Goal: Task Accomplishment & Management: Manage account settings

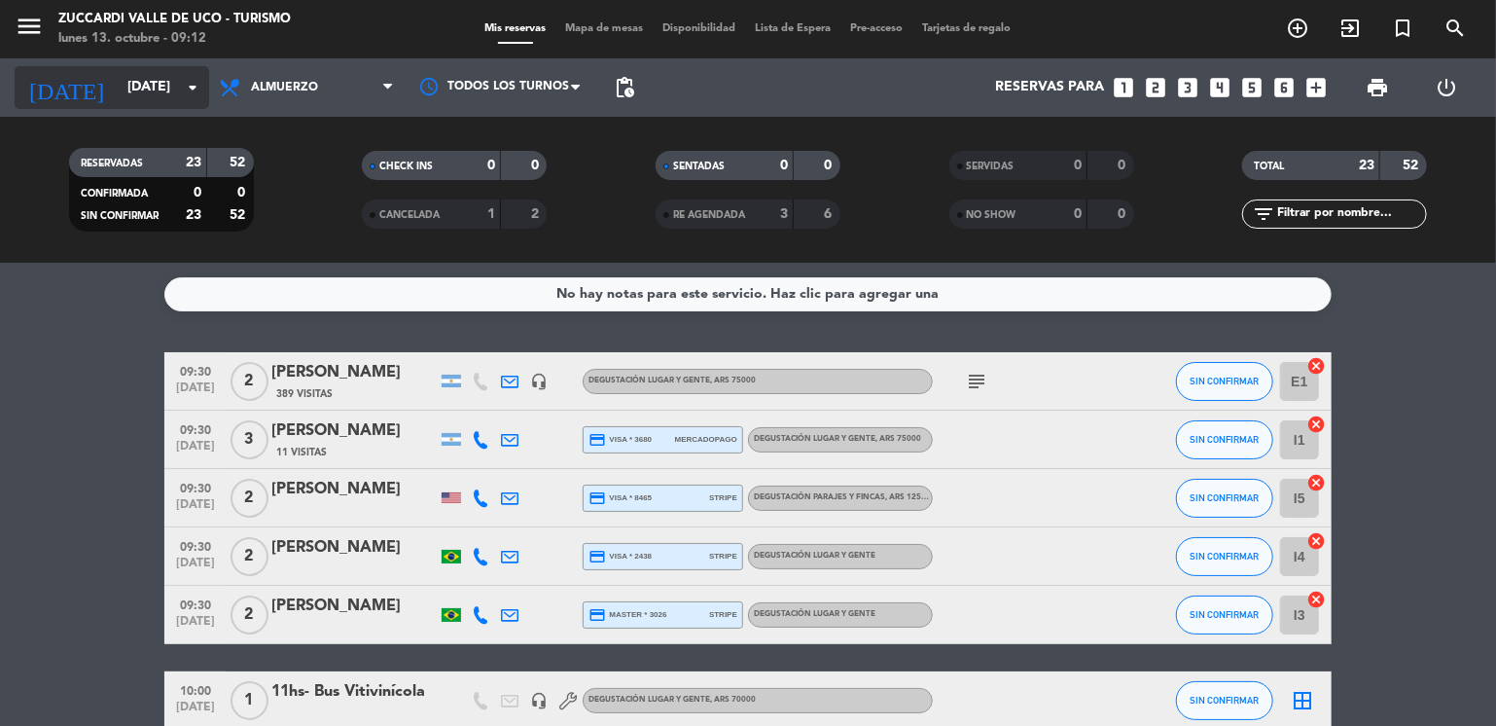
click at [171, 99] on input "[DATE]" at bounding box center [210, 87] width 185 height 35
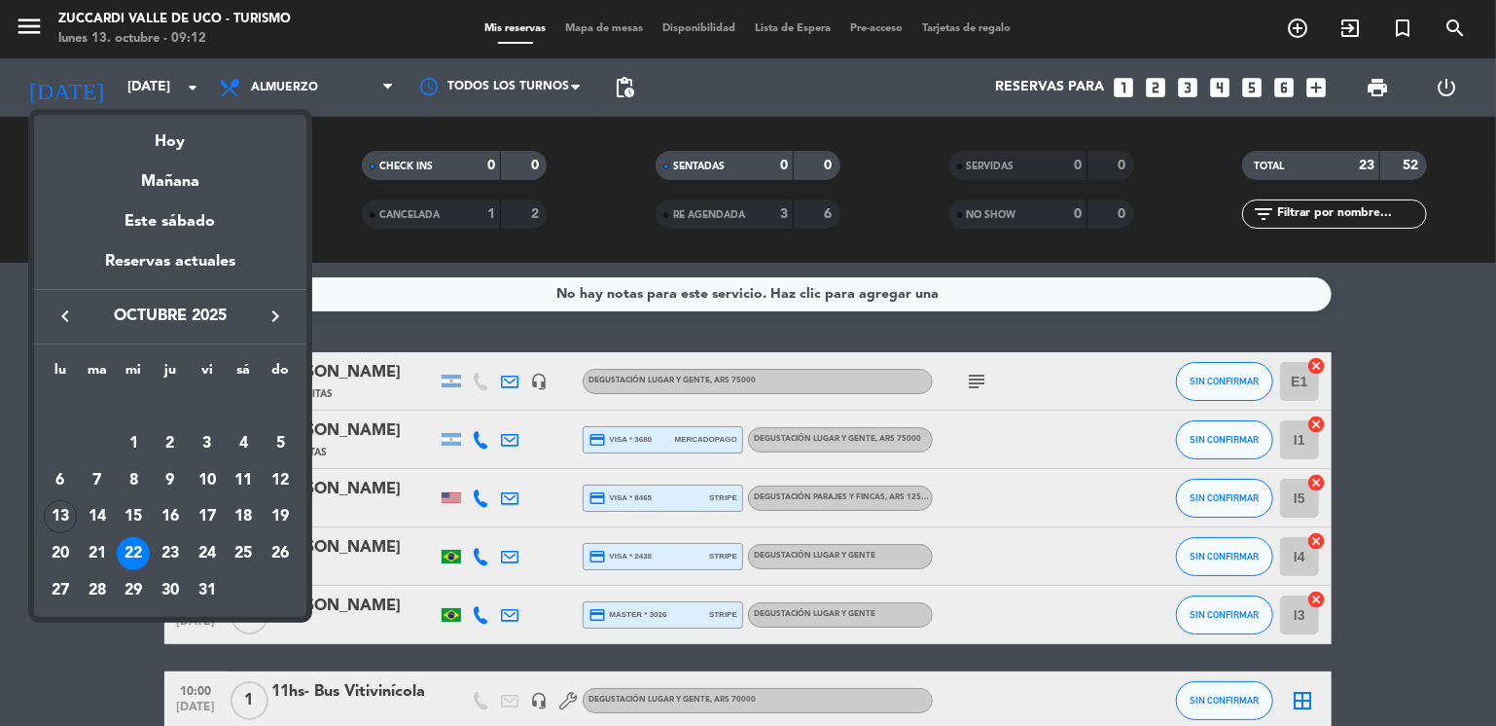
click at [279, 324] on icon "keyboard_arrow_right" at bounding box center [275, 315] width 23 height 23
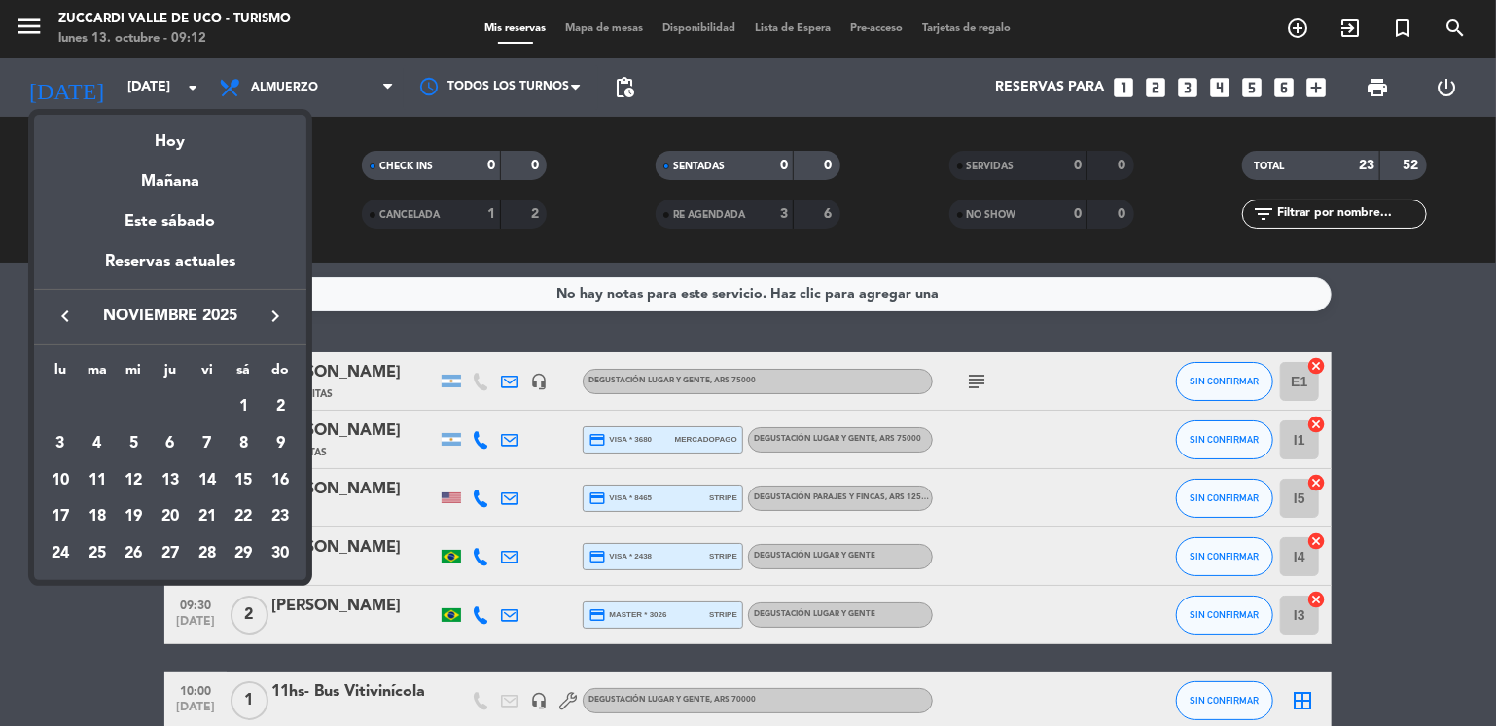
click at [279, 324] on icon "keyboard_arrow_right" at bounding box center [275, 315] width 23 height 23
click at [92, 589] on div "30" at bounding box center [97, 590] width 33 height 33
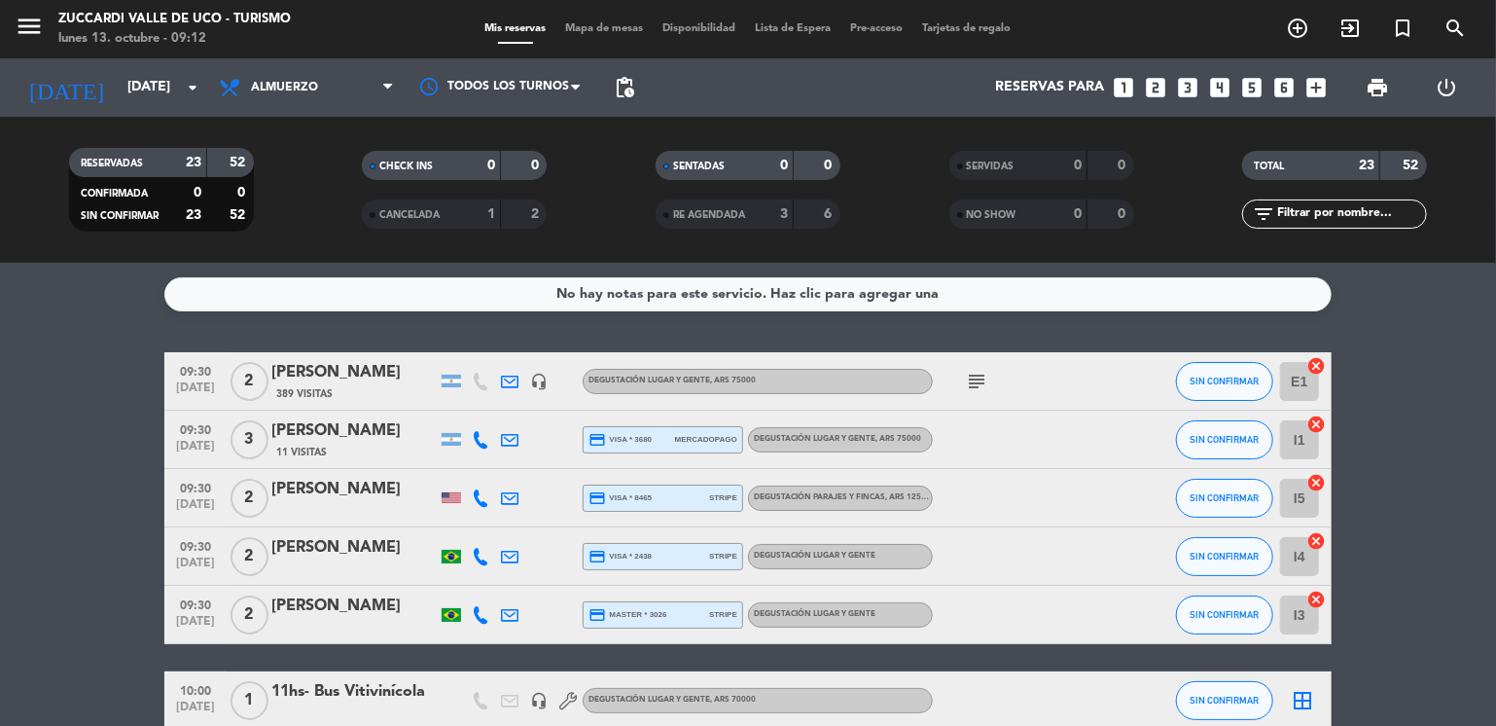
type input "[DATE]"
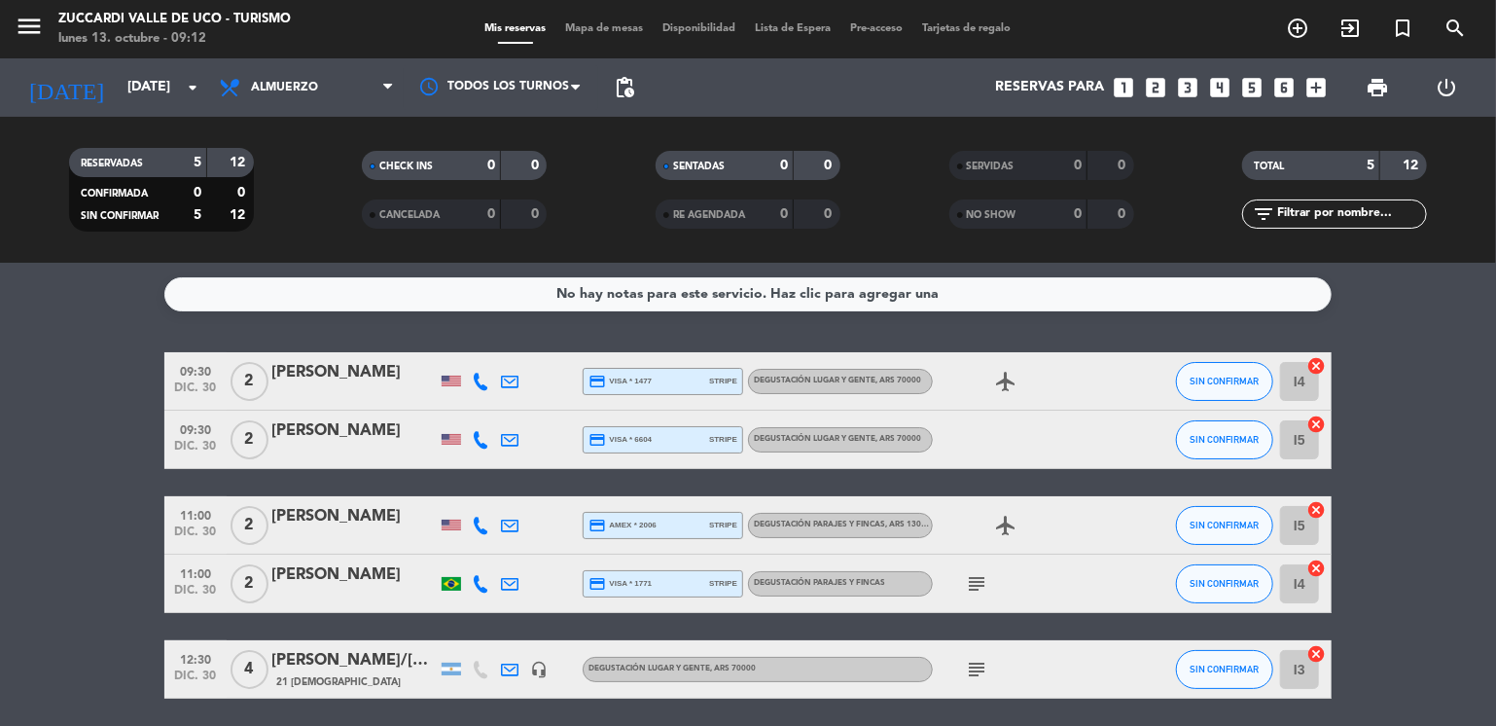
click at [1152, 87] on icon "looks_two" at bounding box center [1156, 87] width 25 height 25
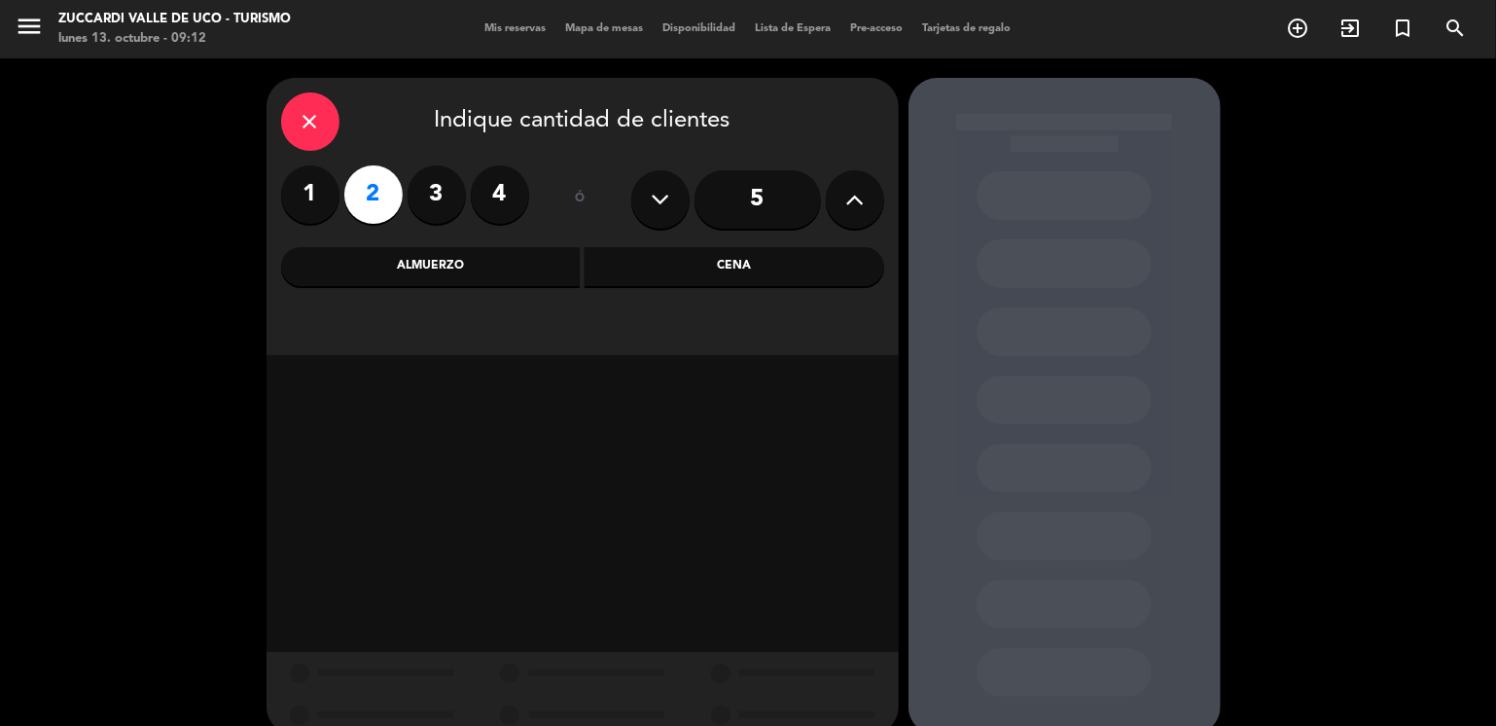
click at [545, 275] on div "Almuerzo" at bounding box center [431, 266] width 300 height 39
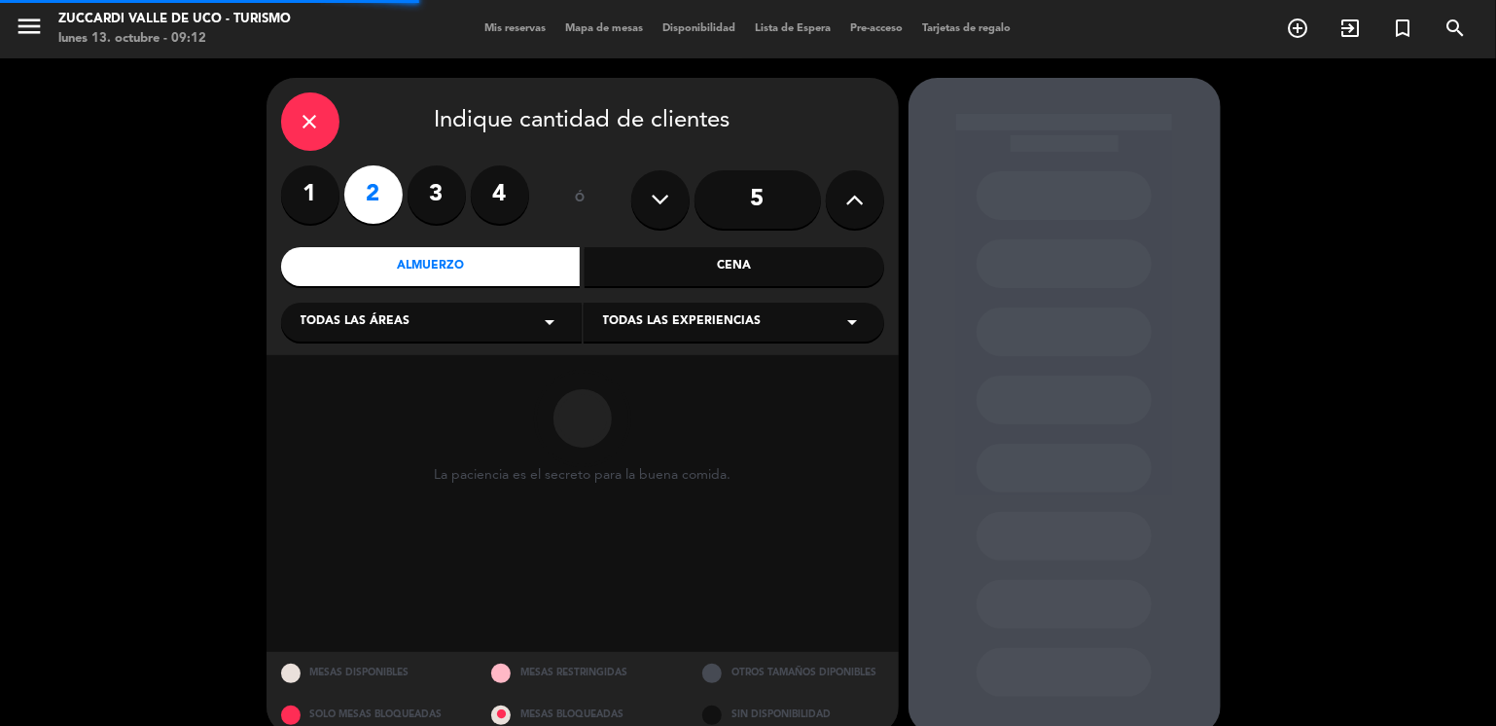
click at [461, 308] on div "Todas las áreas arrow_drop_down" at bounding box center [431, 322] width 301 height 39
click at [358, 372] on div "VISITAS ESPANOL" at bounding box center [432, 370] width 262 height 19
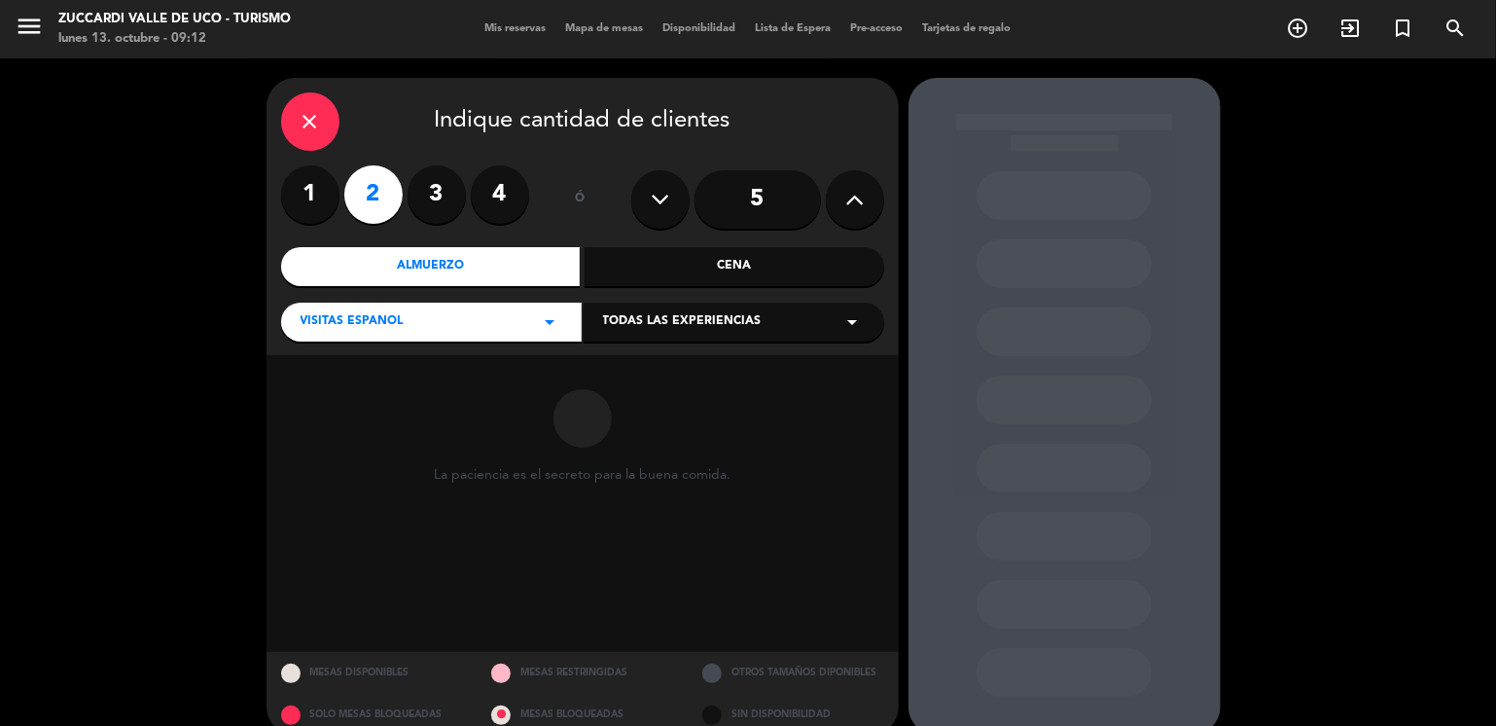
click at [604, 316] on span "Todas las experiencias" at bounding box center [682, 321] width 159 height 19
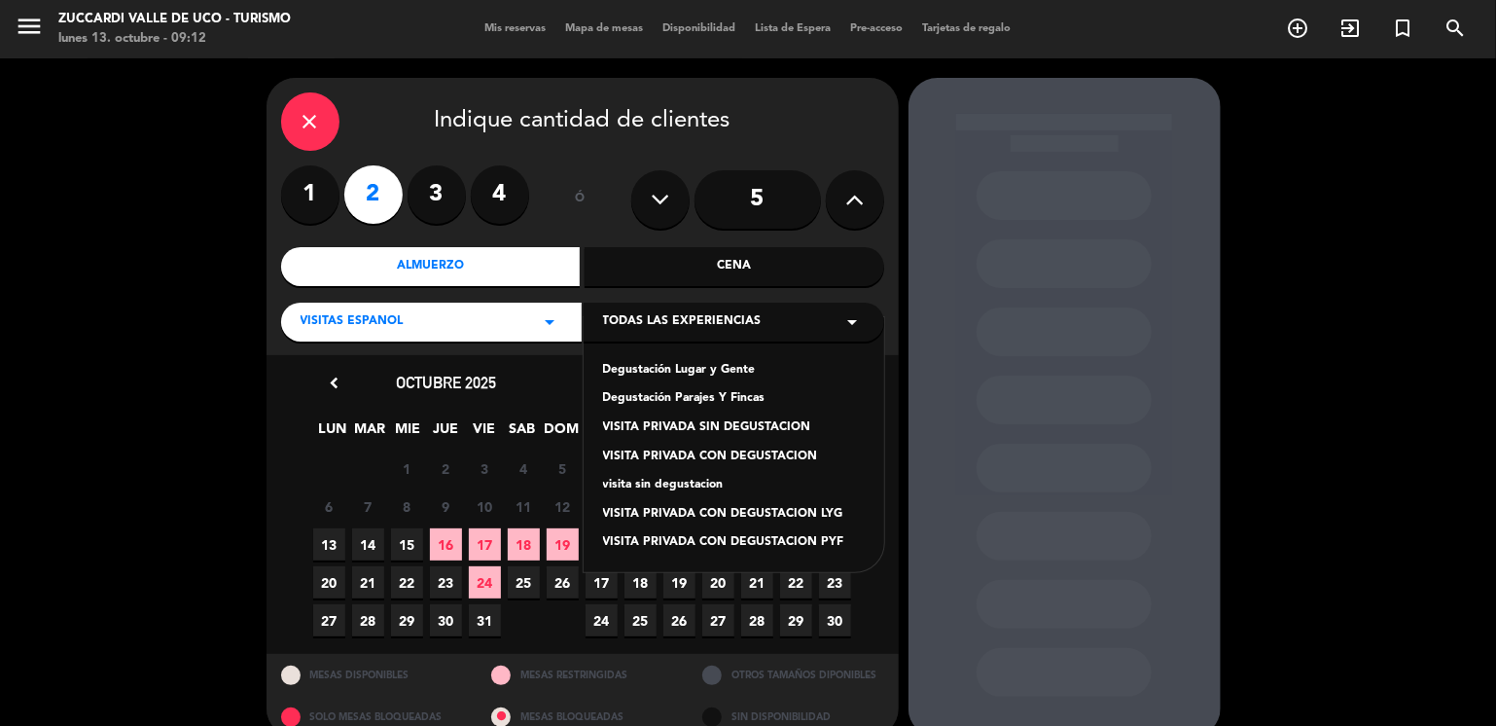
click at [637, 375] on div "Degustación Lugar y Gente" at bounding box center [734, 370] width 262 height 19
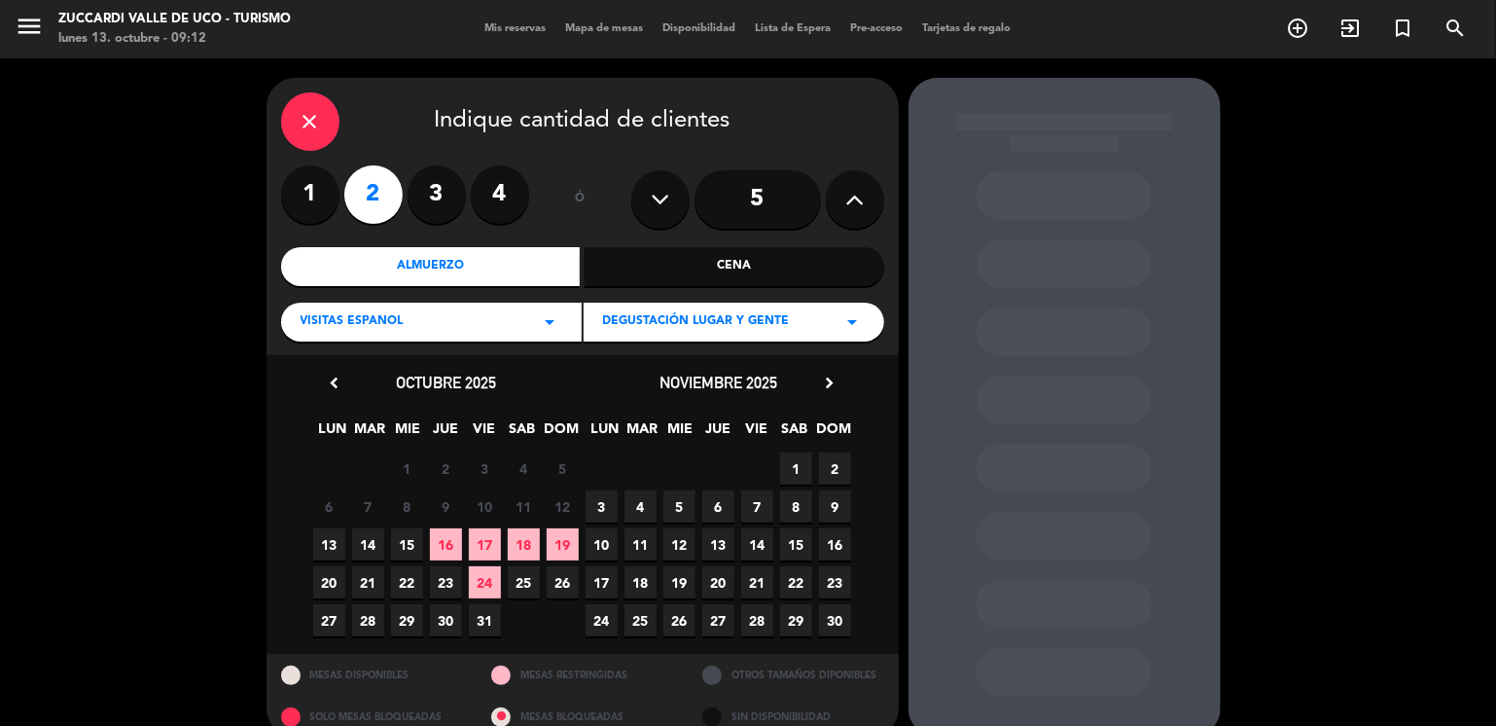
click at [827, 380] on icon "chevron_right" at bounding box center [830, 383] width 20 height 20
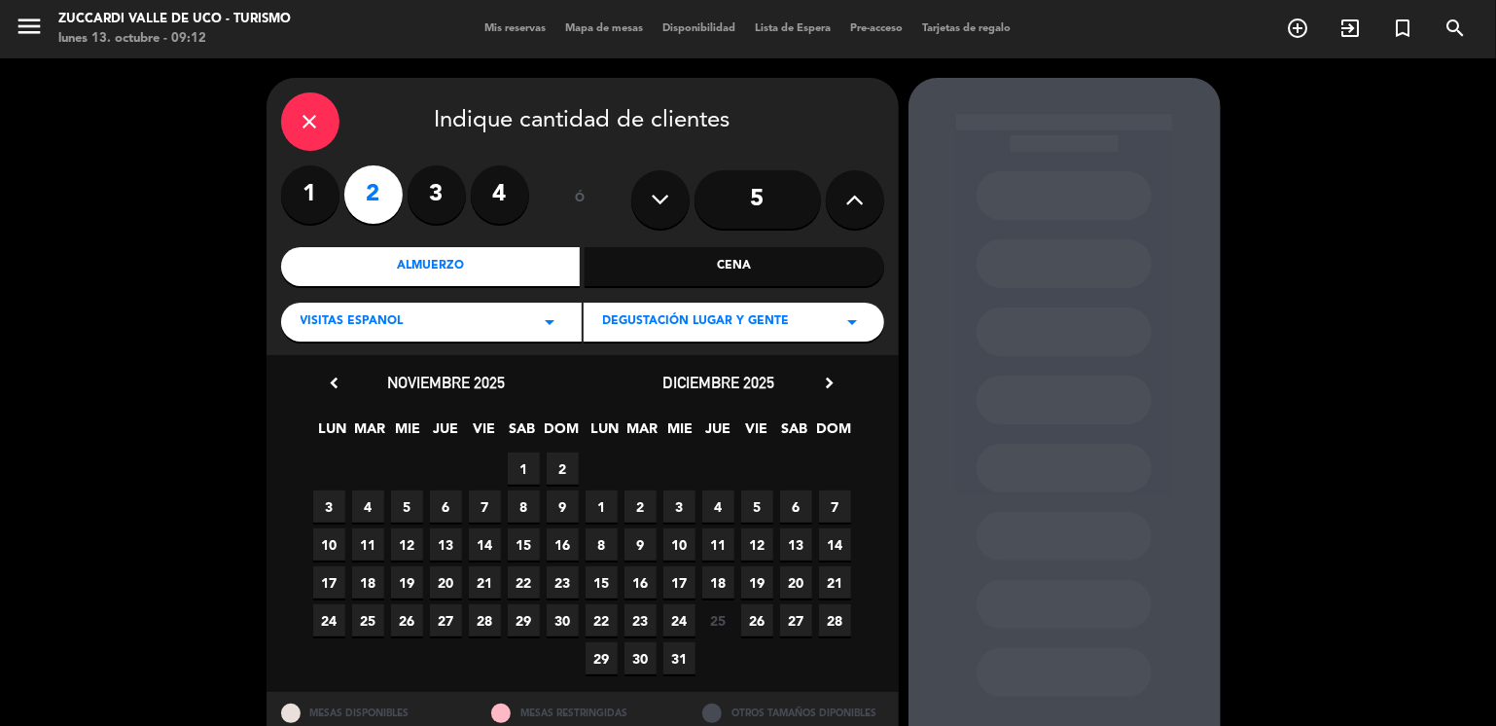
click at [637, 665] on span "30" at bounding box center [641, 658] width 32 height 32
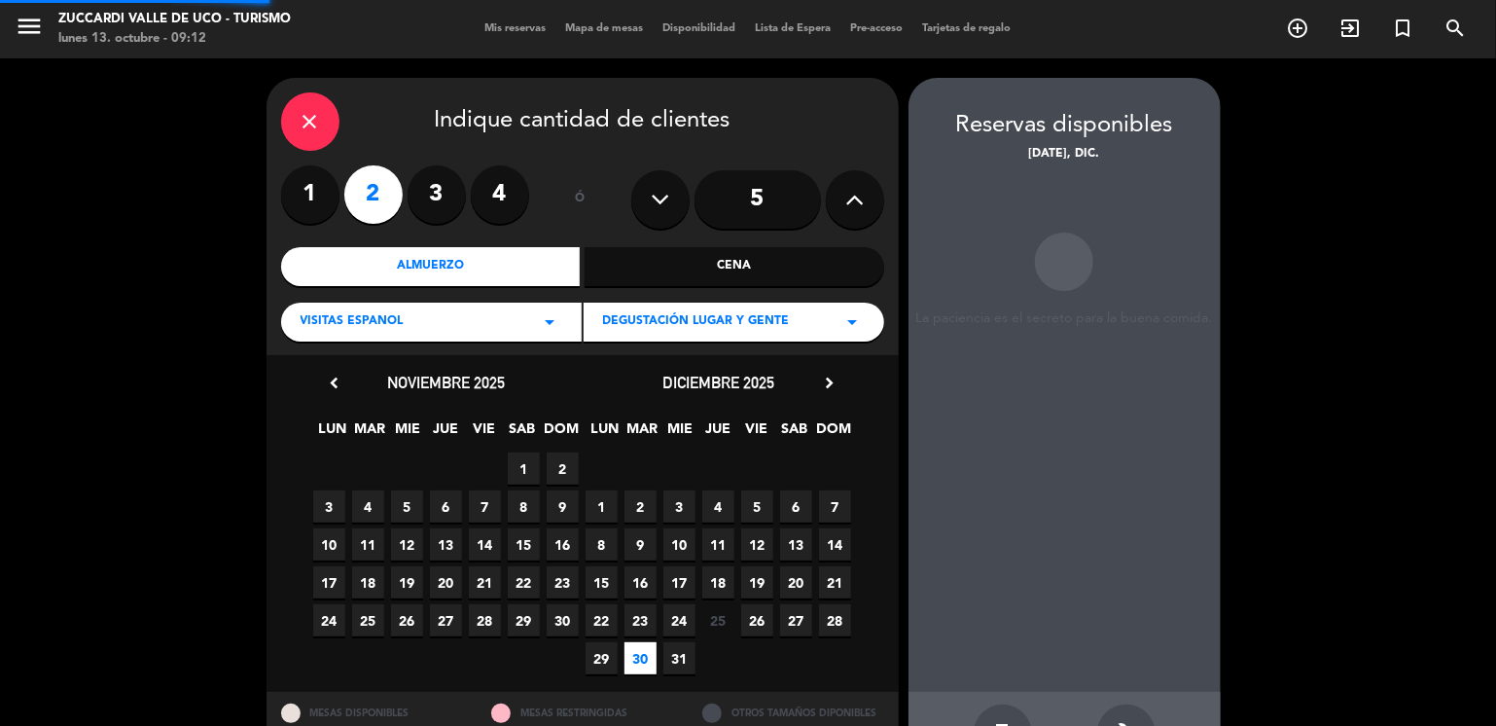
scroll to position [66, 0]
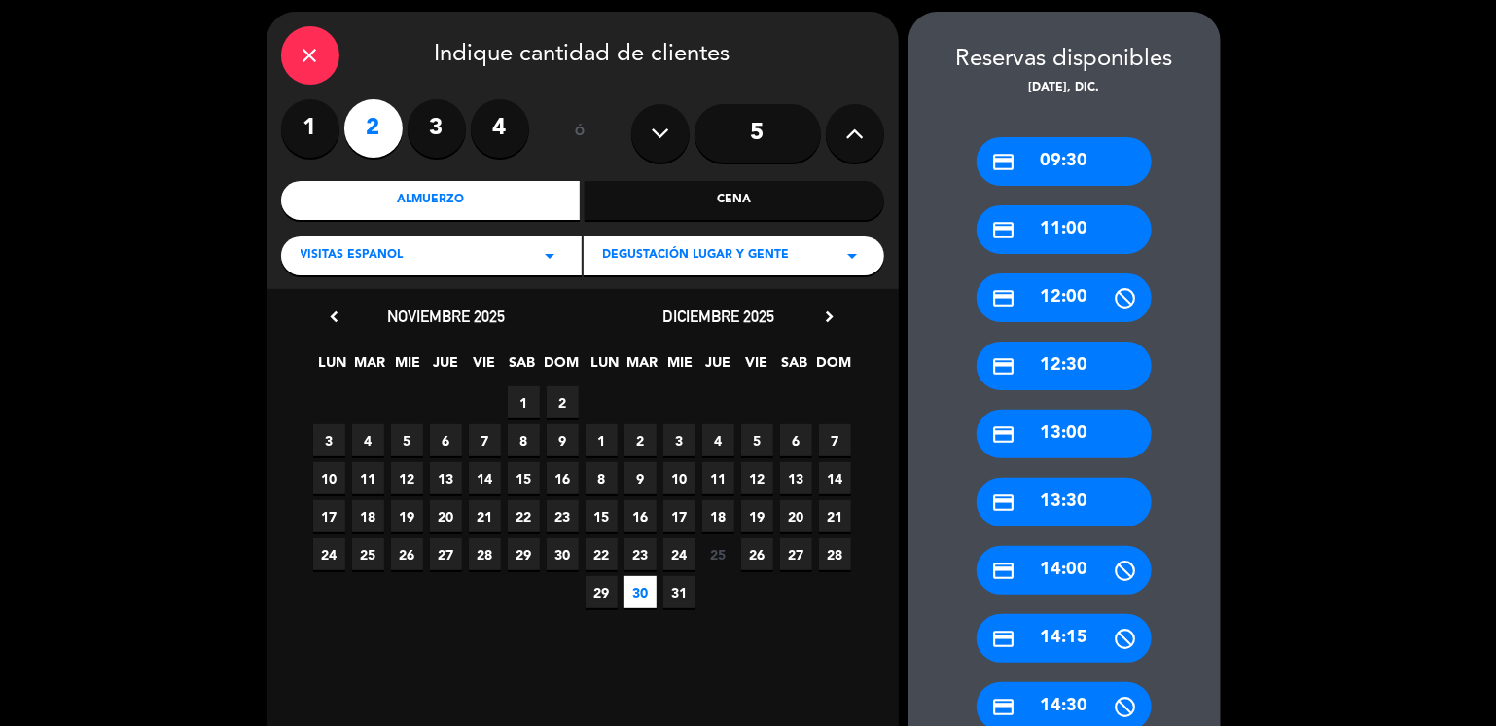
click at [1093, 234] on div "credit_card 11:00" at bounding box center [1064, 229] width 175 height 49
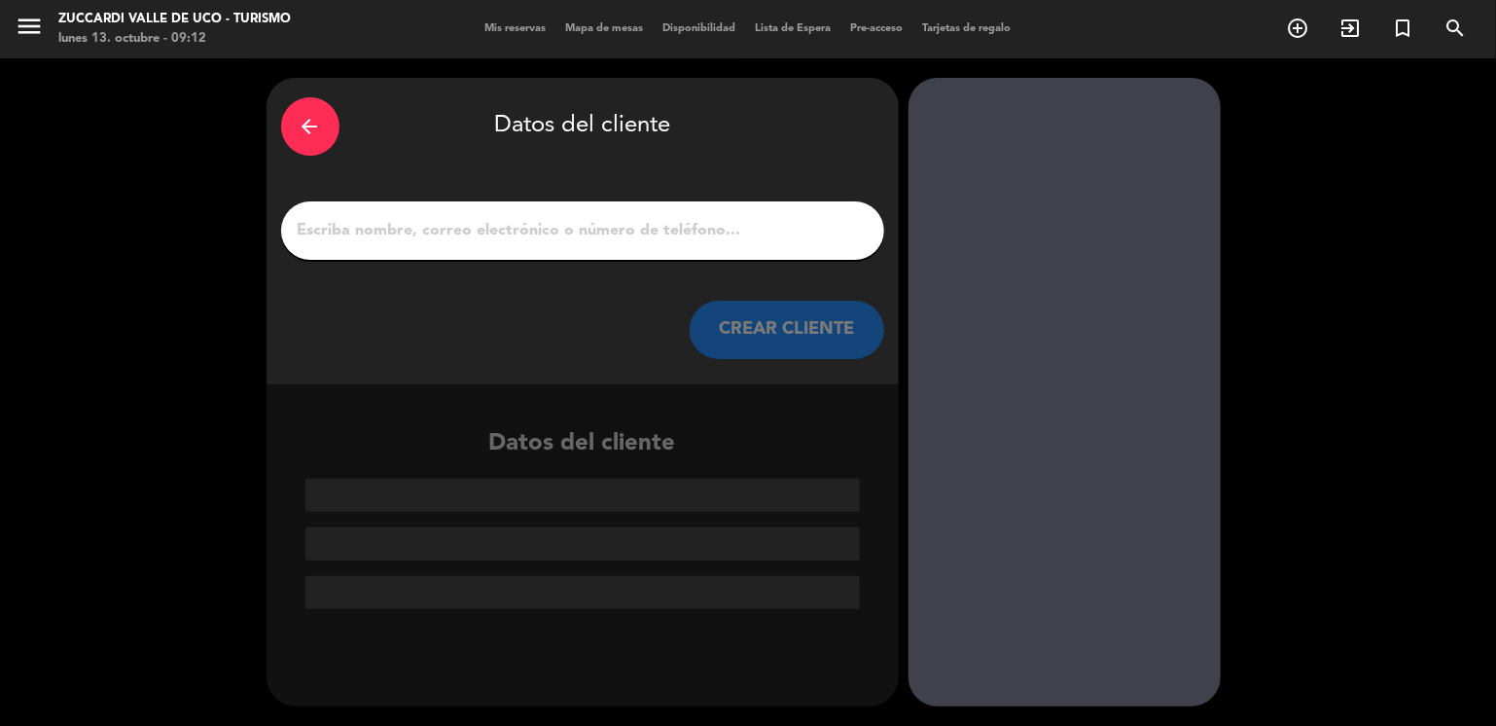
scroll to position [0, 0]
click at [647, 242] on input "1" at bounding box center [583, 230] width 574 height 27
paste input "[PERSON_NAME]"
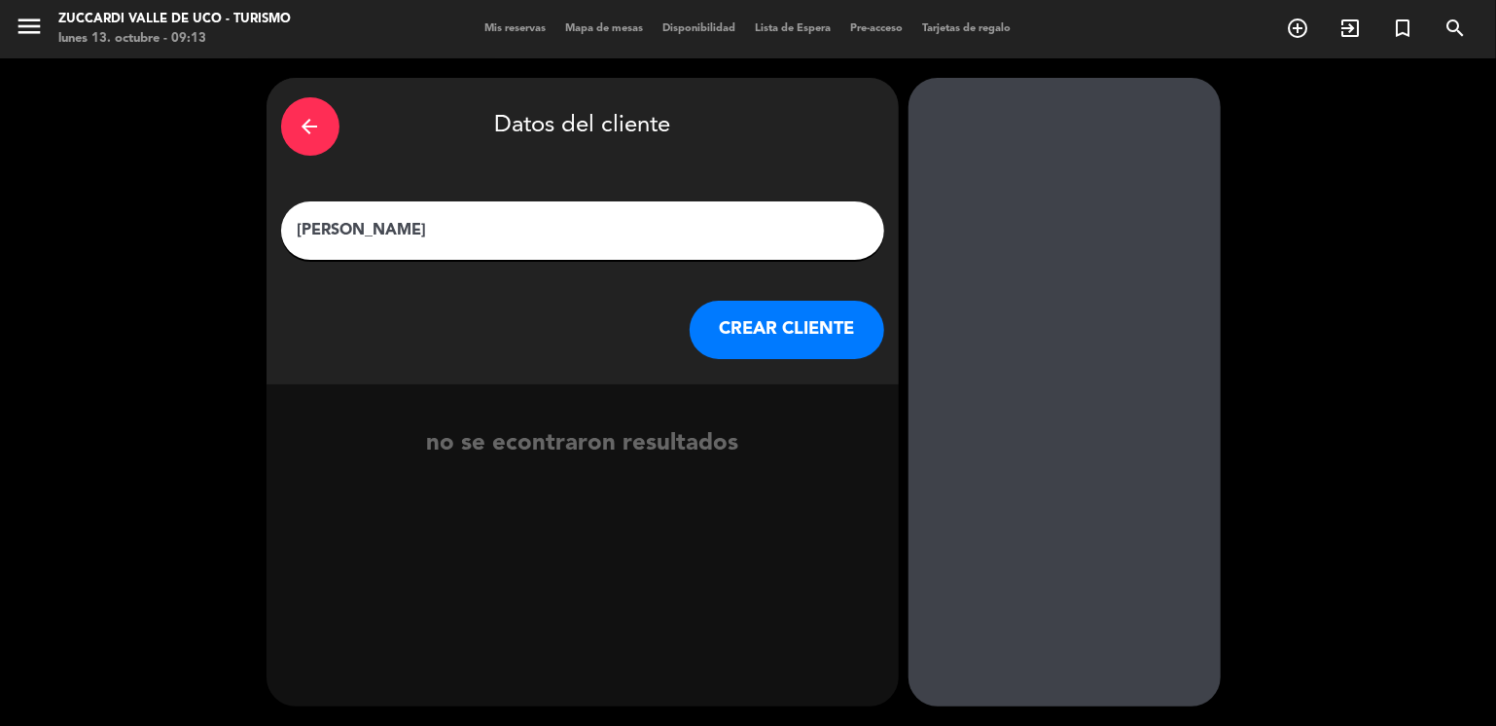
type input "[PERSON_NAME]"
click at [763, 330] on button "CREAR CLIENTE" at bounding box center [787, 330] width 195 height 58
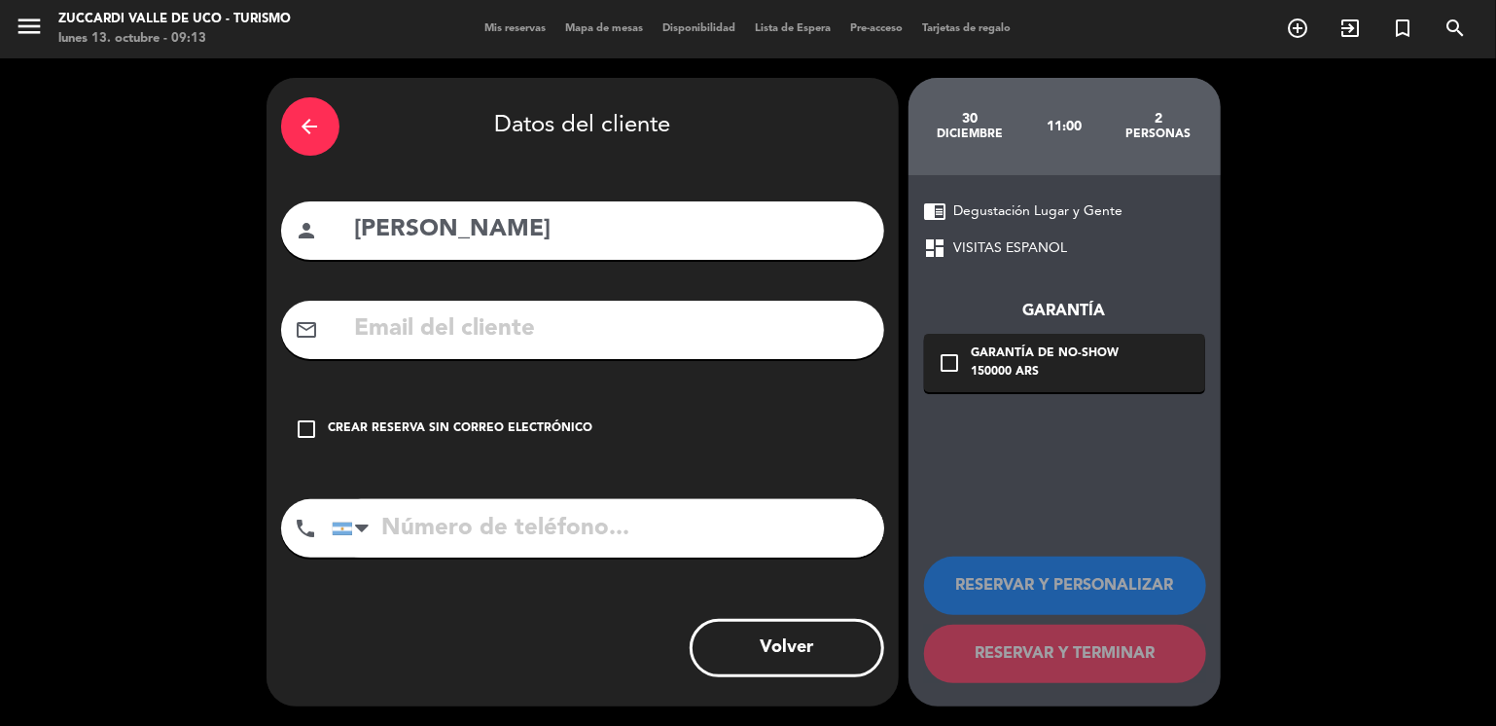
click at [465, 332] on input "text" at bounding box center [611, 329] width 517 height 40
paste input "[DOMAIN_NAME][EMAIL_ADDRESS][DOMAIN_NAME]"
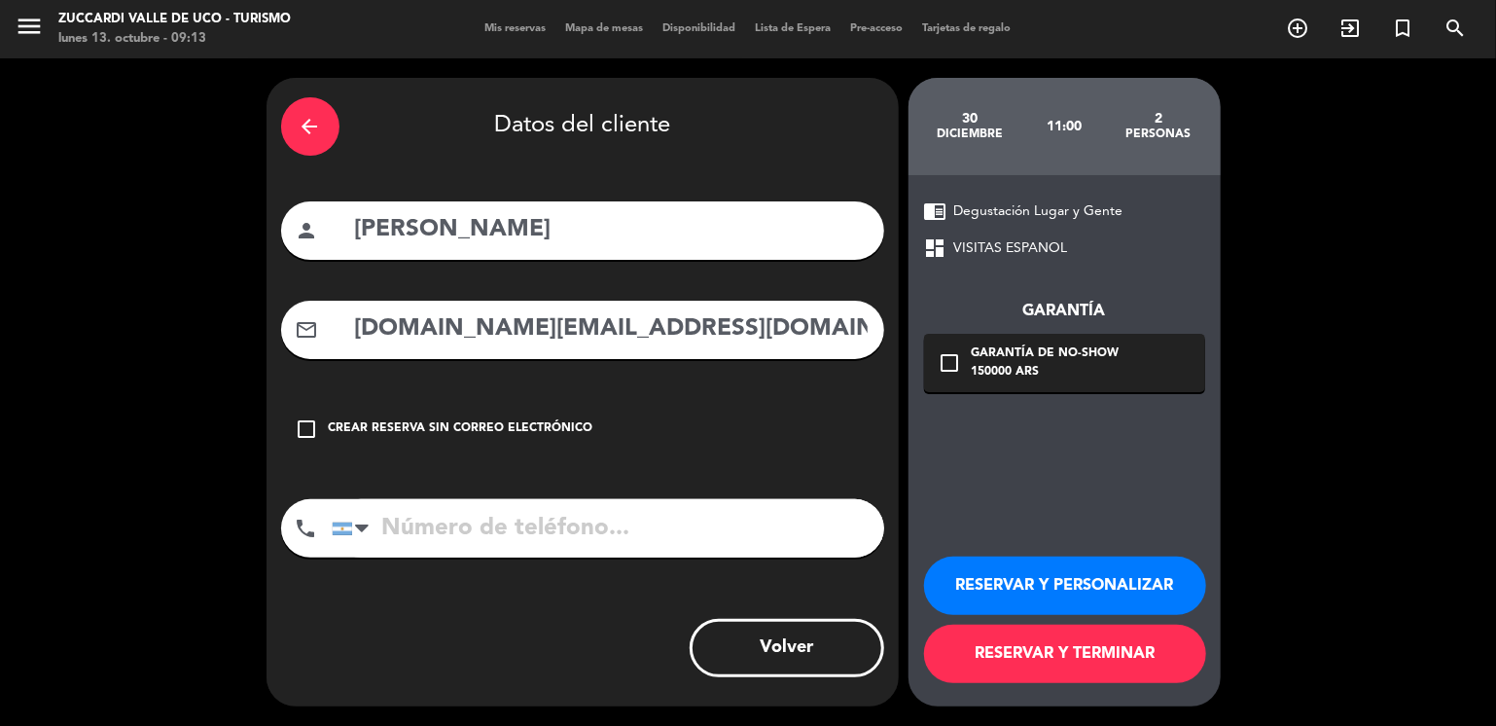
type input "[DOMAIN_NAME][EMAIL_ADDRESS][DOMAIN_NAME]"
click at [1032, 590] on button "RESERVAR Y PERSONALIZAR" at bounding box center [1065, 585] width 282 height 58
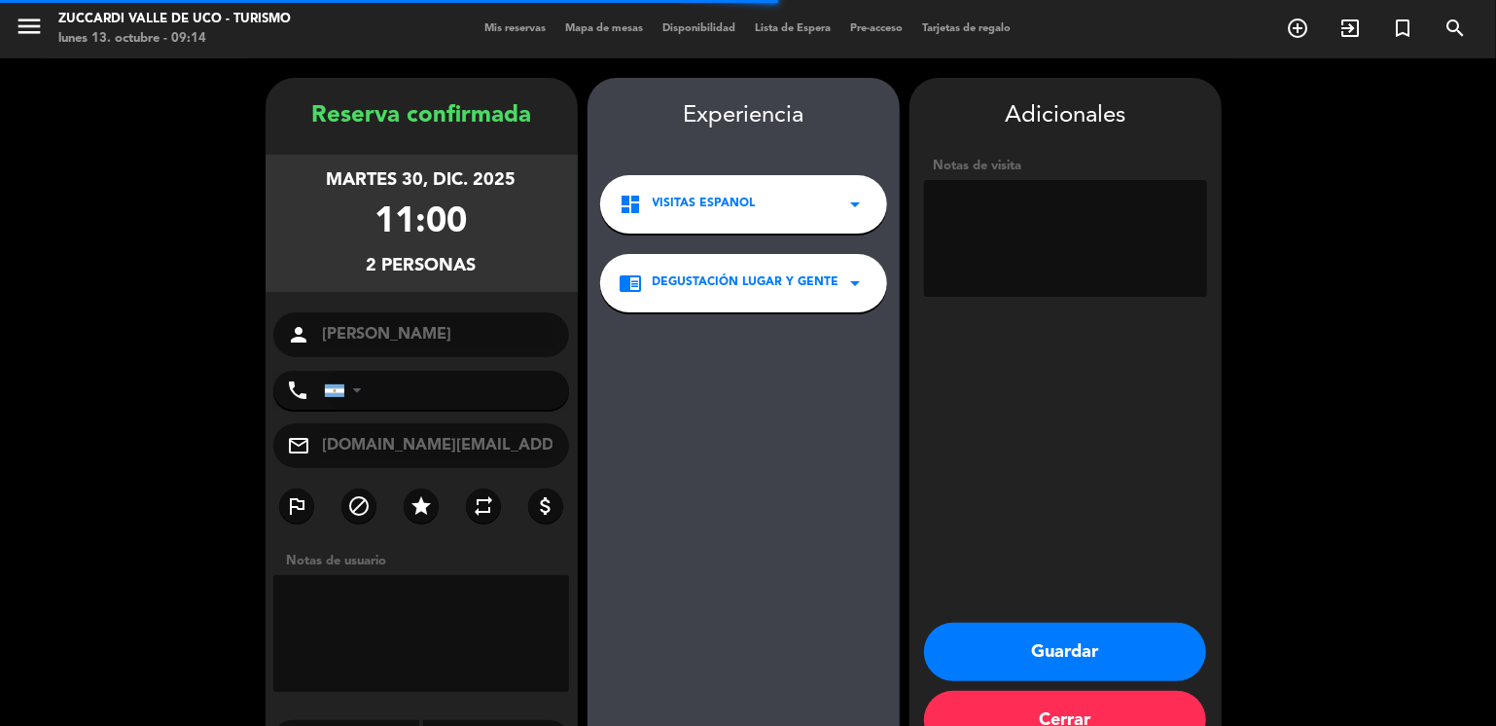
scroll to position [51, 0]
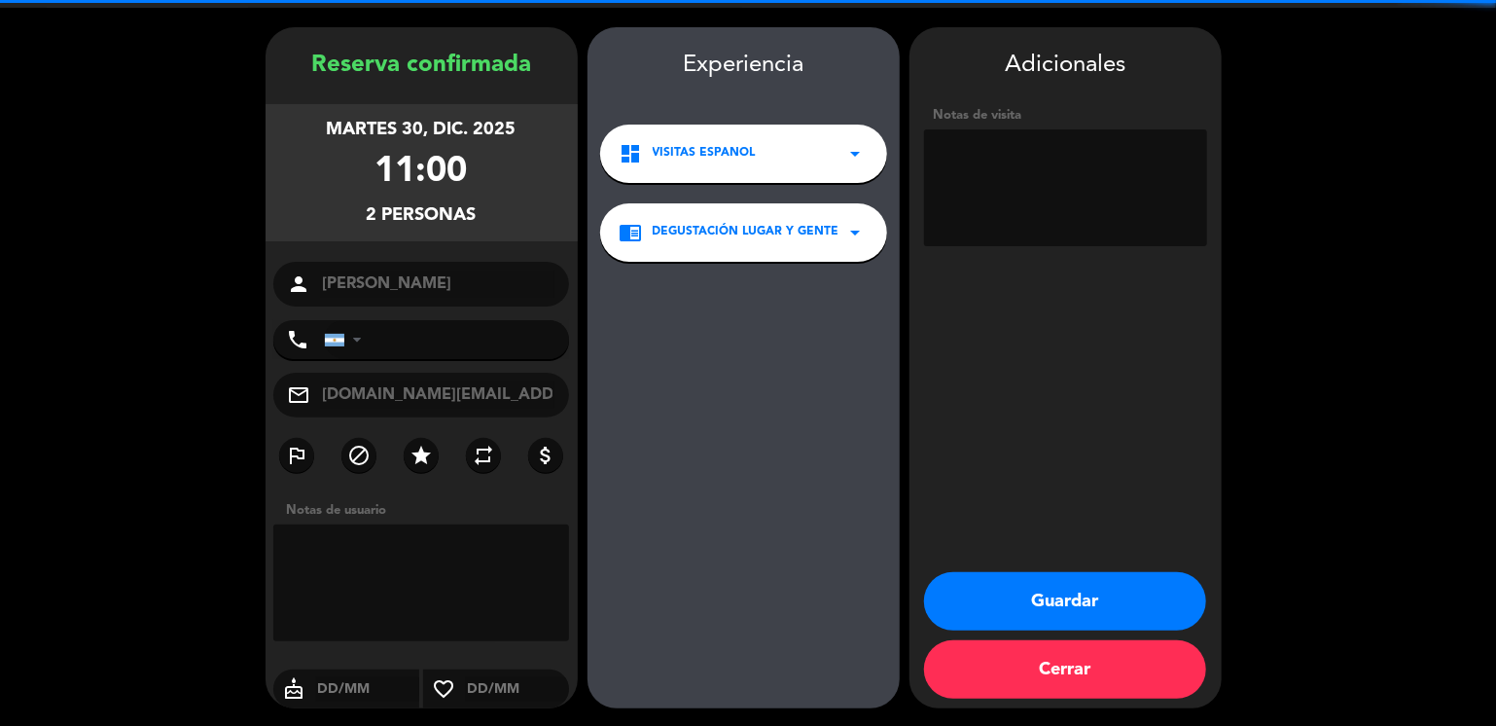
click at [1045, 211] on textarea at bounding box center [1065, 187] width 283 height 117
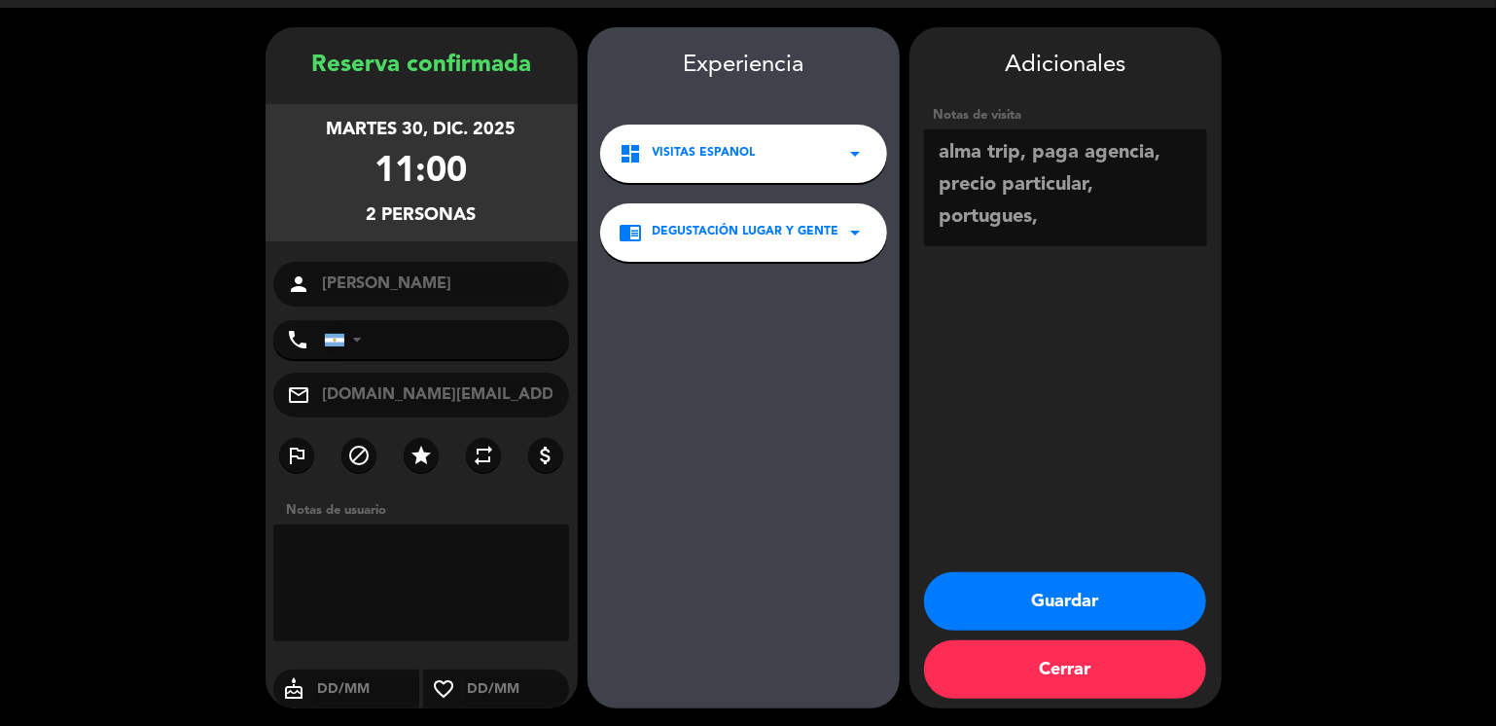
scroll to position [14, 0]
type textarea "alma trip, paga agencia, precio particular, portugues, op [GEOGRAPHIC_DATA]"
click at [1056, 599] on button "Guardar" at bounding box center [1065, 601] width 282 height 58
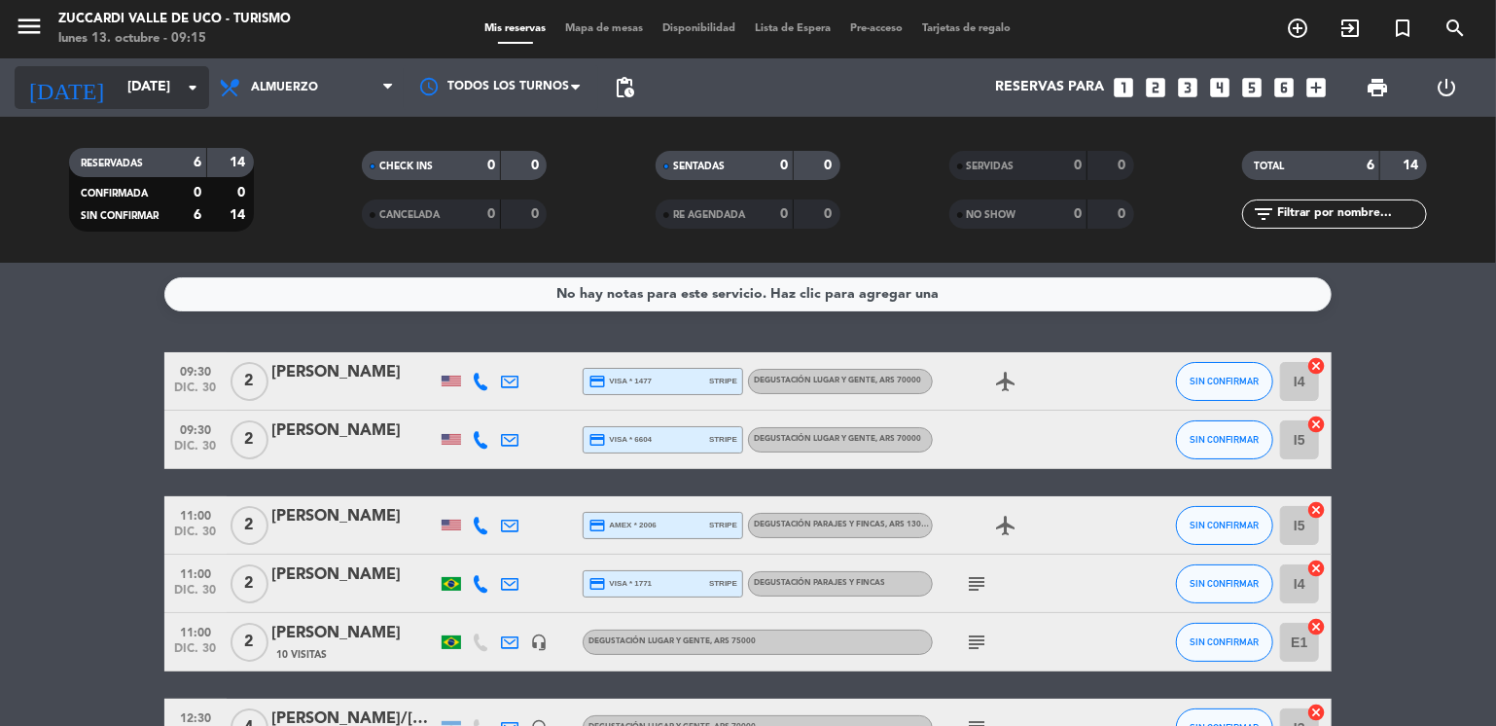
click at [154, 93] on input "[DATE]" at bounding box center [210, 87] width 185 height 35
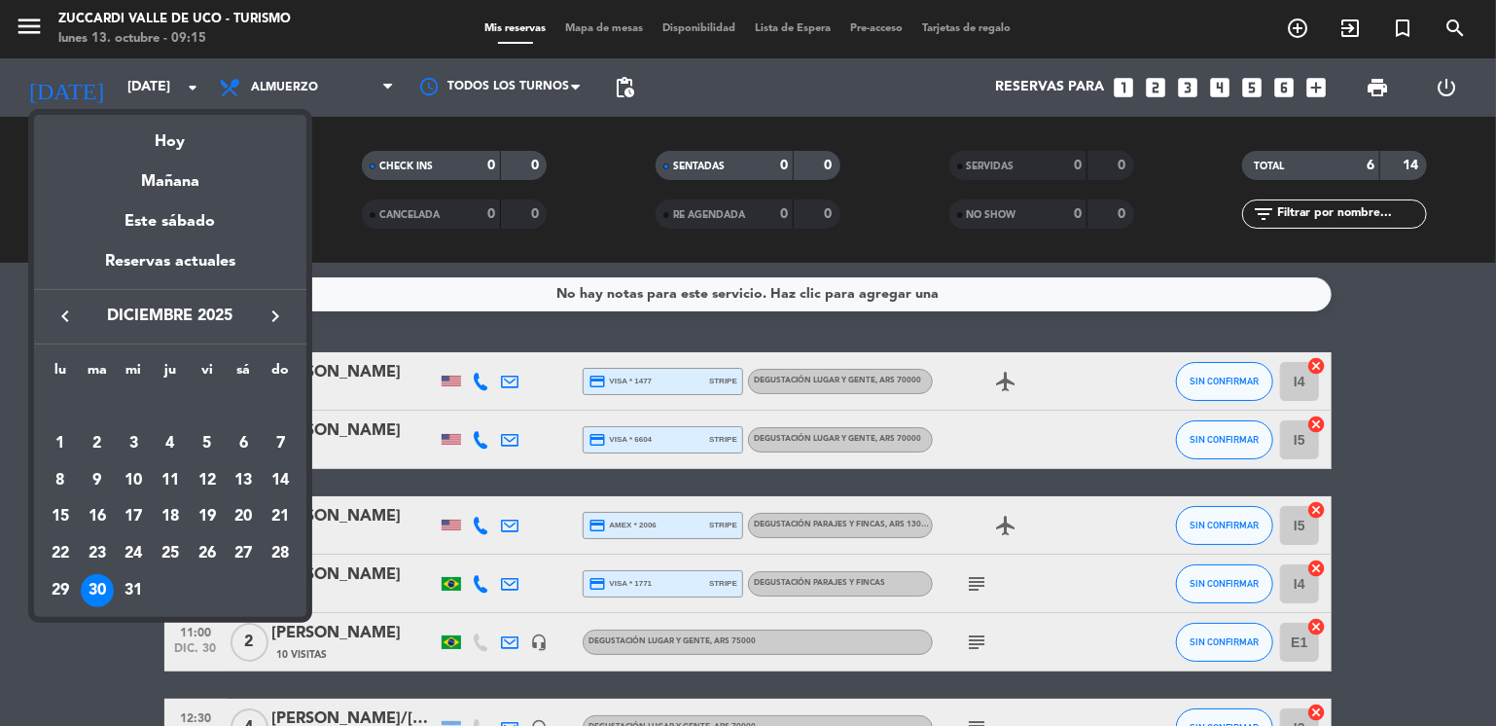
click at [55, 311] on icon "keyboard_arrow_left" at bounding box center [65, 315] width 23 height 23
click at [246, 436] on div "8" at bounding box center [243, 443] width 33 height 33
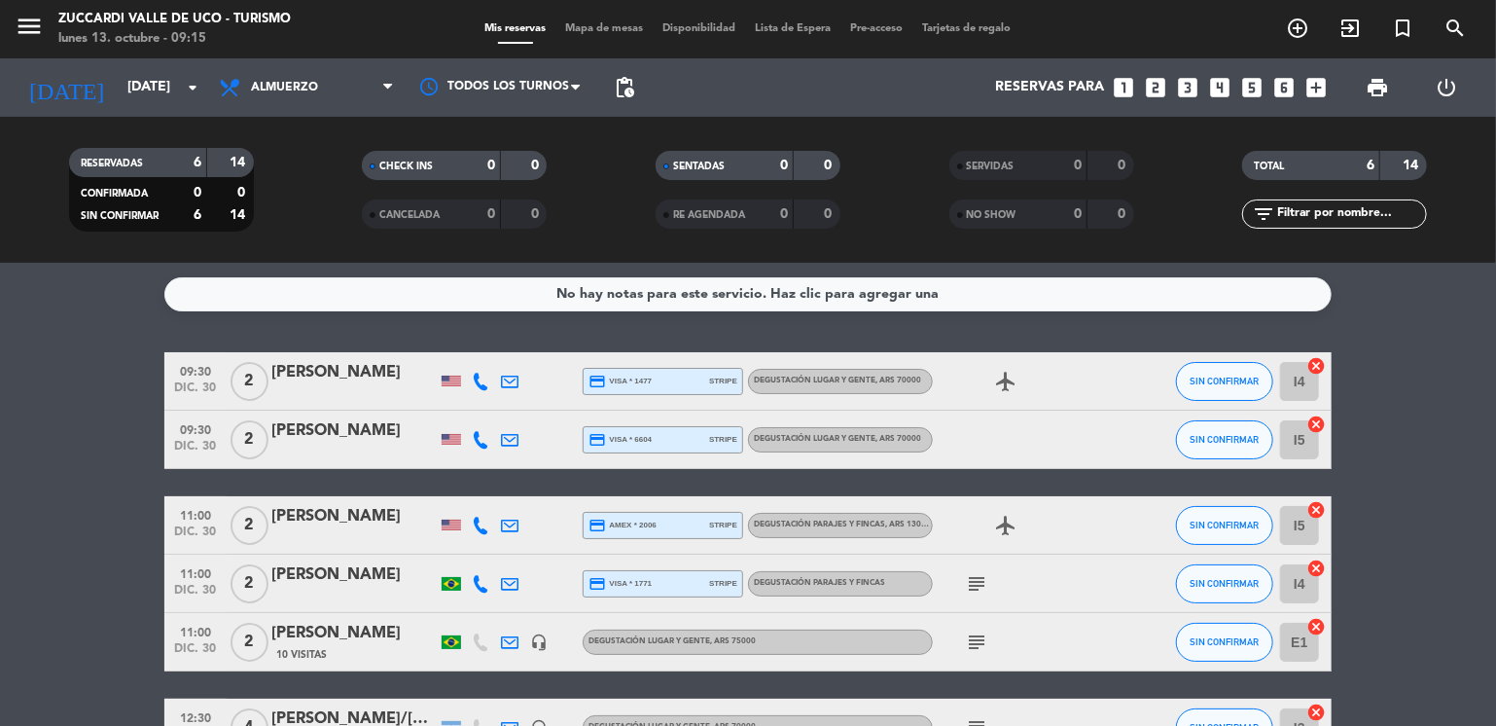
type input "[DATE]"
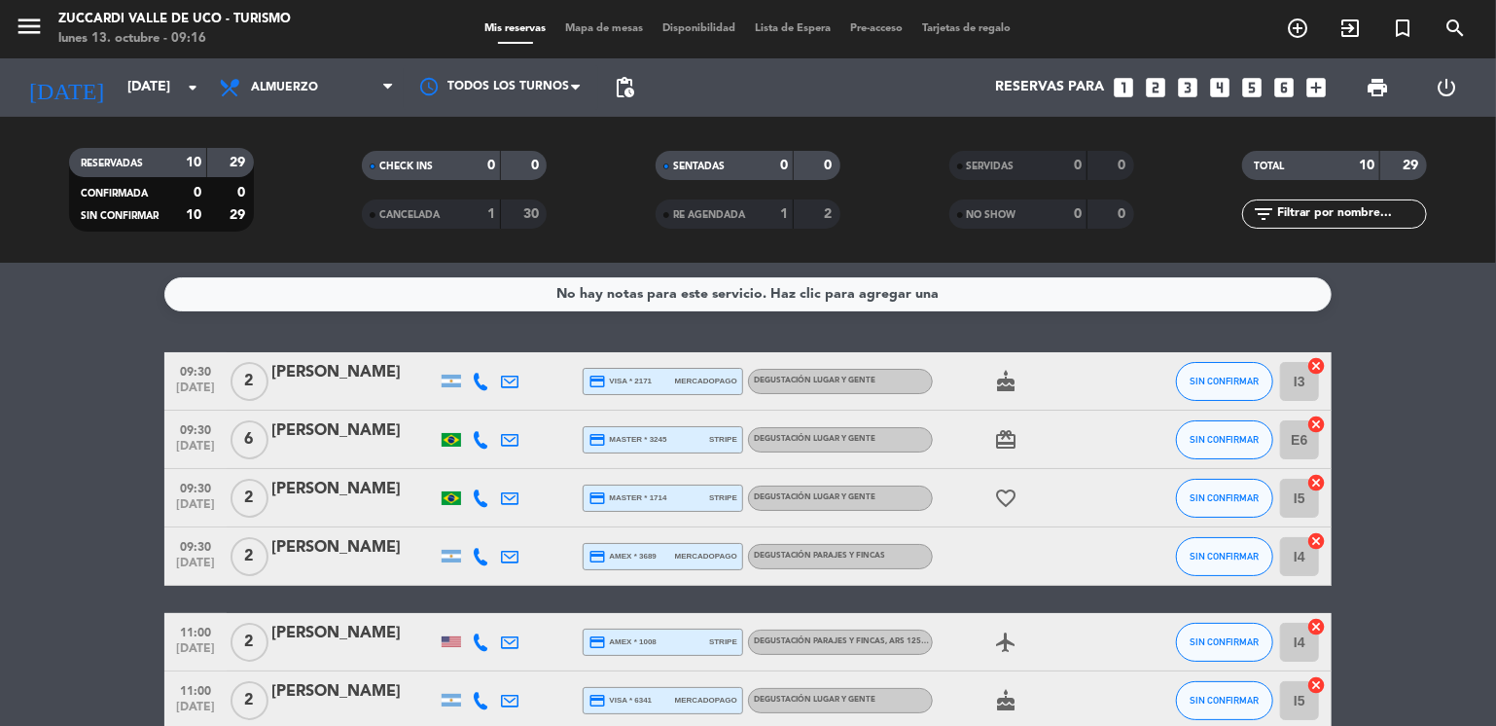
click at [124, 413] on bookings-row "09:30 [DATE] 2 [PERSON_NAME] credit_card visa * 2171 mercadopago Degustación Lu…" at bounding box center [748, 671] width 1496 height 638
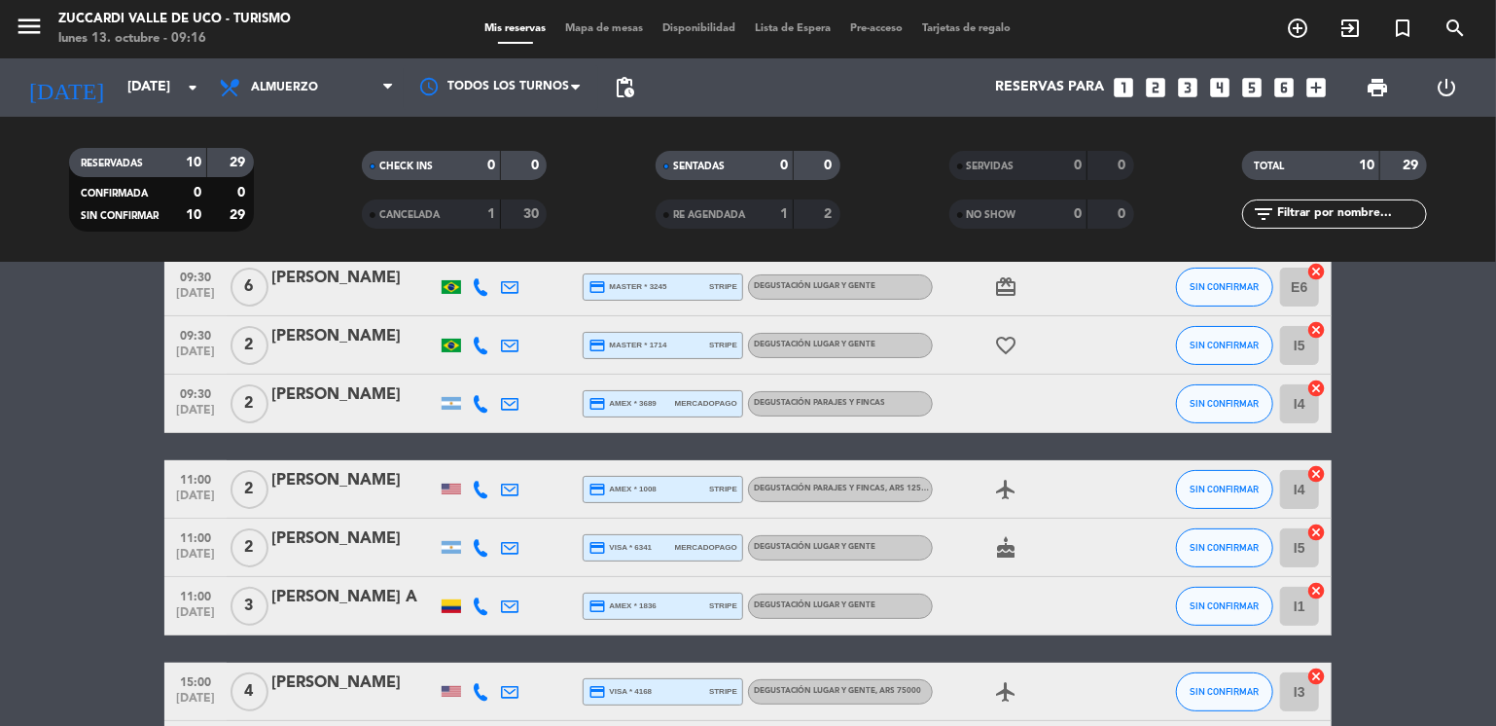
scroll to position [156, 0]
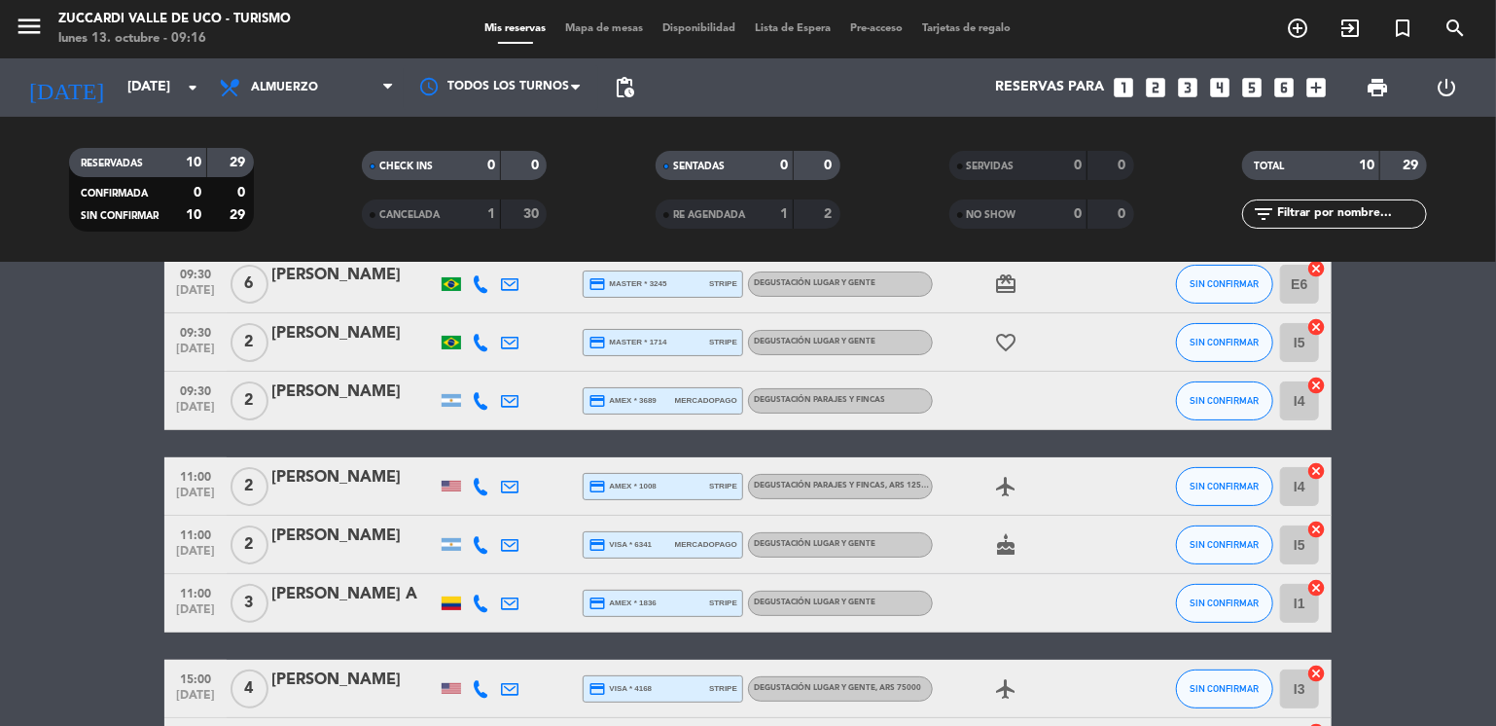
click at [1162, 90] on icon "looks_two" at bounding box center [1156, 87] width 25 height 25
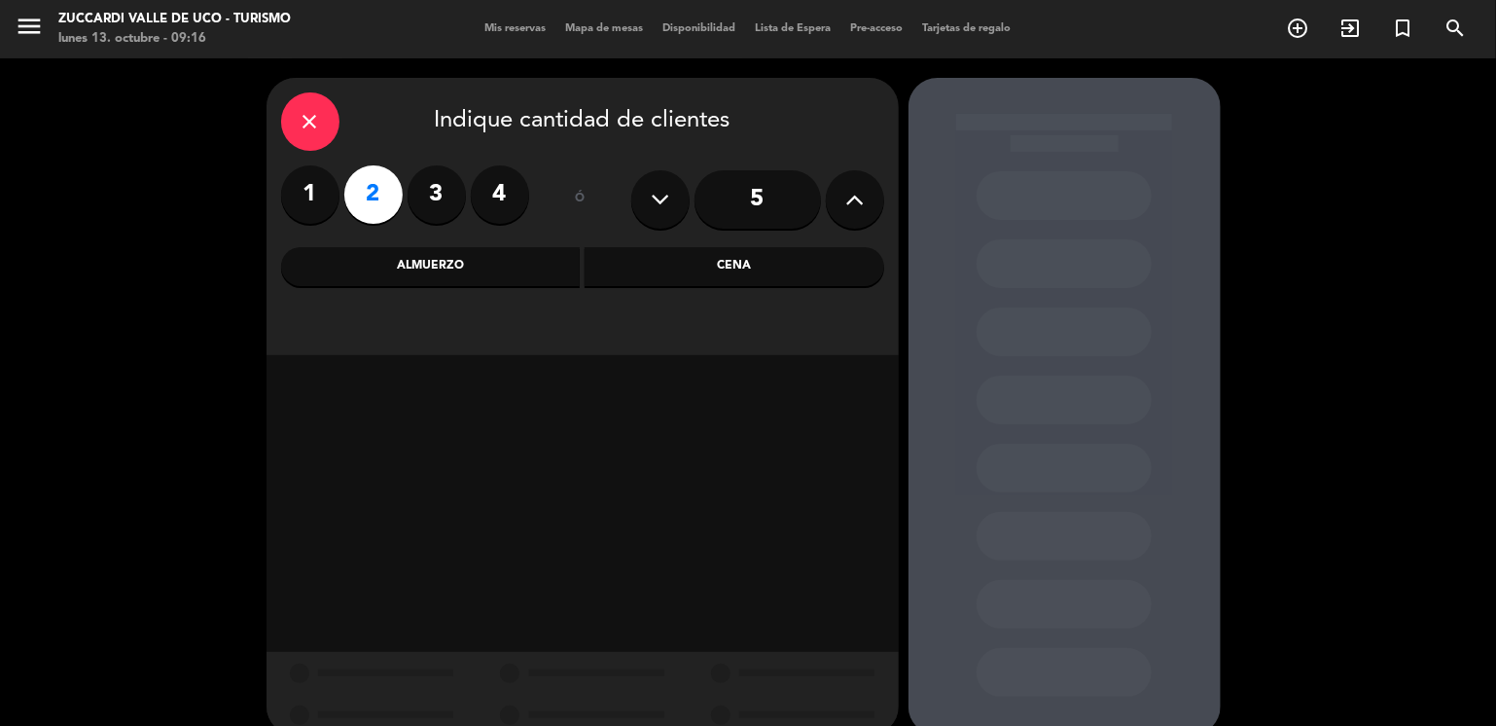
click at [560, 268] on div "Almuerzo" at bounding box center [431, 266] width 300 height 39
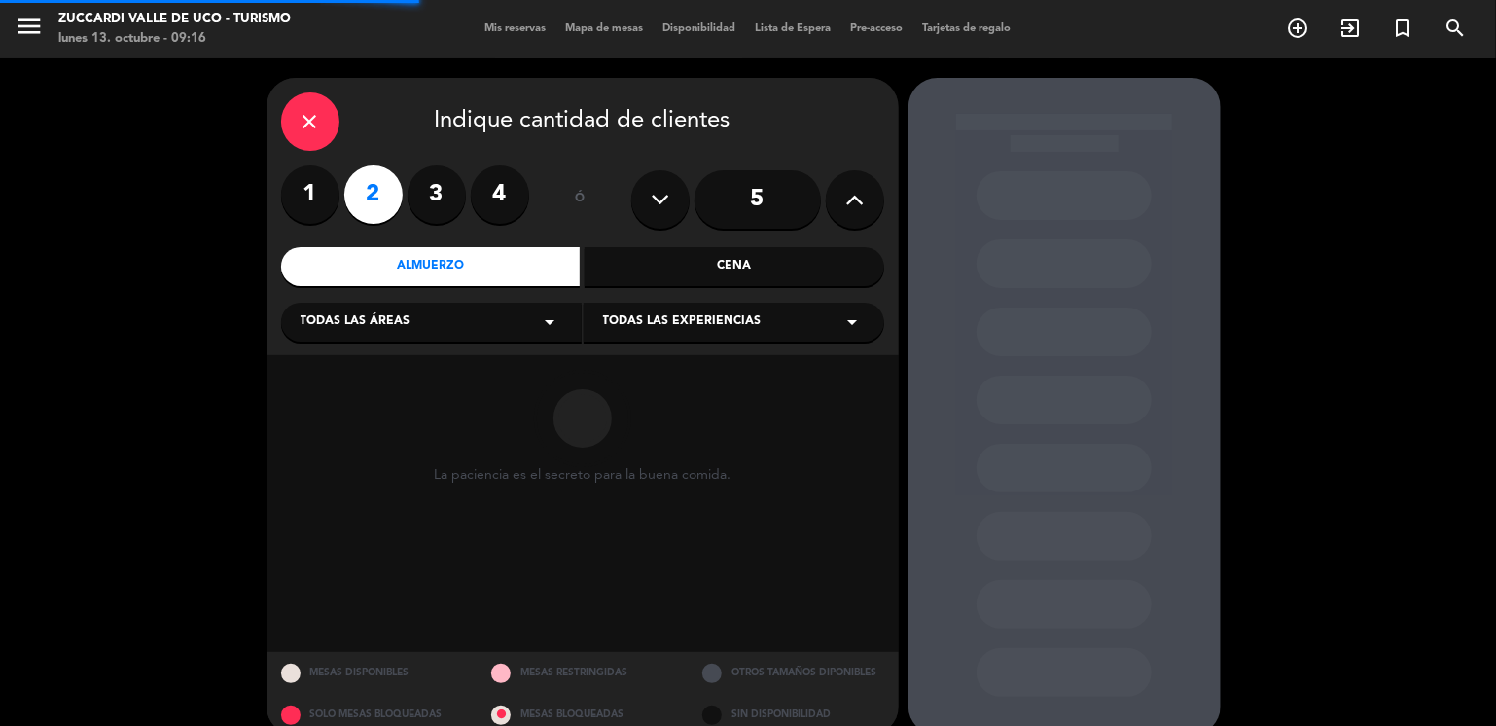
click at [444, 330] on div "Todas las áreas arrow_drop_down" at bounding box center [431, 322] width 301 height 39
click at [365, 375] on div "VISITAS ESPANOL" at bounding box center [432, 370] width 262 height 19
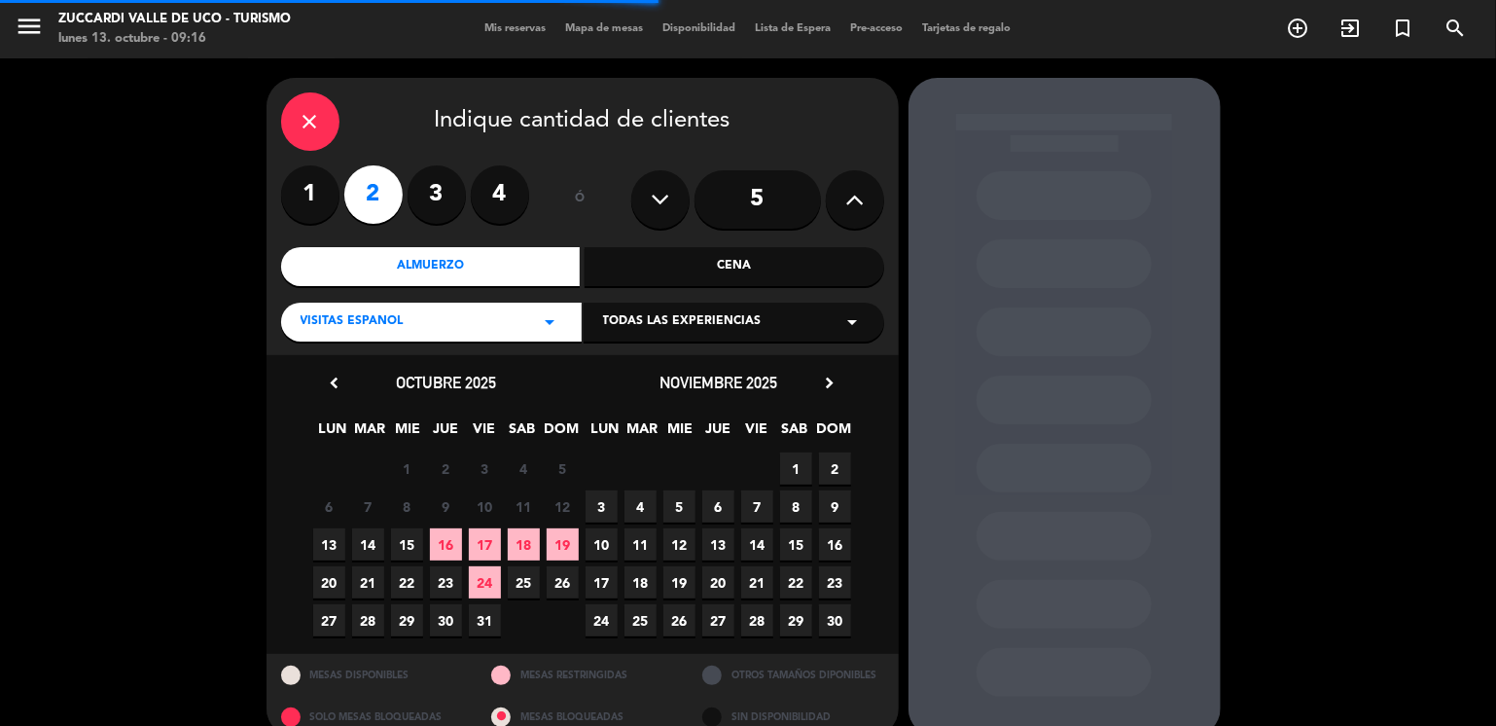
click at [620, 318] on span "Todas las experiencias" at bounding box center [682, 321] width 159 height 19
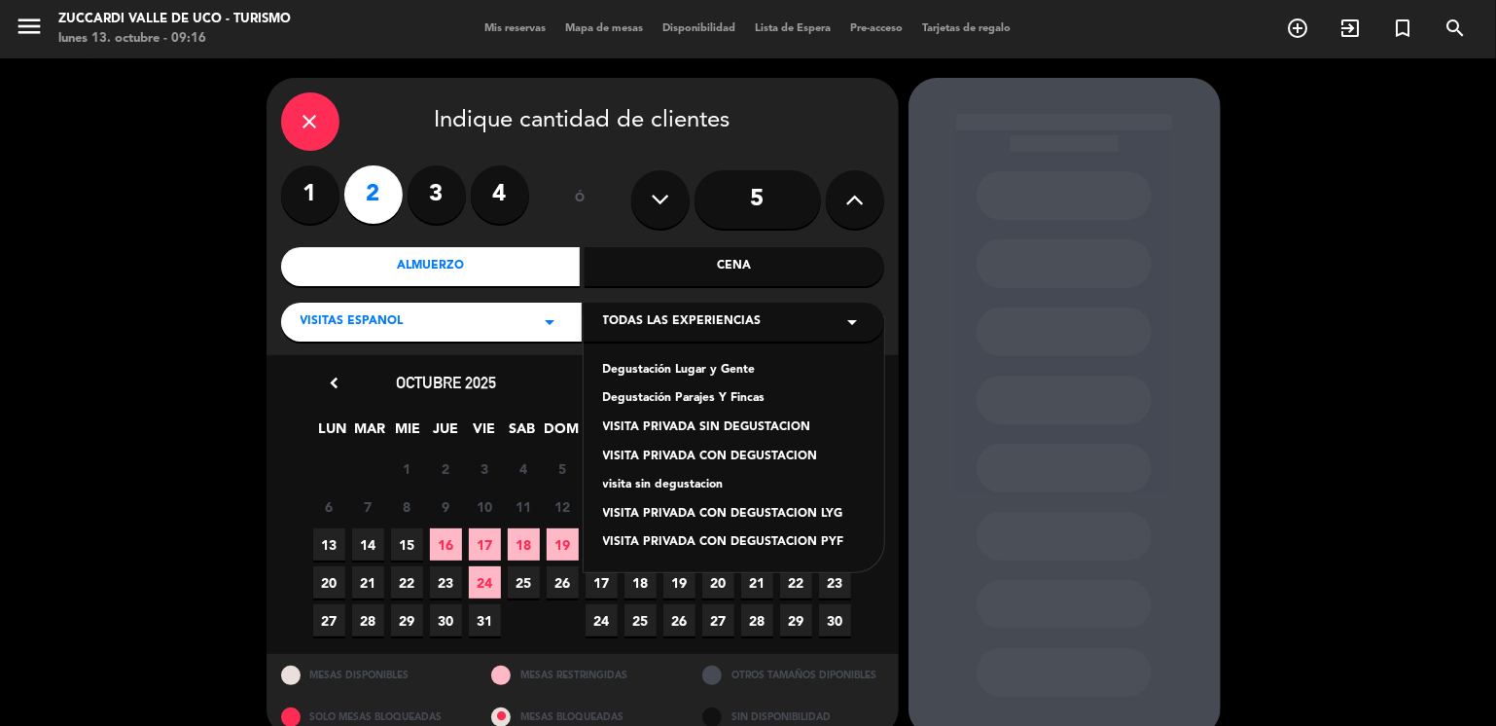
click at [635, 376] on div "Degustación Lugar y Gente" at bounding box center [734, 370] width 262 height 19
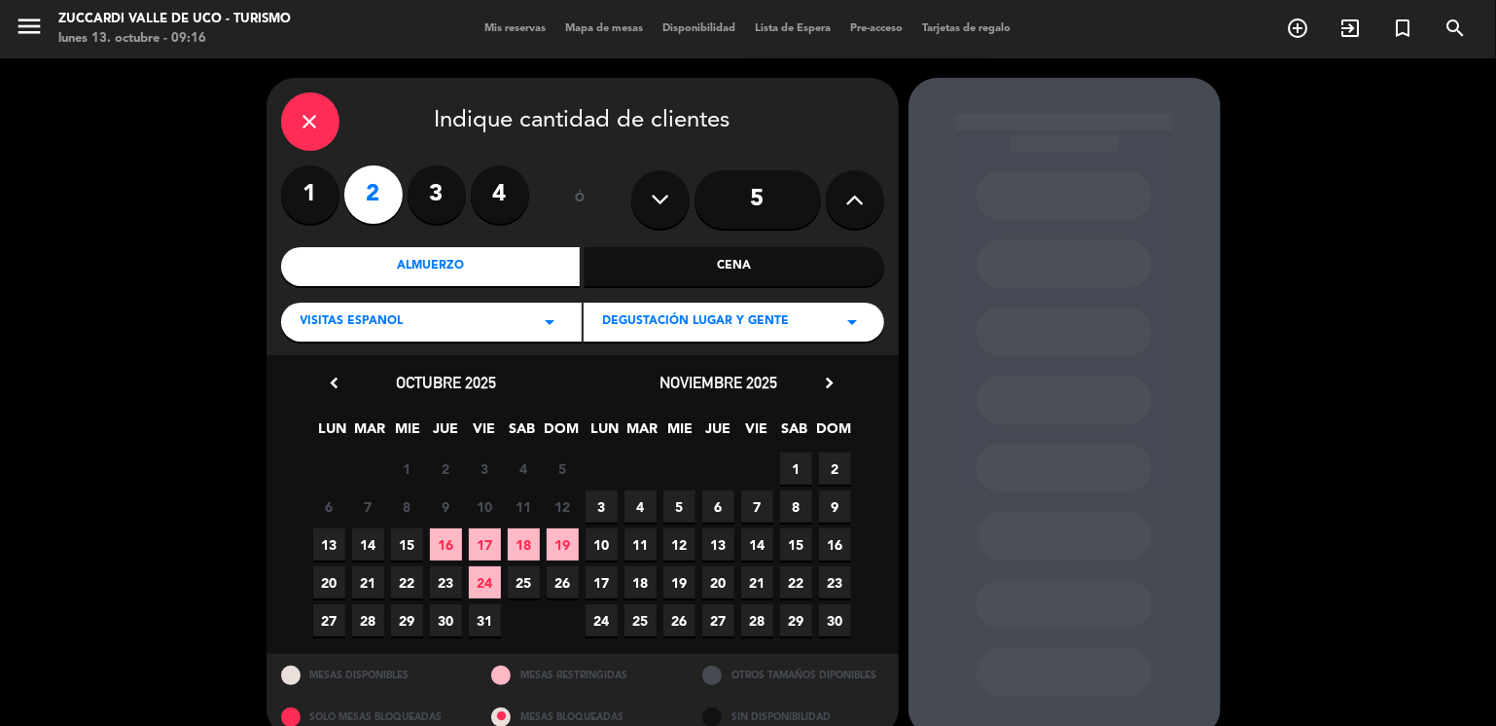
click at [798, 511] on span "8" at bounding box center [796, 506] width 32 height 32
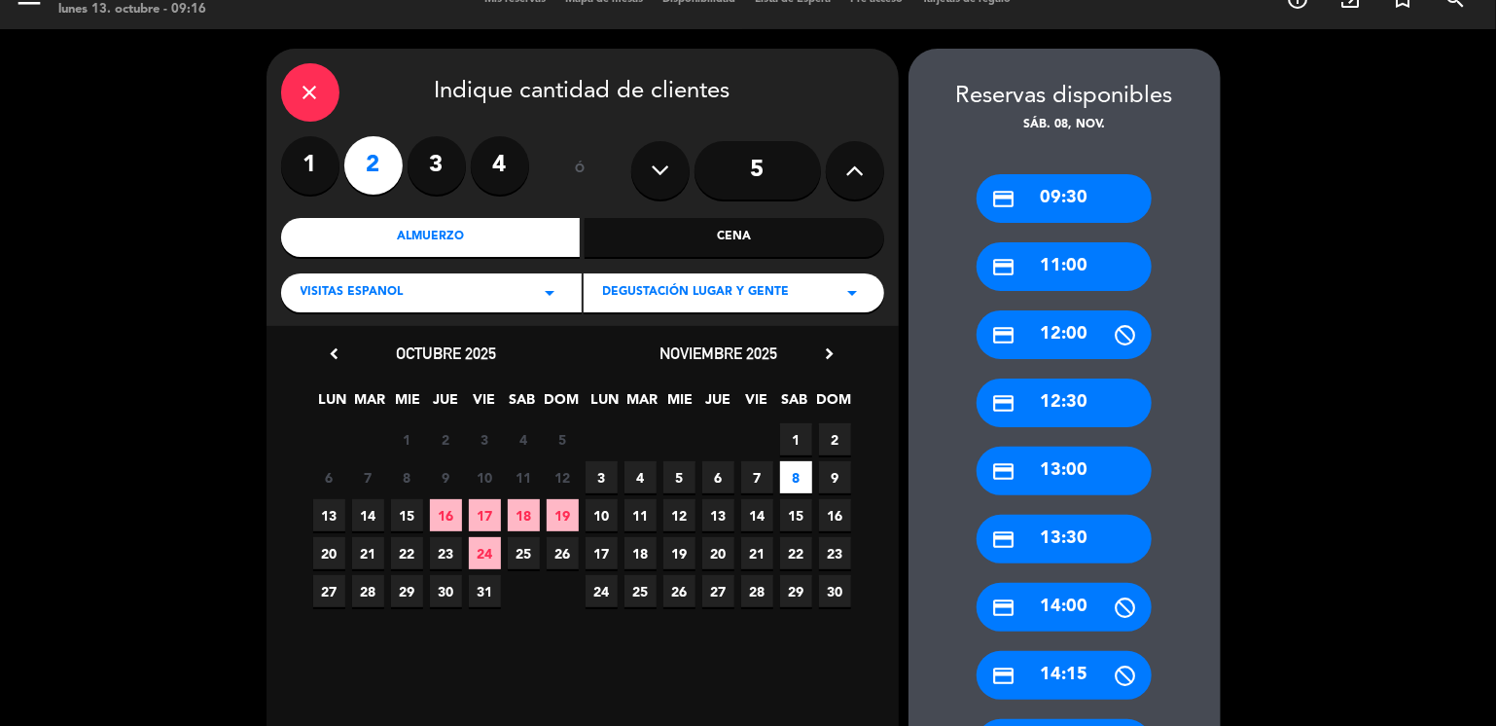
click at [1093, 243] on div "credit_card 11:00" at bounding box center [1064, 266] width 175 height 49
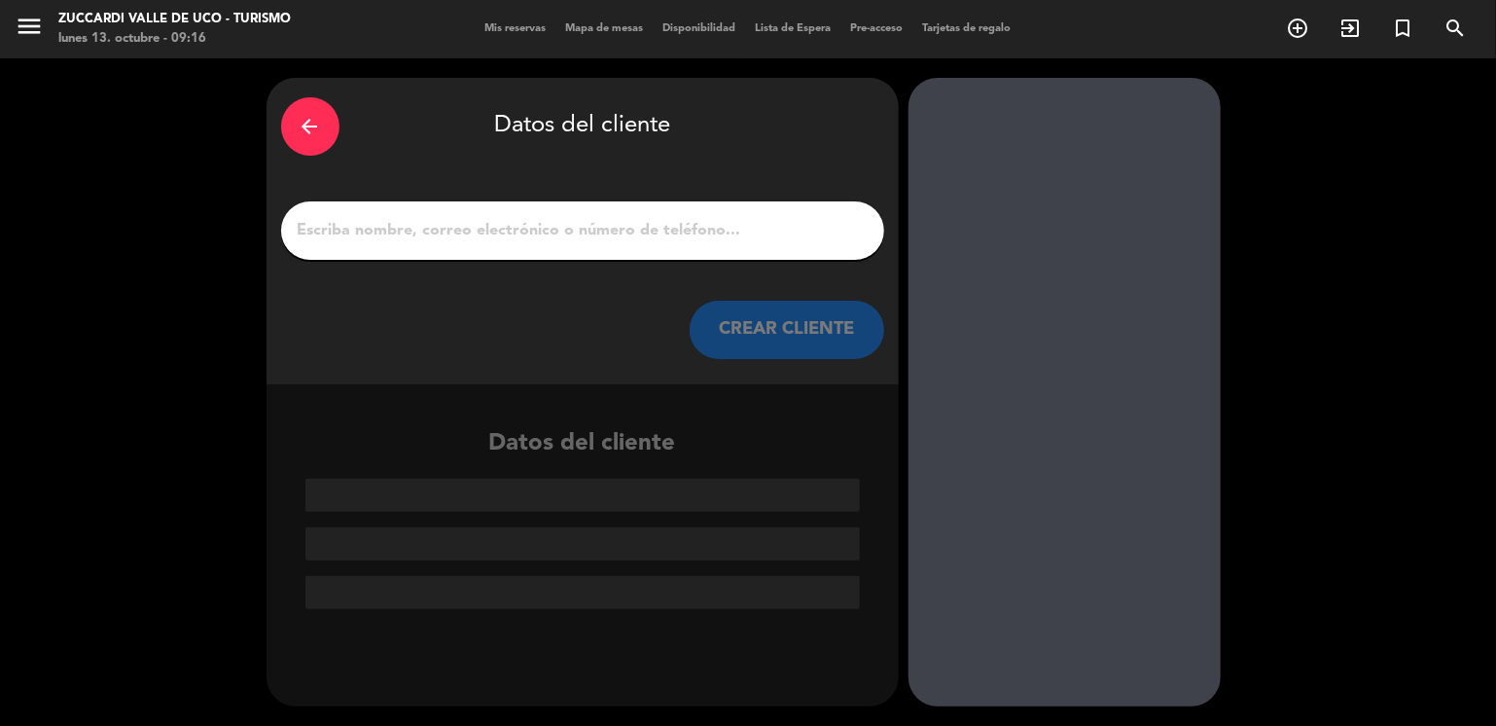
click at [541, 233] on input "1" at bounding box center [583, 230] width 574 height 27
paste input "[PERSON_NAME]"
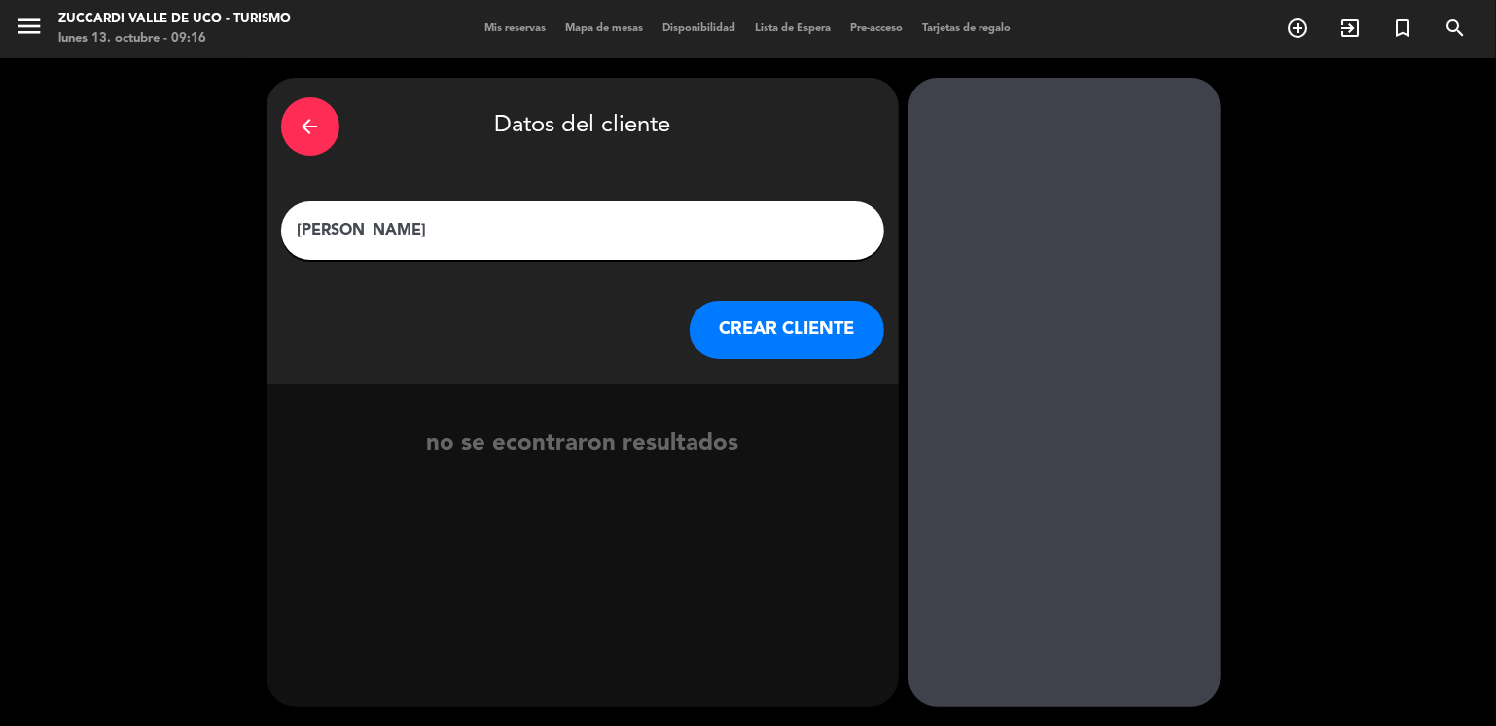
type input "[PERSON_NAME]"
click at [732, 328] on button "CREAR CLIENTE" at bounding box center [787, 330] width 195 height 58
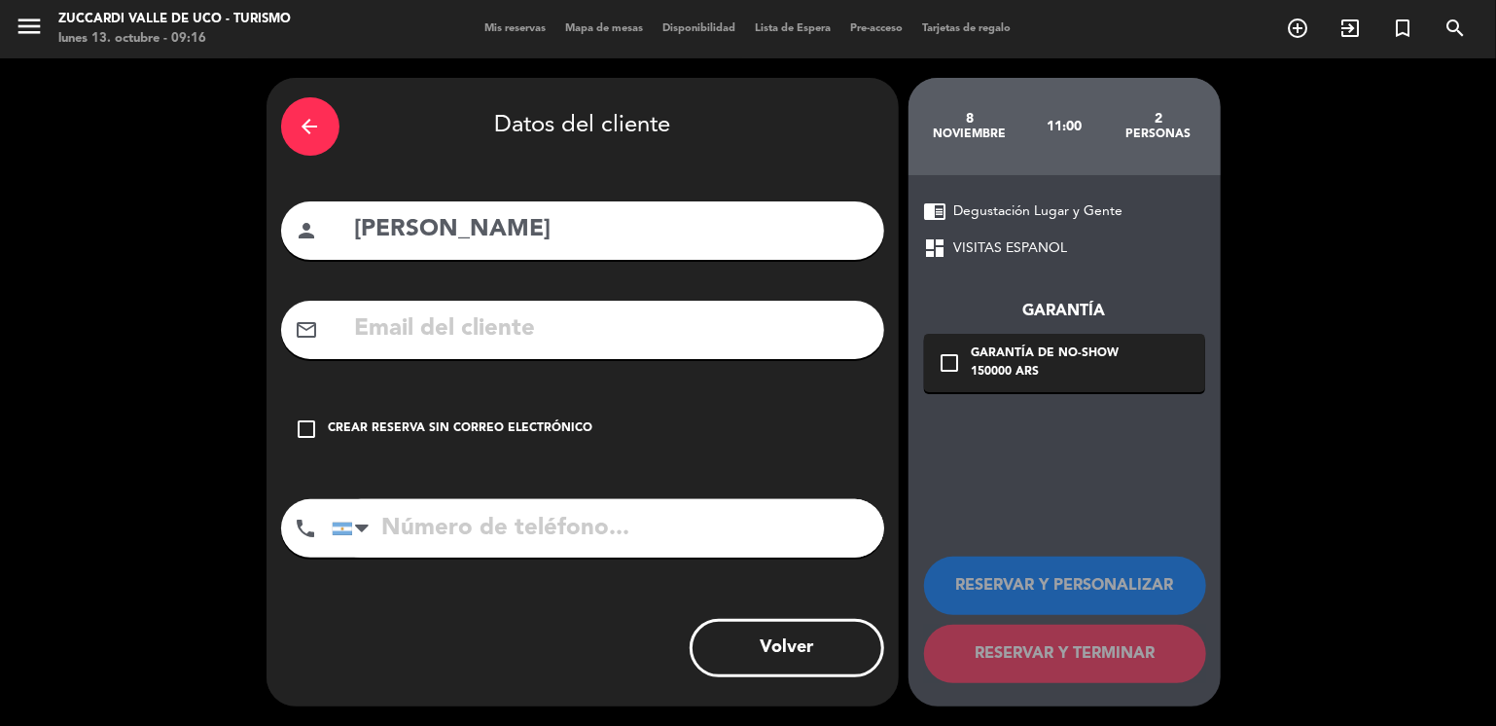
click at [471, 335] on input "text" at bounding box center [611, 329] width 517 height 40
paste input "[EMAIL_ADDRESS][DOMAIN_NAME]"
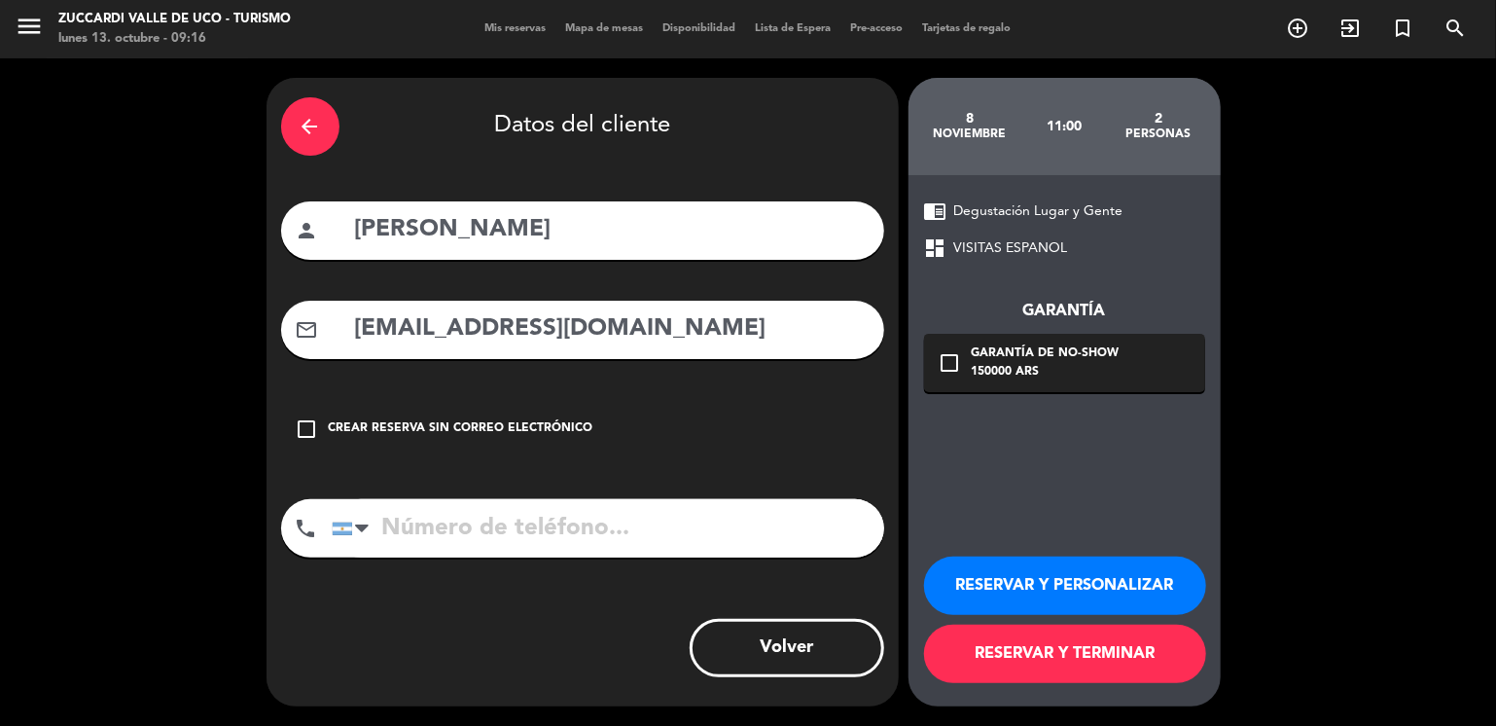
type input "[EMAIL_ADDRESS][DOMAIN_NAME]"
click at [1032, 593] on button "RESERVAR Y PERSONALIZAR" at bounding box center [1065, 585] width 282 height 58
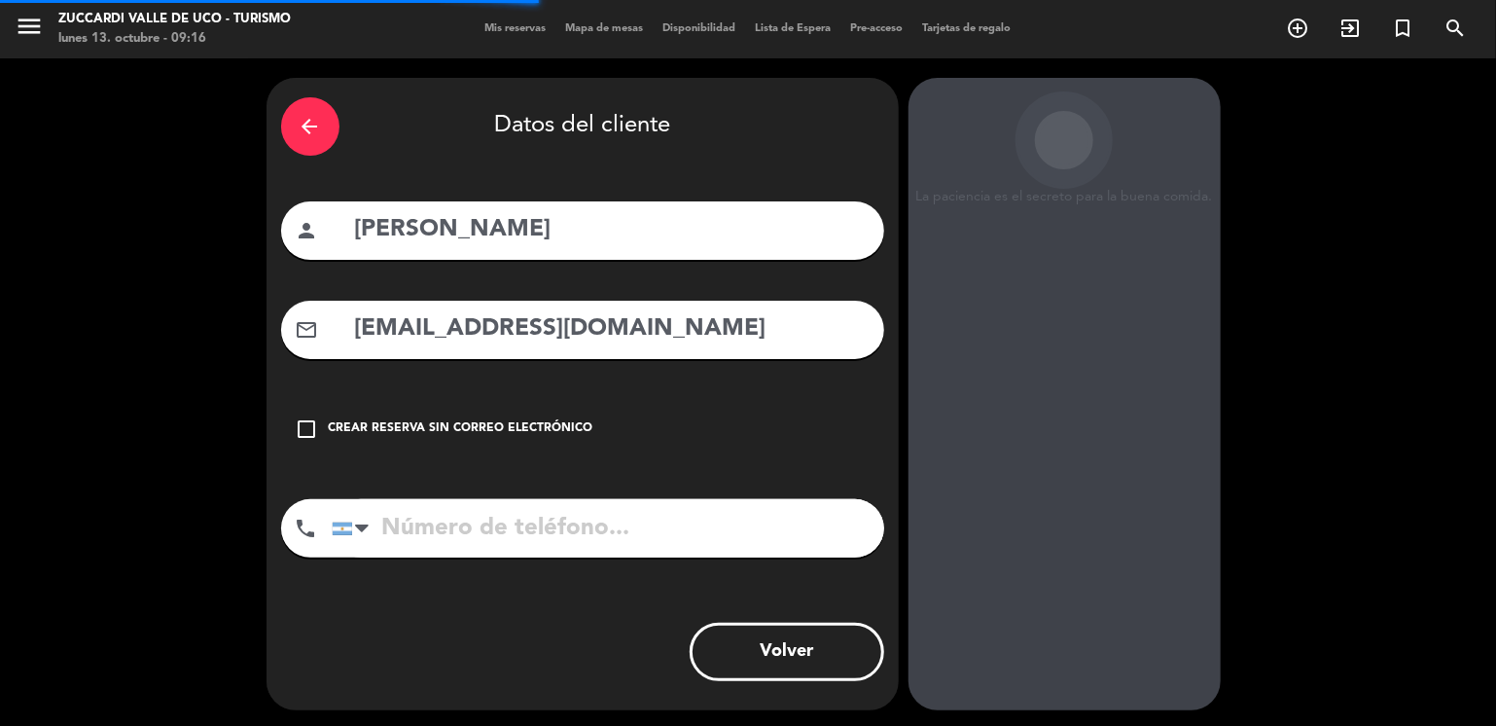
scroll to position [51, 0]
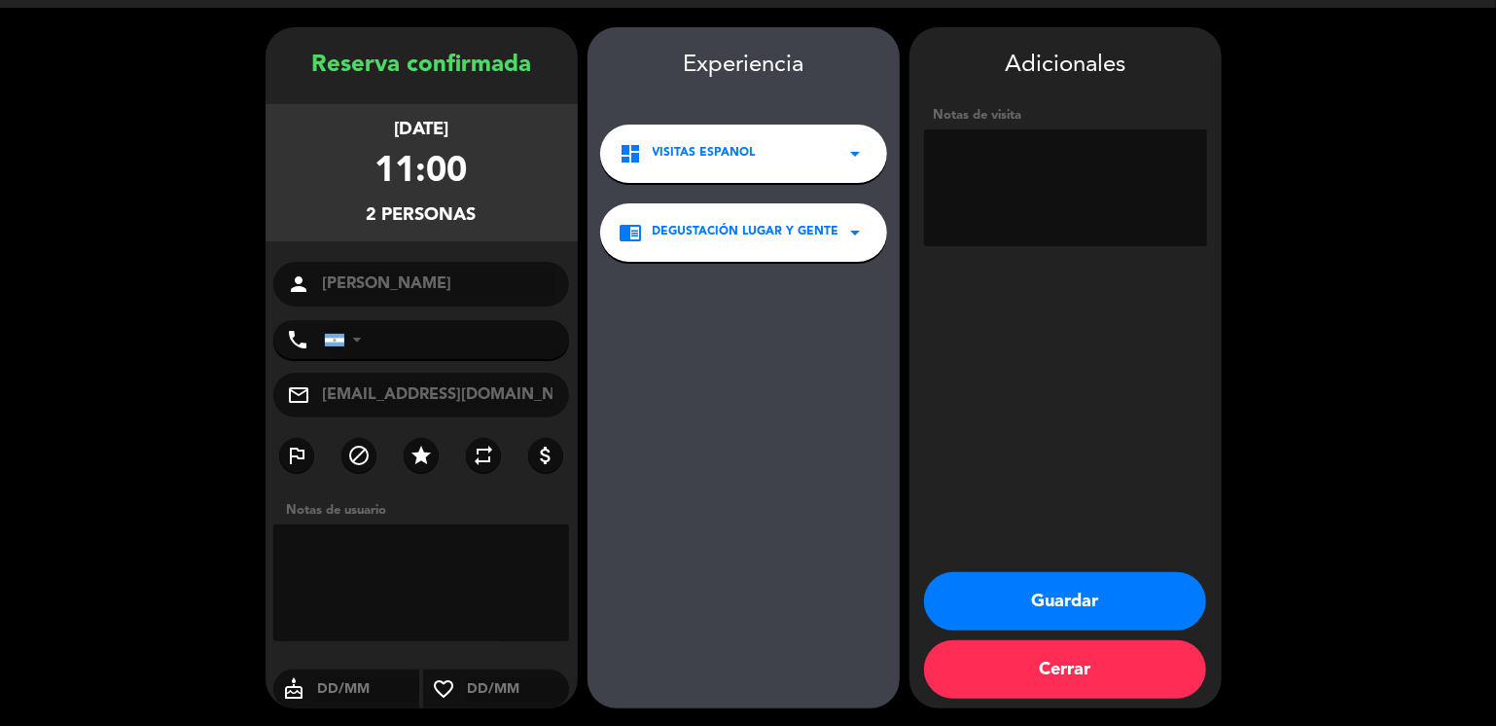
click at [1031, 209] on textarea at bounding box center [1065, 187] width 283 height 117
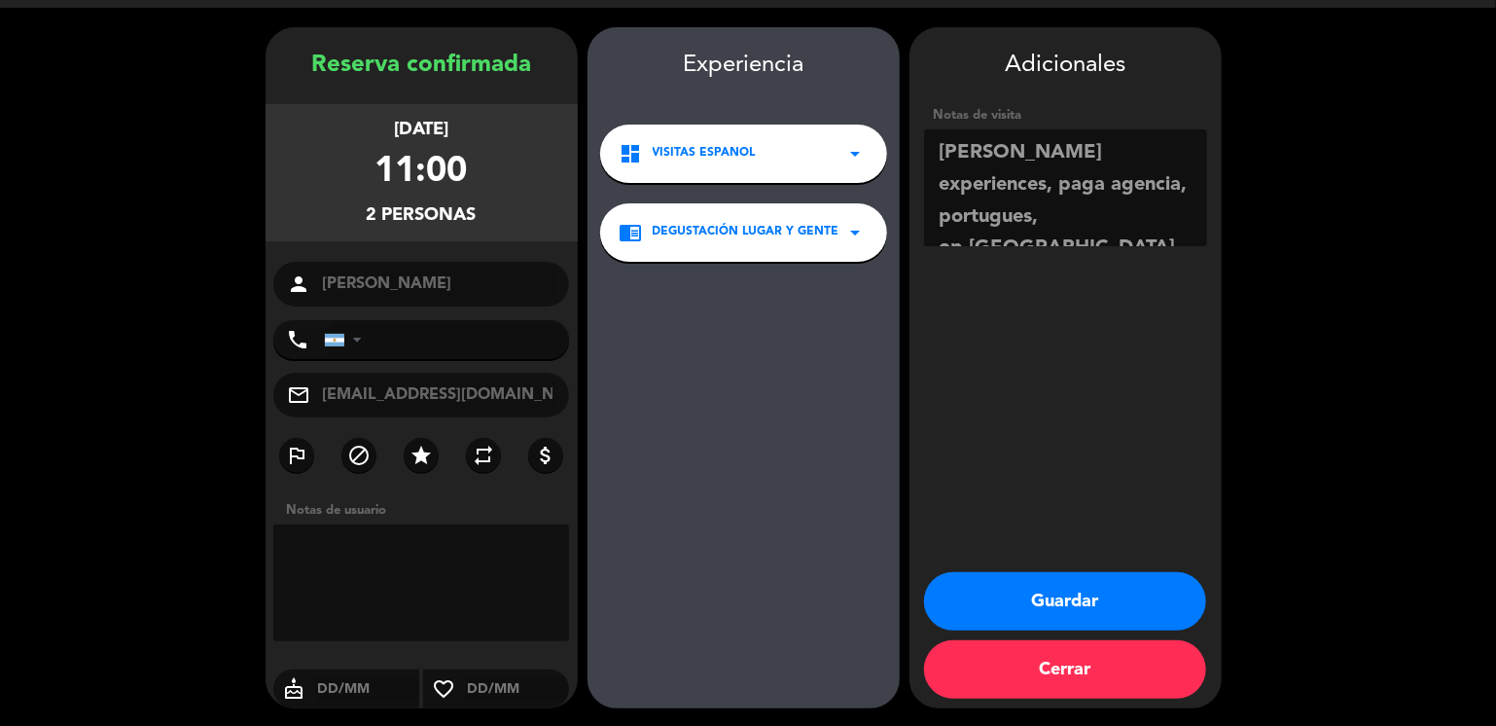
type textarea "[PERSON_NAME] experiences, paga agencia, portugues, op [GEOGRAPHIC_DATA]"
click at [1056, 589] on button "Guardar" at bounding box center [1065, 601] width 282 height 58
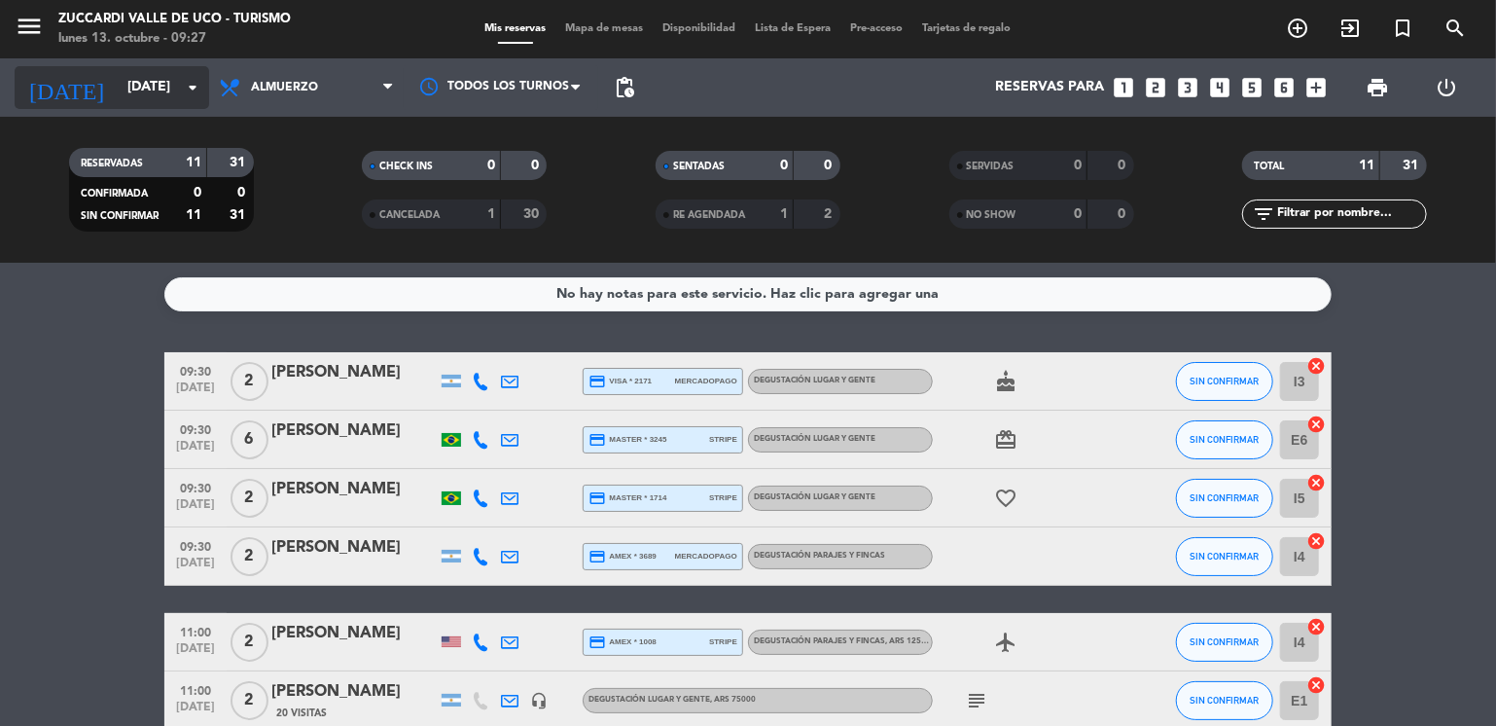
click at [150, 98] on input "[DATE]" at bounding box center [210, 87] width 185 height 35
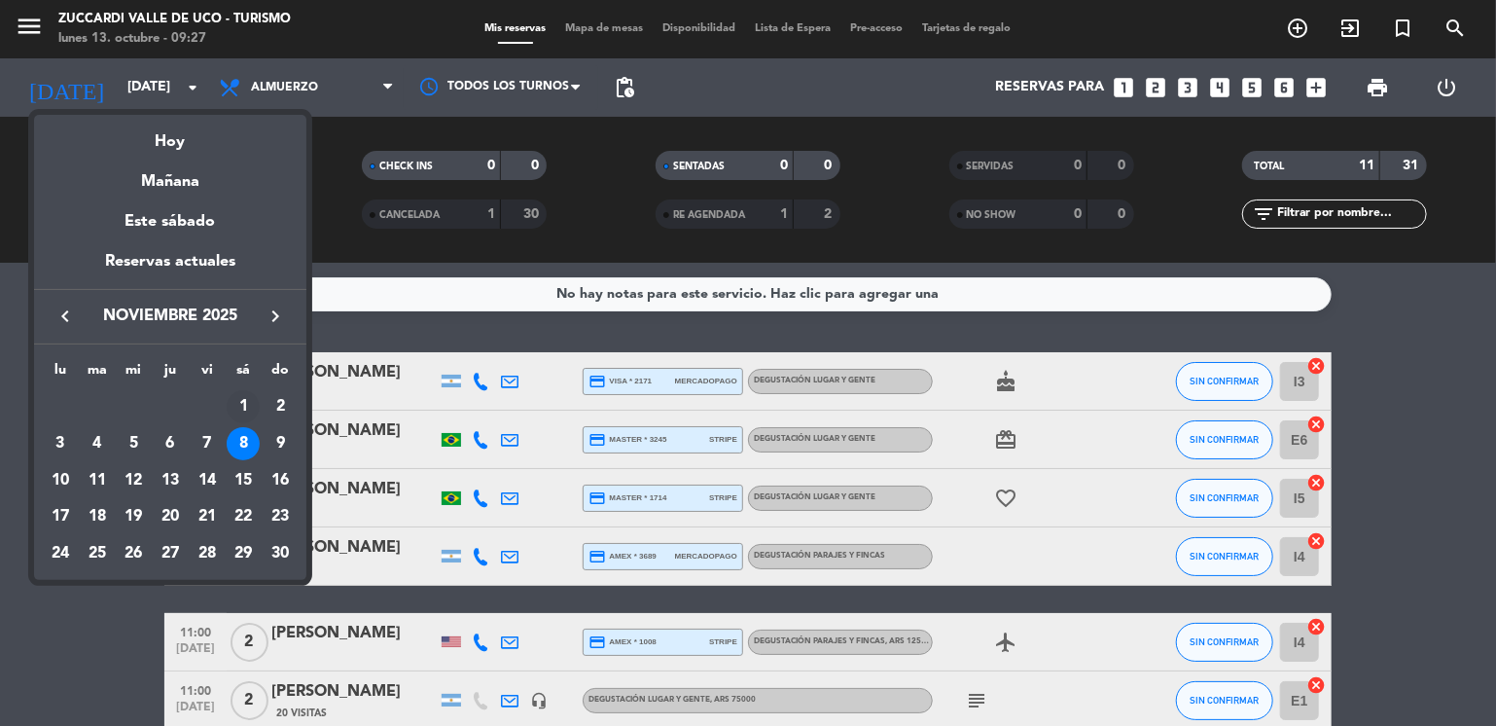
click at [239, 405] on div "1" at bounding box center [243, 406] width 33 height 33
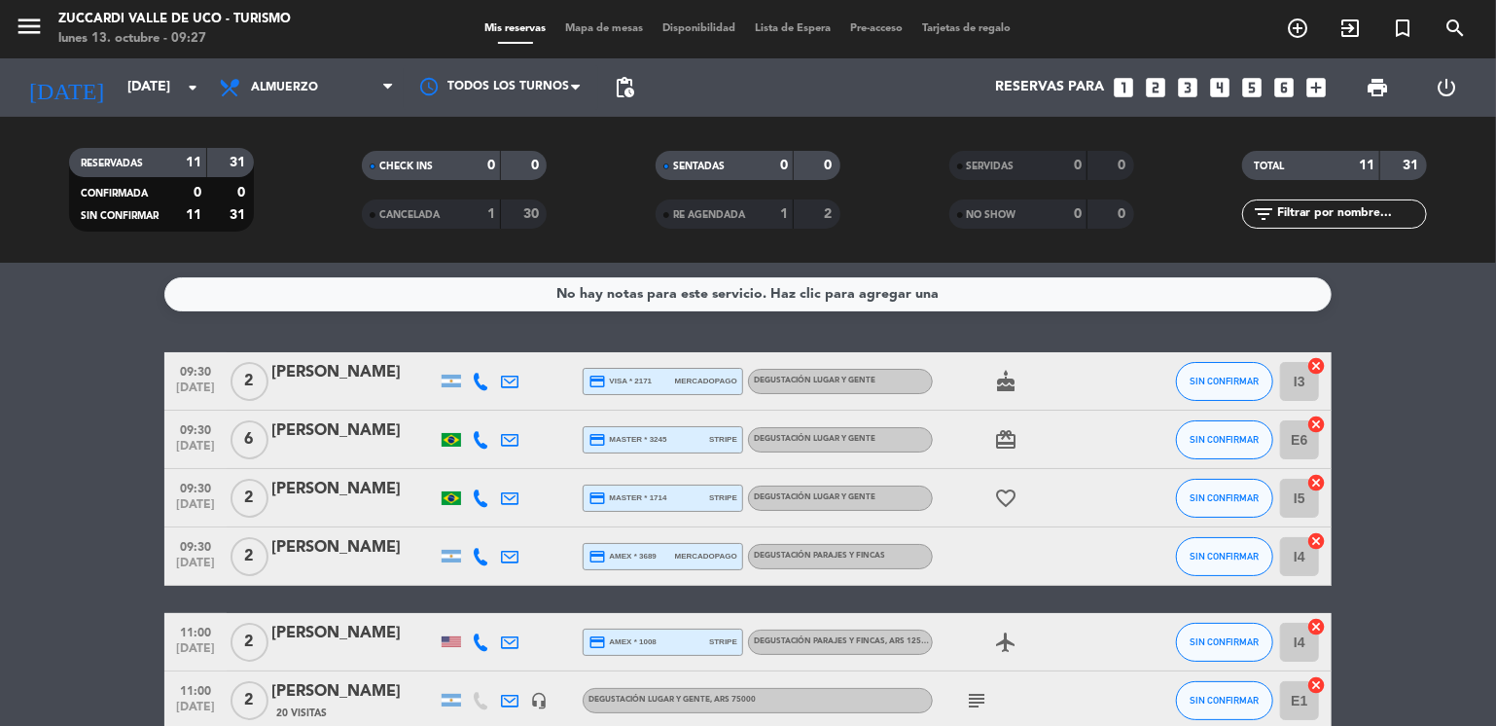
type input "[DATE]"
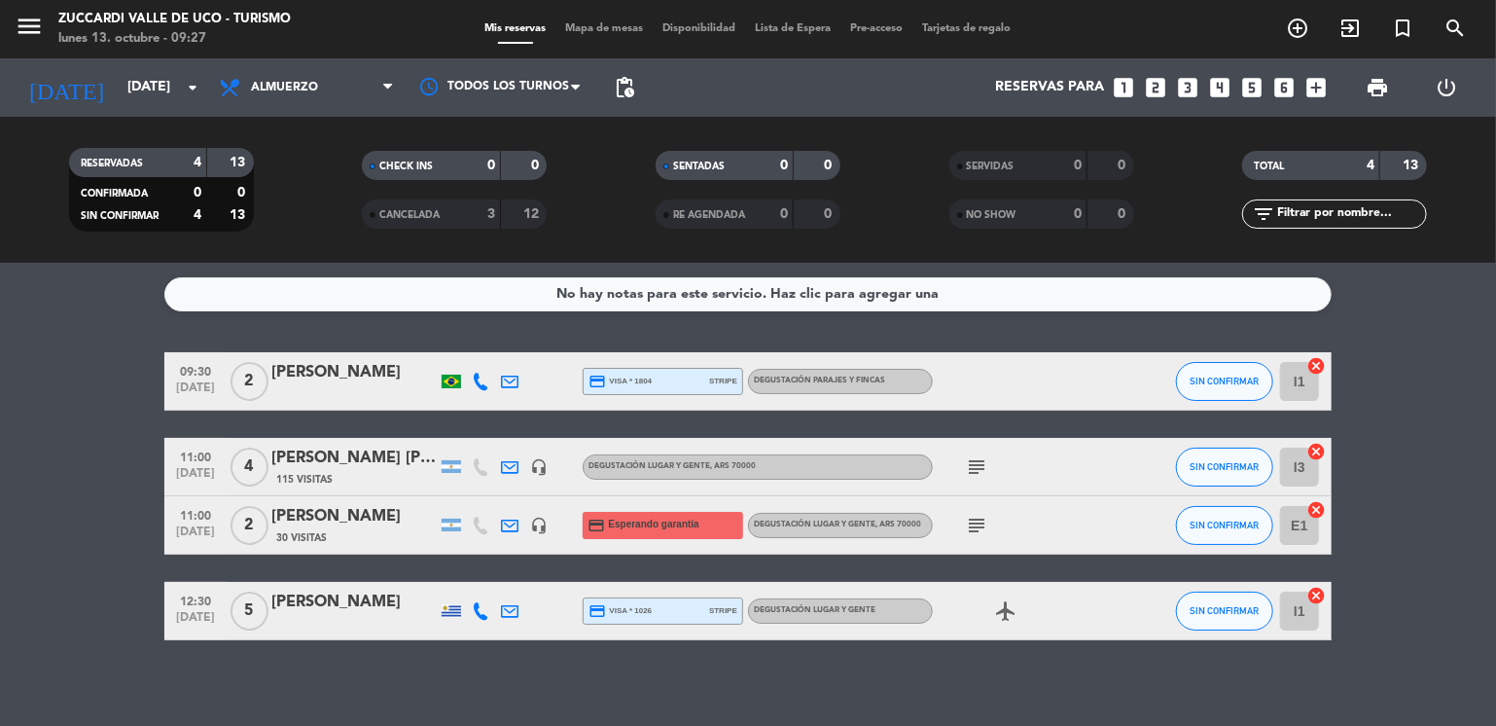
click at [97, 441] on bookings-row "09:30 [DATE] 2 [PERSON_NAME] credit_card visa * 1804 stripe Degustación Parajes…" at bounding box center [748, 496] width 1496 height 288
click at [1218, 82] on icon "looks_4" at bounding box center [1220, 87] width 25 height 25
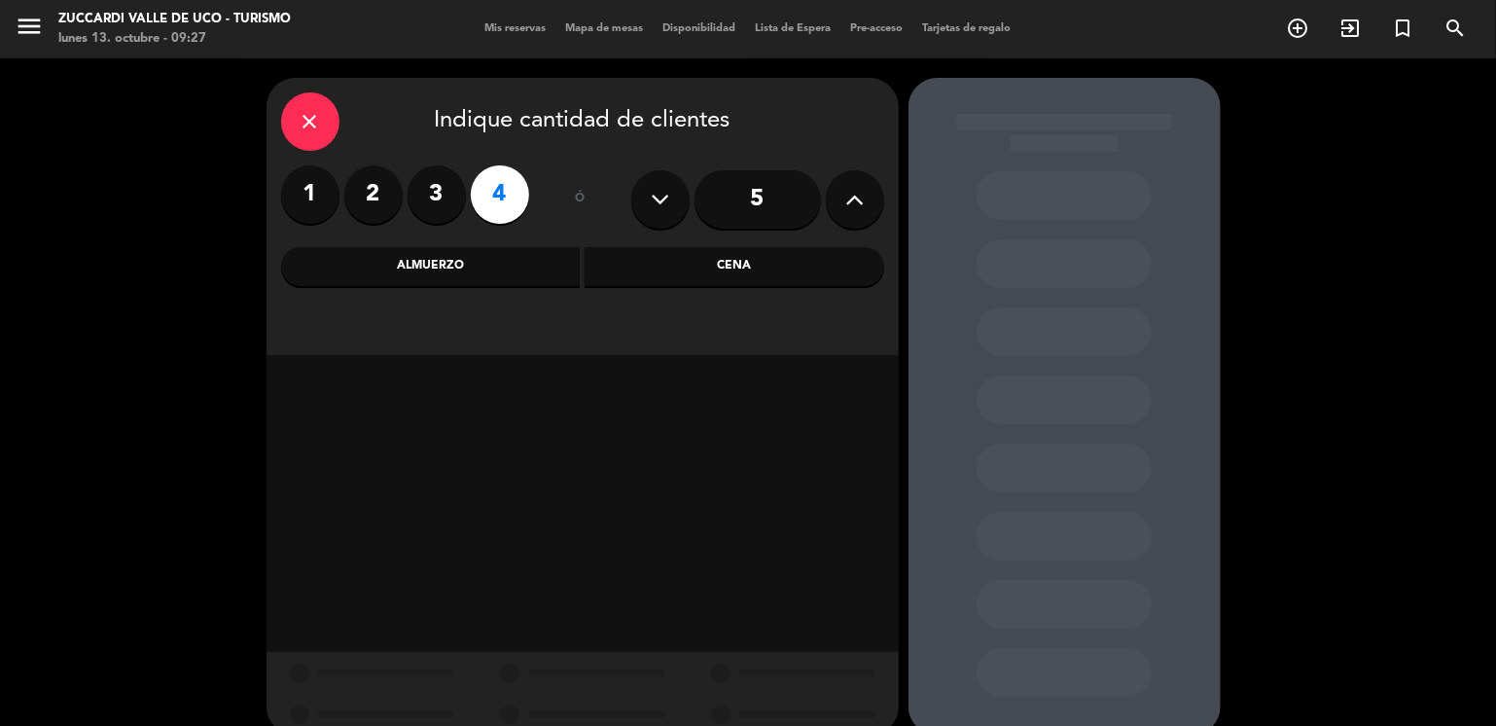
click at [501, 267] on div "Almuerzo" at bounding box center [431, 266] width 300 height 39
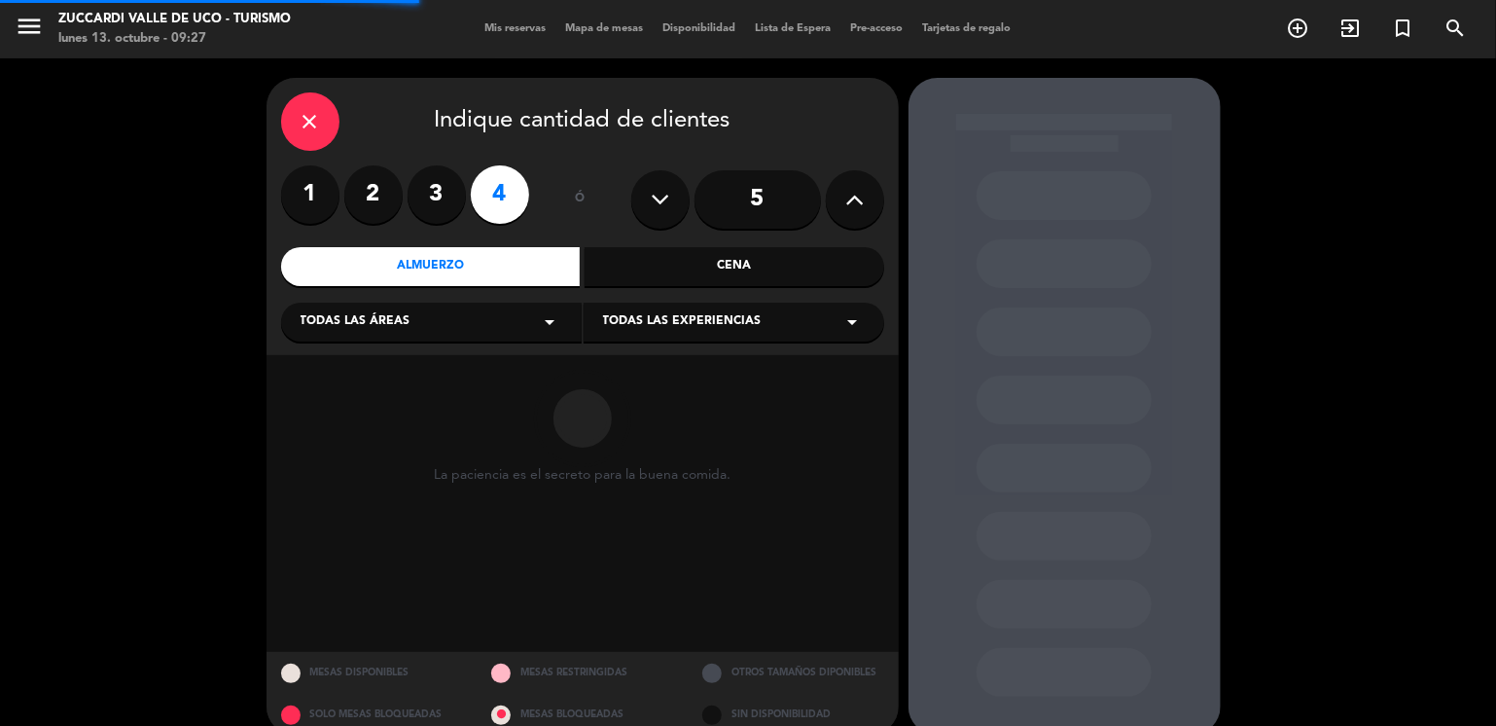
click at [432, 324] on div "Todas las áreas arrow_drop_down" at bounding box center [431, 322] width 301 height 39
click at [384, 375] on div "VISITAS ESPANOL" at bounding box center [432, 370] width 262 height 19
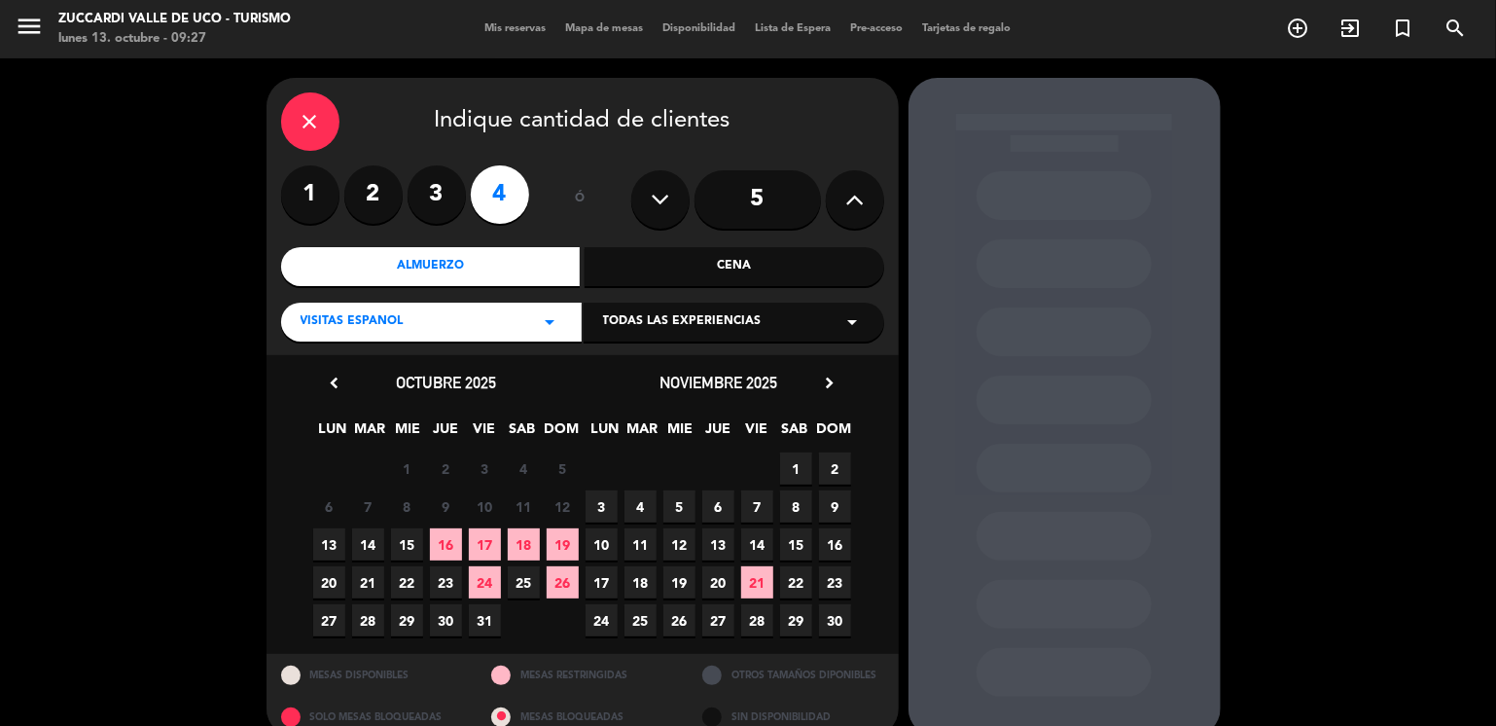
click at [687, 327] on span "Todas las experiencias" at bounding box center [682, 321] width 159 height 19
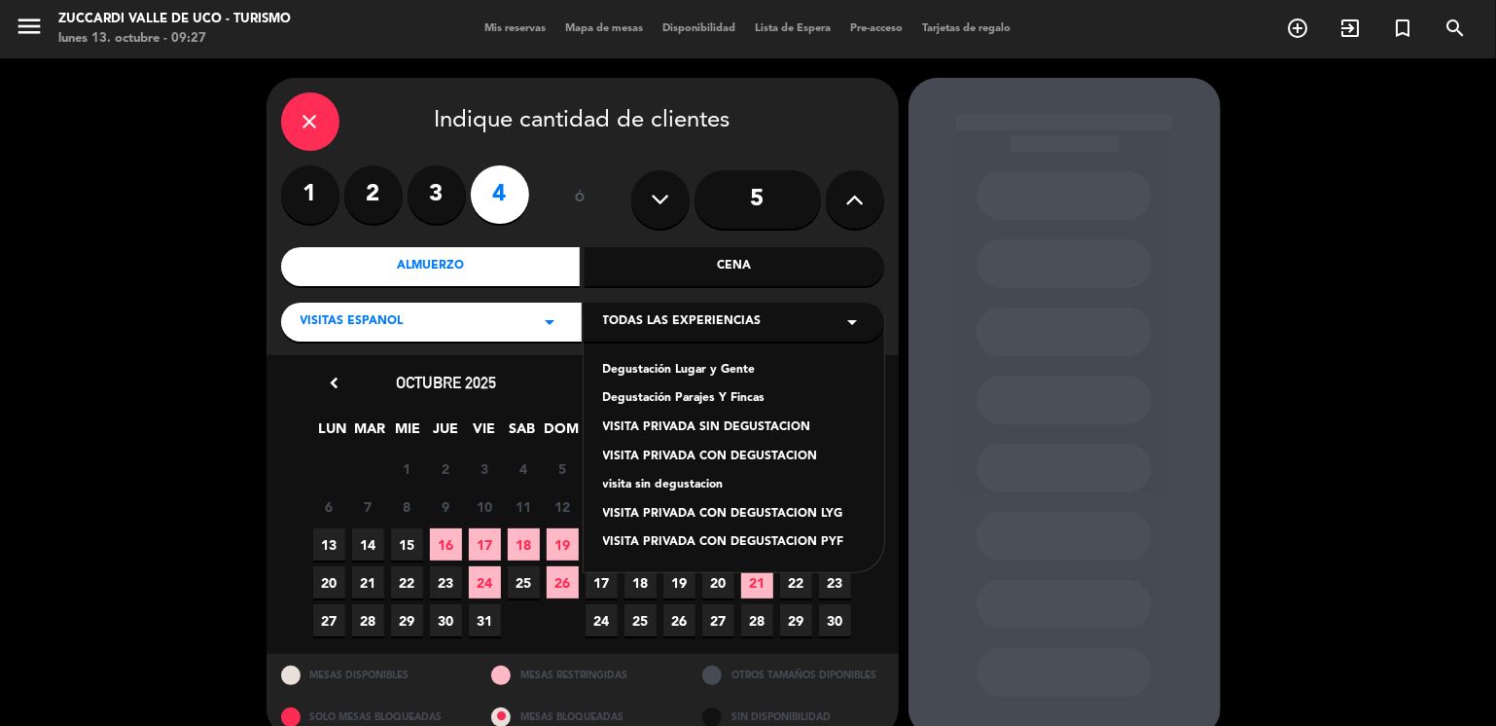
click at [702, 372] on div "Degustación Lugar y Gente" at bounding box center [734, 370] width 262 height 19
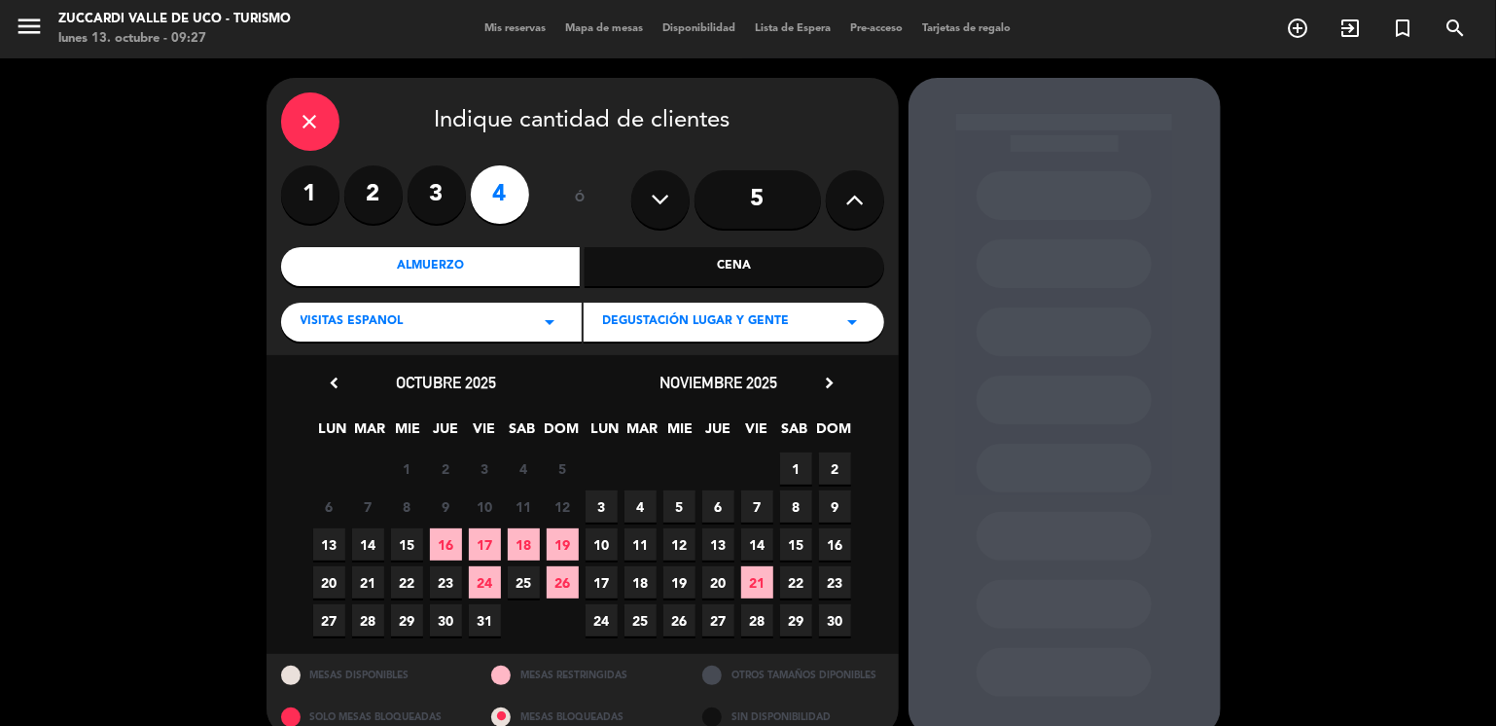
click at [792, 472] on span "1" at bounding box center [796, 468] width 32 height 32
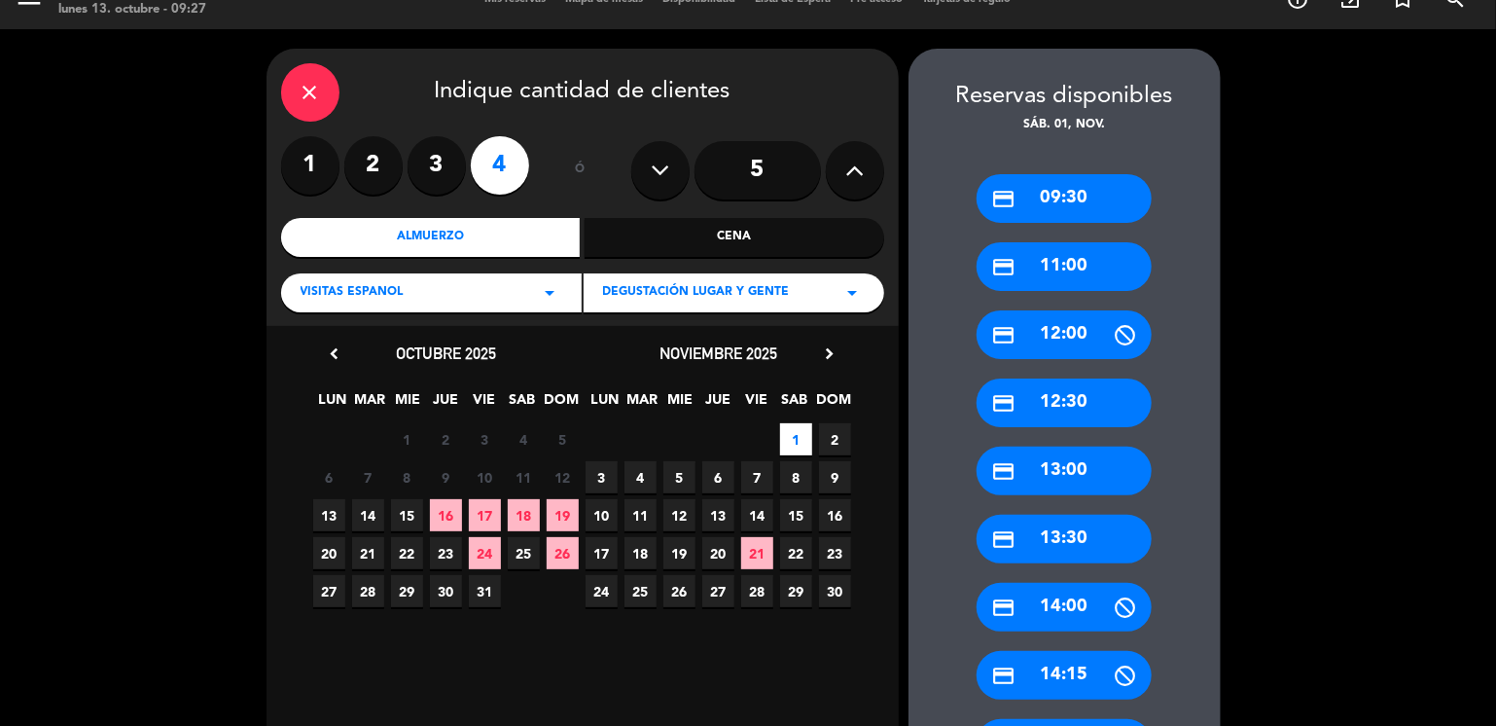
click at [1072, 268] on div "credit_card 11:00" at bounding box center [1064, 266] width 175 height 49
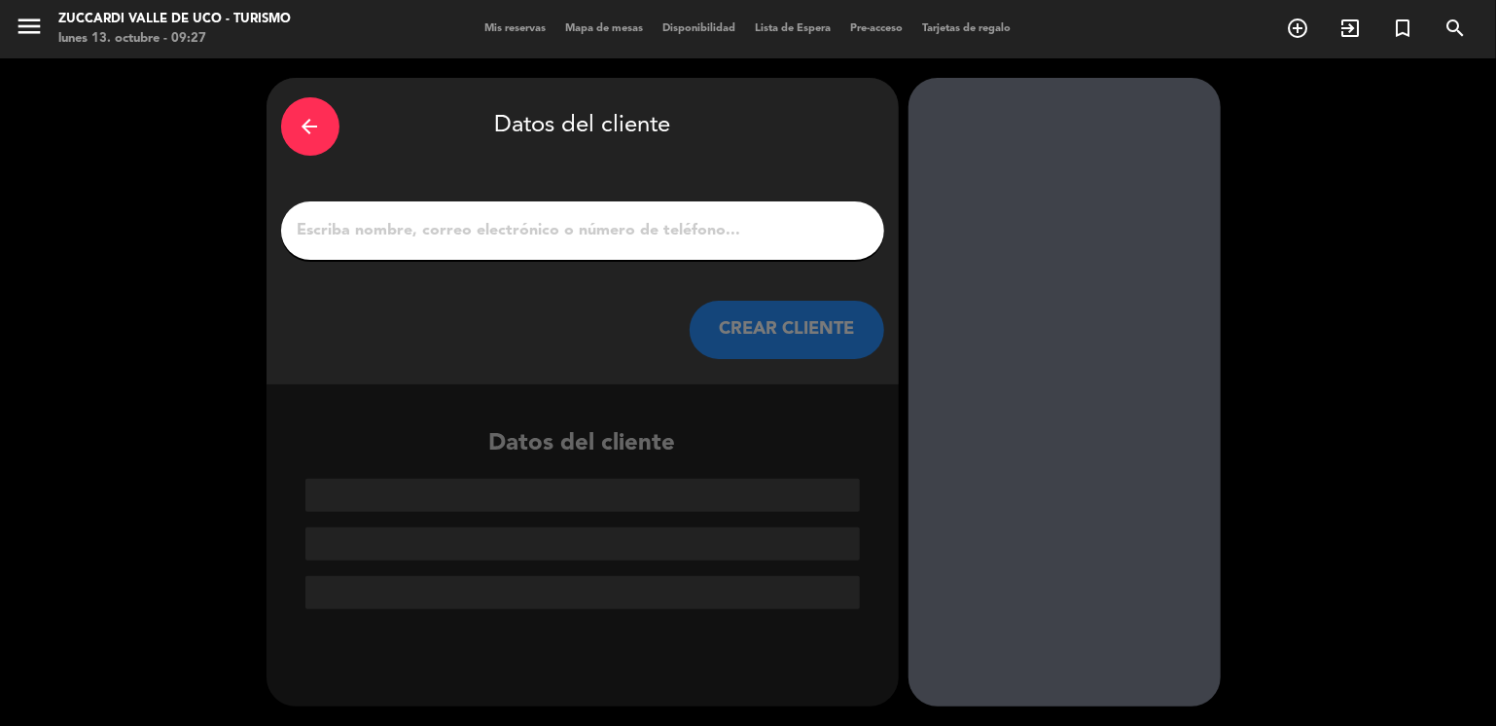
click at [798, 236] on input "1" at bounding box center [583, 230] width 574 height 27
paste input "[PERSON_NAME]"
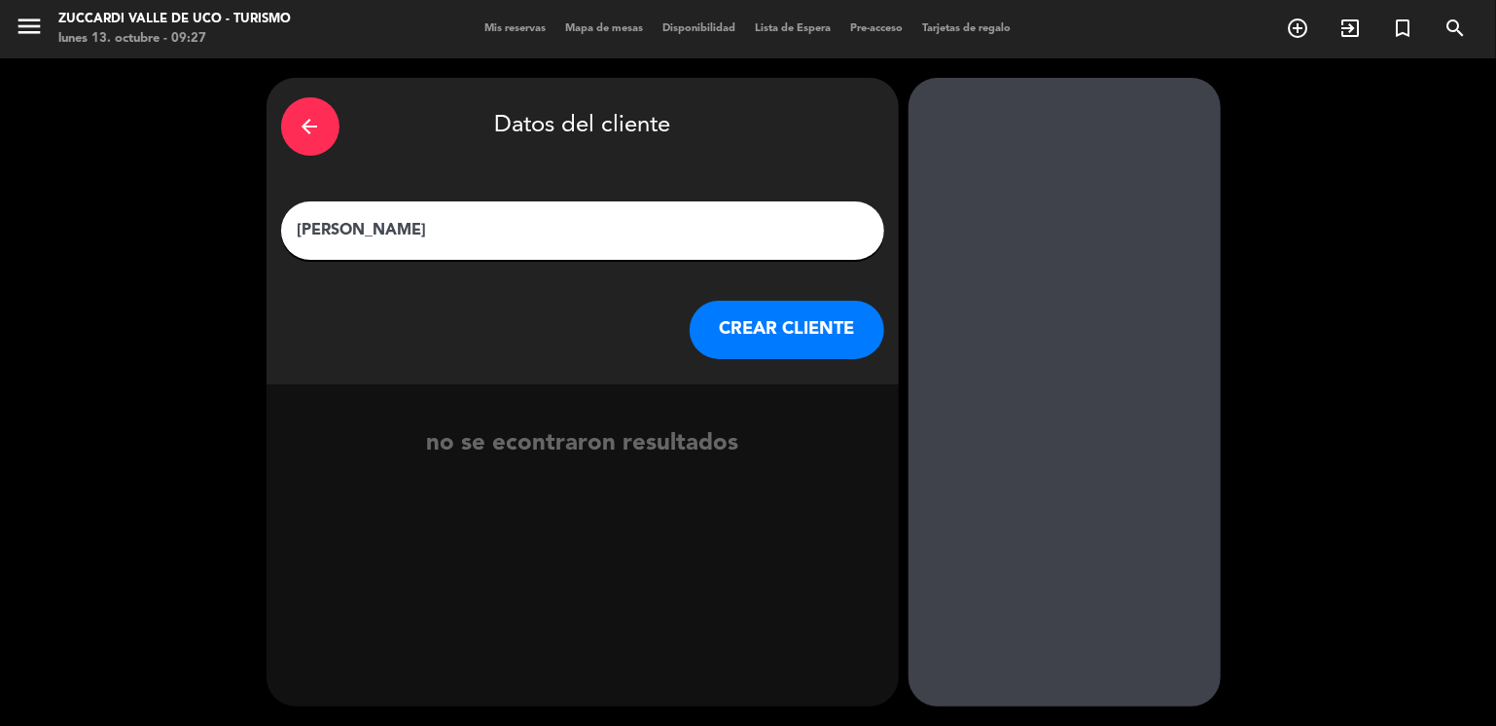
type input "[PERSON_NAME]"
click at [746, 324] on button "CREAR CLIENTE" at bounding box center [787, 330] width 195 height 58
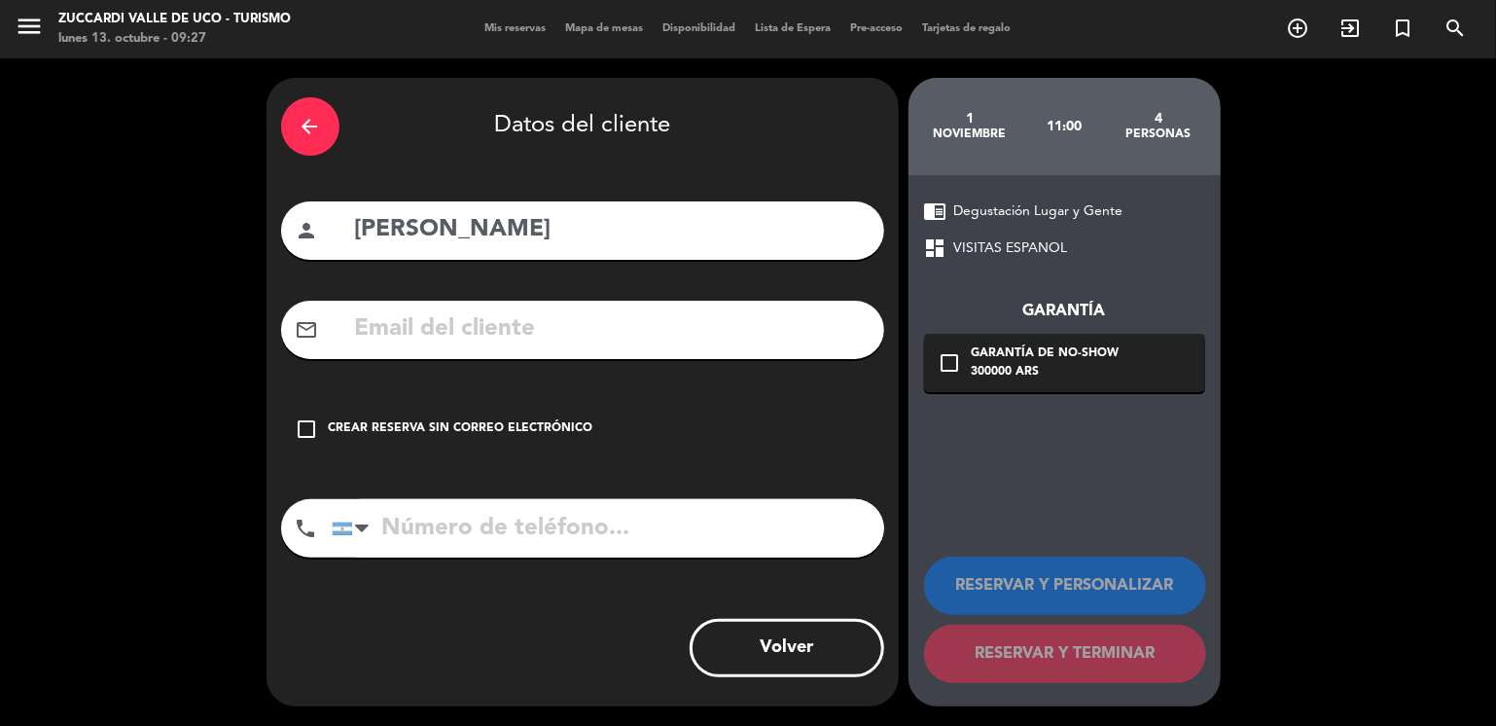
click at [393, 324] on input "text" at bounding box center [611, 329] width 517 height 40
paste input "[EMAIL_ADDRESS][DOMAIN_NAME]"
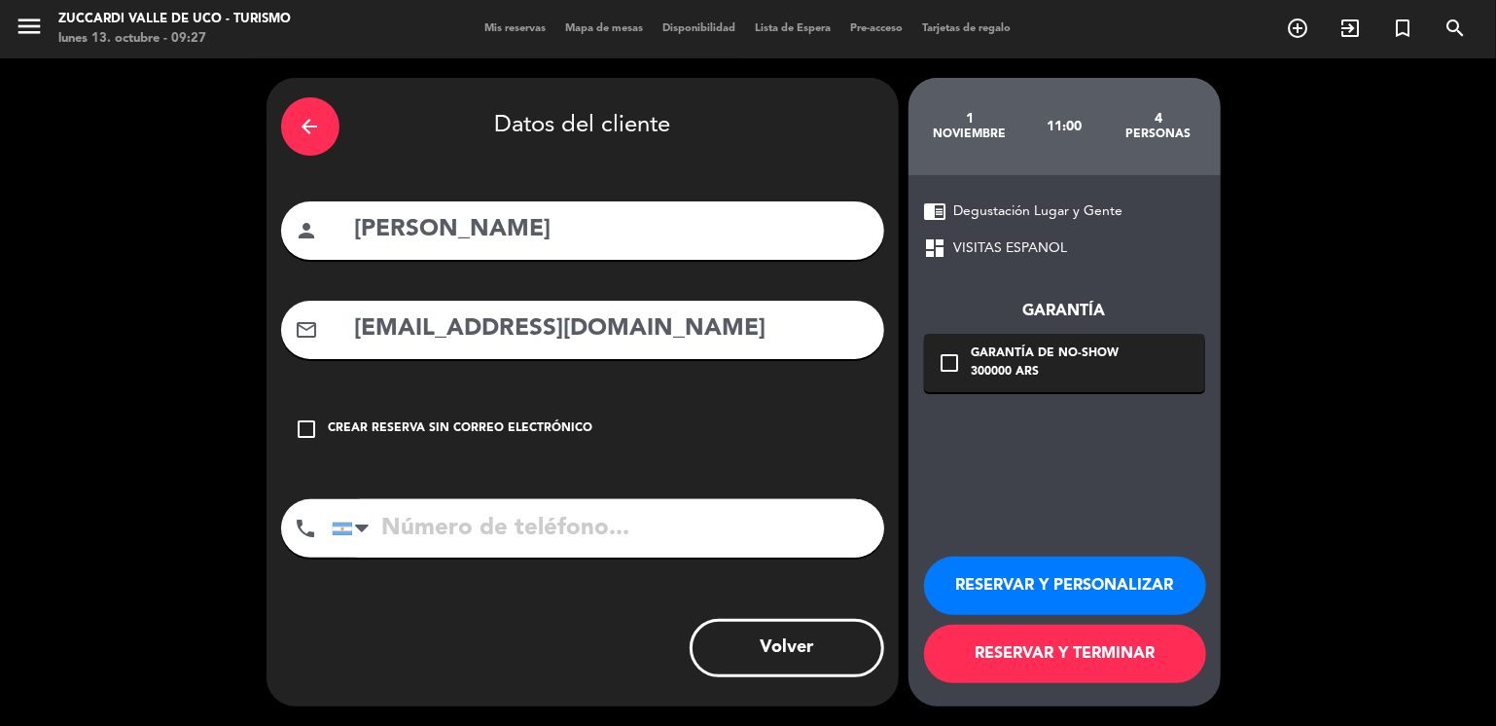
type input "[EMAIL_ADDRESS][DOMAIN_NAME]"
click at [1017, 593] on button "RESERVAR Y PERSONALIZAR" at bounding box center [1065, 585] width 282 height 58
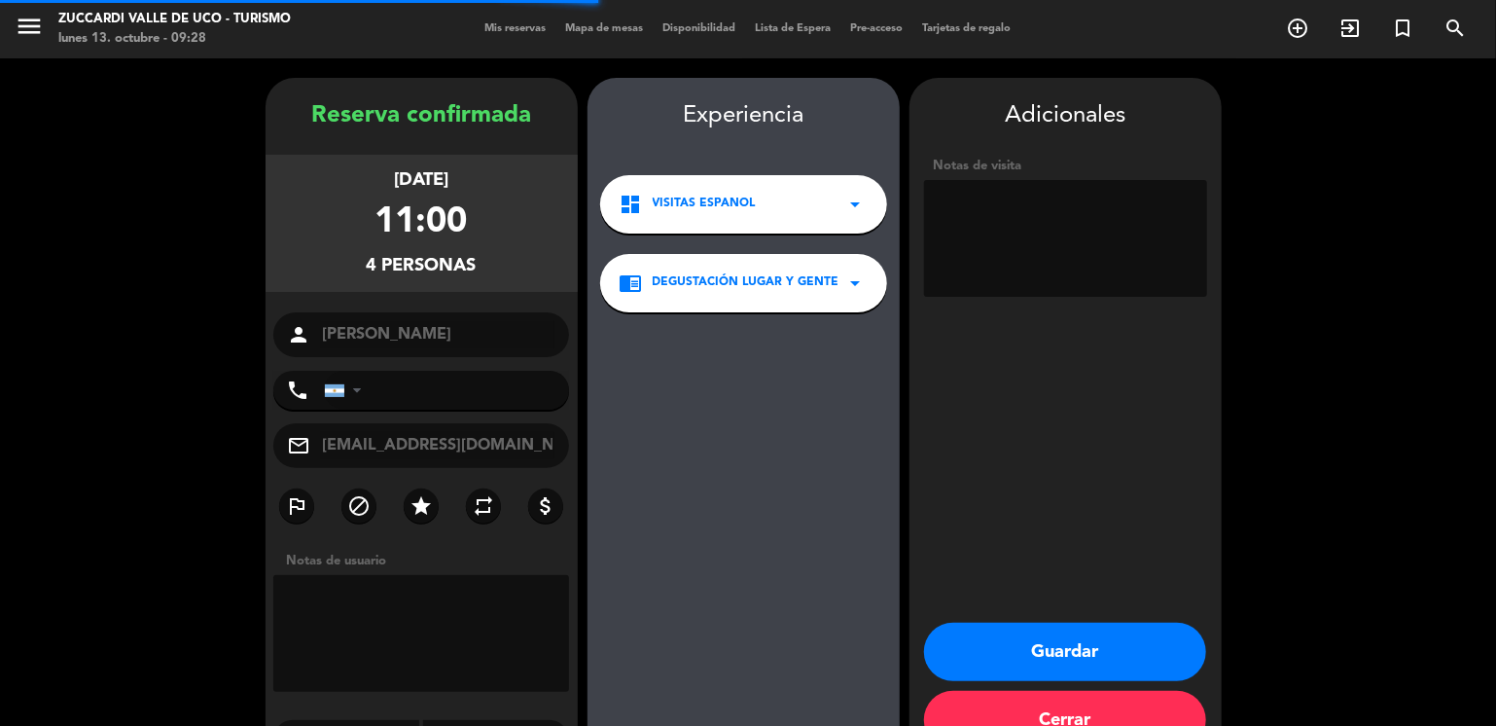
scroll to position [51, 0]
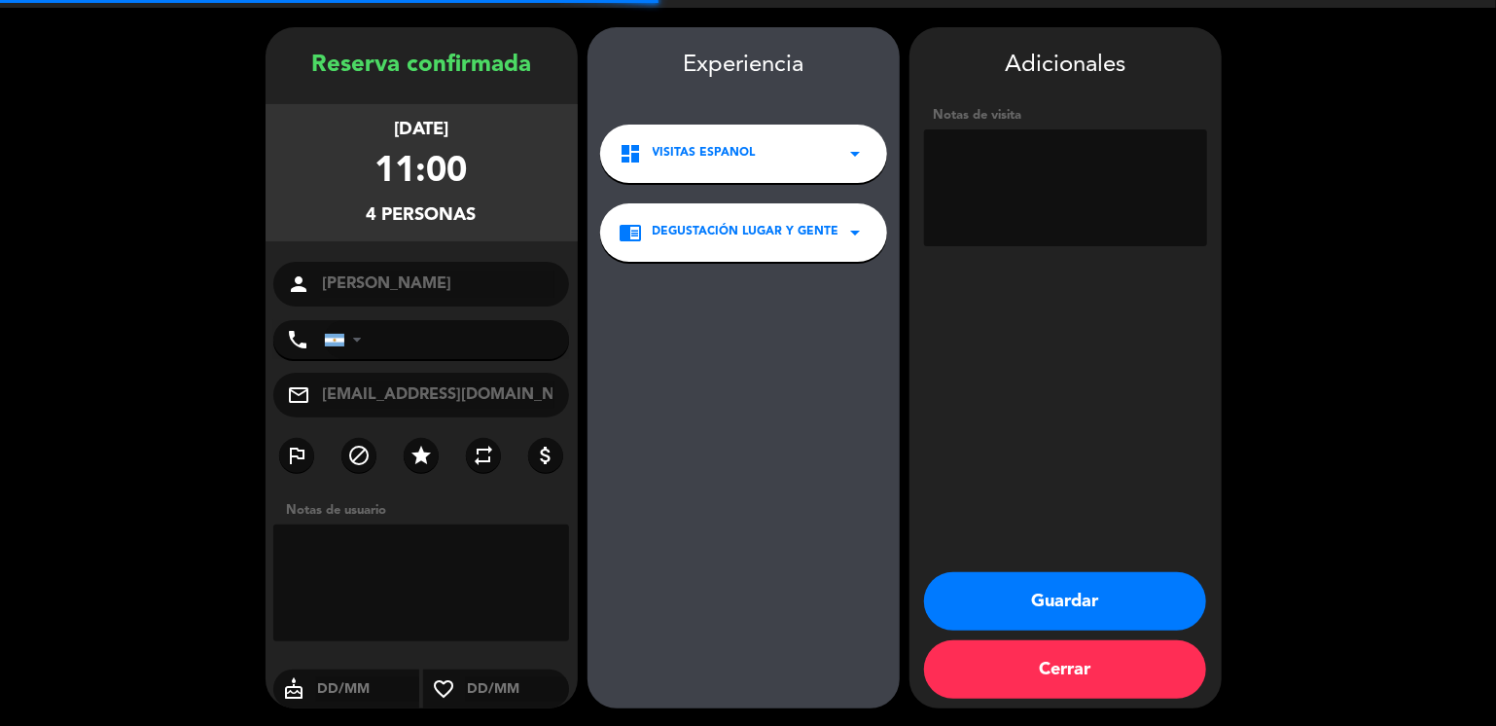
click at [1036, 219] on textarea at bounding box center [1065, 187] width 283 height 117
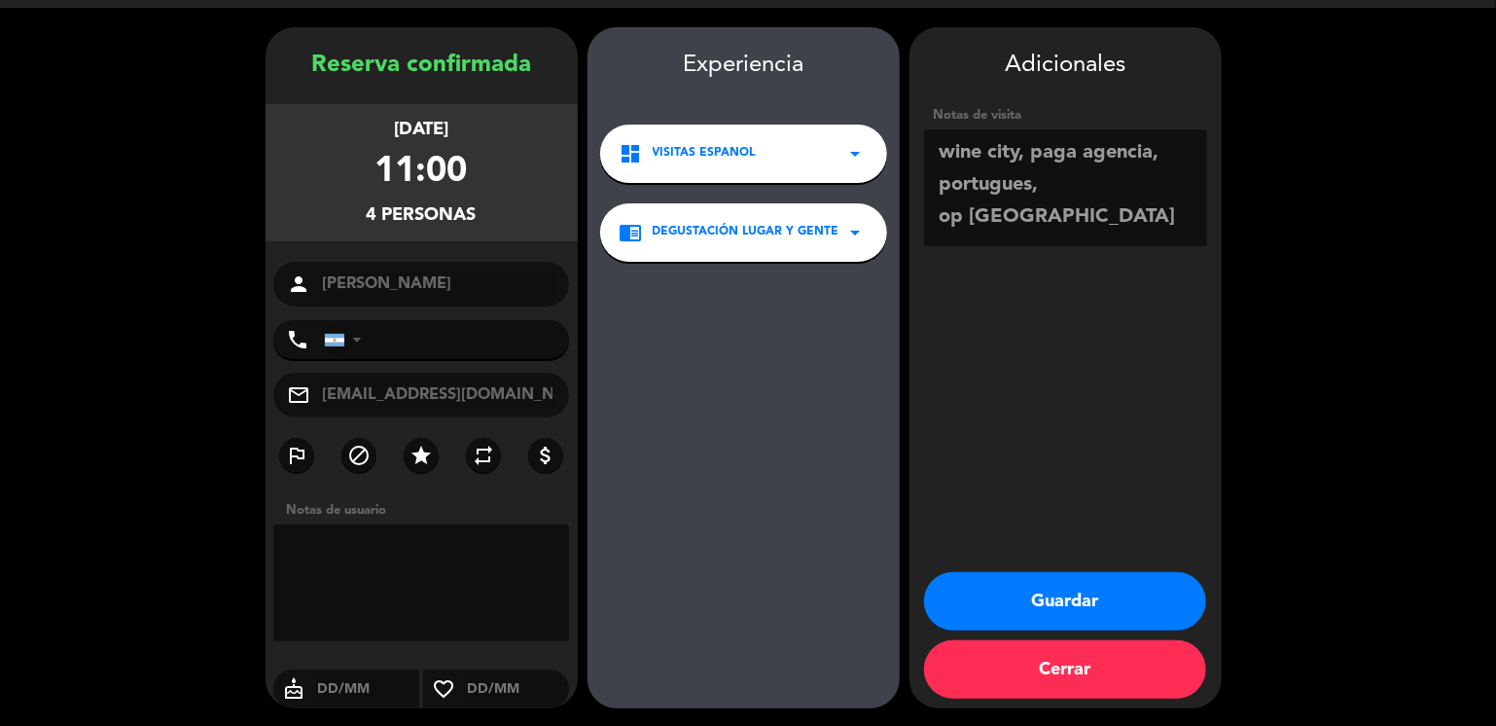
type textarea "wine city, paga agencia, portugues, op [GEOGRAPHIC_DATA]"
click at [980, 592] on button "Guardar" at bounding box center [1065, 601] width 282 height 58
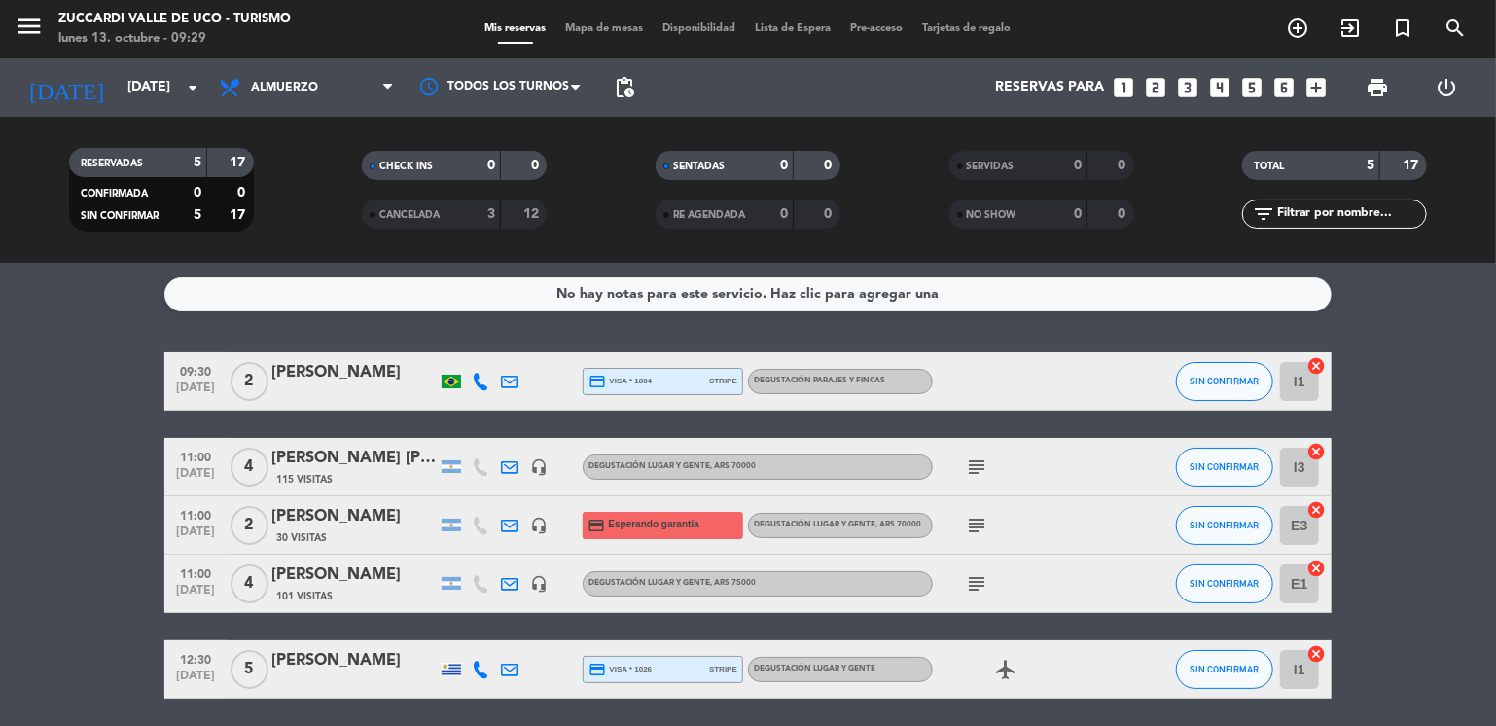
click at [68, 375] on bookings-row "09:30 [DATE] 2 [PERSON_NAME] credit_card visa * 1804 stripe Degustación Parajes…" at bounding box center [748, 525] width 1496 height 346
click at [118, 99] on input "[DATE]" at bounding box center [210, 87] width 185 height 35
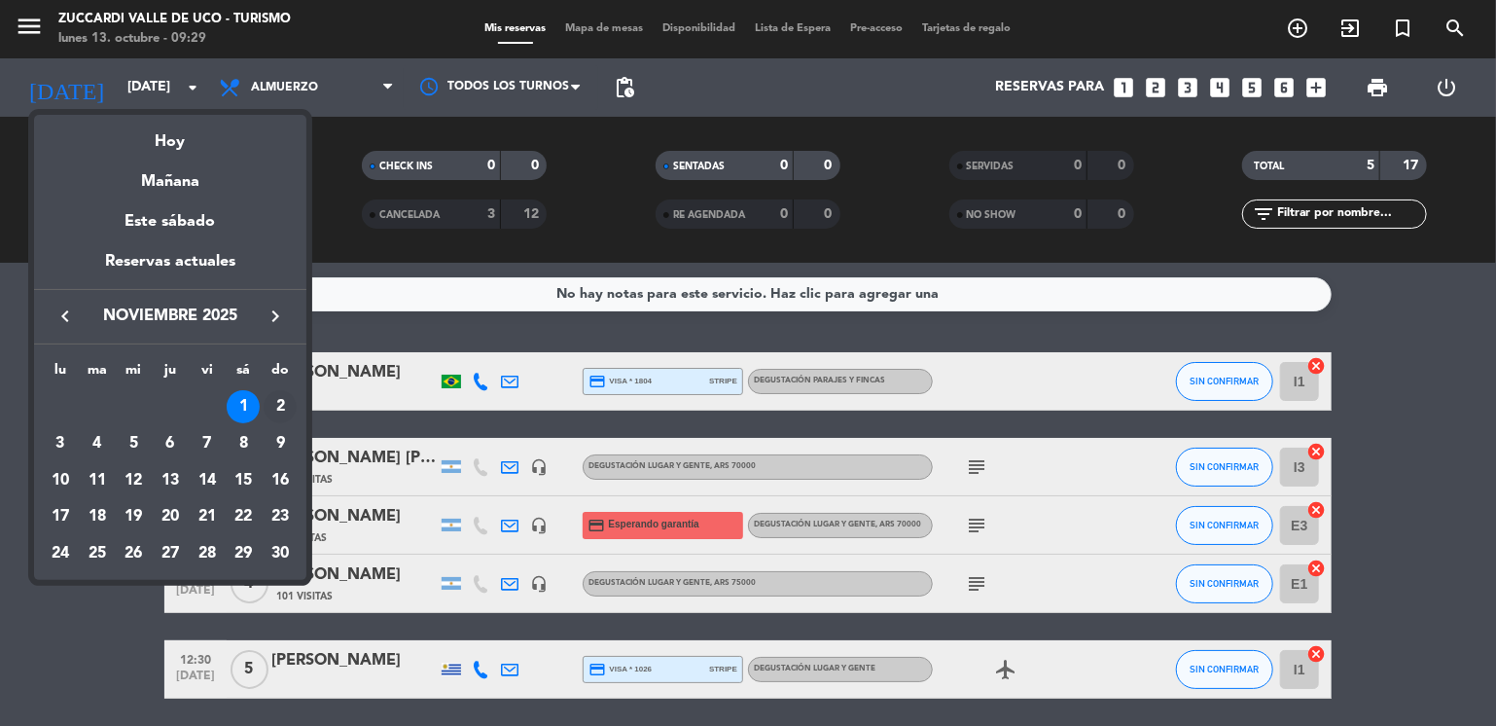
click at [276, 410] on div "2" at bounding box center [280, 406] width 33 height 33
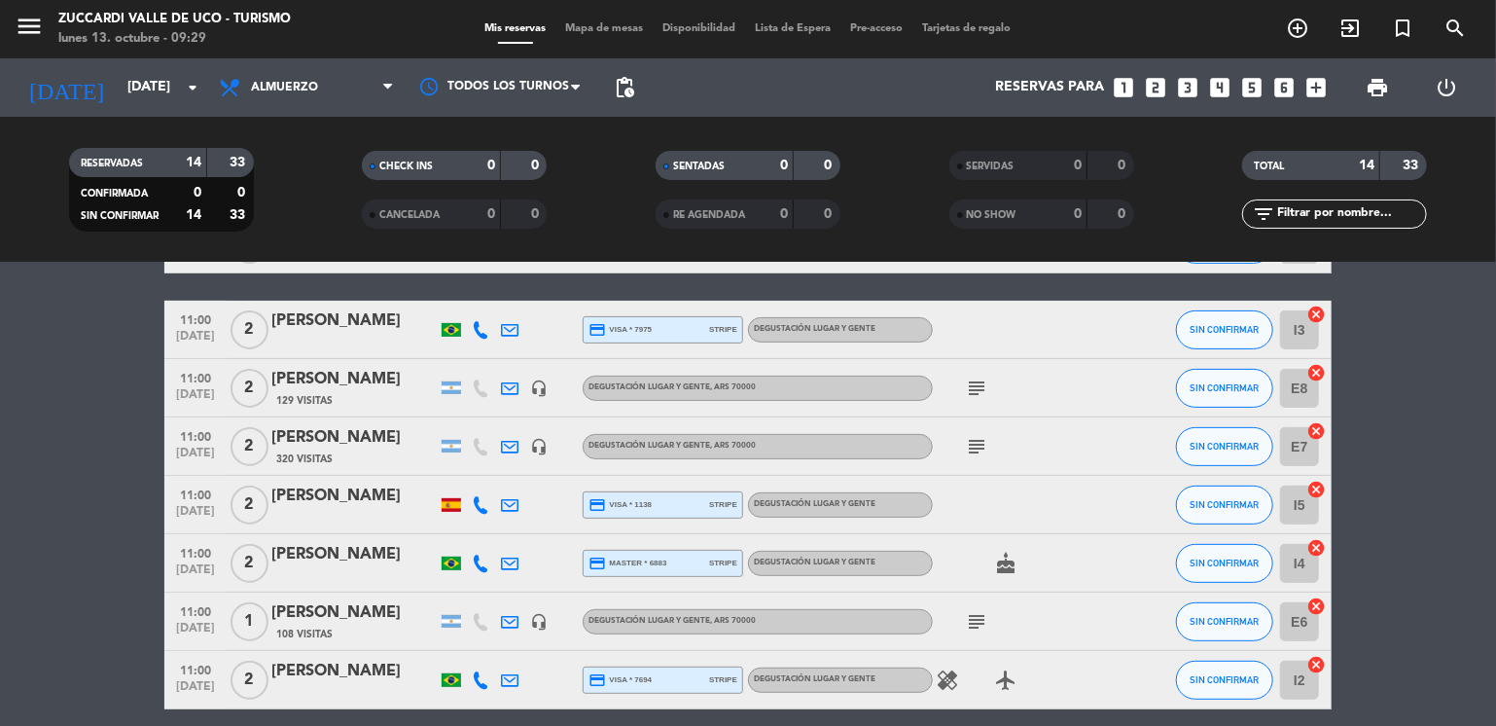
scroll to position [311, 0]
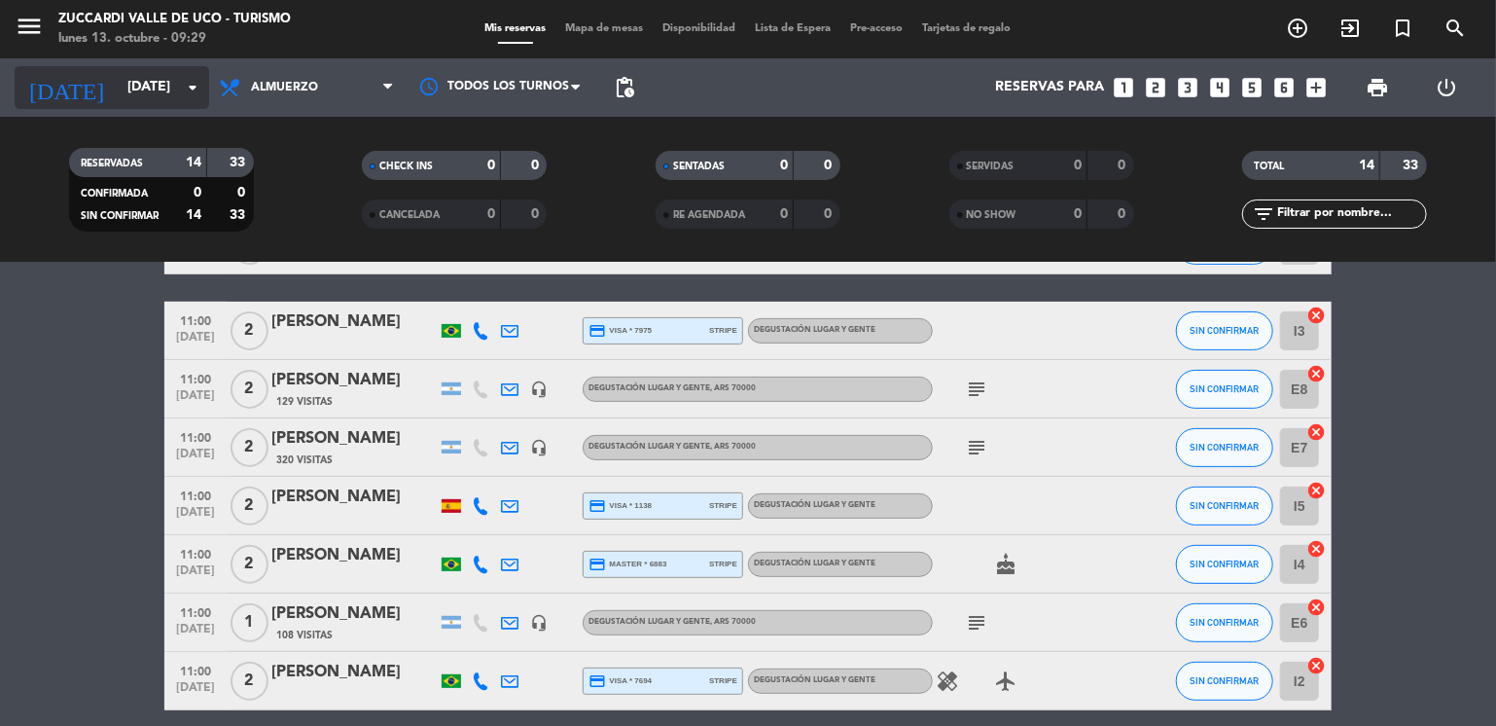
click at [130, 84] on input "[DATE]" at bounding box center [210, 87] width 185 height 35
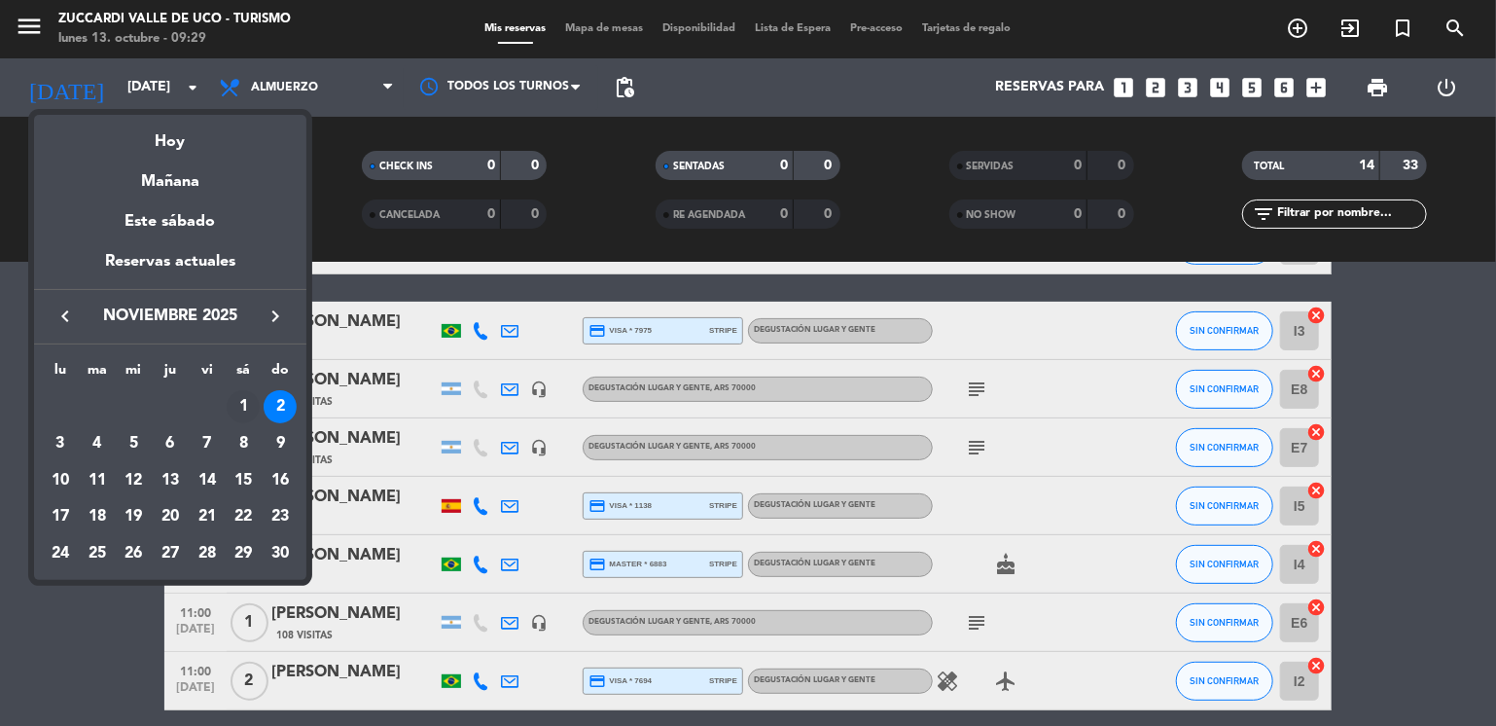
click at [245, 406] on div "1" at bounding box center [243, 406] width 33 height 33
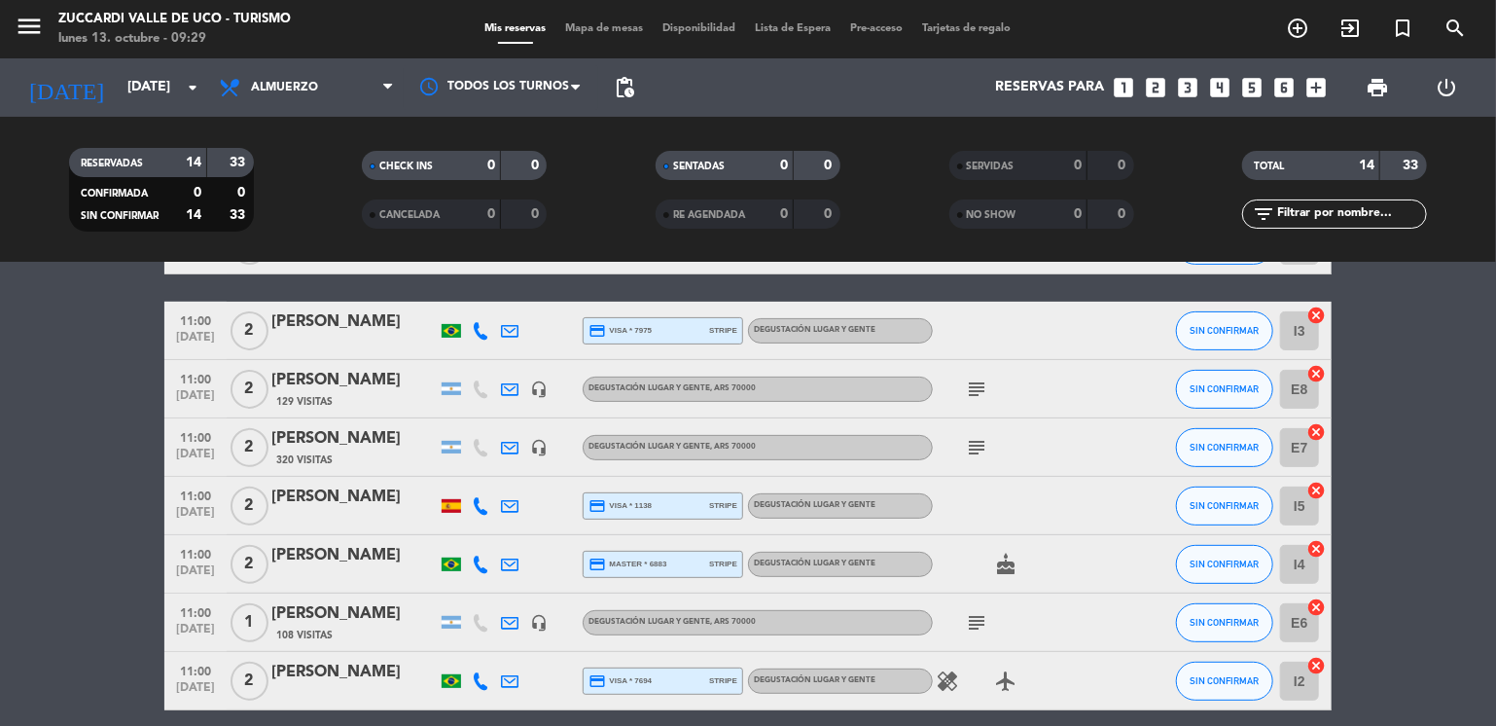
type input "[DATE]"
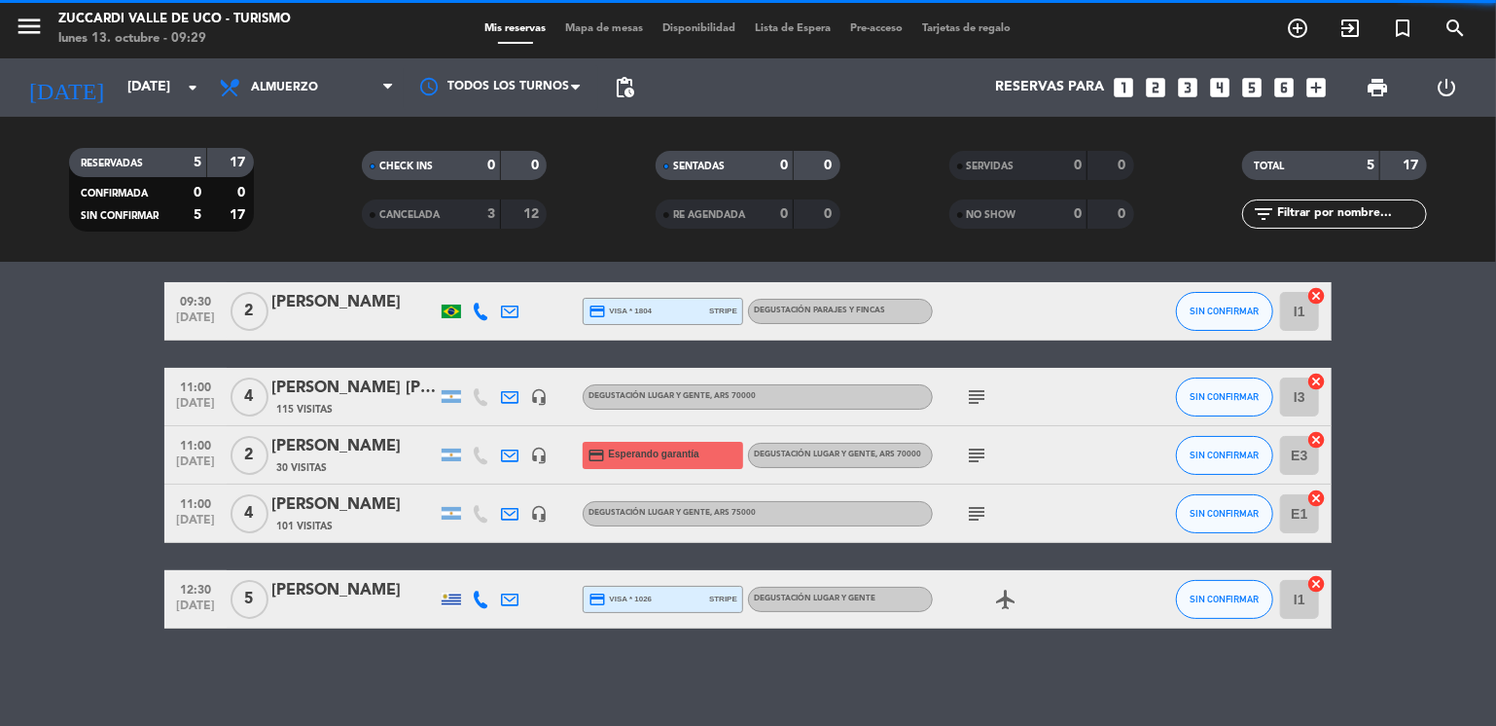
scroll to position [69, 0]
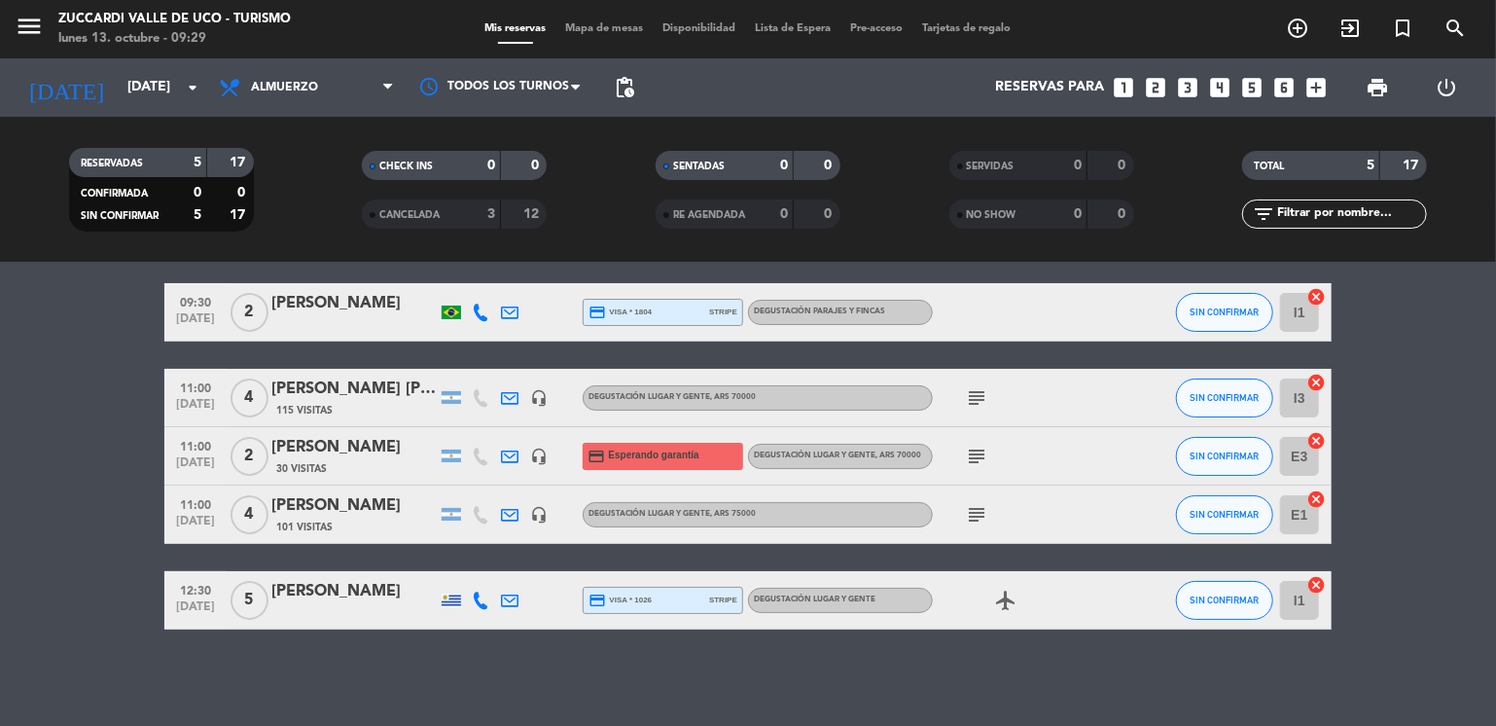
click at [293, 511] on div "[PERSON_NAME]" at bounding box center [353, 505] width 165 height 25
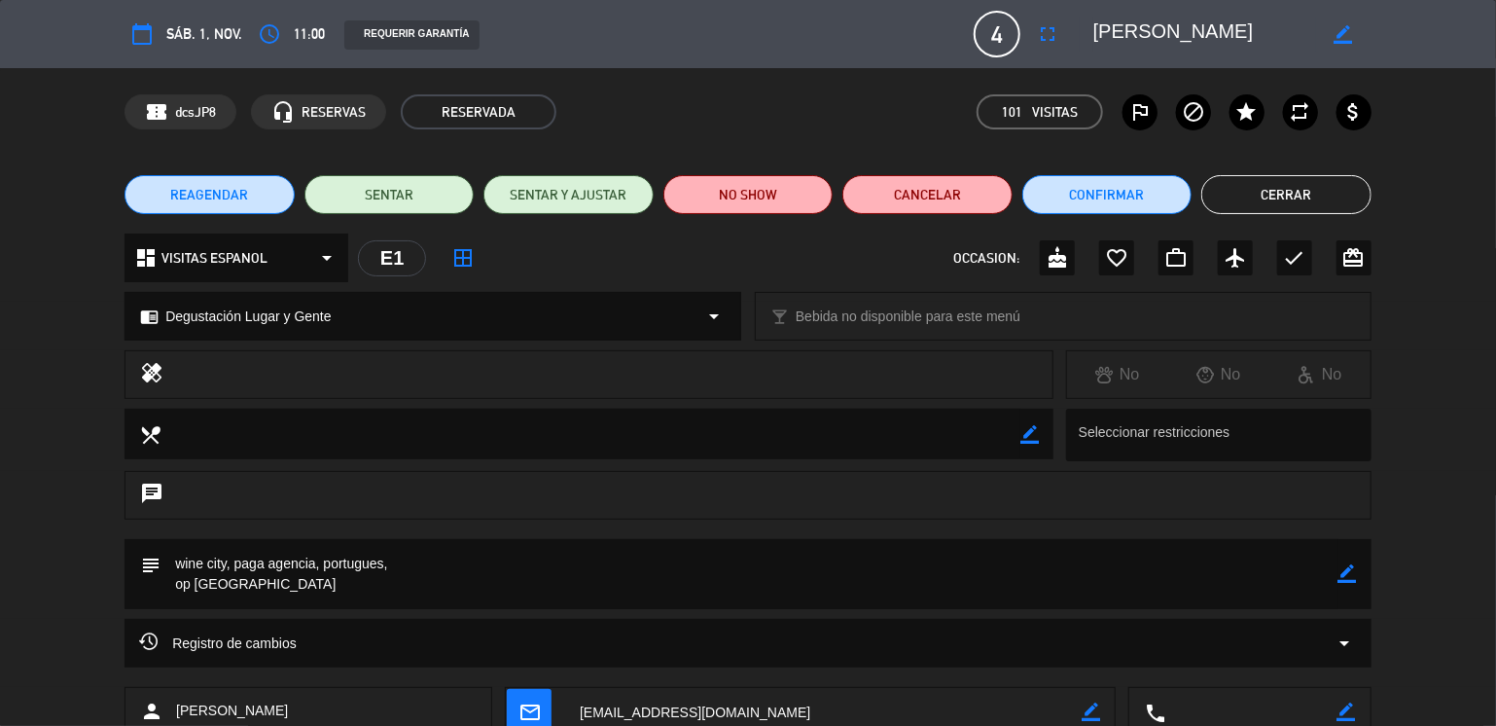
click at [243, 188] on span "REAGENDAR" at bounding box center [209, 195] width 78 height 20
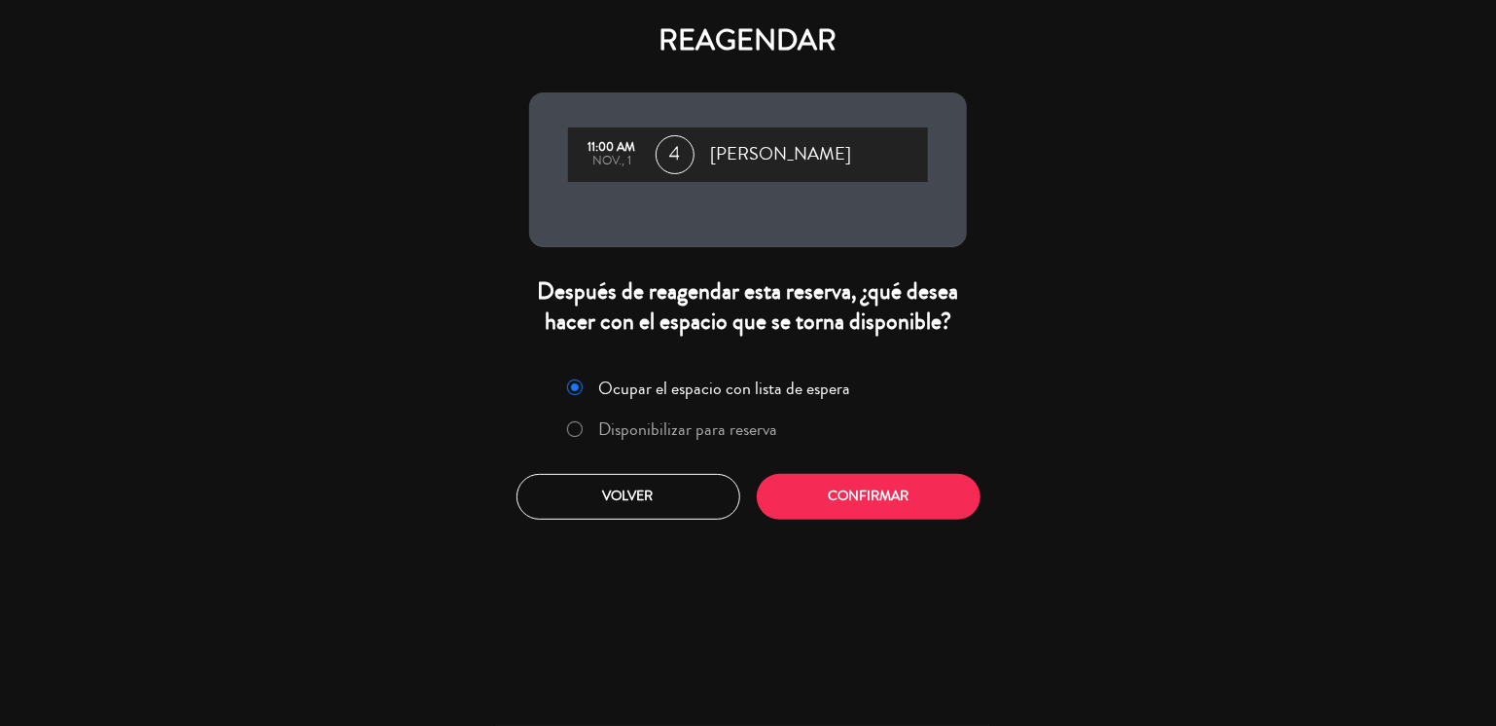
click at [576, 425] on input "Disponibilizar para reserva" at bounding box center [573, 427] width 13 height 13
radio input "true"
click at [844, 501] on button "Confirmar" at bounding box center [869, 497] width 224 height 46
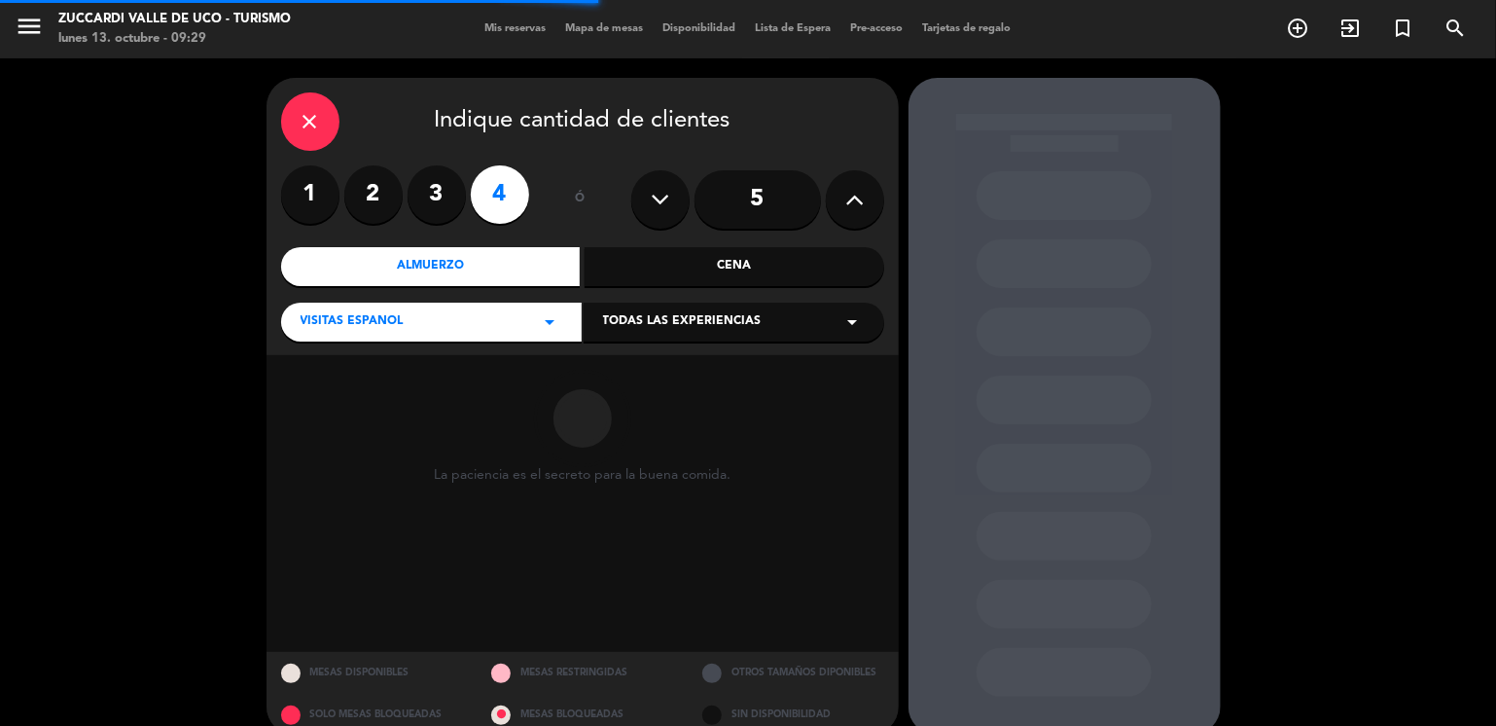
click at [722, 320] on span "Todas las experiencias" at bounding box center [682, 321] width 159 height 19
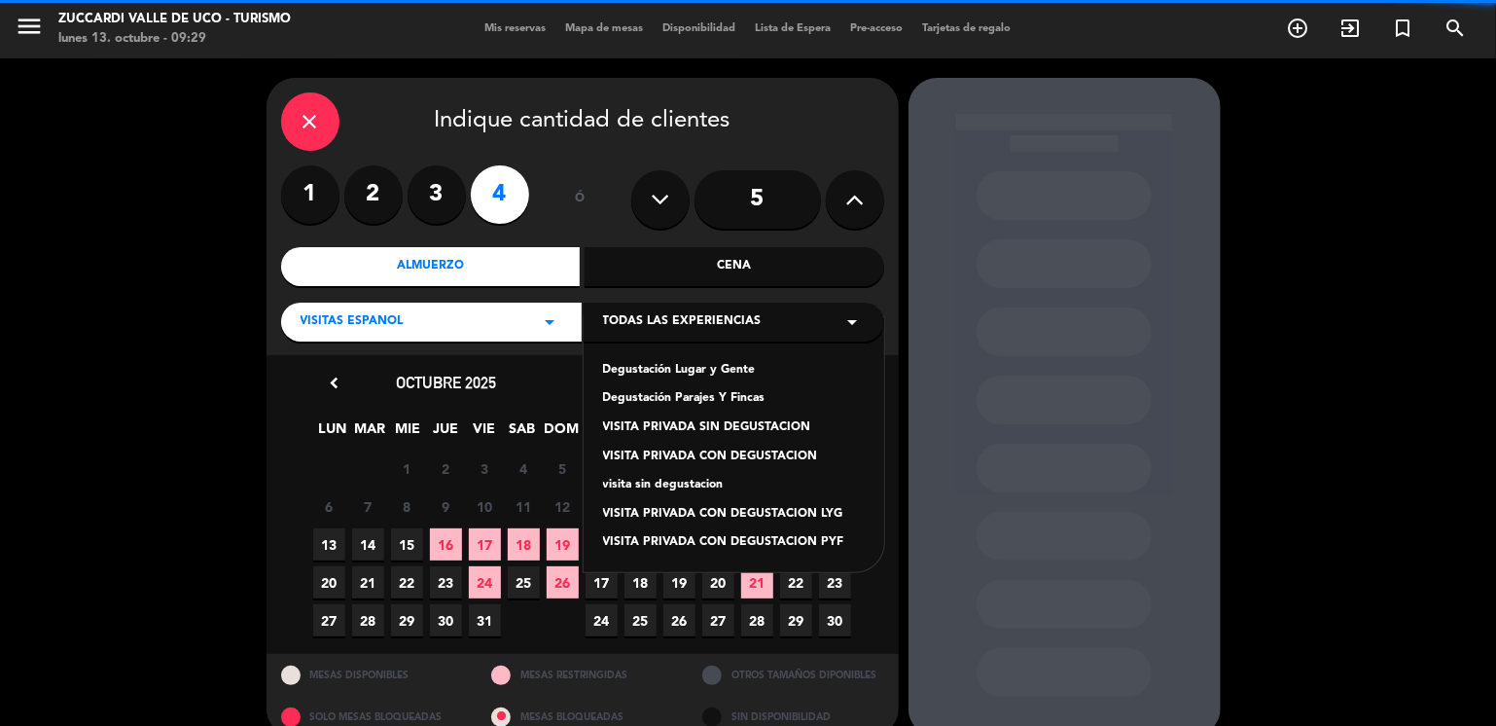
click at [708, 371] on div "Degustación Lugar y Gente" at bounding box center [734, 370] width 262 height 19
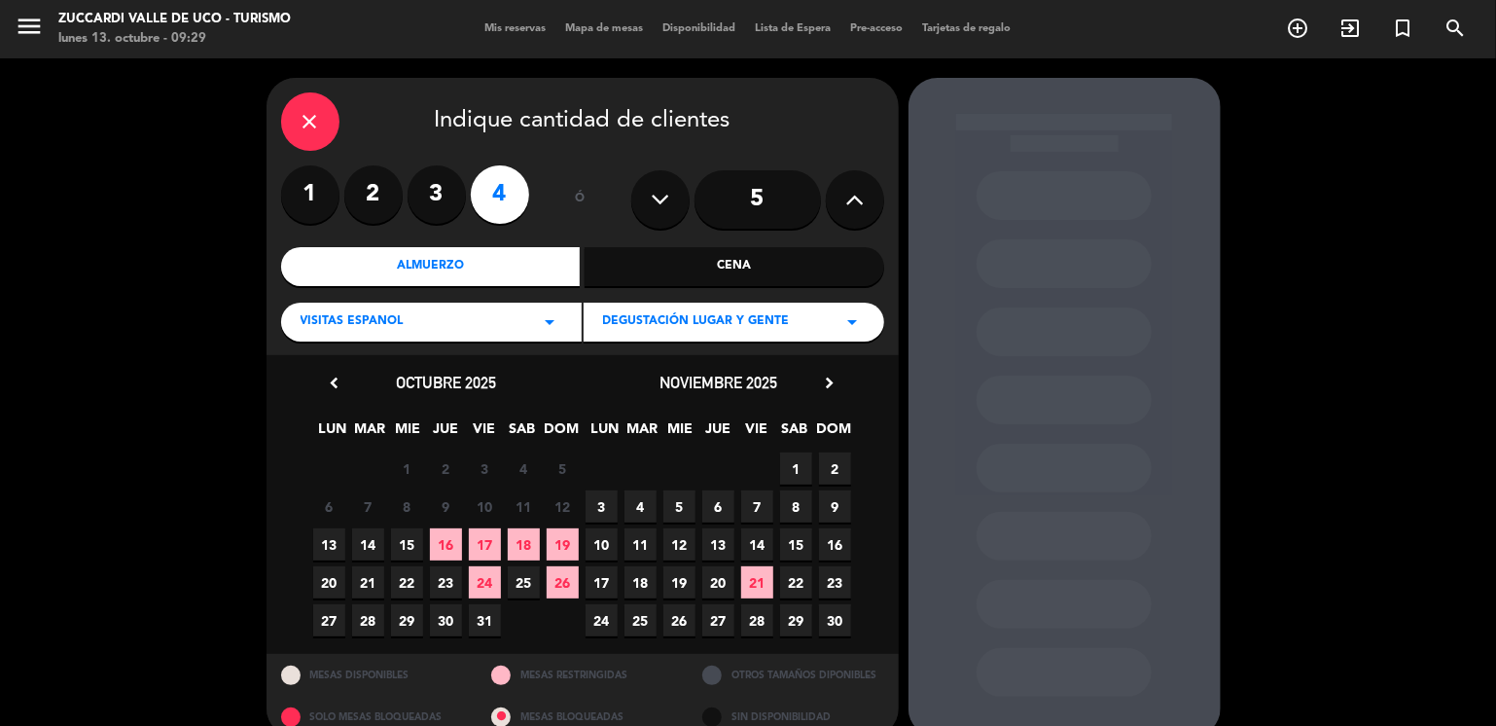
click at [835, 470] on span "2" at bounding box center [835, 468] width 32 height 32
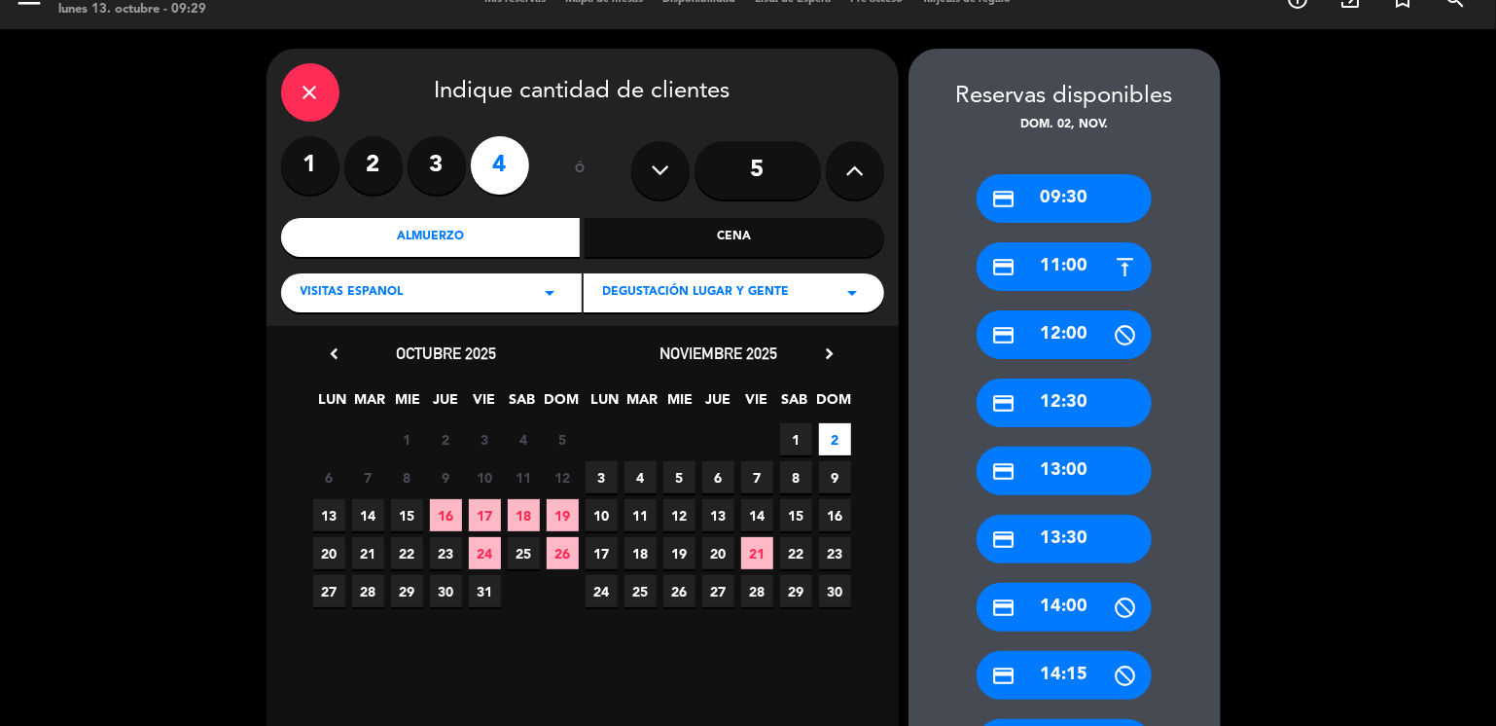
click at [1090, 266] on div "credit_card 11:00" at bounding box center [1064, 266] width 175 height 49
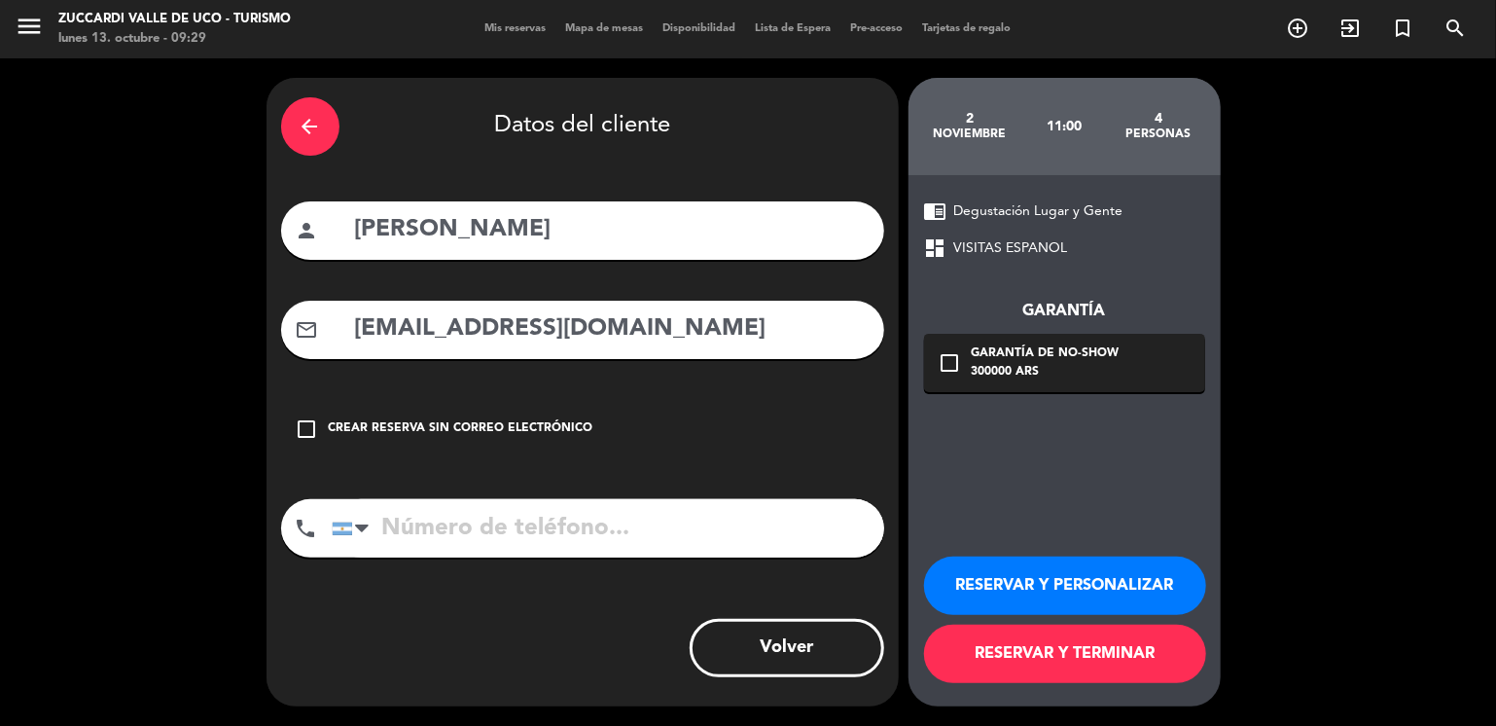
scroll to position [0, 0]
click at [1026, 670] on button "RESERVAR Y TERMINAR" at bounding box center [1065, 654] width 282 height 58
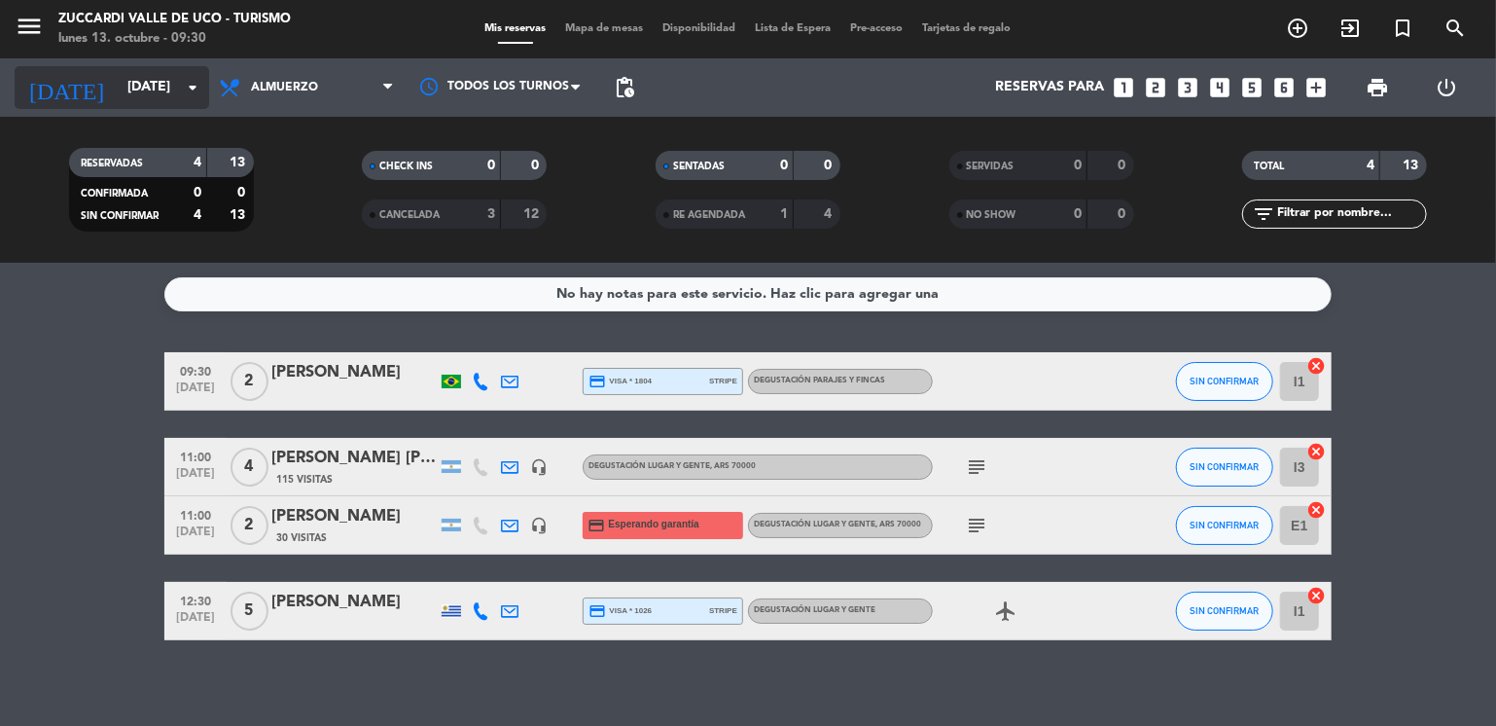
click at [129, 90] on input "[DATE]" at bounding box center [210, 87] width 185 height 35
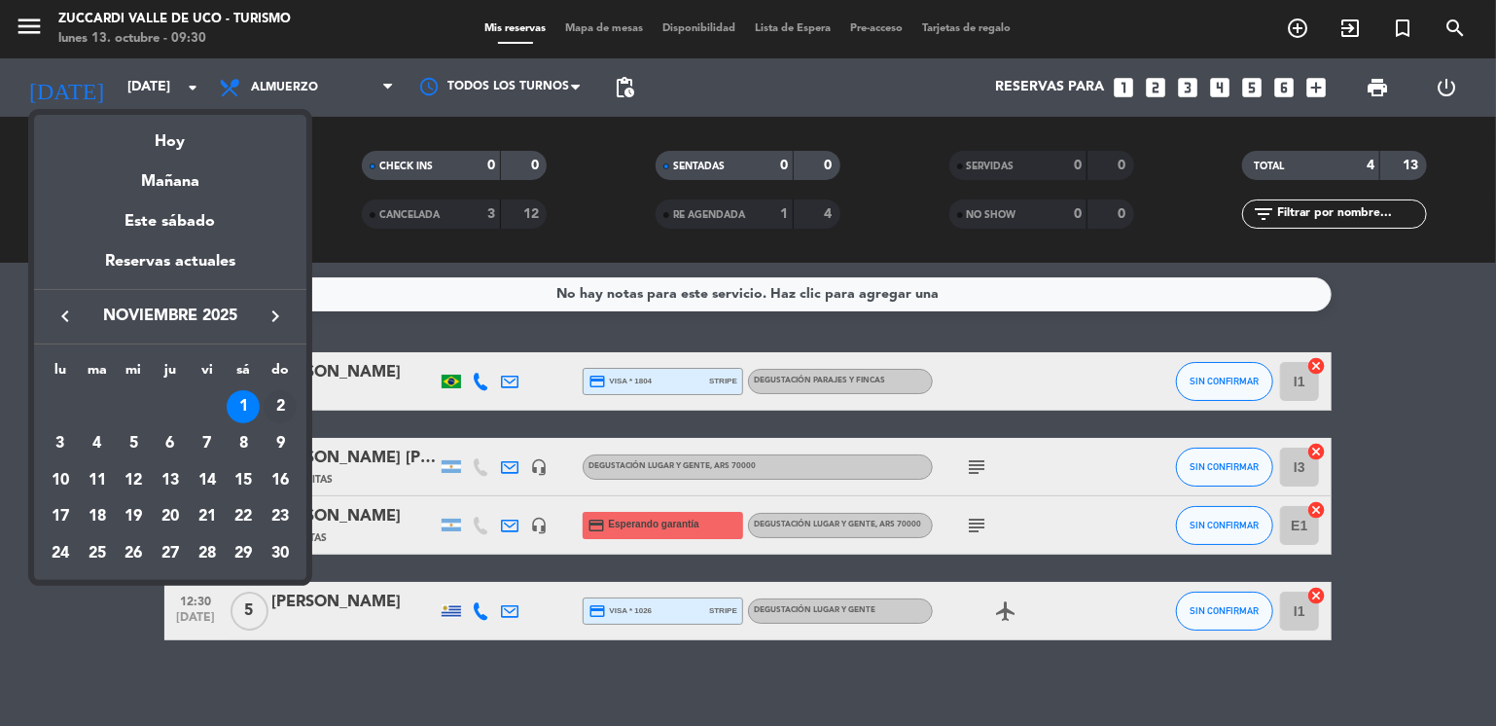
click at [278, 406] on div "2" at bounding box center [280, 406] width 33 height 33
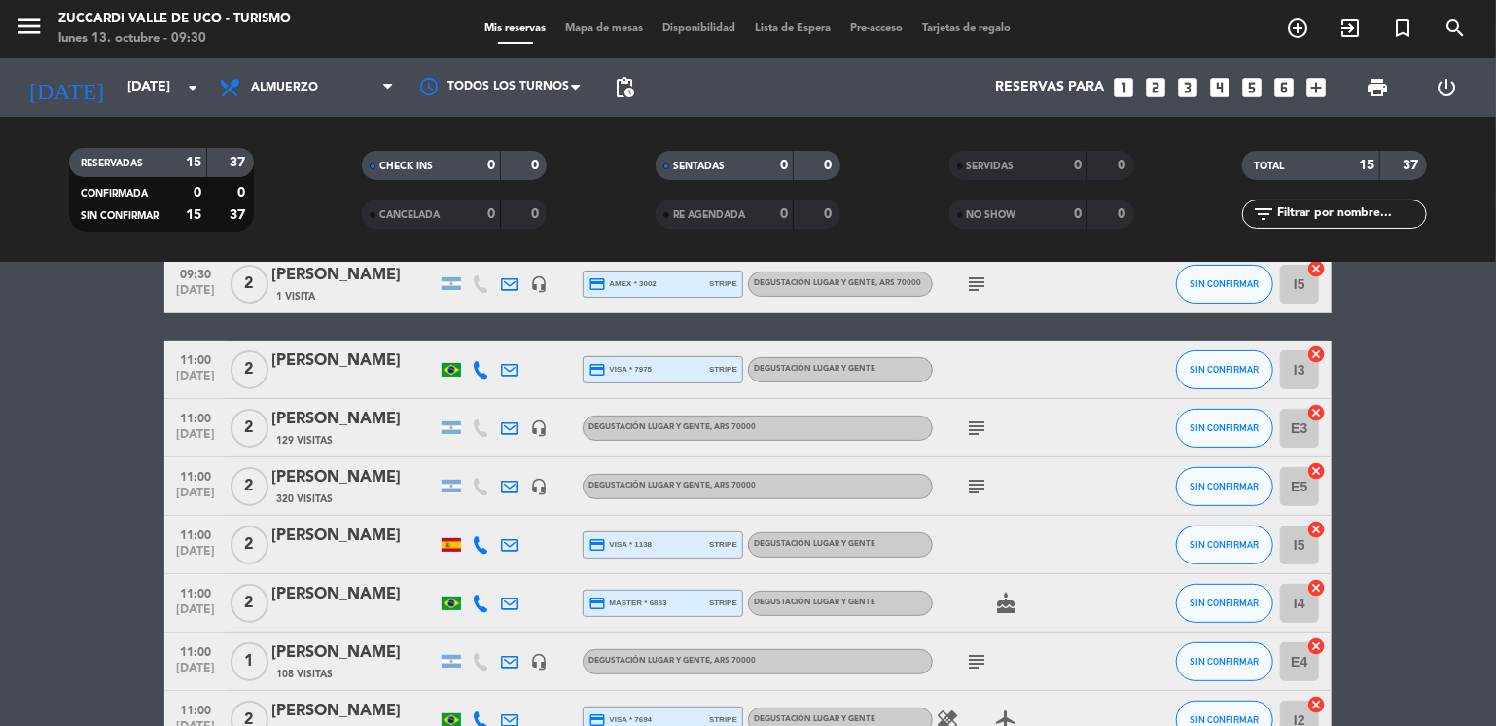
scroll to position [272, 0]
click at [172, 94] on input "[DATE]" at bounding box center [210, 87] width 185 height 35
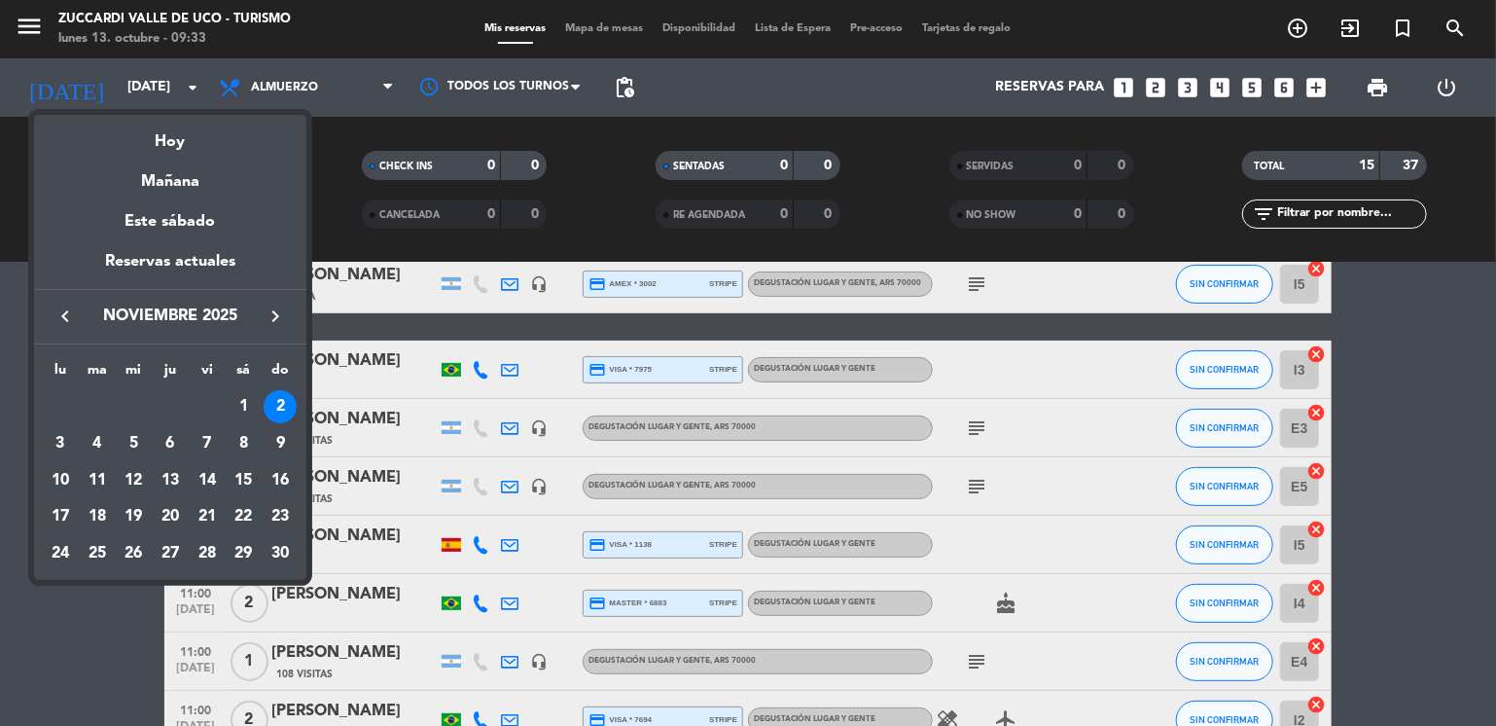
click at [60, 315] on icon "keyboard_arrow_left" at bounding box center [65, 315] width 23 height 23
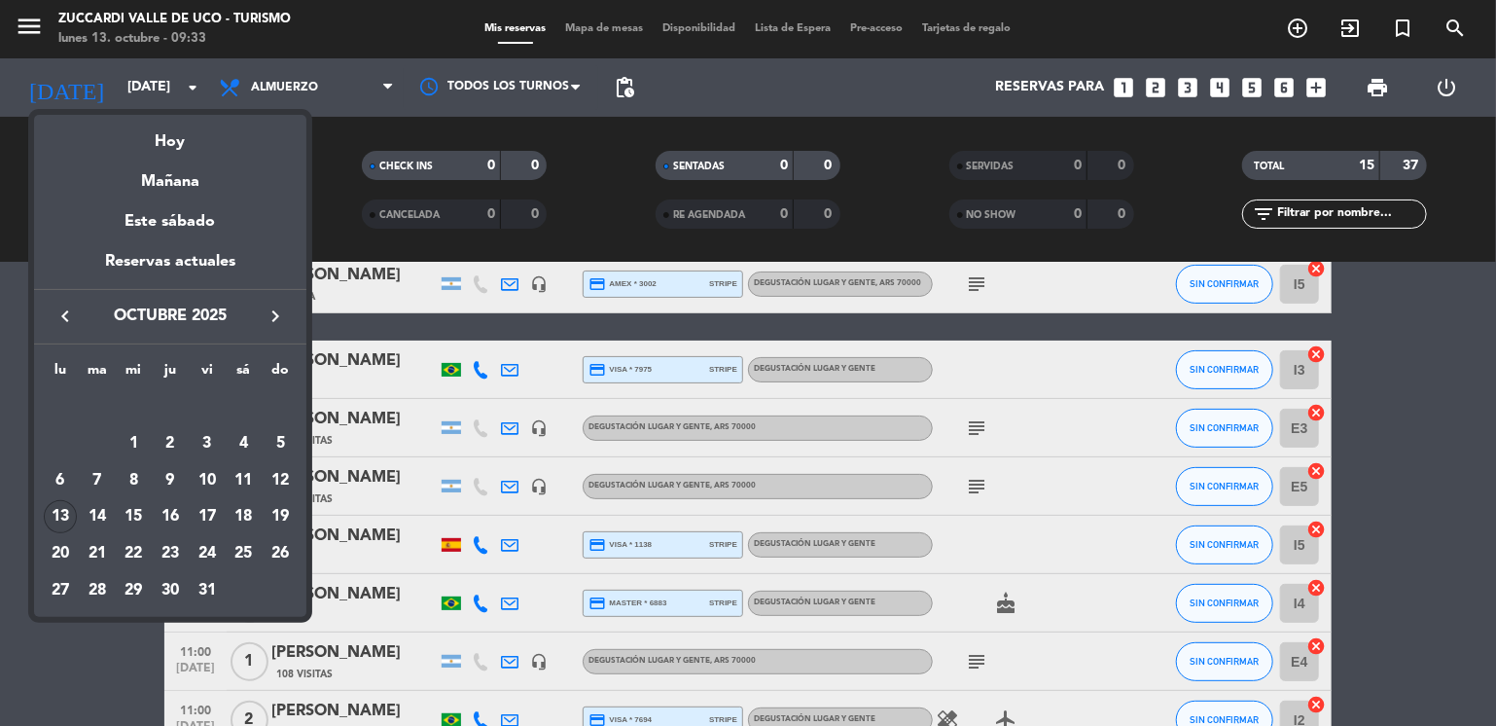
click at [60, 515] on div "13" at bounding box center [60, 516] width 33 height 33
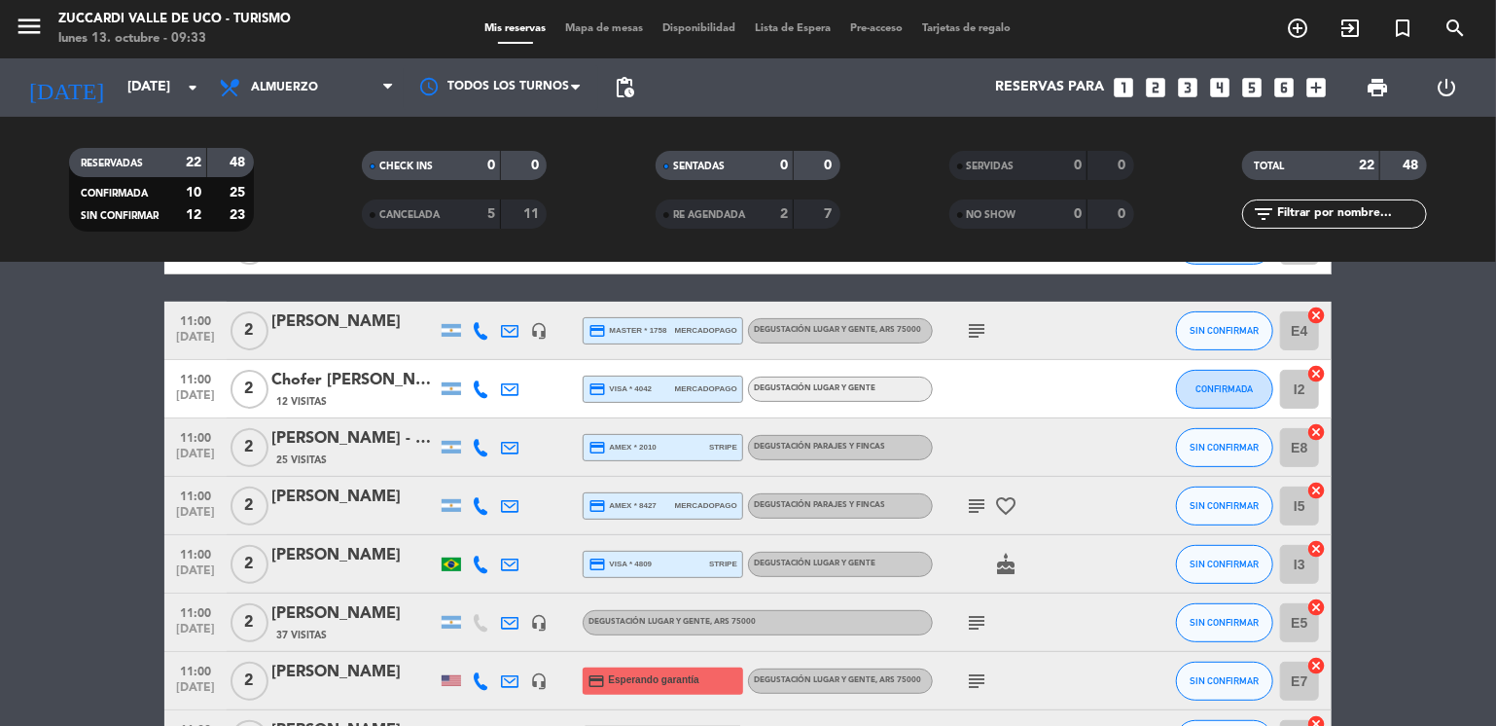
click at [981, 336] on icon "subject" at bounding box center [976, 330] width 23 height 23
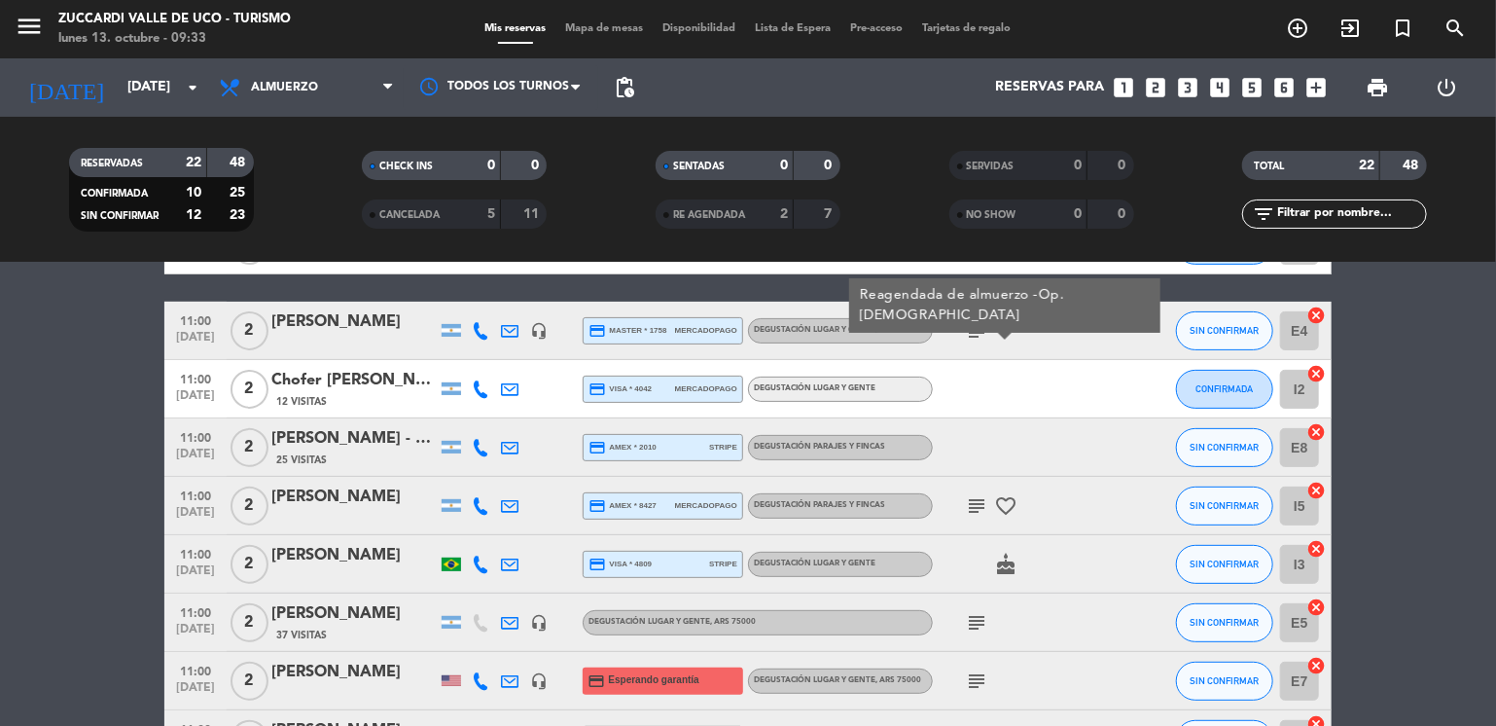
click at [121, 399] on bookings-row "09:30 [DATE] 2 [PERSON_NAME] y [PERSON_NAME] 3 Visitas headset_mic Degustación …" at bounding box center [748, 724] width 1496 height 1366
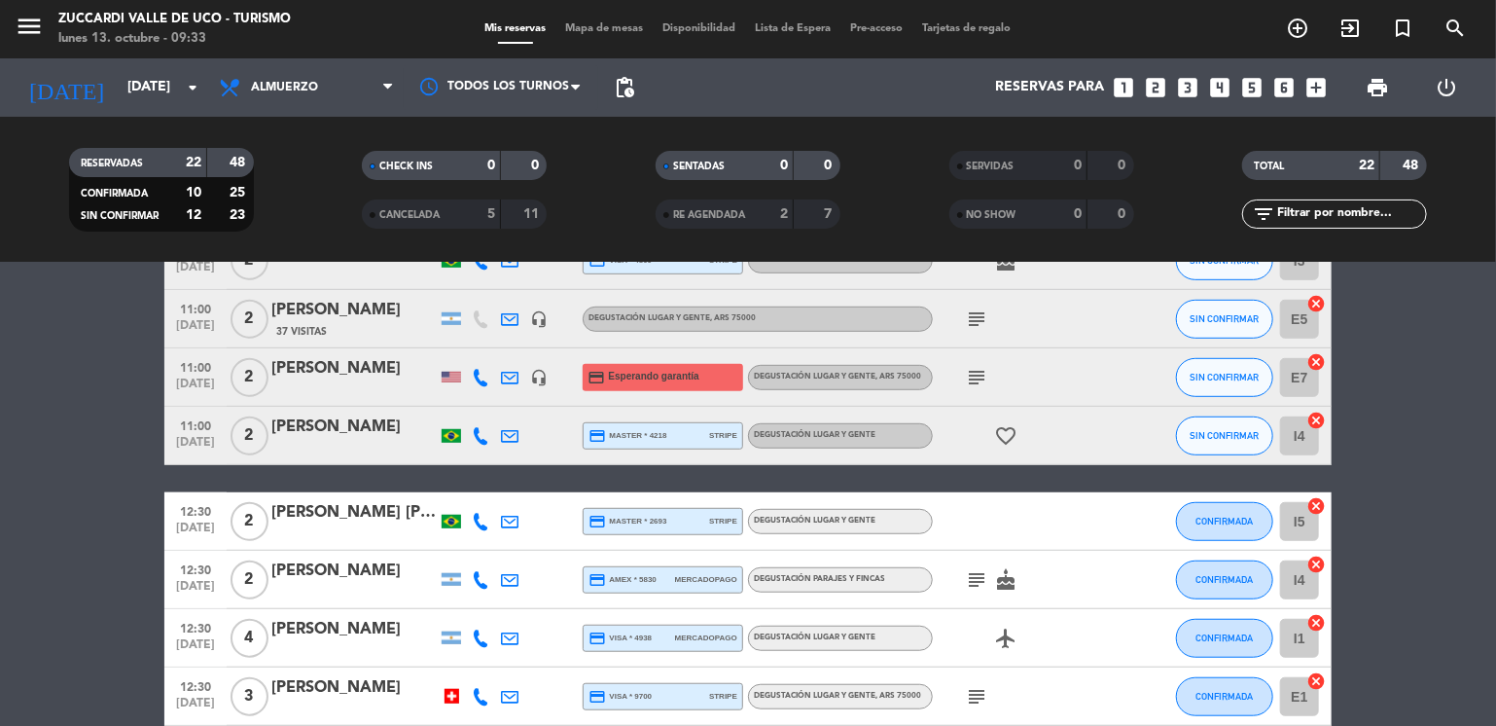
scroll to position [545, 0]
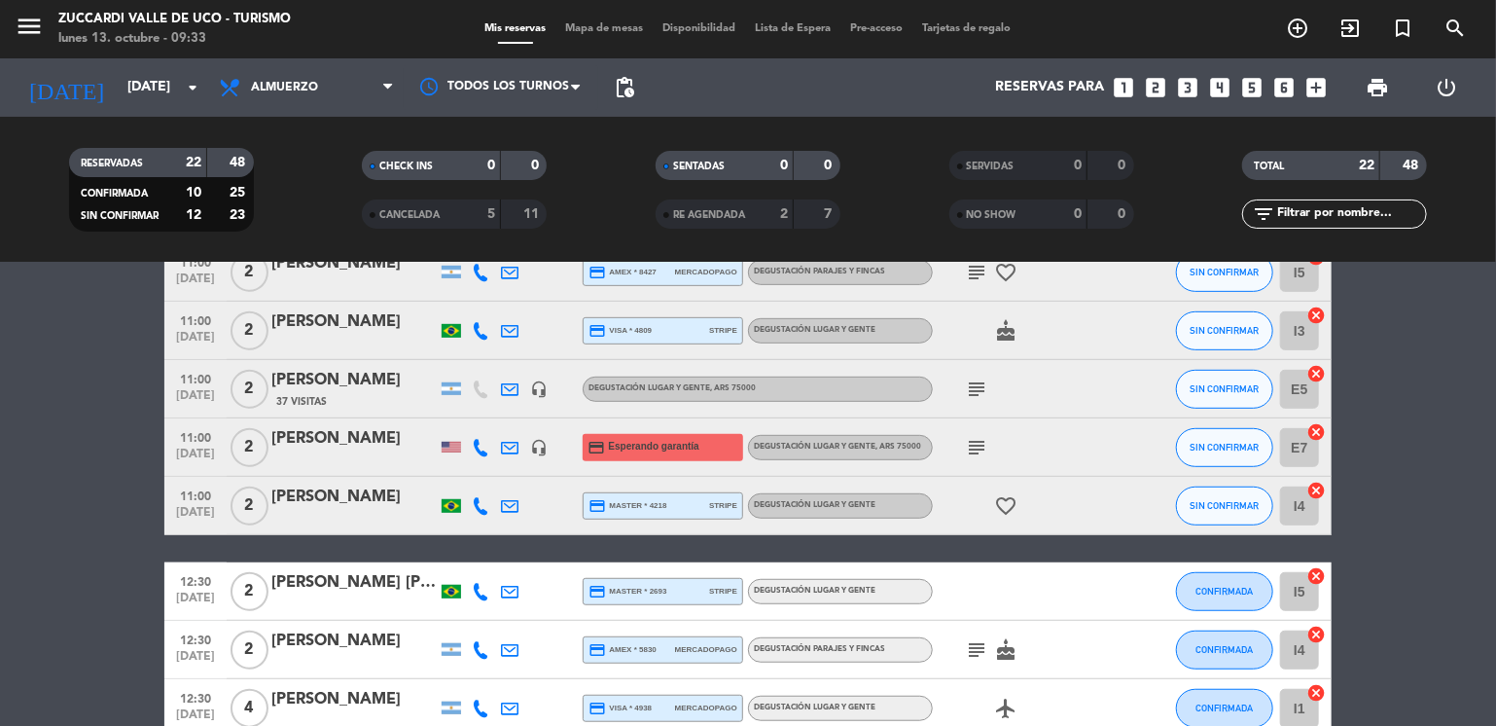
click at [970, 445] on icon "subject" at bounding box center [976, 447] width 23 height 23
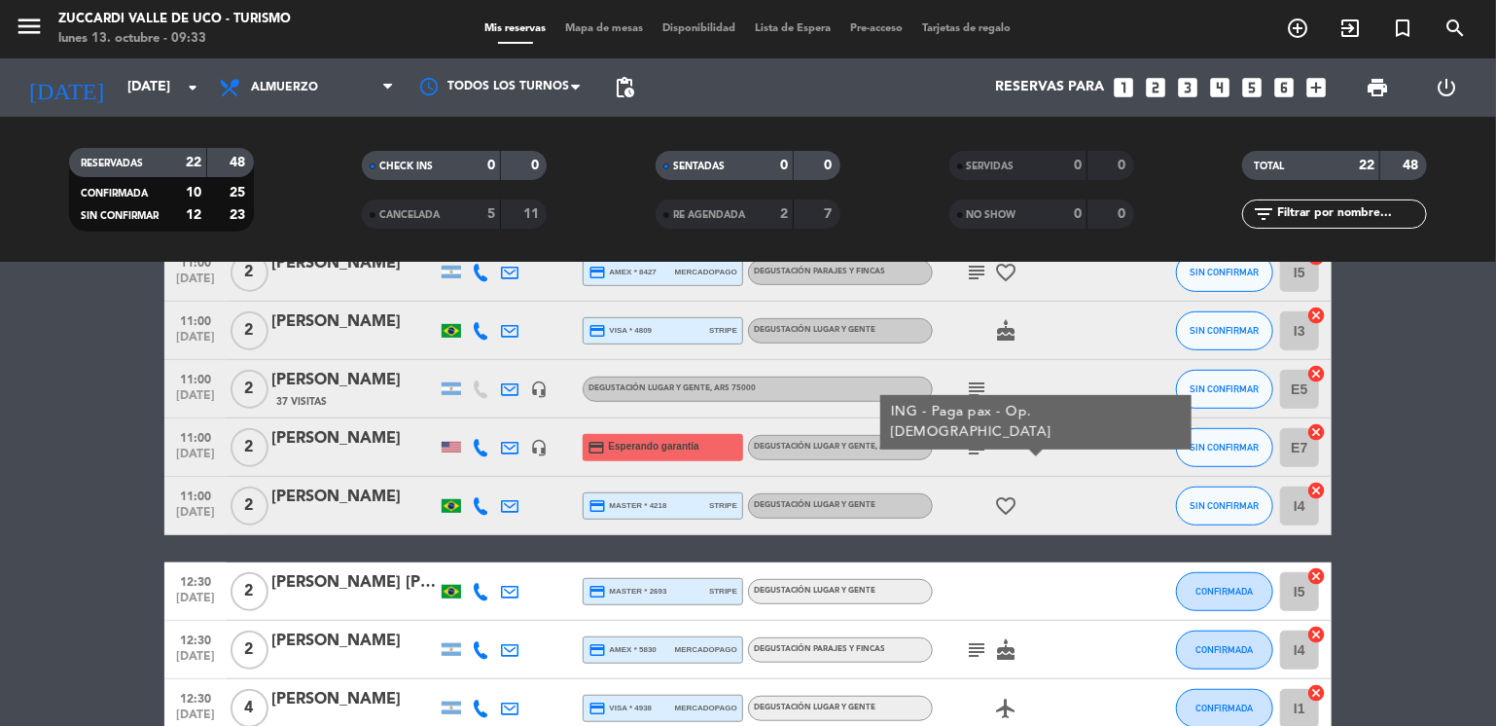
click at [69, 515] on bookings-row "09:30 [DATE] 2 [PERSON_NAME] y [PERSON_NAME] 3 Visitas headset_mic Degustación …" at bounding box center [748, 490] width 1496 height 1366
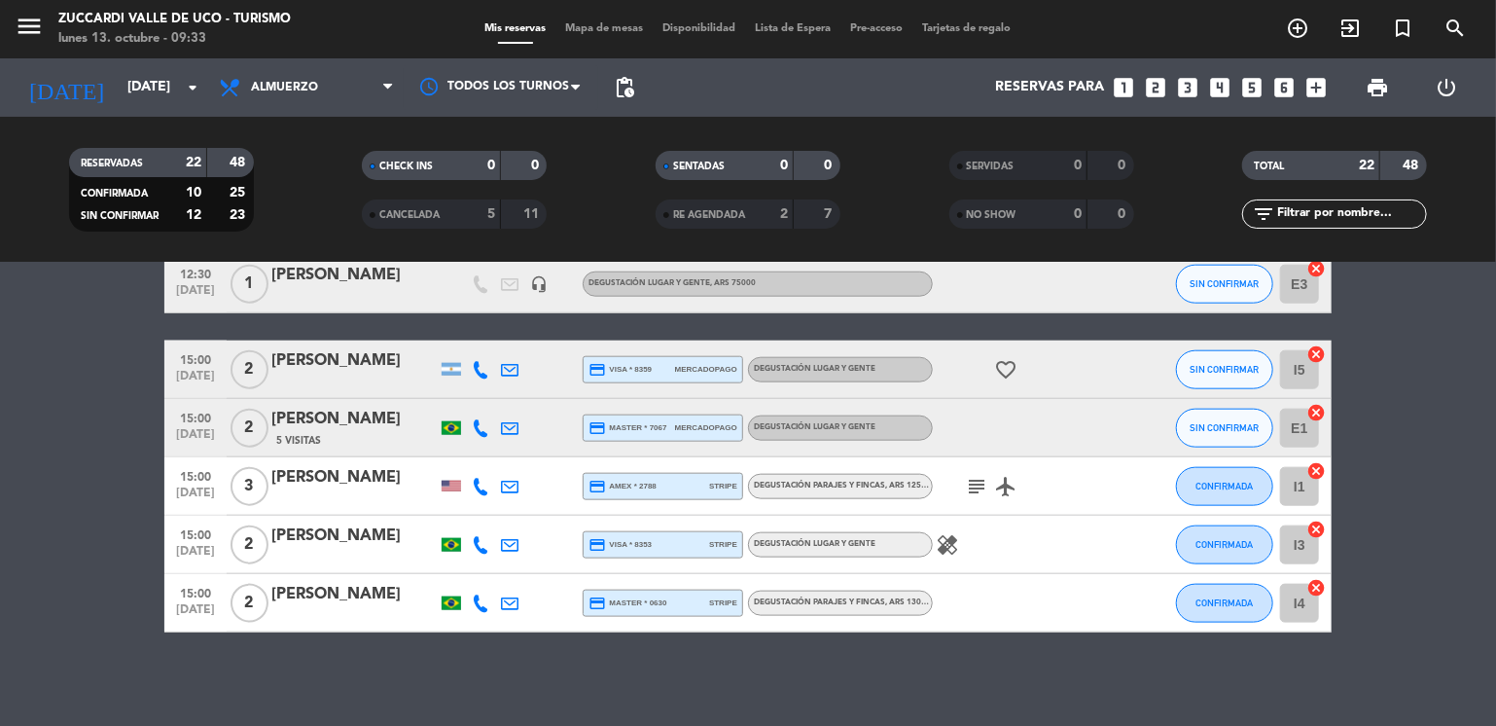
scroll to position [1089, 0]
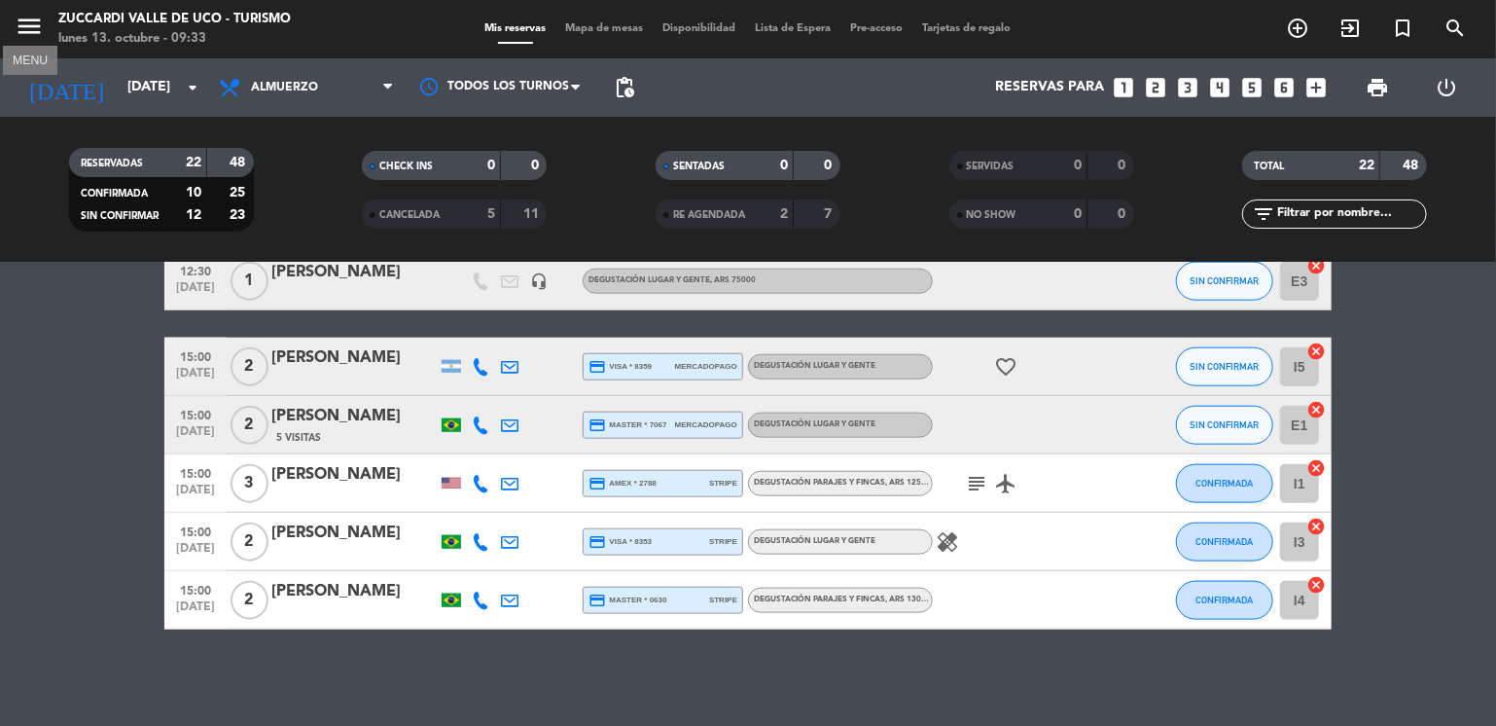
click at [39, 27] on icon "menu" at bounding box center [29, 26] width 29 height 29
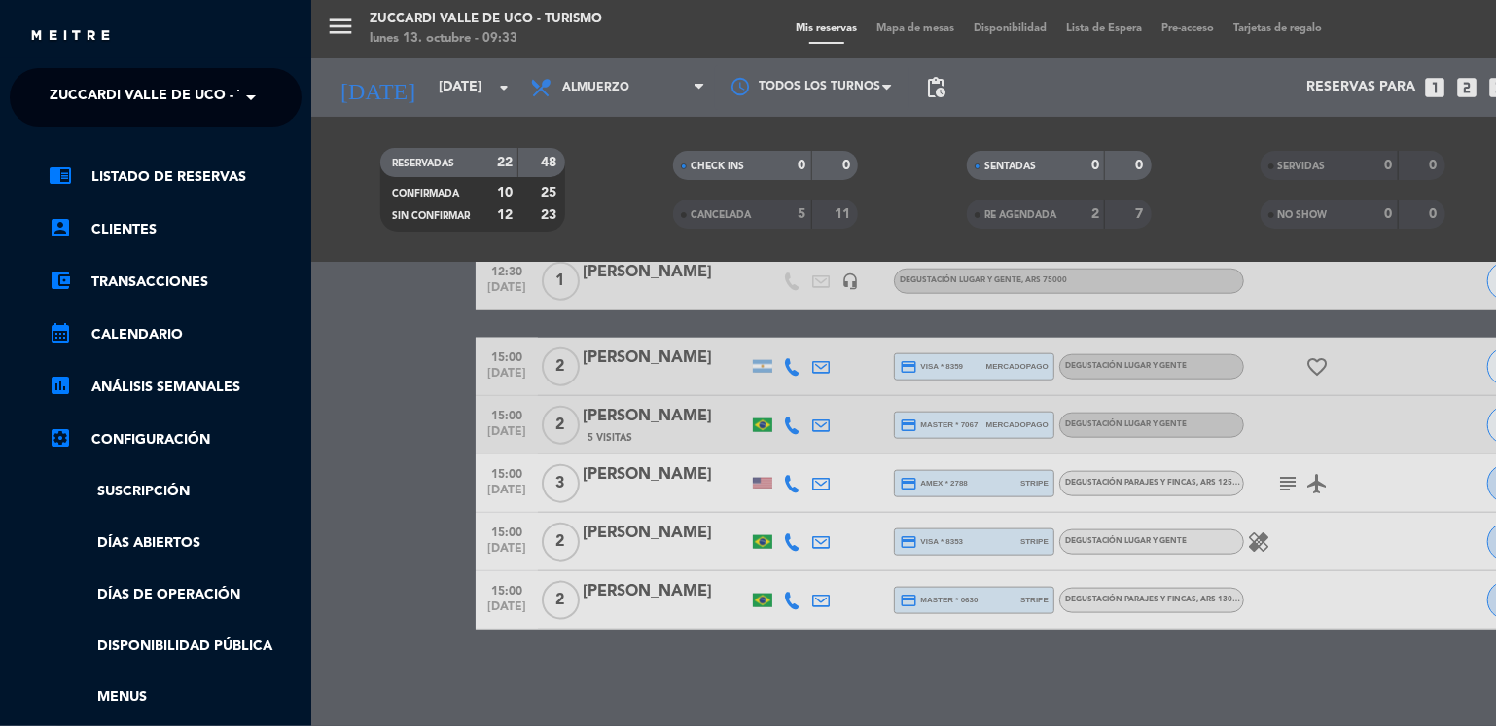
click at [240, 101] on span at bounding box center [255, 97] width 33 height 41
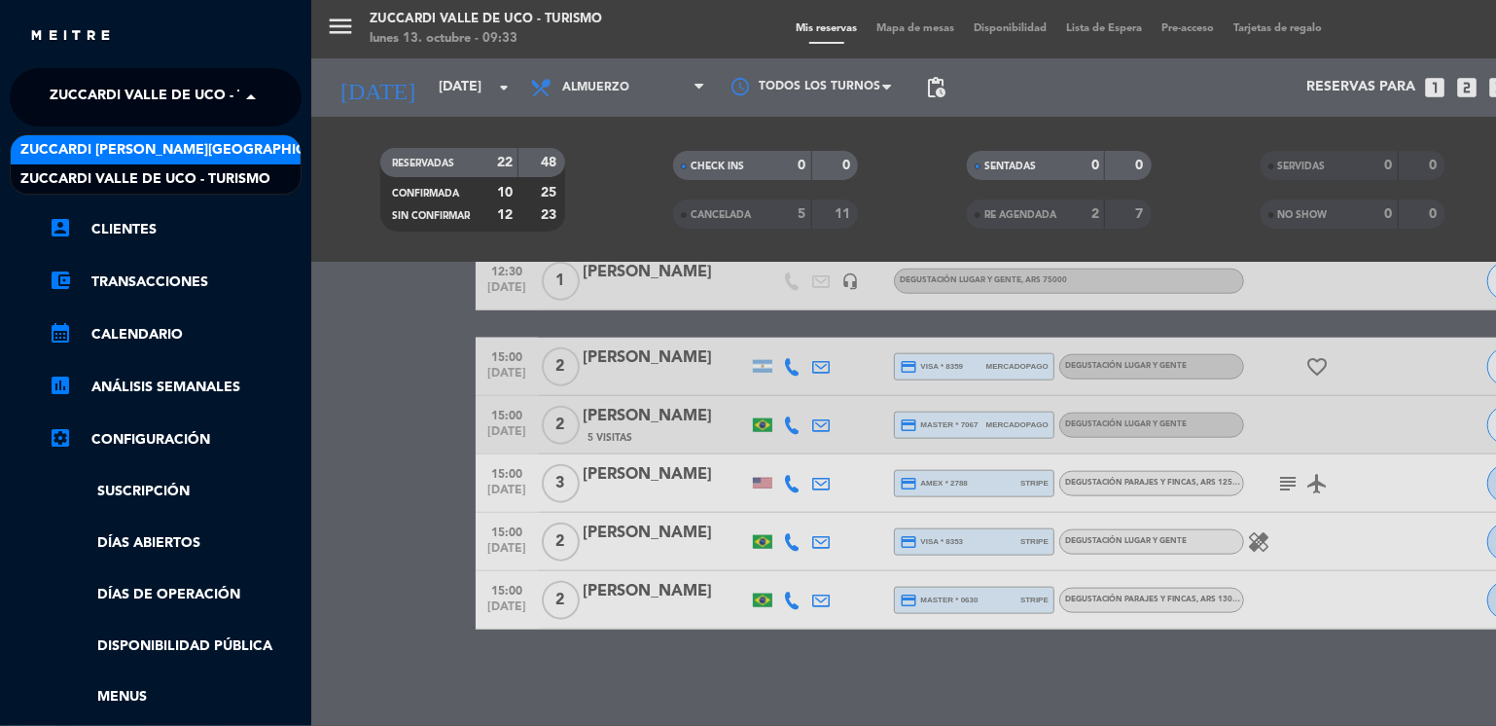
click at [268, 149] on span "Zuccardi [PERSON_NAME][GEOGRAPHIC_DATA] - Restaurant [GEOGRAPHIC_DATA]" at bounding box center [310, 150] width 580 height 22
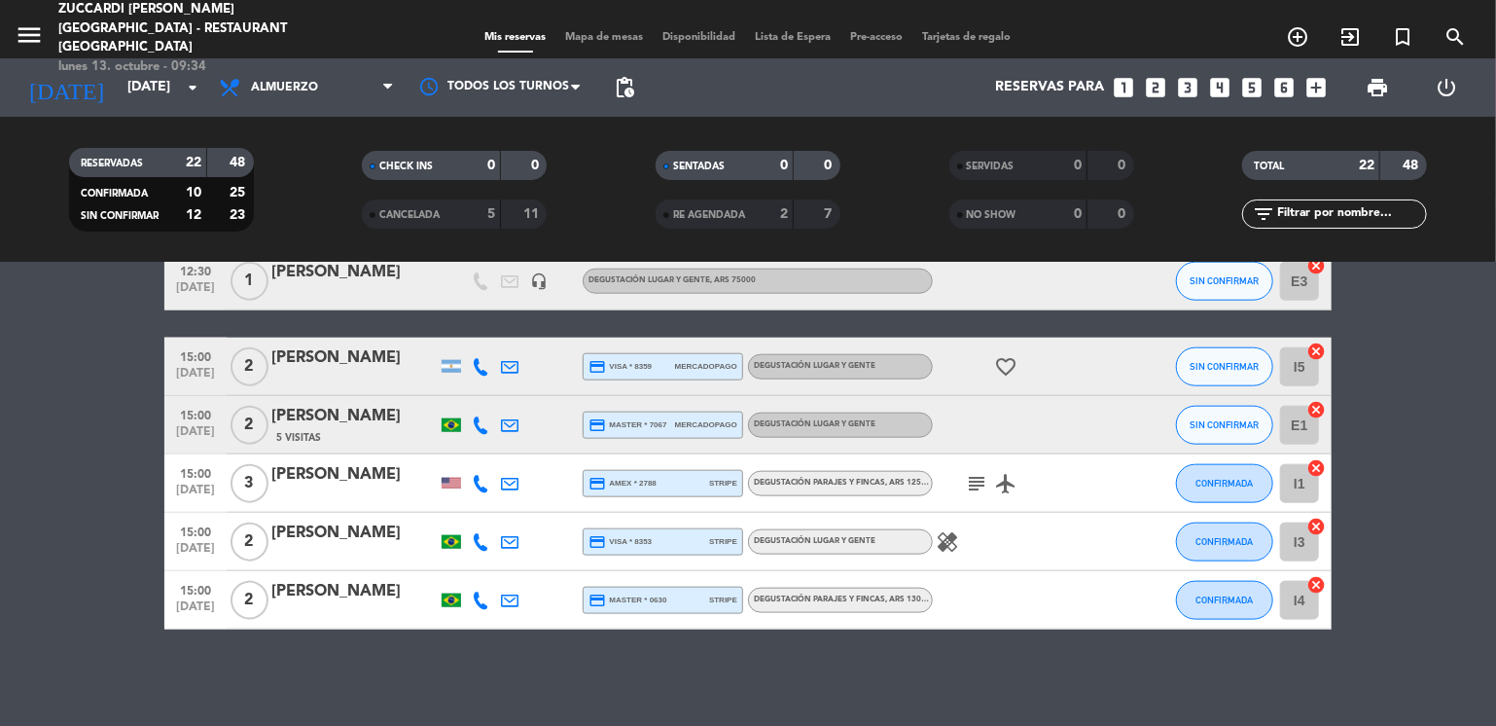
click at [268, 149] on div "menu Zuccardi [PERSON_NAME][GEOGRAPHIC_DATA] - Restaurant [GEOGRAPHIC_DATA] [DA…" at bounding box center [748, 363] width 1496 height 726
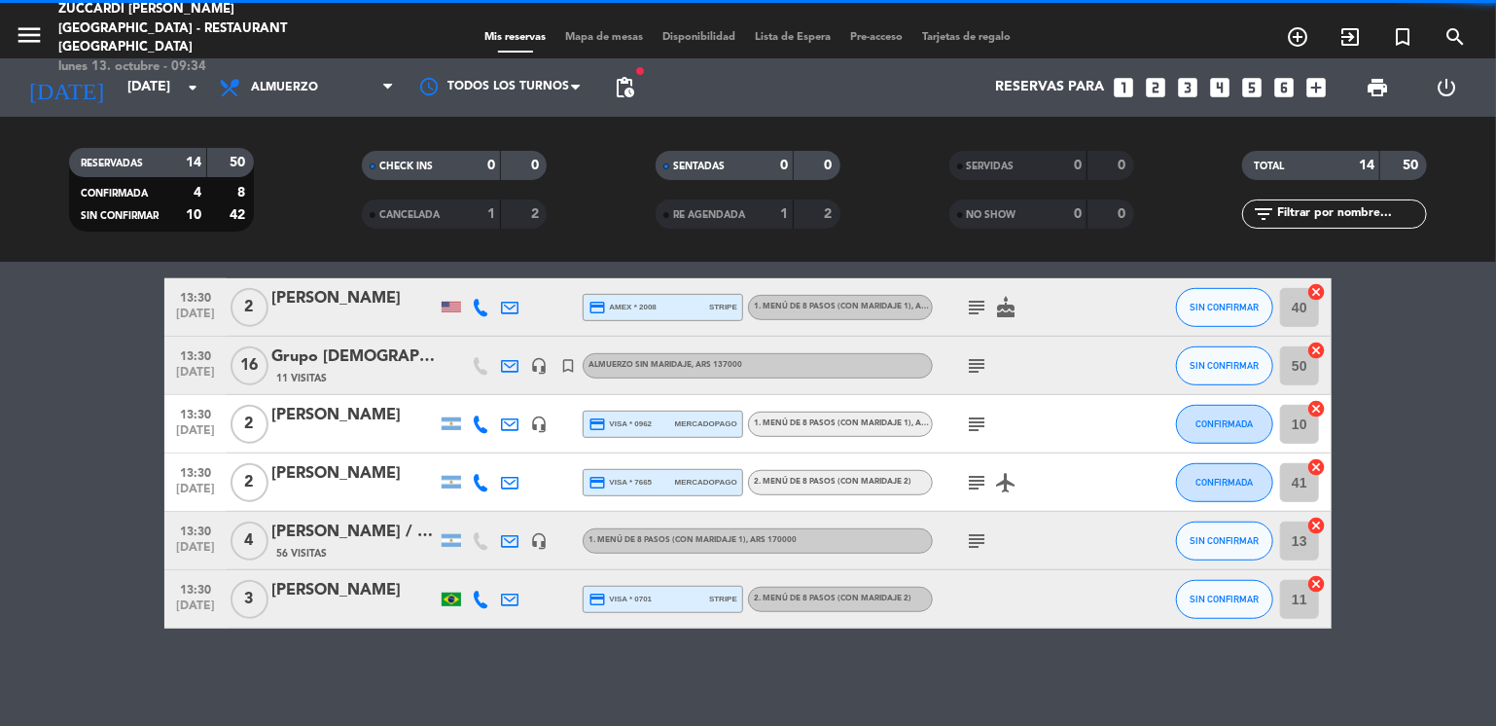
scroll to position [567, 0]
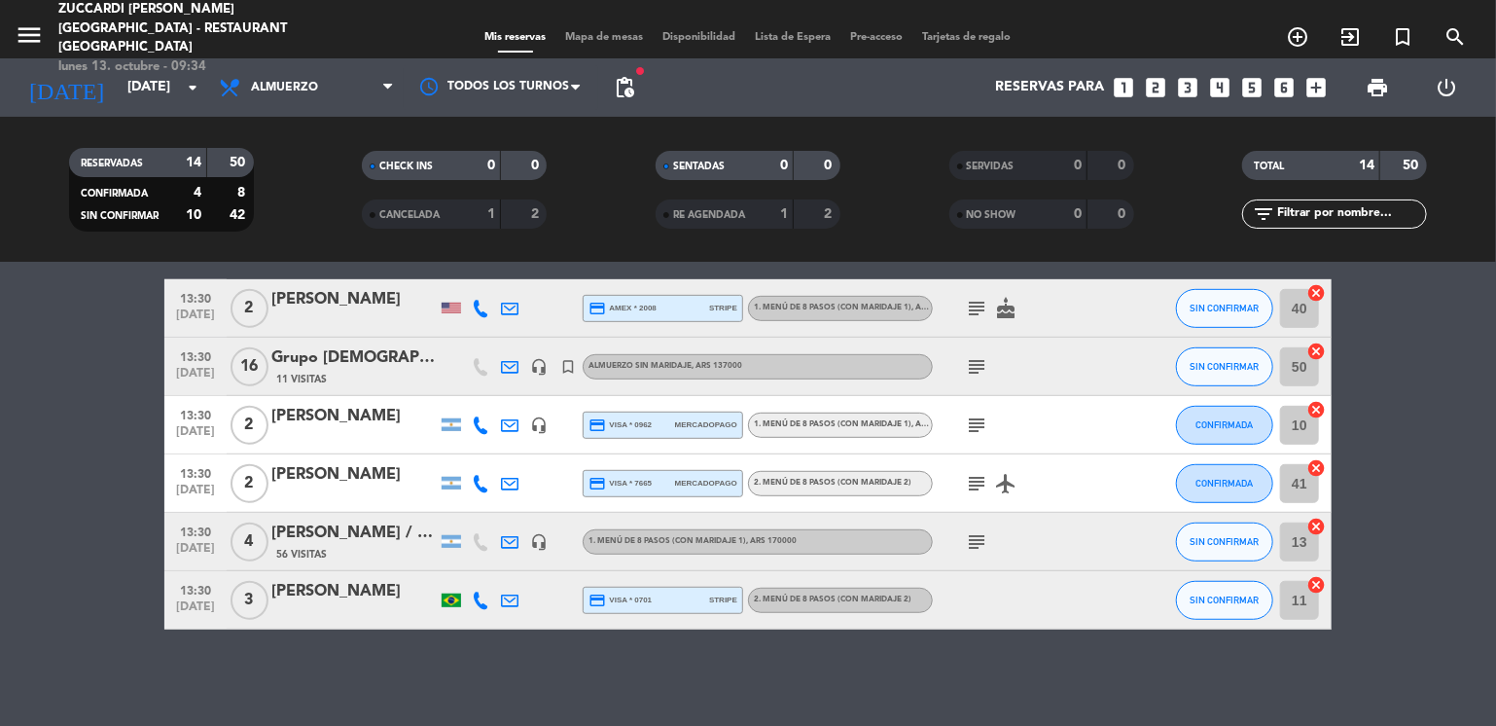
click at [114, 523] on bookings-row "12:30 [DATE] 2 [PERSON_NAME] 1. MENÚ DE 8 PASOS (con maridaje 1) favorite_borde…" at bounding box center [748, 207] width 1496 height 844
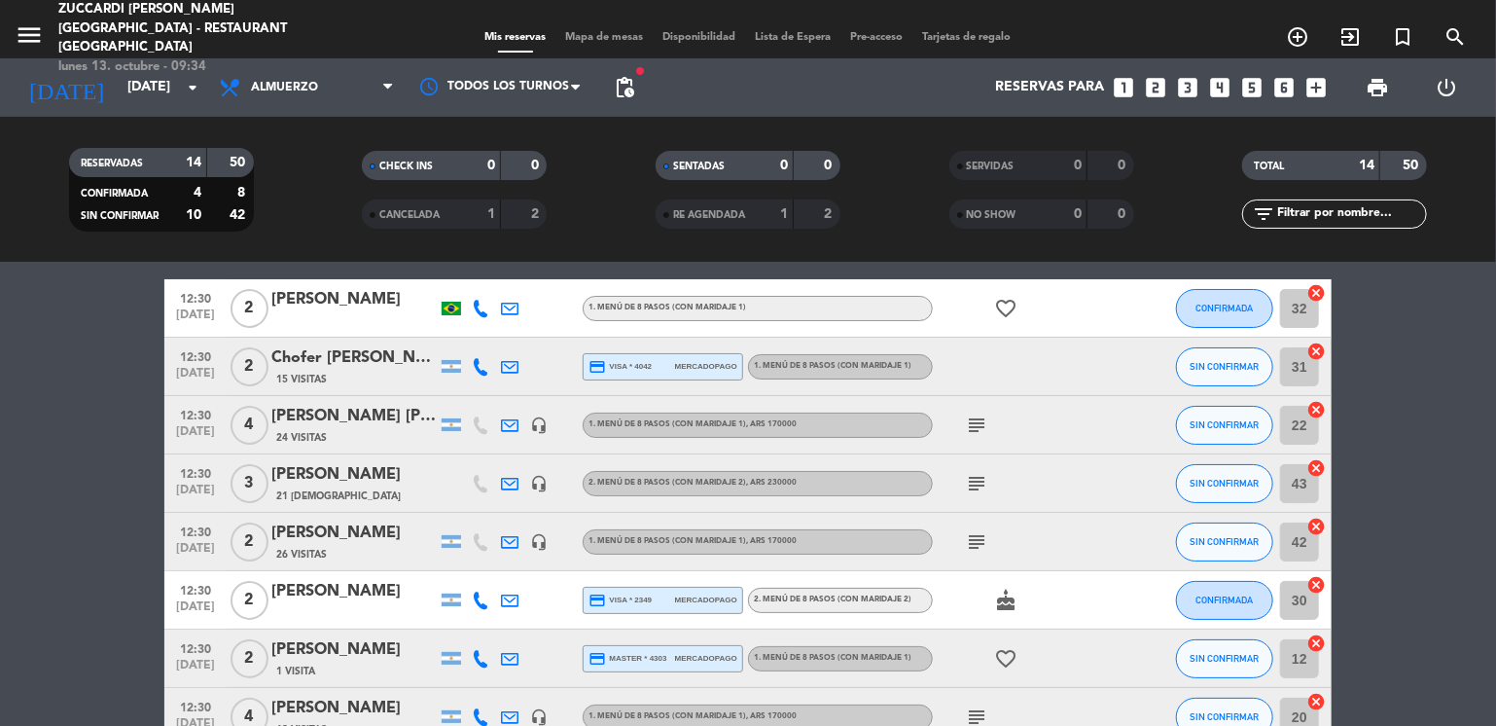
scroll to position [0, 0]
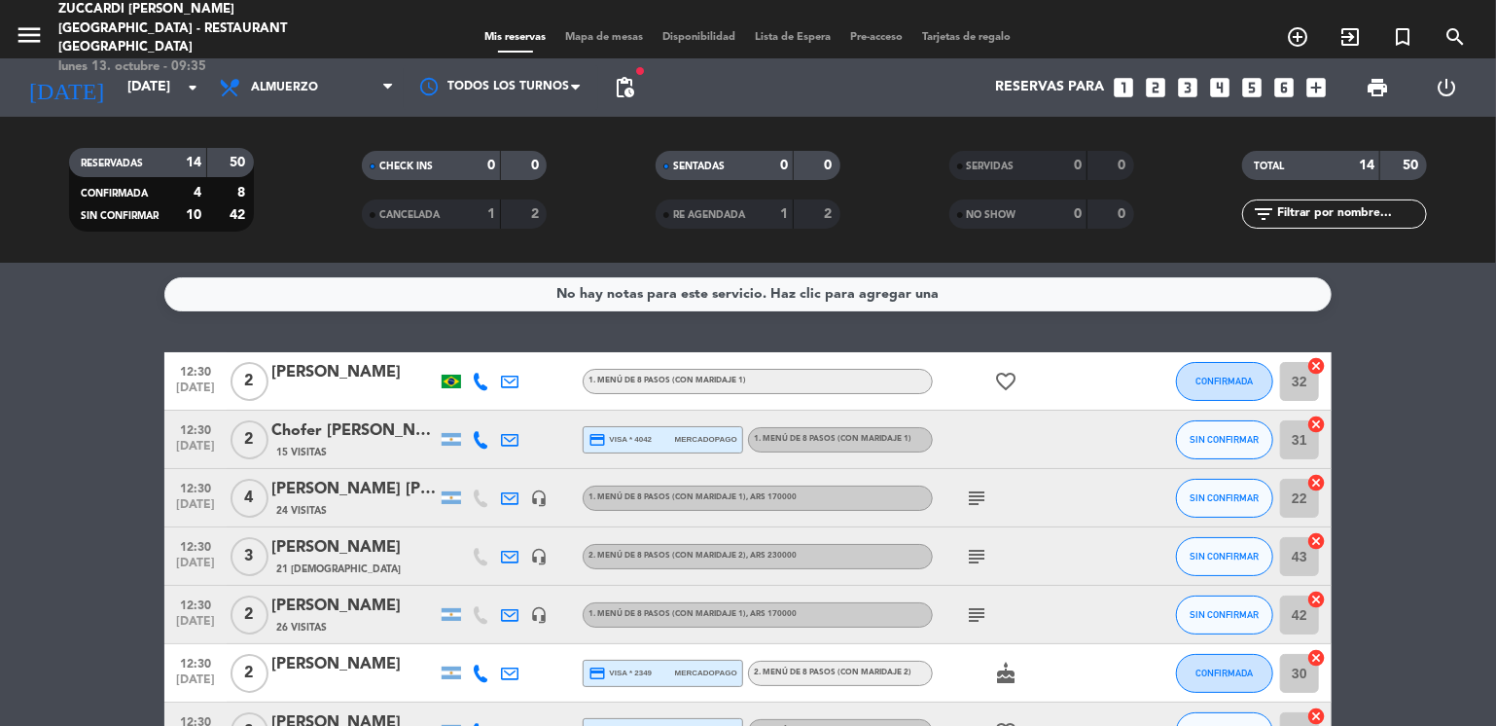
click at [415, 215] on span "CANCELADA" at bounding box center [409, 215] width 60 height 10
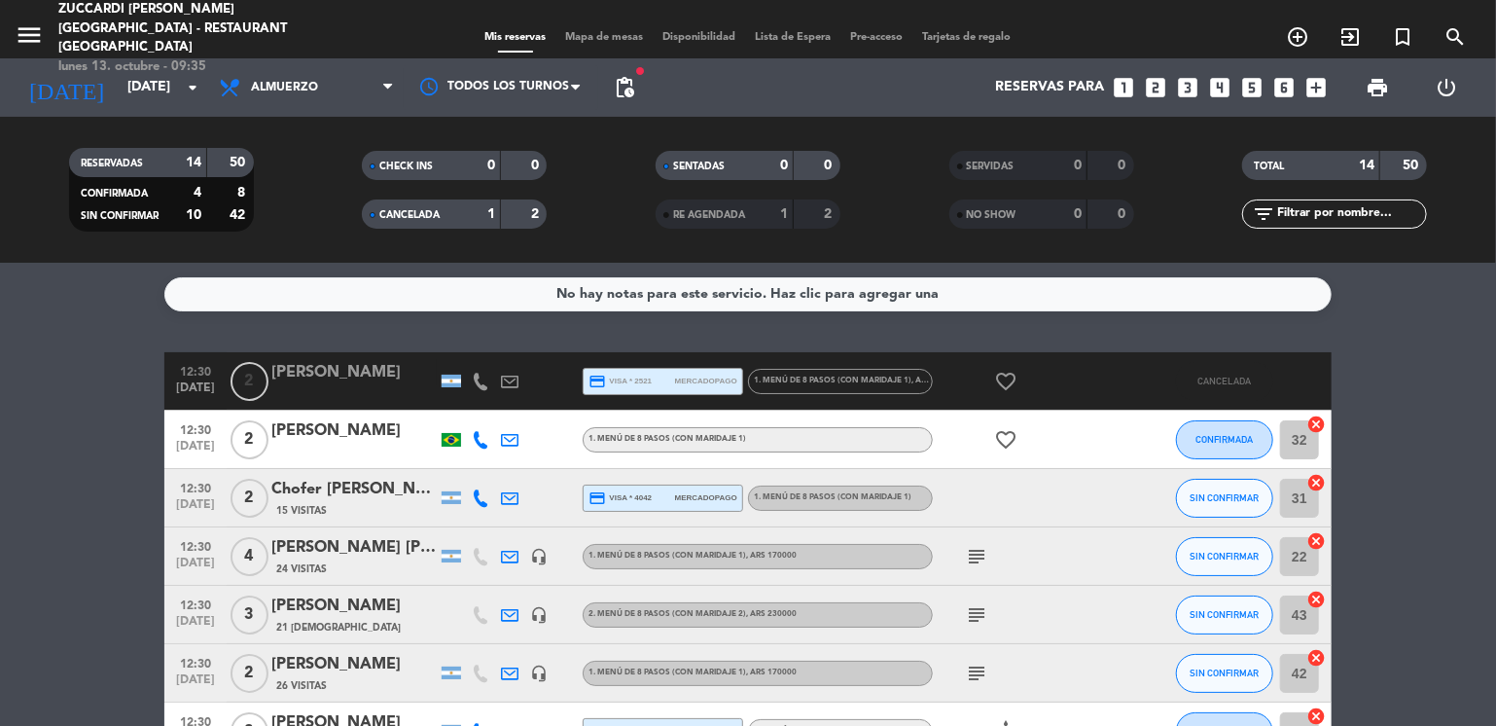
click at [386, 212] on span "CANCELADA" at bounding box center [409, 215] width 60 height 10
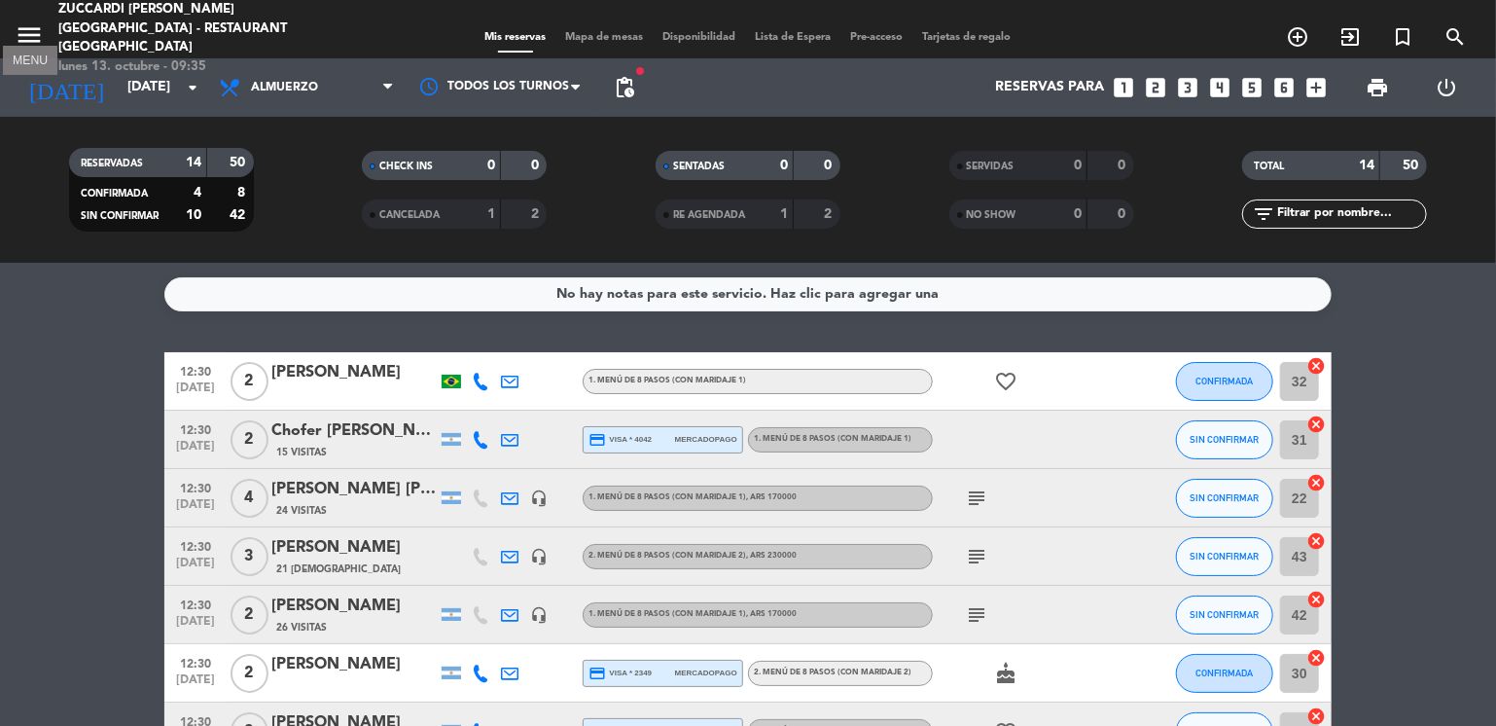
click at [30, 20] on icon "menu" at bounding box center [29, 34] width 29 height 29
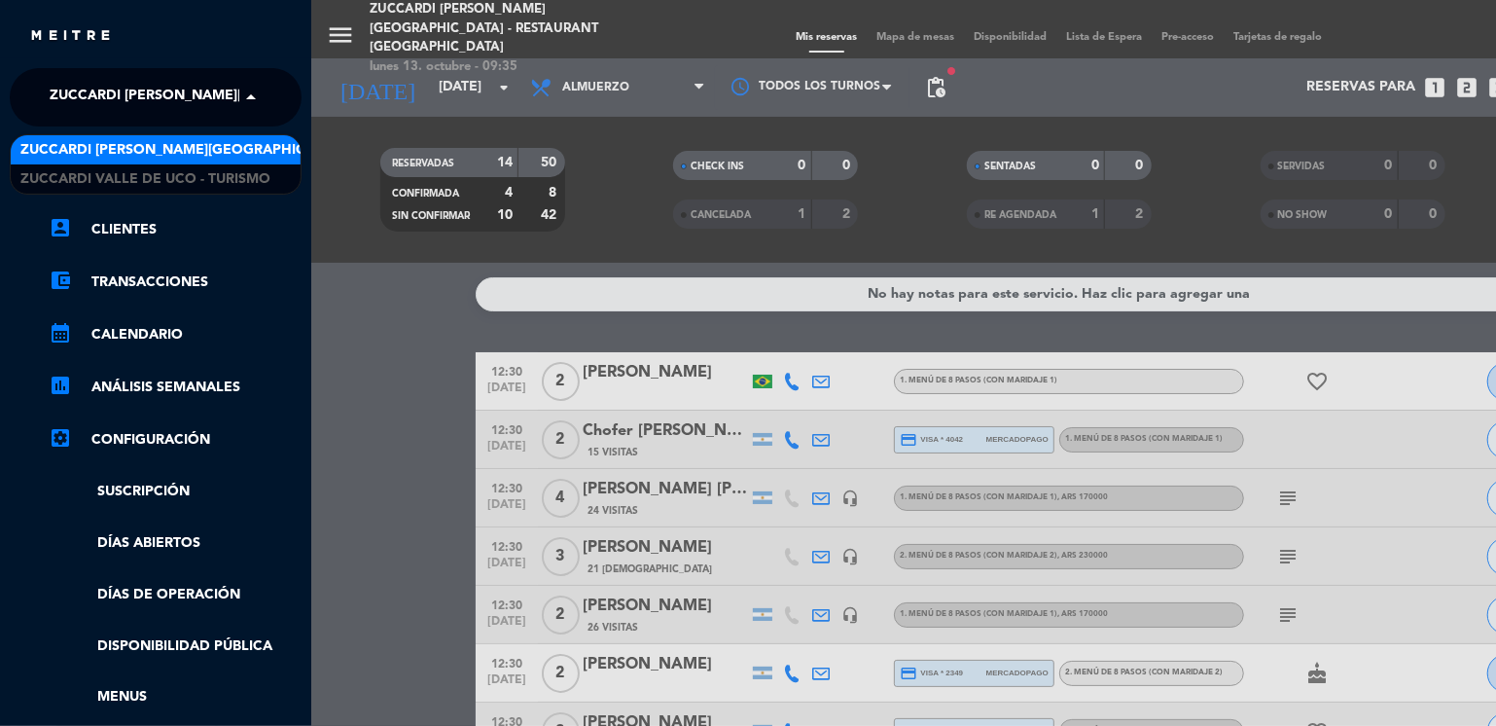
click at [167, 102] on span "Zuccardi [PERSON_NAME][GEOGRAPHIC_DATA] - Restaurant [GEOGRAPHIC_DATA]" at bounding box center [340, 97] width 580 height 41
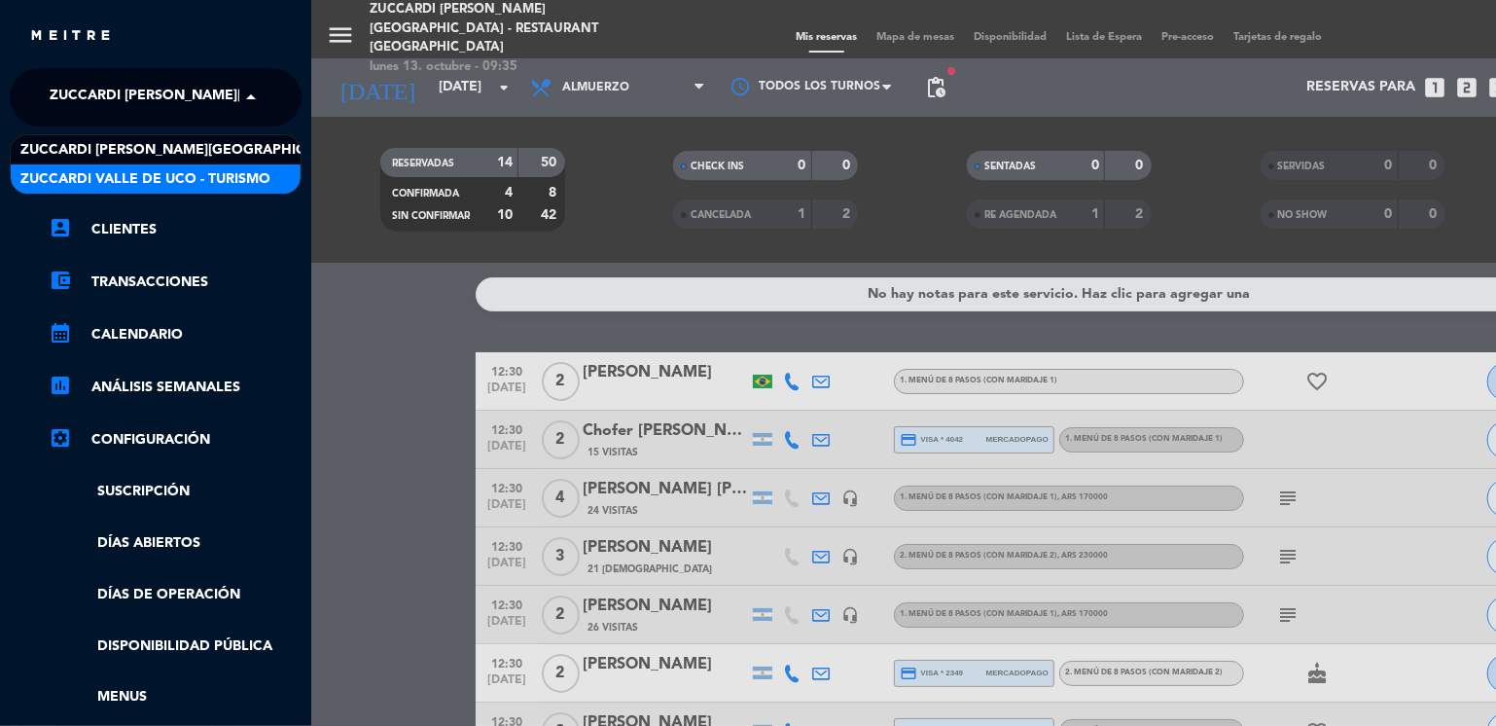
click at [276, 181] on div "Zuccardi Valle de Uco - Turismo" at bounding box center [156, 178] width 290 height 29
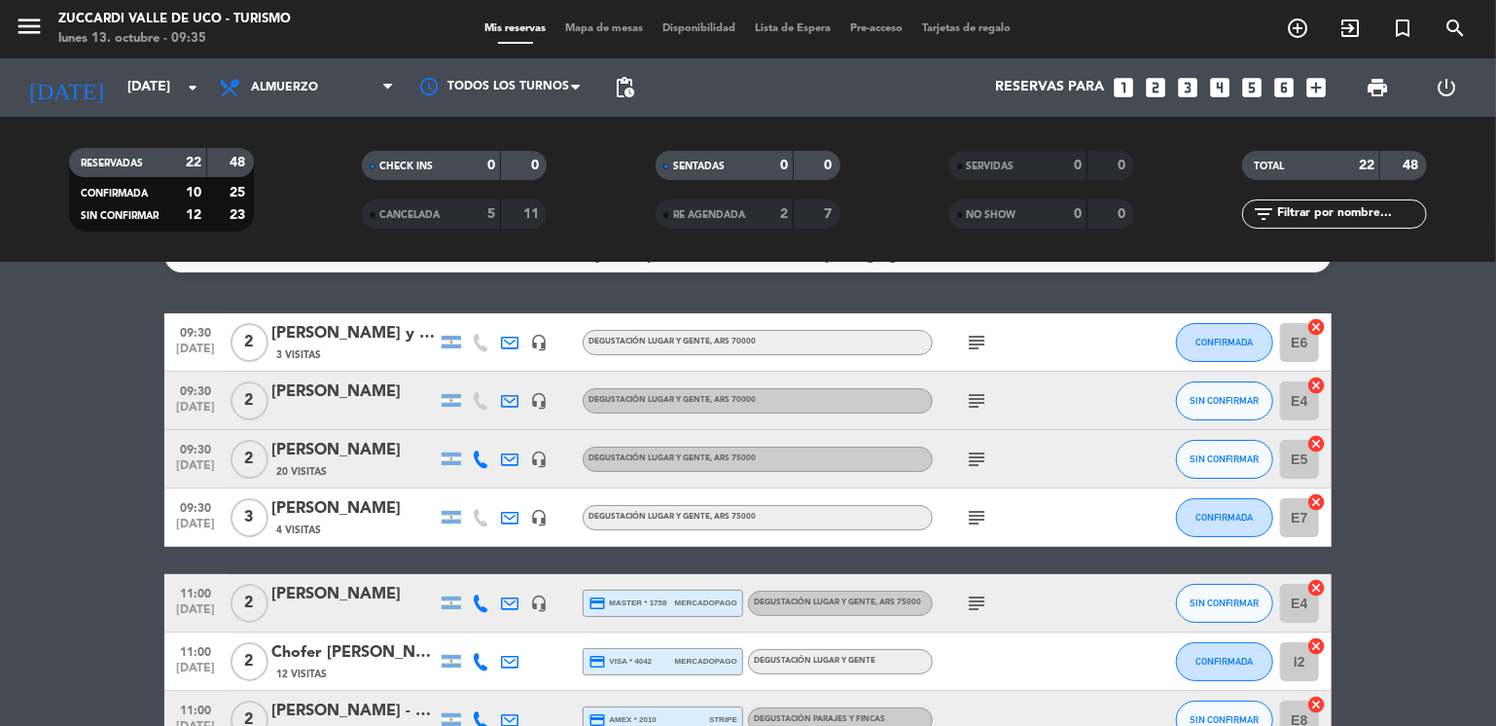
scroll to position [78, 0]
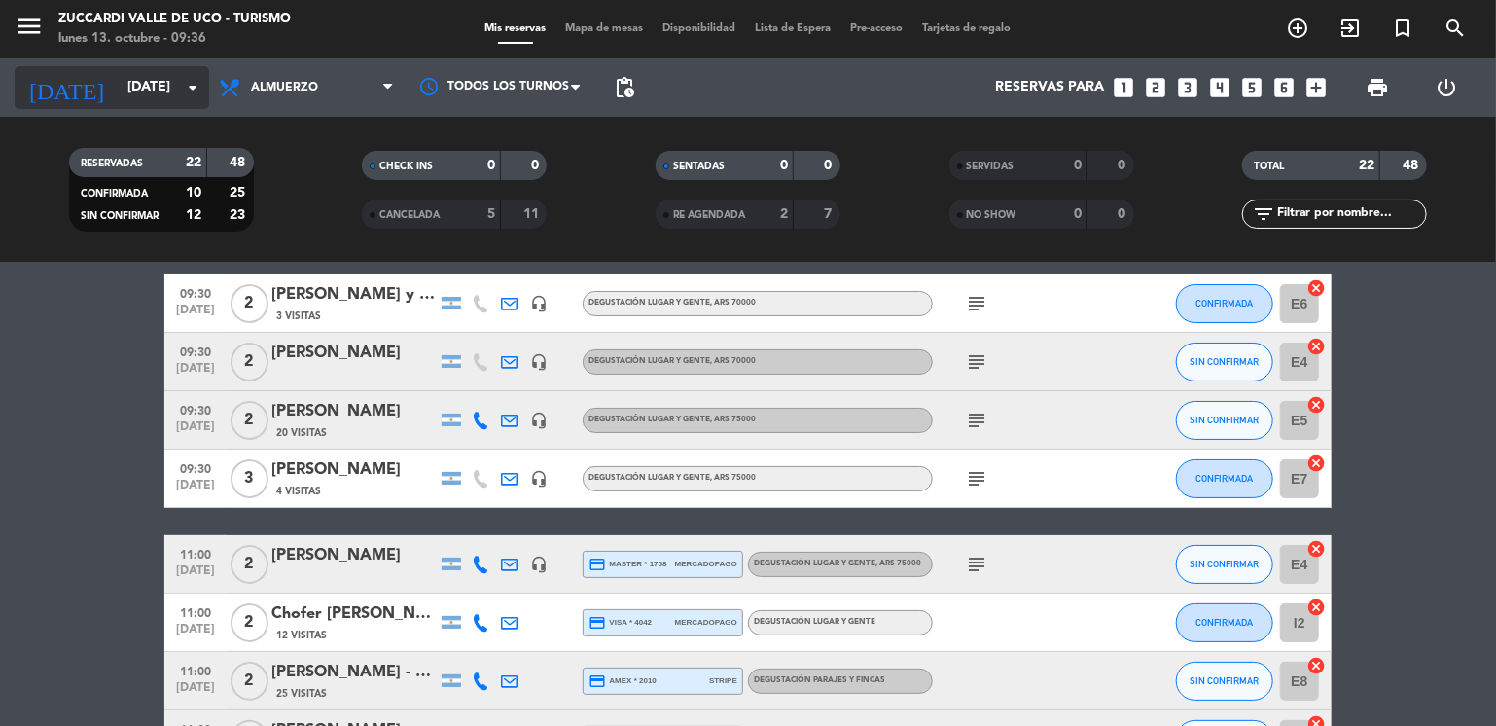
click at [172, 90] on input "[DATE]" at bounding box center [210, 87] width 185 height 35
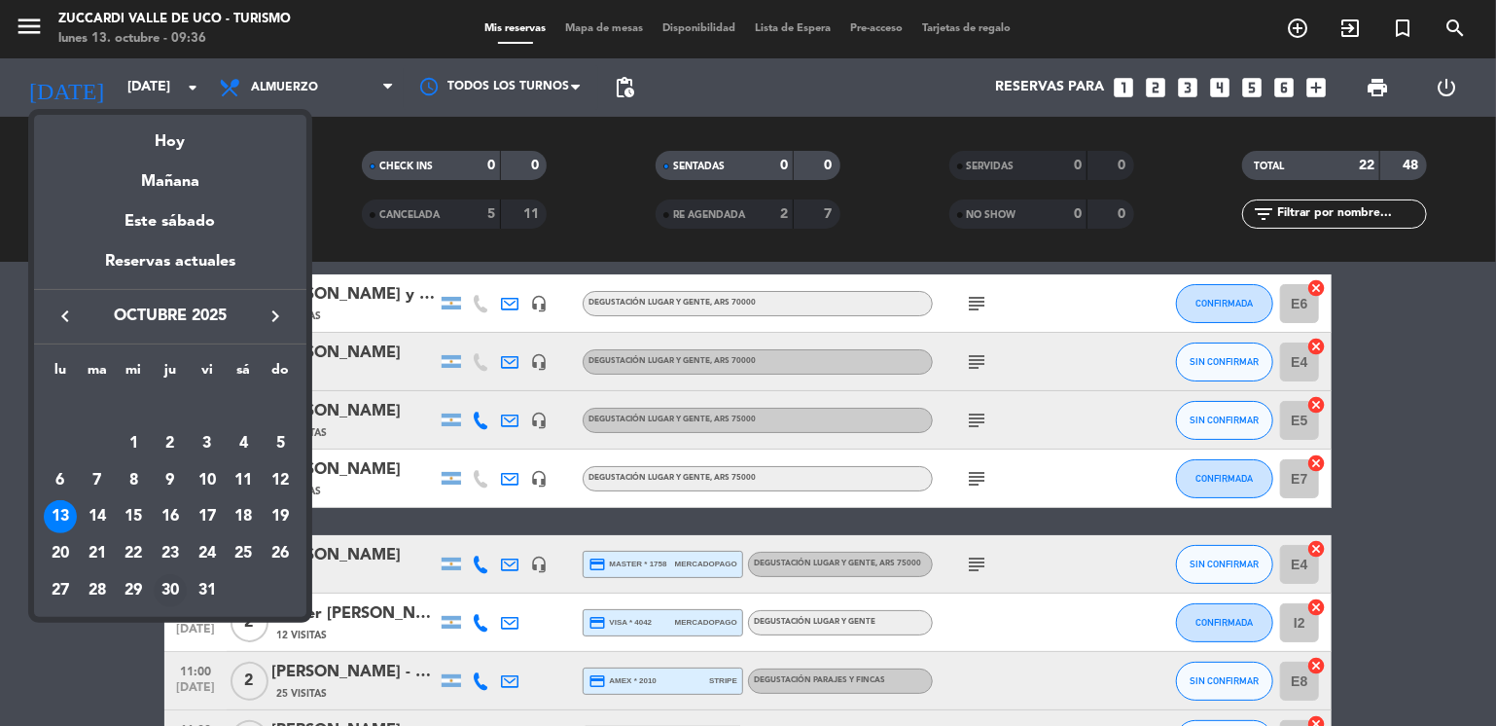
click at [171, 591] on div "30" at bounding box center [170, 590] width 33 height 33
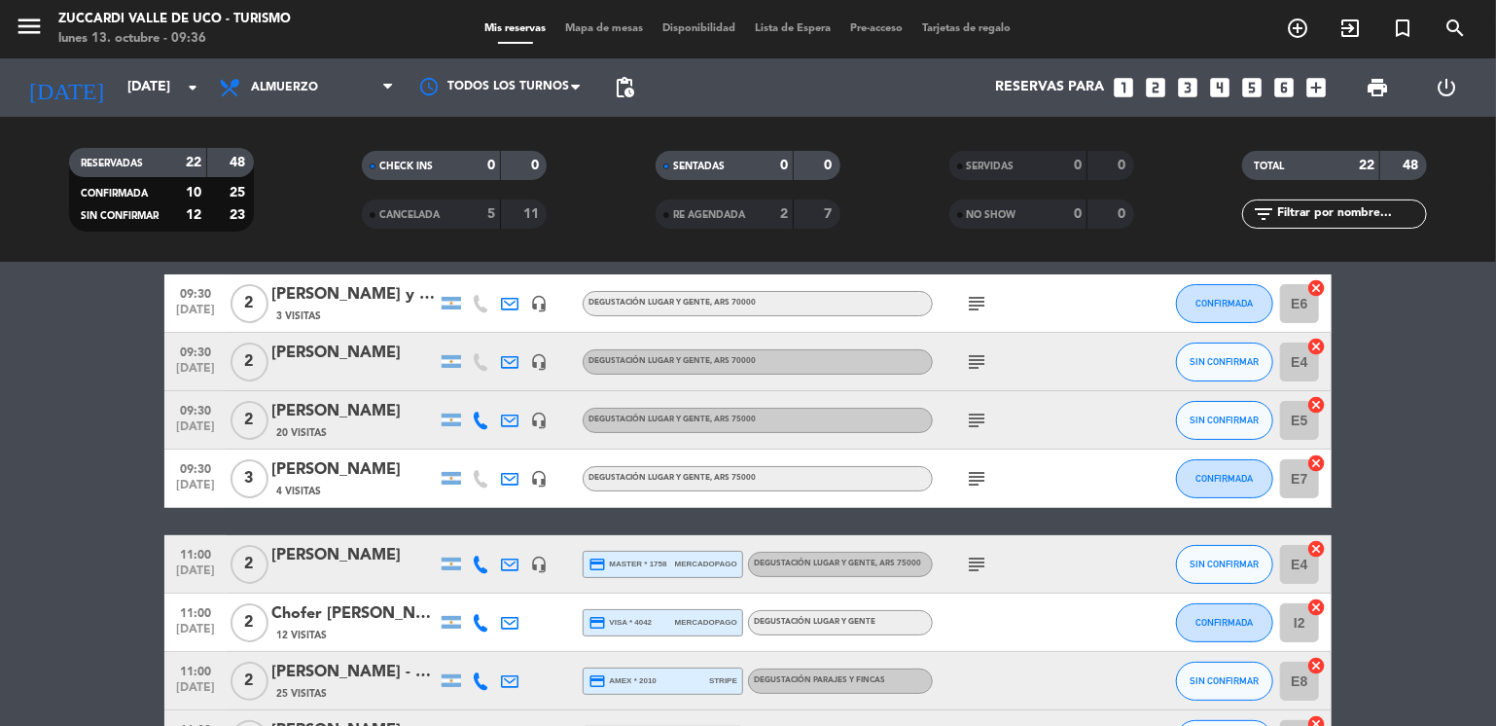
type input "[DEMOGRAPHIC_DATA][DATE]"
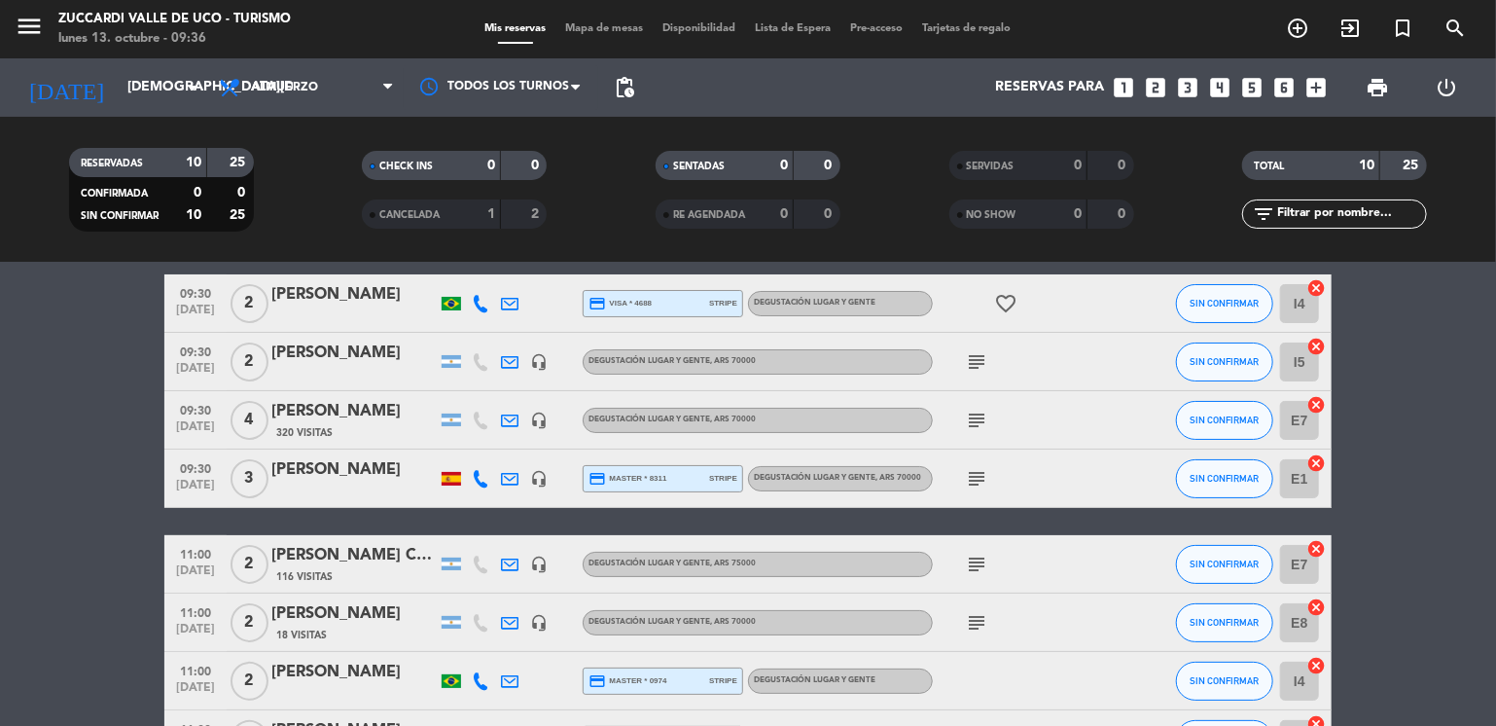
click at [38, 454] on bookings-row "09:30 [DATE] 2 [PERSON_NAME] credit_card visa * 4688 stripe Degustación Lugar y…" at bounding box center [748, 593] width 1496 height 638
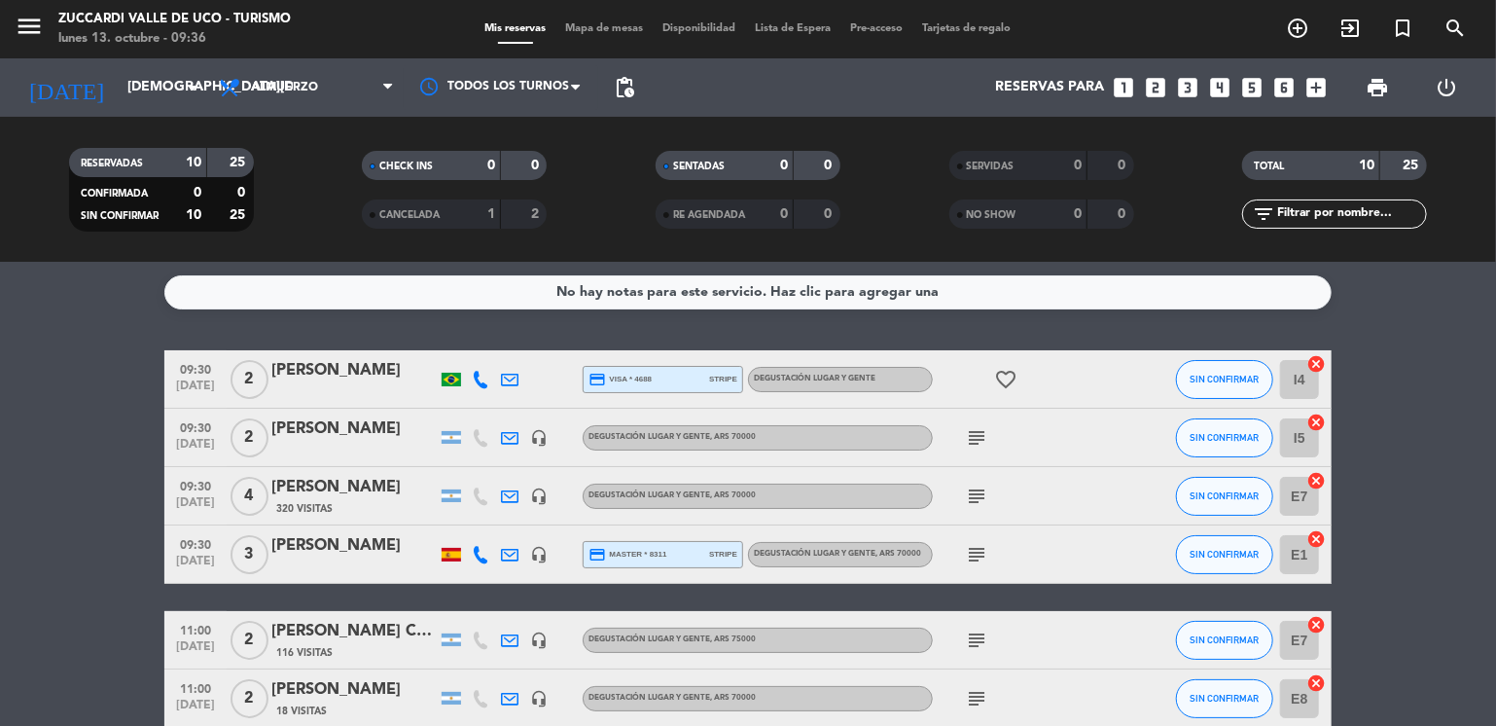
scroll to position [0, 0]
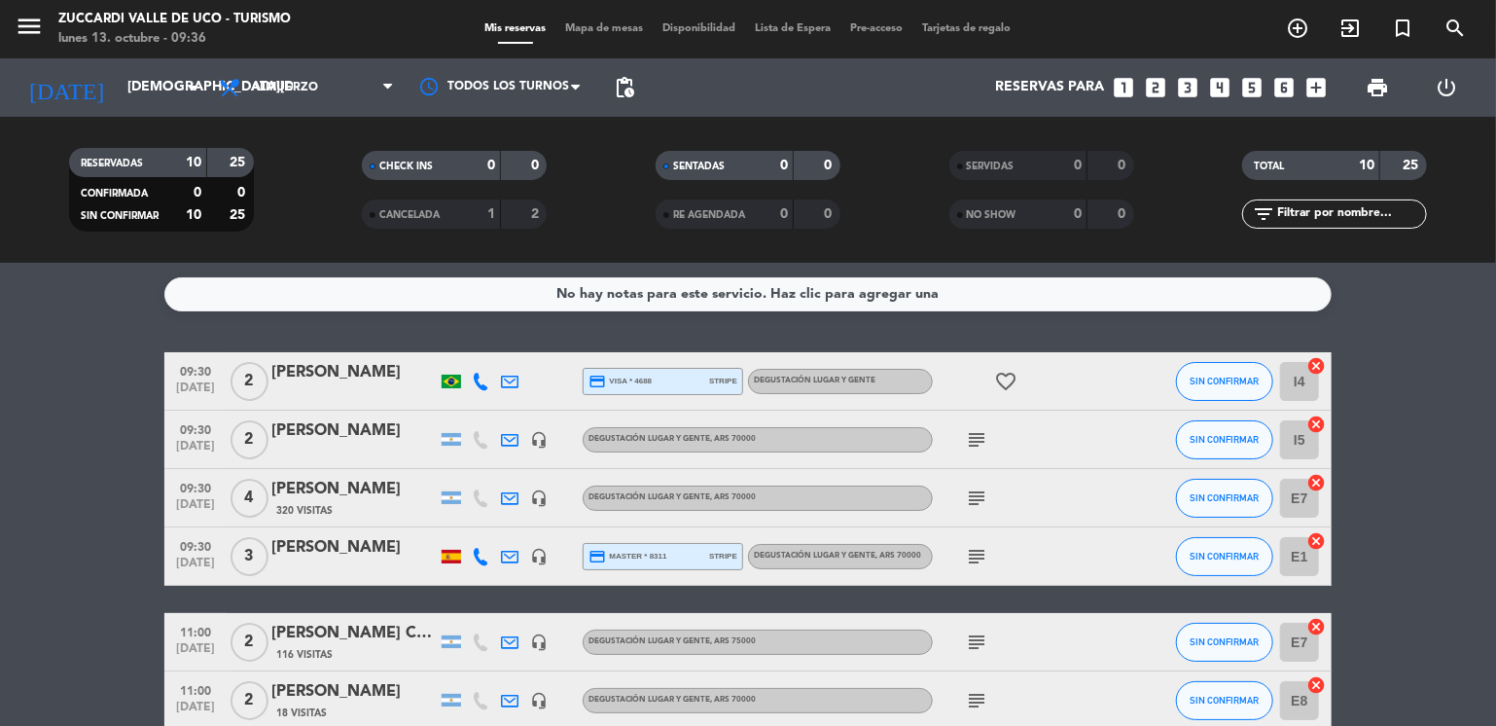
click at [1159, 87] on icon "looks_two" at bounding box center [1156, 87] width 25 height 25
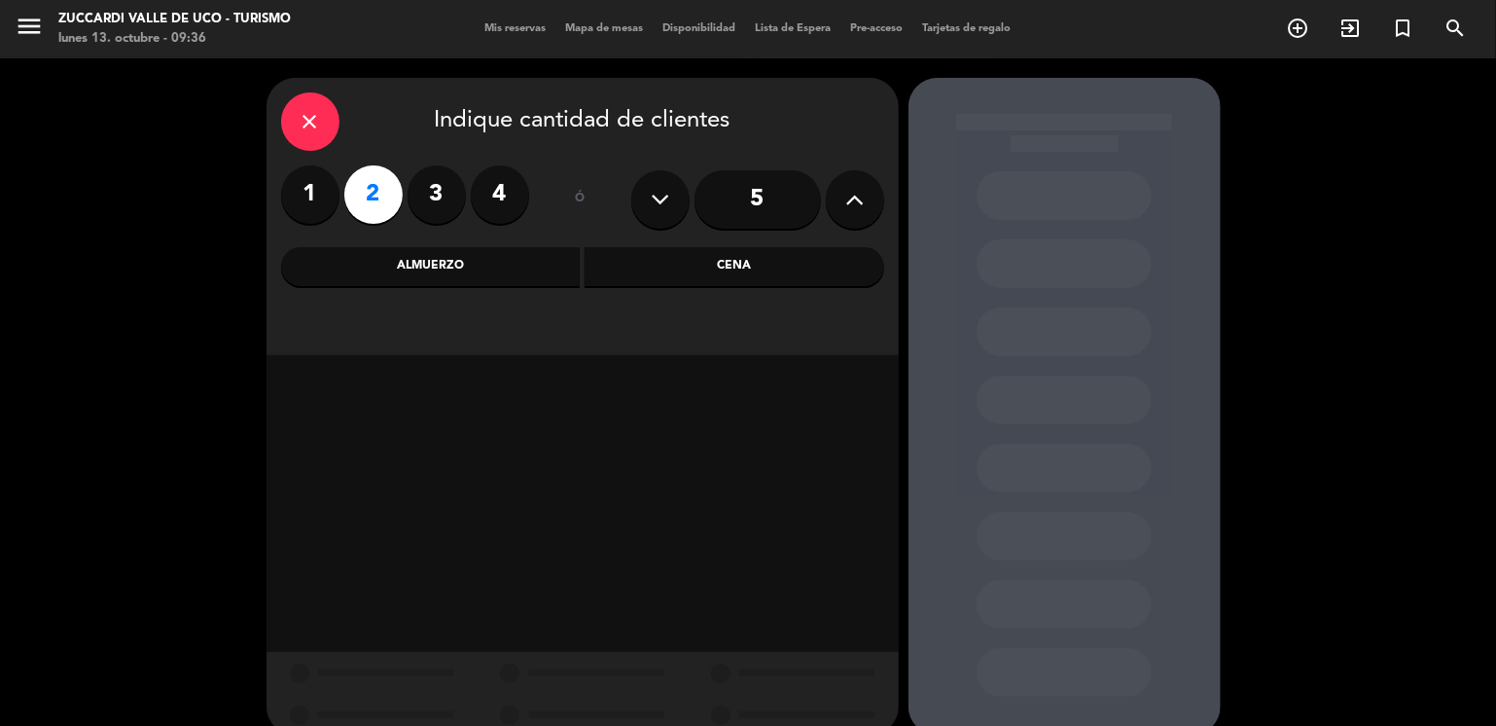
click at [488, 268] on div "Almuerzo" at bounding box center [431, 266] width 300 height 39
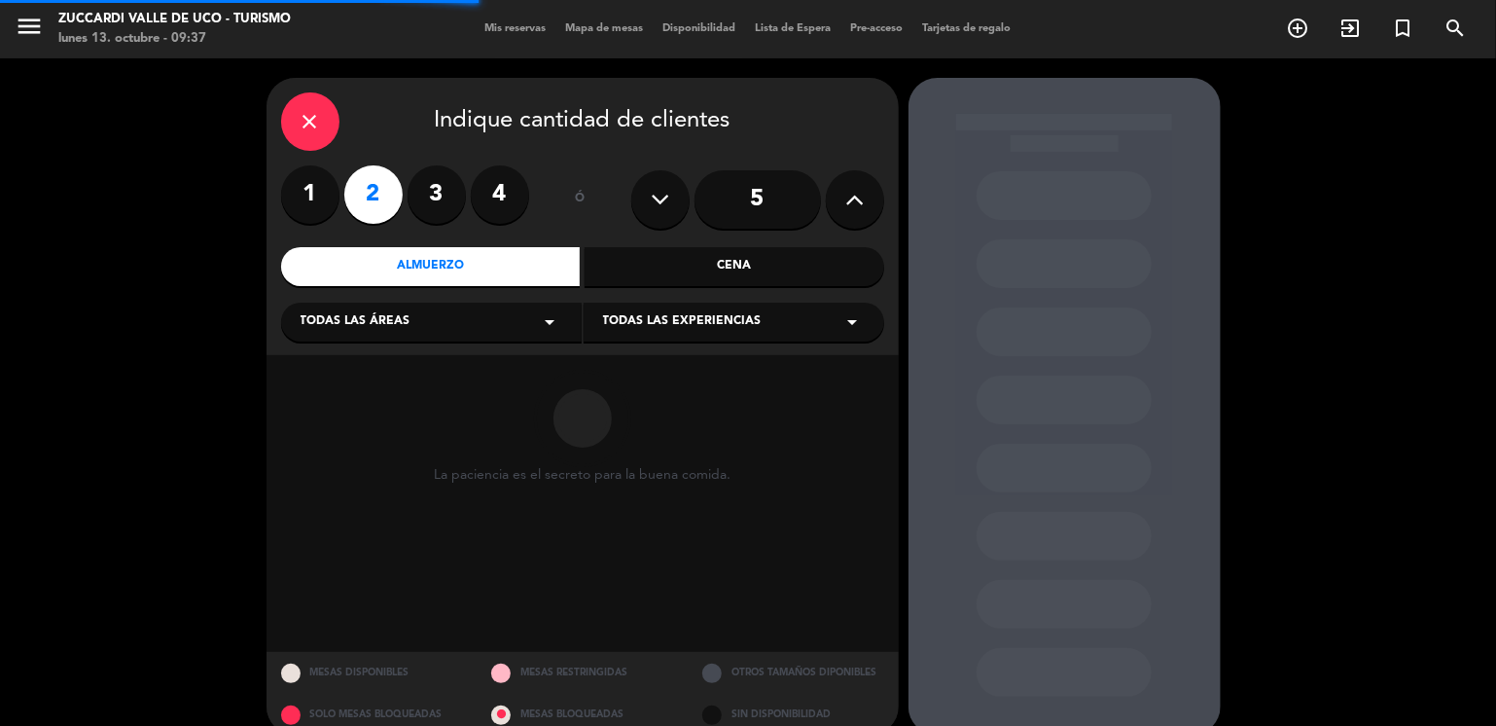
click at [396, 328] on span "Todas las áreas" at bounding box center [356, 321] width 110 height 19
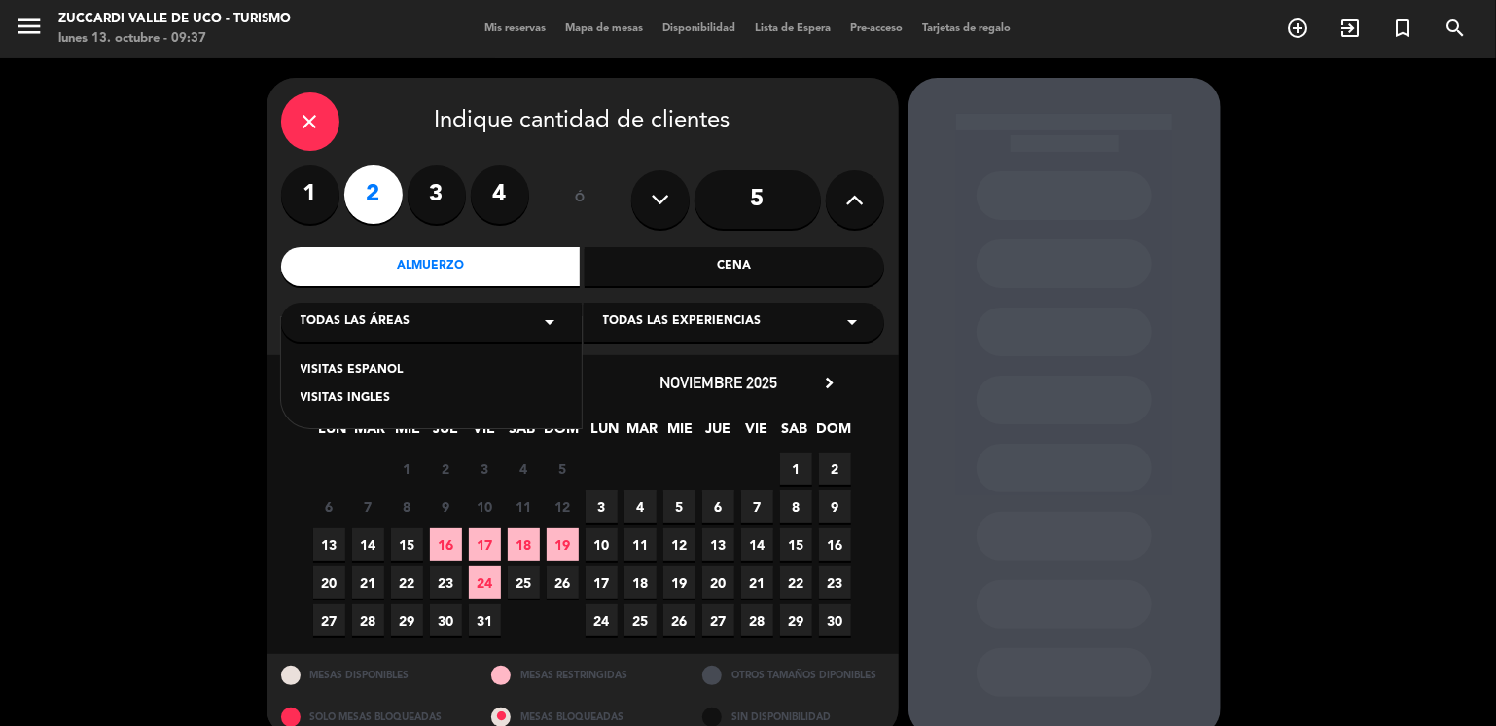
click at [396, 375] on div "VISITAS ESPANOL" at bounding box center [432, 370] width 262 height 19
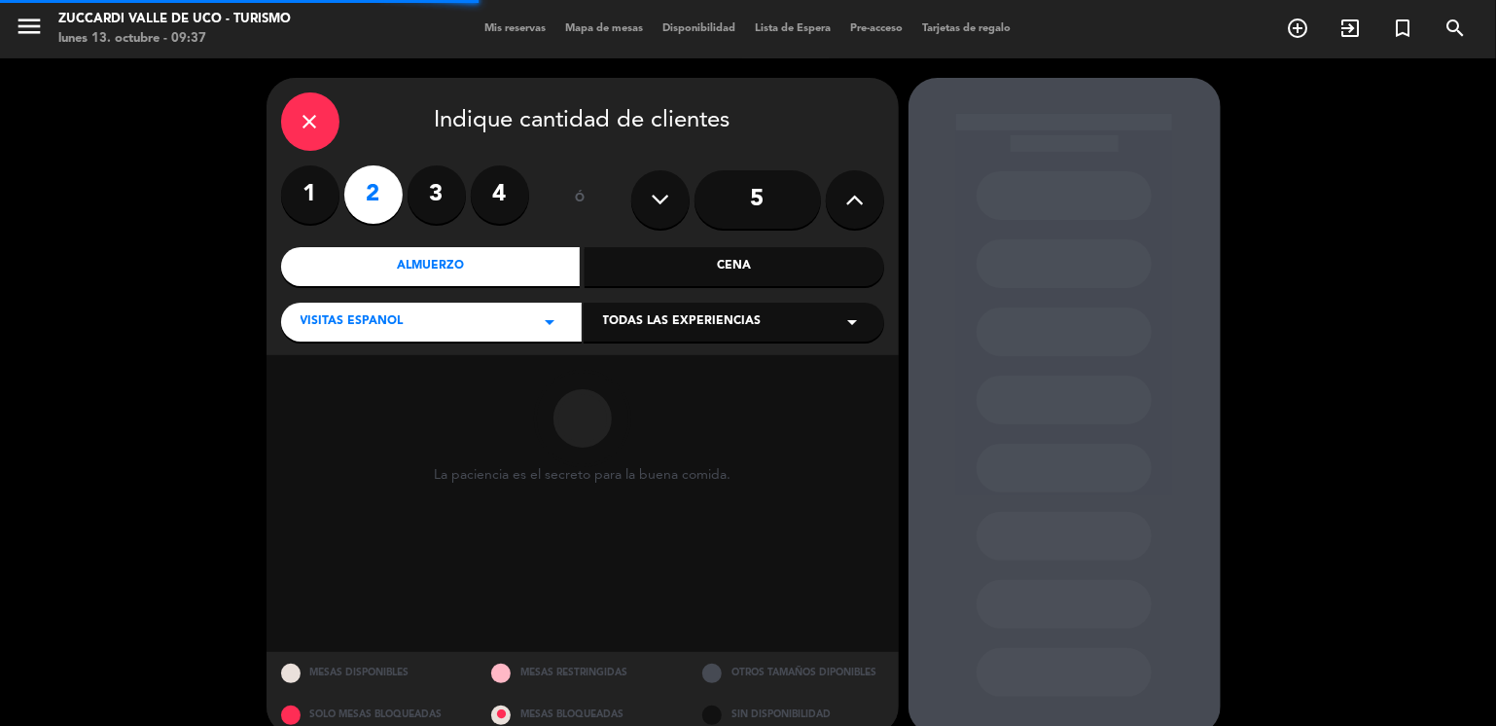
click at [673, 332] on span "Todas las experiencias" at bounding box center [682, 321] width 159 height 19
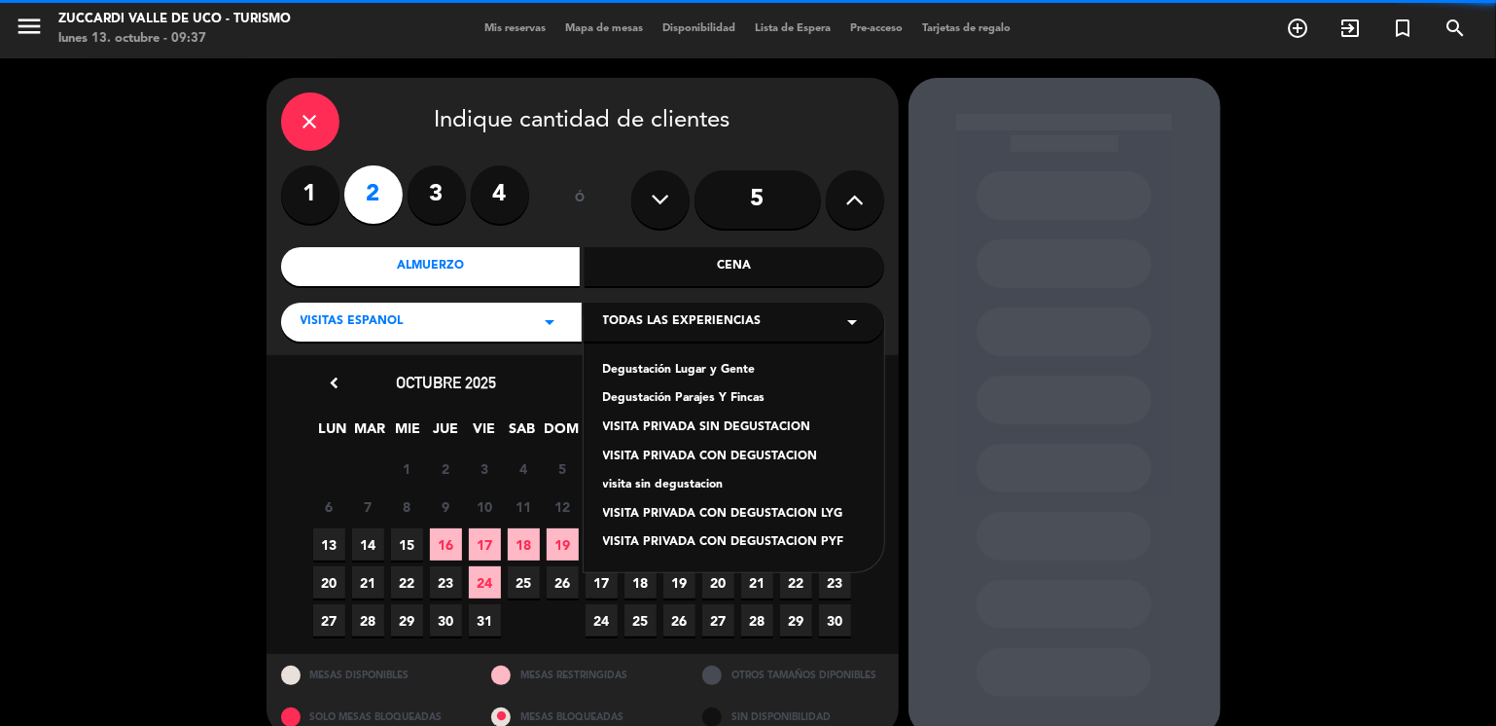
click at [701, 374] on div "Degustación Lugar y Gente" at bounding box center [734, 370] width 262 height 19
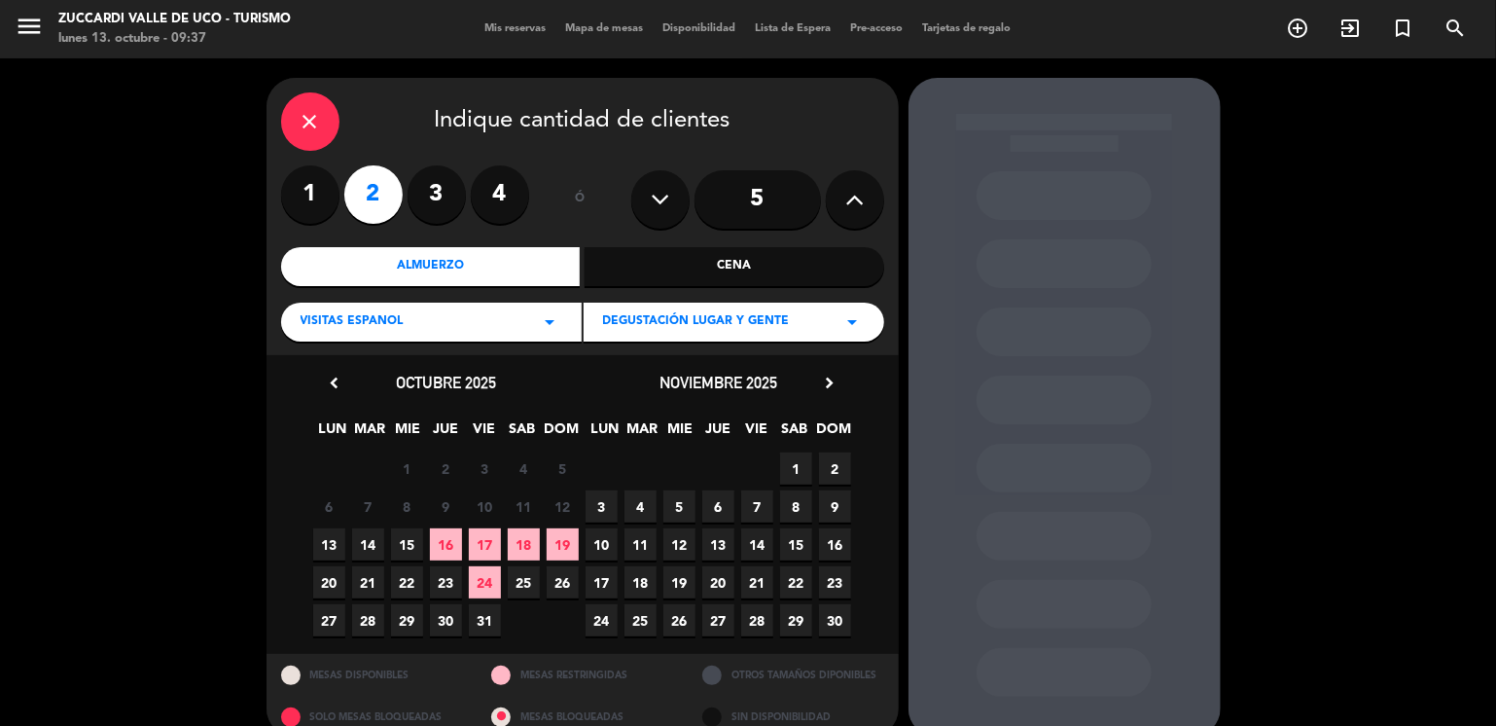
click at [444, 620] on span "30" at bounding box center [446, 620] width 32 height 32
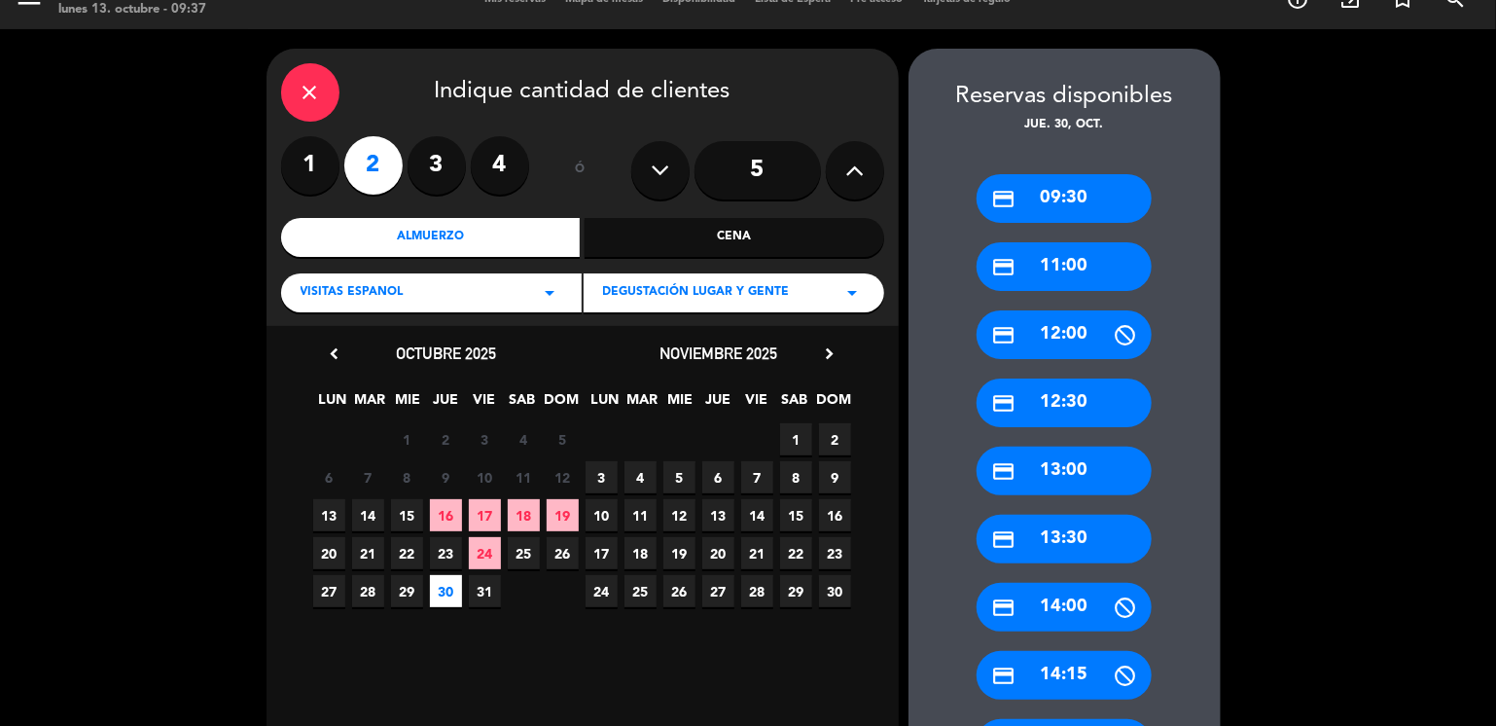
click at [1064, 200] on div "credit_card 09:30" at bounding box center [1064, 198] width 175 height 49
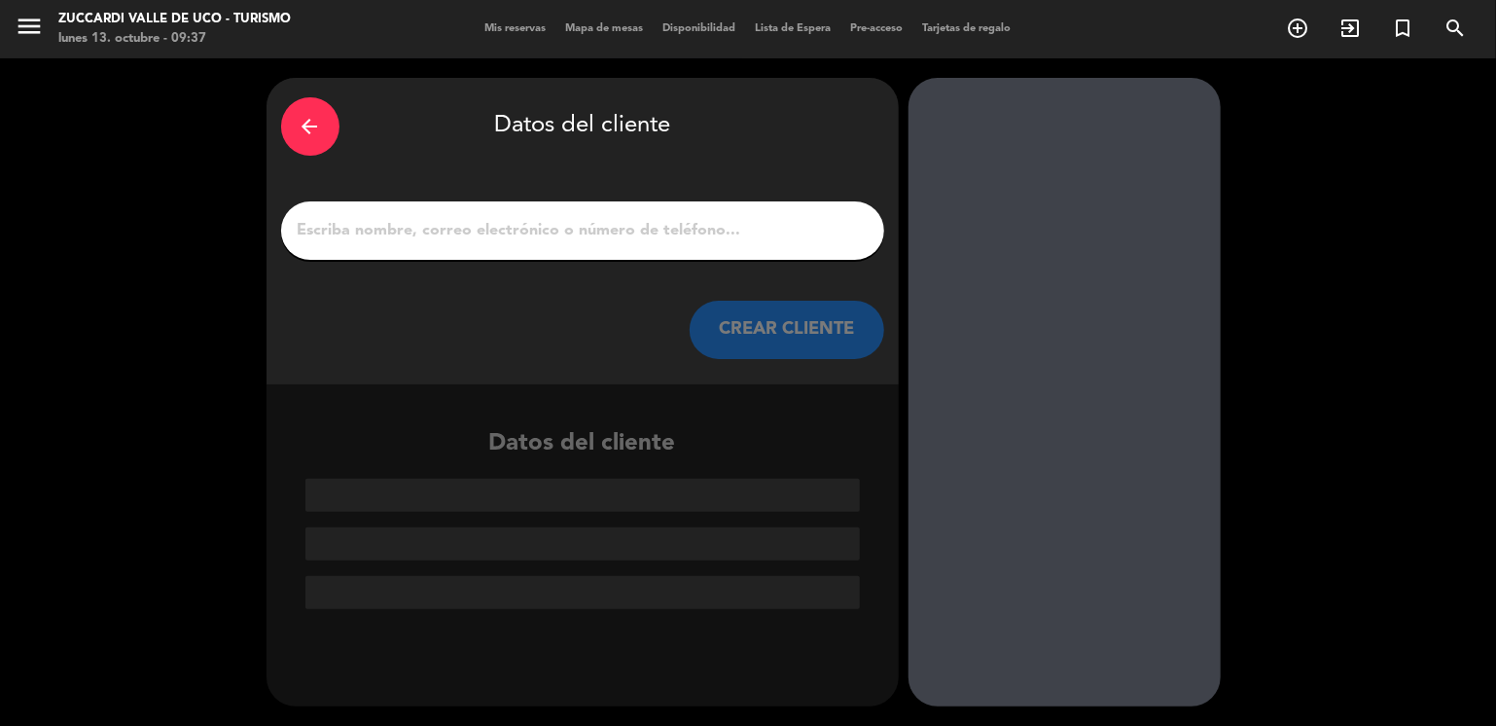
scroll to position [0, 0]
click at [689, 231] on input "1" at bounding box center [583, 230] width 574 height 27
paste input "[PERSON_NAME]"
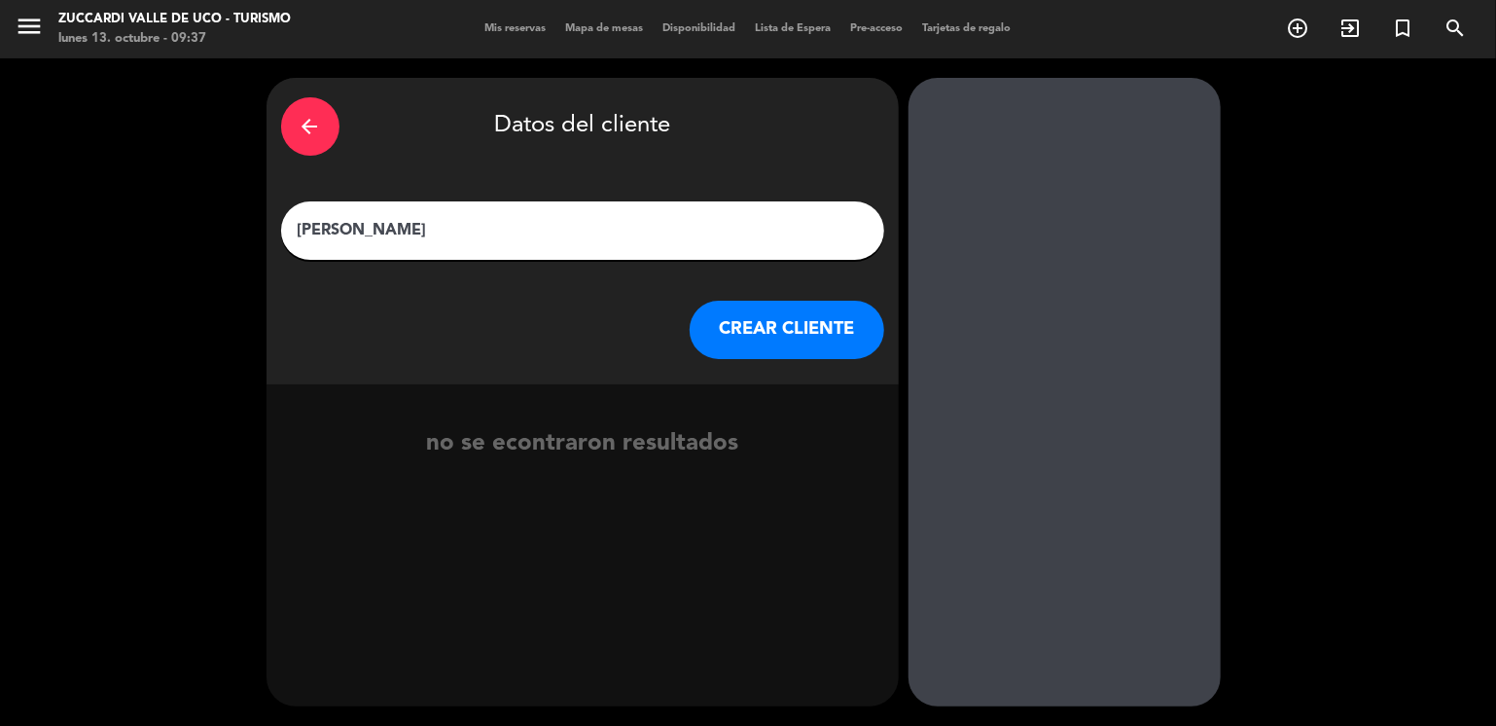
type input "[PERSON_NAME]"
click at [774, 328] on button "CREAR CLIENTE" at bounding box center [787, 330] width 195 height 58
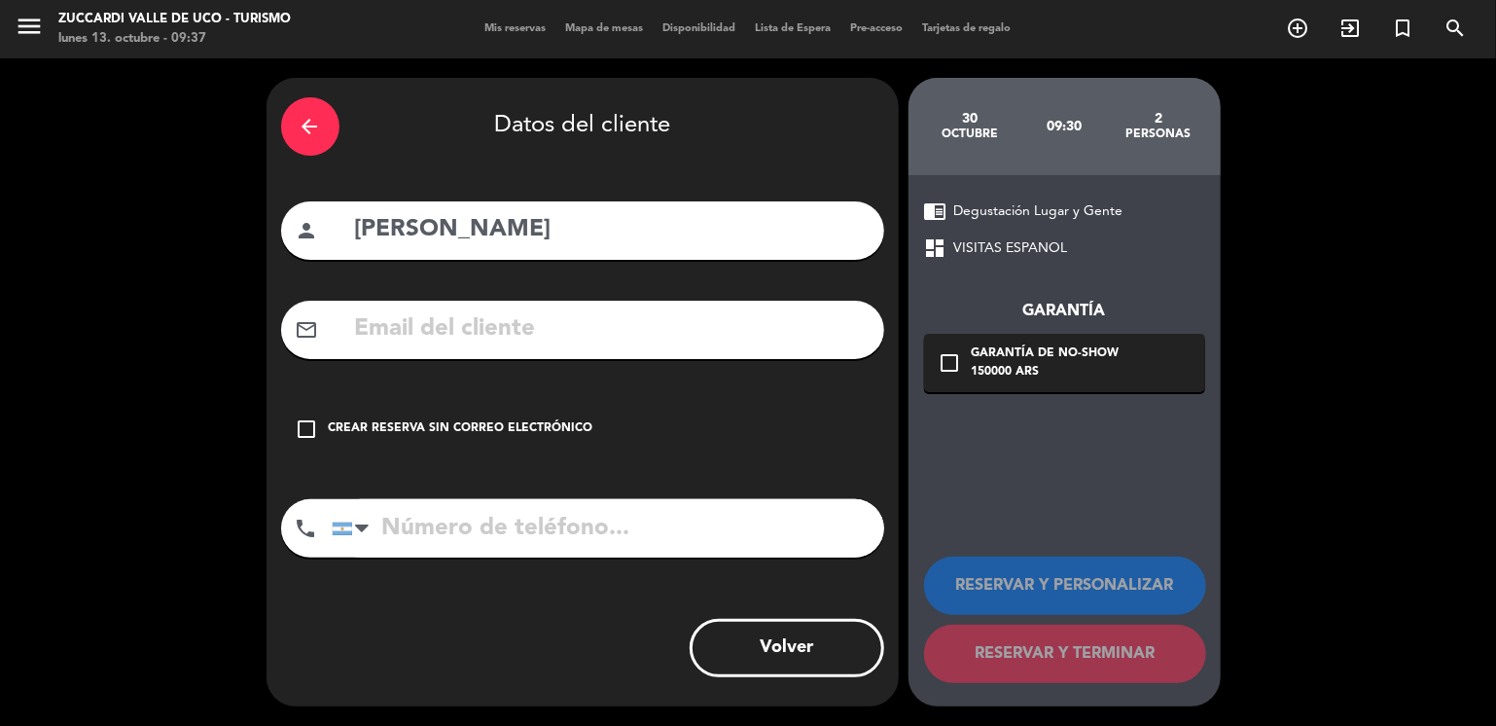
click at [475, 326] on input "text" at bounding box center [611, 329] width 517 height 40
paste input "[EMAIL_ADDRESS][DOMAIN_NAME]"
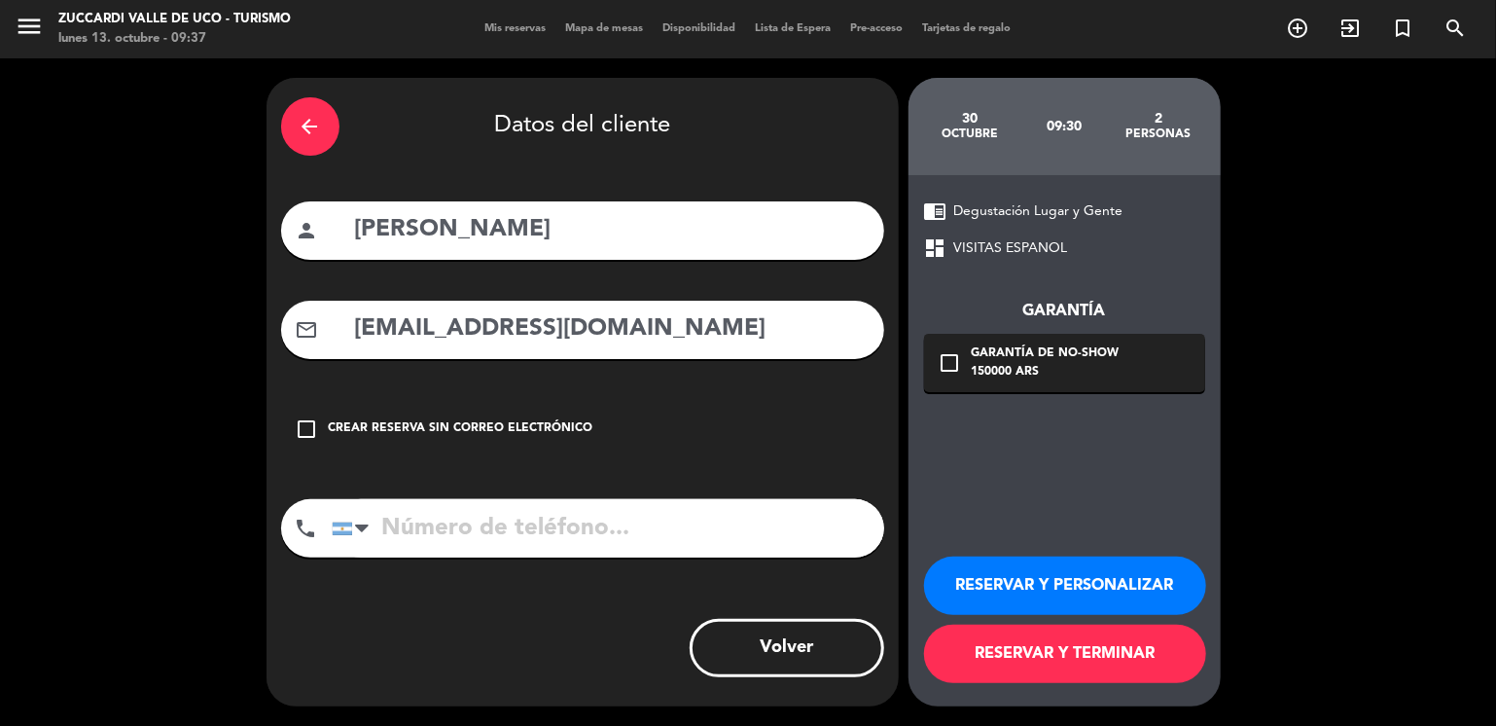
type input "[EMAIL_ADDRESS][DOMAIN_NAME]"
click at [1012, 576] on button "RESERVAR Y PERSONALIZAR" at bounding box center [1065, 585] width 282 height 58
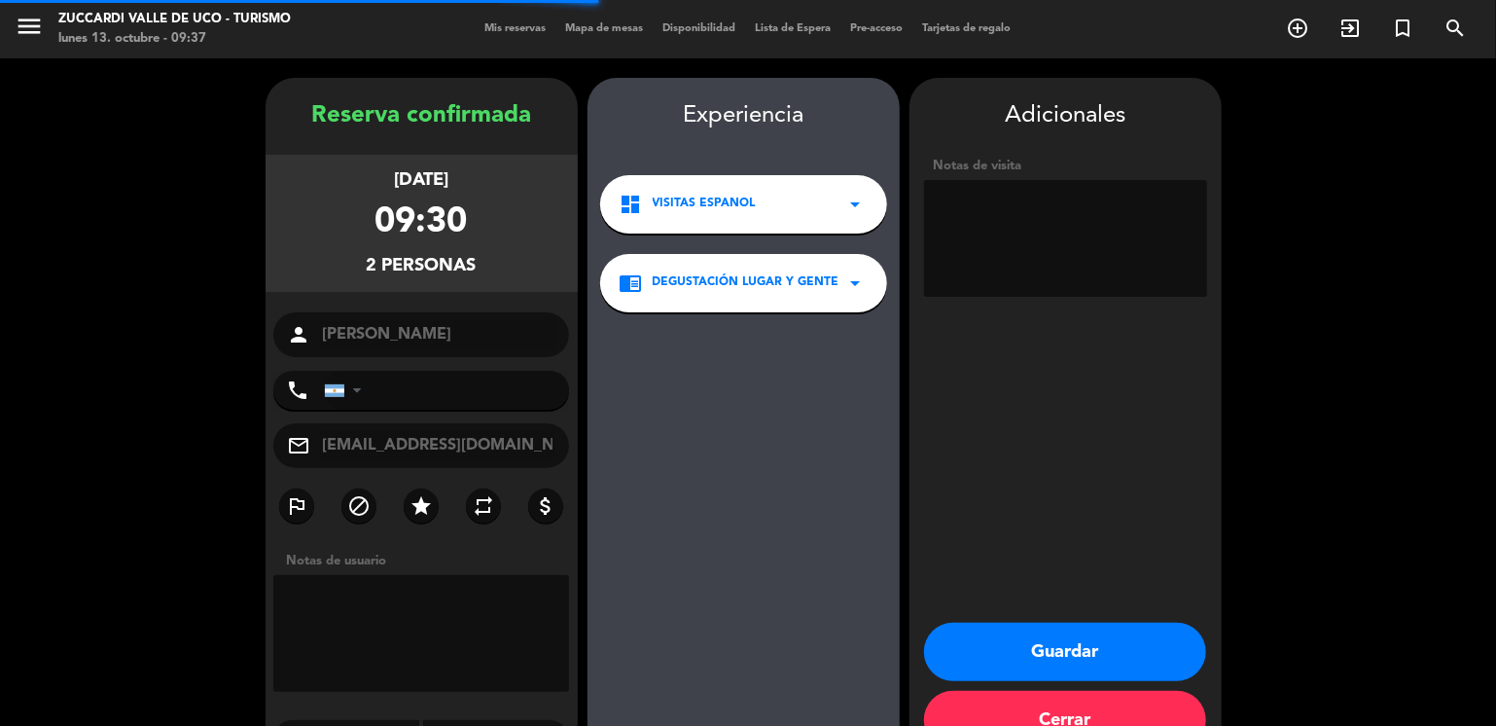
scroll to position [51, 0]
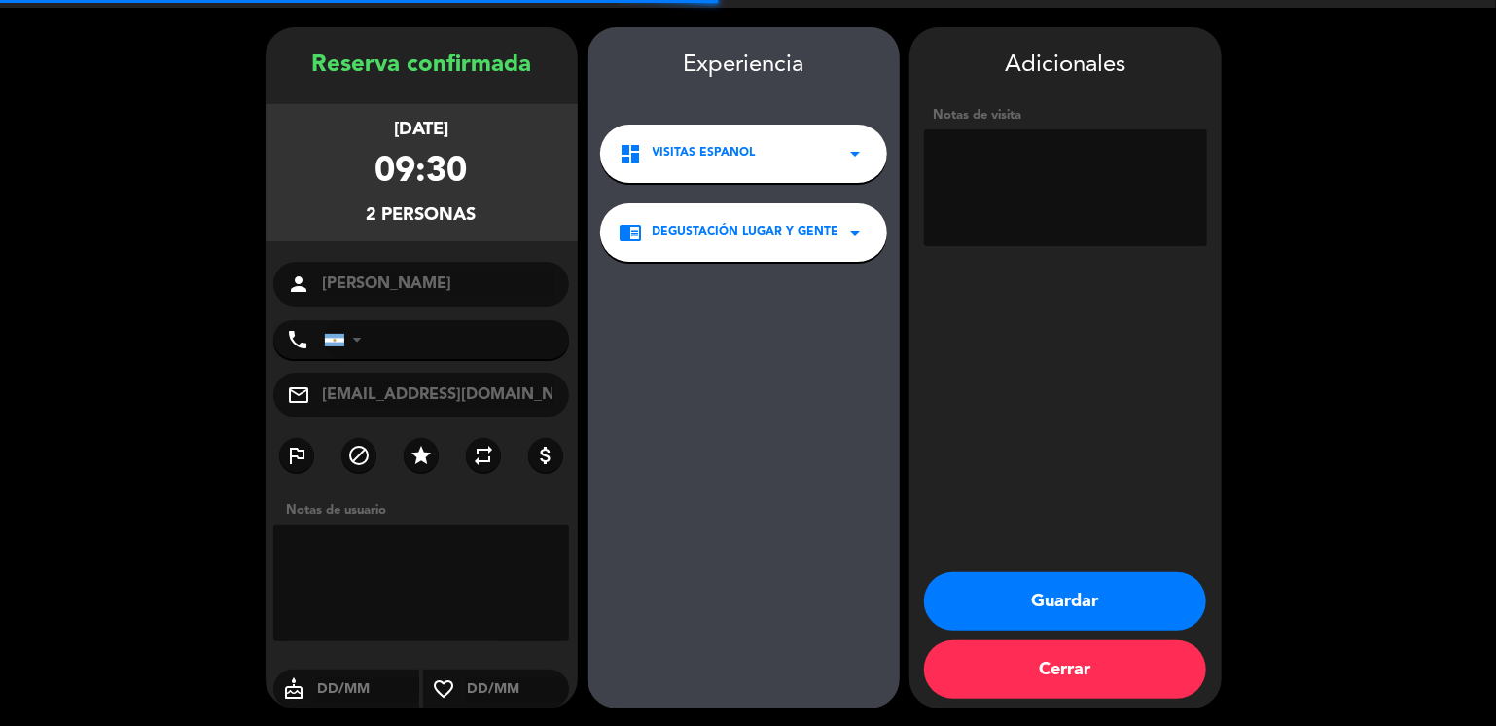
click at [1046, 208] on textarea at bounding box center [1065, 187] width 283 height 117
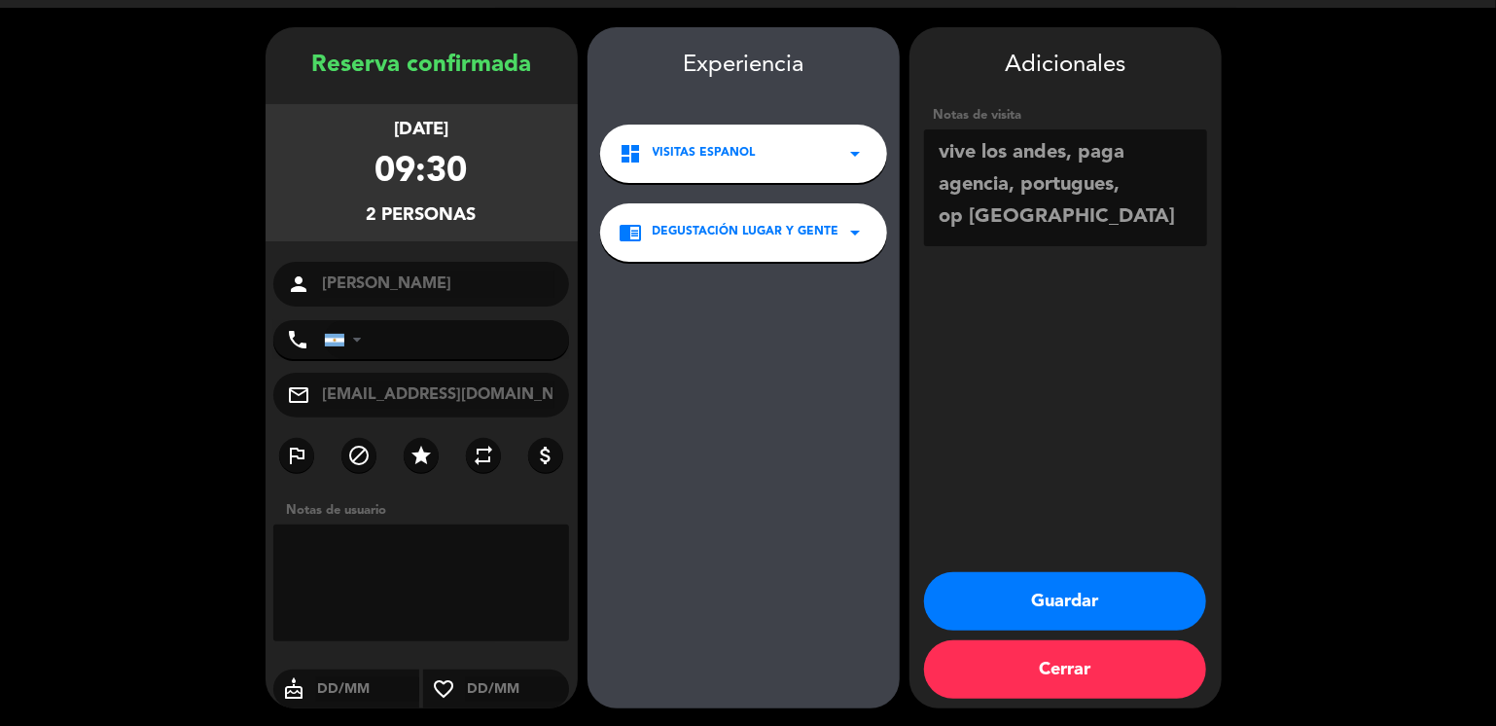
type textarea "vive los andes, paga agencia, portugues, op [GEOGRAPHIC_DATA]"
click at [1011, 589] on button "Guardar" at bounding box center [1065, 601] width 282 height 58
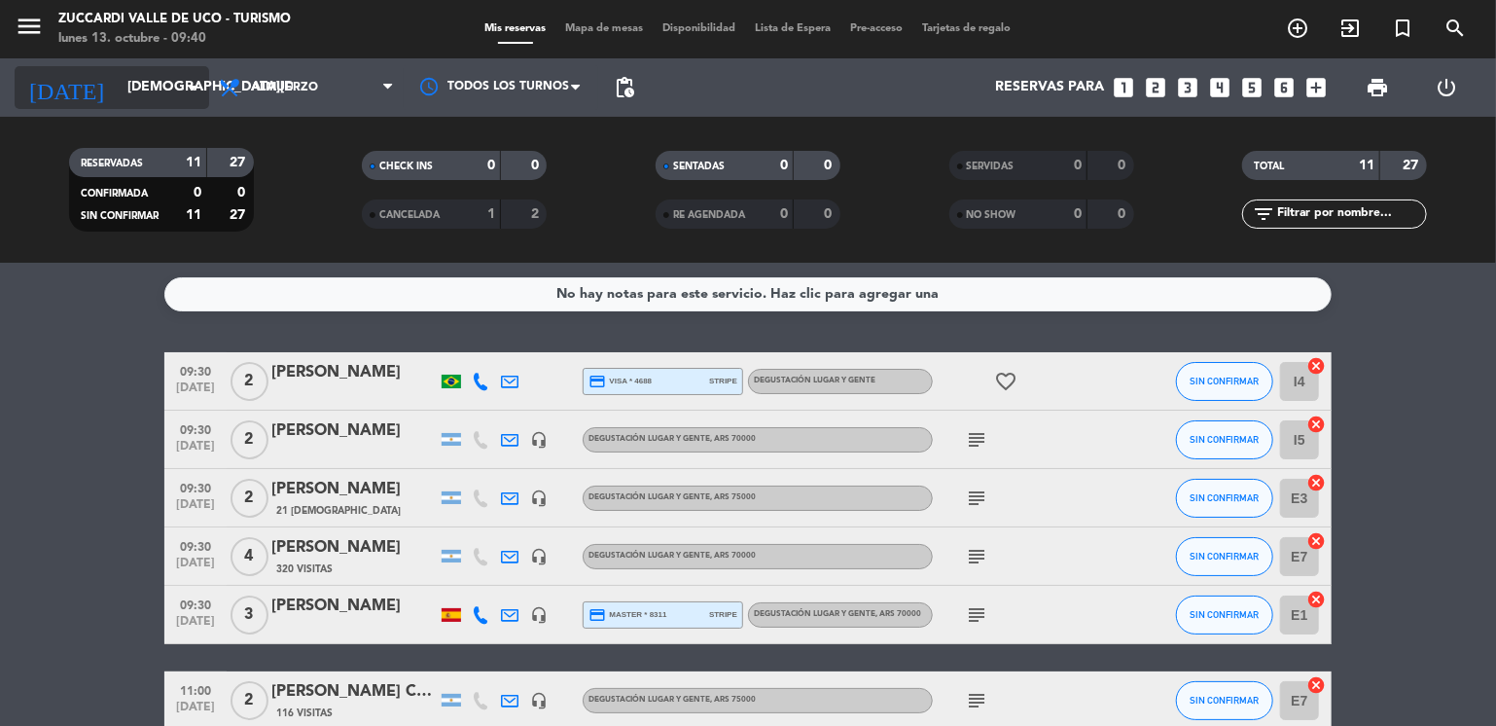
click at [129, 77] on input "[DEMOGRAPHIC_DATA][DATE]" at bounding box center [210, 87] width 185 height 35
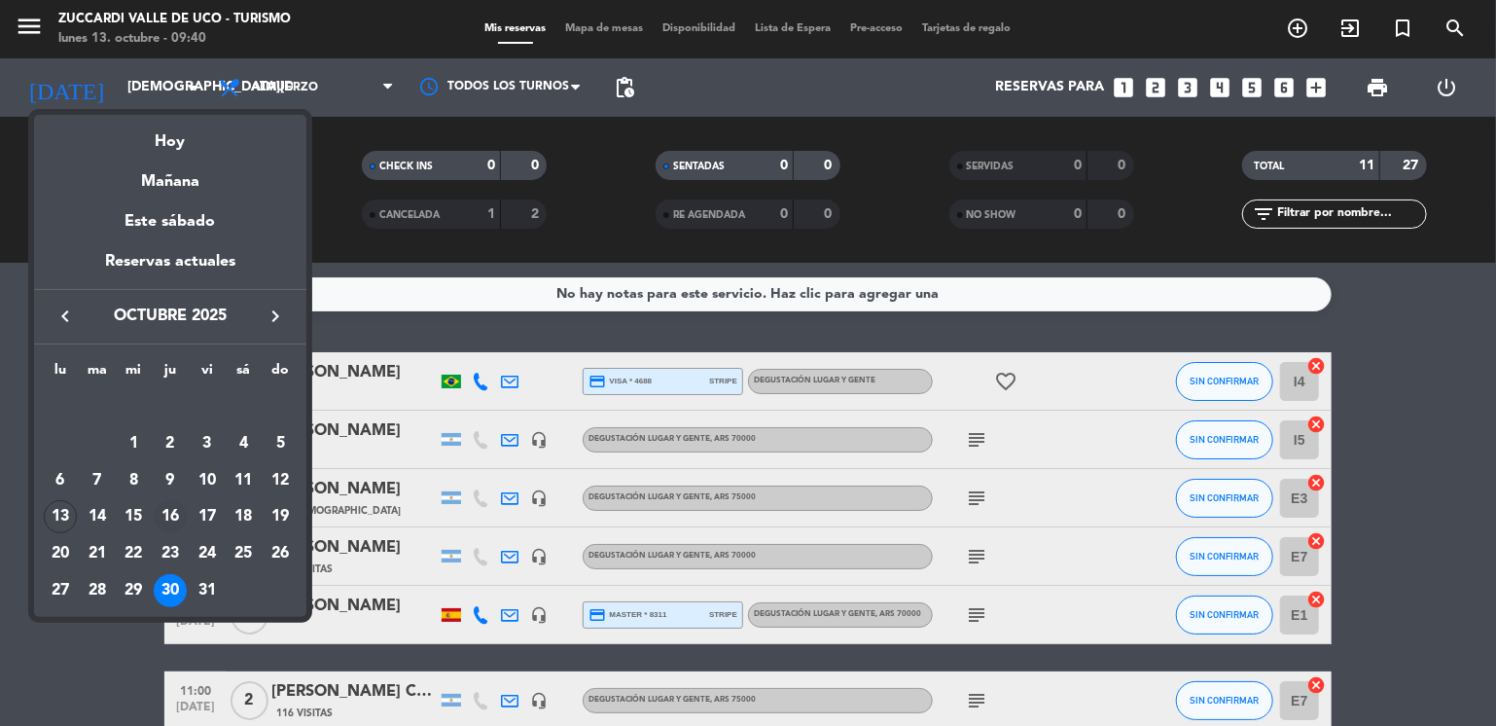
click at [175, 519] on div "16" at bounding box center [170, 516] width 33 height 33
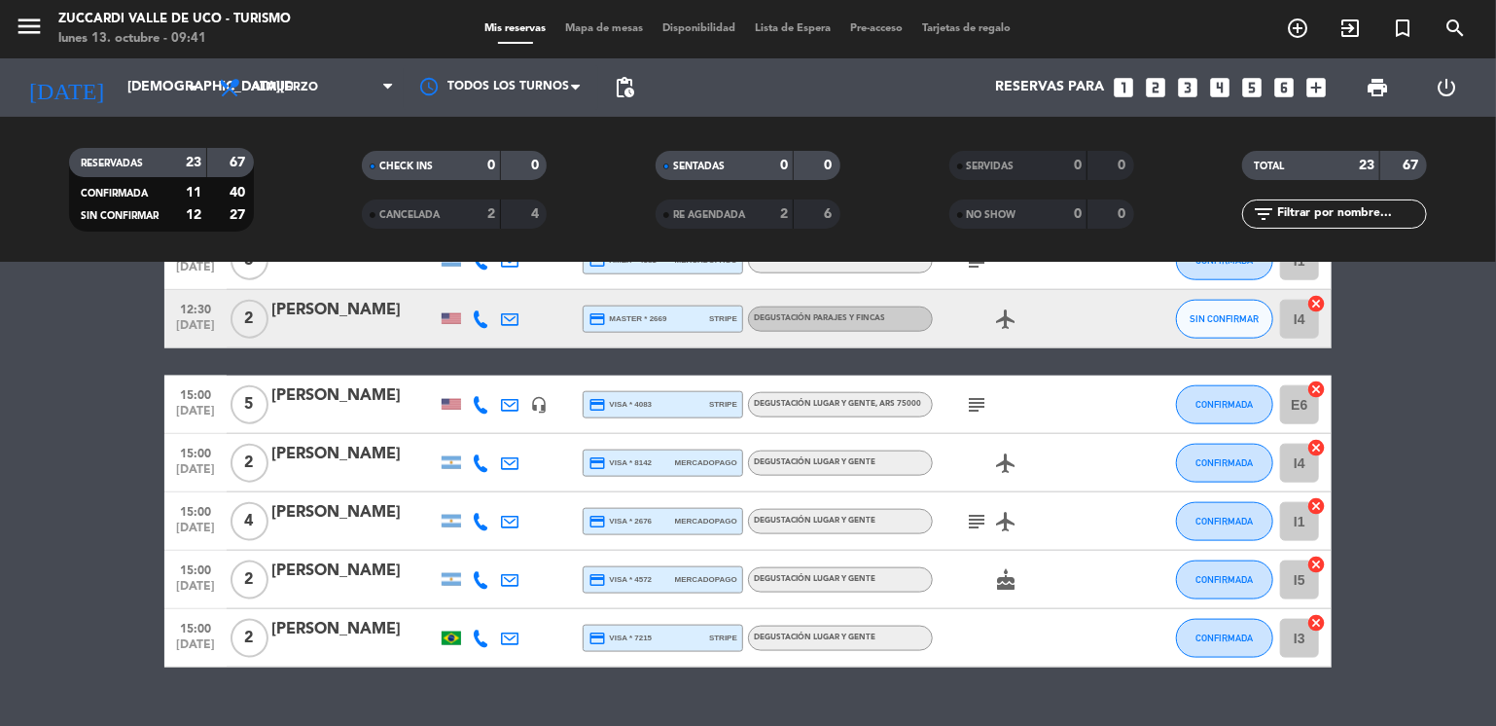
scroll to position [1135, 0]
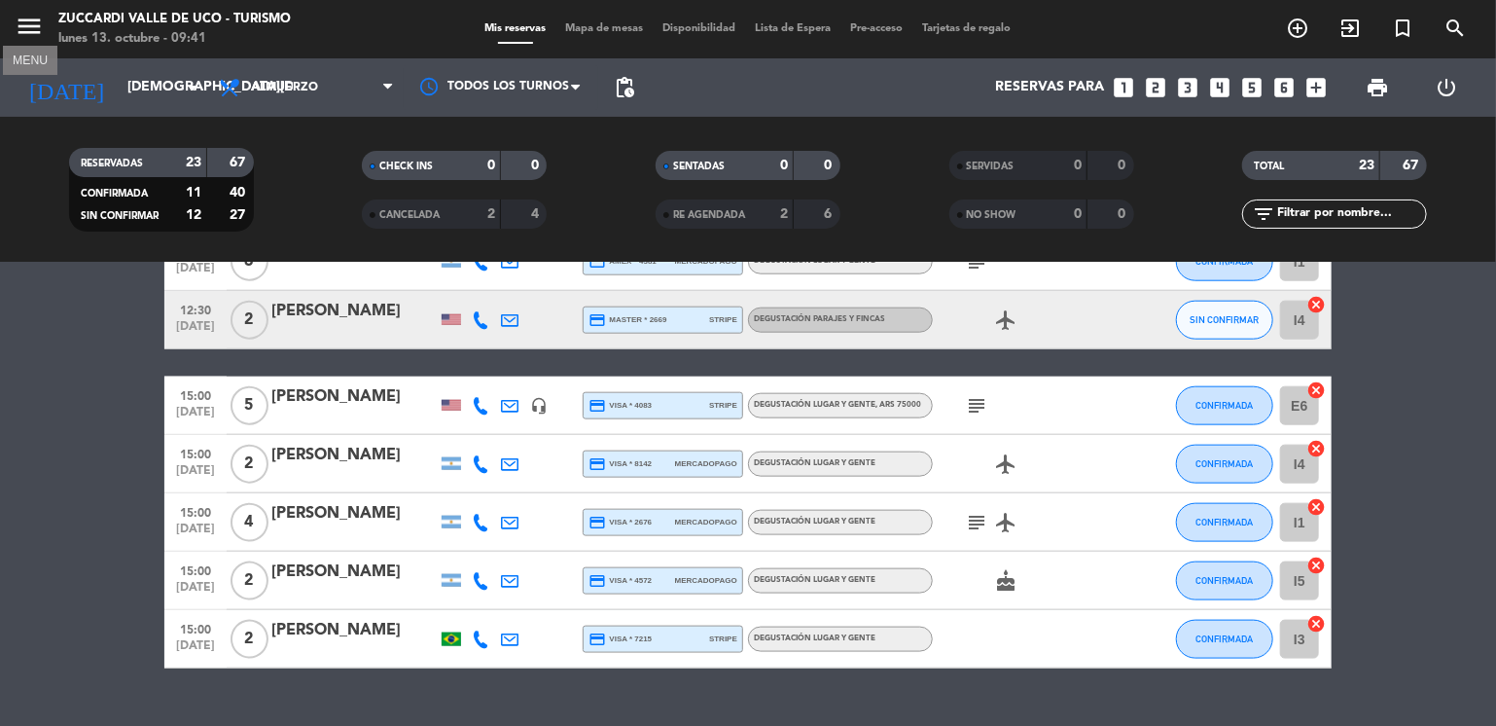
click at [31, 24] on icon "menu" at bounding box center [29, 26] width 29 height 29
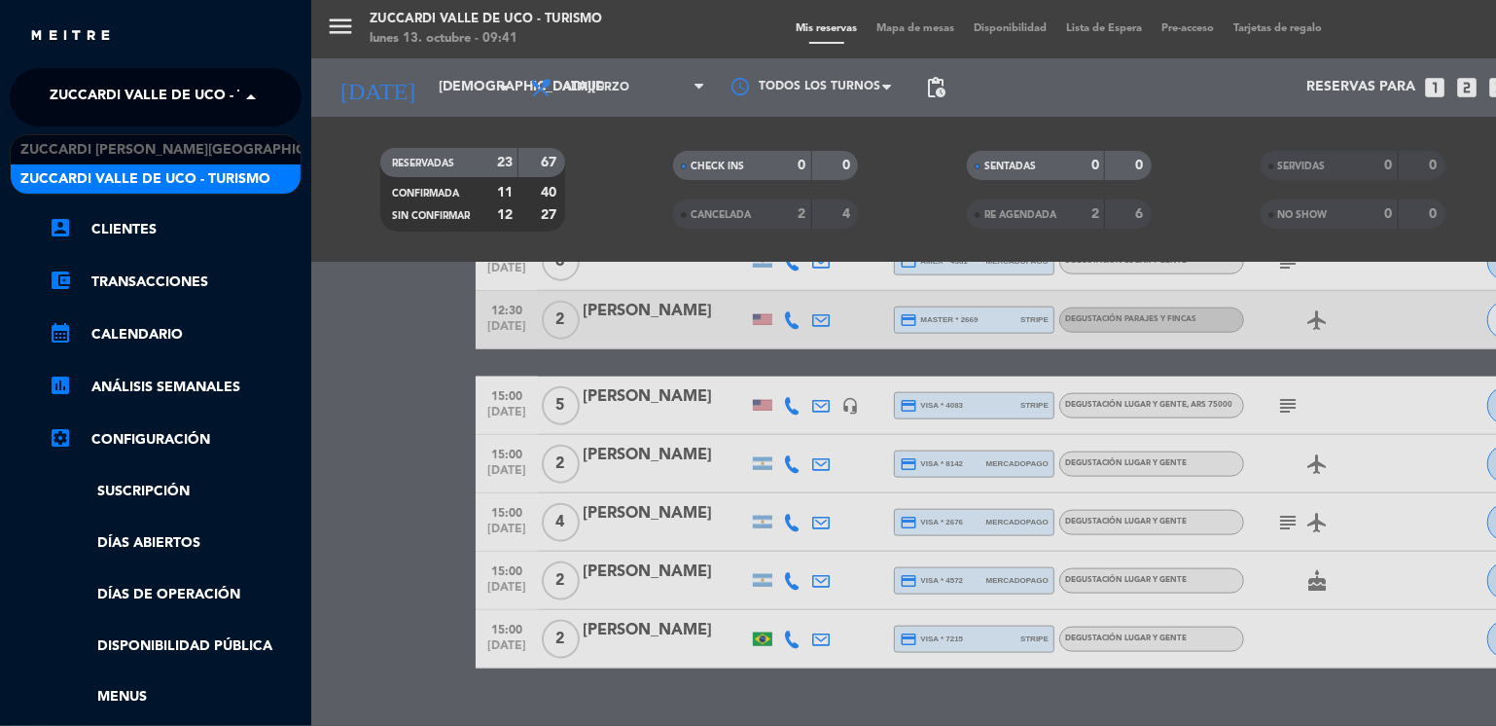
click at [96, 94] on span "Zuccardi Valle de Uco - Turismo" at bounding box center [175, 97] width 250 height 41
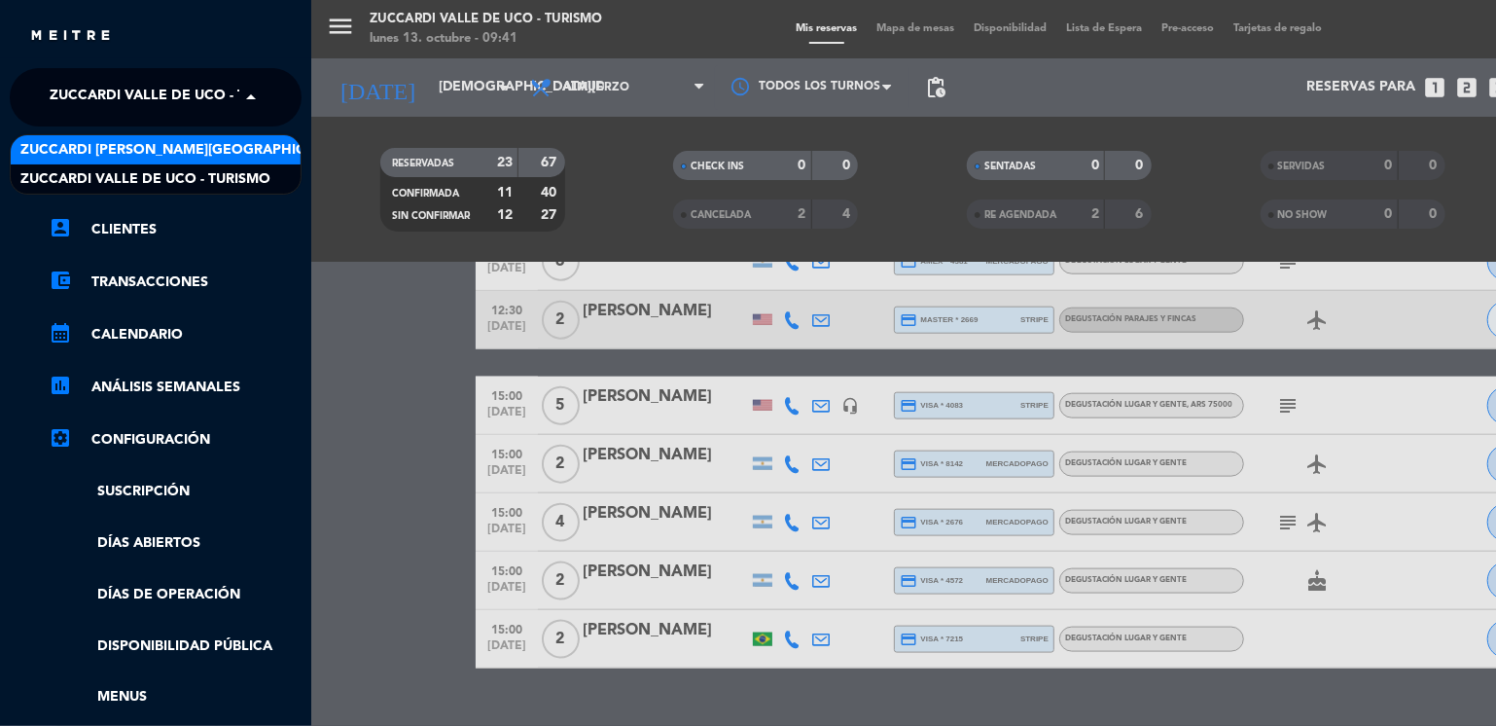
click at [171, 145] on span "Zuccardi [PERSON_NAME][GEOGRAPHIC_DATA] - Restaurant [GEOGRAPHIC_DATA]" at bounding box center [310, 150] width 580 height 22
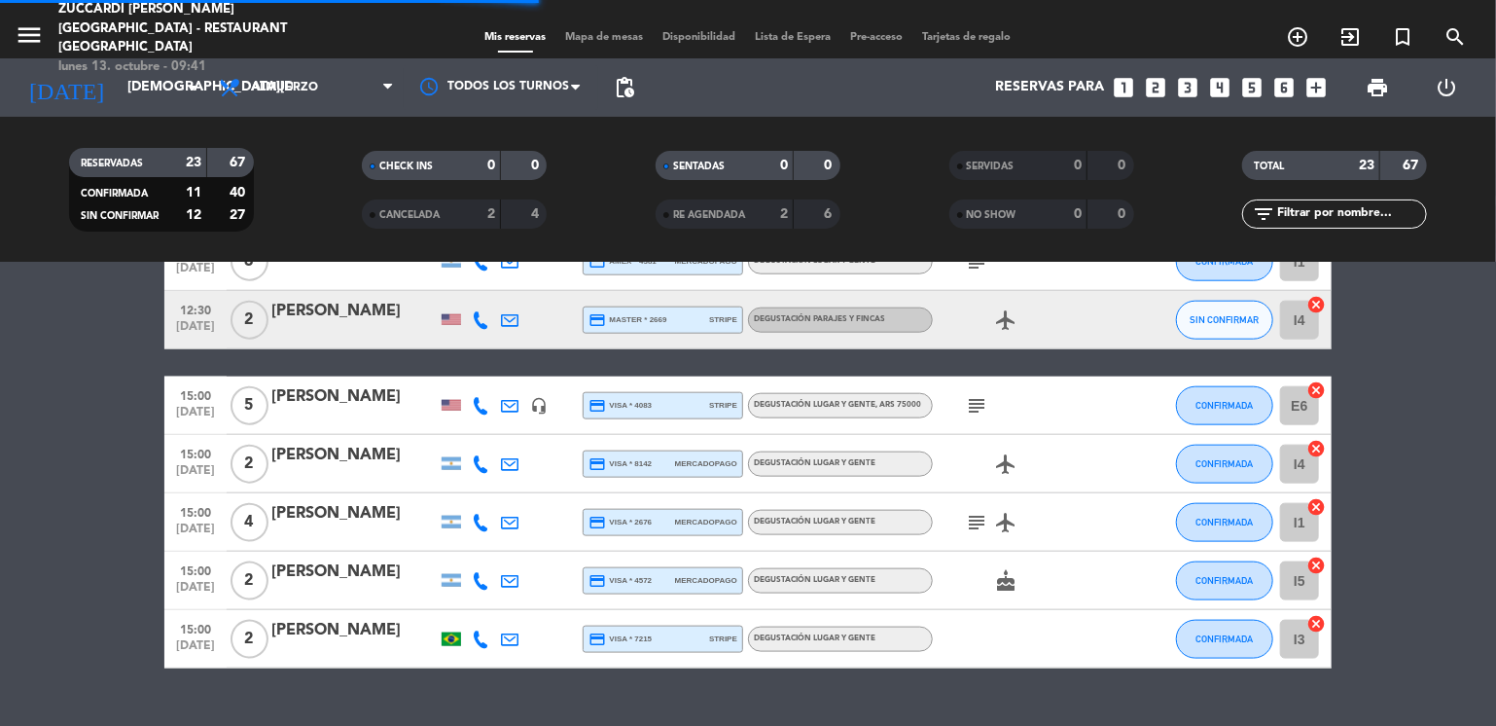
scroll to position [567, 0]
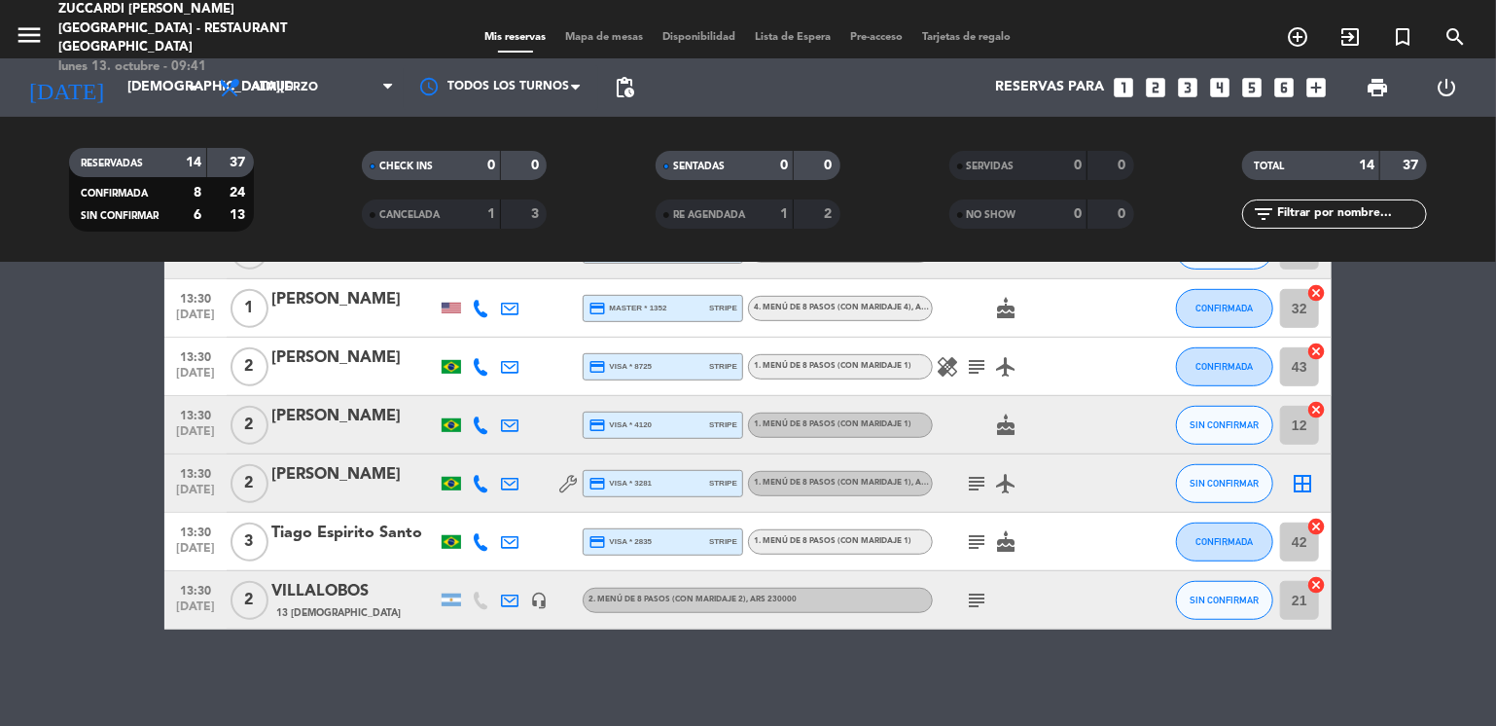
click at [80, 356] on bookings-row "12:30 [DATE] 2 [PERSON_NAME] credit_card visa * 5194 mercadopago 1. MENÚ DE 8 P…" at bounding box center [748, 207] width 1496 height 844
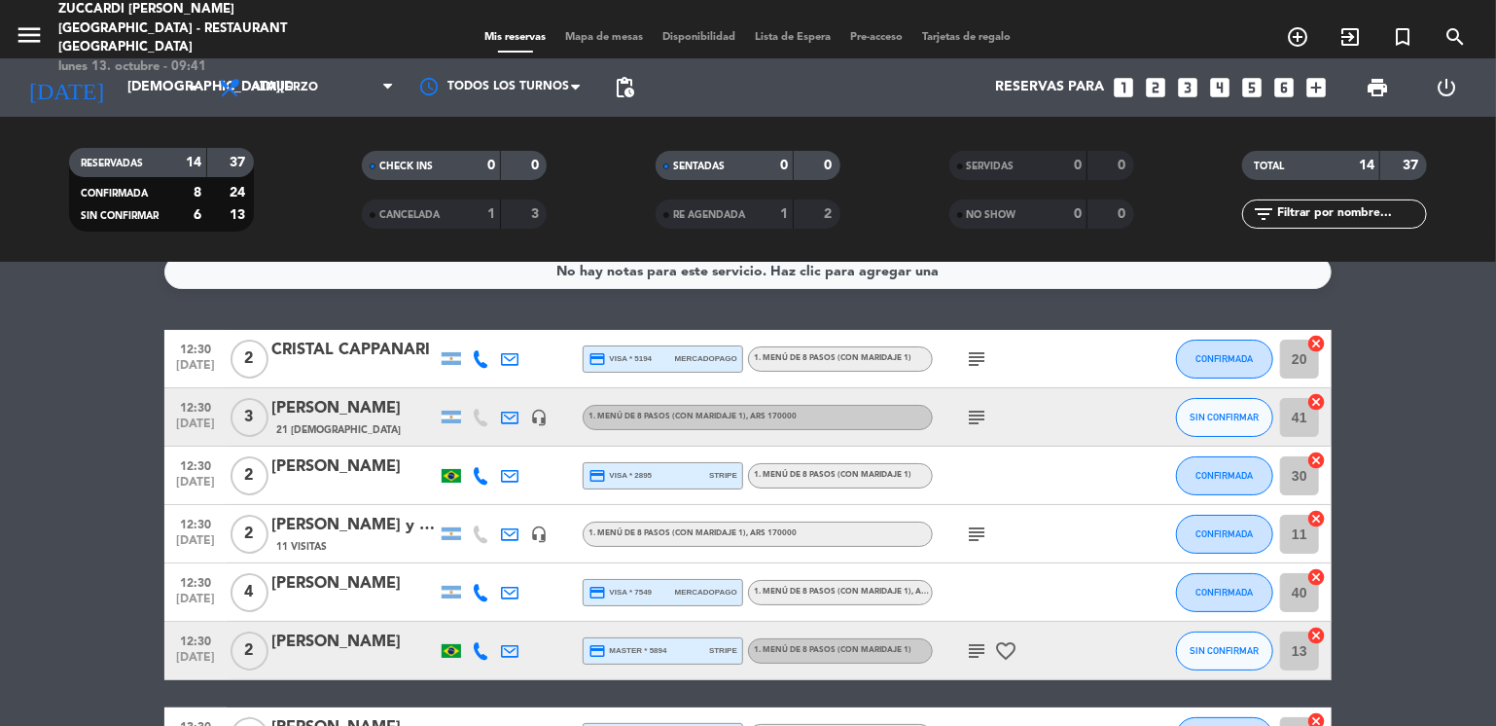
scroll to position [0, 0]
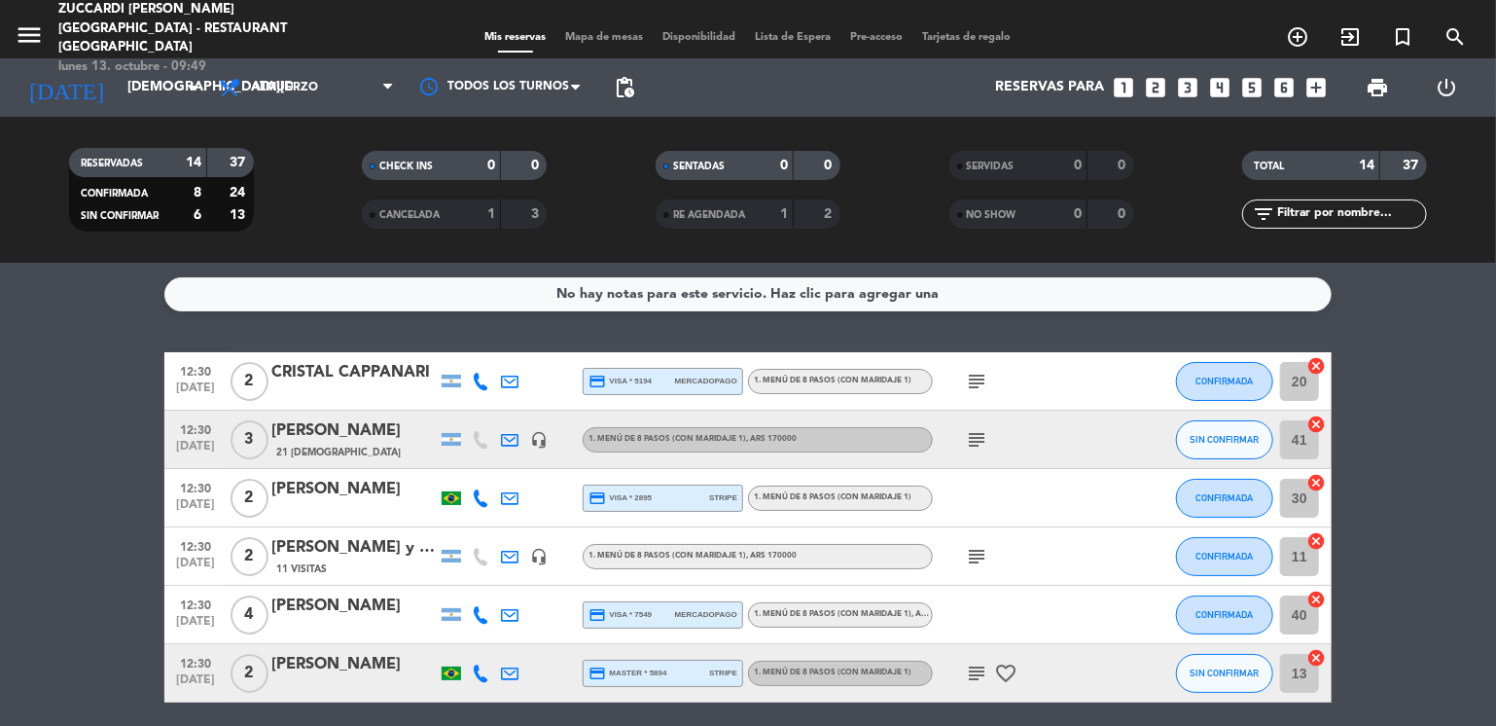
click at [140, 114] on div "[DATE] [DATE] arrow_drop_down" at bounding box center [112, 87] width 195 height 58
click at [152, 96] on input "[DEMOGRAPHIC_DATA][DATE]" at bounding box center [210, 87] width 185 height 35
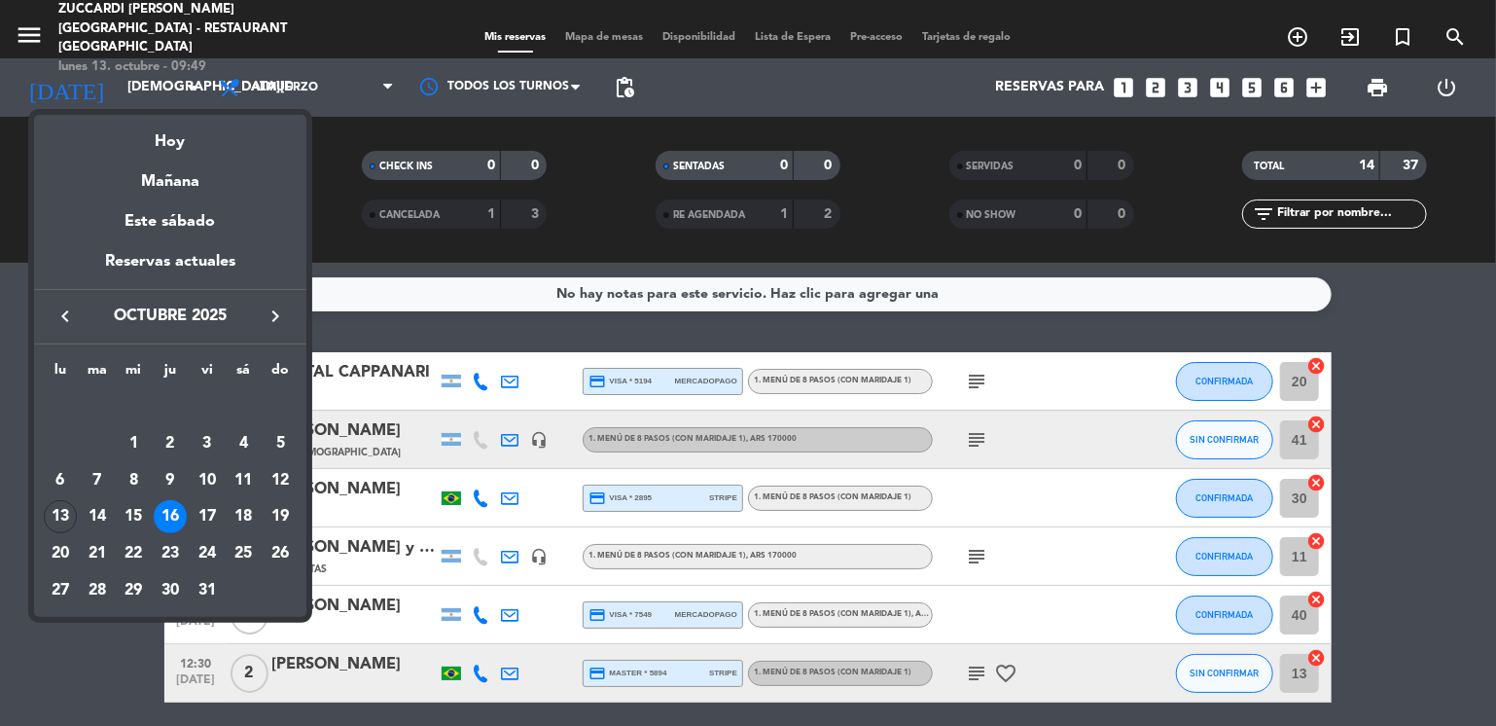
click at [268, 319] on icon "keyboard_arrow_right" at bounding box center [275, 315] width 23 height 23
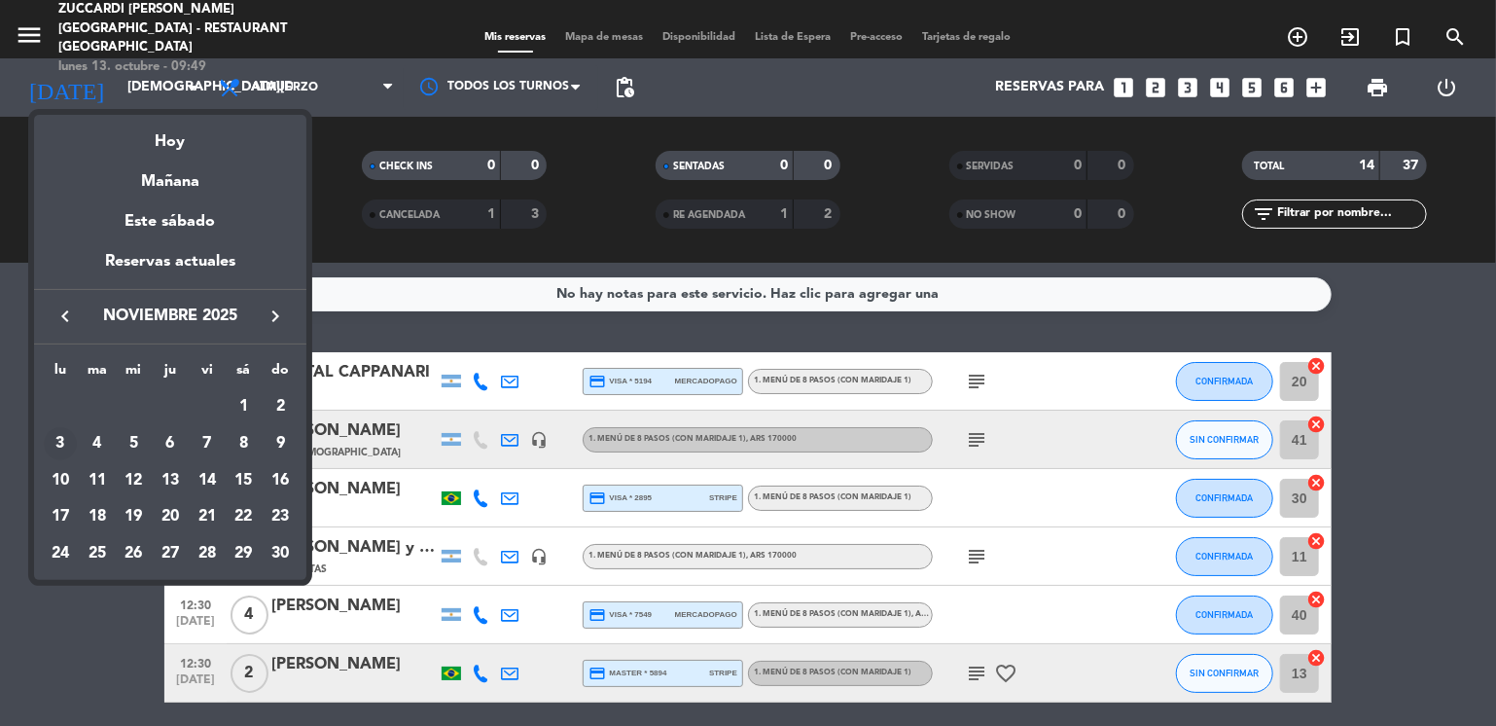
click at [58, 438] on div "3" at bounding box center [60, 443] width 33 height 33
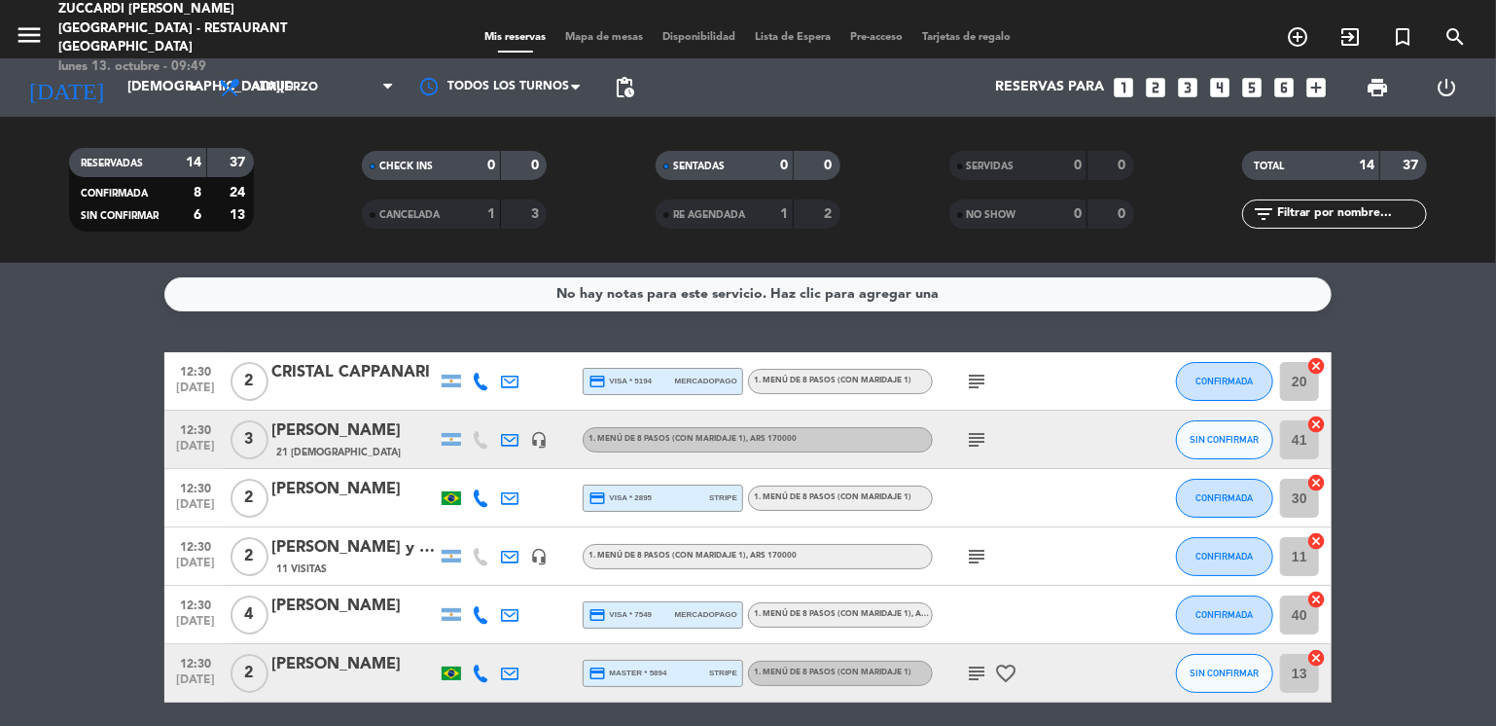
type input "[DATE]"
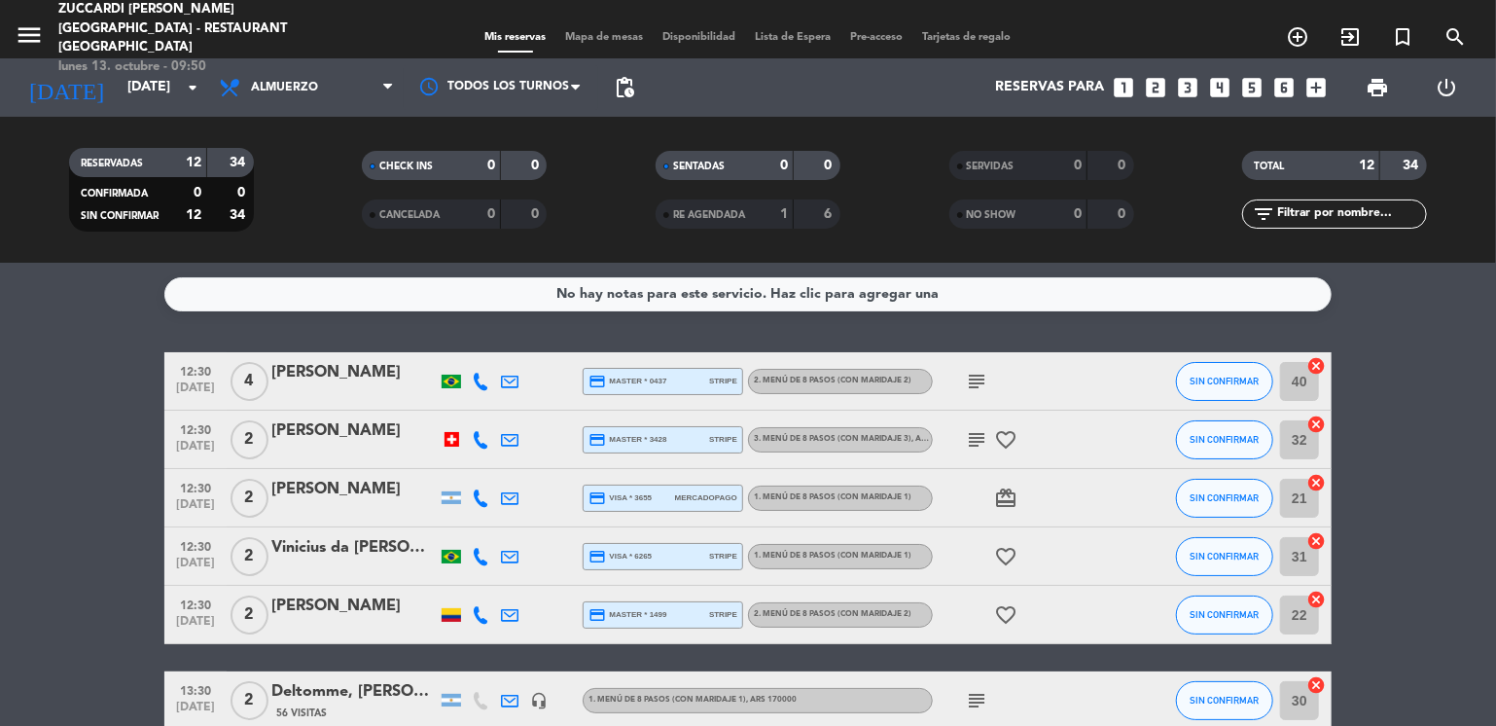
click at [82, 378] on bookings-row "12:30 [DATE] 4 [PERSON_NAME] credit_card master * 0437 stripe 2. MENÚ DE 8 PASO…" at bounding box center [748, 716] width 1496 height 728
click at [1309, 87] on icon "add_box" at bounding box center [1317, 87] width 25 height 25
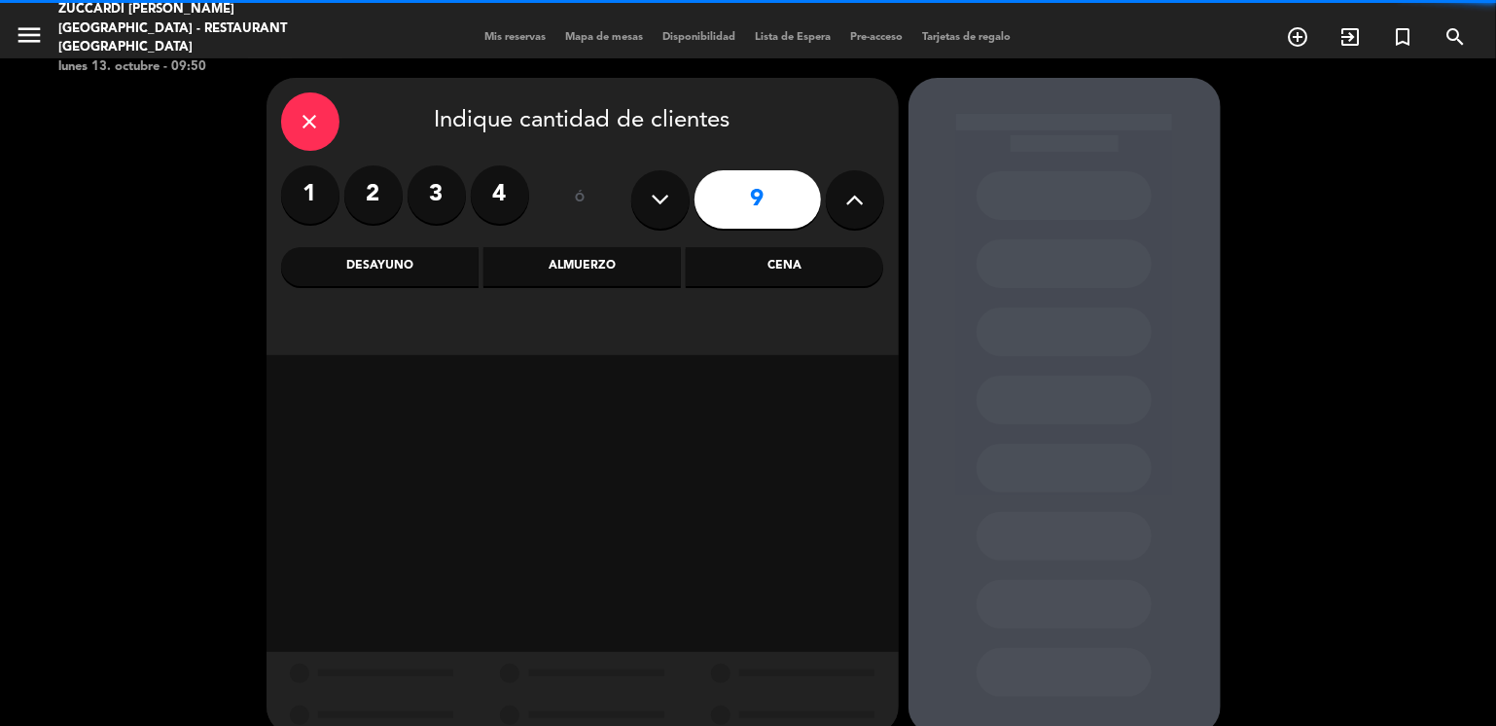
click at [673, 196] on button at bounding box center [660, 199] width 58 height 58
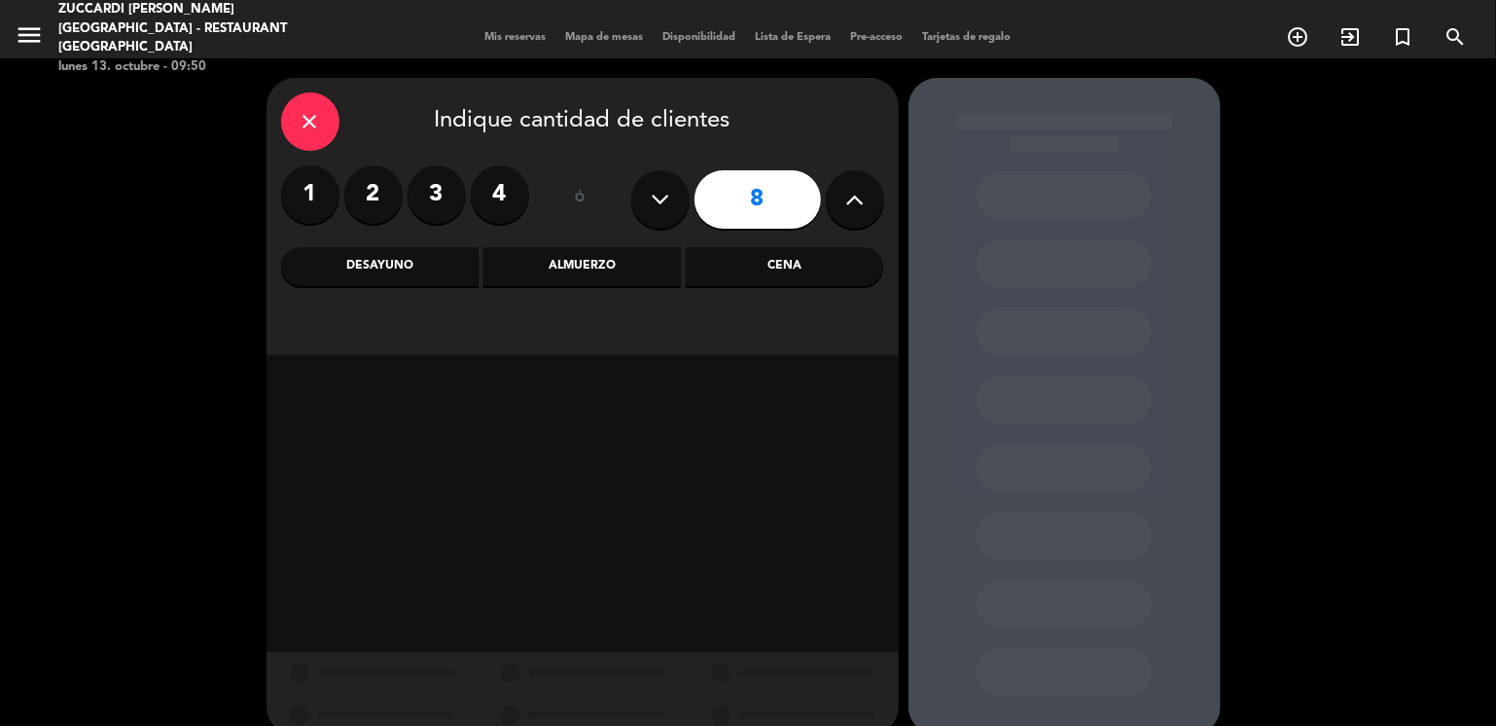
click at [673, 196] on button at bounding box center [660, 199] width 58 height 58
type input "7"
click at [561, 264] on div "Almuerzo" at bounding box center [581, 266] width 197 height 39
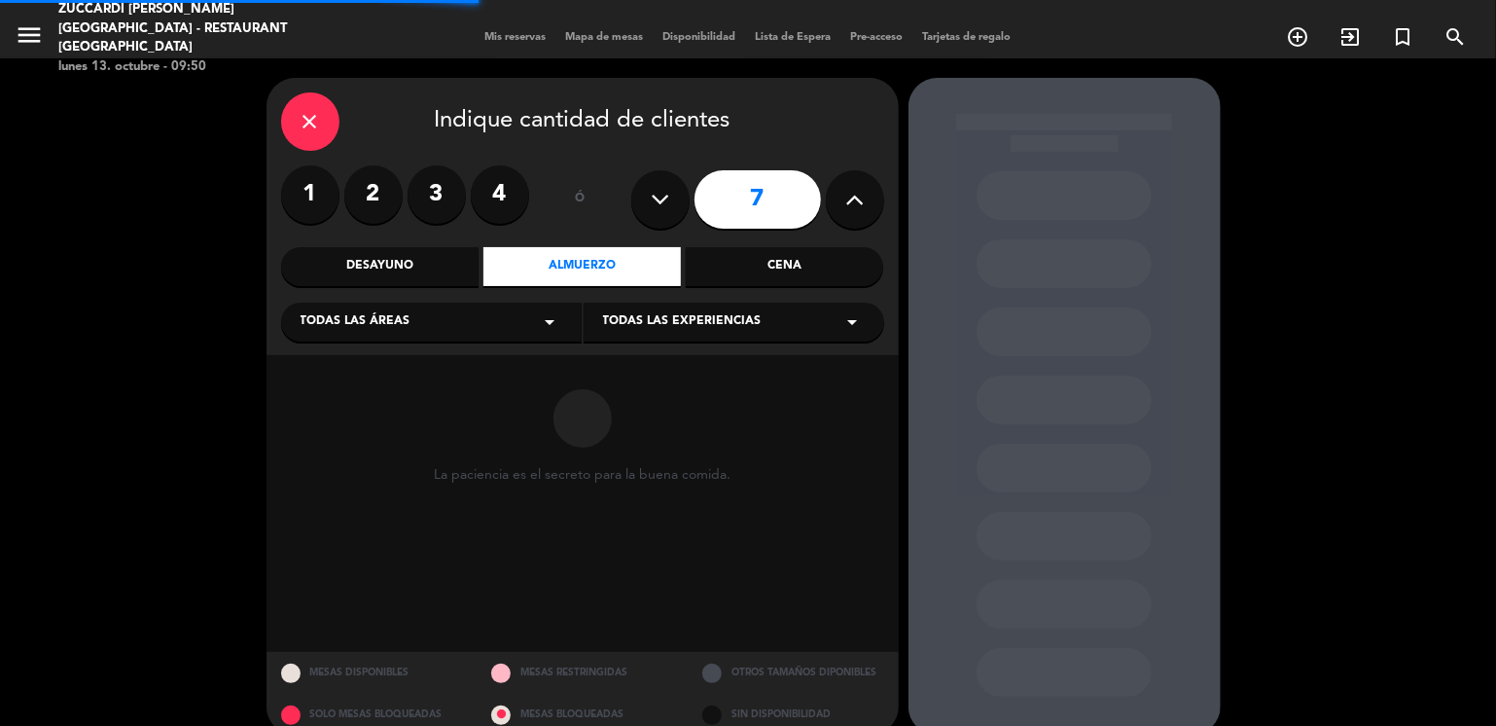
click at [409, 332] on div "Todas las áreas arrow_drop_down" at bounding box center [431, 322] width 301 height 39
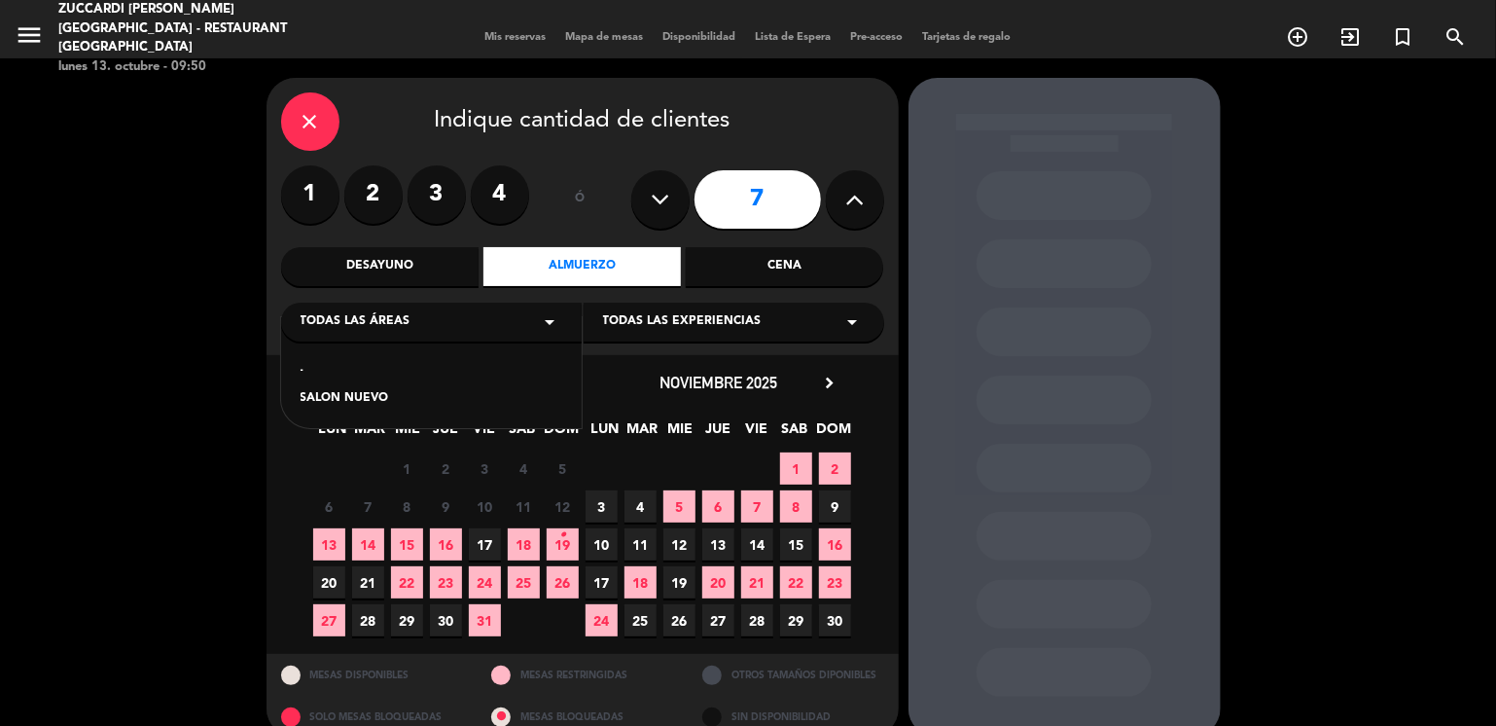
click at [366, 406] on div "SALON NUEVO" at bounding box center [432, 398] width 262 height 19
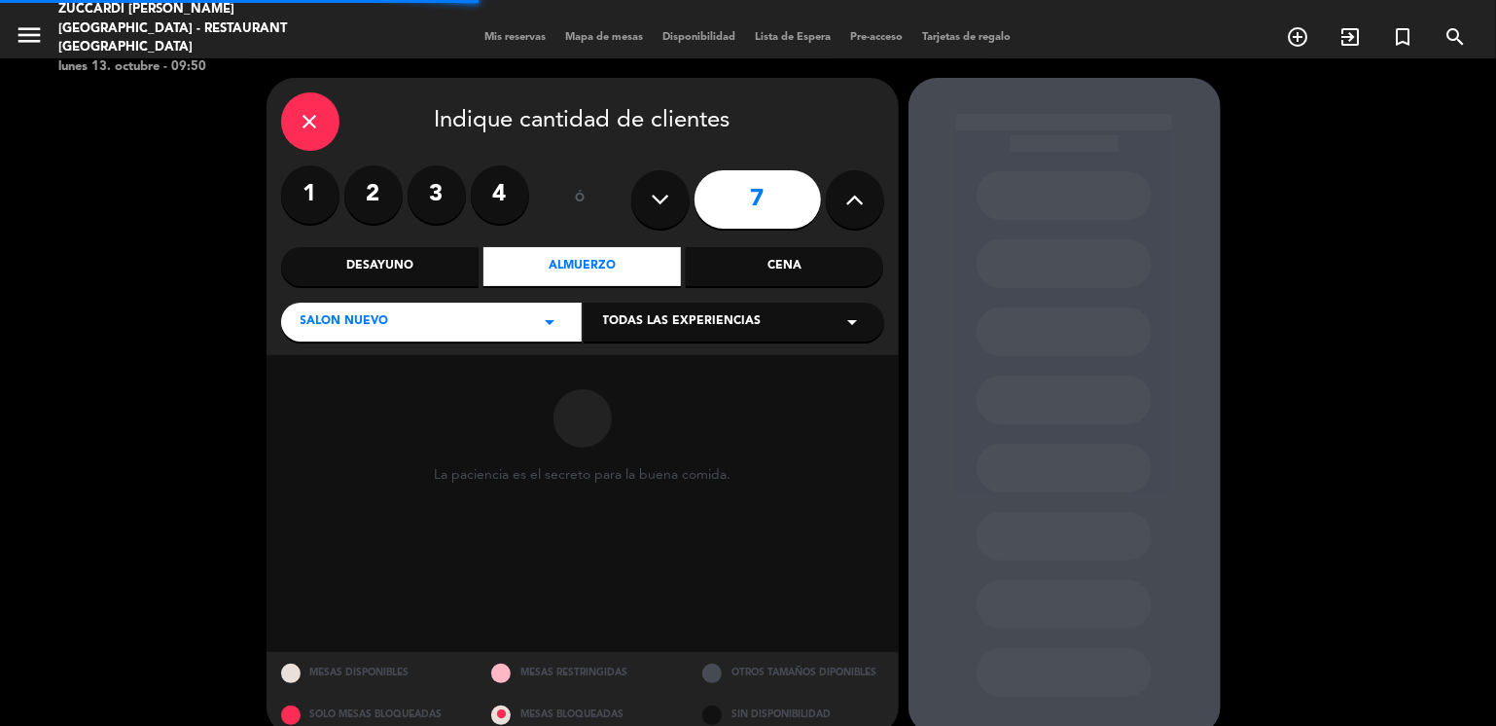
click at [671, 330] on span "Todas las experiencias" at bounding box center [682, 321] width 159 height 19
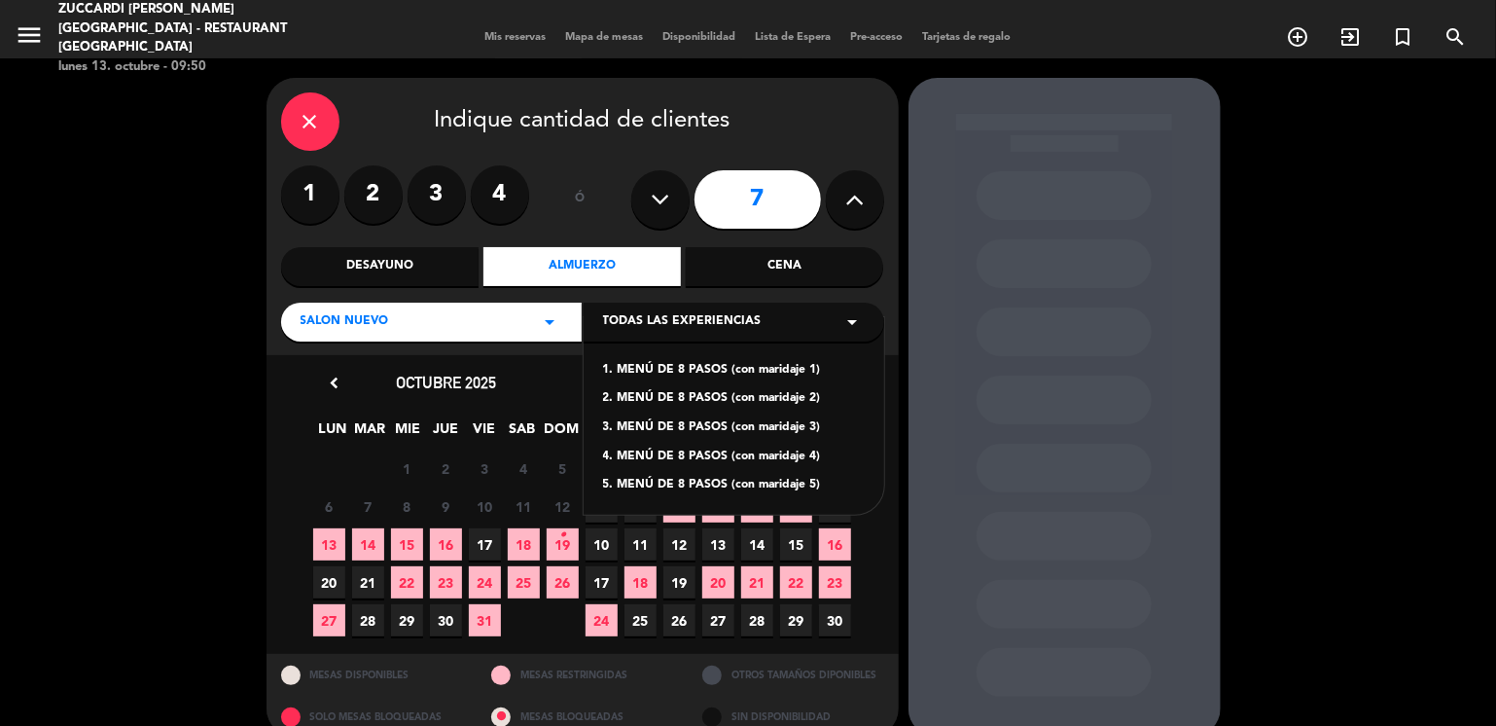
click at [689, 369] on div "1. MENÚ DE 8 PASOS (con maridaje 1)" at bounding box center [734, 370] width 262 height 19
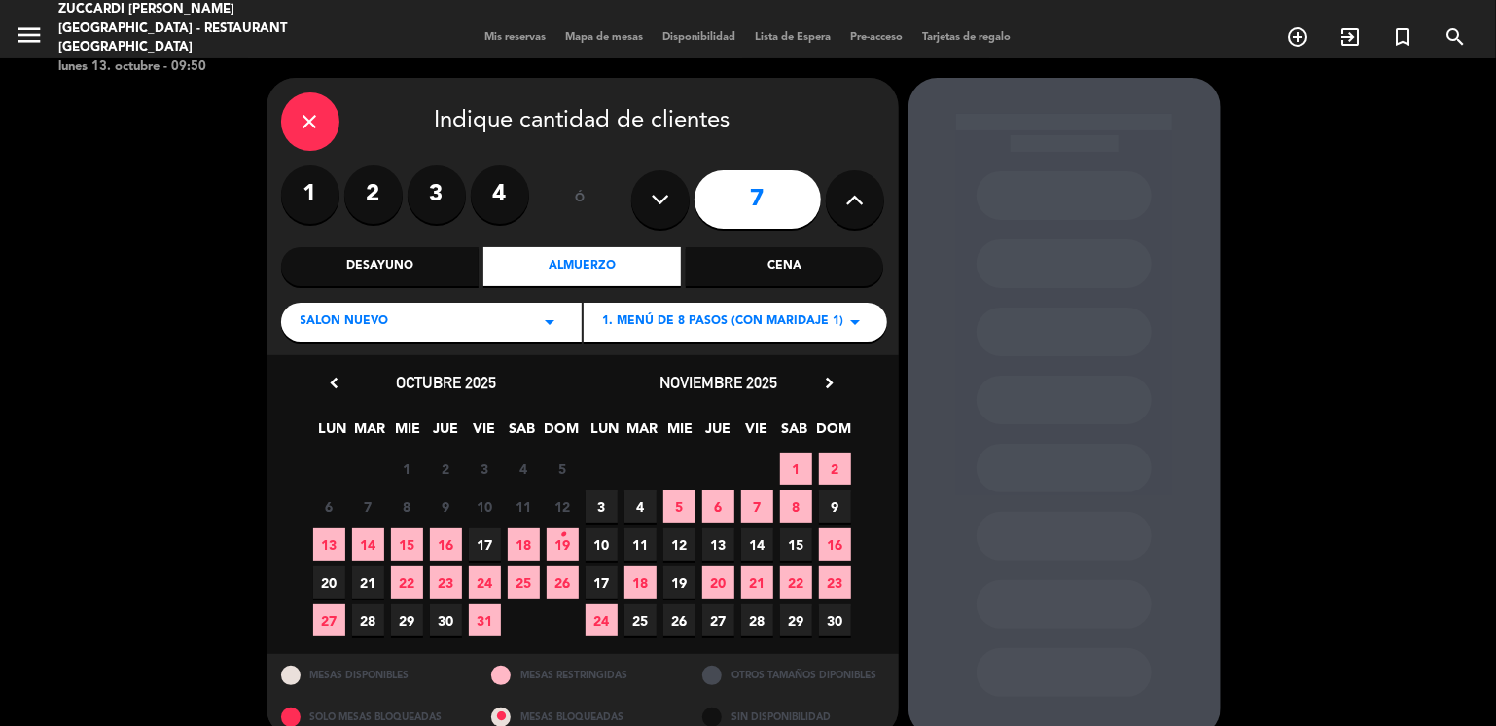
click at [598, 514] on span "3" at bounding box center [602, 506] width 32 height 32
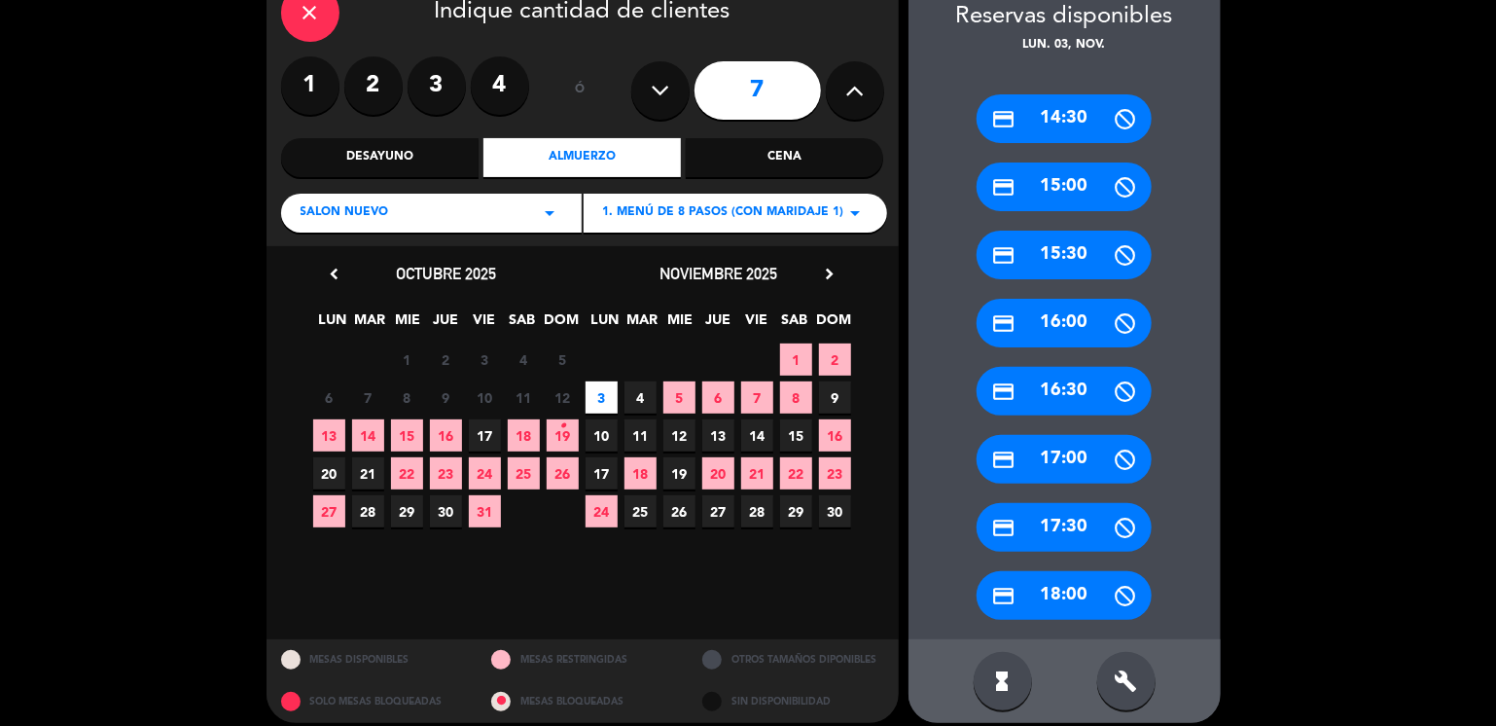
scroll to position [125, 0]
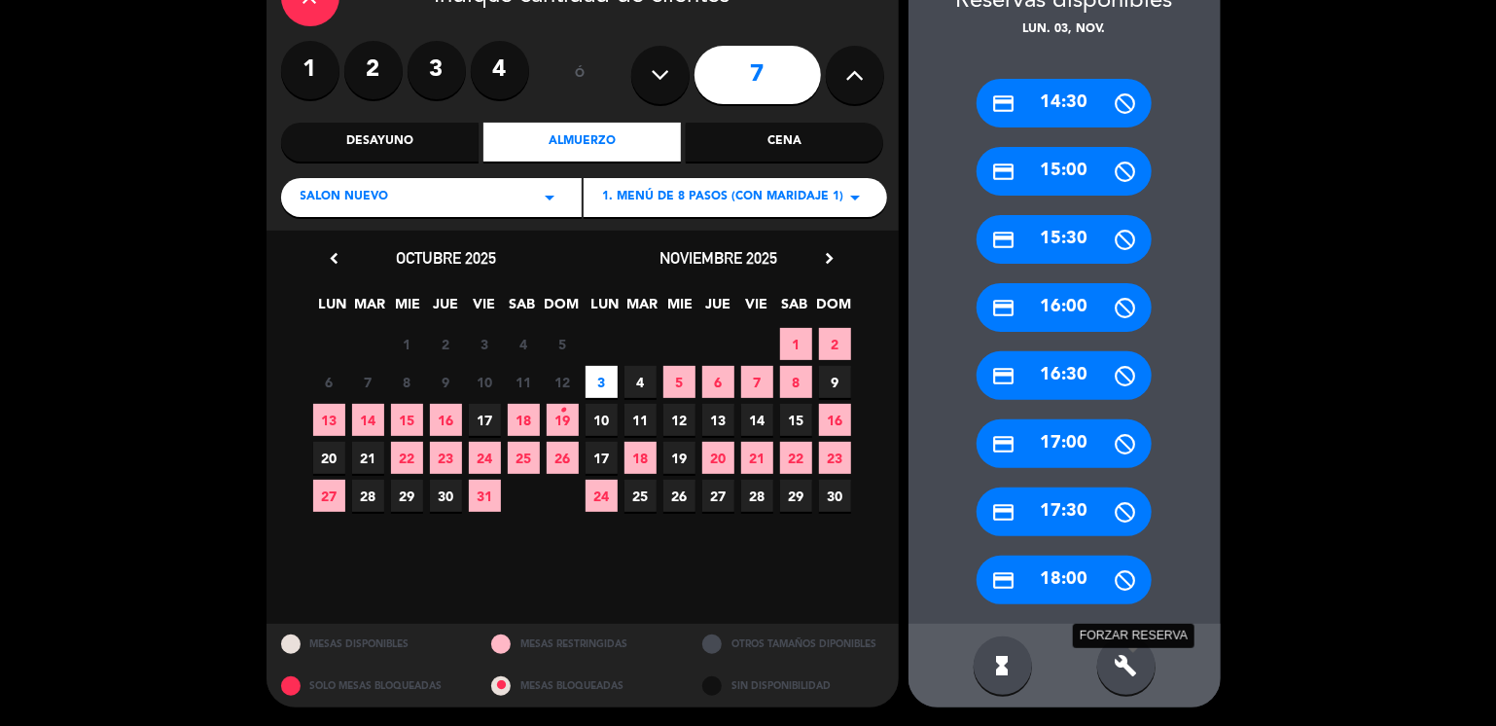
click at [1124, 675] on icon "build" at bounding box center [1126, 665] width 23 height 23
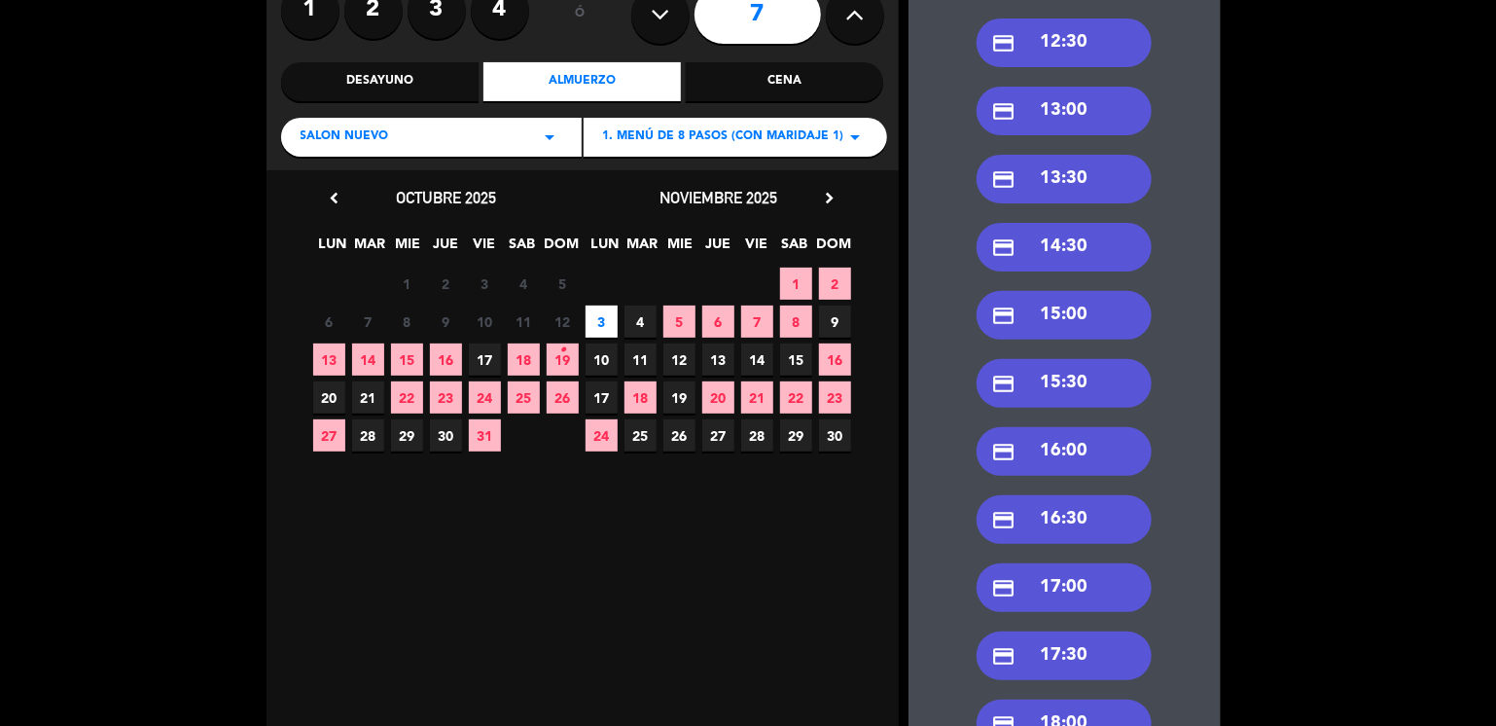
scroll to position [202, 0]
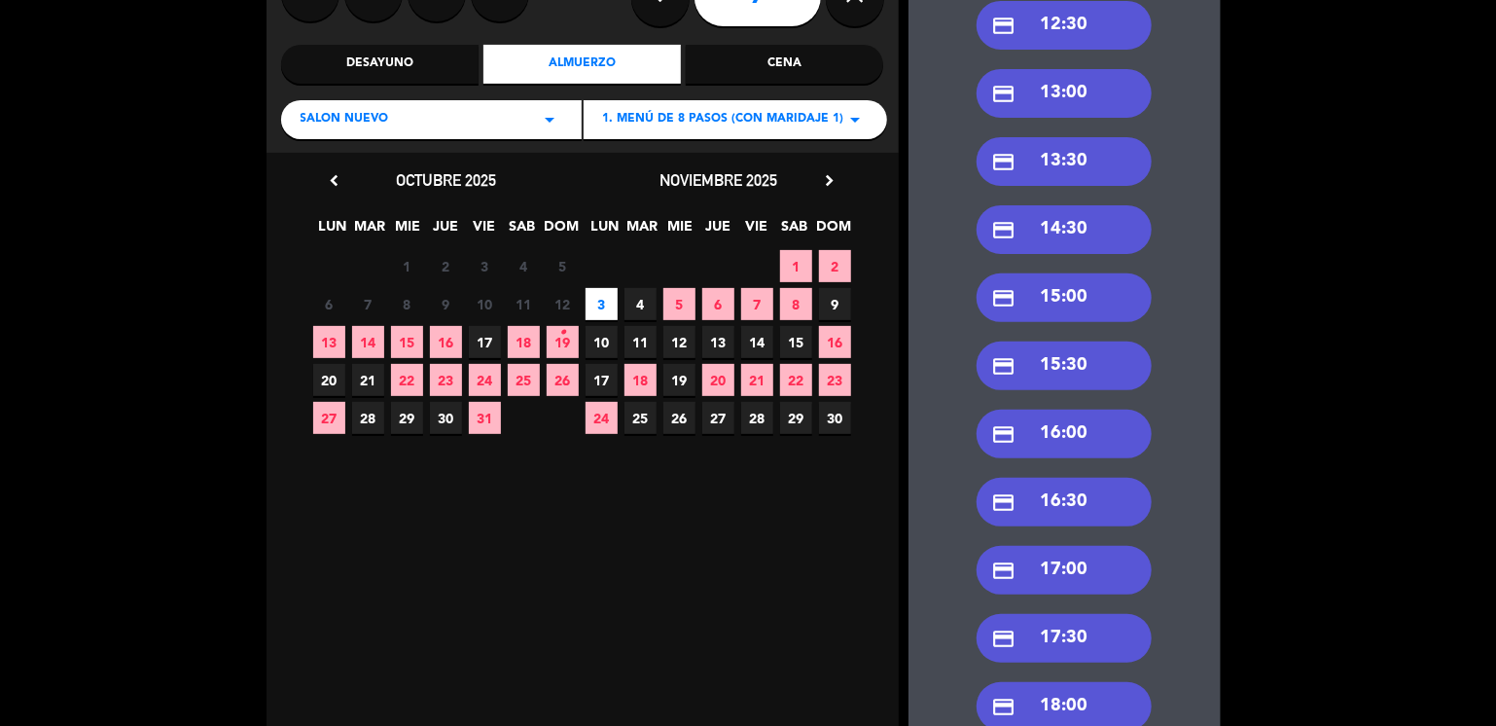
click at [1078, 13] on div "credit_card 12:30" at bounding box center [1064, 25] width 175 height 49
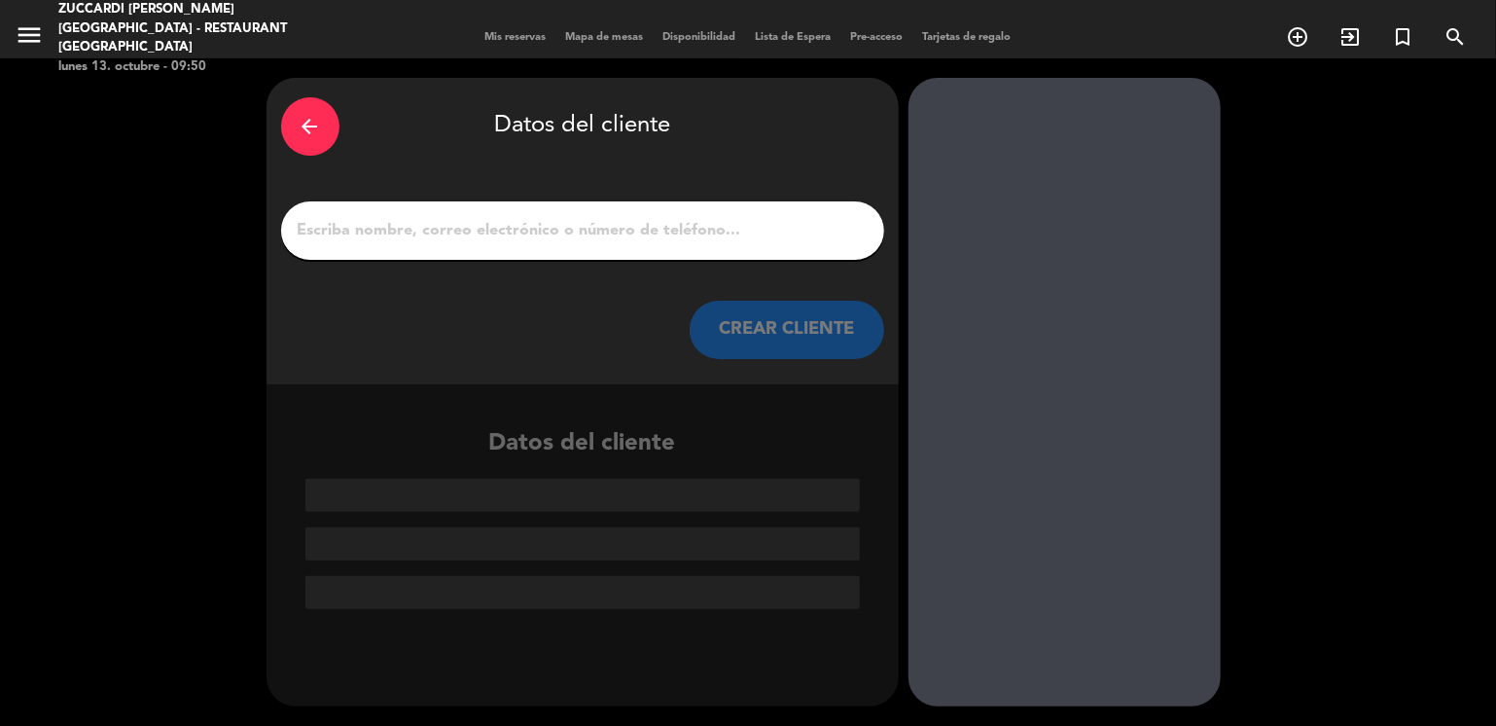
click at [411, 234] on input "1" at bounding box center [583, 230] width 574 height 27
paste input "[PERSON_NAME]"
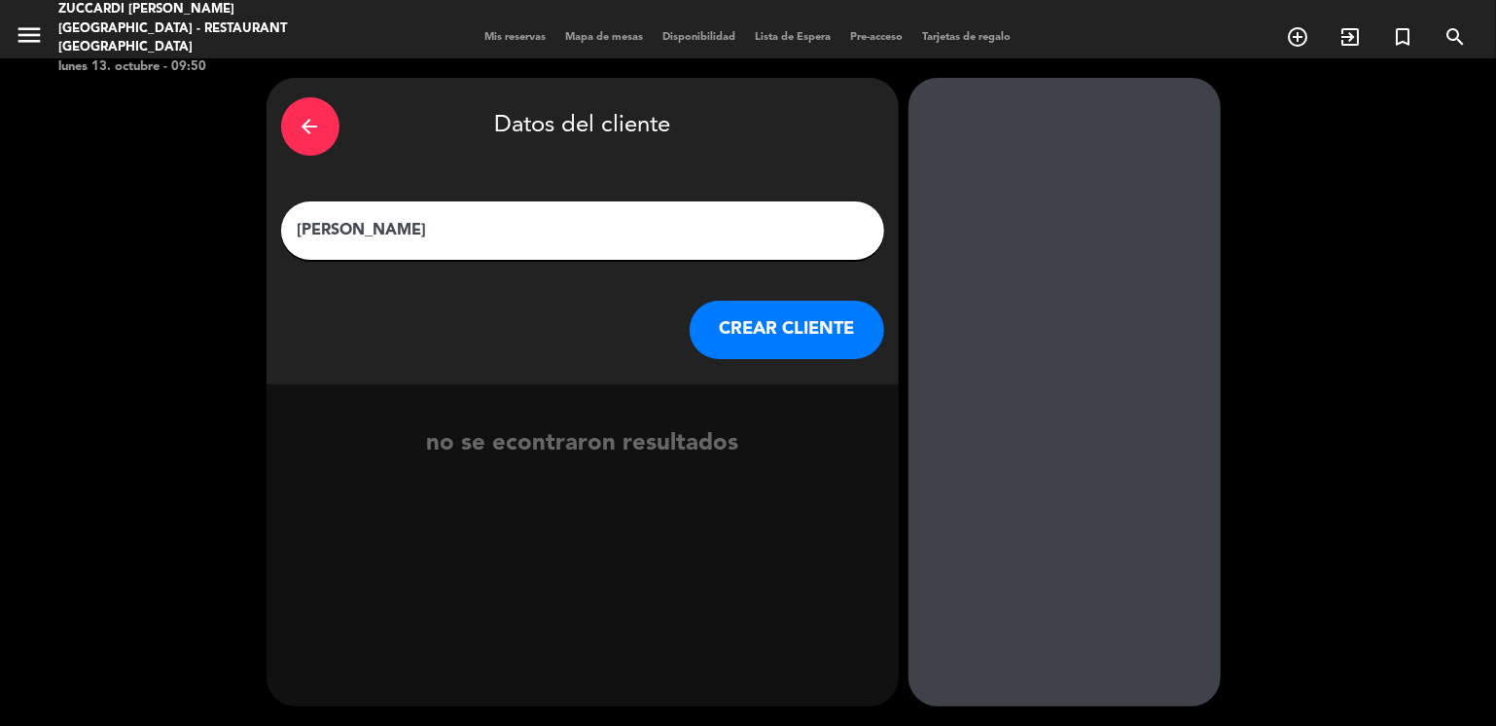
type input "[PERSON_NAME]"
click at [745, 324] on button "CREAR CLIENTE" at bounding box center [787, 330] width 195 height 58
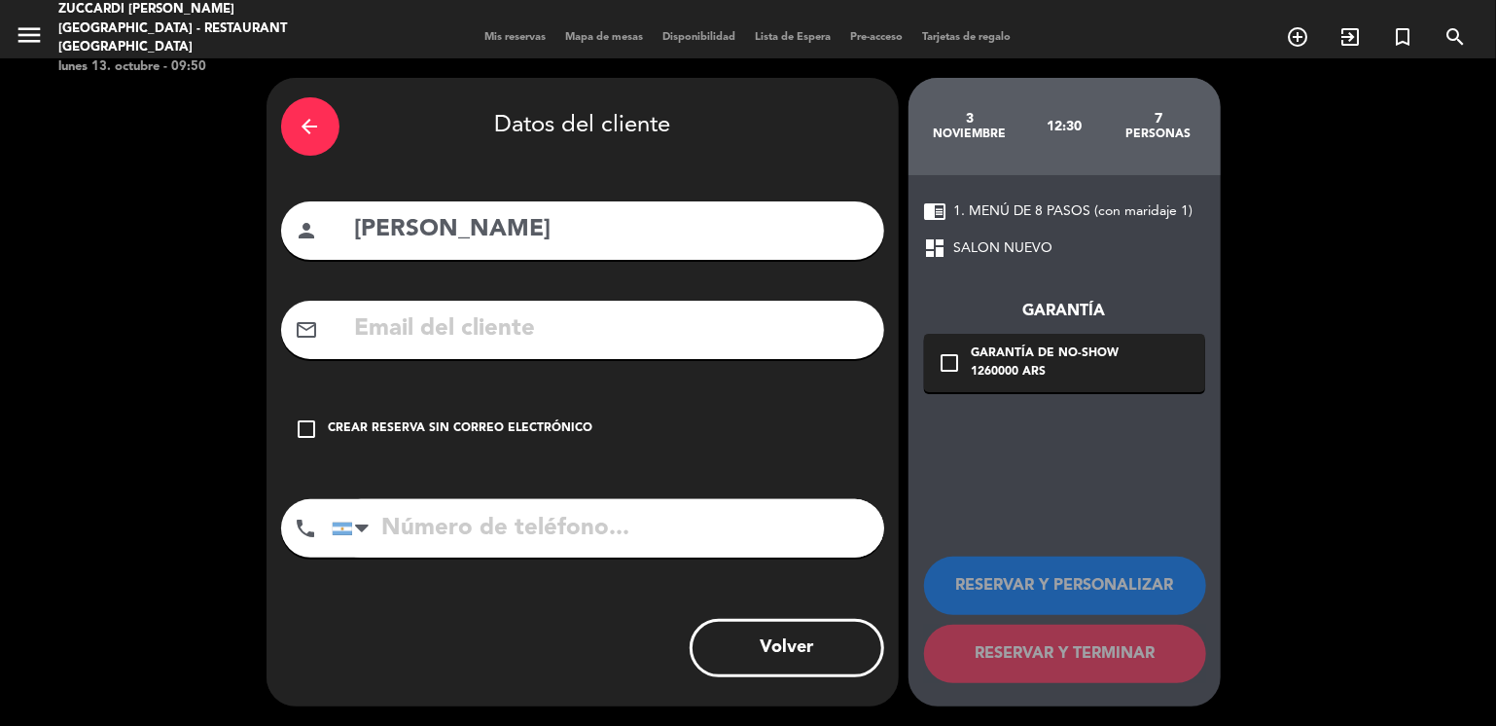
click at [419, 340] on input "text" at bounding box center [611, 329] width 517 height 40
paste input "[EMAIL_ADDRESS][DOMAIN_NAME]"
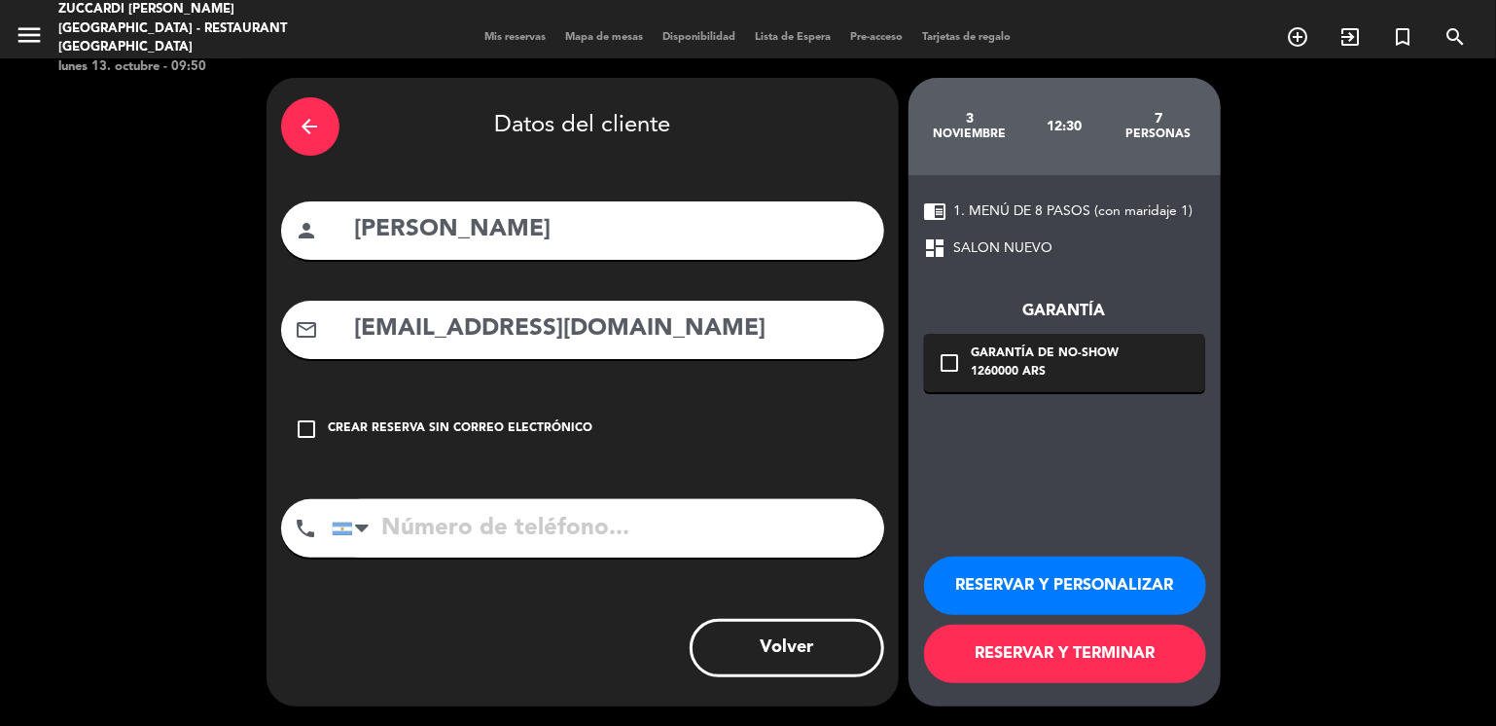
type input "[EMAIL_ADDRESS][DOMAIN_NAME]"
click at [326, 123] on div "arrow_back" at bounding box center [310, 126] width 58 height 58
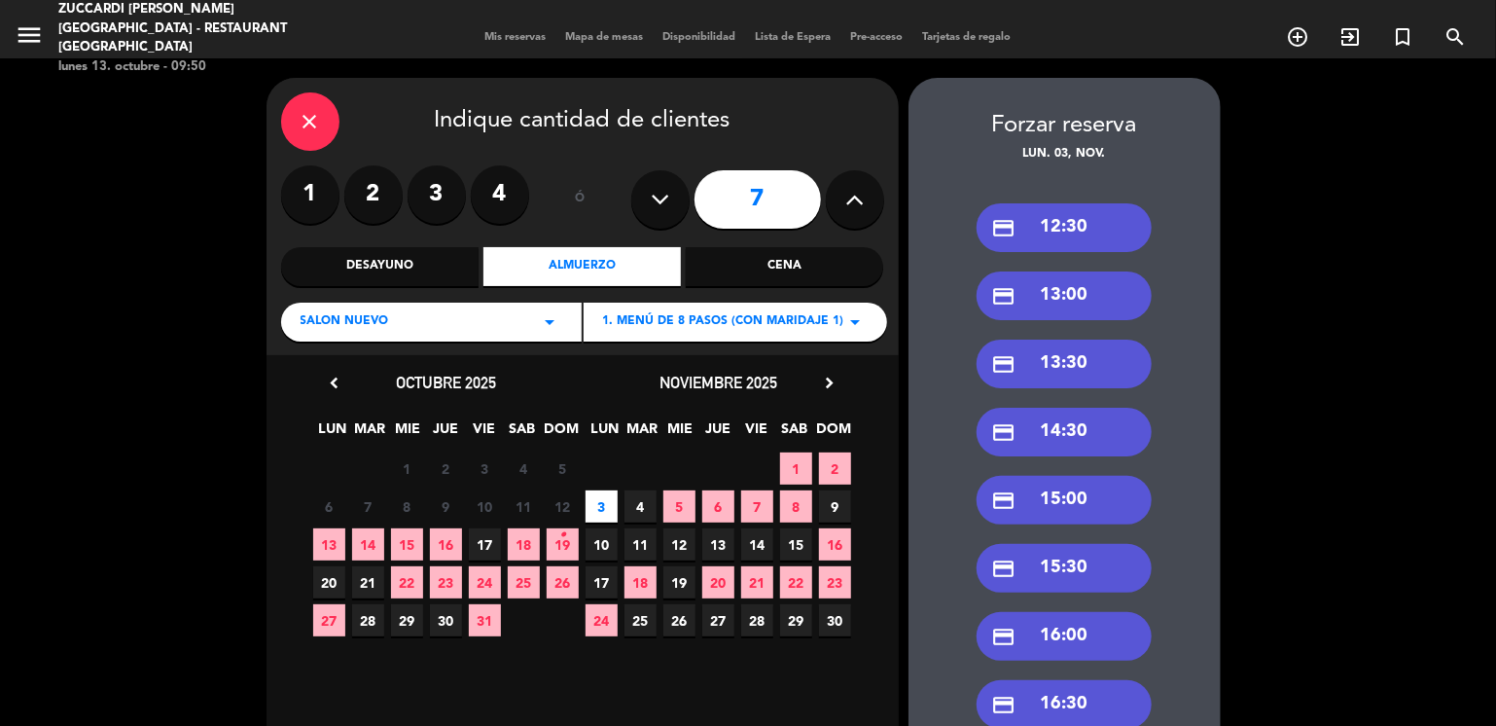
click at [1048, 378] on div "credit_card 13:30" at bounding box center [1064, 364] width 175 height 49
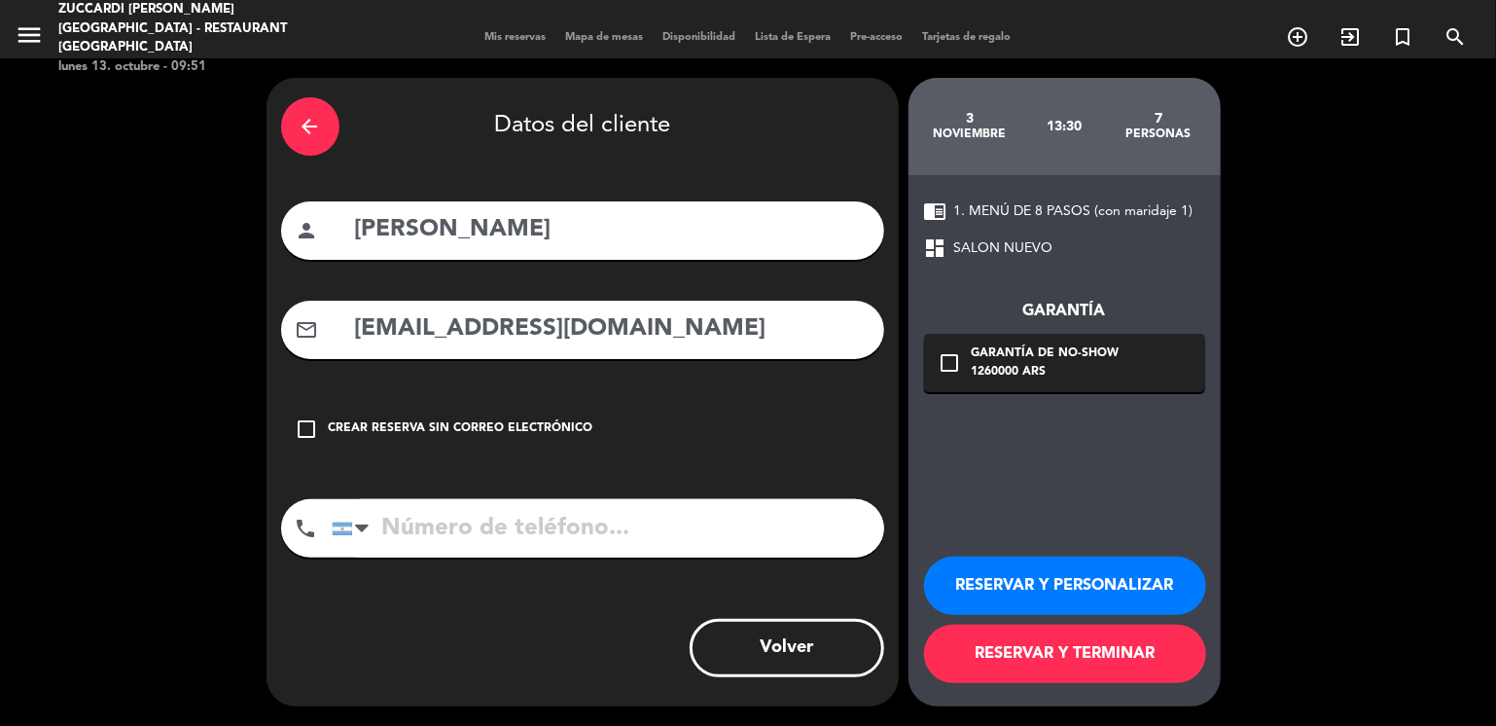
click at [974, 585] on button "RESERVAR Y PERSONALIZAR" at bounding box center [1065, 585] width 282 height 58
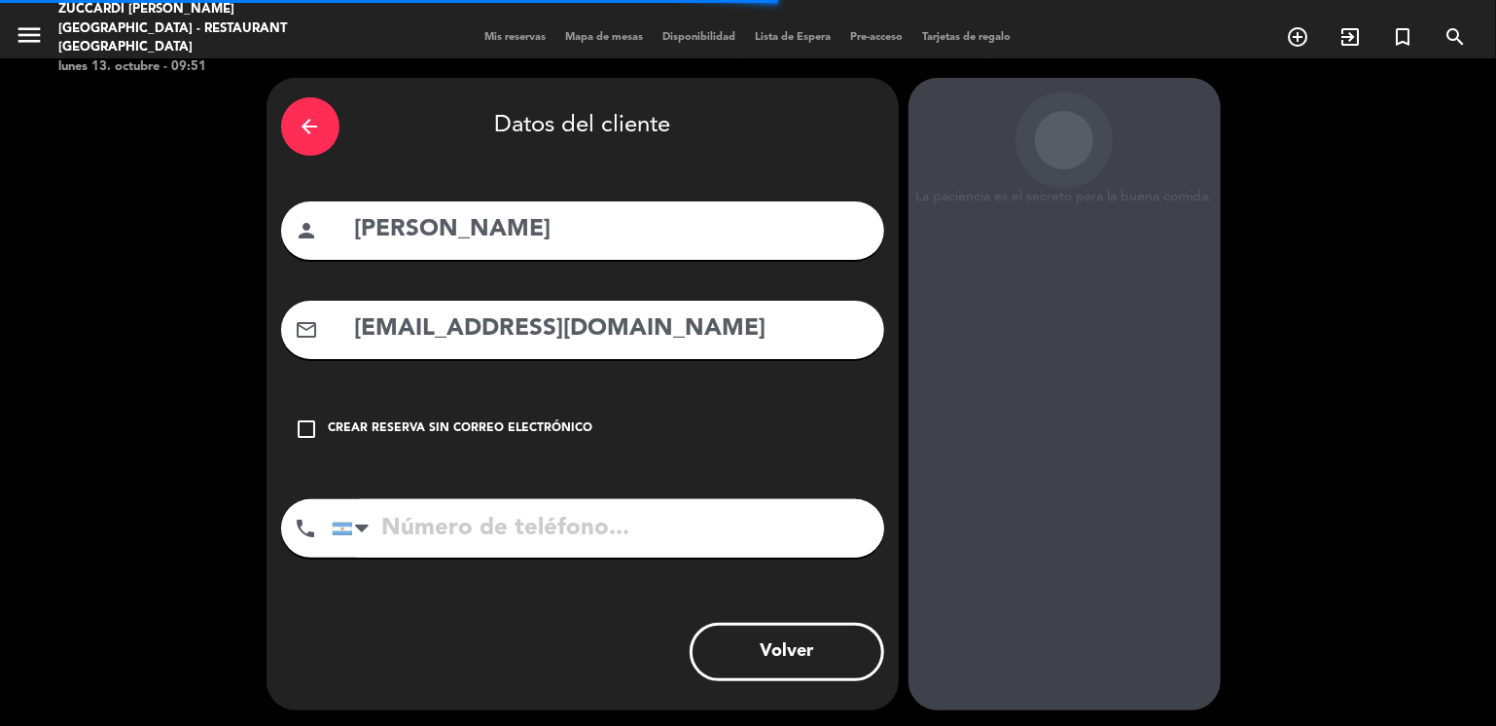
scroll to position [51, 0]
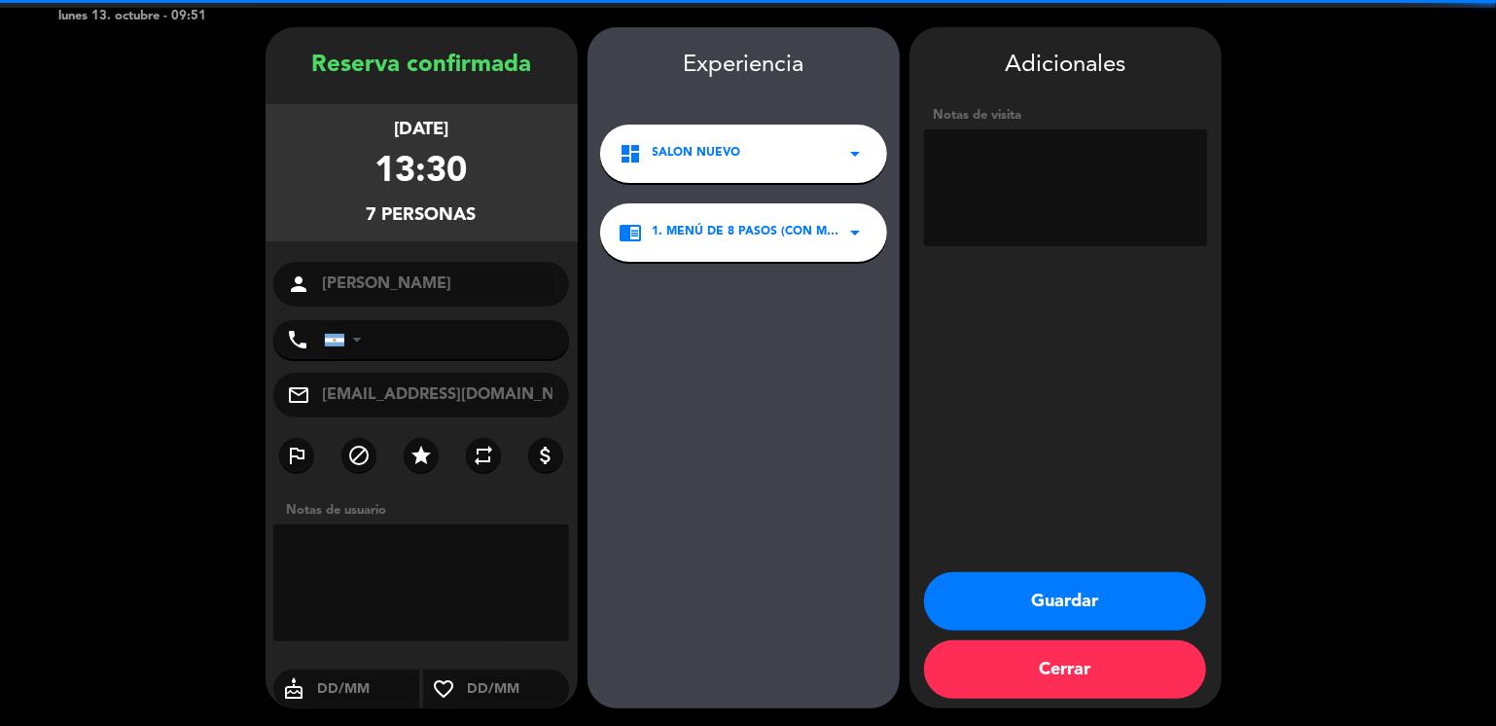
click at [1035, 176] on textarea at bounding box center [1065, 187] width 283 height 117
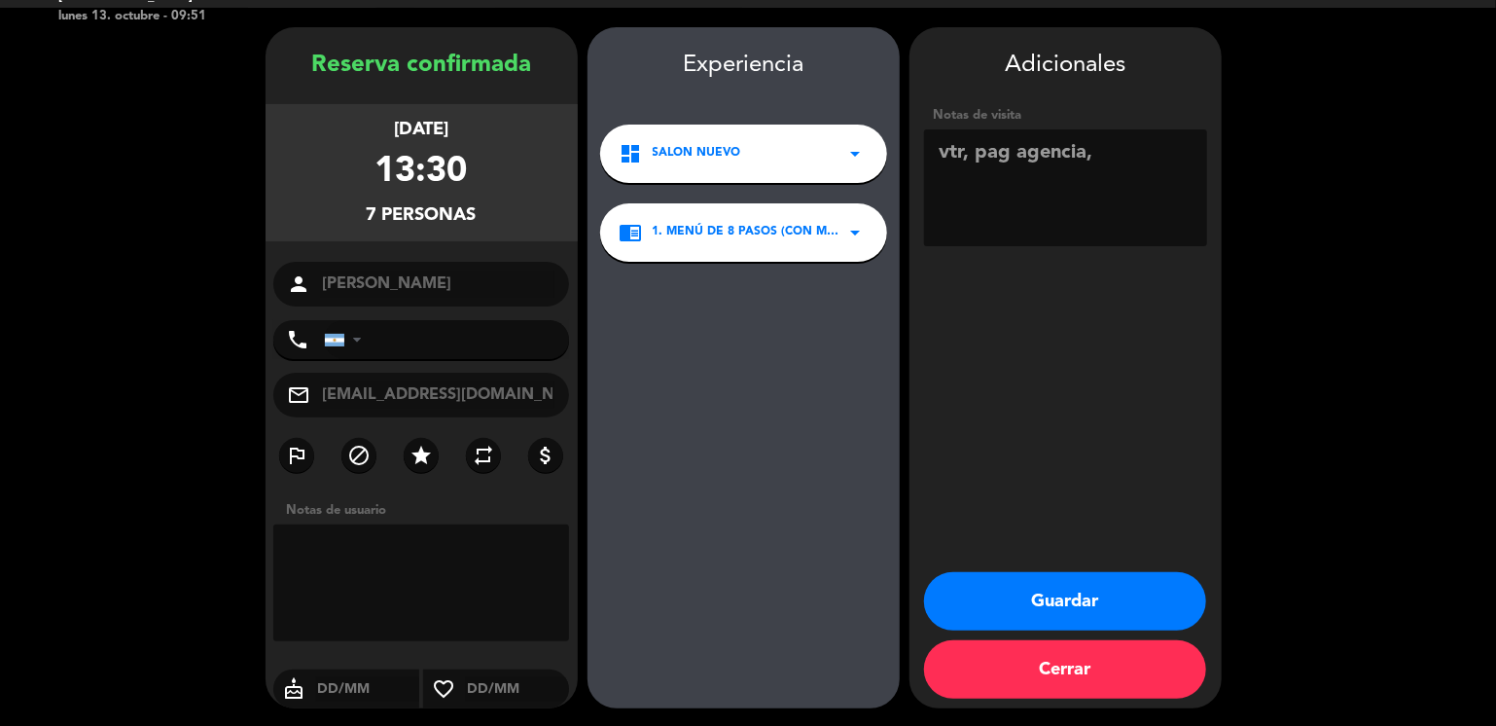
click at [1008, 154] on textarea at bounding box center [1065, 187] width 283 height 117
click at [1128, 148] on textarea at bounding box center [1065, 187] width 283 height 117
click at [1123, 150] on textarea at bounding box center [1065, 187] width 283 height 117
click at [1176, 185] on textarea at bounding box center [1065, 187] width 283 height 117
click at [1005, 187] on textarea at bounding box center [1065, 187] width 283 height 117
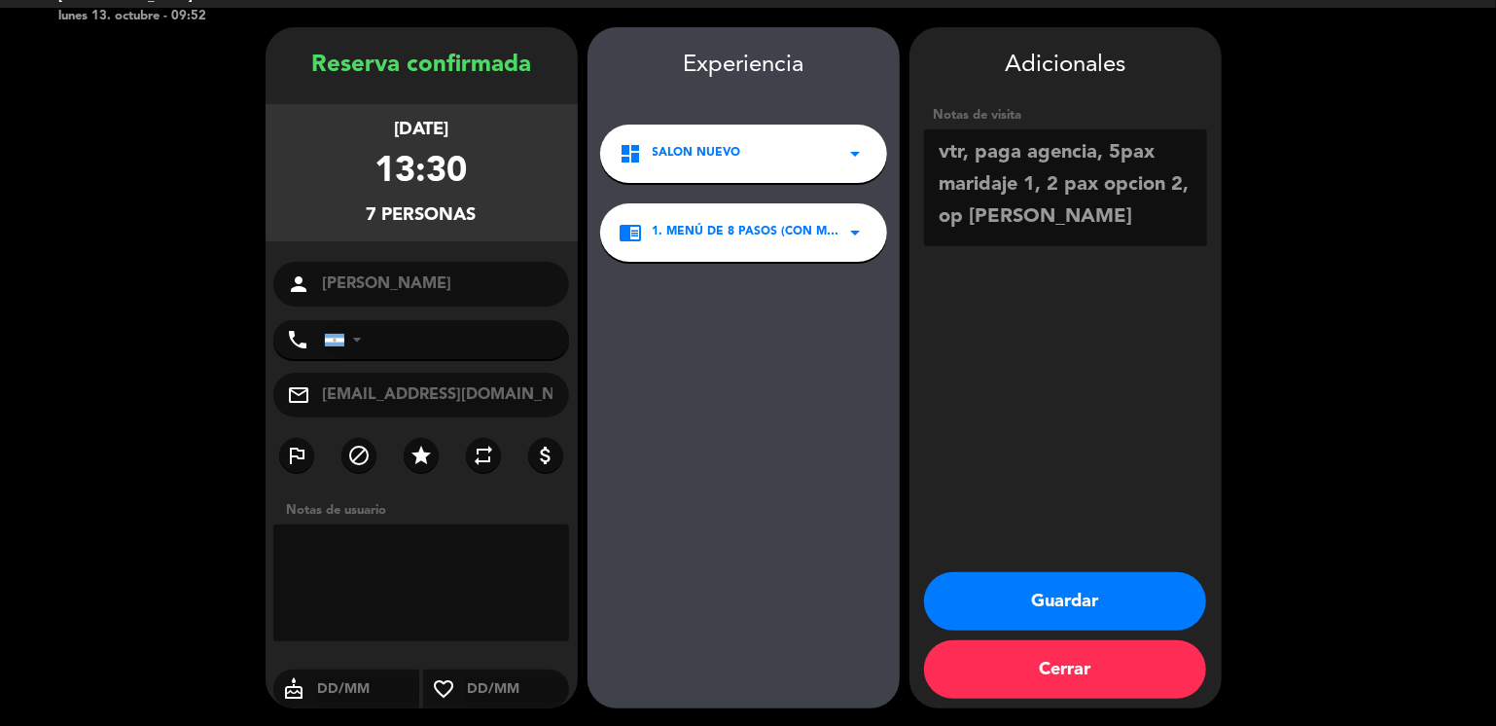
click at [1126, 195] on textarea at bounding box center [1065, 187] width 283 height 117
click at [970, 217] on textarea at bounding box center [1065, 187] width 283 height 117
type textarea "vtr, paga agencia, 5pax maridaje 1, 2 pax maridaje 2, op [PERSON_NAME]"
click at [1021, 606] on button "Guardar" at bounding box center [1065, 601] width 282 height 58
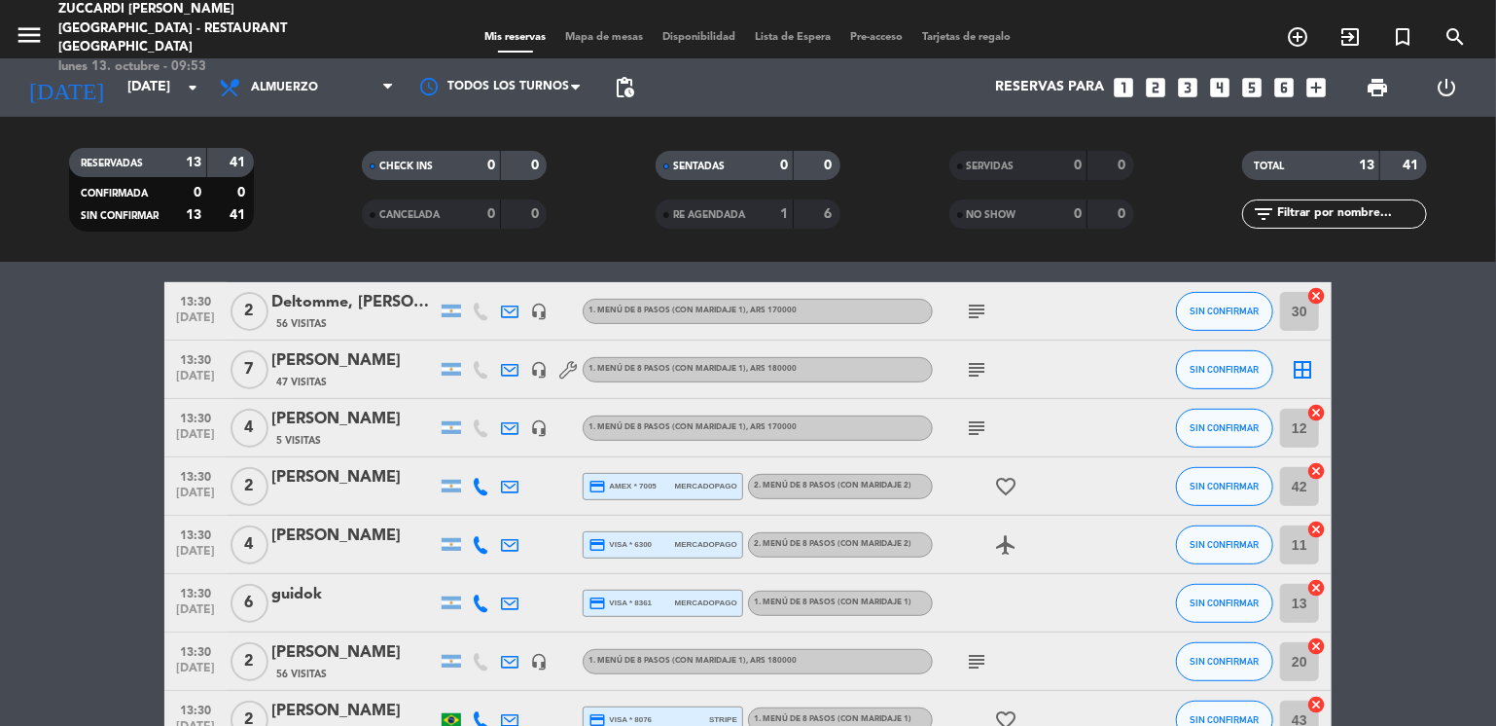
scroll to position [428, 0]
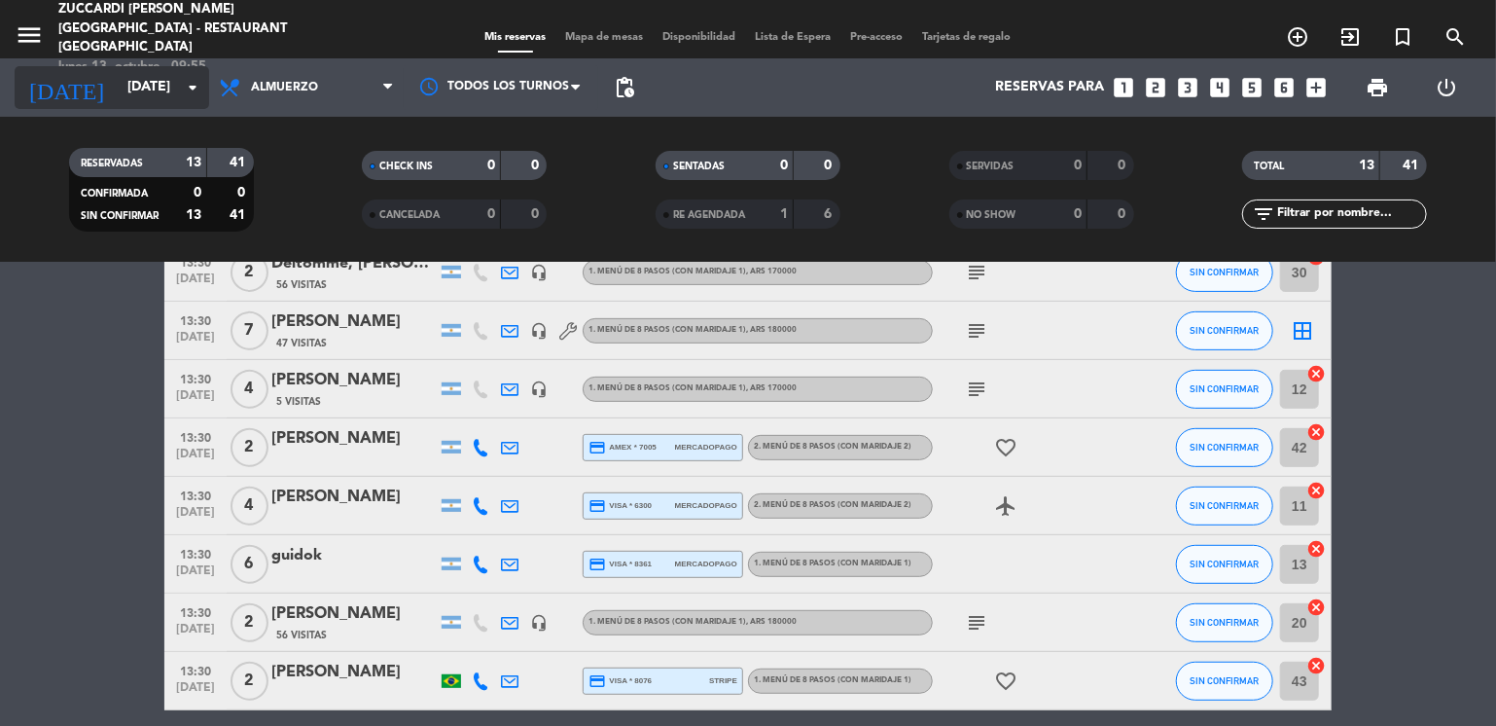
click at [118, 103] on input "[DATE]" at bounding box center [210, 87] width 185 height 35
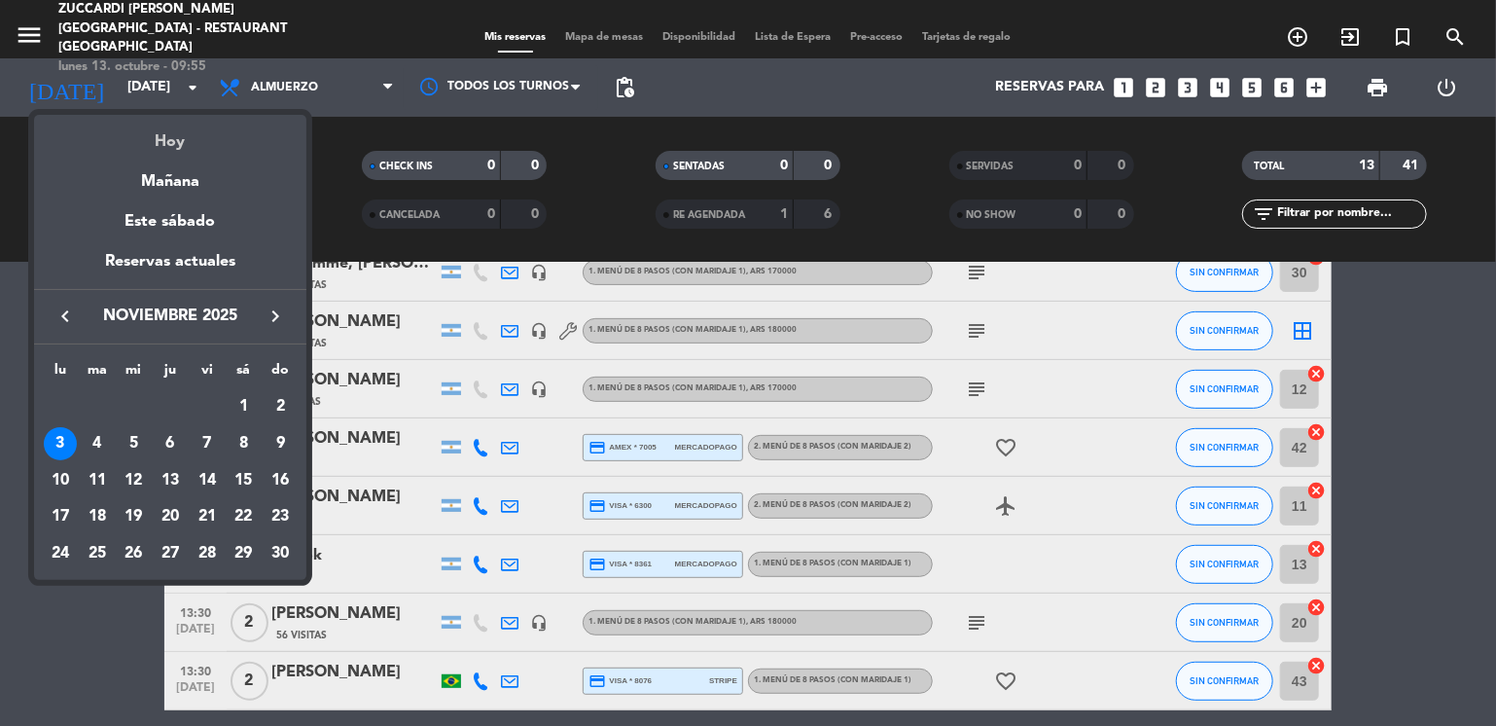
click at [165, 149] on div "Hoy" at bounding box center [170, 135] width 272 height 40
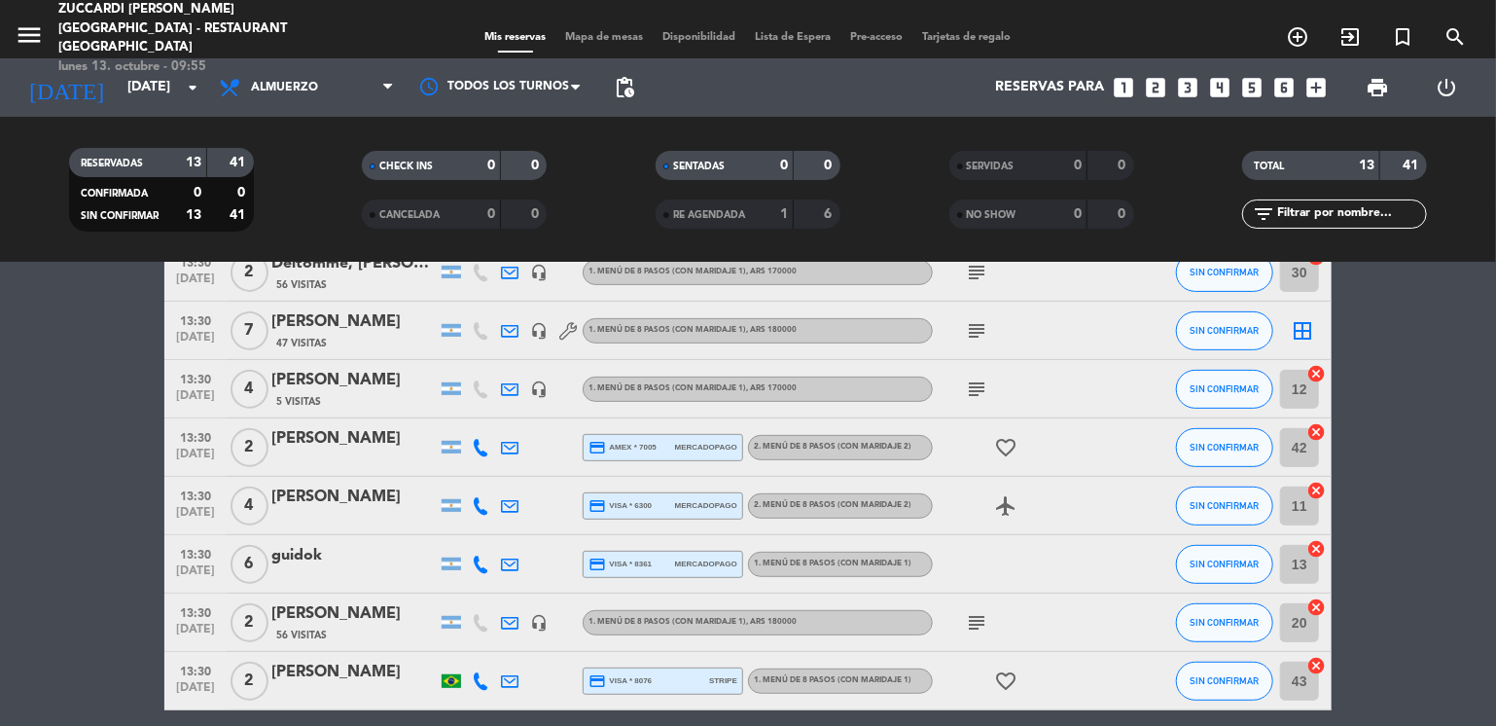
type input "[DATE]"
click at [27, 20] on icon "menu" at bounding box center [29, 34] width 29 height 29
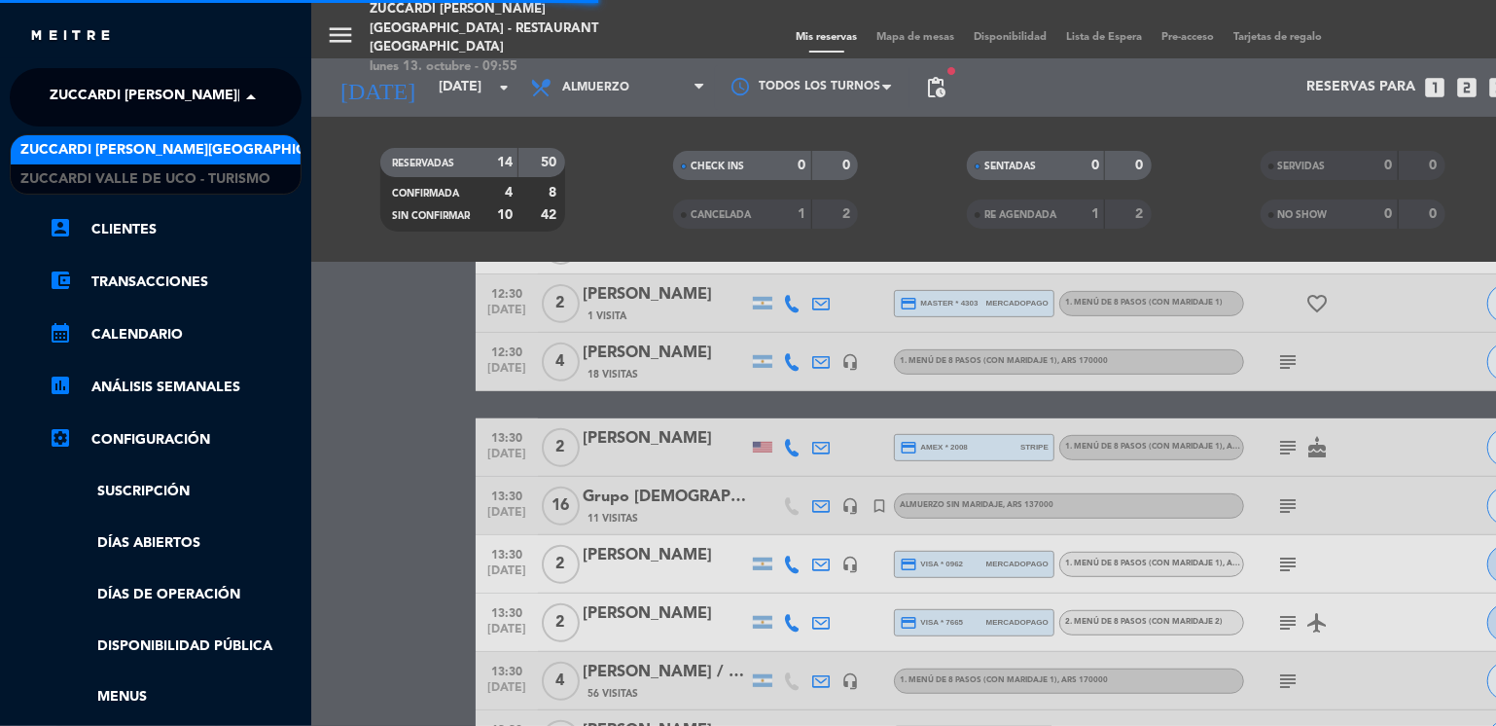
click at [159, 98] on span "Zuccardi [PERSON_NAME][GEOGRAPHIC_DATA] - Restaurant [GEOGRAPHIC_DATA]" at bounding box center [340, 97] width 580 height 41
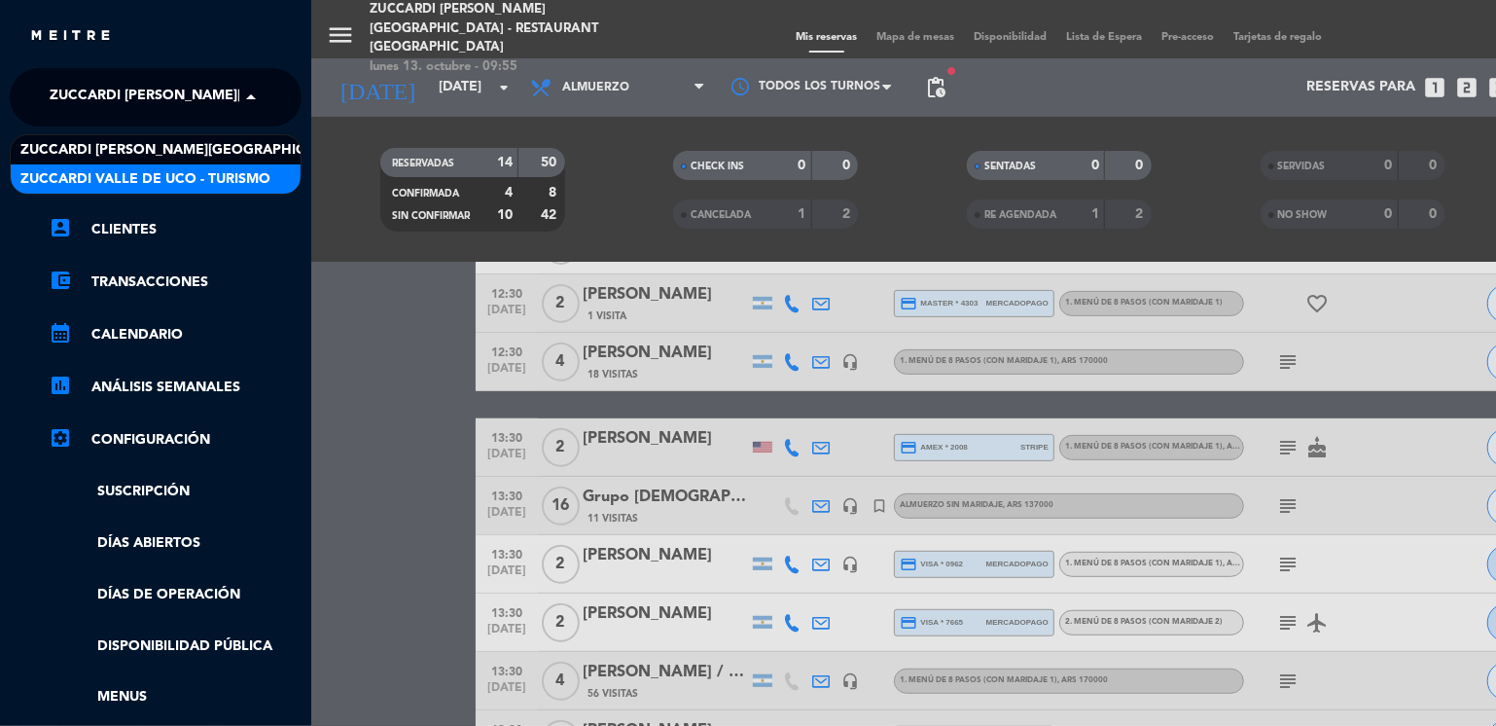
click at [219, 172] on span "Zuccardi Valle de Uco - Turismo" at bounding box center [145, 179] width 250 height 22
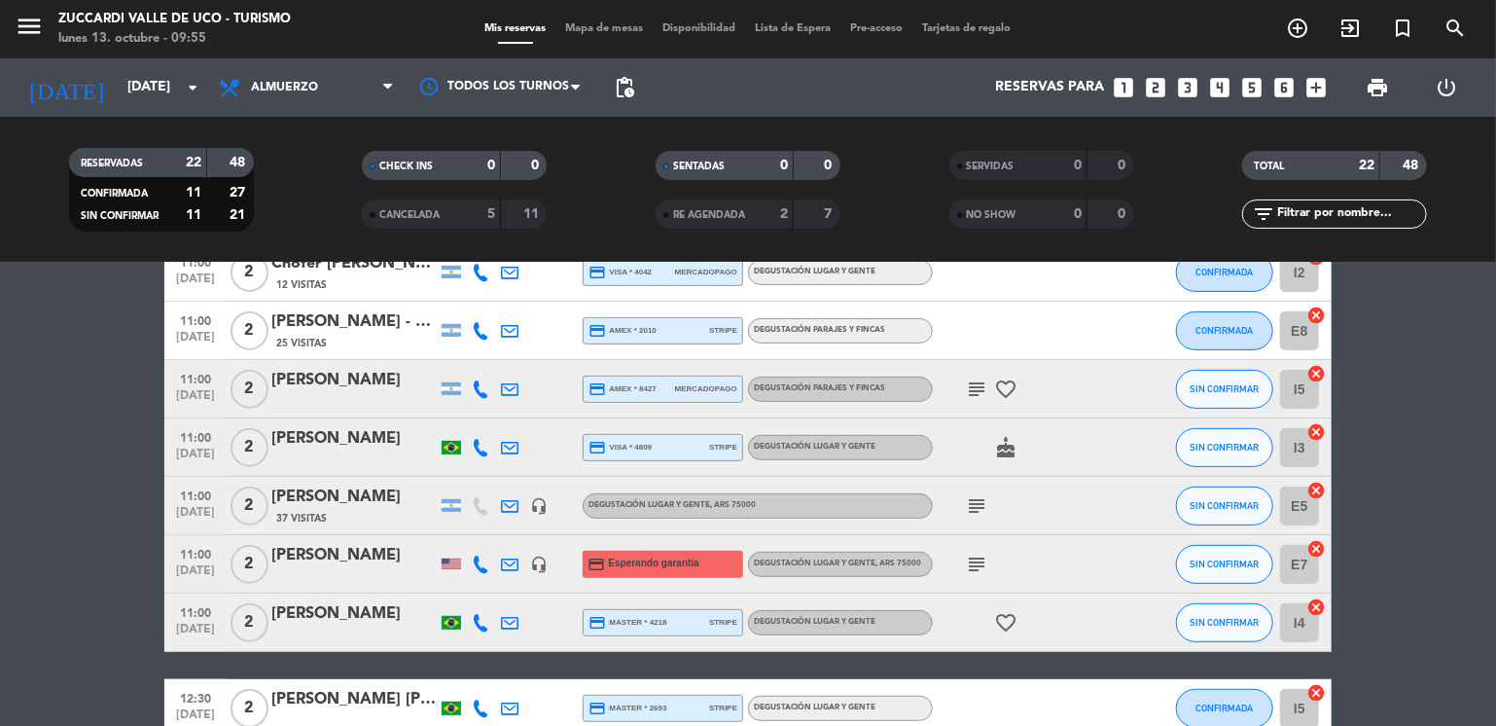
click at [58, 392] on bookings-row "09:30 [DATE] 2 [PERSON_NAME] y [PERSON_NAME] 3 Visitas headset_mic Degustación …" at bounding box center [748, 607] width 1496 height 1366
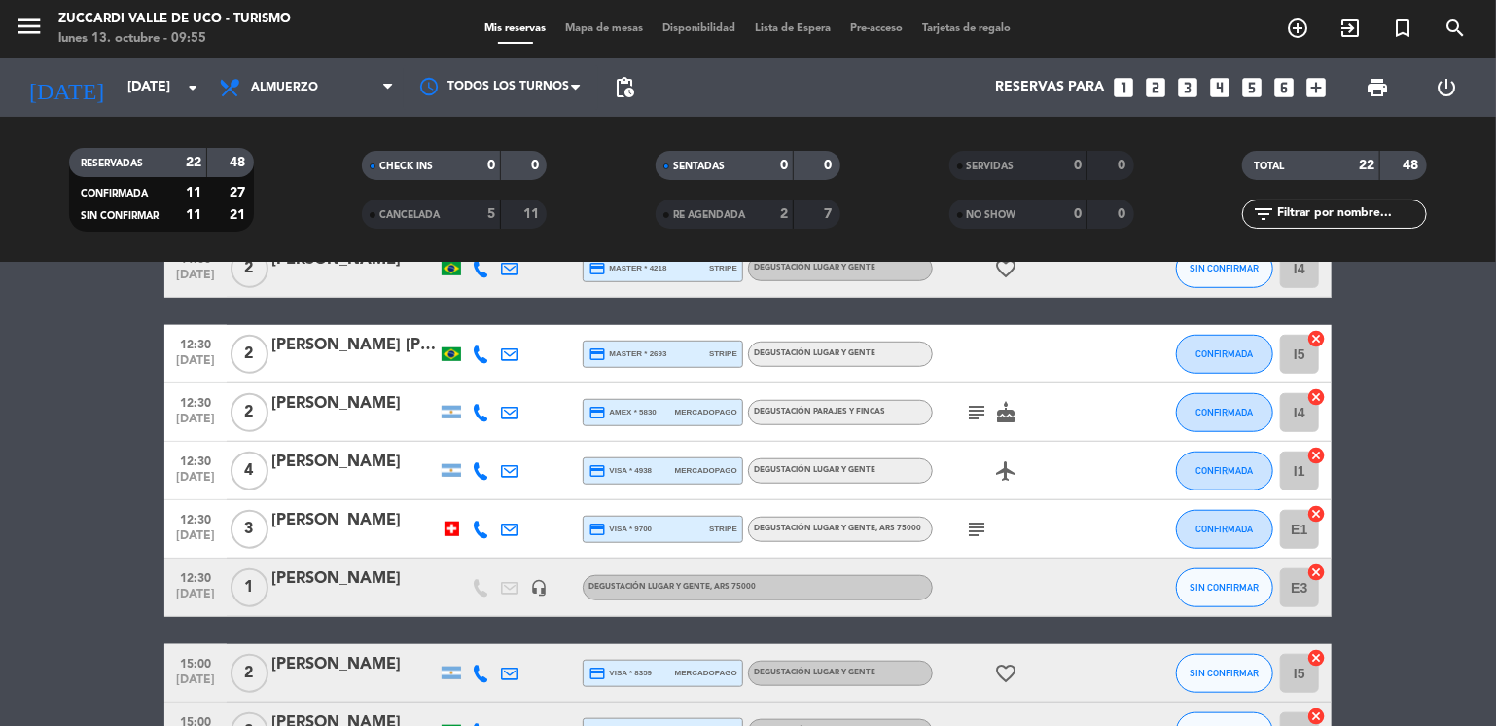
scroll to position [778, 0]
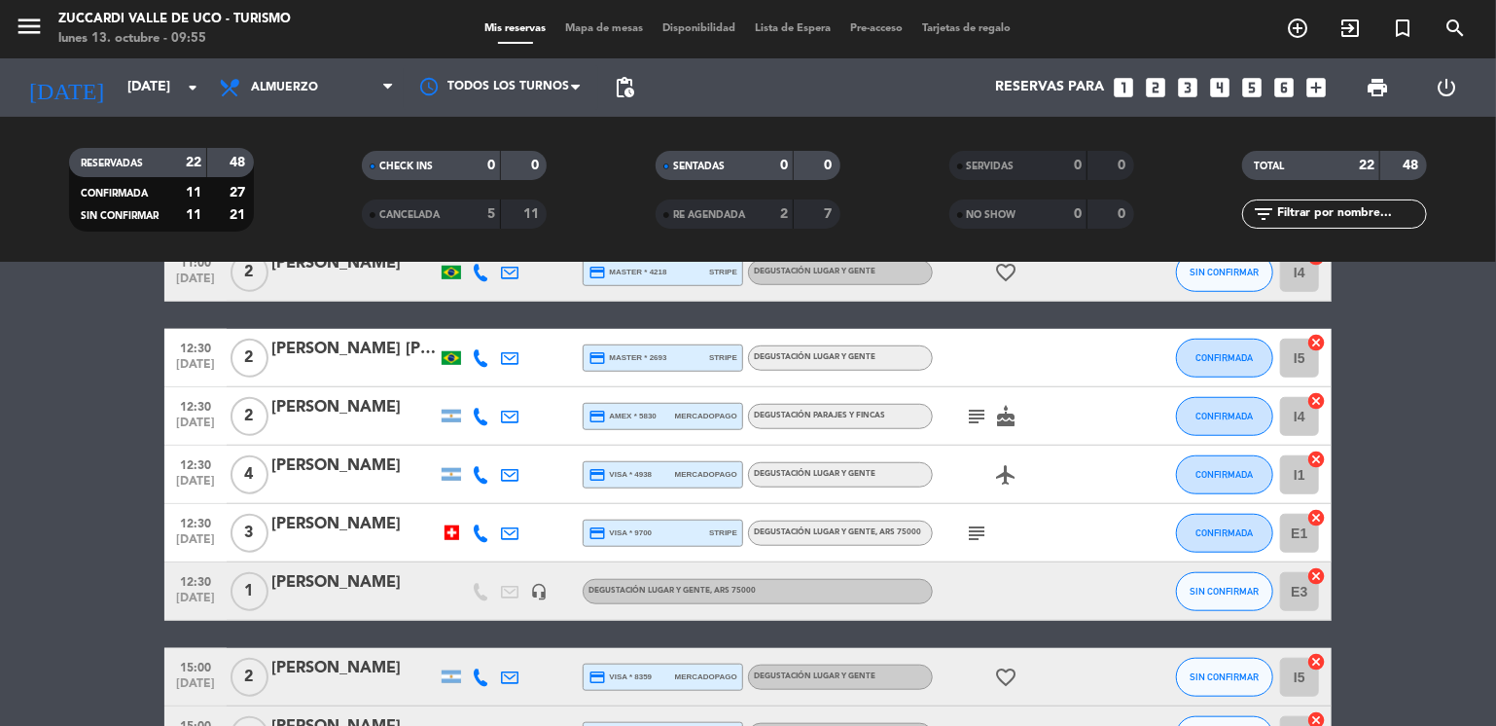
click at [304, 465] on div "[PERSON_NAME]" at bounding box center [353, 465] width 165 height 25
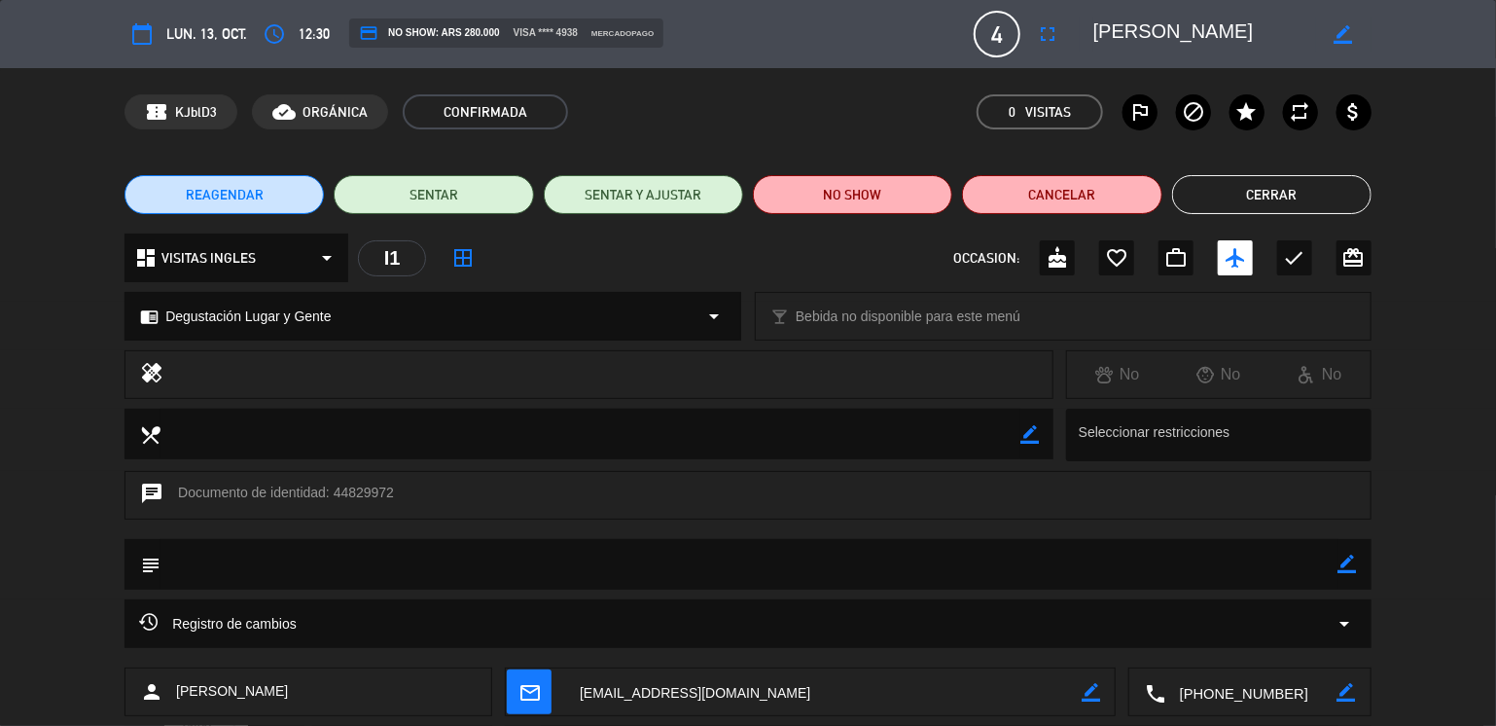
click at [1347, 570] on icon "border_color" at bounding box center [1348, 563] width 18 height 18
click at [1283, 561] on textarea at bounding box center [750, 564] width 1178 height 50
type textarea "confirmada por mail el 12/10"
click at [1340, 566] on icon at bounding box center [1348, 563] width 18 height 18
click at [1311, 202] on button "Cerrar" at bounding box center [1271, 194] width 199 height 39
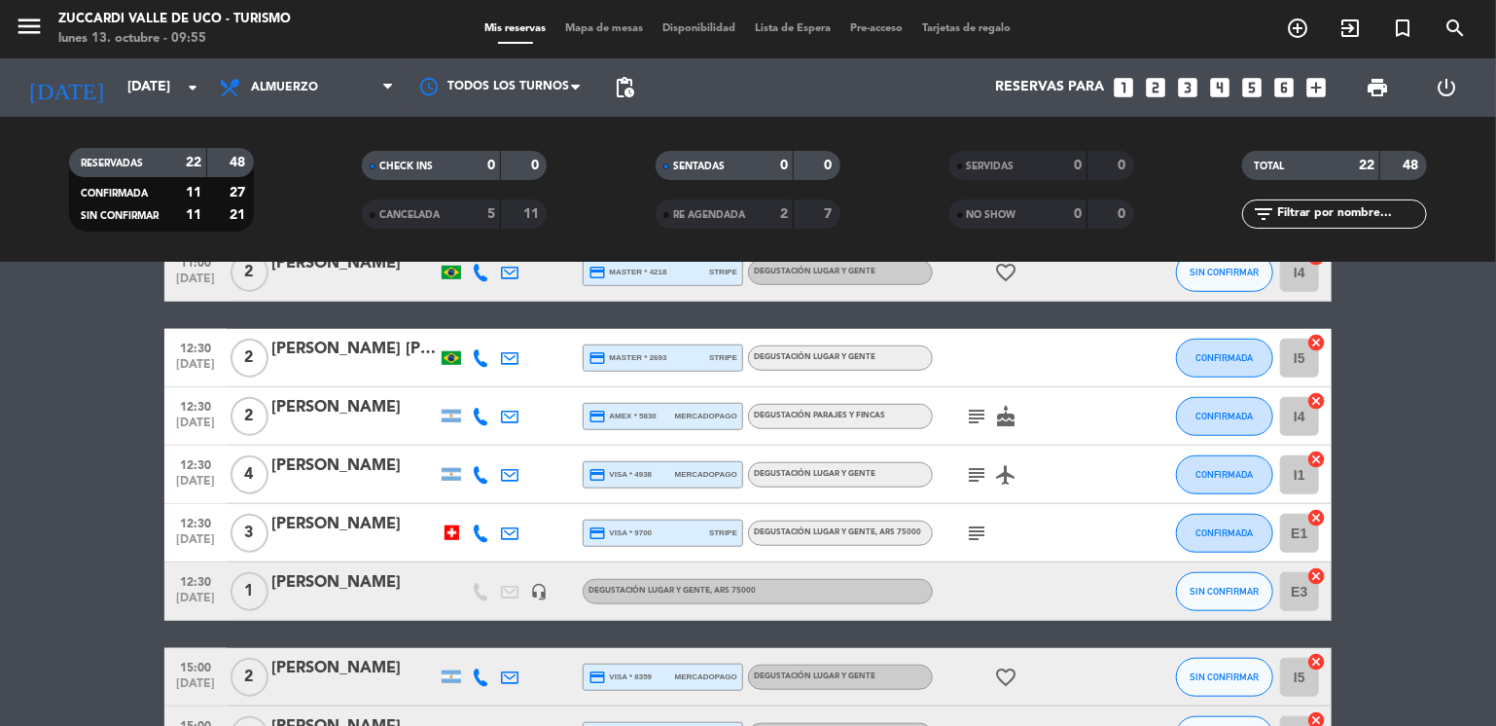
click at [118, 447] on bookings-row "09:30 [DATE] 2 [PERSON_NAME] y [PERSON_NAME] 3 Visitas headset_mic Degustación …" at bounding box center [748, 257] width 1496 height 1366
click at [178, 77] on input "[DATE]" at bounding box center [210, 87] width 185 height 35
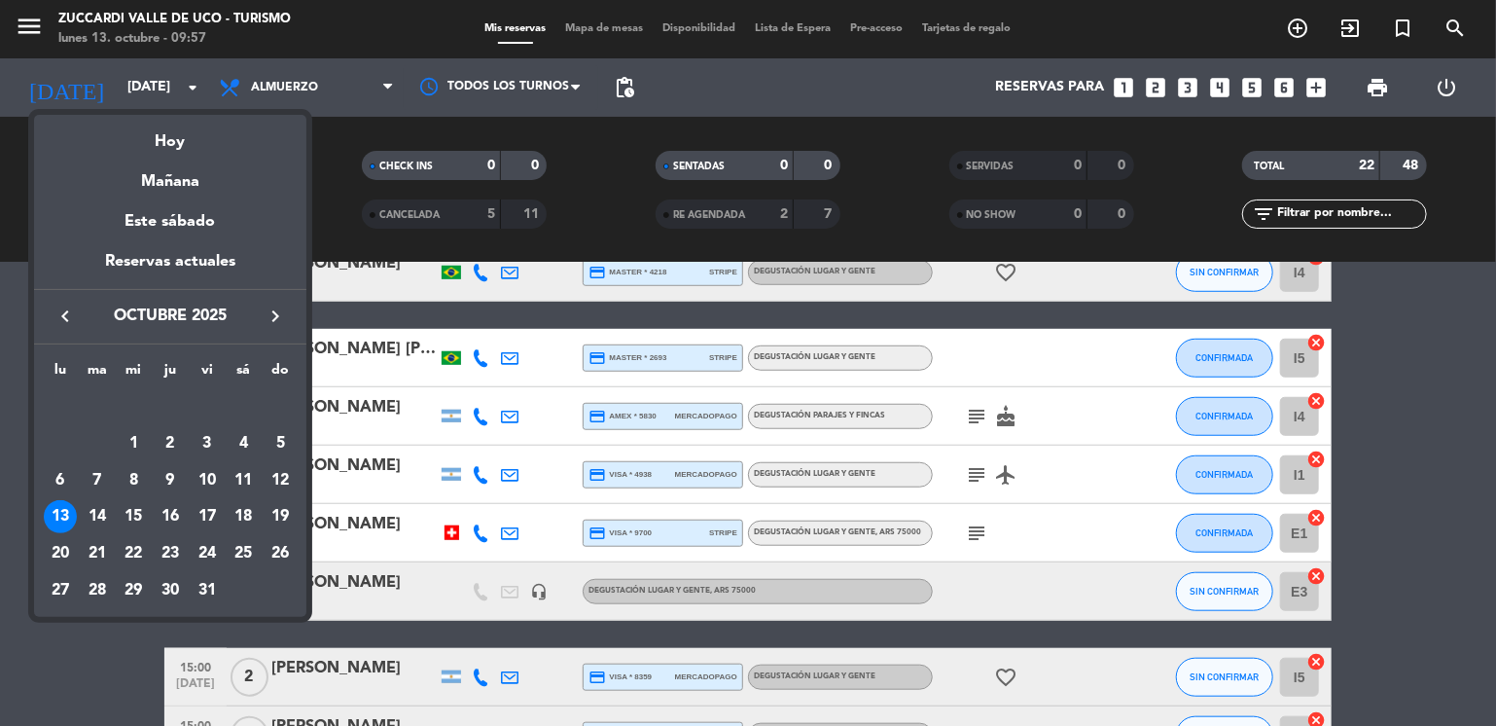
click at [275, 318] on icon "keyboard_arrow_right" at bounding box center [275, 315] width 23 height 23
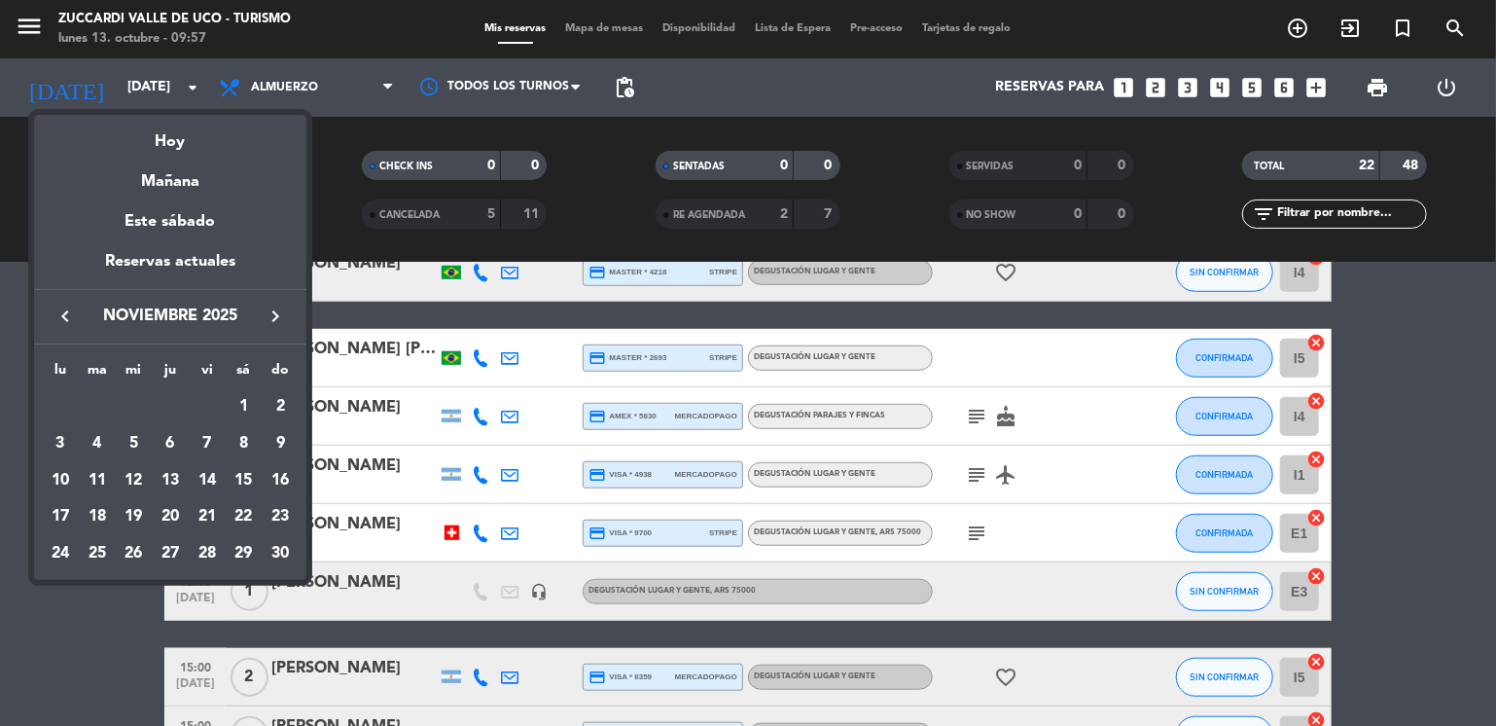
click at [275, 318] on icon "keyboard_arrow_right" at bounding box center [275, 315] width 23 height 23
click at [248, 544] on div "27" at bounding box center [243, 553] width 33 height 33
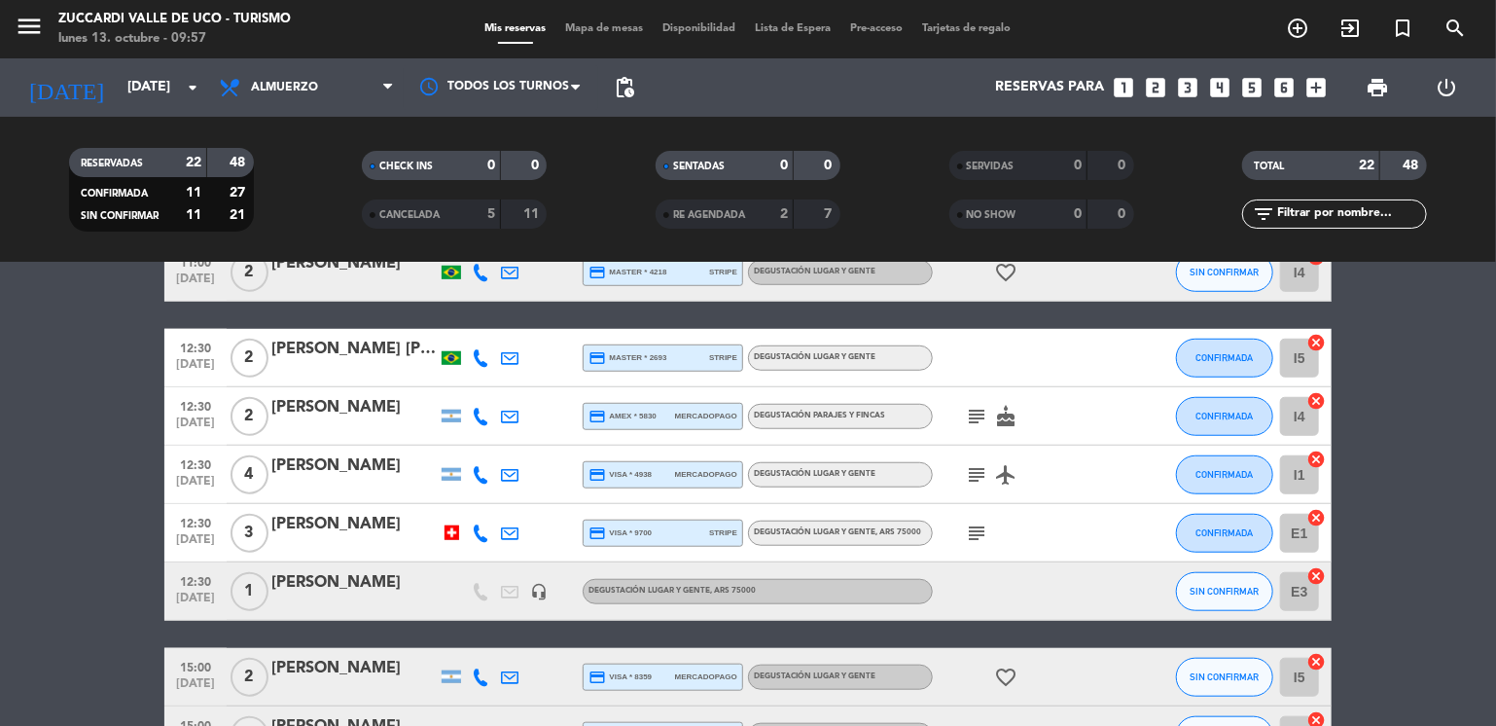
type input "sáb. 27 dic."
click at [29, 24] on icon "menu" at bounding box center [29, 26] width 29 height 29
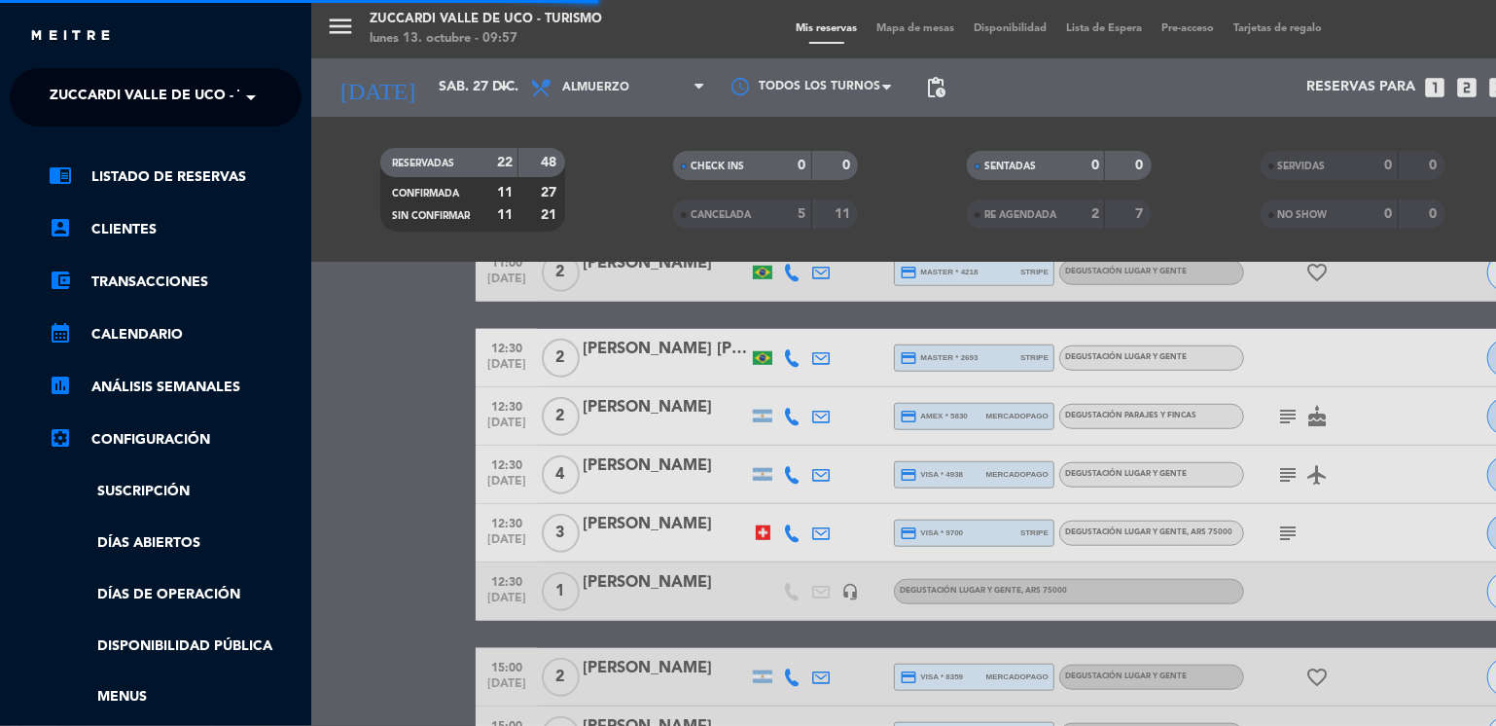
click at [118, 83] on span "Zuccardi Valle de Uco - Turismo" at bounding box center [175, 97] width 250 height 41
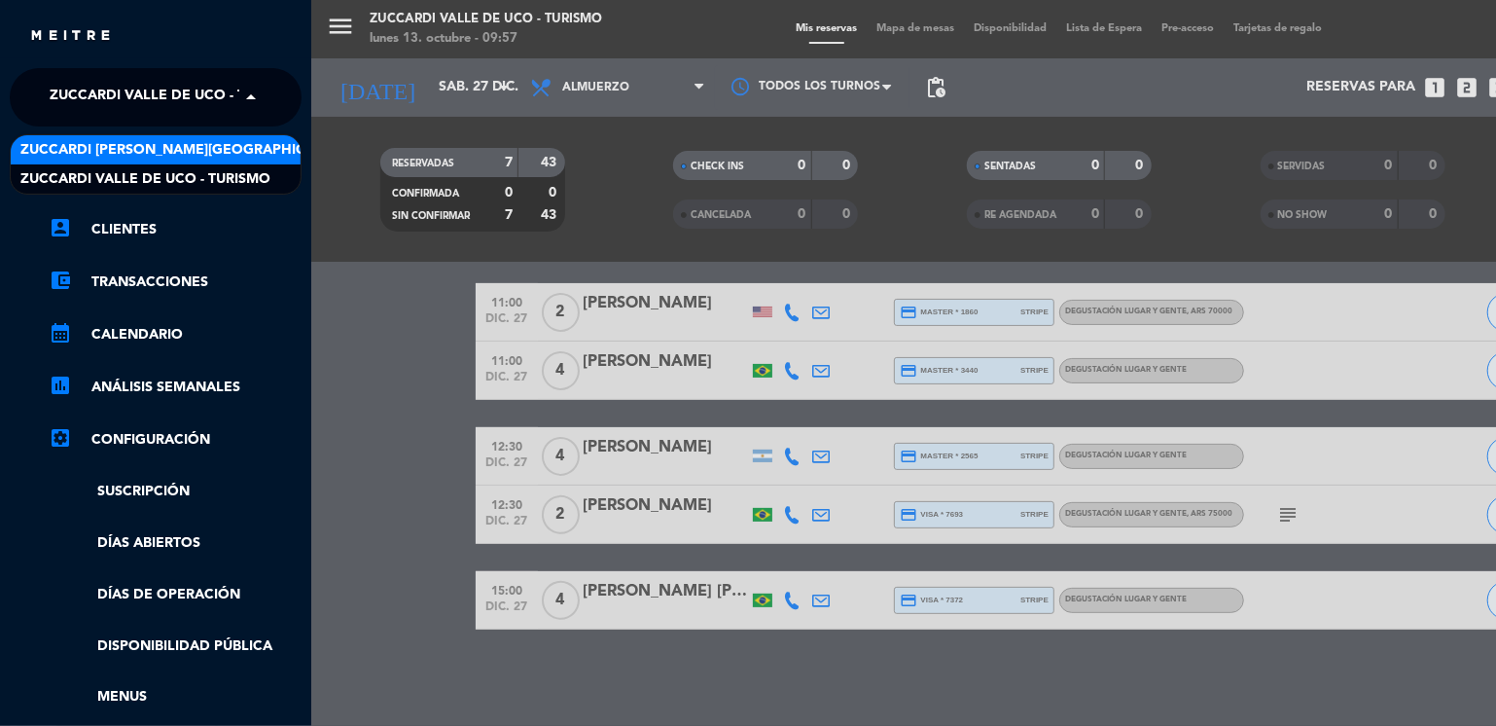
click at [198, 147] on span "Zuccardi [PERSON_NAME][GEOGRAPHIC_DATA] - Restaurant [GEOGRAPHIC_DATA]" at bounding box center [310, 150] width 580 height 22
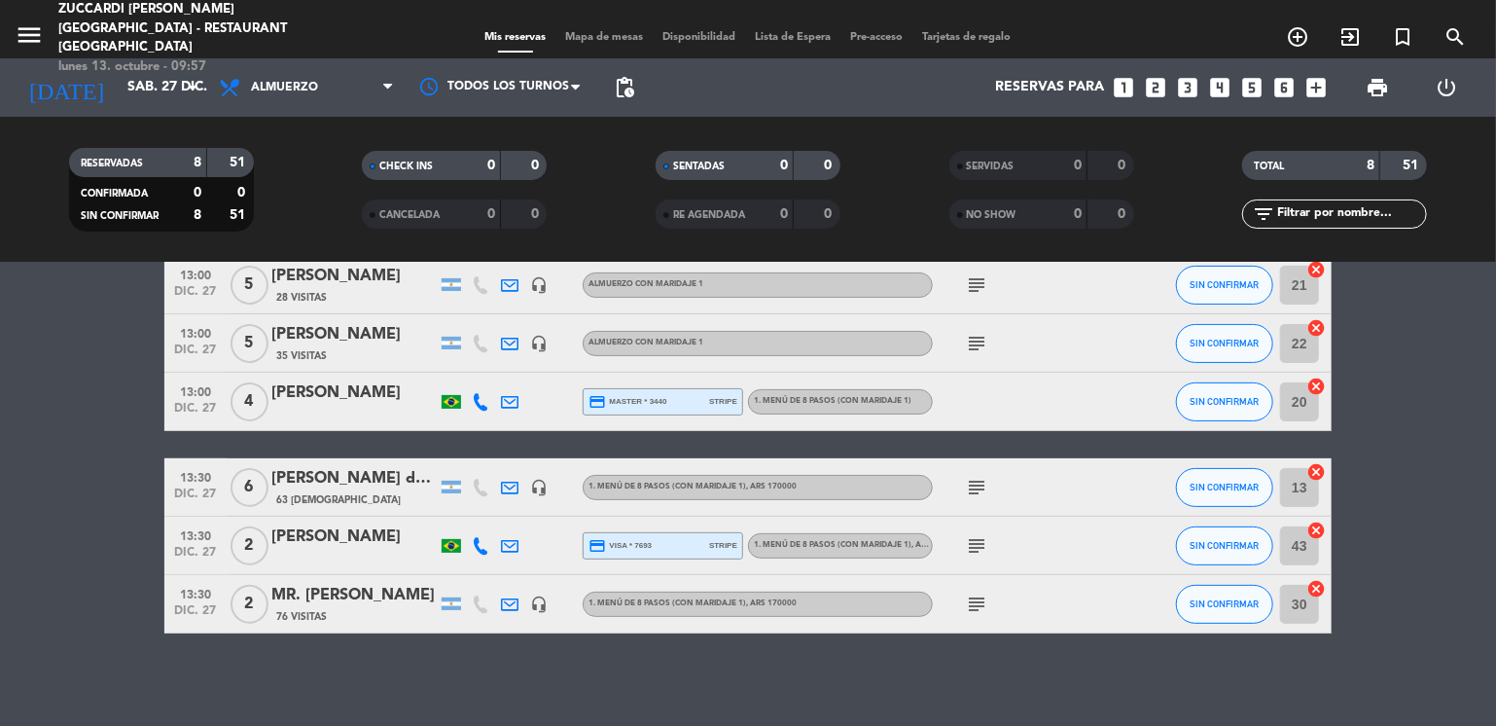
scroll to position [244, 0]
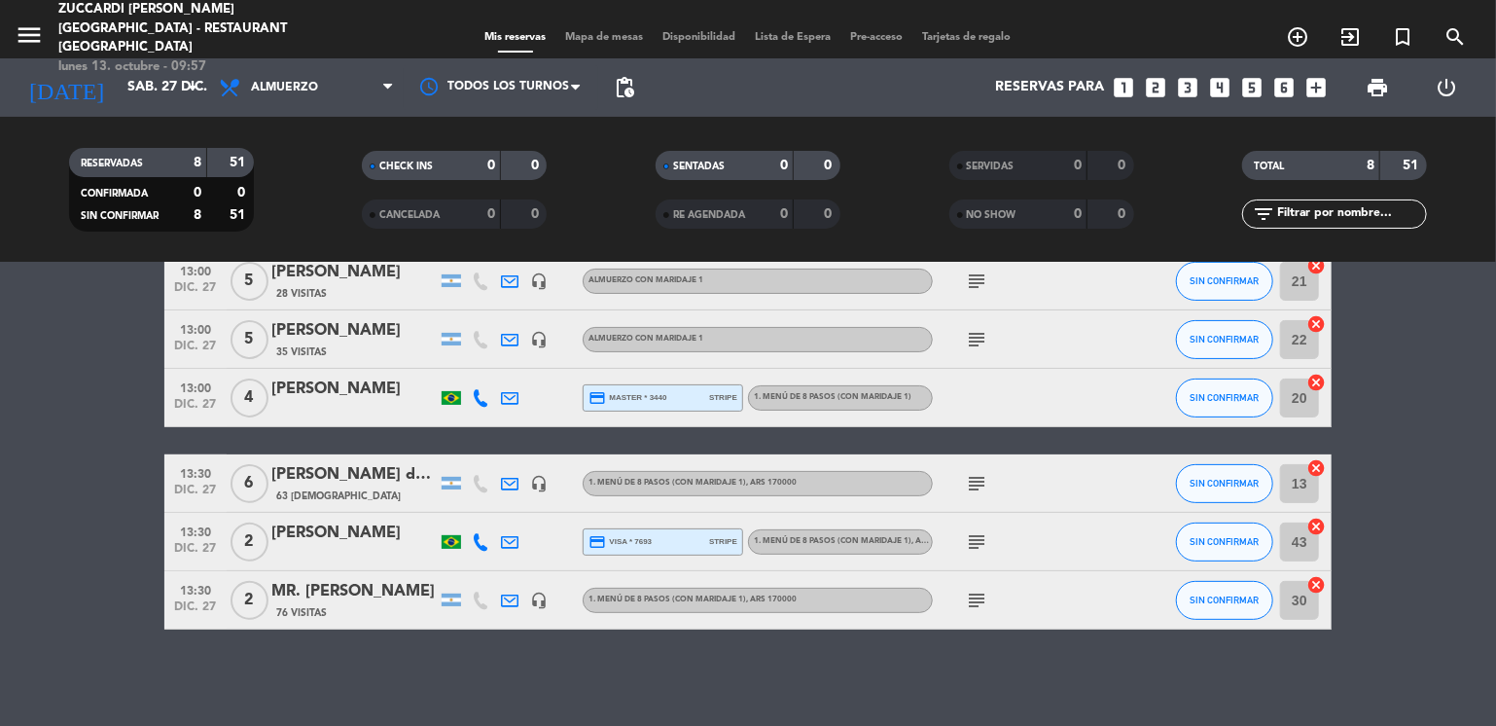
click at [359, 473] on div "[PERSON_NAME] de Sa Junior" at bounding box center [353, 474] width 165 height 25
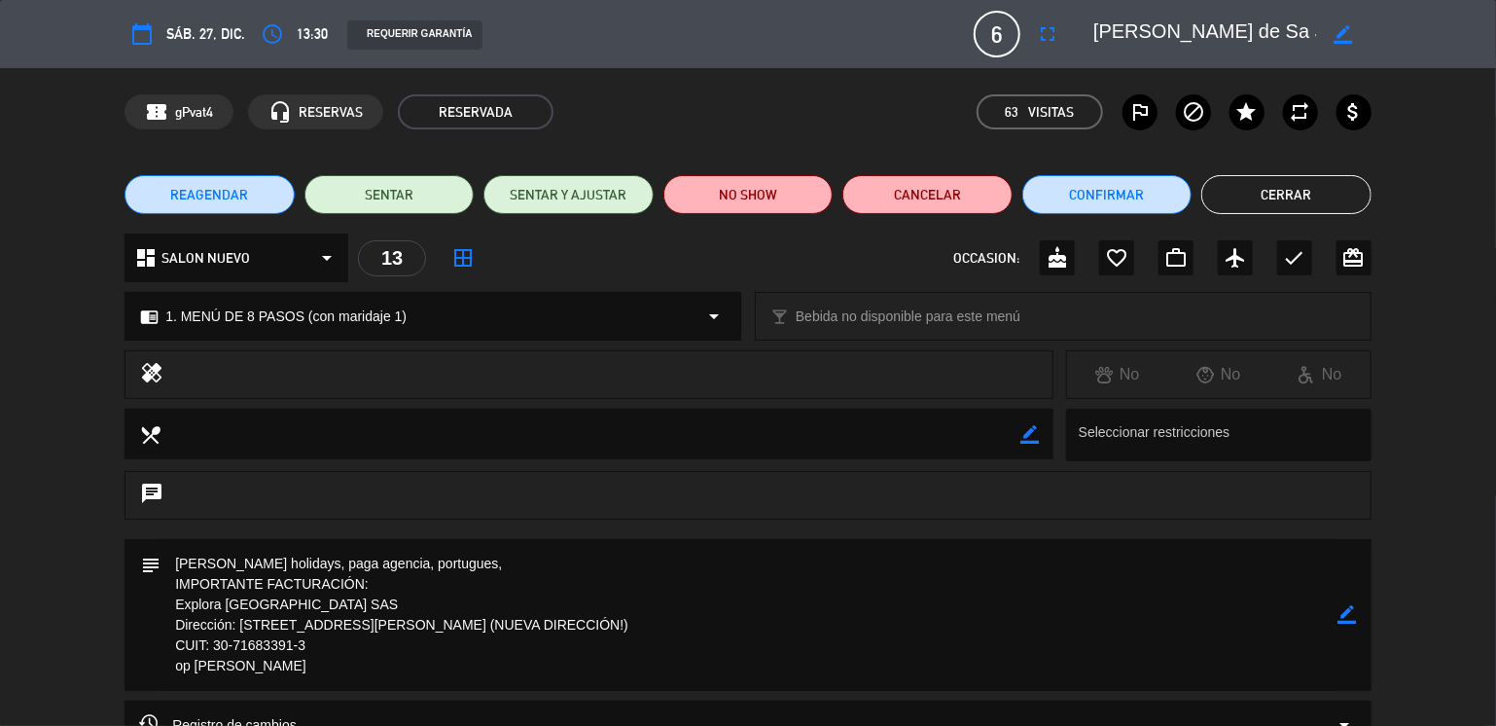
click at [1350, 600] on div "border_color" at bounding box center [1348, 615] width 18 height 152
click at [1350, 612] on icon "border_color" at bounding box center [1348, 614] width 18 height 18
click at [427, 560] on textarea at bounding box center [750, 615] width 1178 height 152
type textarea "[PERSON_NAME] holidays, paga agencia, ingles, IMPORTANTE FACTURACIÓN: Explora […"
click at [1350, 616] on icon at bounding box center [1348, 614] width 18 height 18
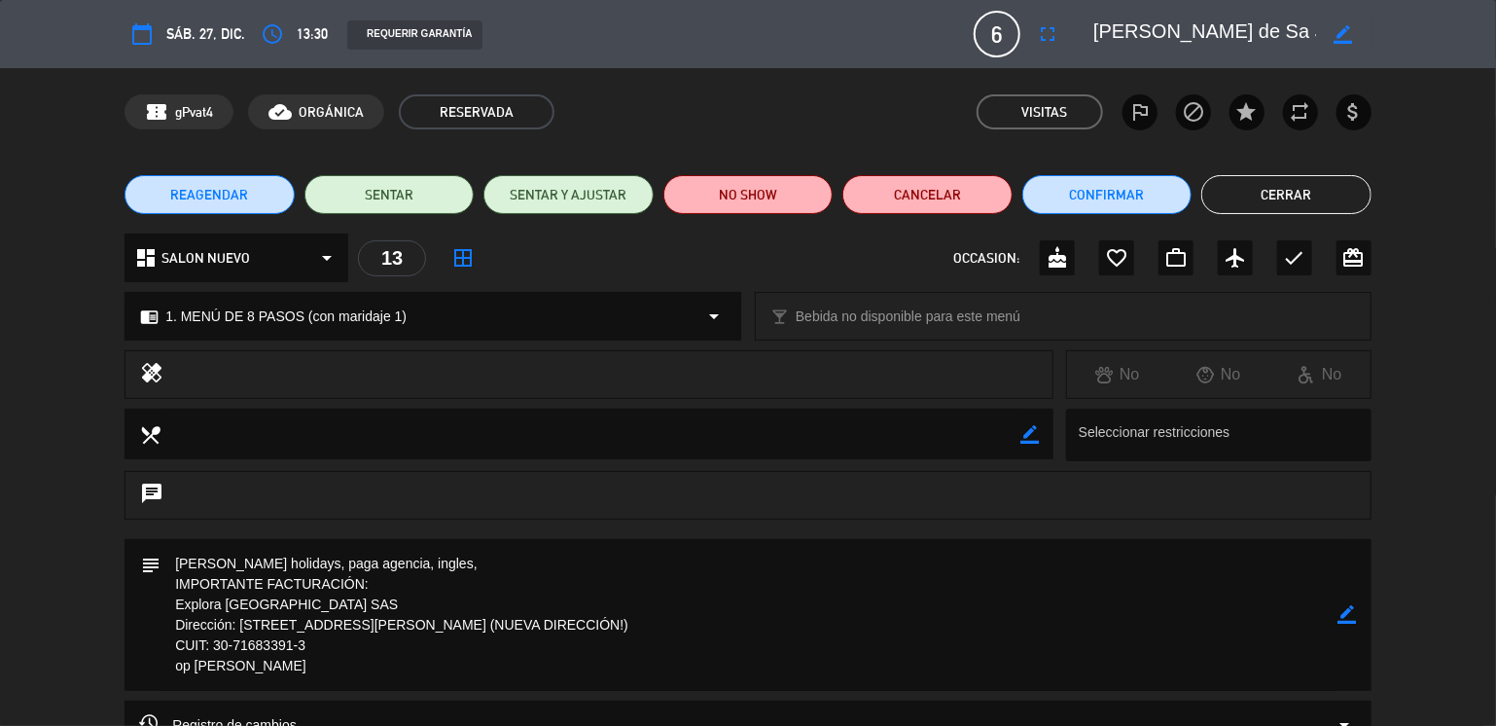
click at [1280, 184] on button "Cerrar" at bounding box center [1286, 194] width 170 height 39
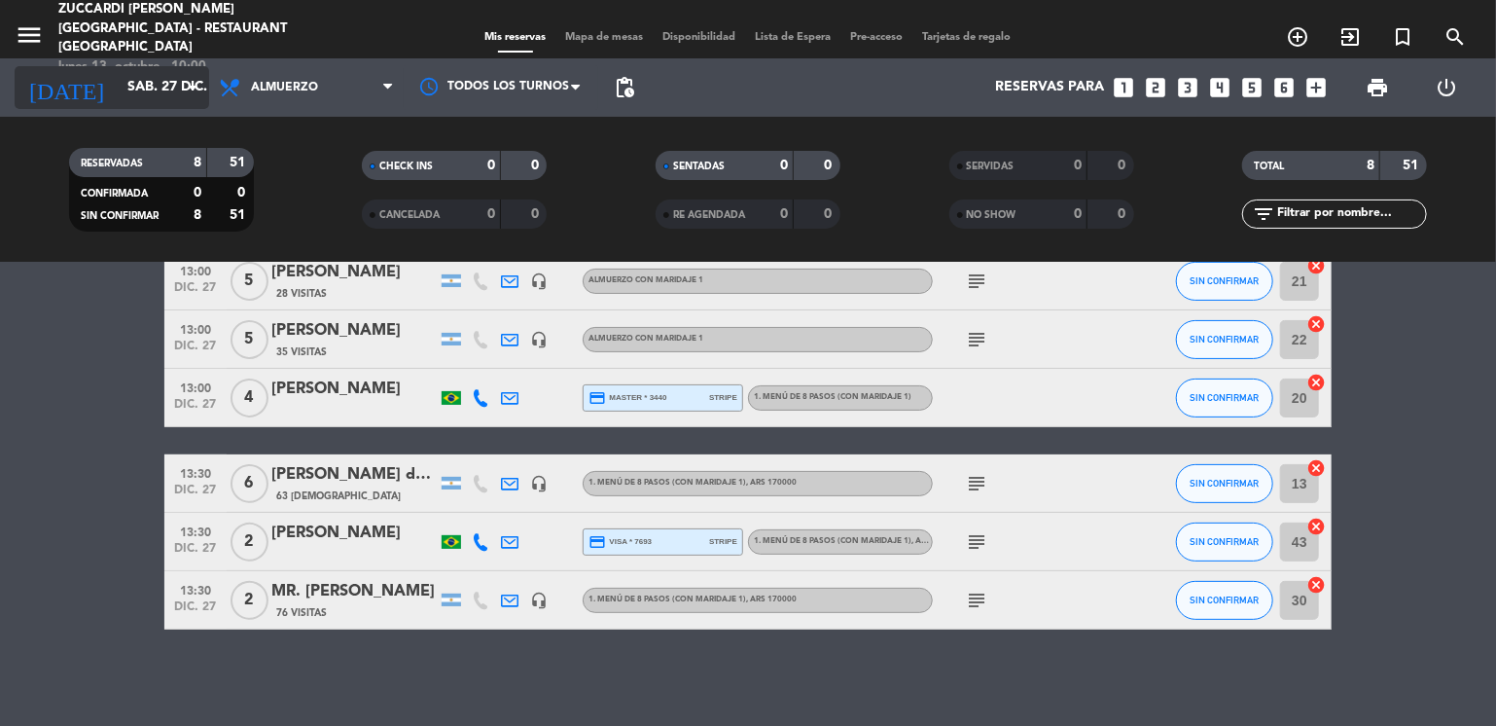
click at [118, 85] on input "sáb. 27 dic." at bounding box center [210, 87] width 185 height 35
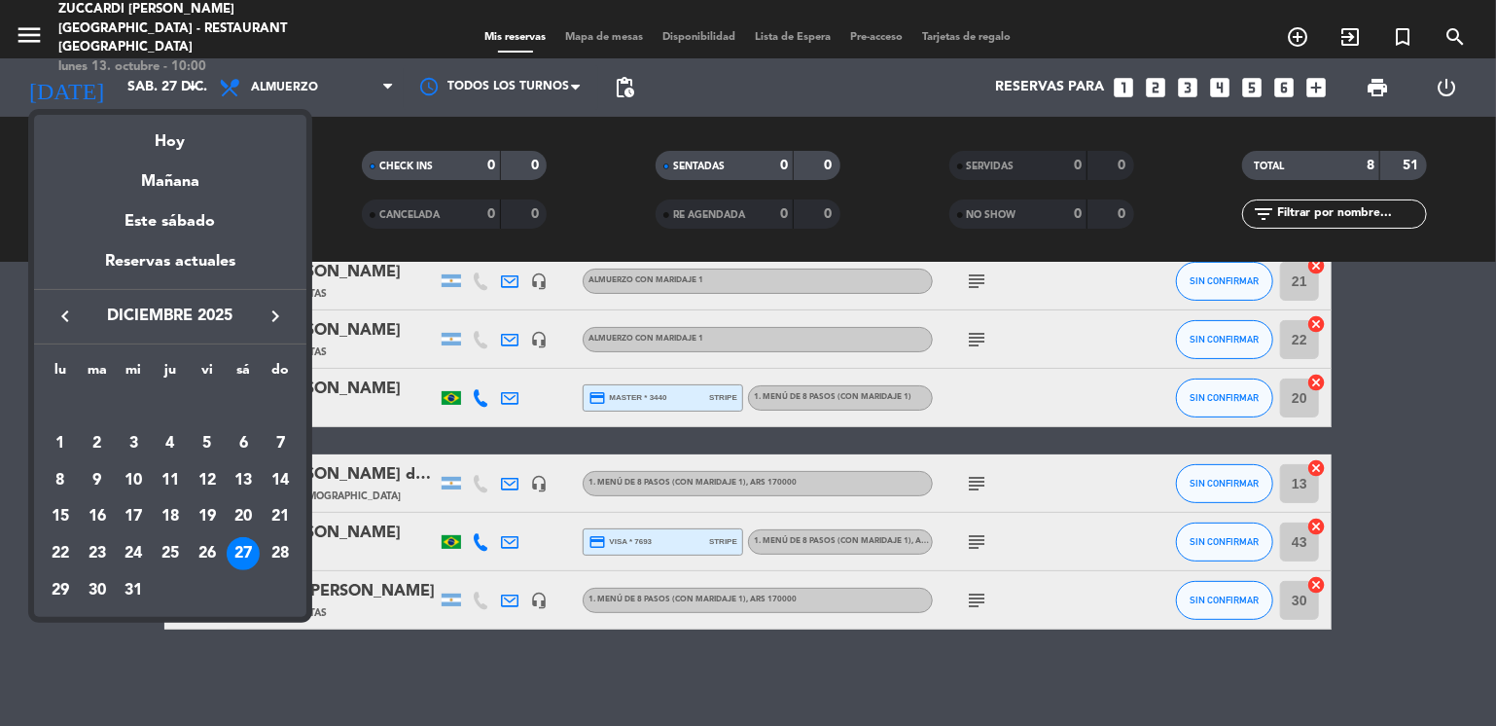
click at [64, 316] on icon "keyboard_arrow_left" at bounding box center [65, 315] width 23 height 23
click at [281, 476] on div "12" at bounding box center [280, 480] width 33 height 33
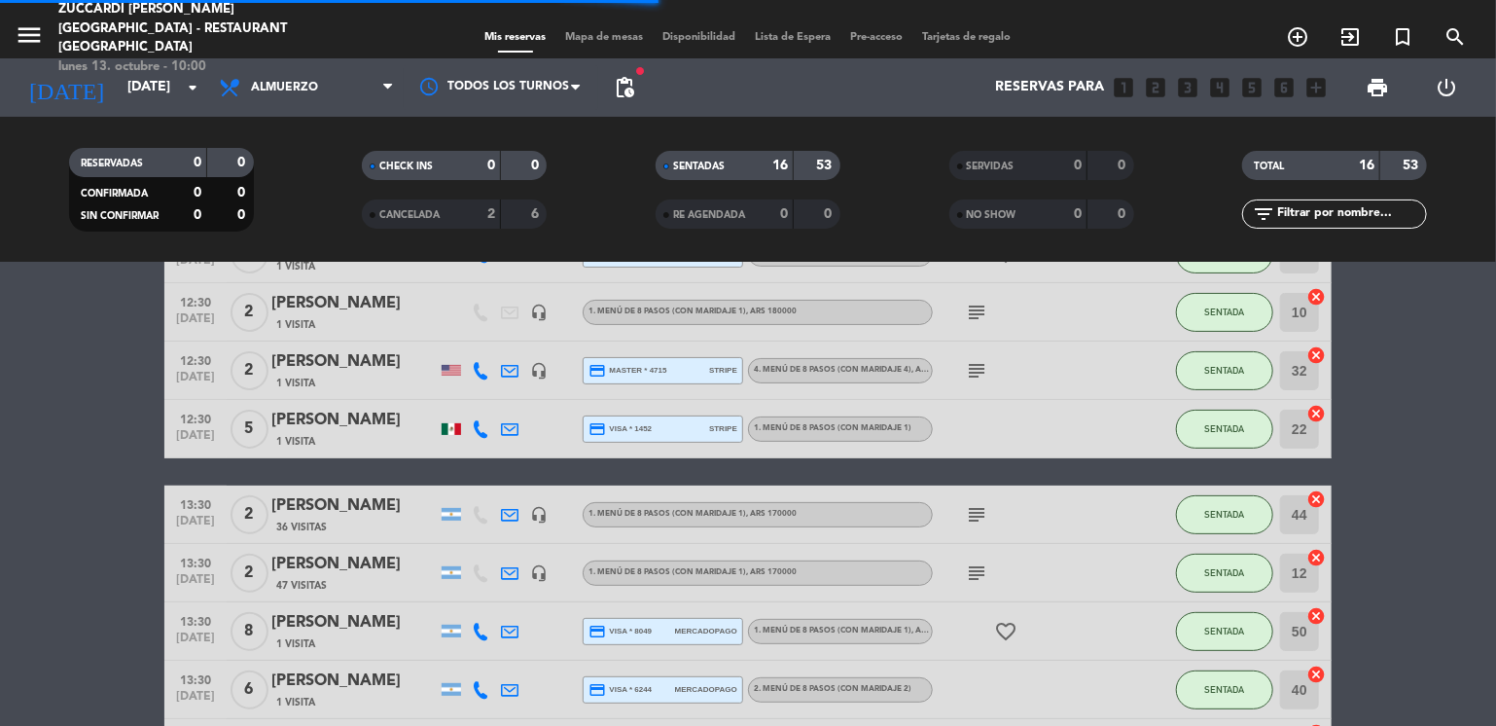
scroll to position [684, 0]
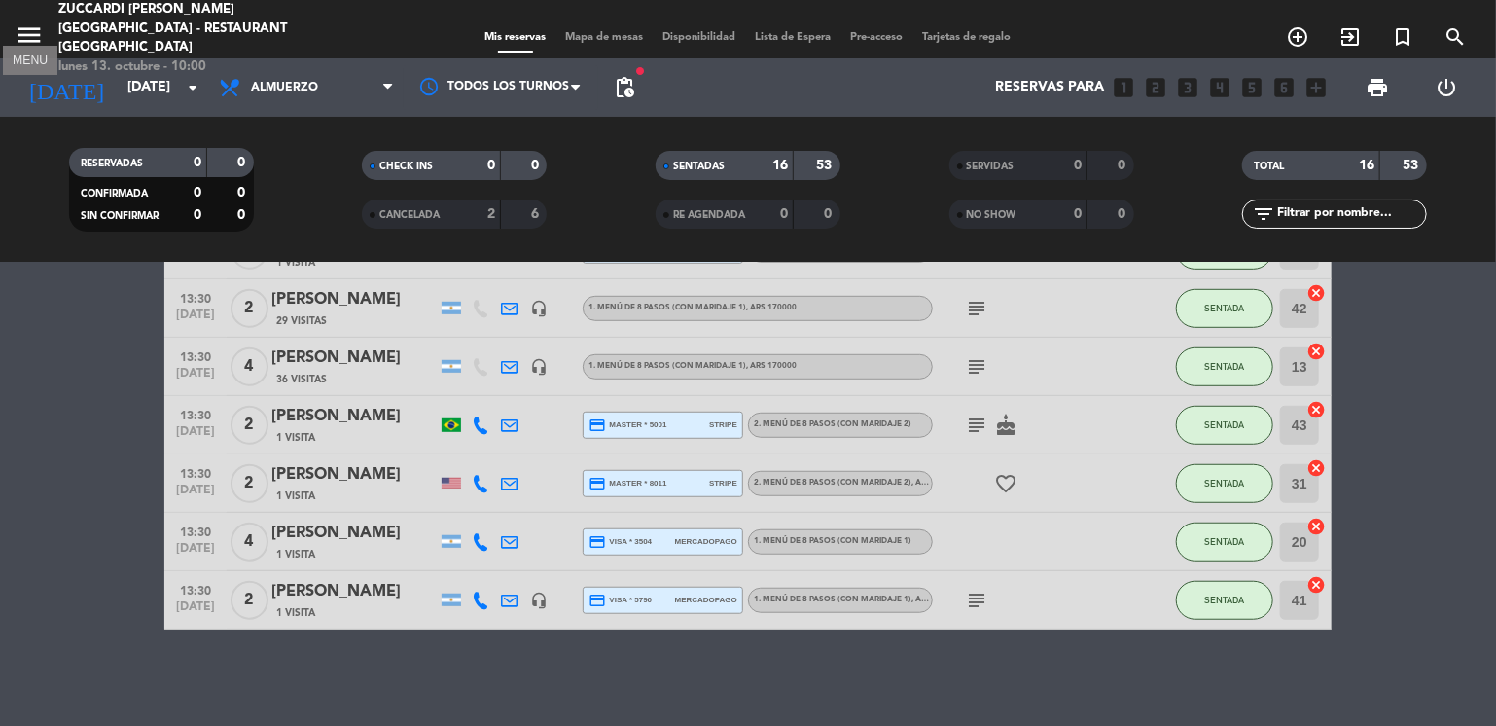
click at [19, 29] on icon "menu" at bounding box center [29, 34] width 29 height 29
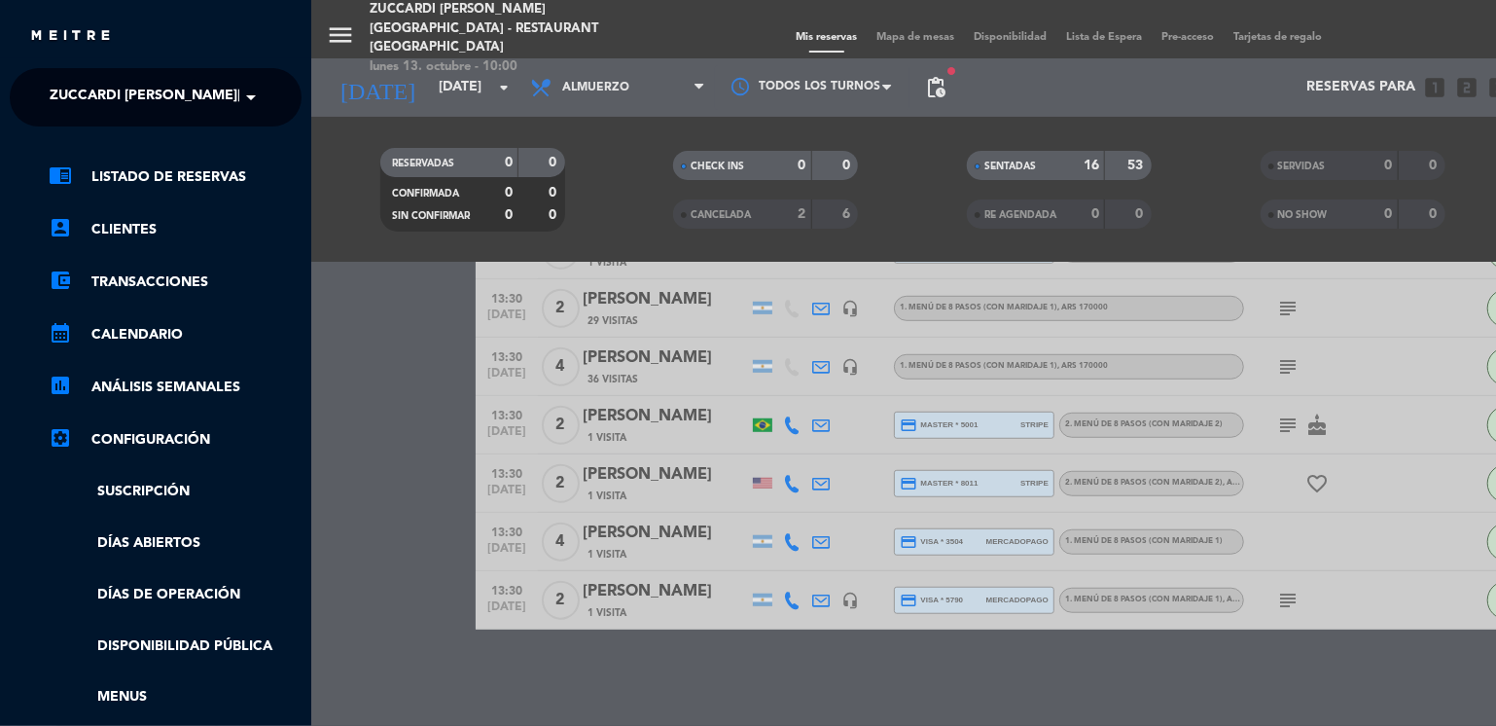
click at [143, 92] on span "Zuccardi [PERSON_NAME][GEOGRAPHIC_DATA] - Restaurant [GEOGRAPHIC_DATA]" at bounding box center [340, 97] width 580 height 41
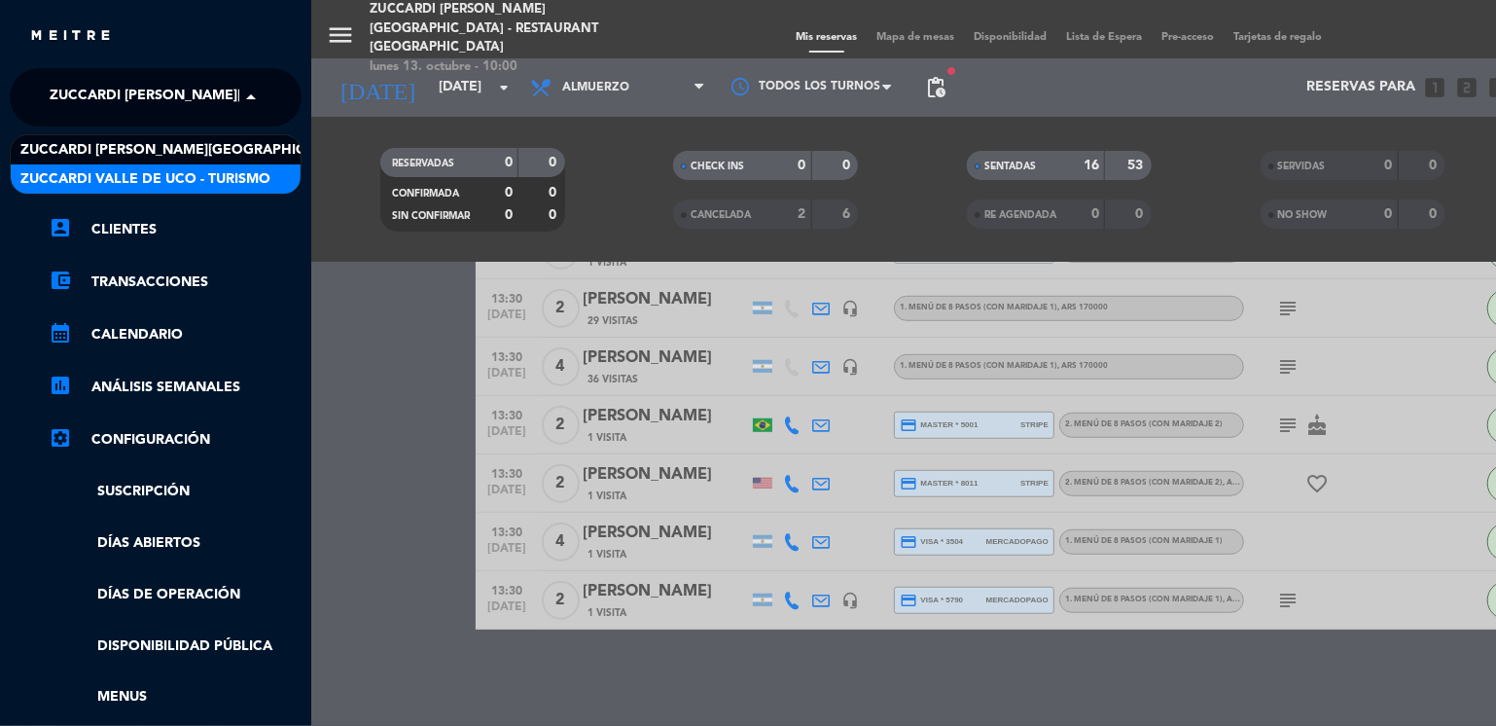
click at [232, 171] on span "Zuccardi Valle de Uco - Turismo" at bounding box center [145, 179] width 250 height 22
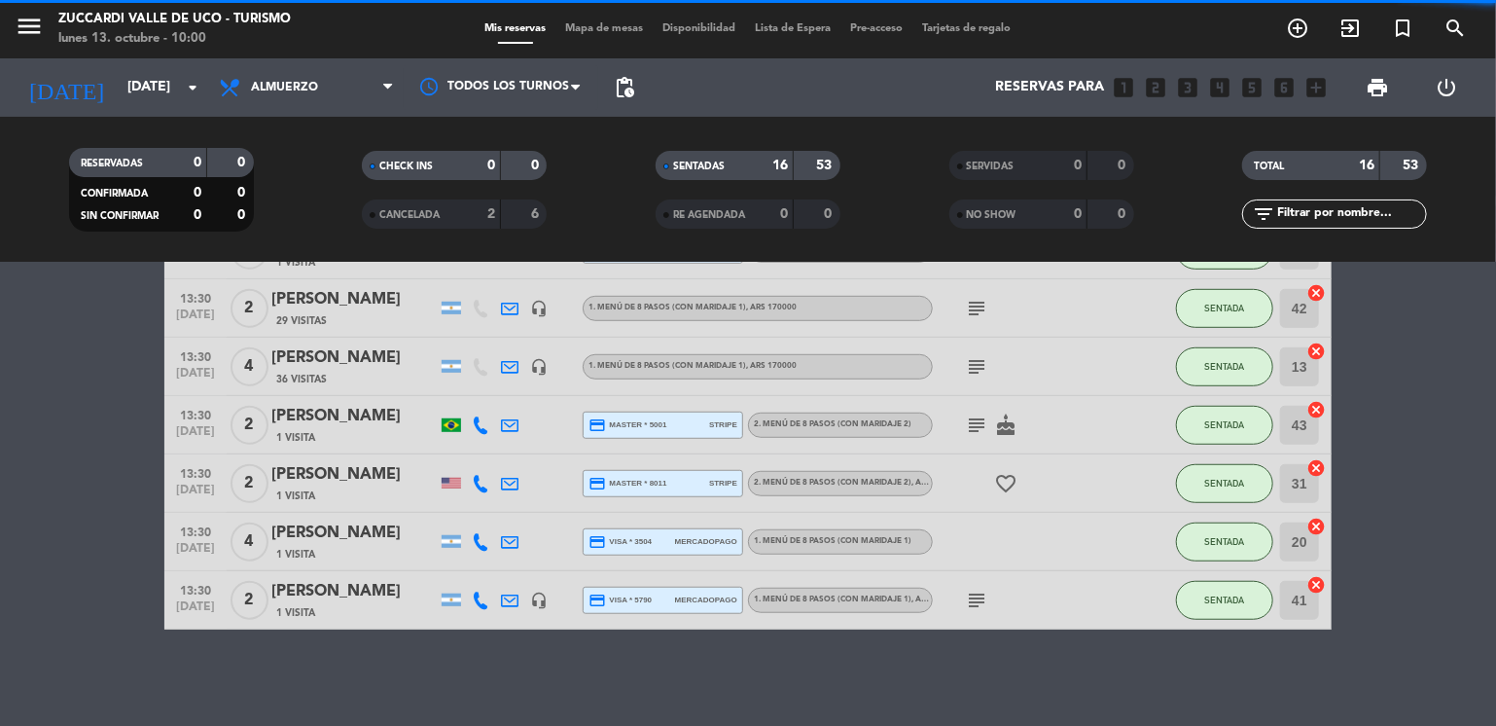
scroll to position [778, 0]
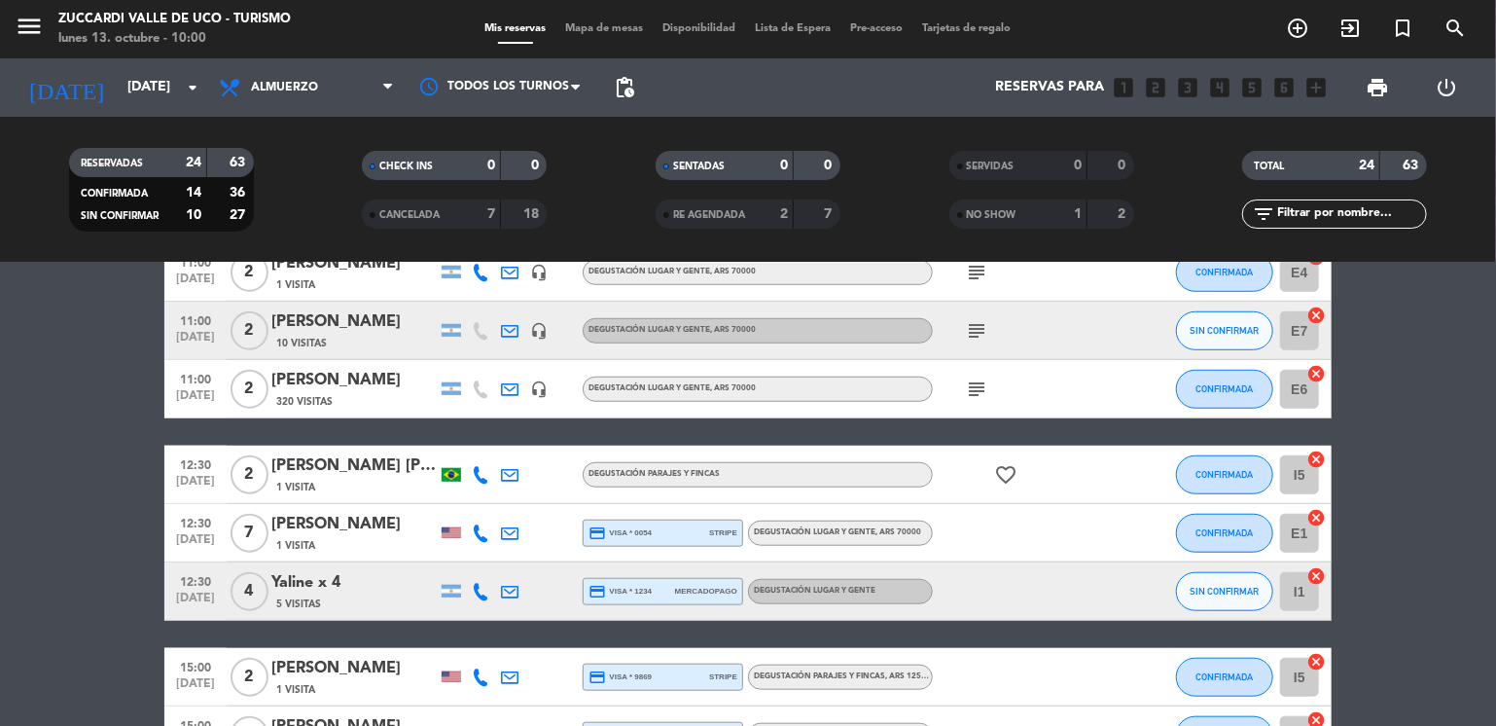
click at [33, 424] on bookings-row "09:30 [DATE] 2 [PERSON_NAME] Medeiro 1 Visita headset_mic credit_card master * …" at bounding box center [748, 315] width 1496 height 1483
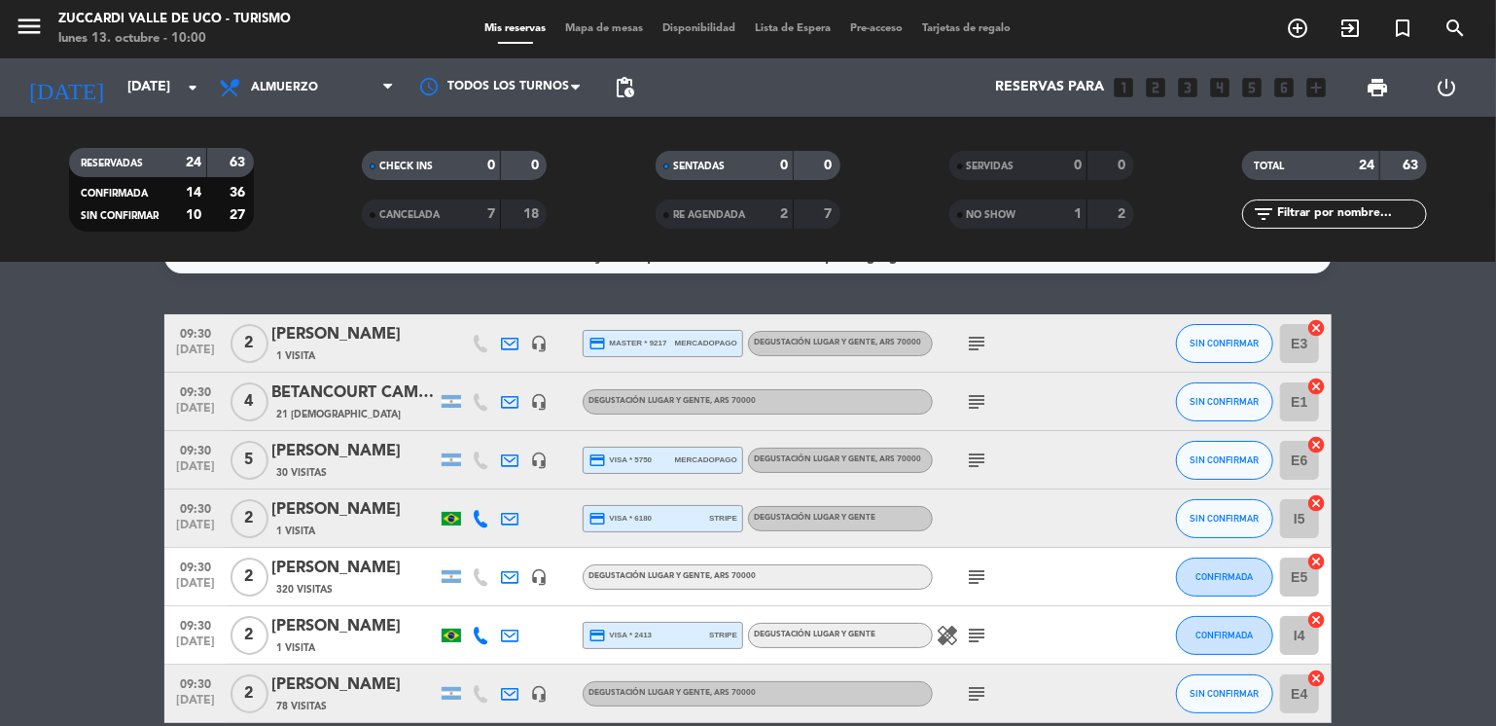
scroll to position [0, 0]
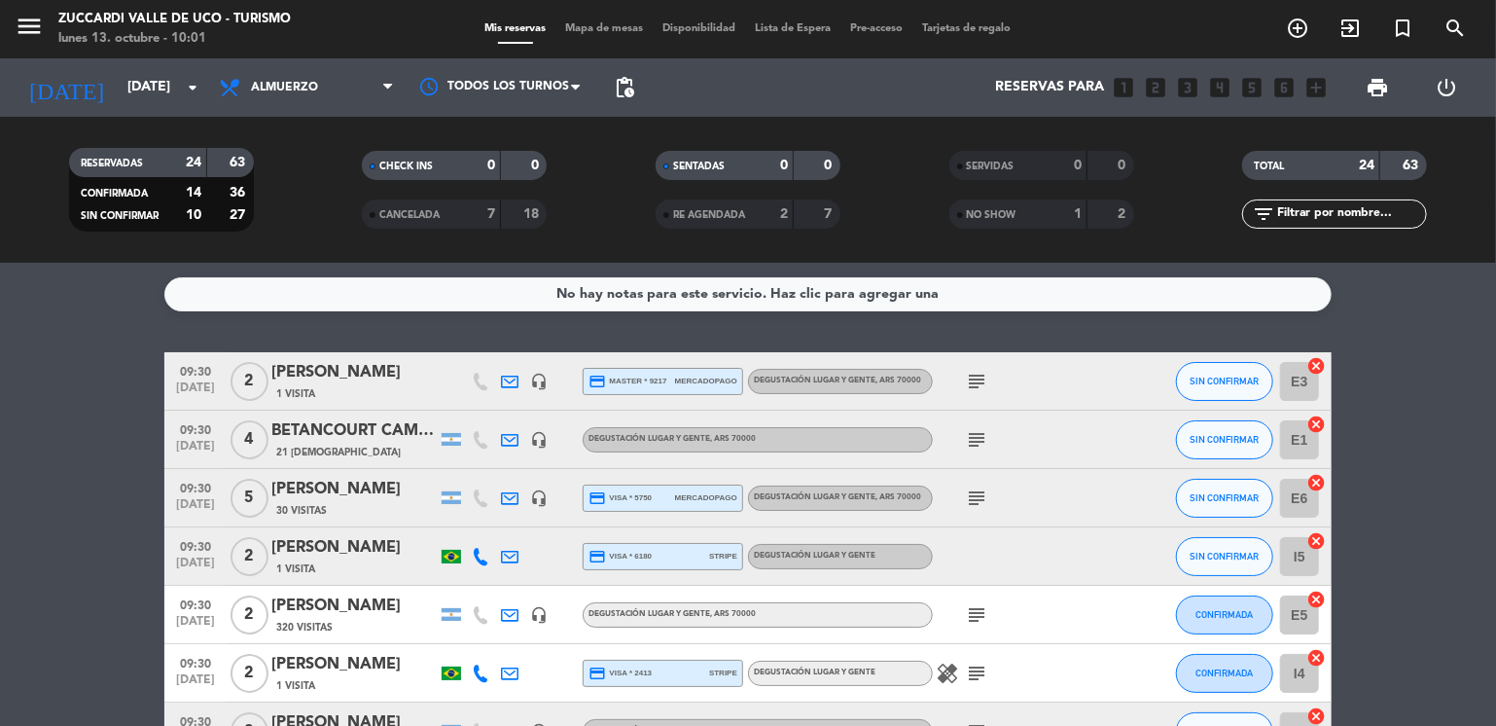
click at [976, 496] on icon "subject" at bounding box center [976, 497] width 23 height 23
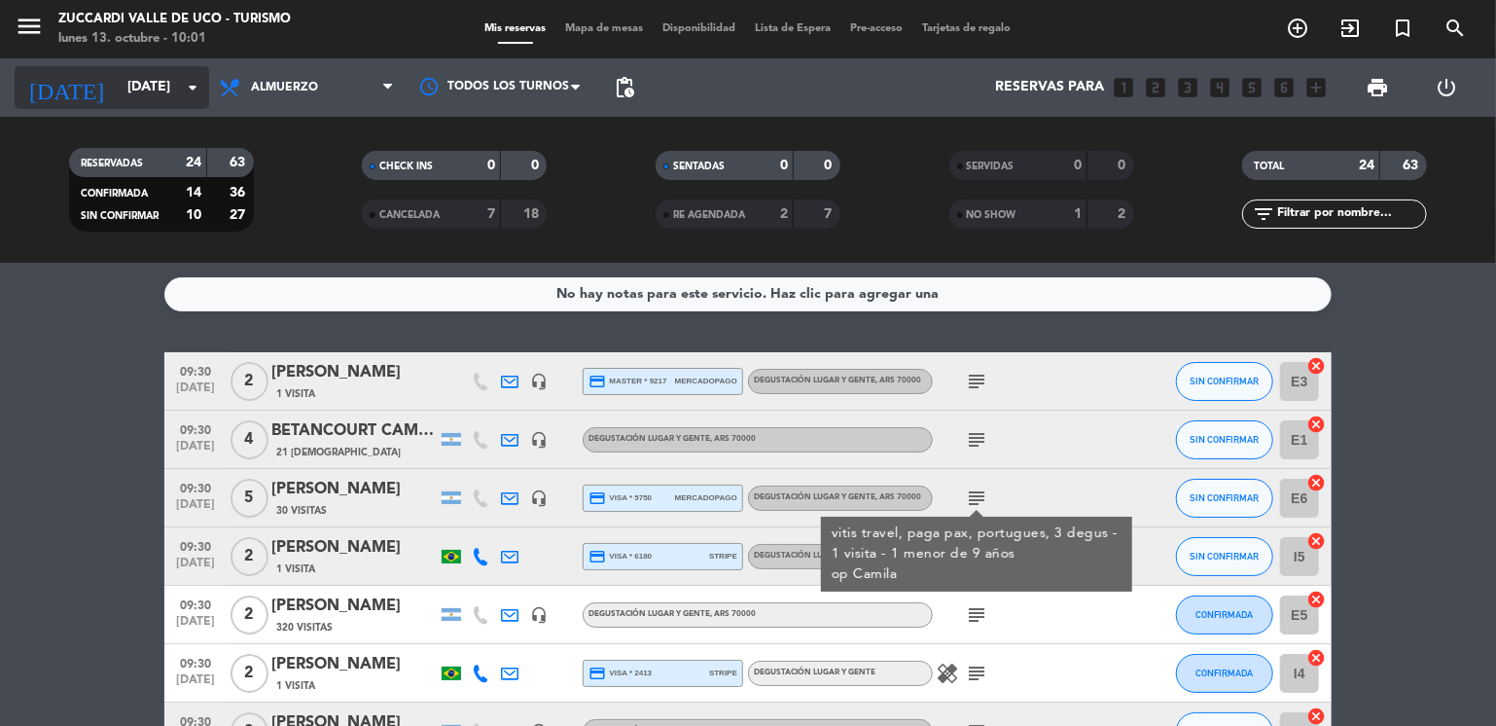
click at [141, 89] on input "[DATE]" at bounding box center [210, 87] width 185 height 35
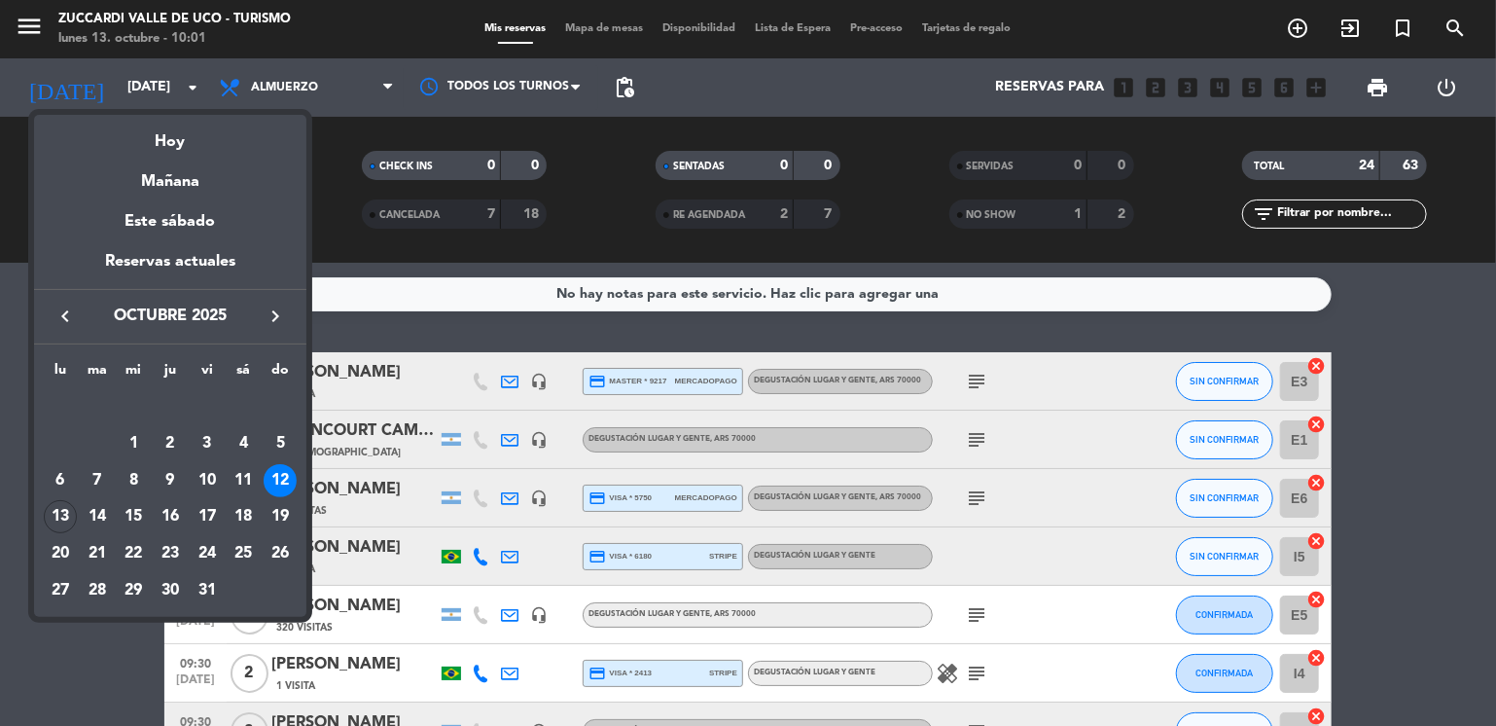
click at [280, 314] on icon "keyboard_arrow_right" at bounding box center [275, 315] width 23 height 23
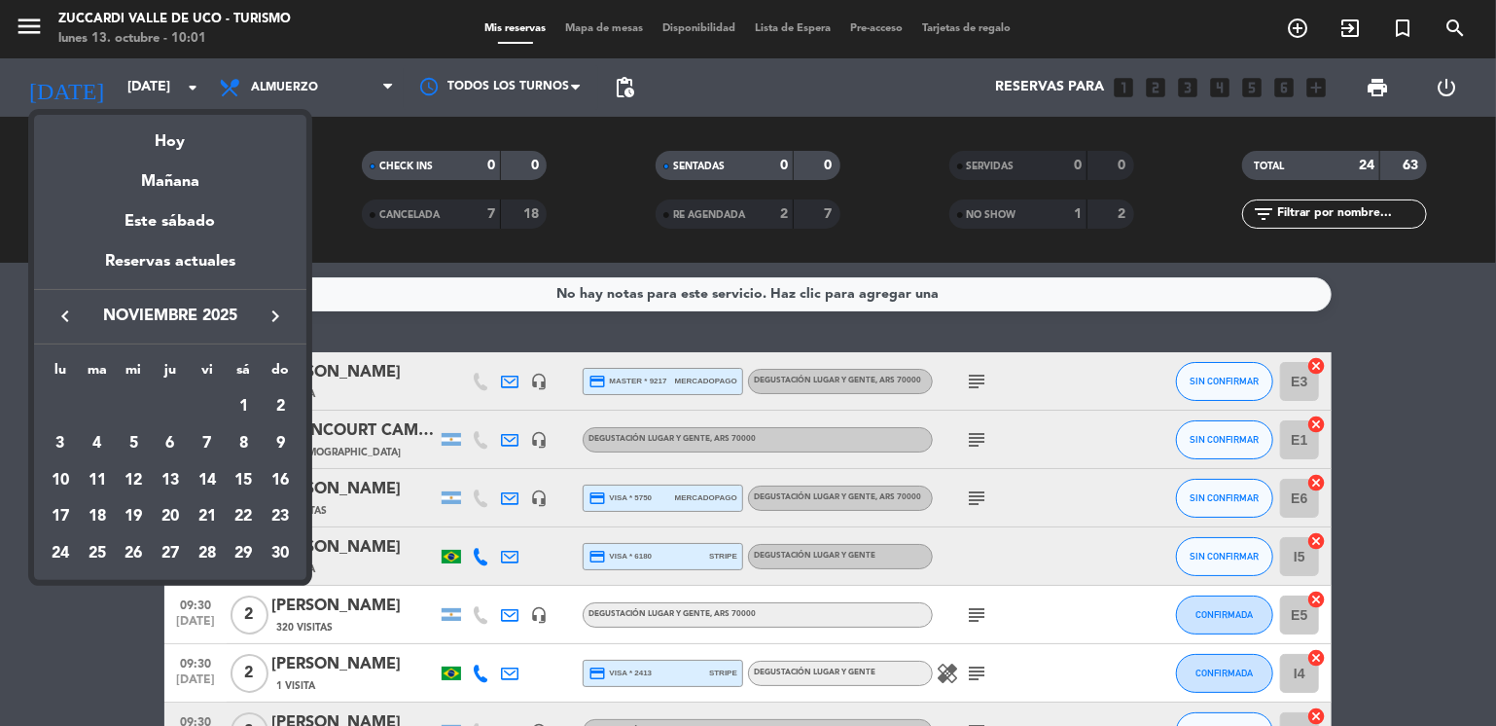
click at [280, 314] on icon "keyboard_arrow_right" at bounding box center [275, 315] width 23 height 23
click at [283, 448] on div "7" at bounding box center [280, 443] width 33 height 33
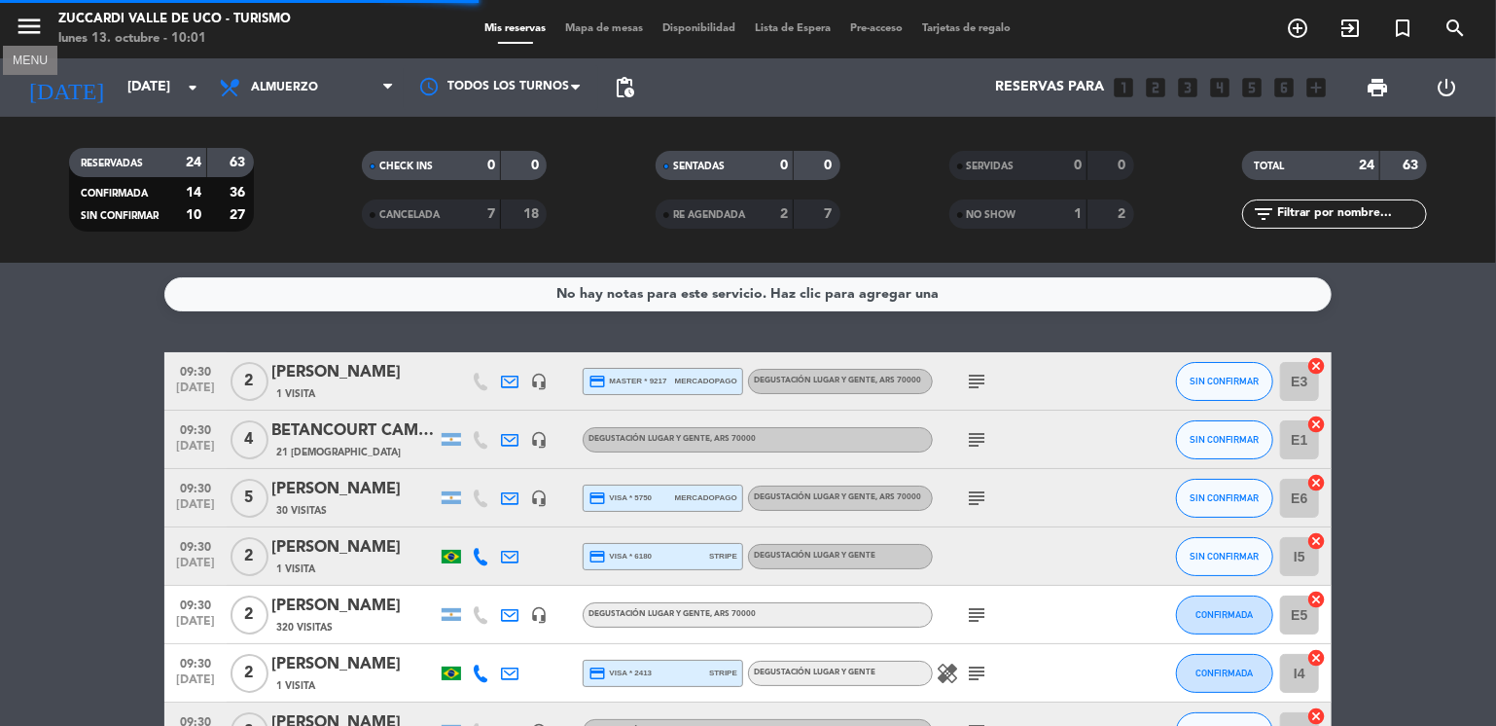
click at [28, 27] on icon "menu" at bounding box center [29, 26] width 29 height 29
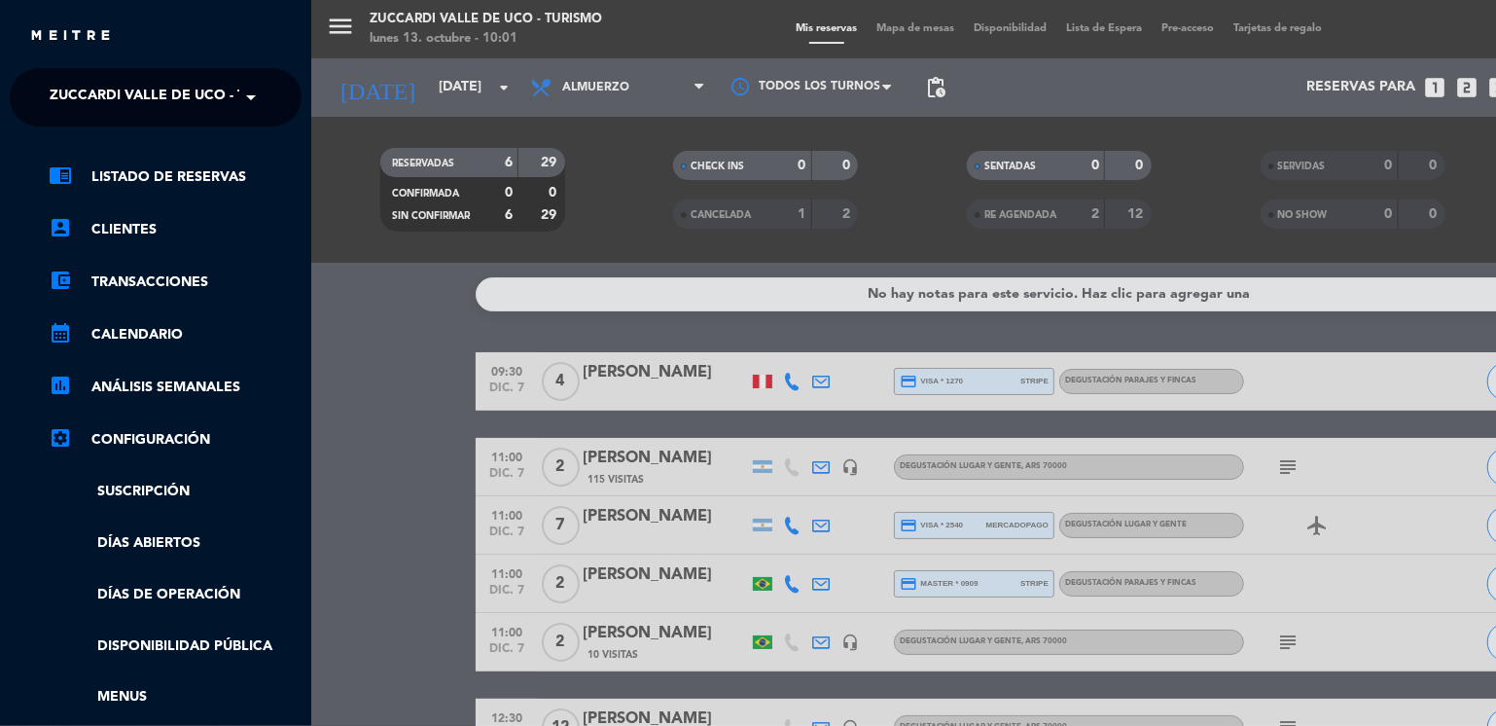
click at [148, 124] on ng-select "× Zuccardi [PERSON_NAME][GEOGRAPHIC_DATA] - Turismo ×" at bounding box center [156, 97] width 292 height 58
click at [168, 119] on ng-select "× Zuccardi [PERSON_NAME][GEOGRAPHIC_DATA] - Turismo ×" at bounding box center [156, 97] width 292 height 58
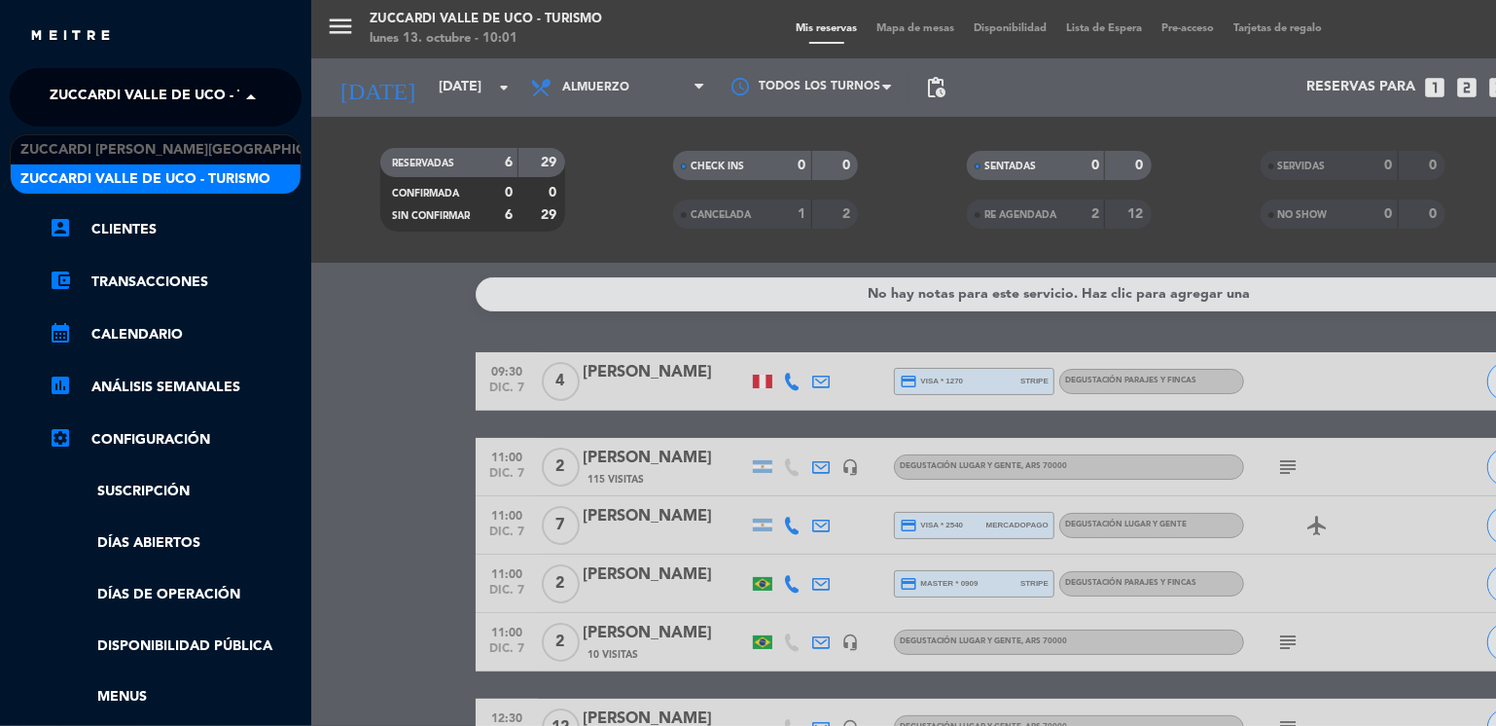
click at [206, 102] on span "Zuccardi Valle de Uco - Turismo" at bounding box center [175, 97] width 250 height 41
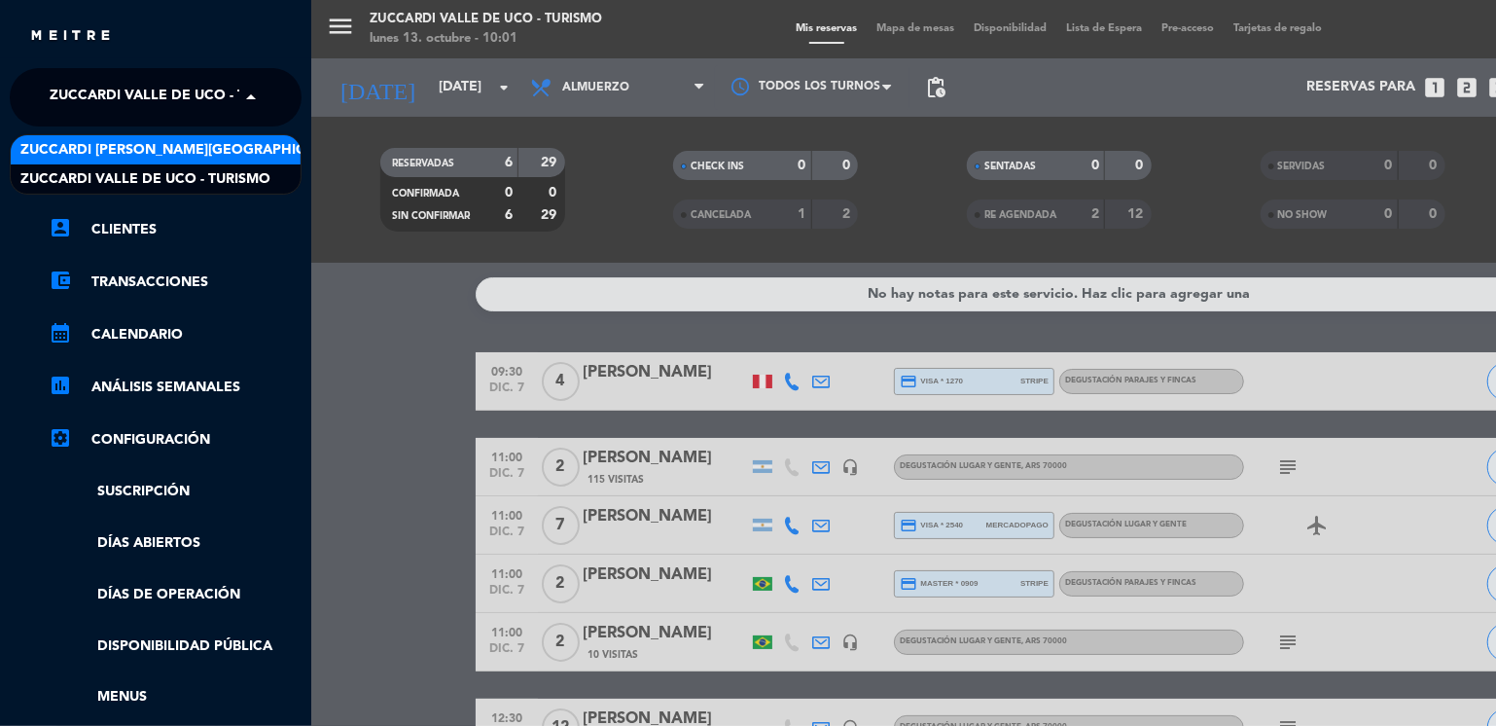
click at [245, 146] on span "Zuccardi [PERSON_NAME][GEOGRAPHIC_DATA] - Restaurant [GEOGRAPHIC_DATA]" at bounding box center [310, 150] width 580 height 22
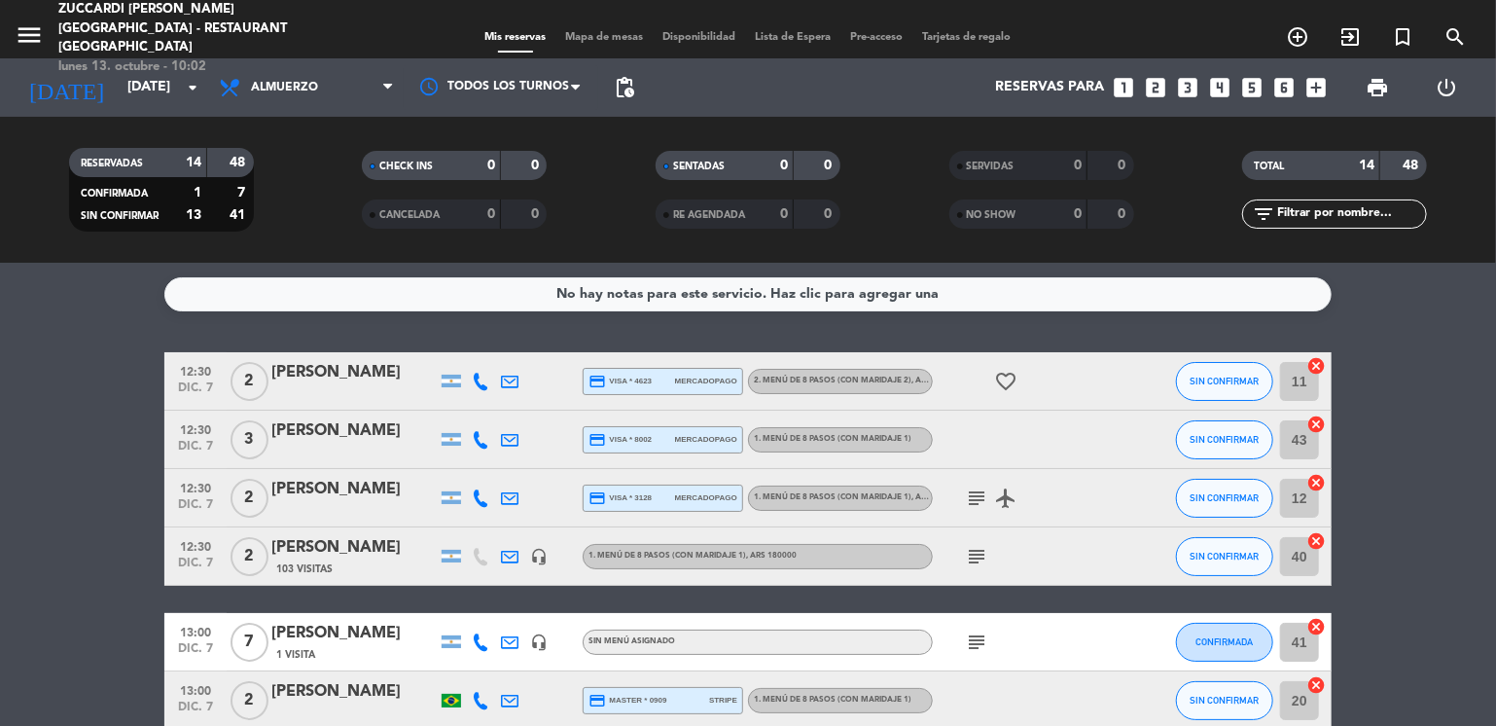
click at [128, 95] on input "[DATE]" at bounding box center [210, 87] width 185 height 35
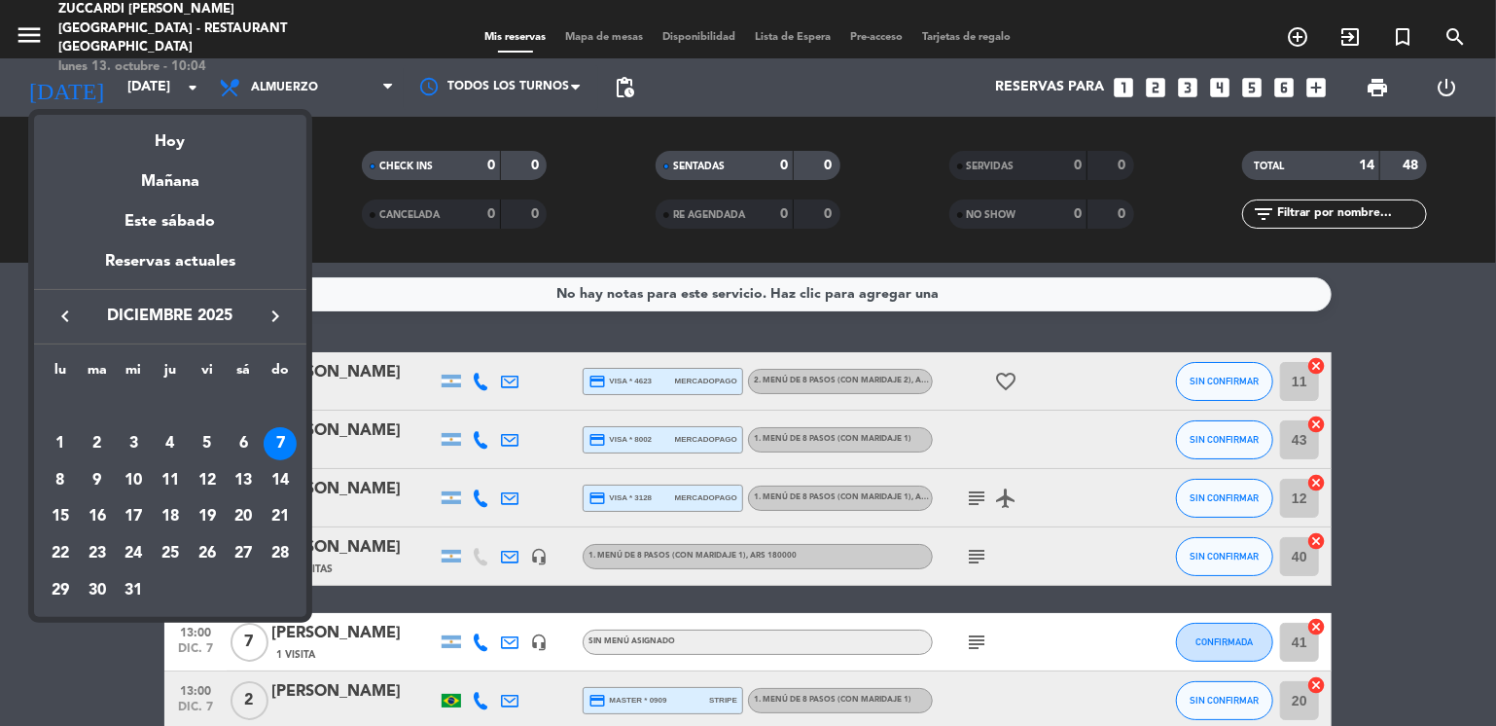
click at [65, 314] on icon "keyboard_arrow_left" at bounding box center [65, 315] width 23 height 23
click at [58, 592] on div "27" at bounding box center [60, 590] width 33 height 33
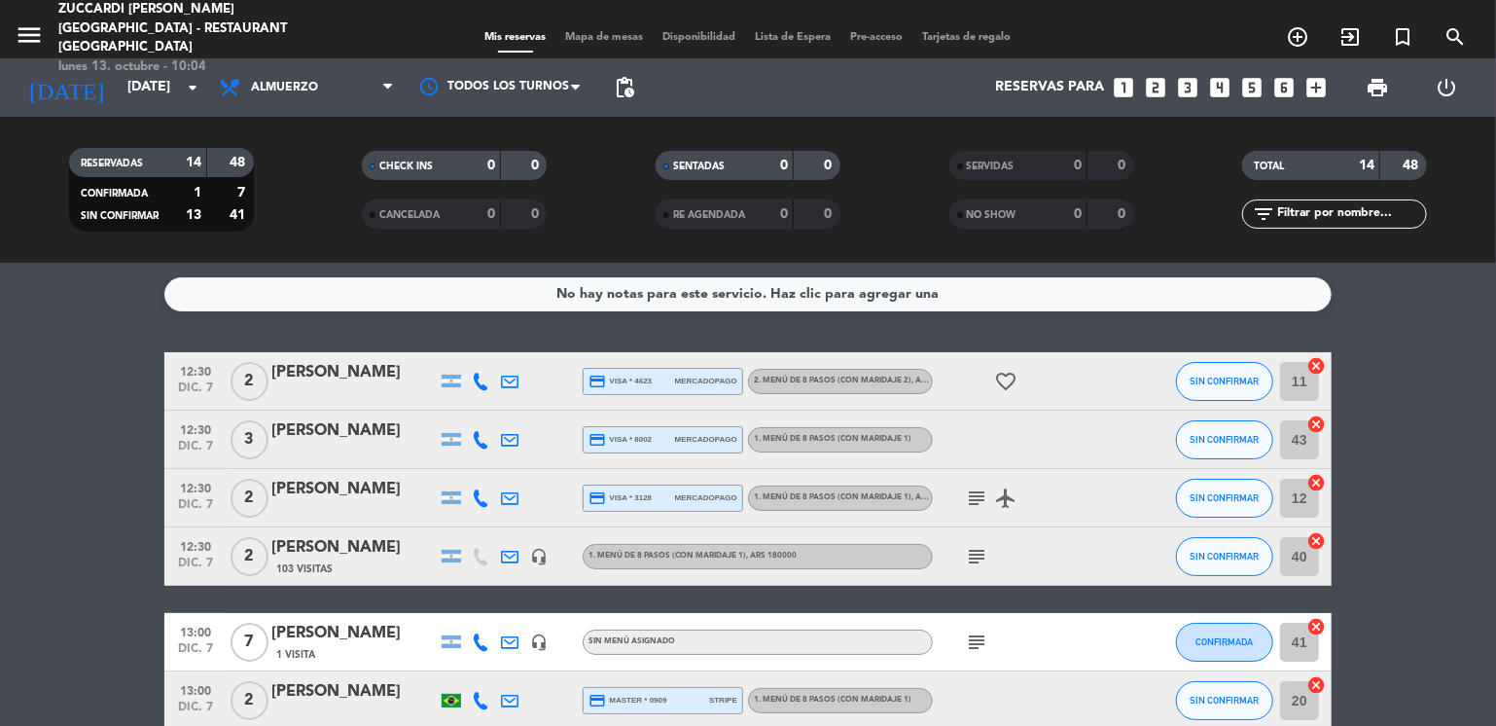
type input "[DATE]"
click at [34, 20] on icon "menu" at bounding box center [29, 34] width 29 height 29
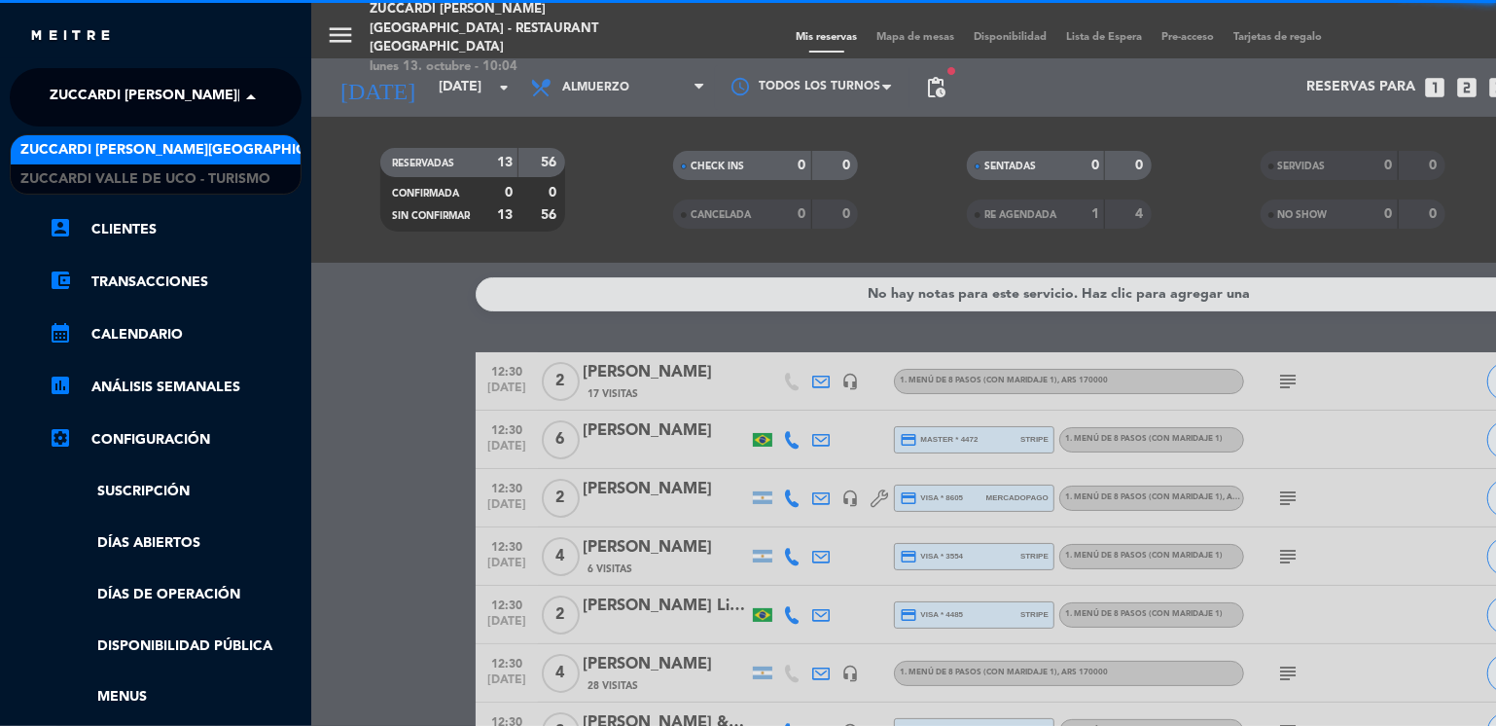
click at [148, 89] on span "Zuccardi [PERSON_NAME][GEOGRAPHIC_DATA] - Restaurant [GEOGRAPHIC_DATA]" at bounding box center [340, 97] width 580 height 41
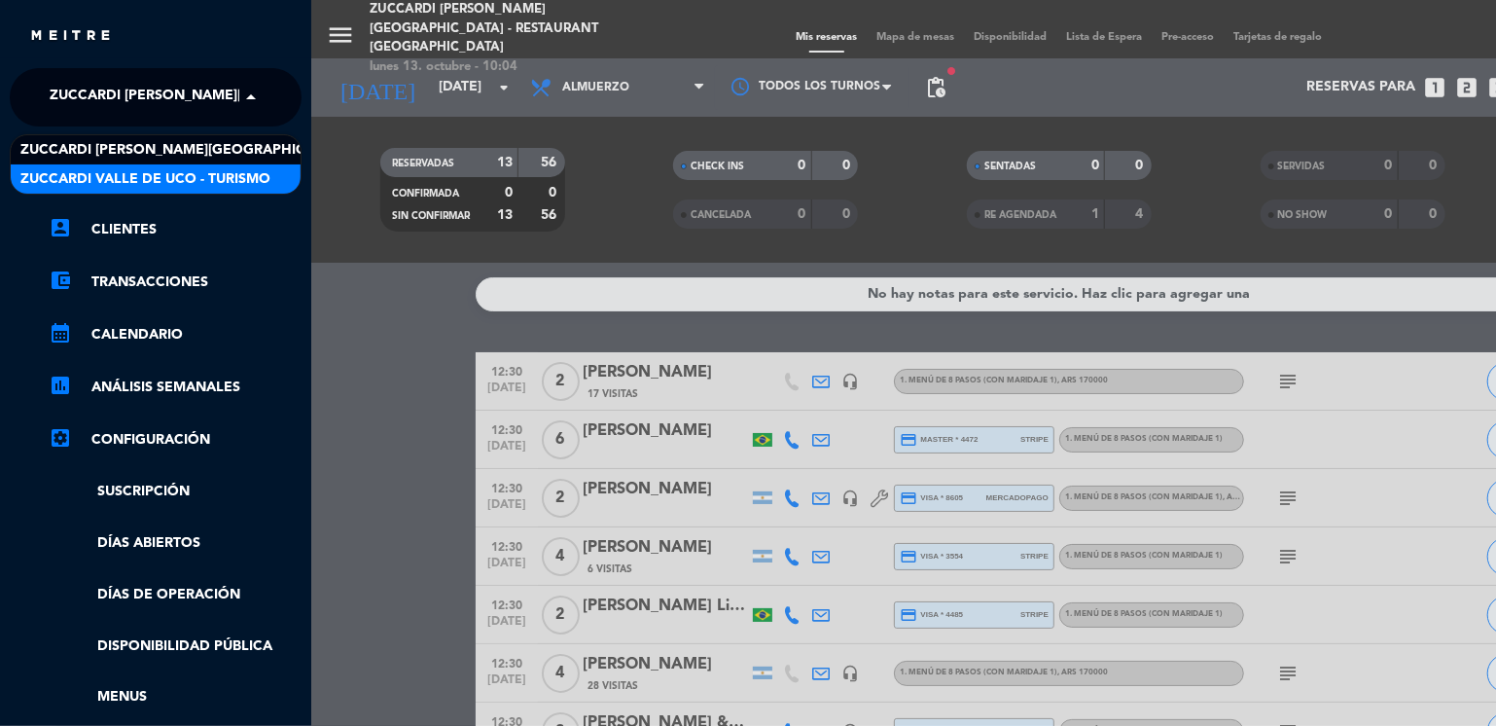
click at [249, 172] on span "Zuccardi Valle de Uco - Turismo" at bounding box center [145, 179] width 250 height 22
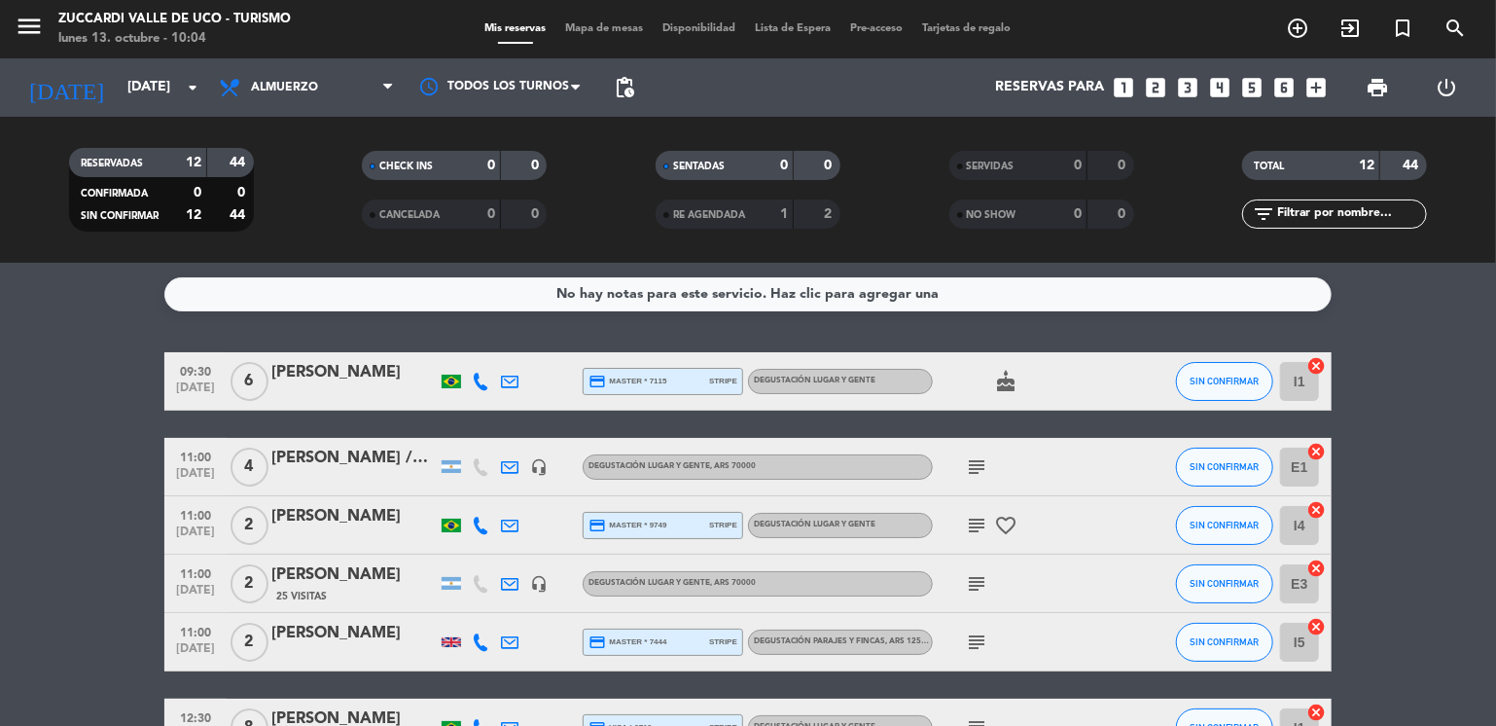
click at [1156, 90] on icon "looks_two" at bounding box center [1156, 87] width 25 height 25
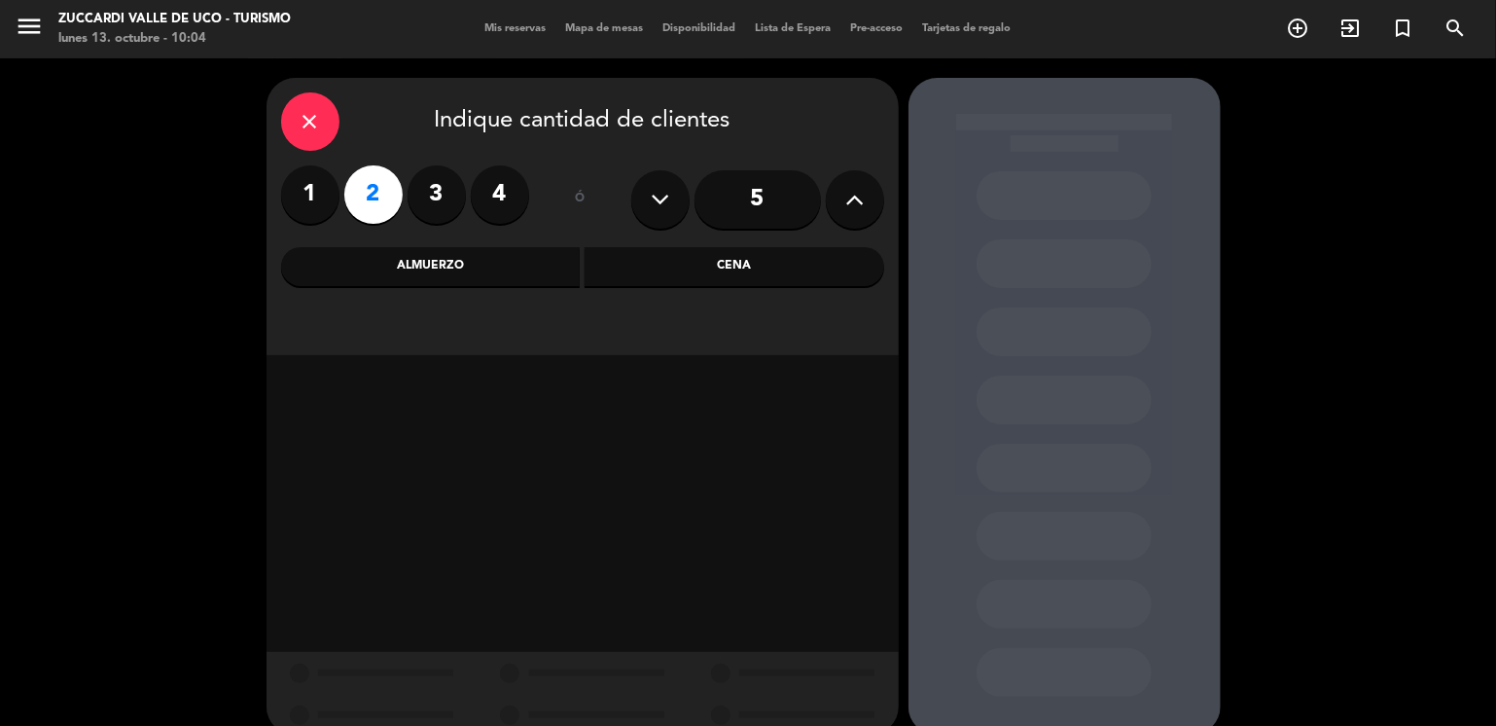
click at [502, 277] on div "Almuerzo" at bounding box center [431, 266] width 300 height 39
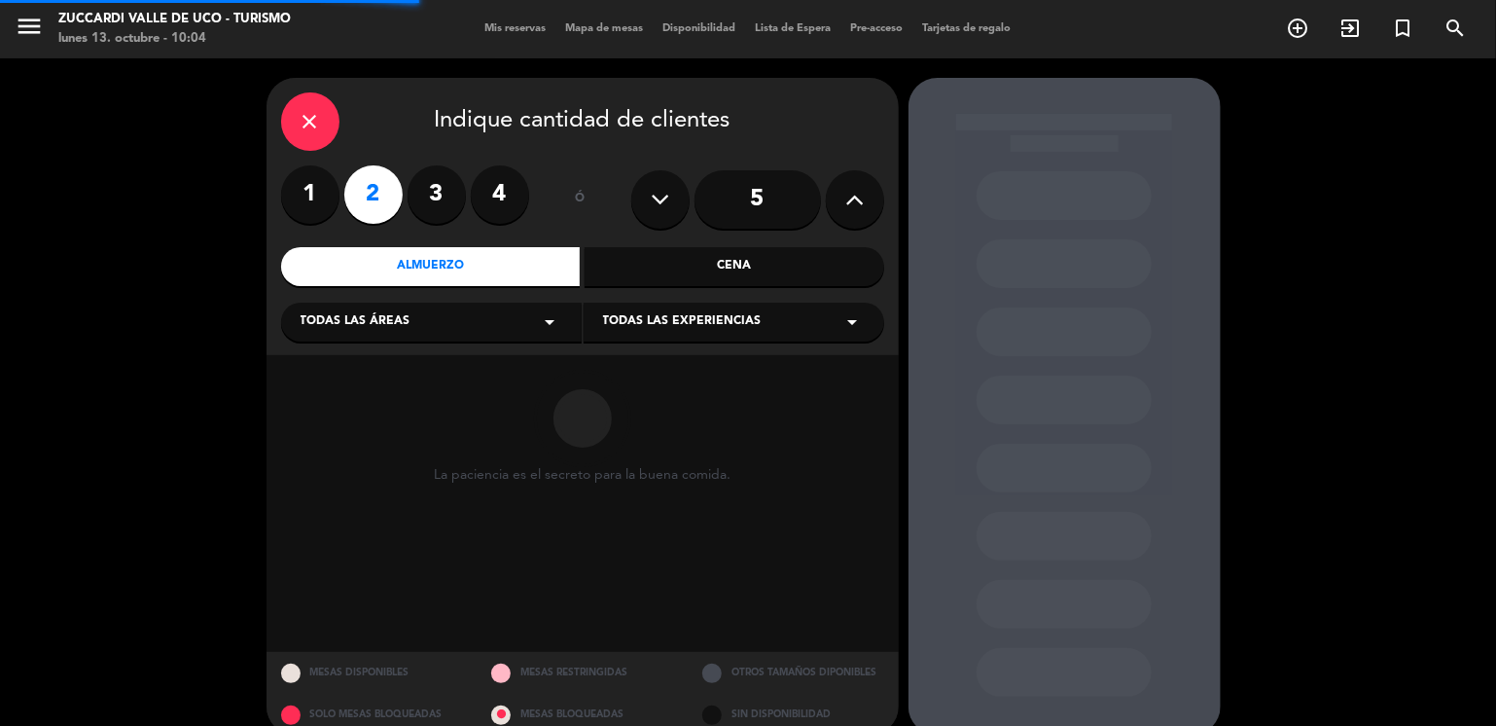
click at [399, 325] on span "Todas las áreas" at bounding box center [356, 321] width 110 height 19
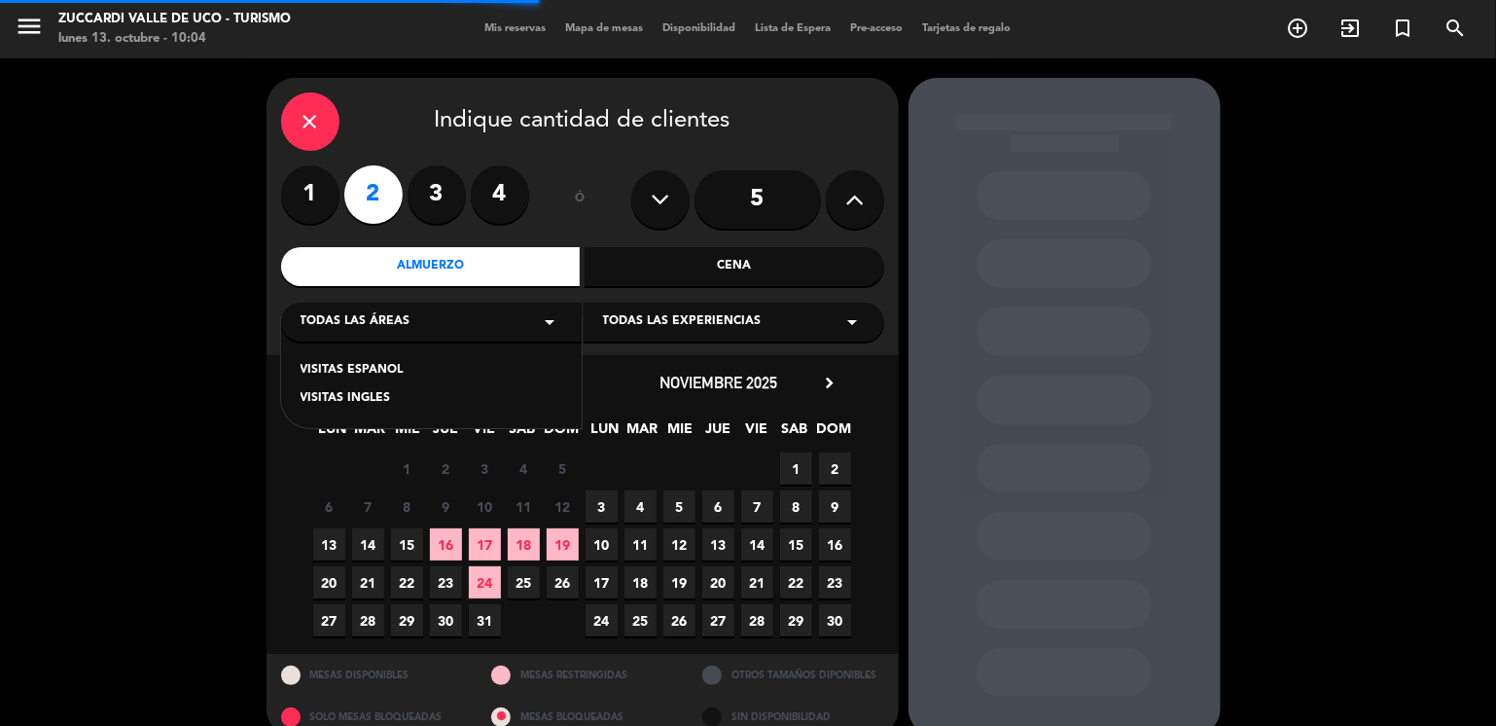
click at [355, 371] on div "VISITAS ESPANOL" at bounding box center [432, 370] width 262 height 19
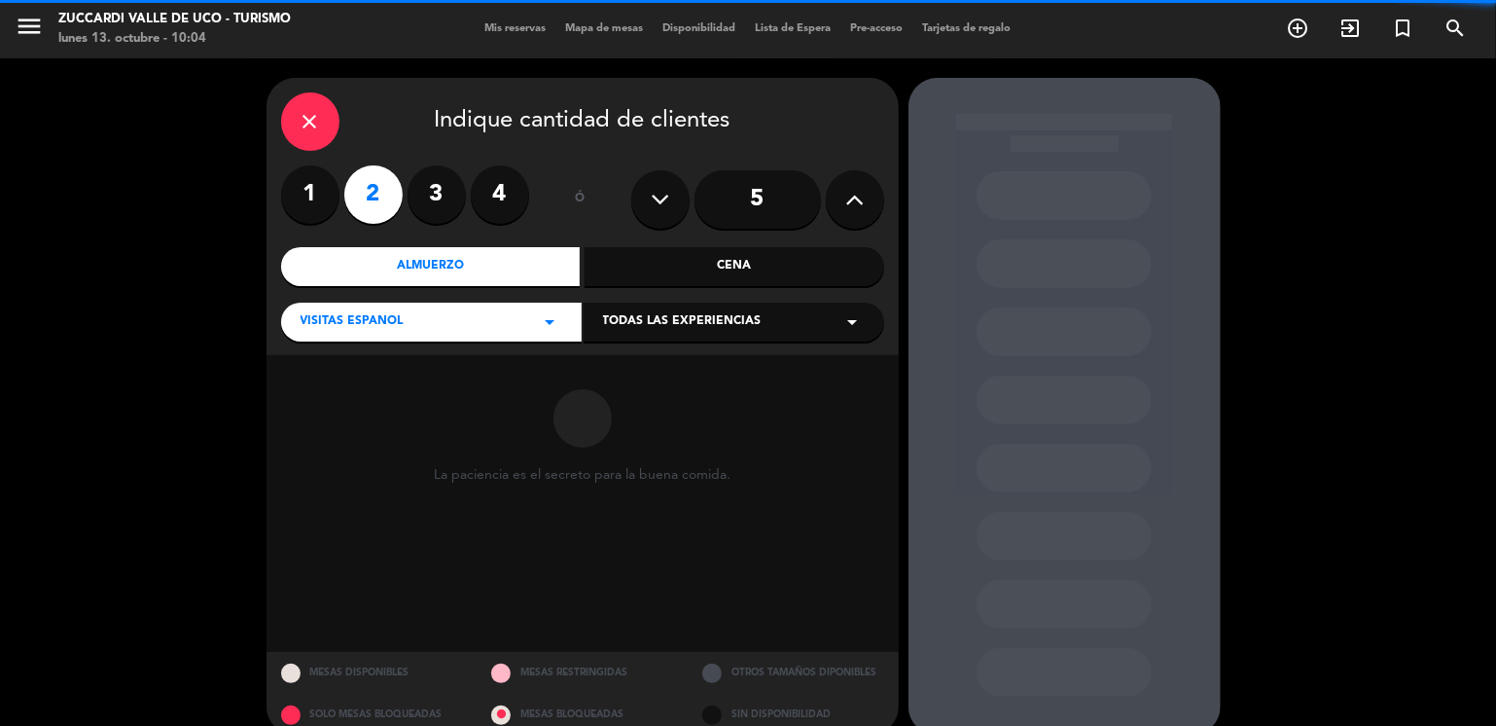
click at [646, 324] on span "Todas las experiencias" at bounding box center [682, 321] width 159 height 19
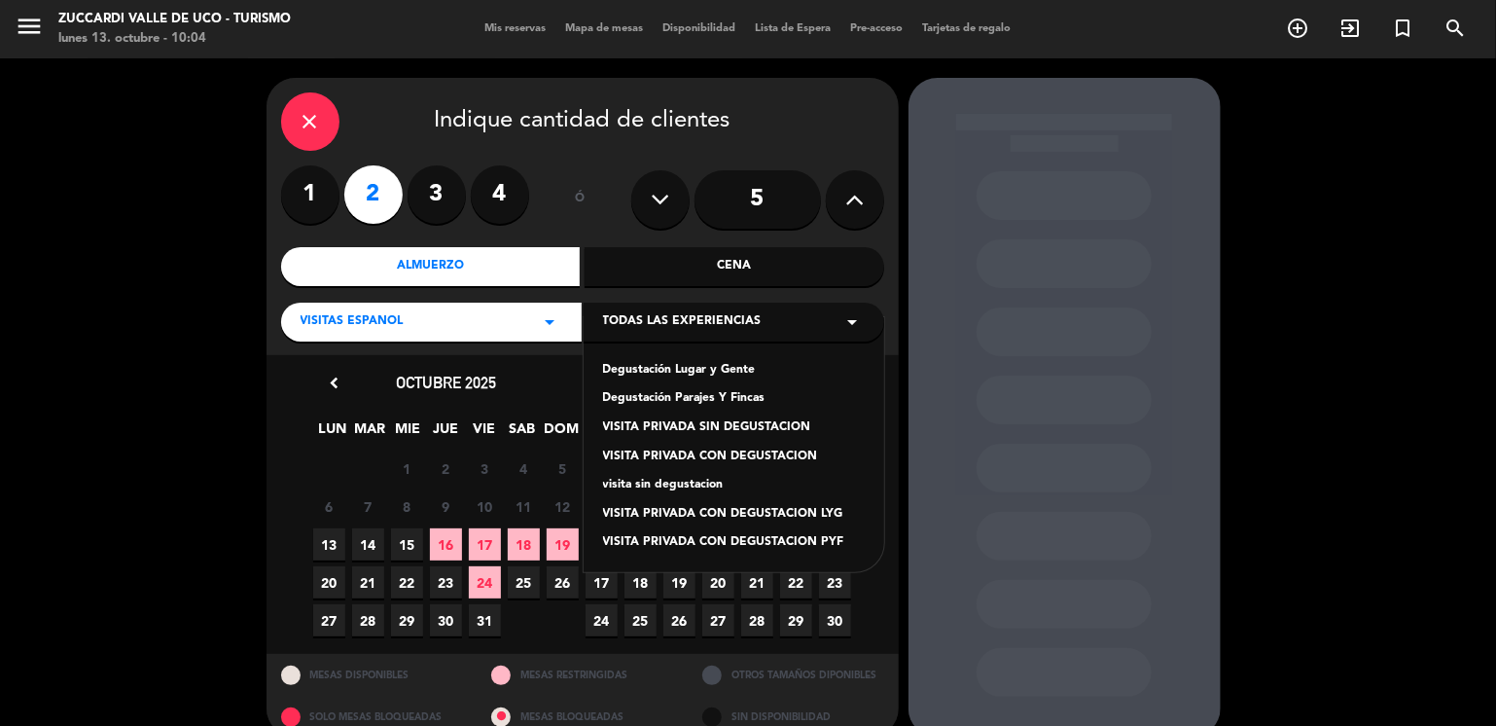
click at [674, 371] on div "Degustación Lugar y Gente" at bounding box center [734, 370] width 262 height 19
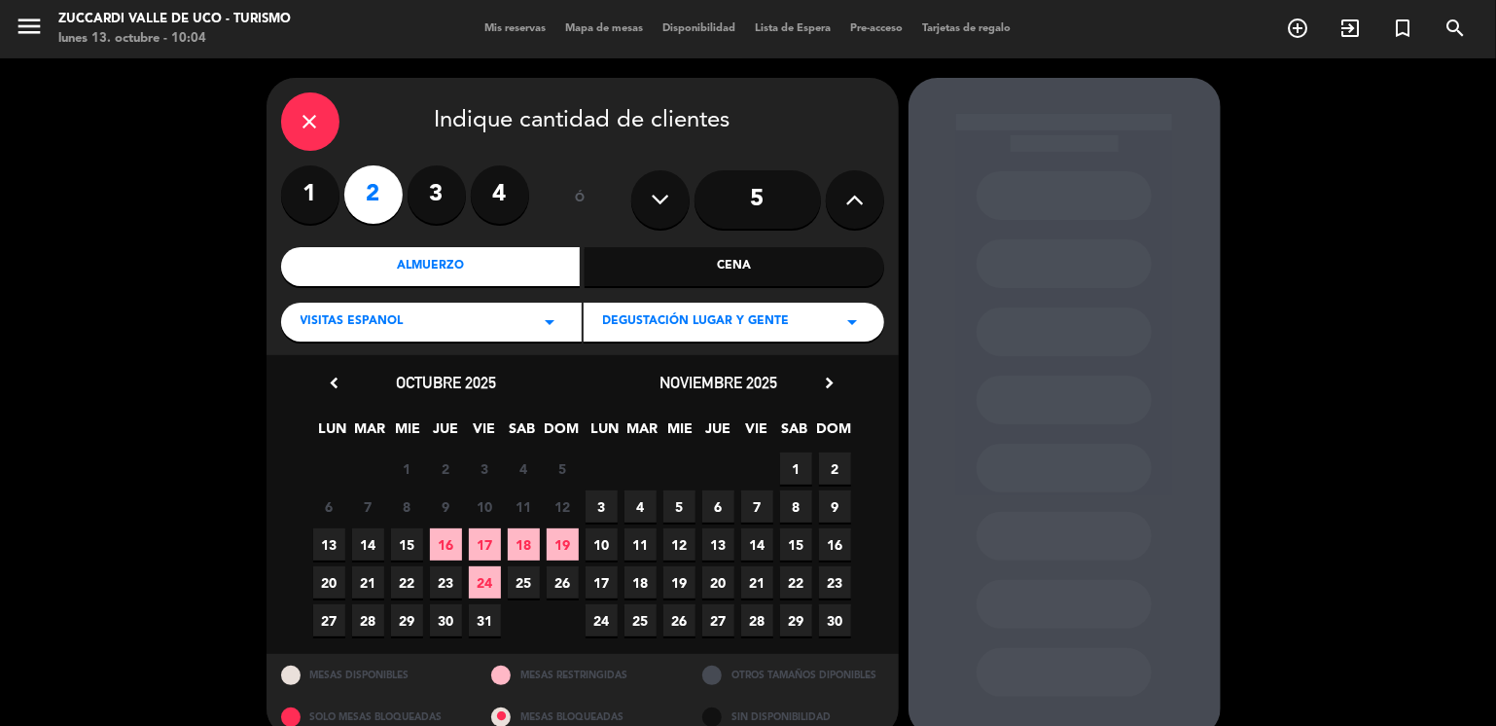
click at [335, 623] on span "27" at bounding box center [329, 620] width 32 height 32
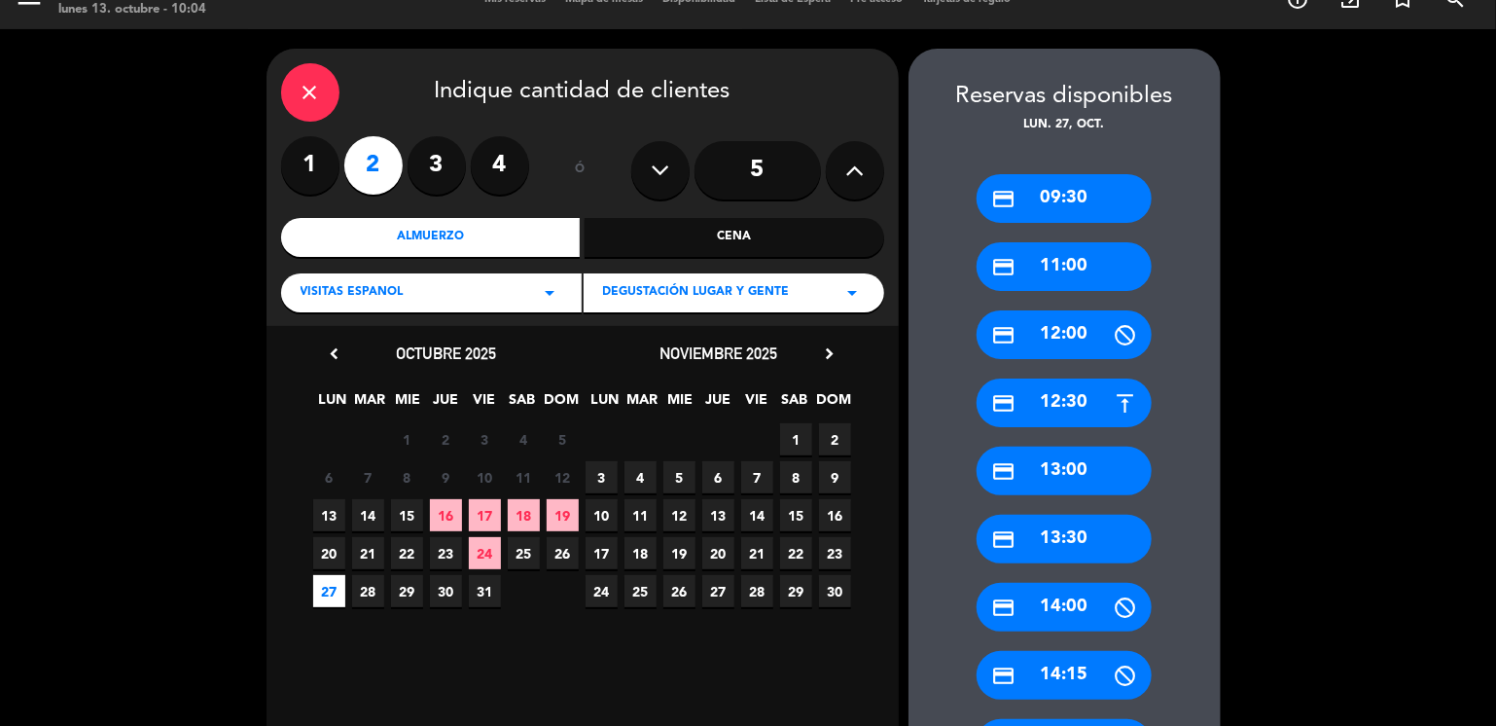
click at [1109, 268] on div "credit_card 11:00" at bounding box center [1064, 266] width 175 height 49
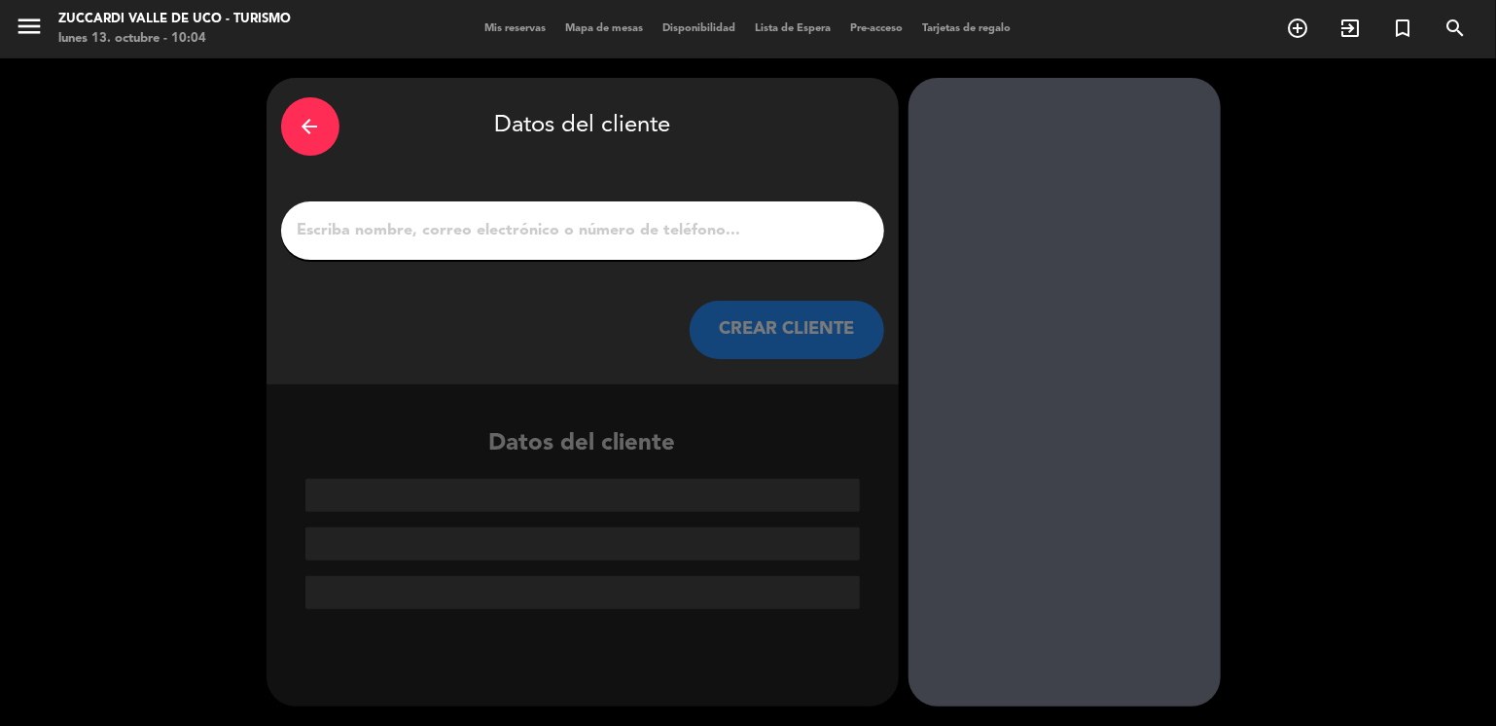
click at [619, 232] on input "1" at bounding box center [583, 230] width 574 height 27
paste input "[PERSON_NAME]"
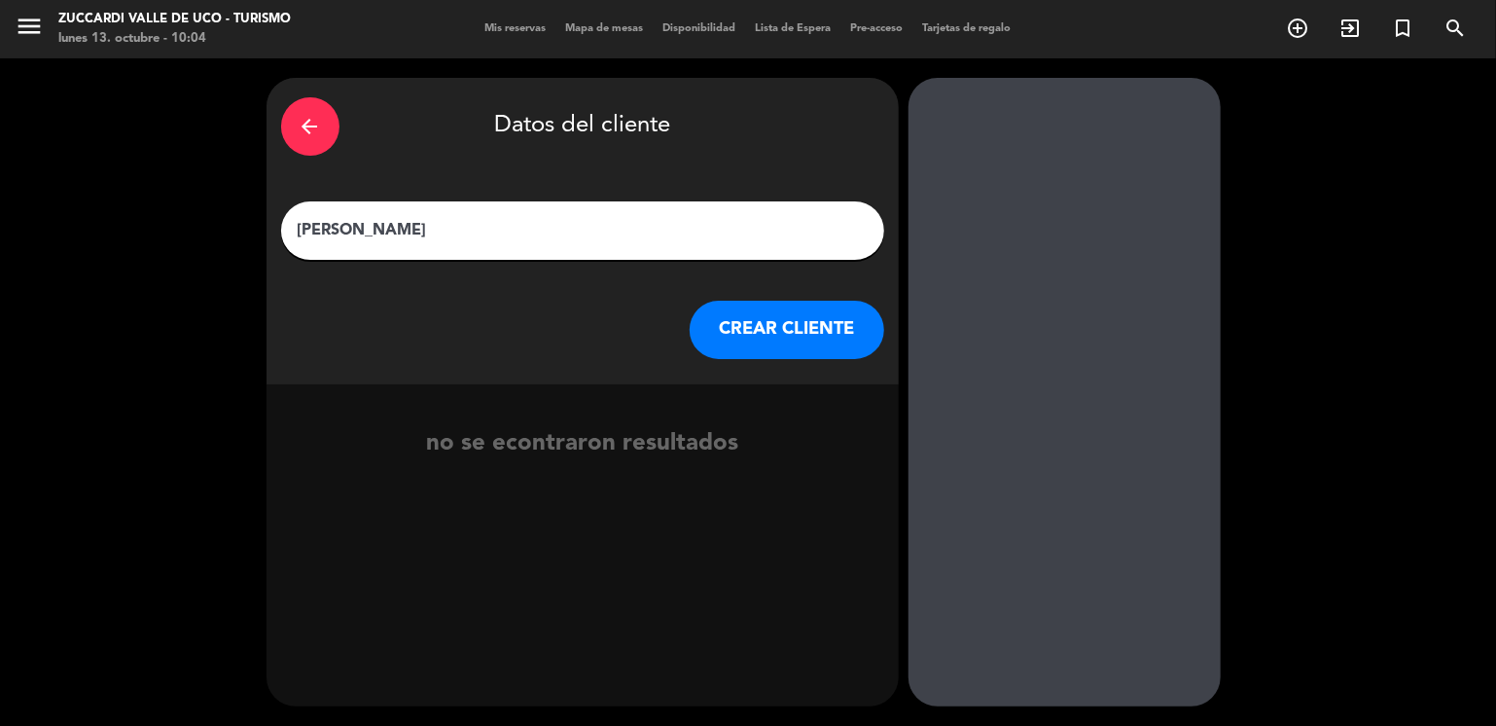
type input "[PERSON_NAME]"
click at [726, 337] on button "CREAR CLIENTE" at bounding box center [787, 330] width 195 height 58
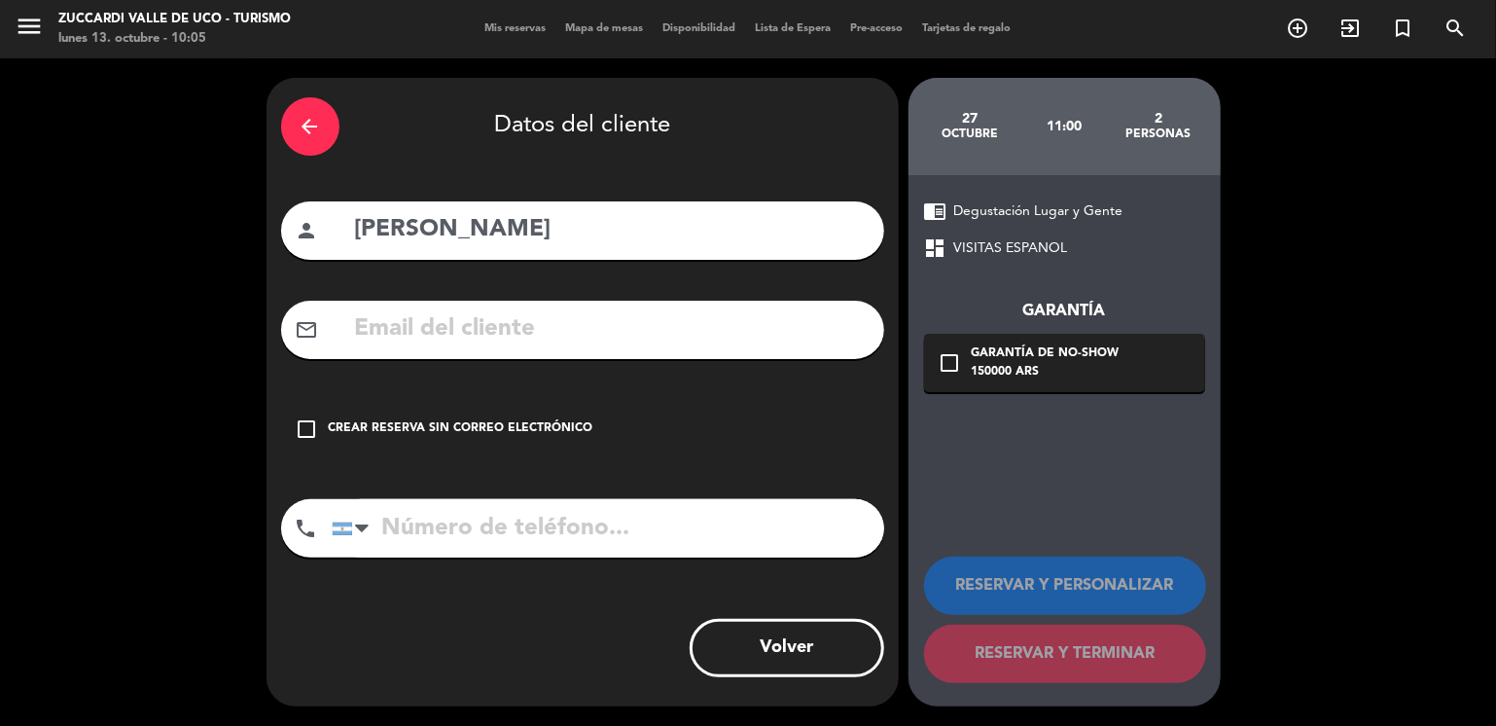
click at [427, 329] on input "text" at bounding box center [611, 329] width 517 height 40
paste input "[EMAIL_ADDRESS][DOMAIN_NAME]"
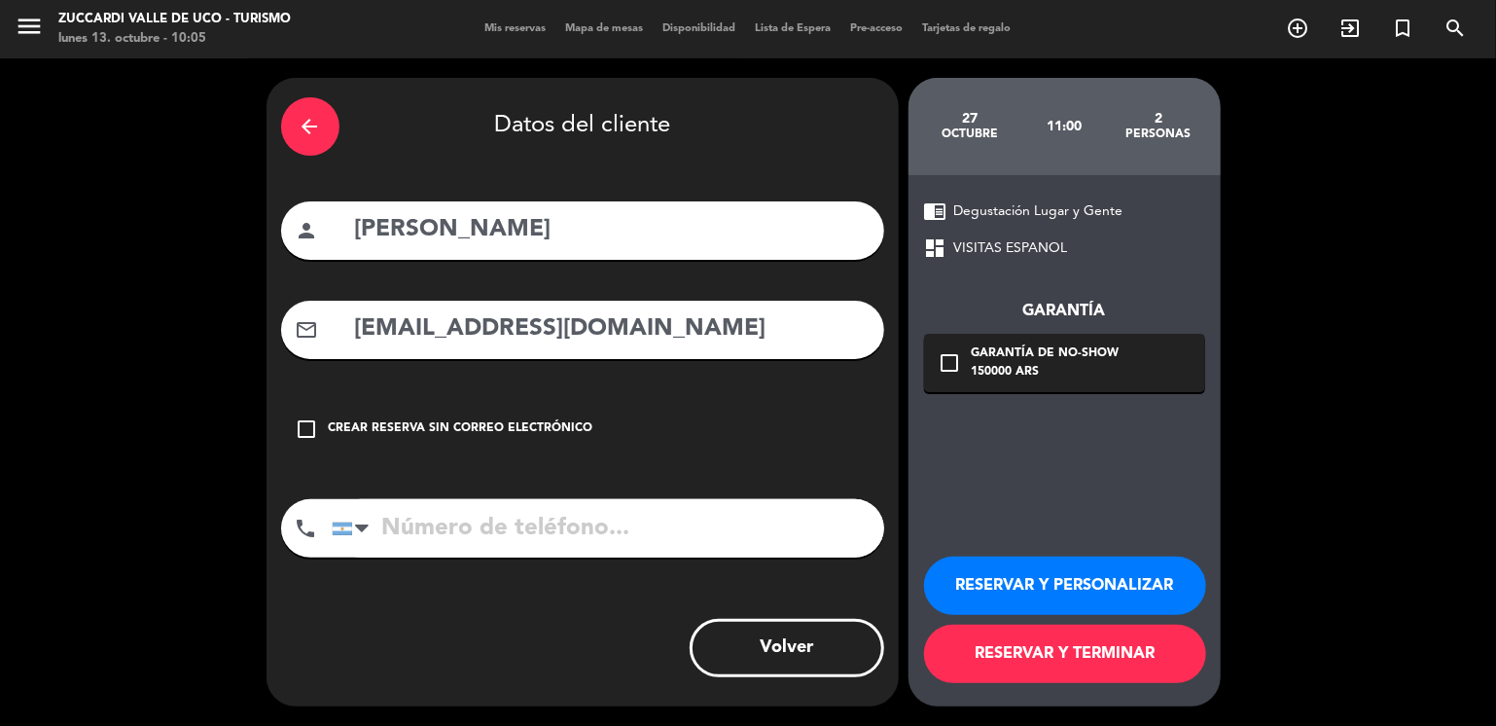
type input "[EMAIL_ADDRESS][DOMAIN_NAME]"
click at [1059, 592] on button "RESERVAR Y PERSONALIZAR" at bounding box center [1065, 585] width 282 height 58
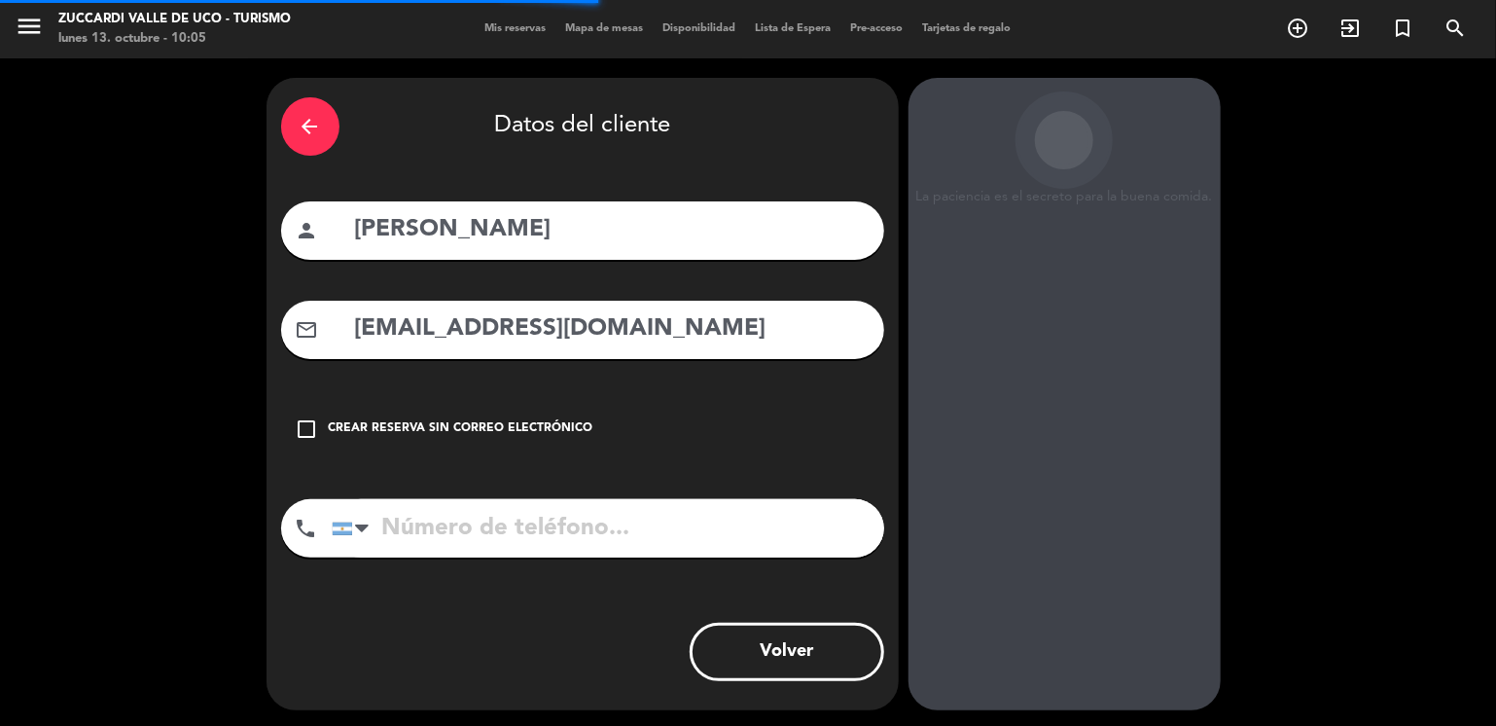
scroll to position [51, 0]
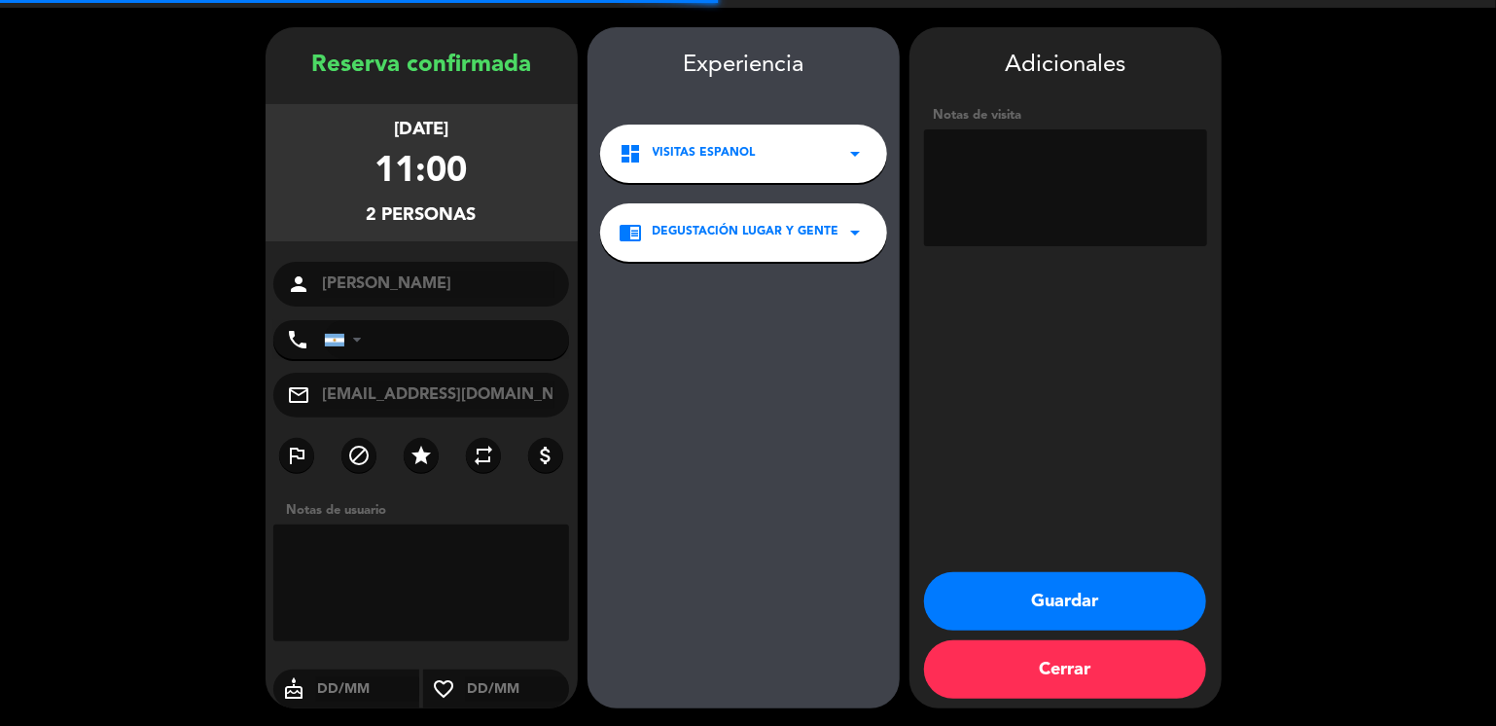
click at [1075, 190] on textarea at bounding box center [1065, 187] width 283 height 117
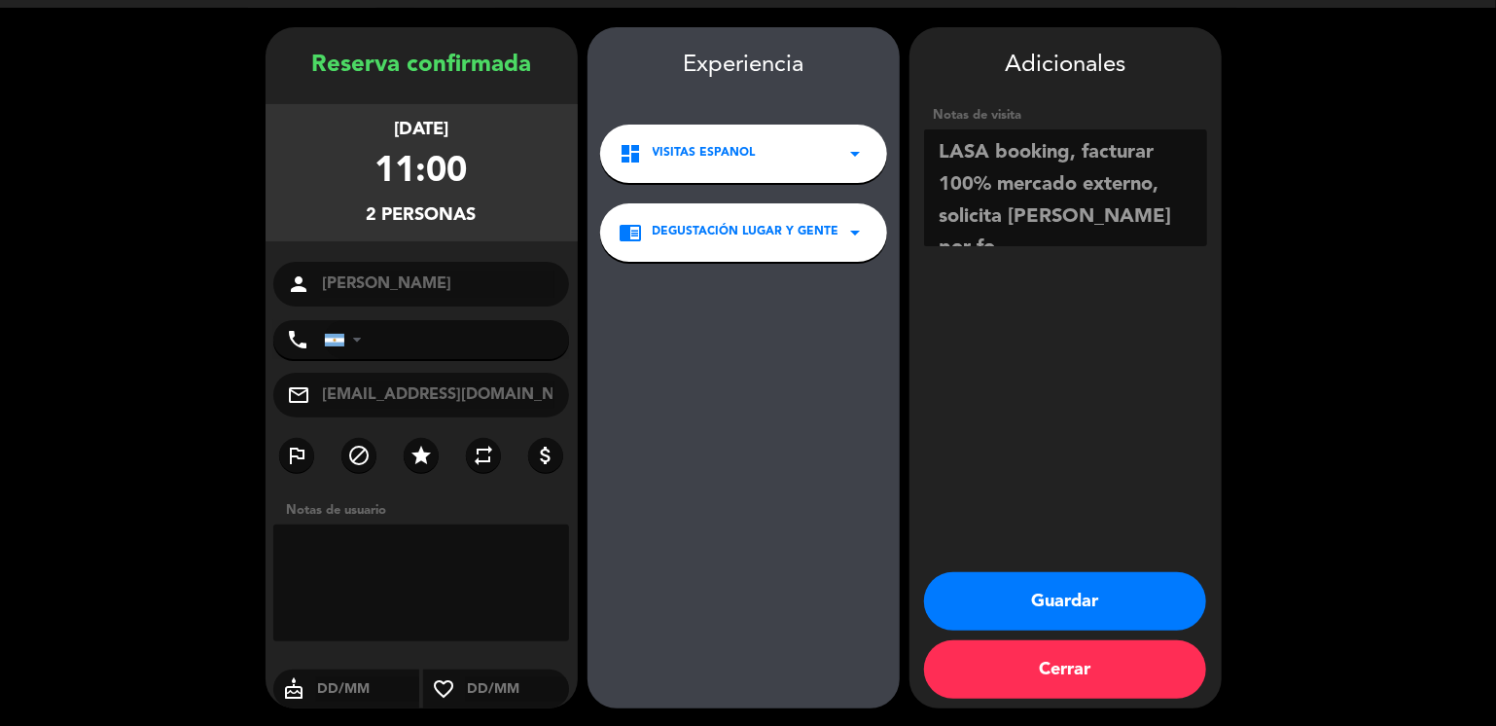
scroll to position [14, 0]
paste textarea "HACER VISITA Y DEGUSTACION SIN CARGO. [PERSON_NAME] ([GEOGRAPHIC_DATA]) [PHONE_…"
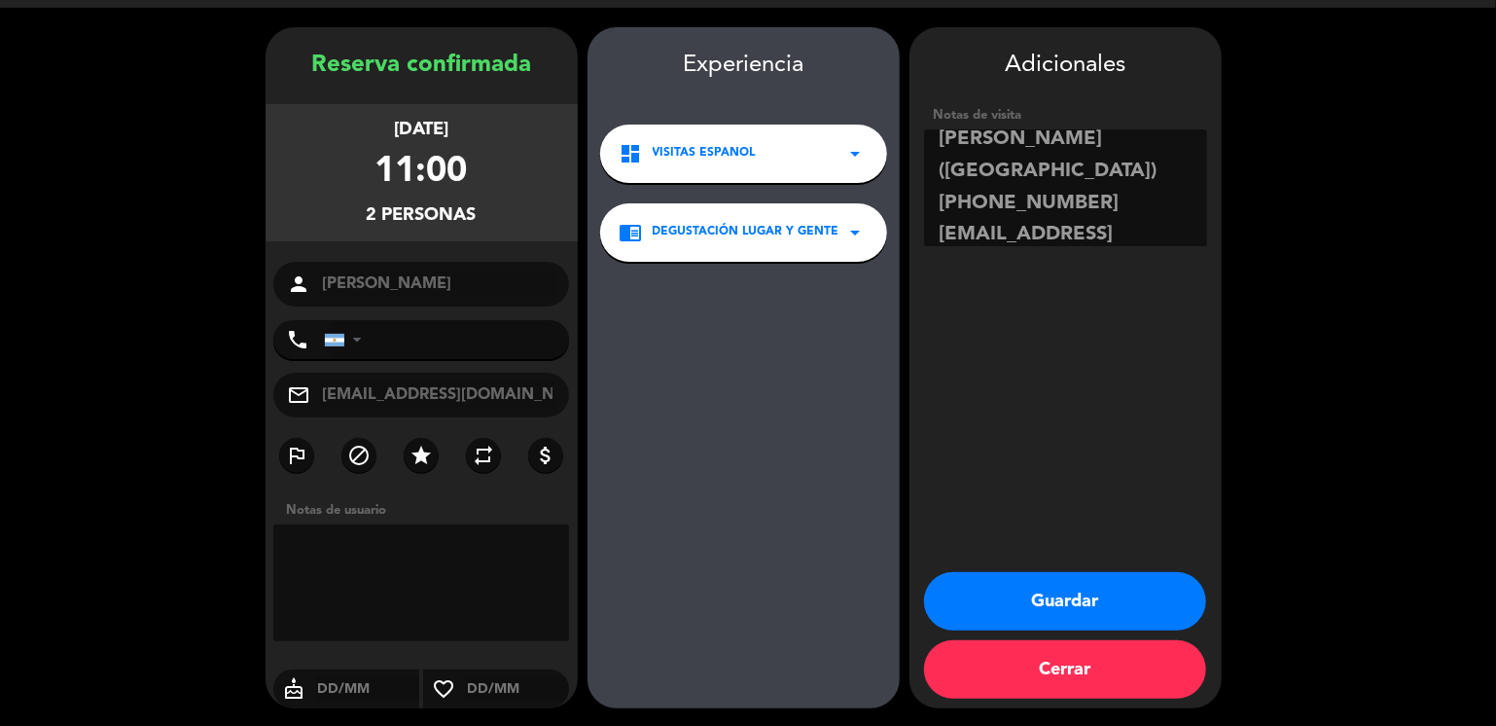
type textarea "LASA booking, facturar 100% mercado externo, solicita [PERSON_NAME] por formula…"
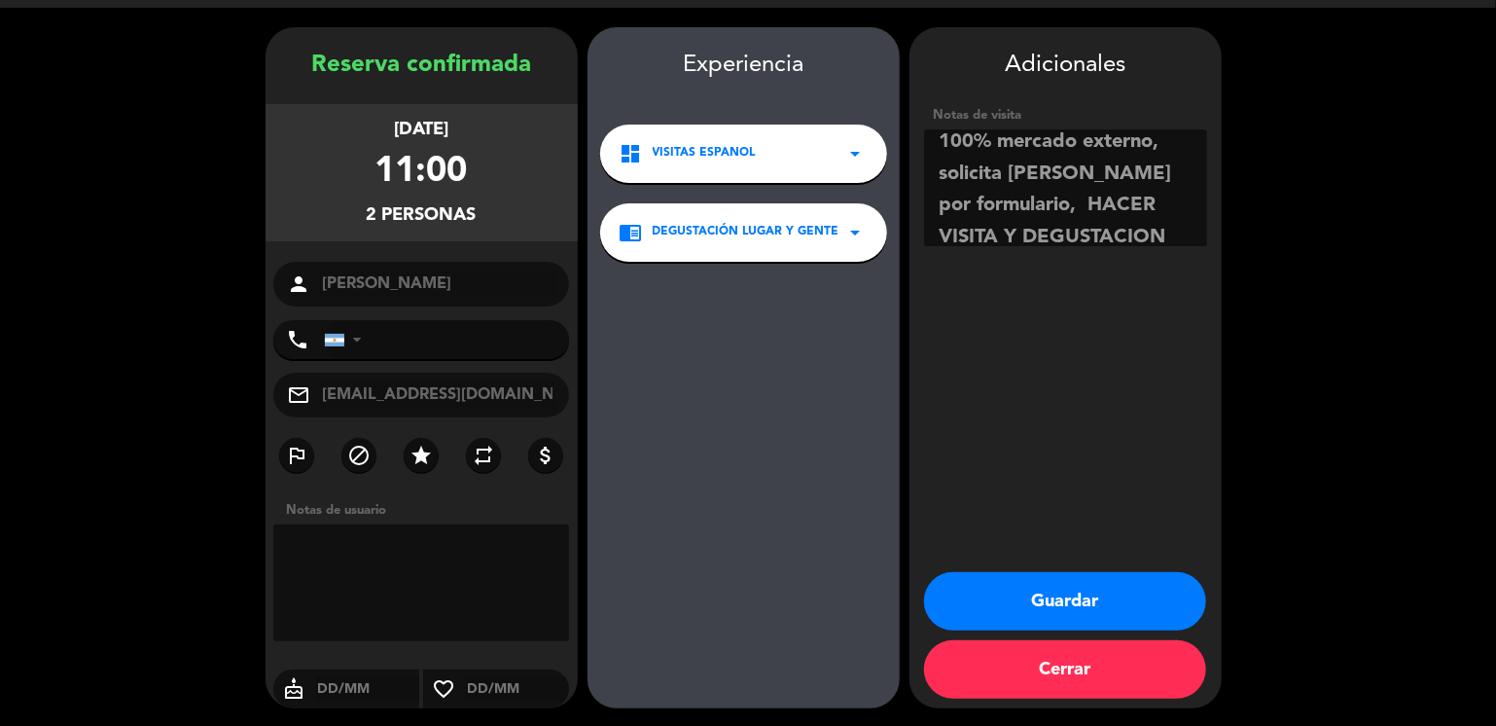
scroll to position [11, 0]
click at [1022, 590] on button "Guardar" at bounding box center [1065, 601] width 282 height 58
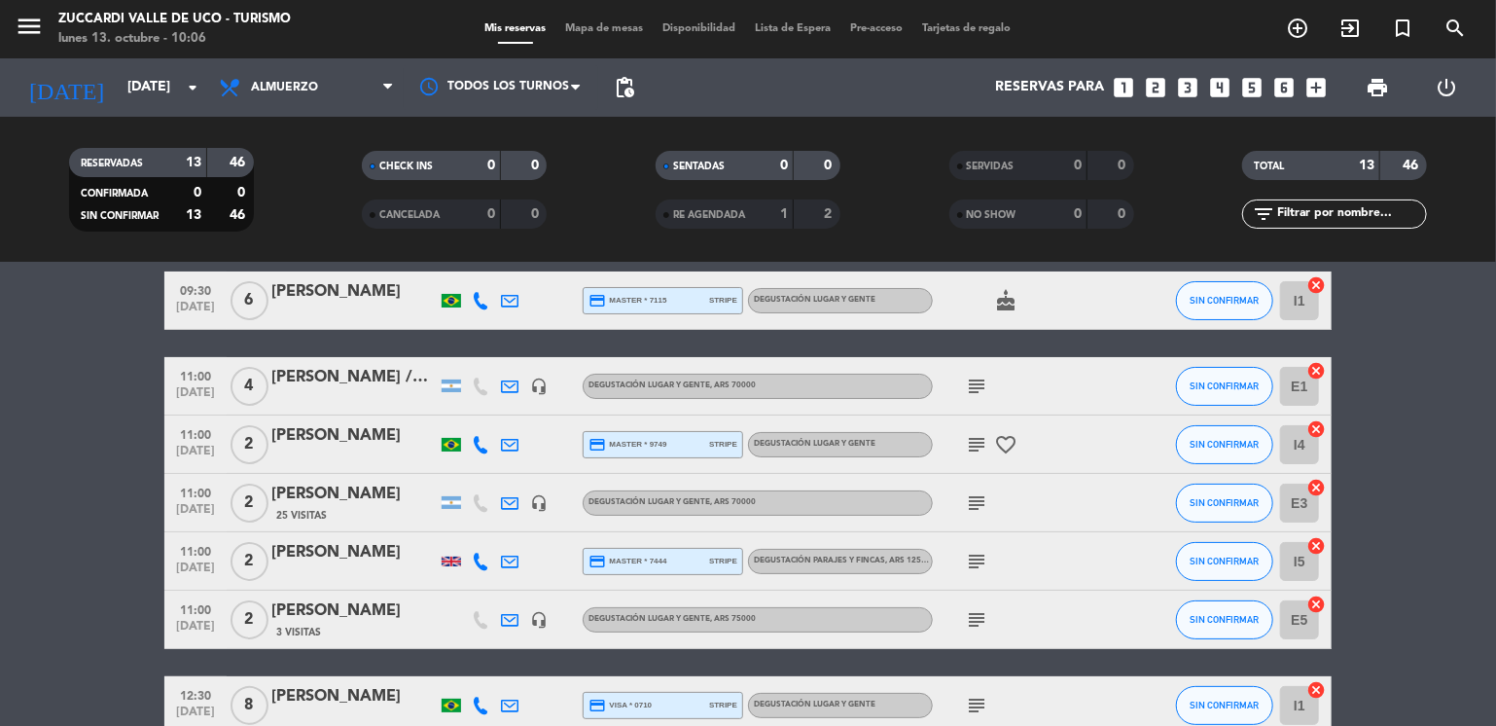
scroll to position [78, 0]
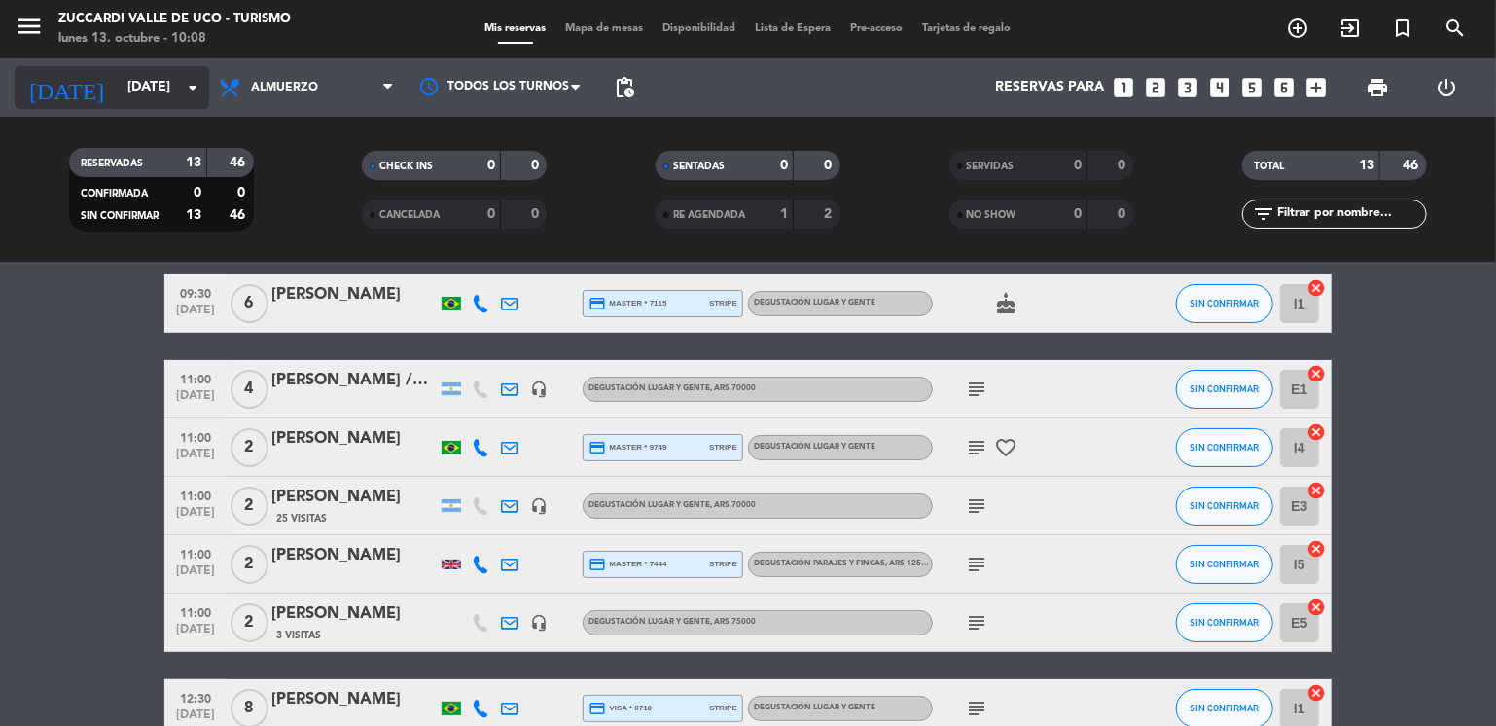
click at [177, 96] on input "[DATE]" at bounding box center [210, 87] width 185 height 35
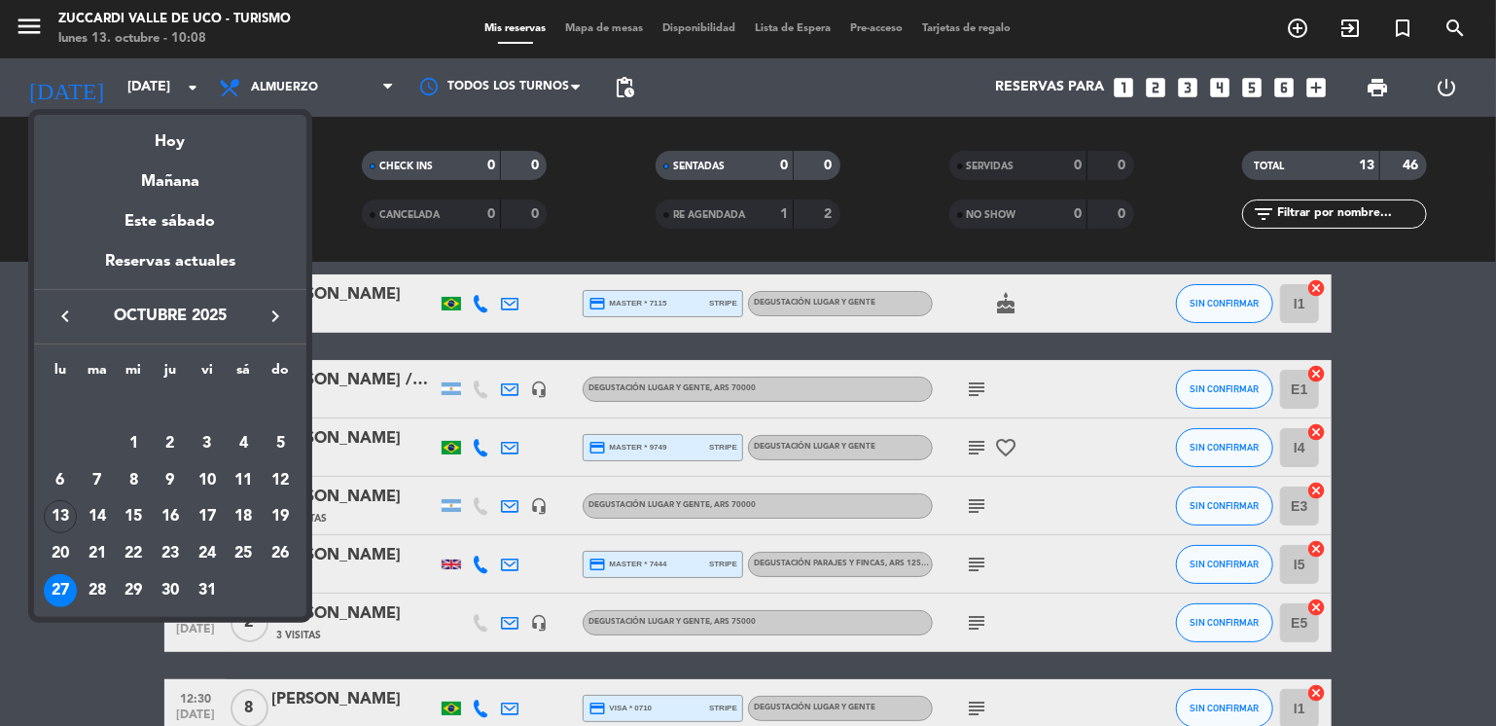
click at [277, 322] on icon "keyboard_arrow_right" at bounding box center [275, 315] width 23 height 23
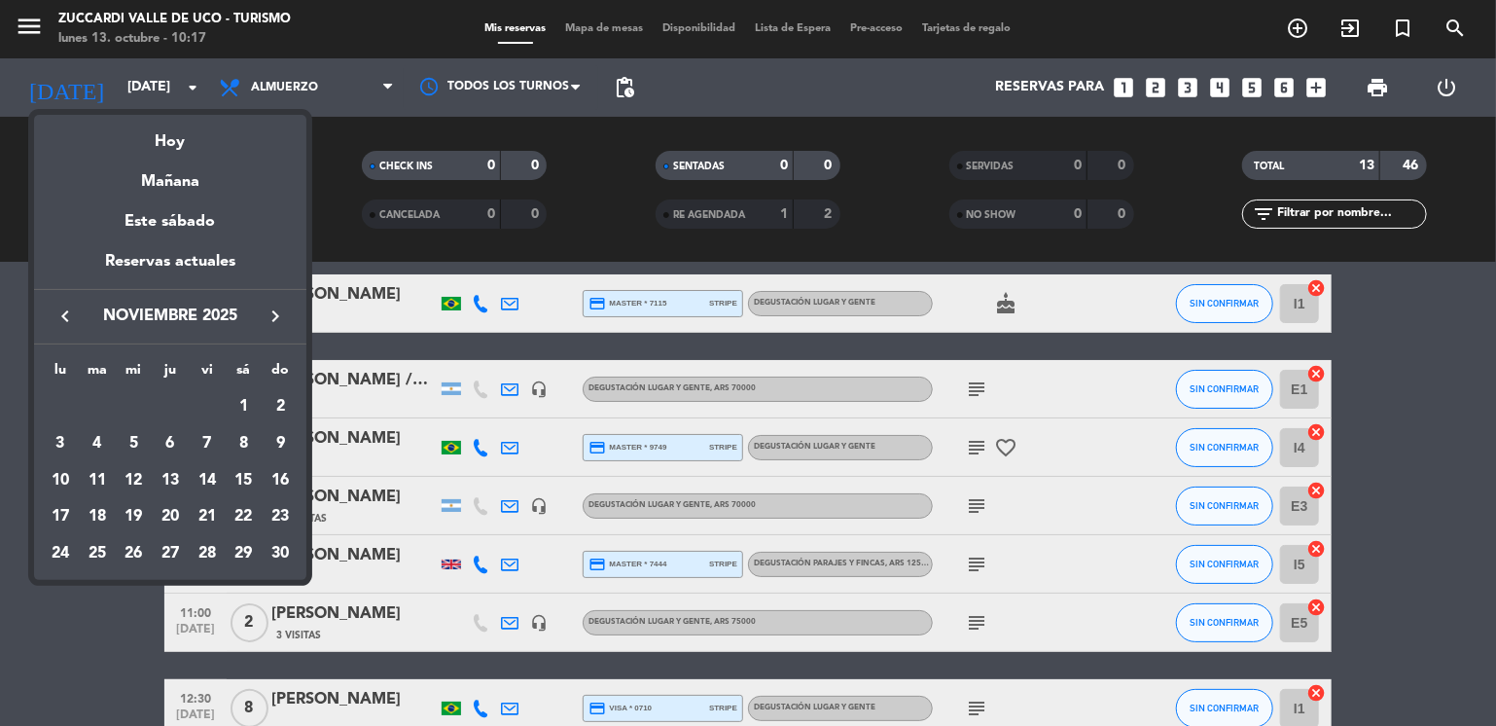
click at [64, 315] on icon "keyboard_arrow_left" at bounding box center [65, 315] width 23 height 23
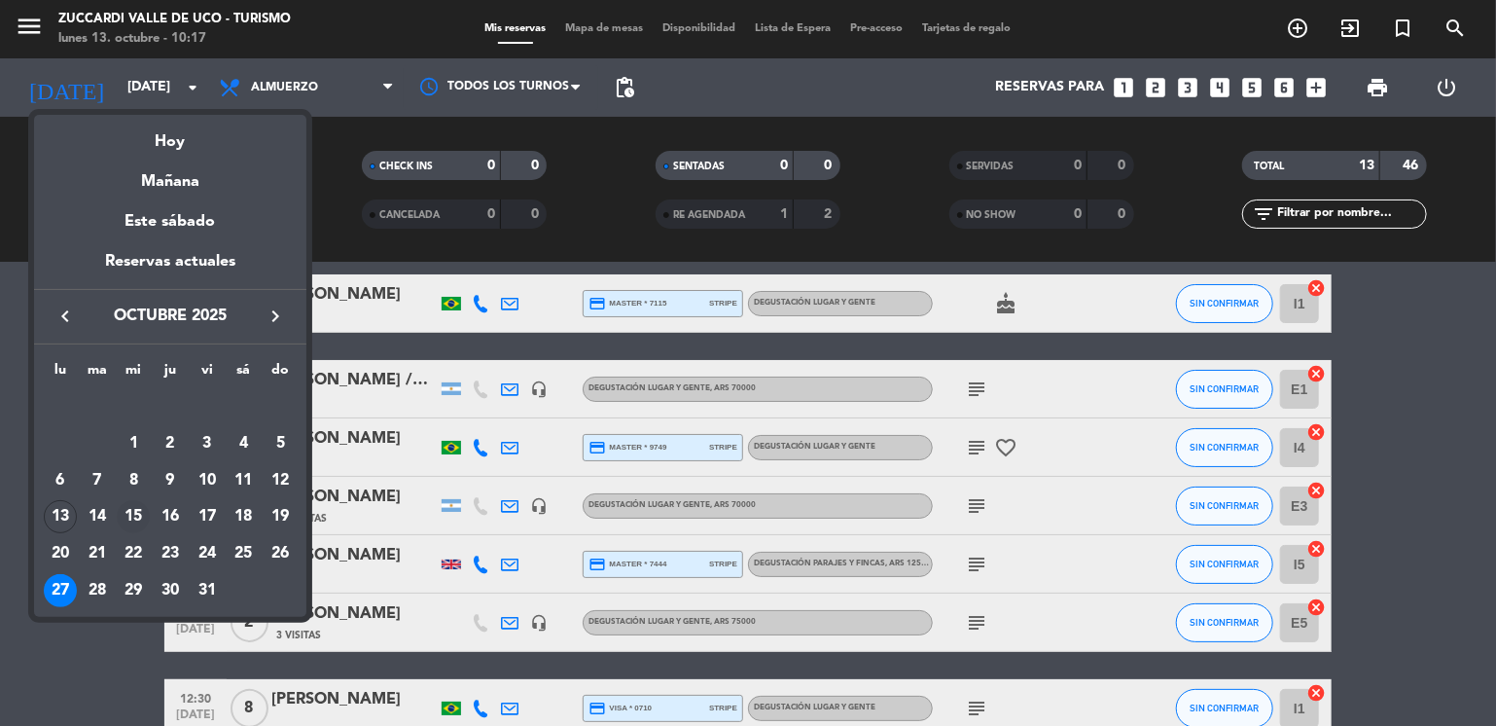
click at [136, 516] on div "15" at bounding box center [133, 516] width 33 height 33
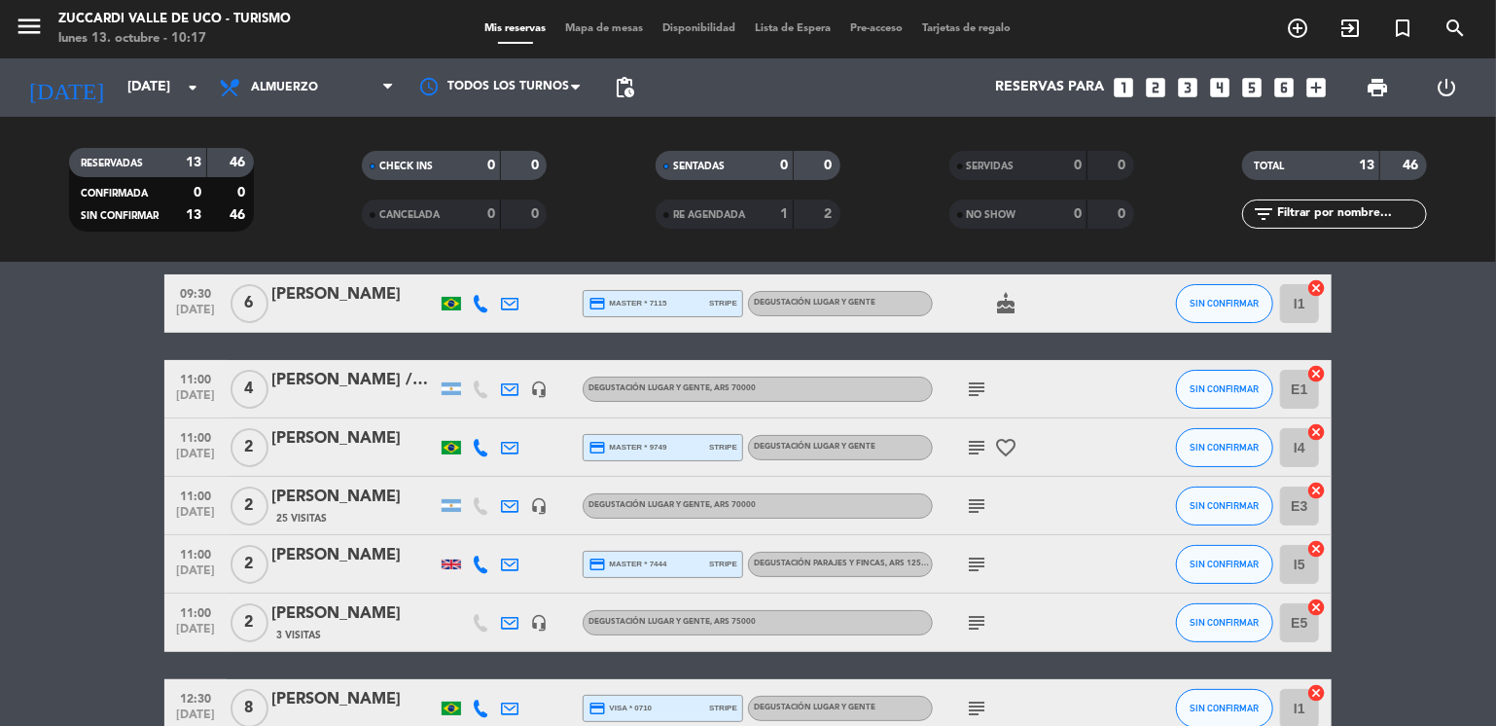
type input "[DATE]"
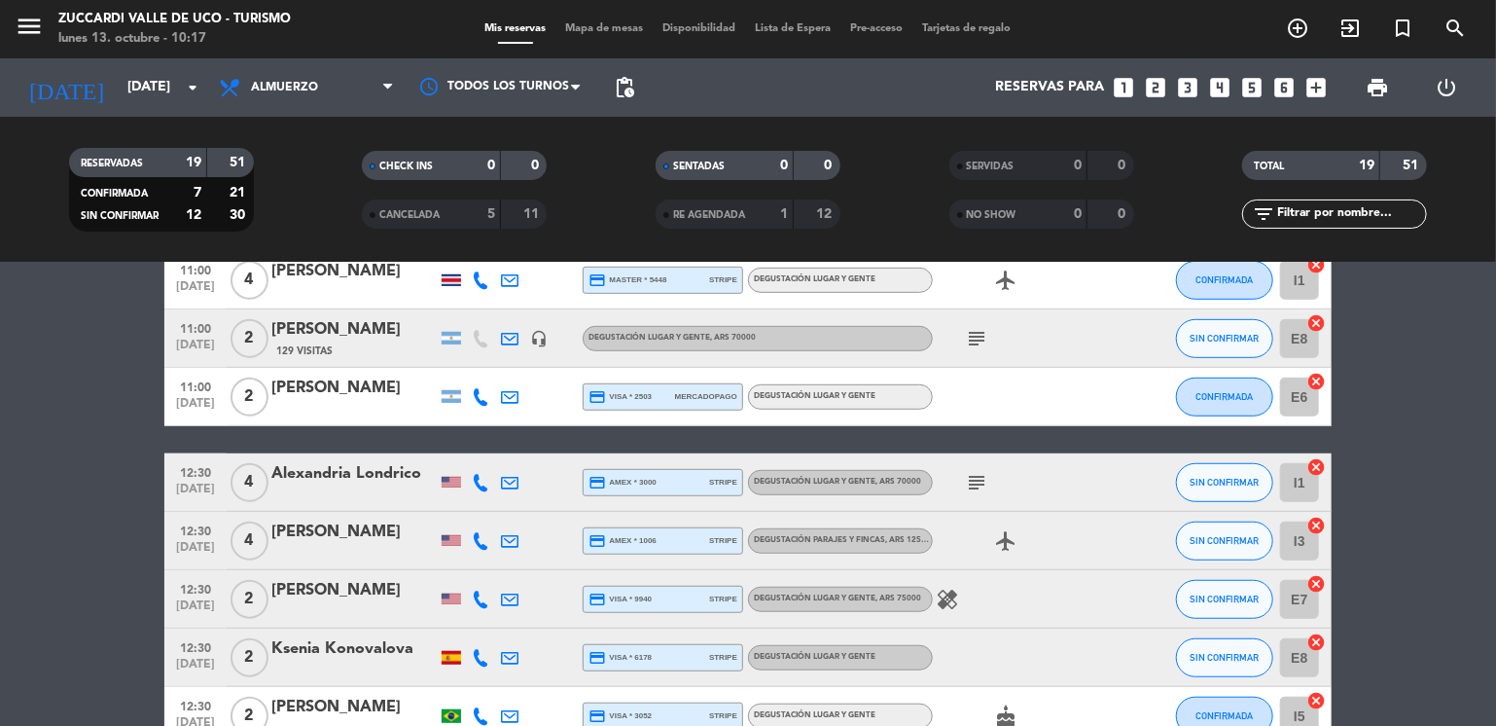
scroll to position [661, 0]
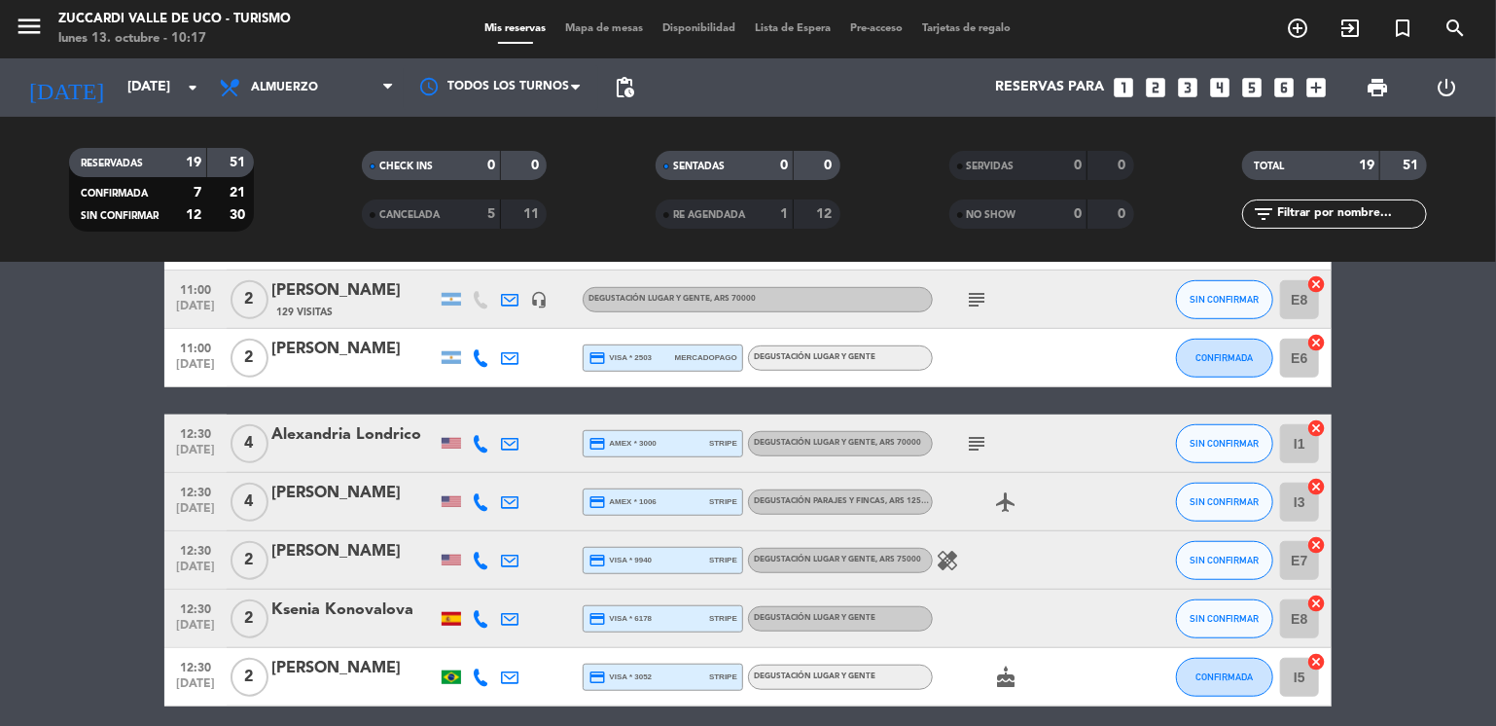
click at [366, 437] on div "Alexandria Londrico" at bounding box center [353, 434] width 165 height 25
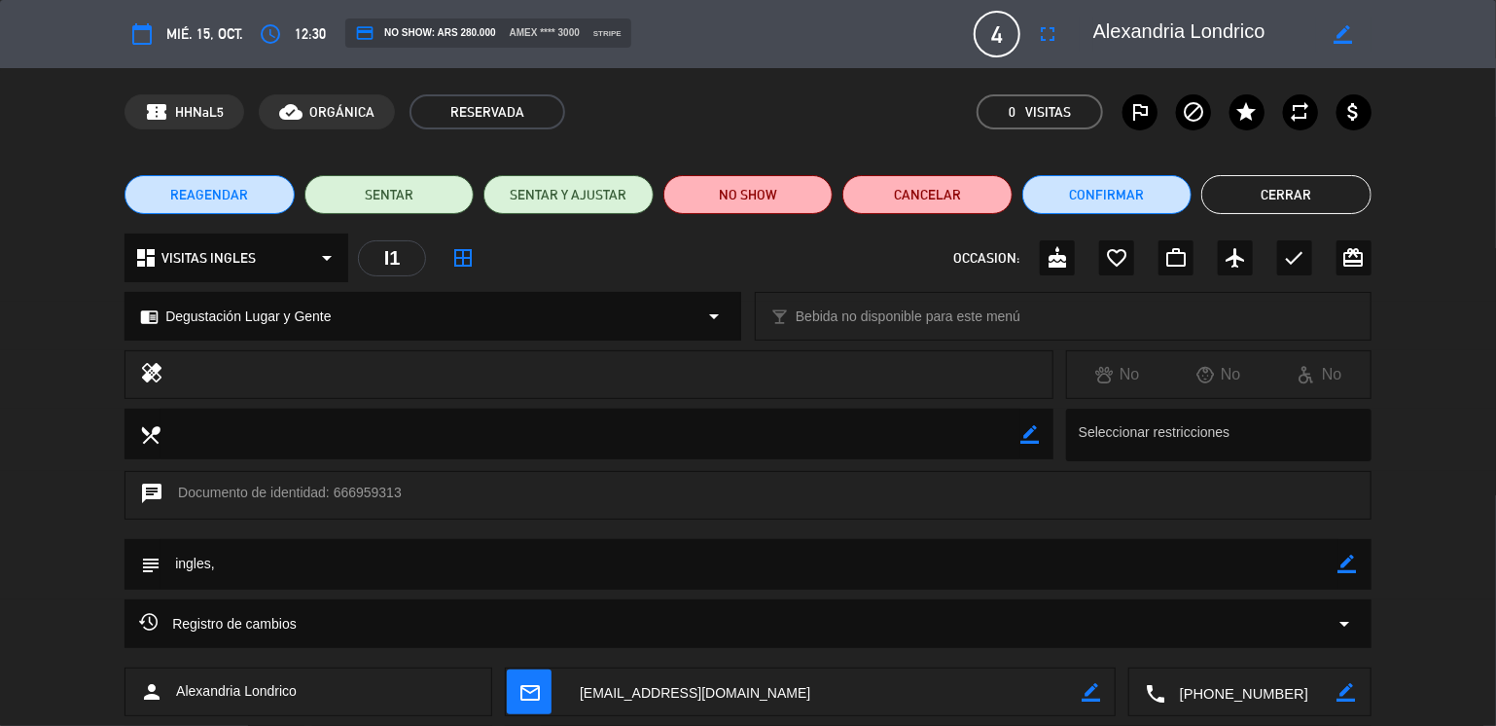
click at [1353, 566] on icon "border_color" at bounding box center [1348, 563] width 18 height 18
type textarea "ingles, confirmada por mail el 13/10"
click at [1353, 565] on icon at bounding box center [1348, 563] width 18 height 18
click at [1286, 198] on button "Cerrar" at bounding box center [1286, 194] width 170 height 39
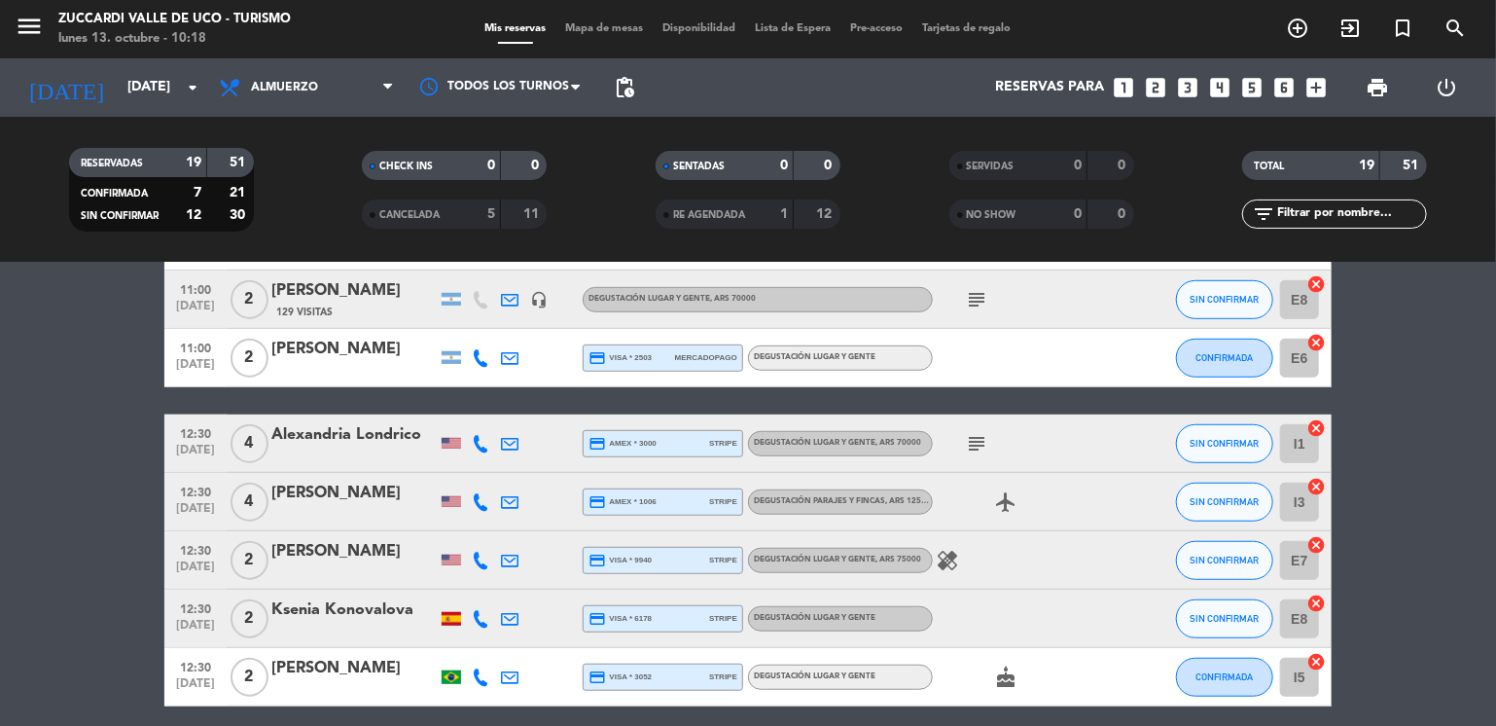
click at [970, 445] on icon "subject" at bounding box center [976, 443] width 23 height 23
click at [87, 522] on bookings-row "09:30 [DATE] 2 [PERSON_NAME] credit_card amex * 1017 stripe Degustación Lugar y…" at bounding box center [748, 300] width 1496 height 1218
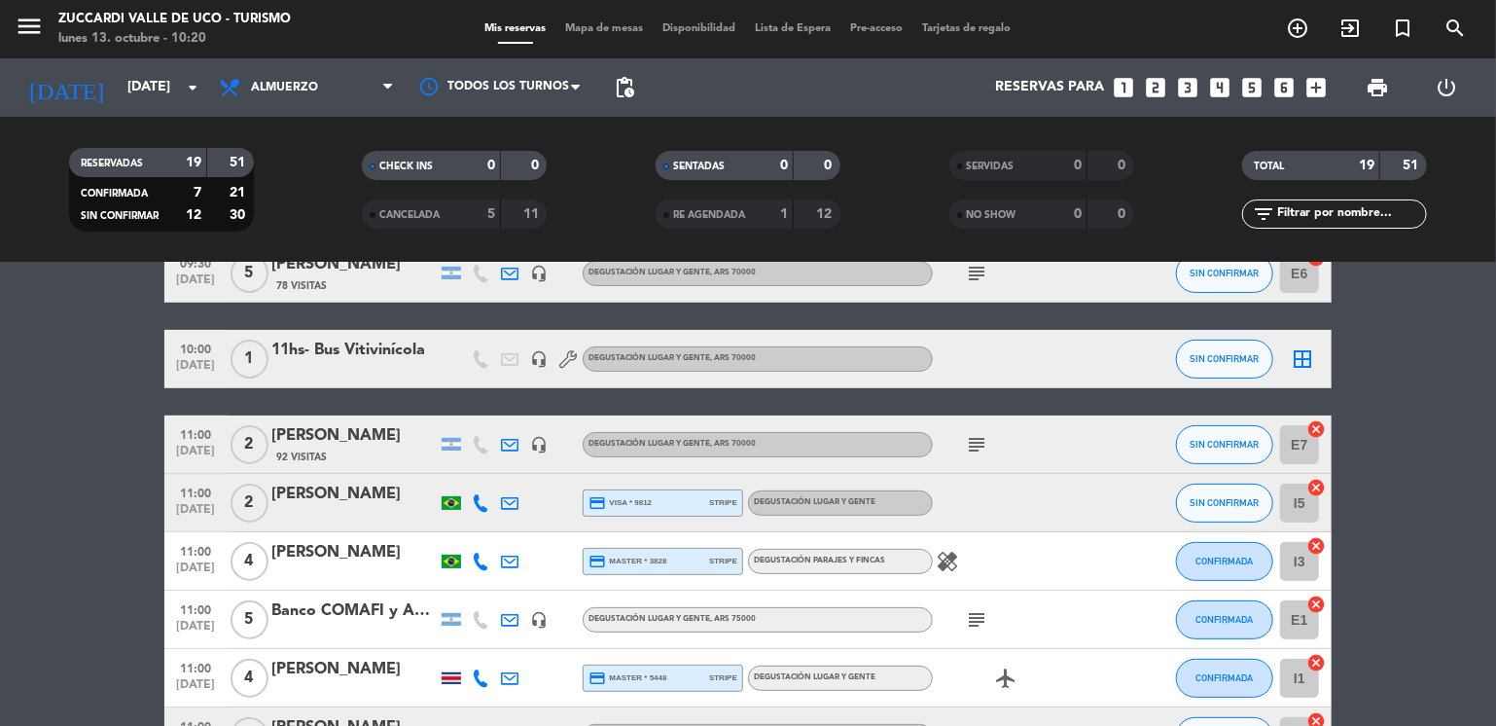
scroll to position [272, 0]
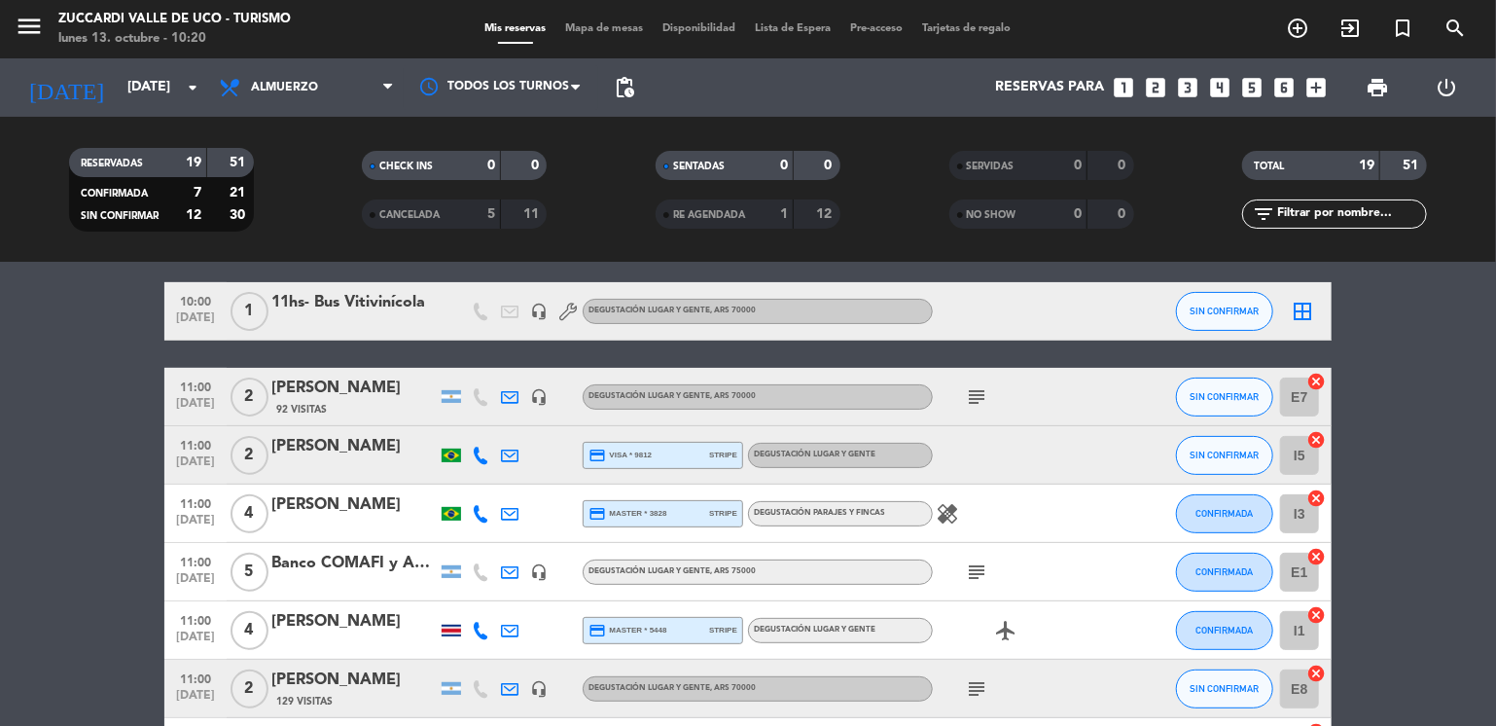
click at [386, 379] on div "[PERSON_NAME]" at bounding box center [353, 387] width 165 height 25
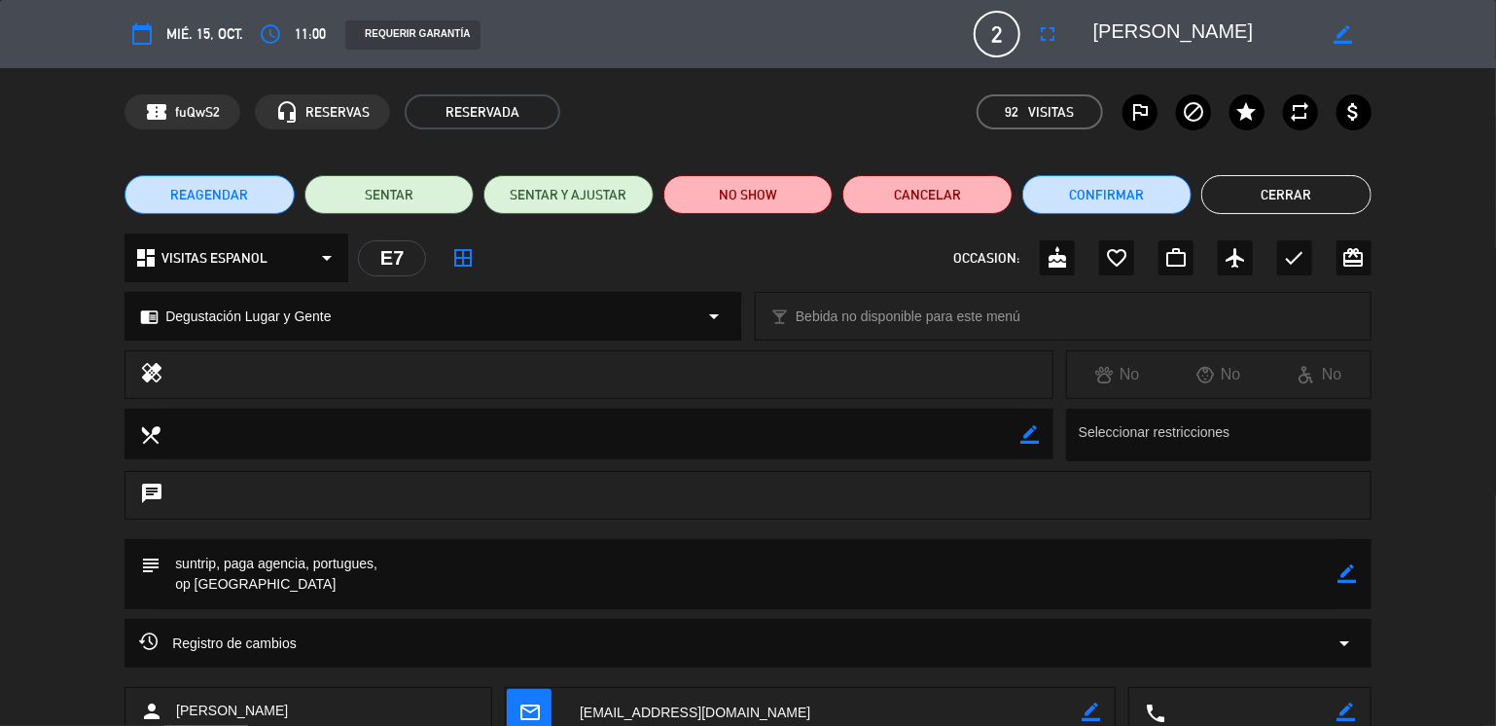
click at [1350, 571] on icon "border_color" at bounding box center [1348, 573] width 18 height 18
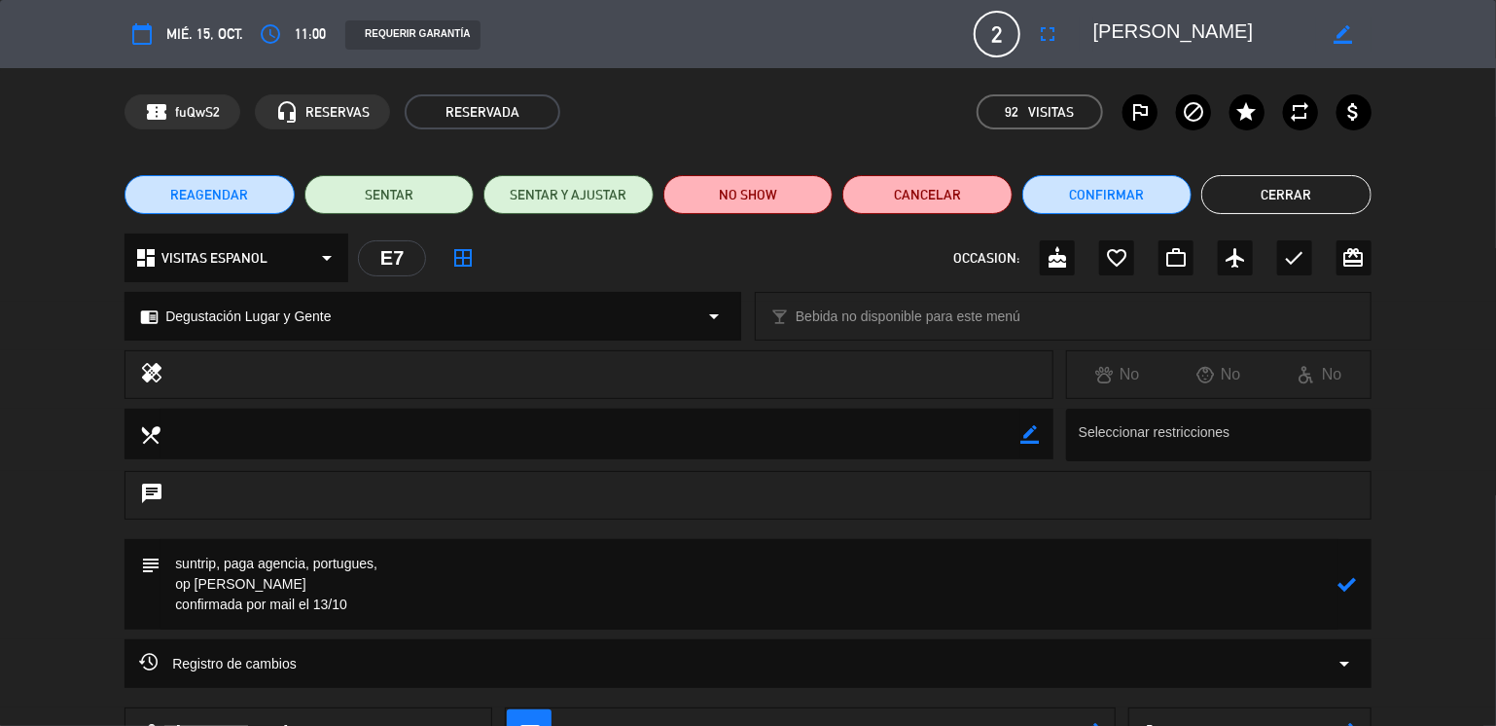
type textarea "suntrip, paga agencia, portugues, op [PERSON_NAME] confirmada por mail el 13/10"
click at [1350, 586] on icon at bounding box center [1348, 584] width 18 height 18
click at [1278, 198] on button "Cerrar" at bounding box center [1286, 194] width 170 height 39
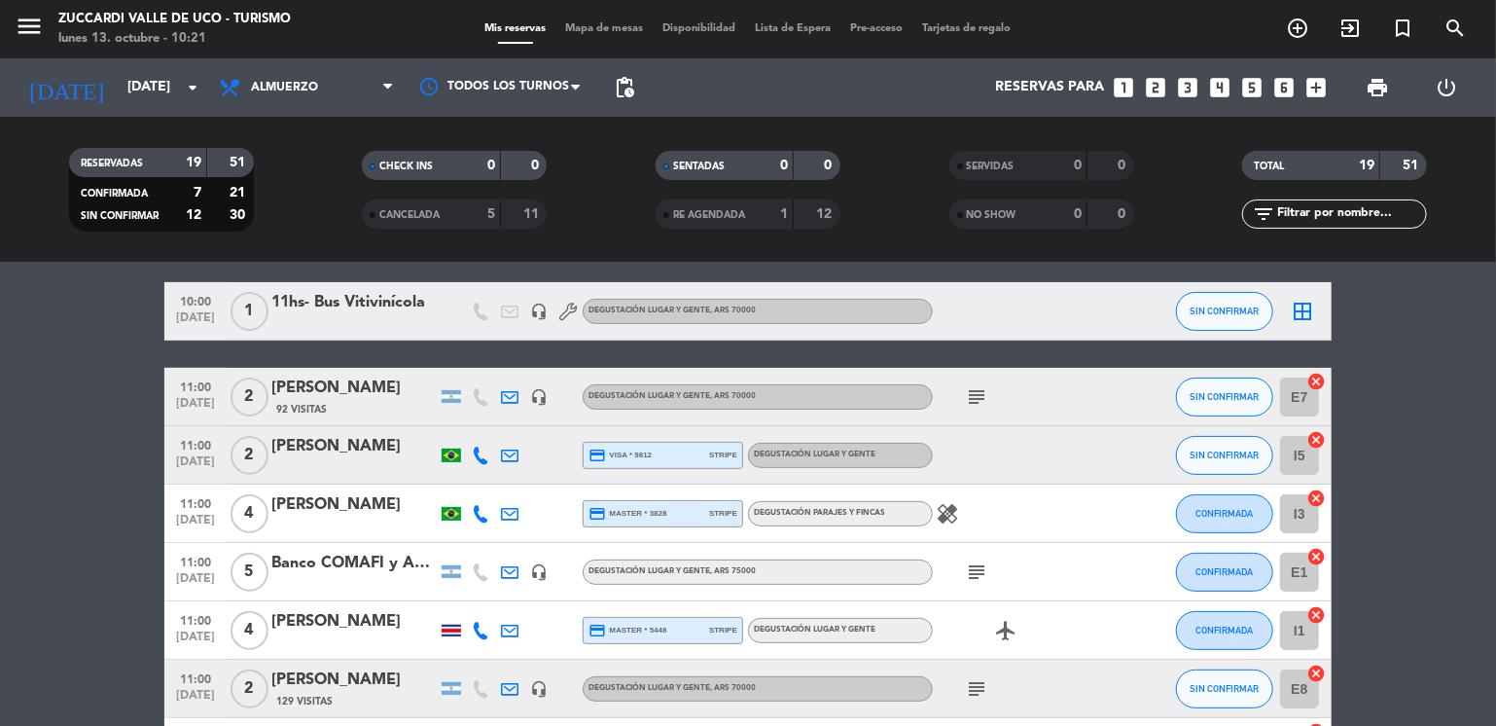
click at [971, 393] on icon "subject" at bounding box center [976, 396] width 23 height 23
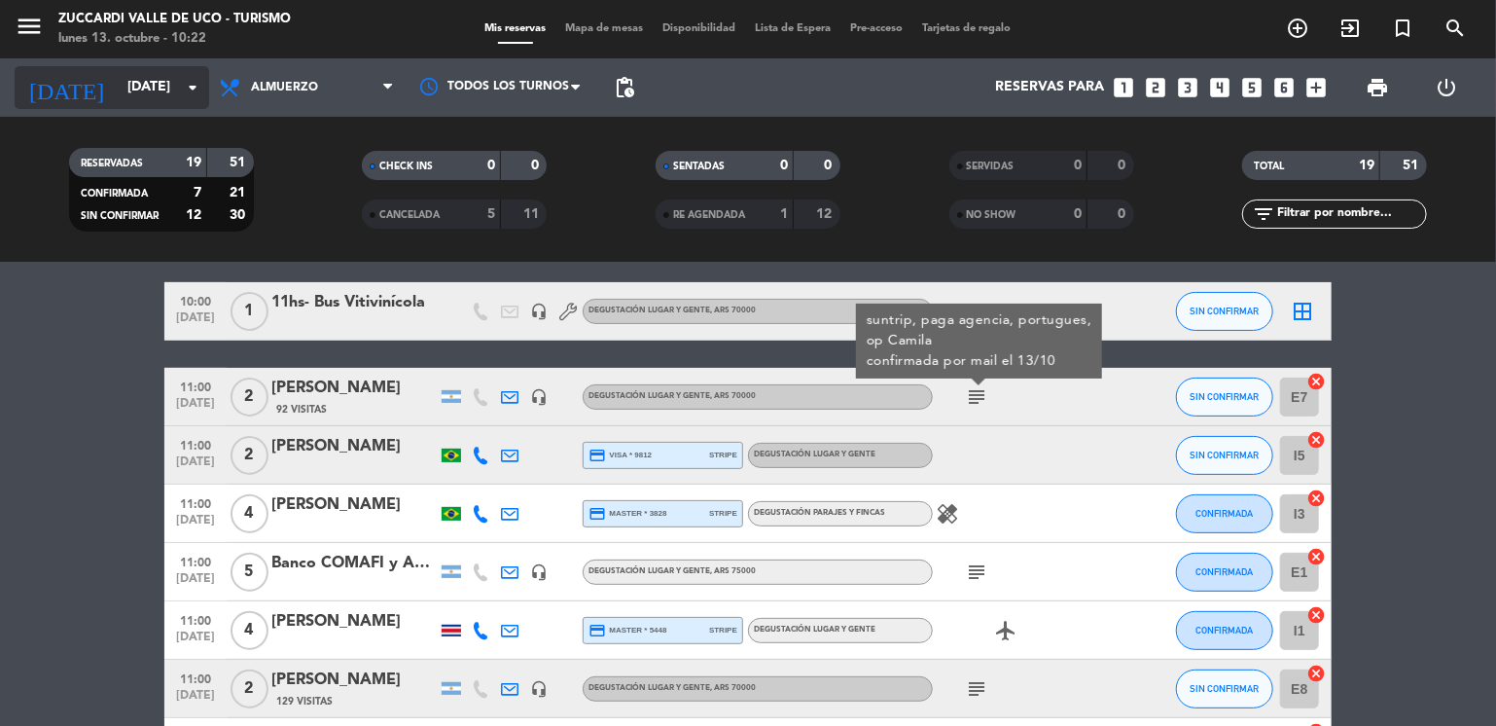
click at [167, 79] on input "[DATE]" at bounding box center [210, 87] width 185 height 35
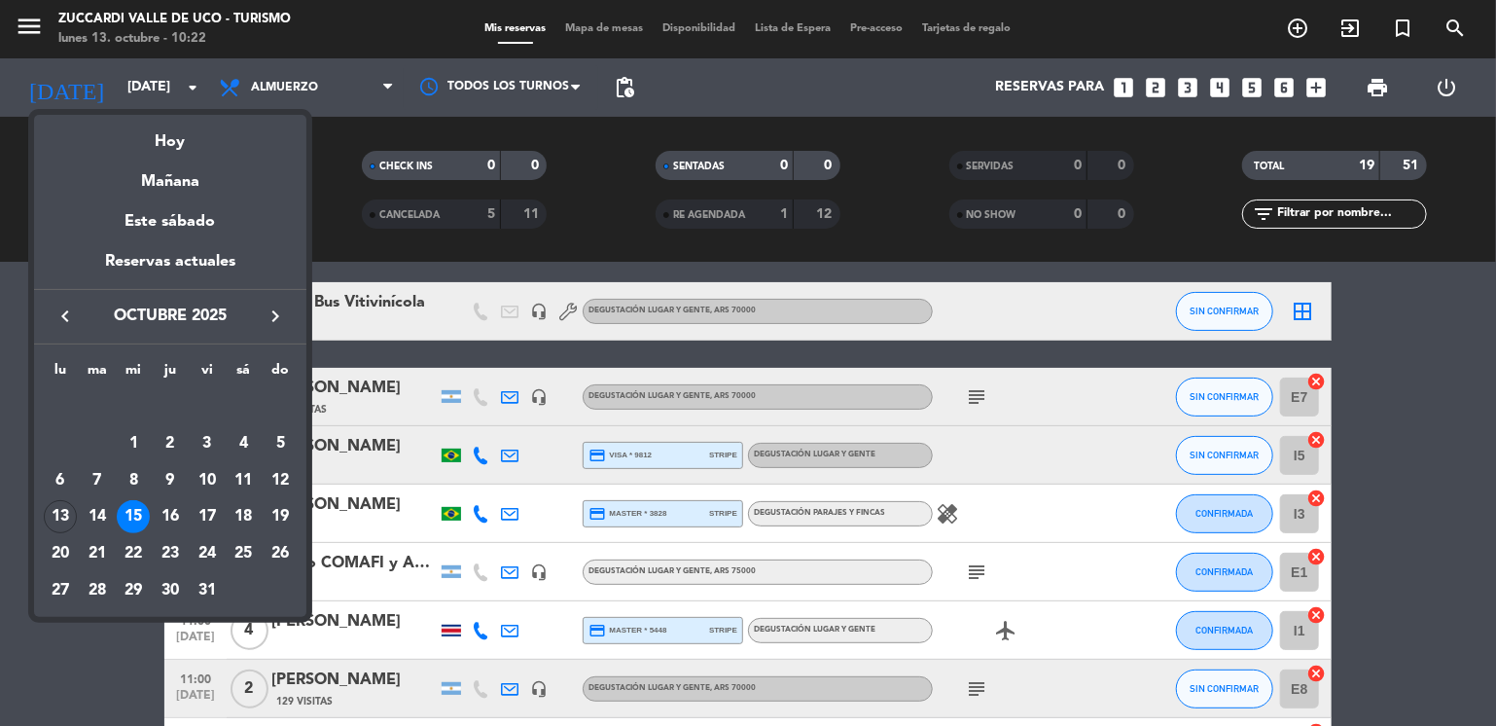
click at [273, 312] on icon "keyboard_arrow_right" at bounding box center [275, 315] width 23 height 23
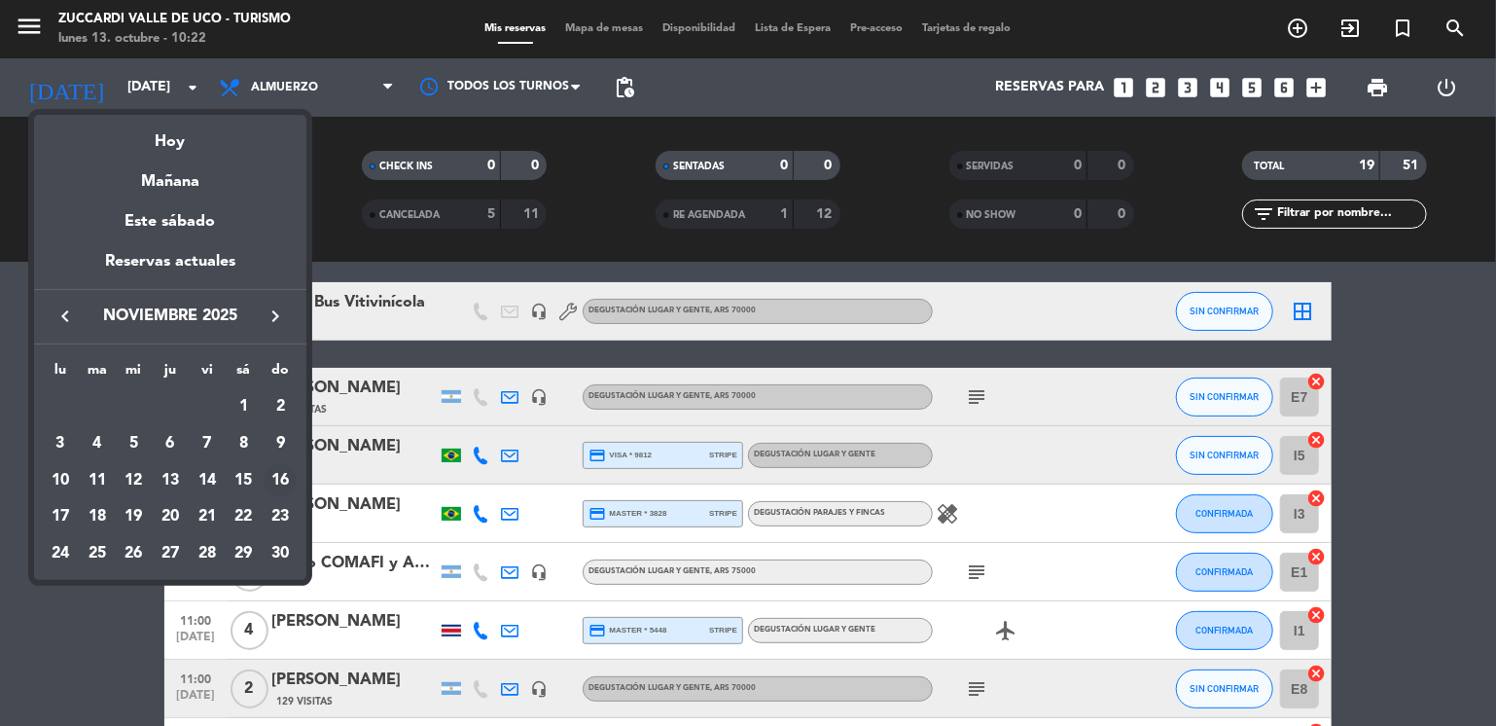
click at [278, 483] on div "16" at bounding box center [280, 480] width 33 height 33
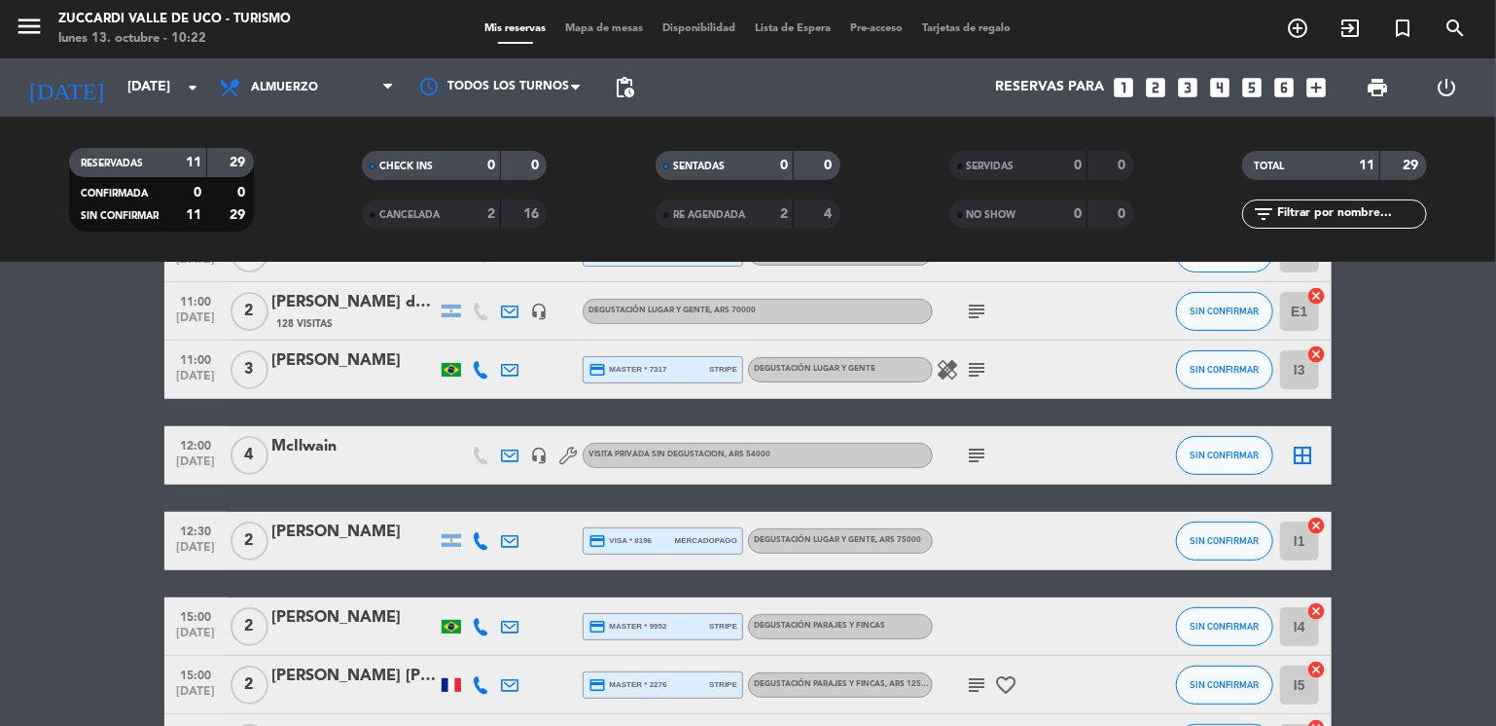
click at [76, 399] on bookings-row "09:30 [DATE] 2 [PERSON_NAME] x2 11 Visitas credit_card master * 4846 mercadopag…" at bounding box center [748, 455] width 1496 height 751
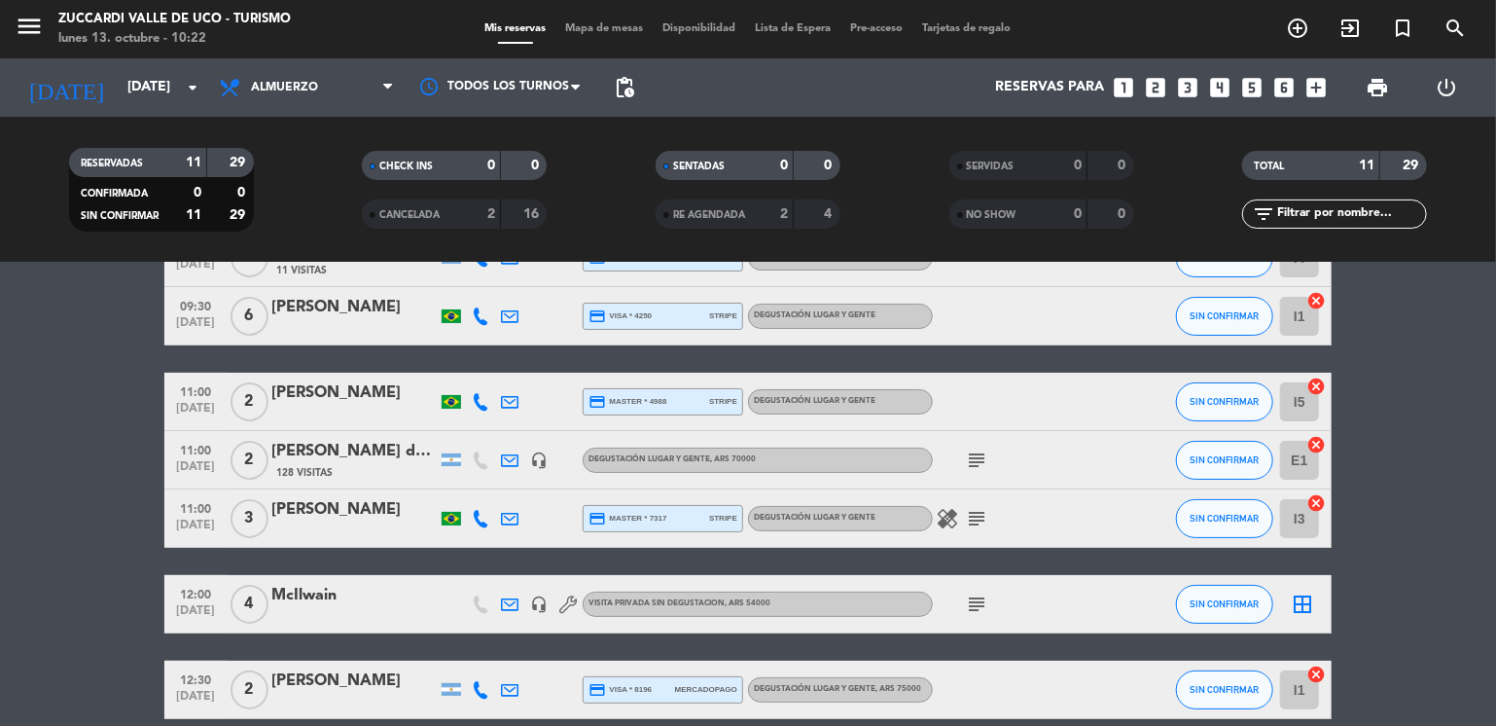
scroll to position [0, 0]
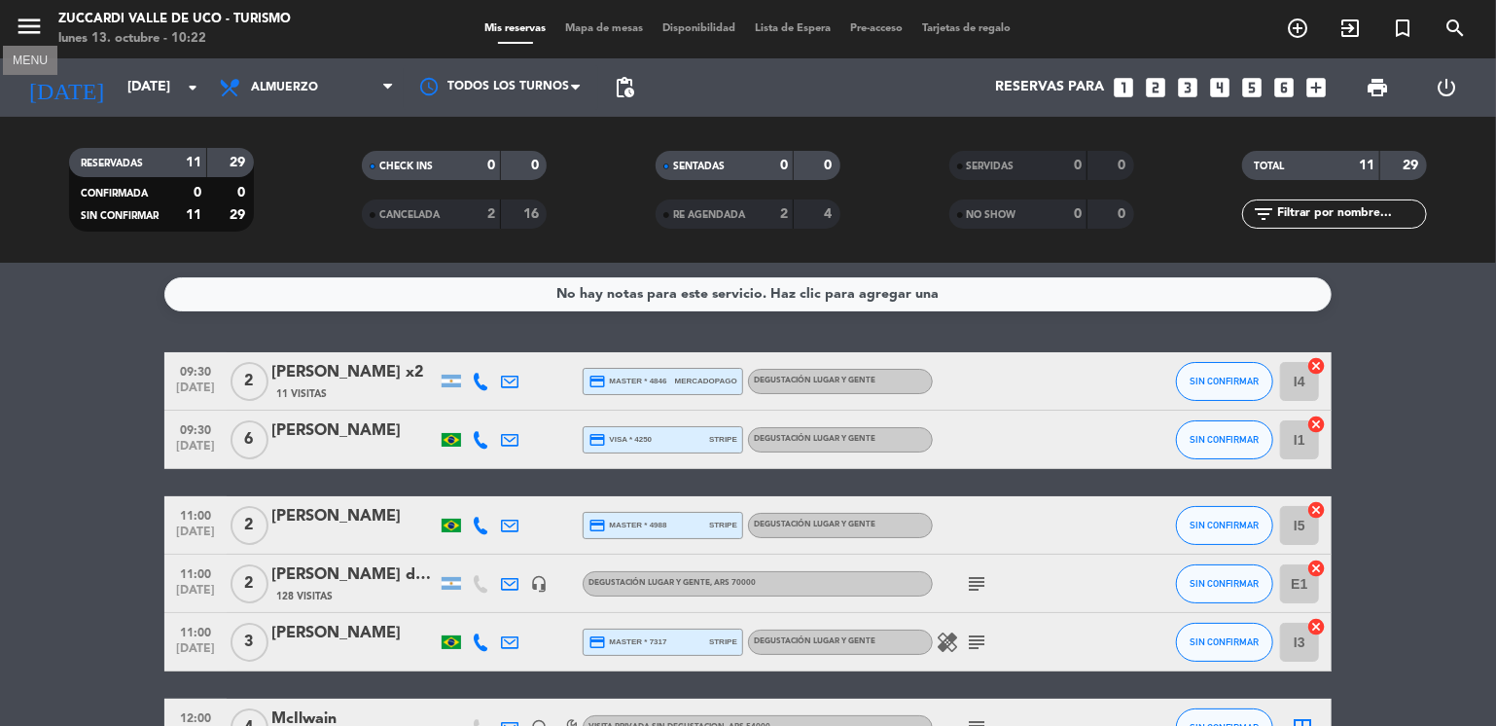
click at [19, 37] on icon "menu" at bounding box center [29, 26] width 29 height 29
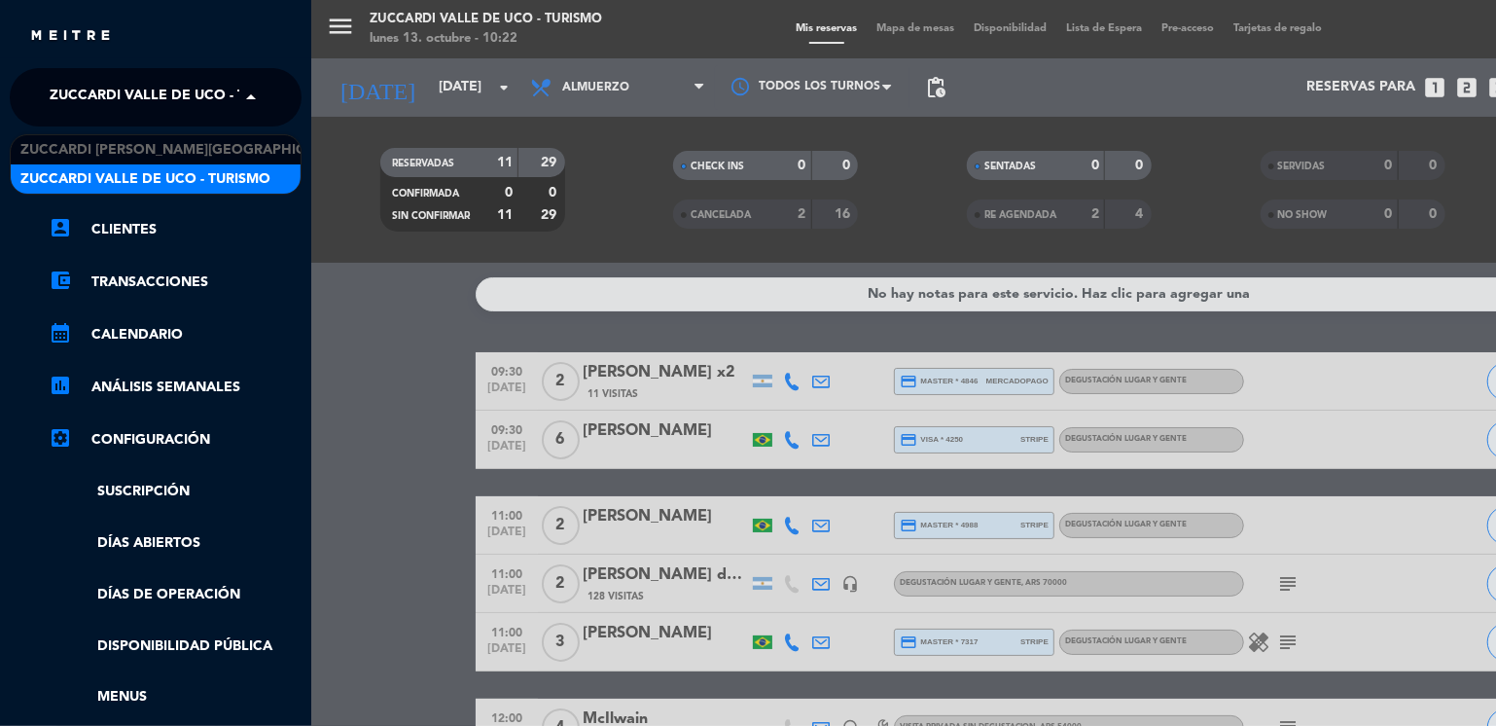
click at [201, 94] on span "Zuccardi Valle de Uco - Turismo" at bounding box center [175, 97] width 250 height 41
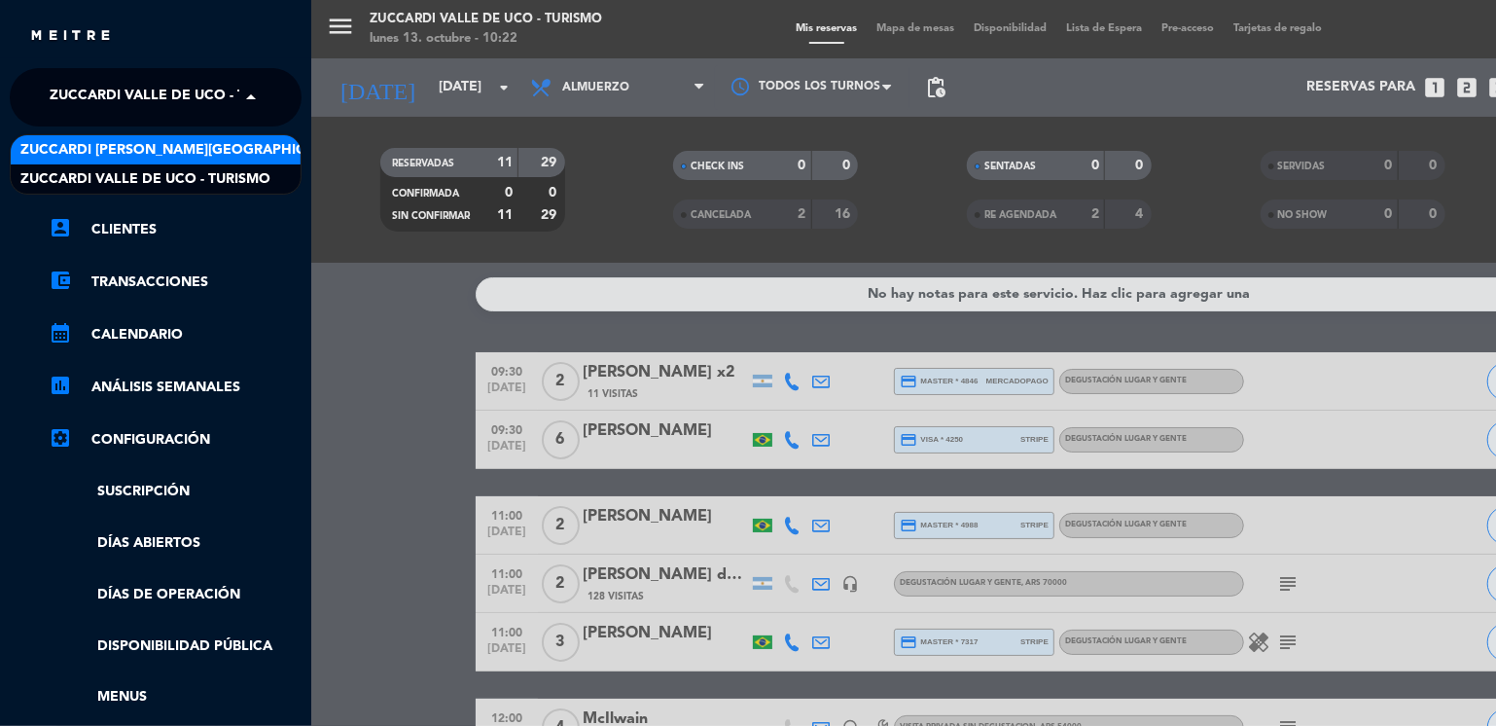
click at [271, 141] on span "Zuccardi [PERSON_NAME][GEOGRAPHIC_DATA] - Restaurant [GEOGRAPHIC_DATA]" at bounding box center [310, 150] width 580 height 22
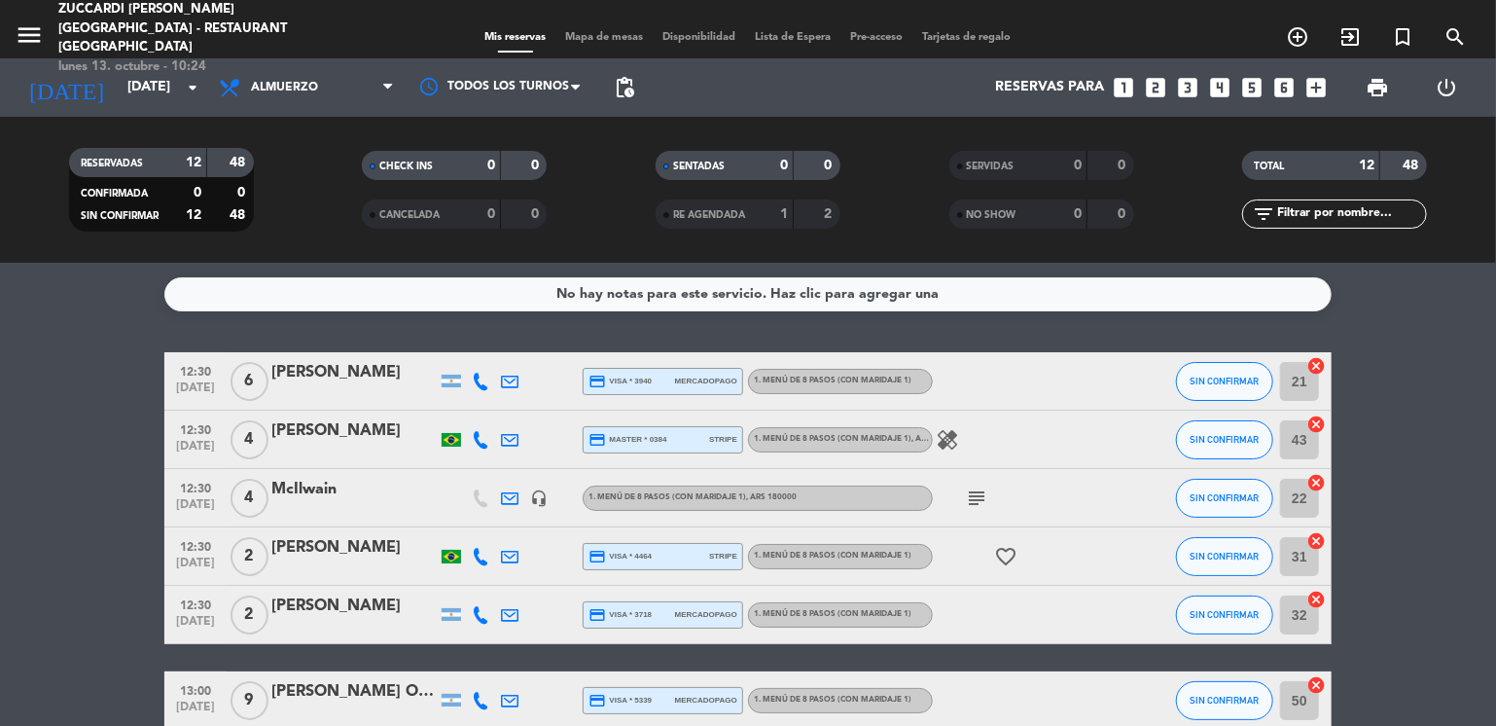
click at [183, 63] on div "[DATE] [DATE] arrow_drop_down" at bounding box center [112, 87] width 195 height 58
click at [179, 87] on input "[DATE]" at bounding box center [210, 87] width 185 height 35
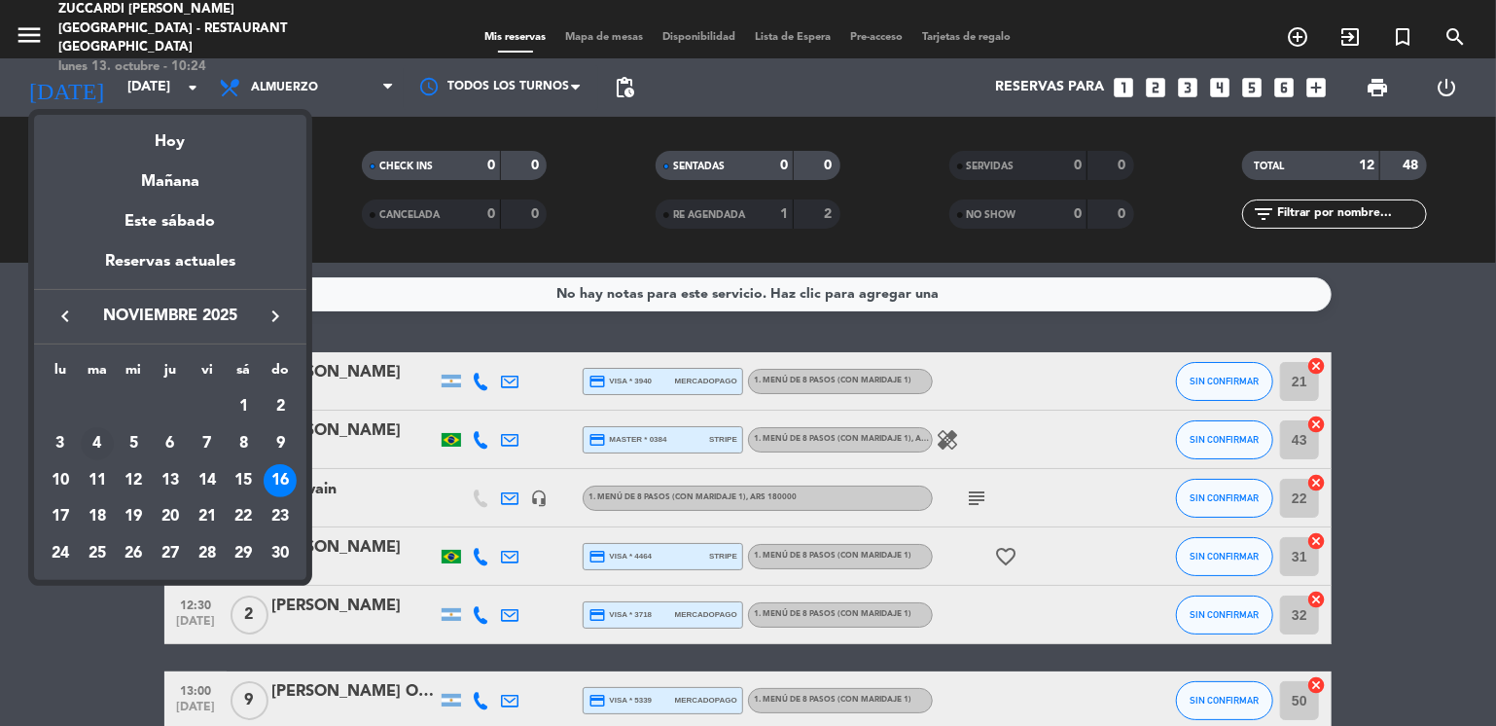
click at [96, 445] on div "4" at bounding box center [97, 443] width 33 height 33
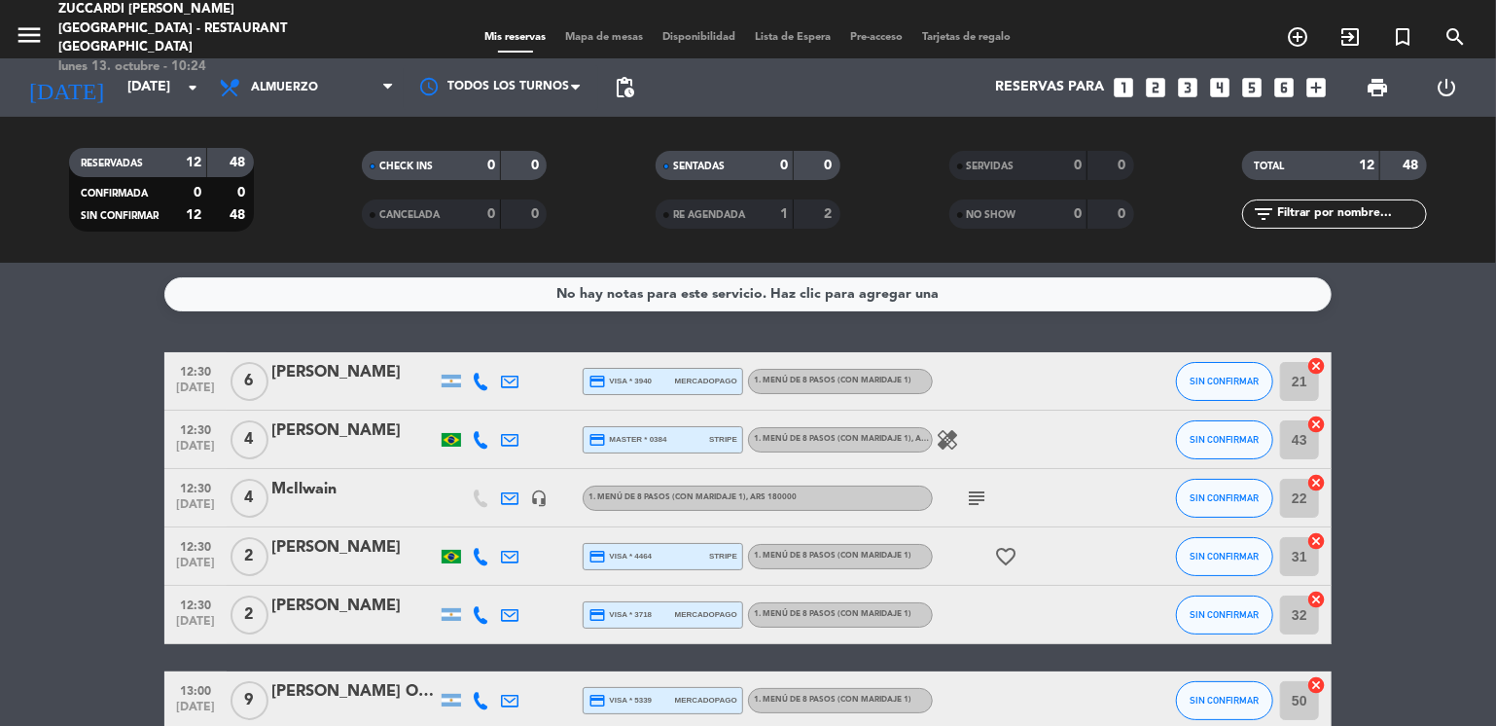
type input "[DATE]"
click at [22, 29] on icon "menu" at bounding box center [29, 34] width 29 height 29
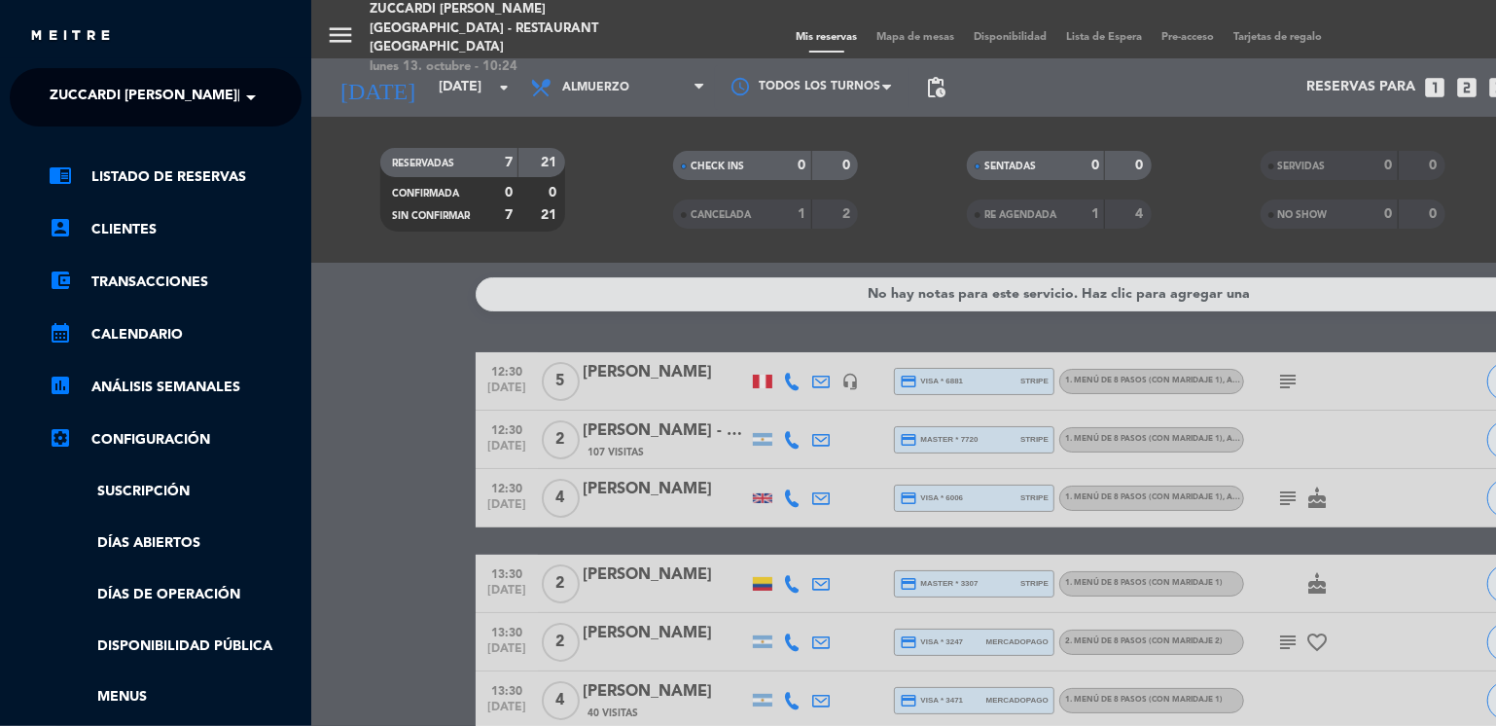
click at [122, 90] on span "Zuccardi [PERSON_NAME][GEOGRAPHIC_DATA] - Restaurant [GEOGRAPHIC_DATA]" at bounding box center [340, 97] width 580 height 41
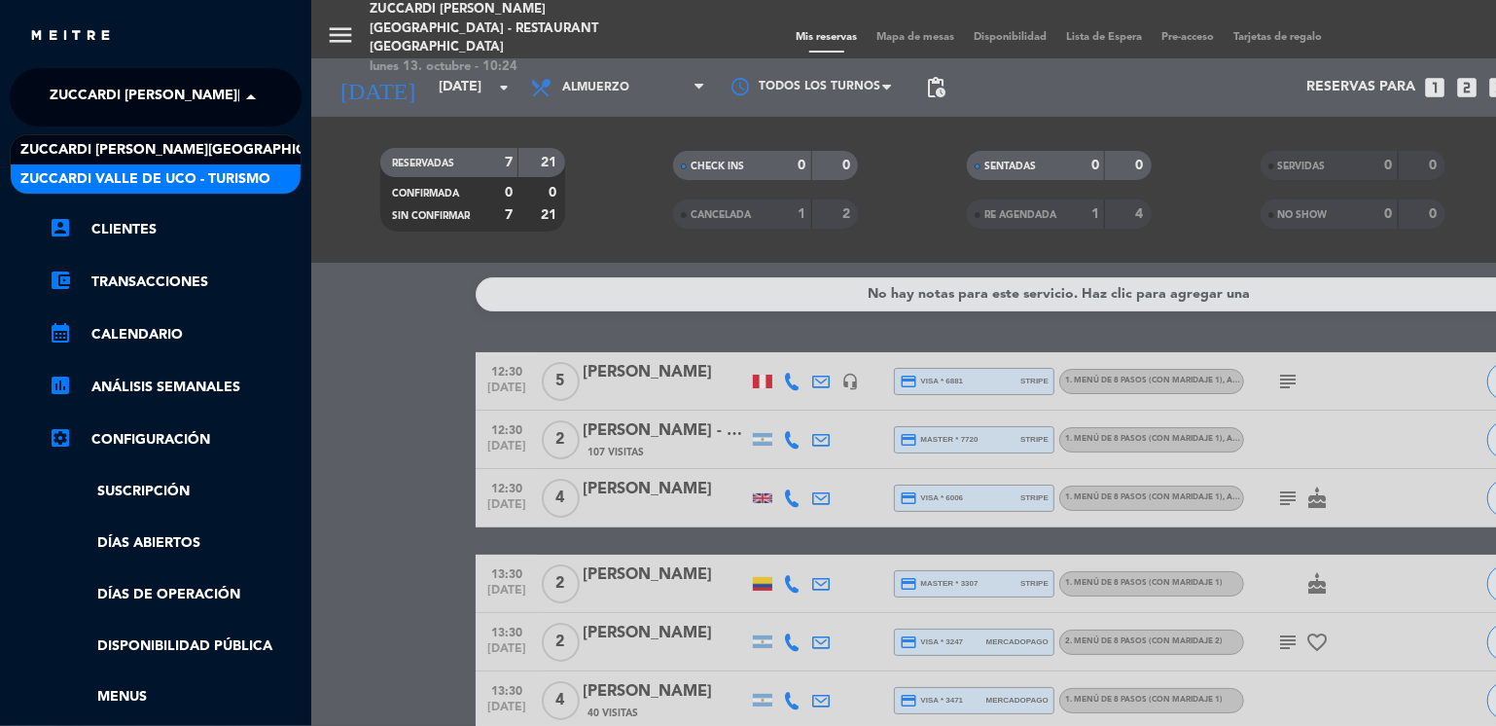
click at [181, 176] on span "Zuccardi Valle de Uco - Turismo" at bounding box center [145, 179] width 250 height 22
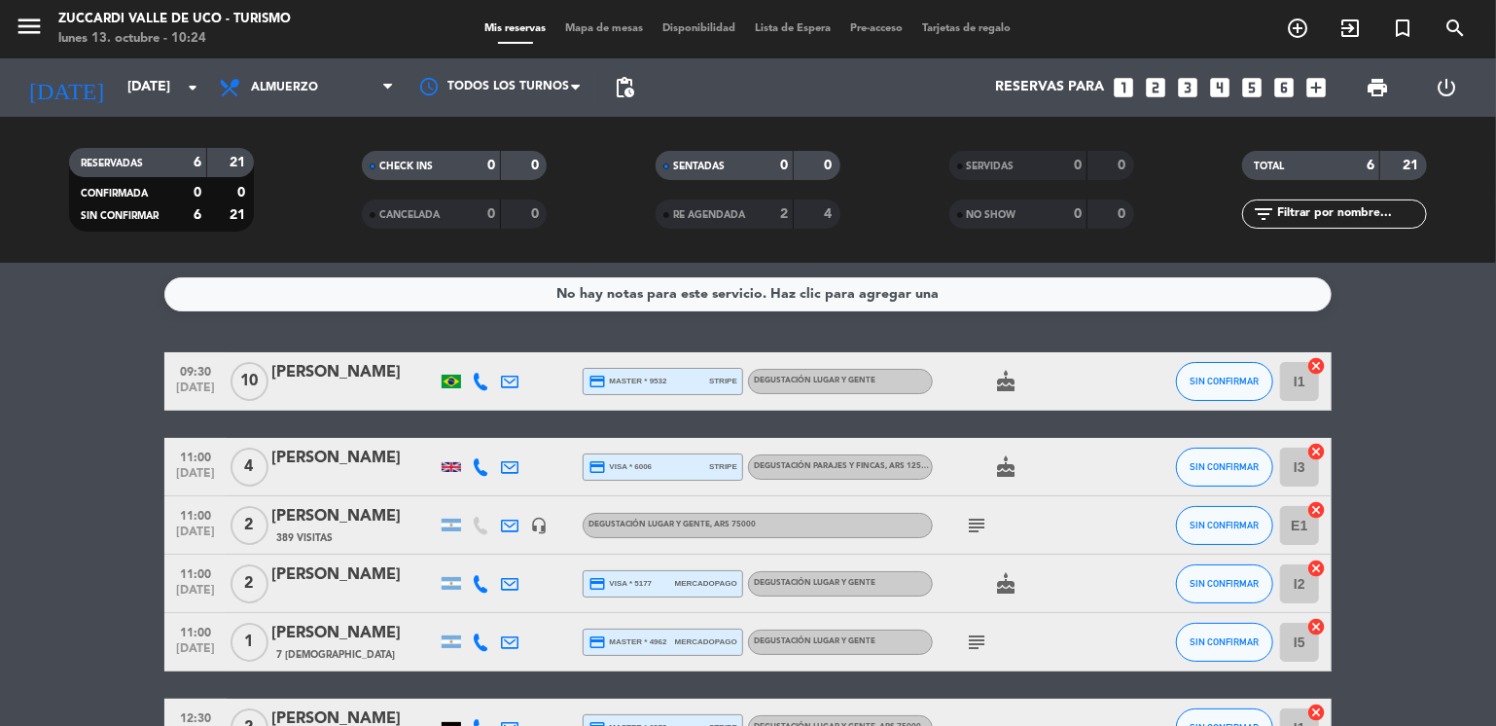
click at [94, 448] on bookings-row "09:30 [DATE] [PERSON_NAME] credit_card master * 9532 stripe Degustación Lugar y…" at bounding box center [748, 554] width 1496 height 405
click at [1222, 93] on icon "looks_4" at bounding box center [1220, 87] width 25 height 25
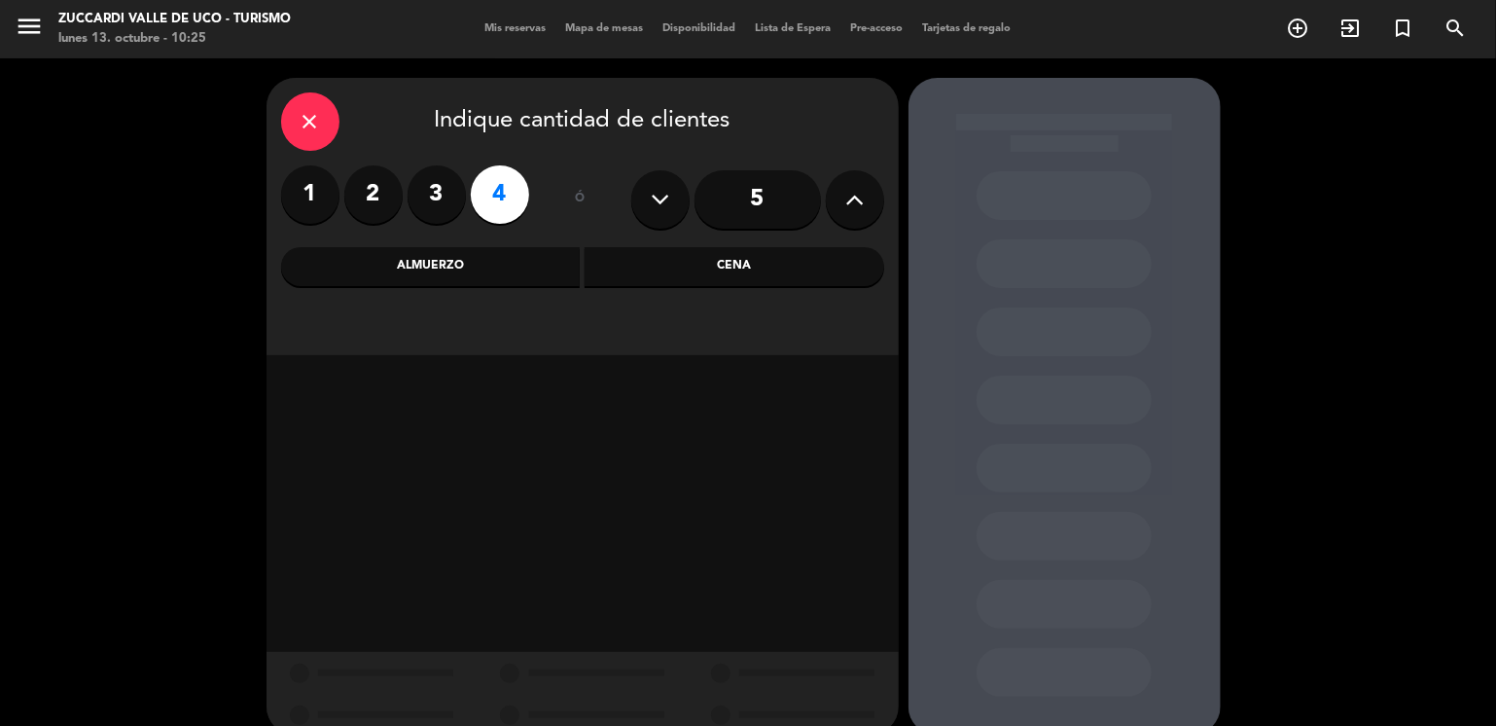
click at [471, 276] on div "Almuerzo" at bounding box center [431, 266] width 300 height 39
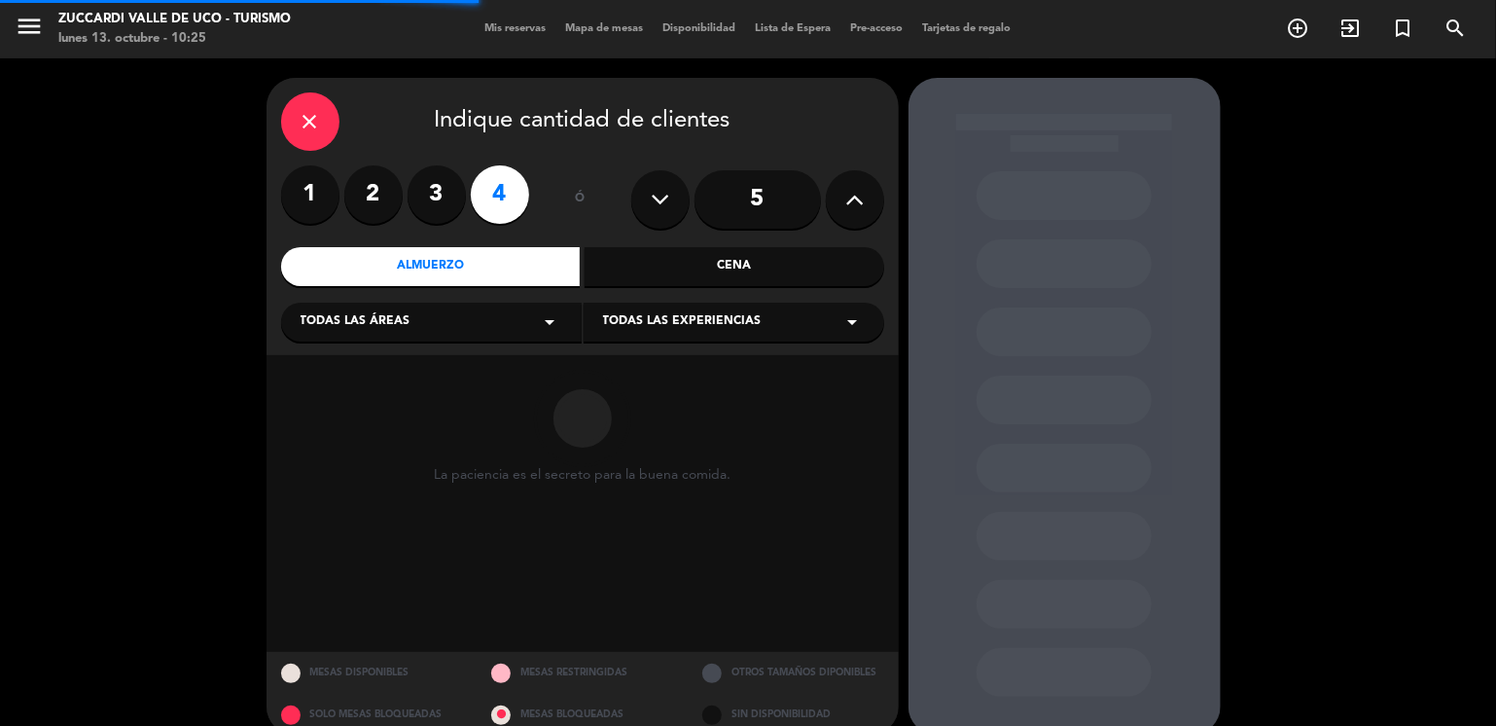
click at [417, 320] on div "Todas las áreas arrow_drop_down" at bounding box center [431, 322] width 301 height 39
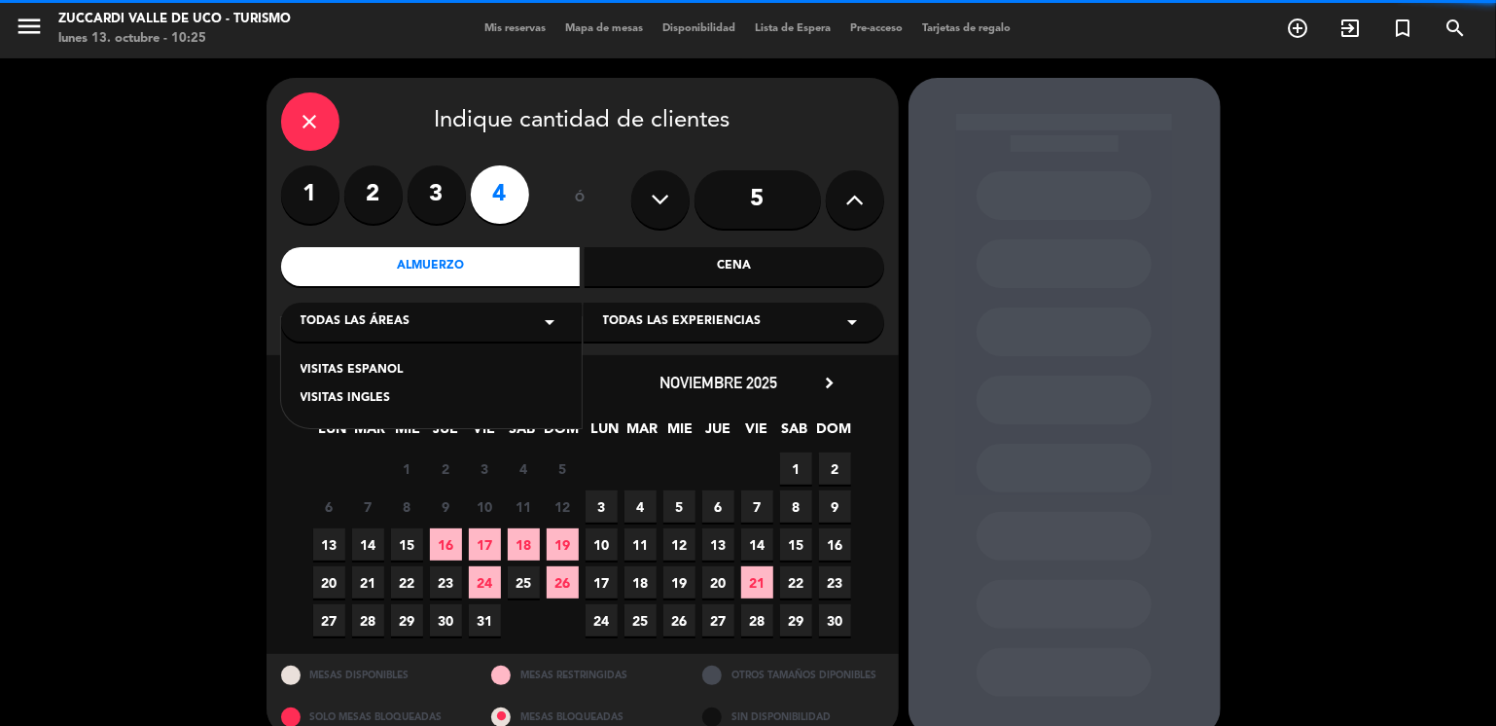
click at [363, 363] on div "VISITAS ESPANOL" at bounding box center [432, 370] width 262 height 19
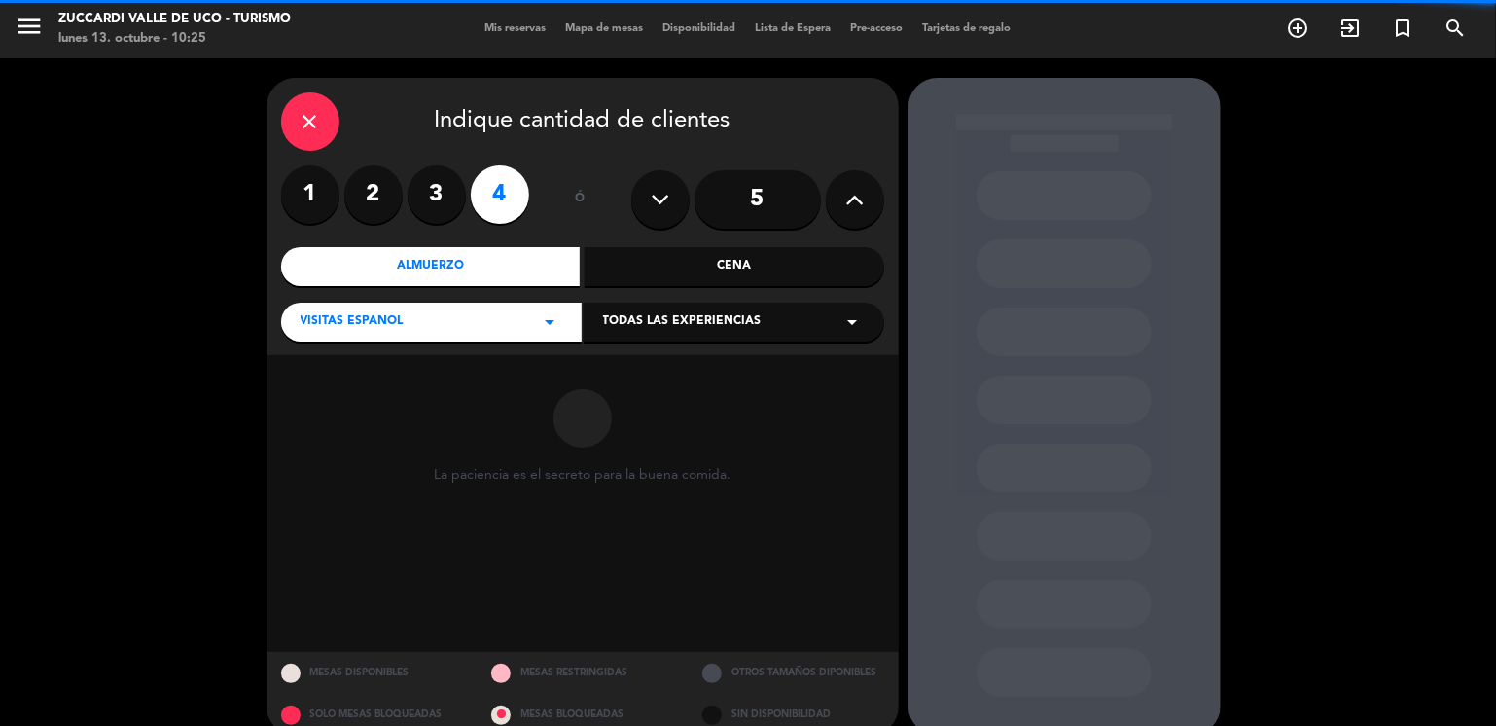
click at [610, 329] on span "Todas las experiencias" at bounding box center [682, 321] width 159 height 19
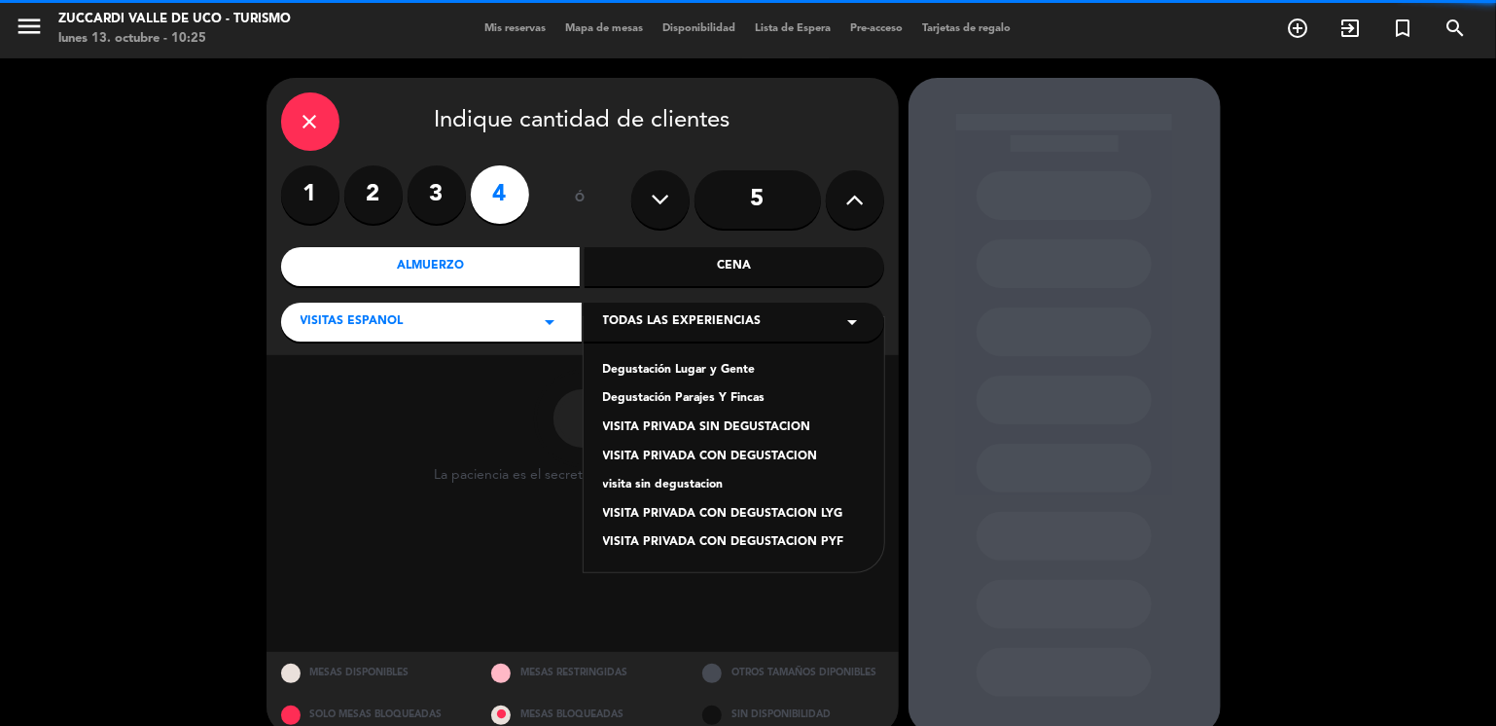
click at [641, 375] on div "Degustación Lugar y Gente" at bounding box center [734, 370] width 262 height 19
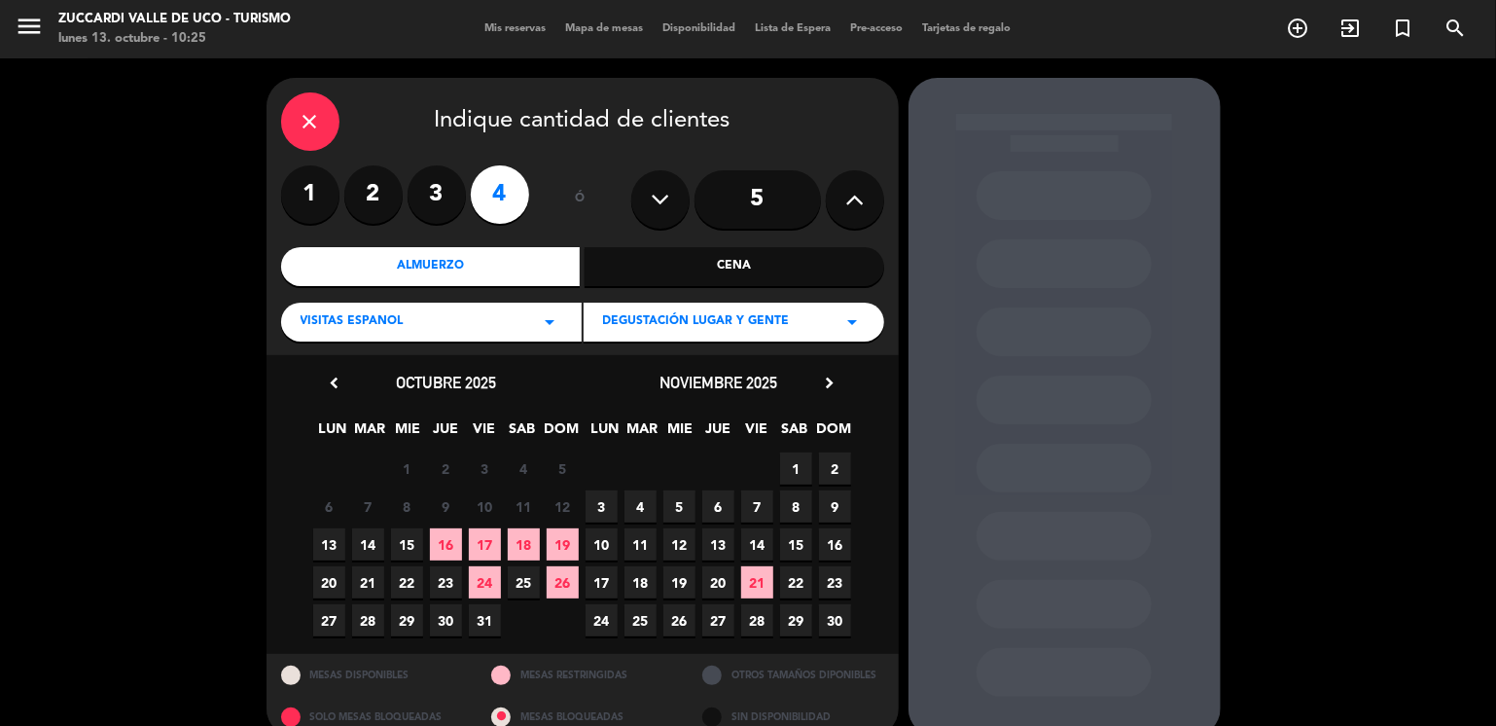
click at [643, 505] on span "4" at bounding box center [641, 506] width 32 height 32
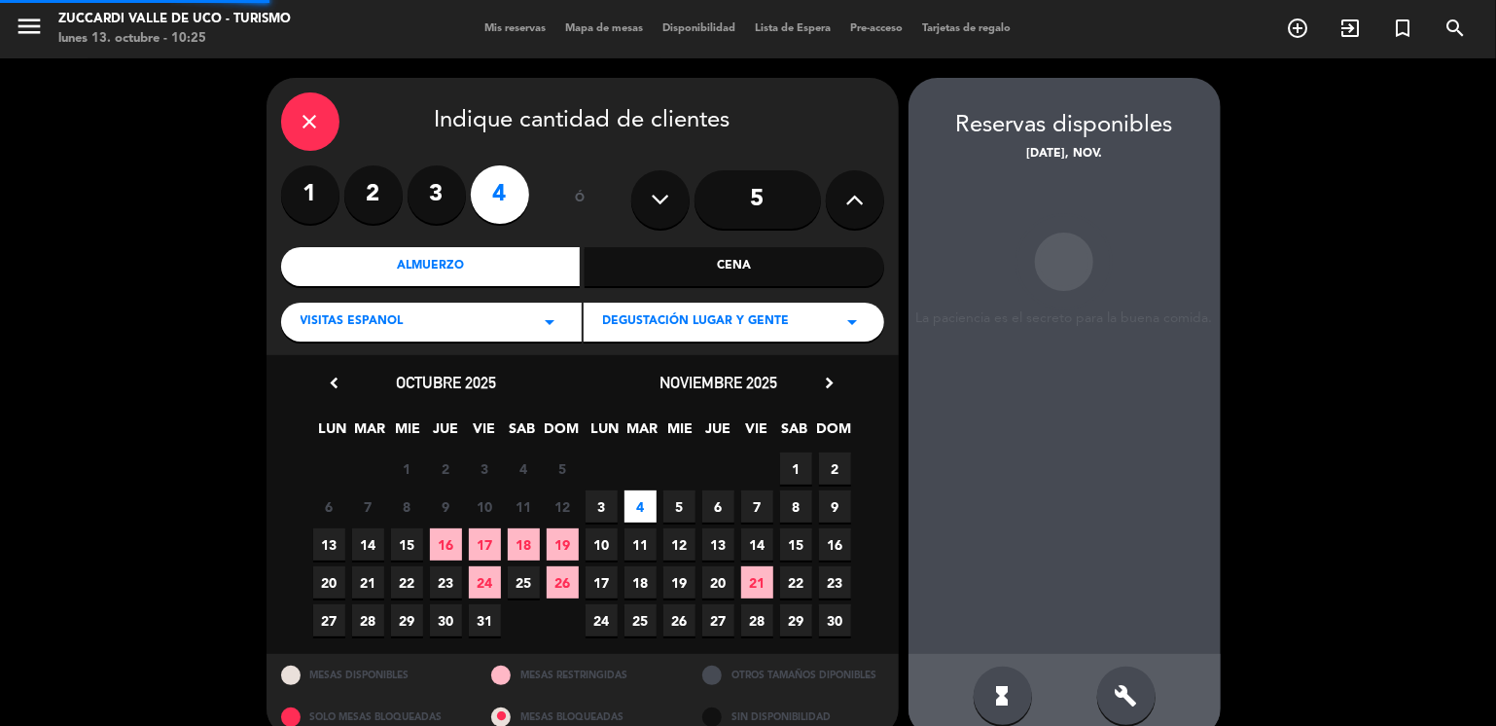
scroll to position [29, 0]
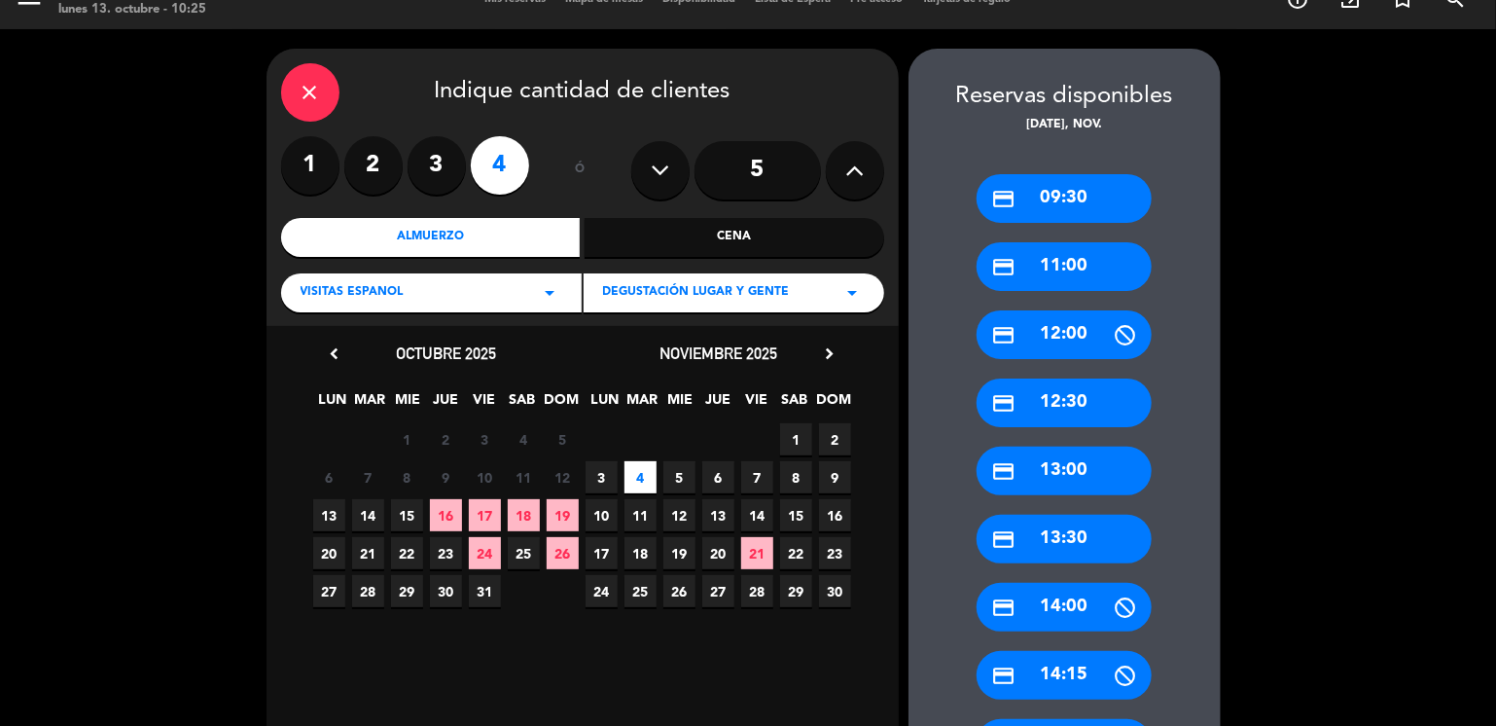
click at [1059, 262] on div "credit_card 11:00" at bounding box center [1064, 266] width 175 height 49
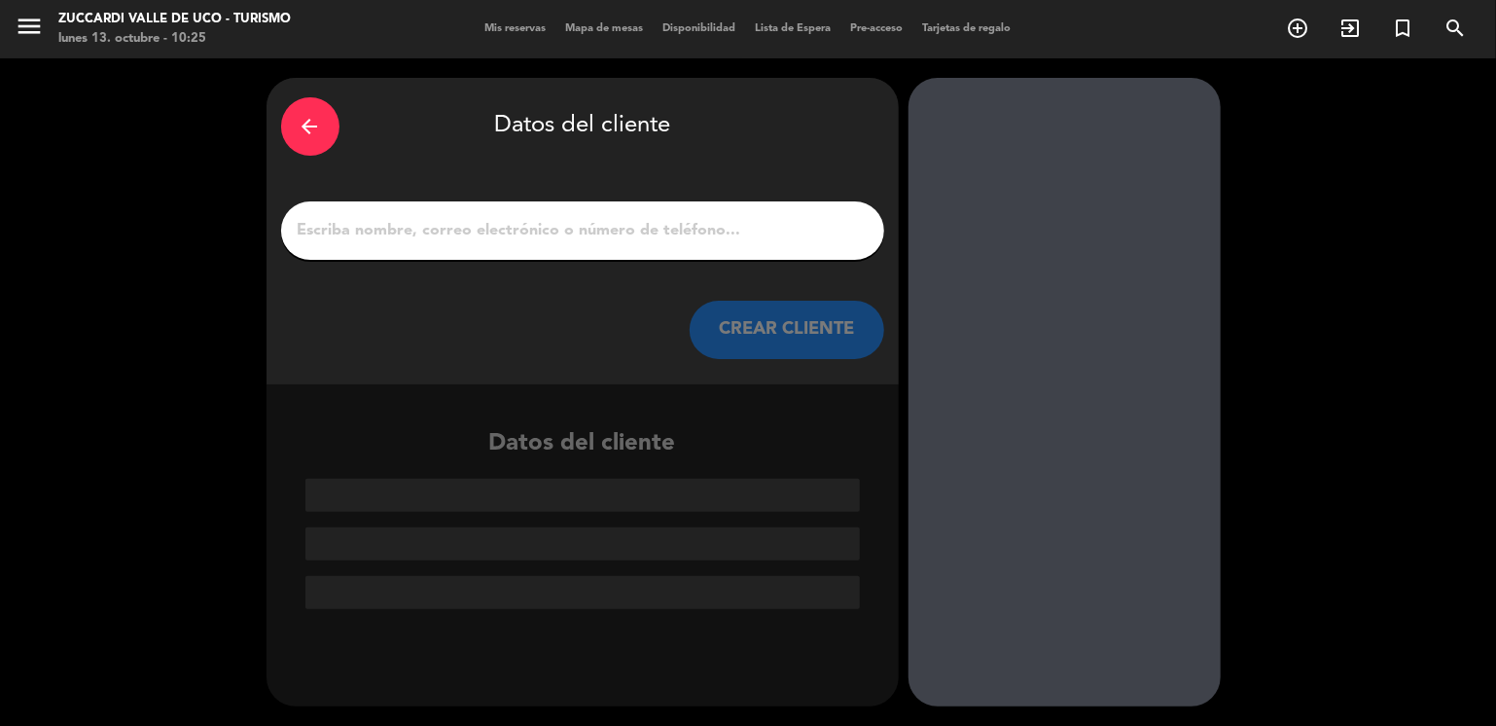
scroll to position [0, 0]
click at [664, 235] on input "1" at bounding box center [583, 230] width 574 height 27
paste input "Glauce"
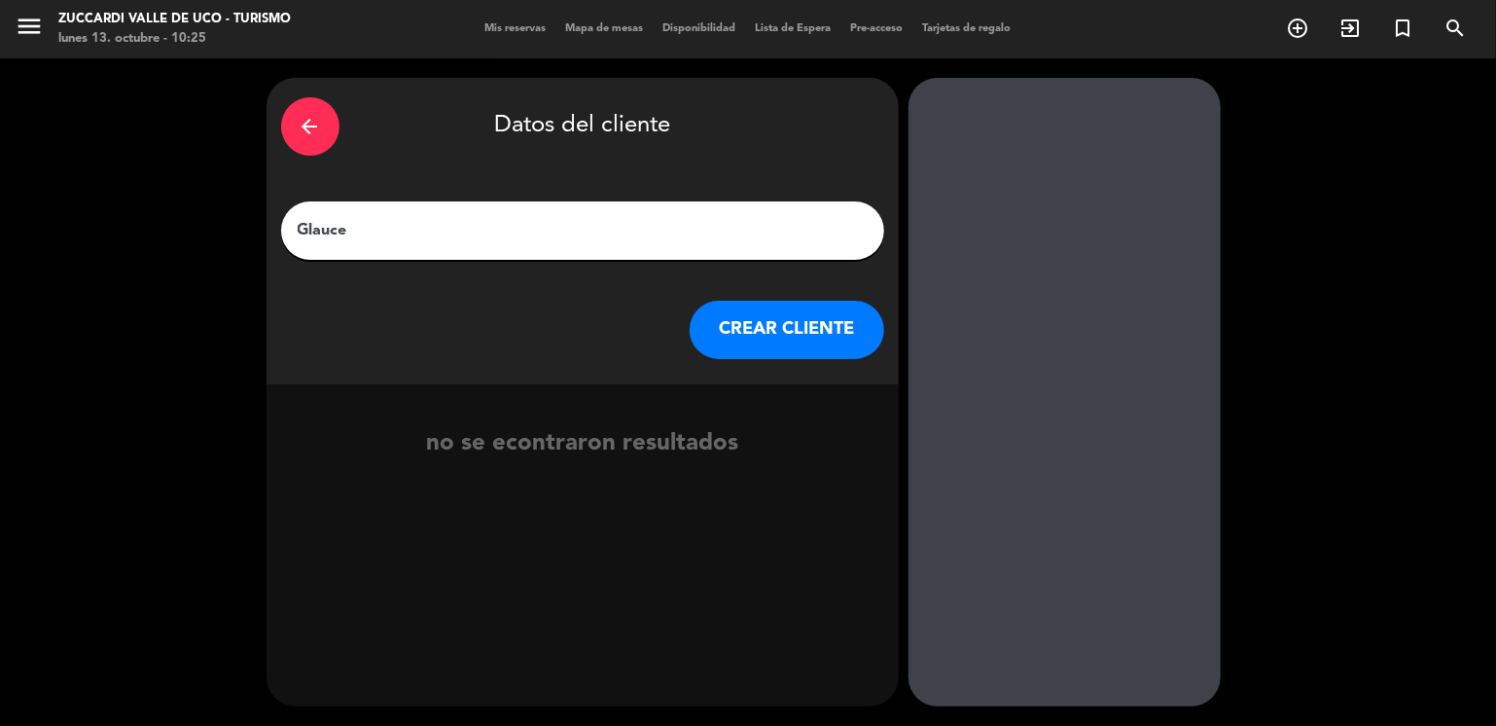
type input "Glauce"
click at [750, 334] on button "CREAR CLIENTE" at bounding box center [787, 330] width 195 height 58
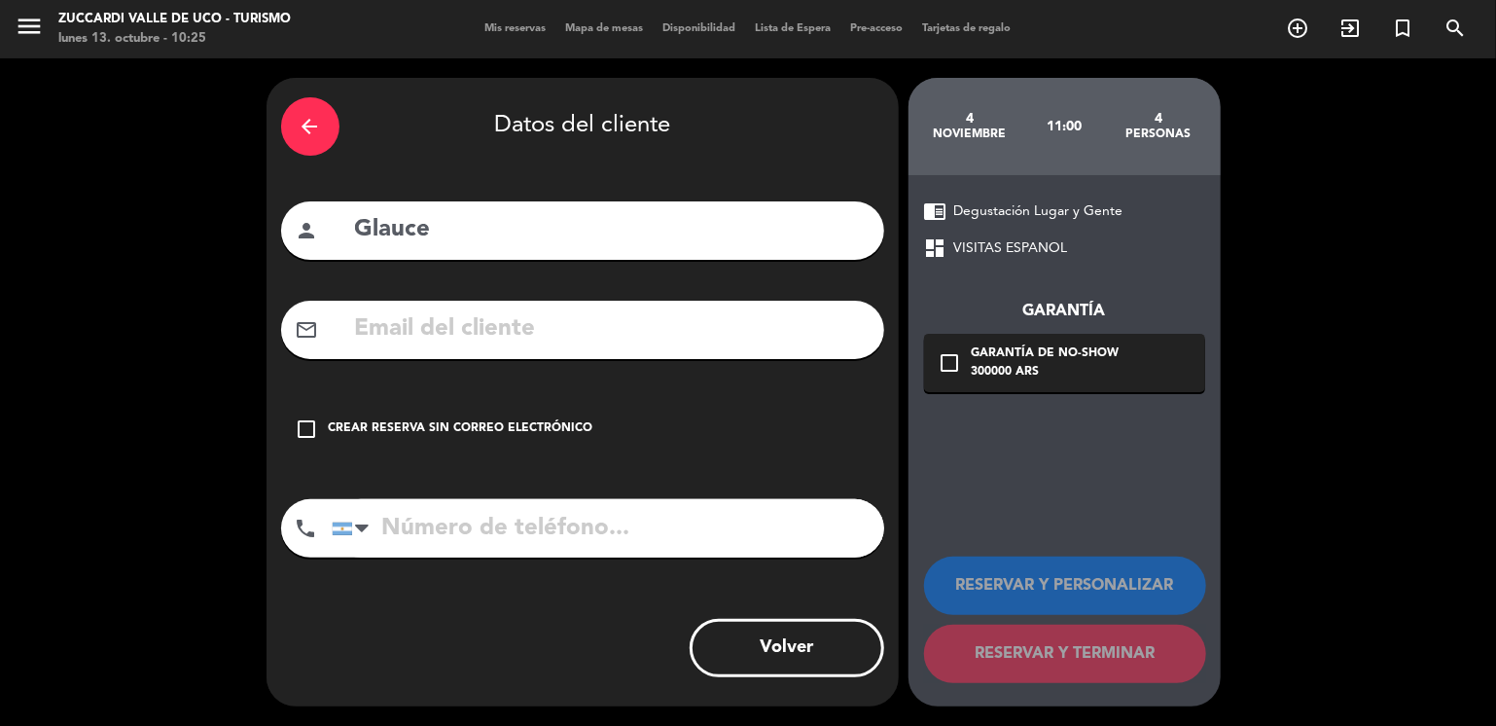
click at [457, 324] on input "text" at bounding box center [611, 329] width 517 height 40
paste input "[EMAIL_ADDRESS][DOMAIN_NAME]"
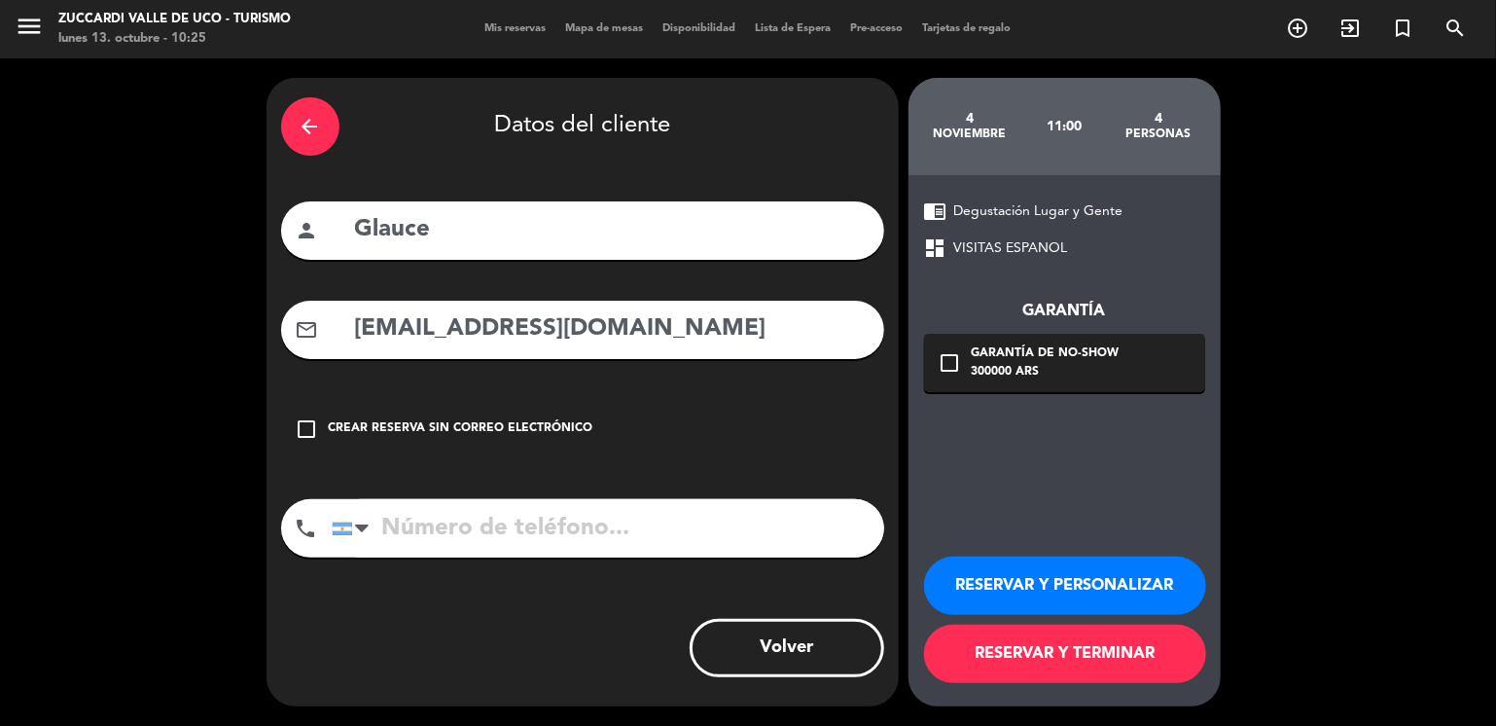
type input "[EMAIL_ADDRESS][DOMAIN_NAME]"
click at [1022, 587] on button "RESERVAR Y PERSONALIZAR" at bounding box center [1065, 585] width 282 height 58
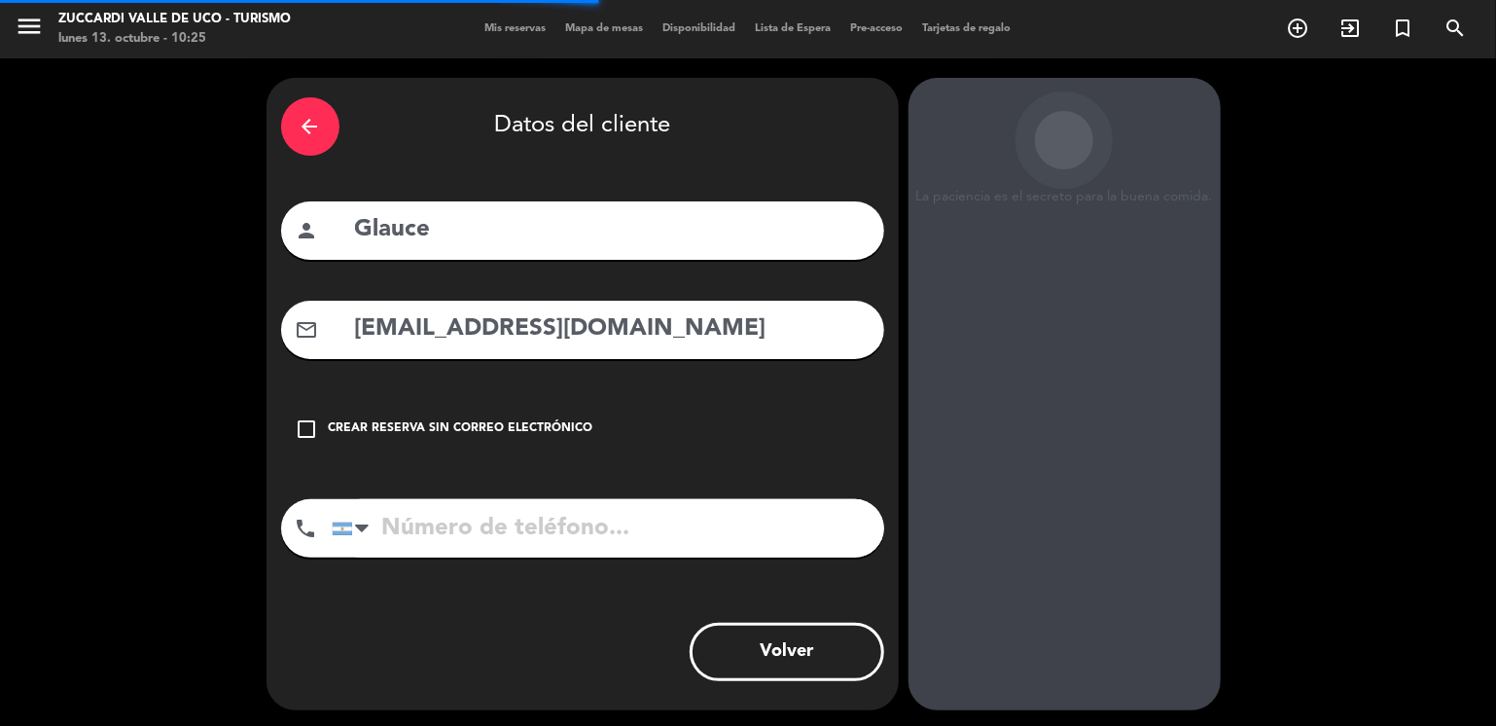
scroll to position [51, 0]
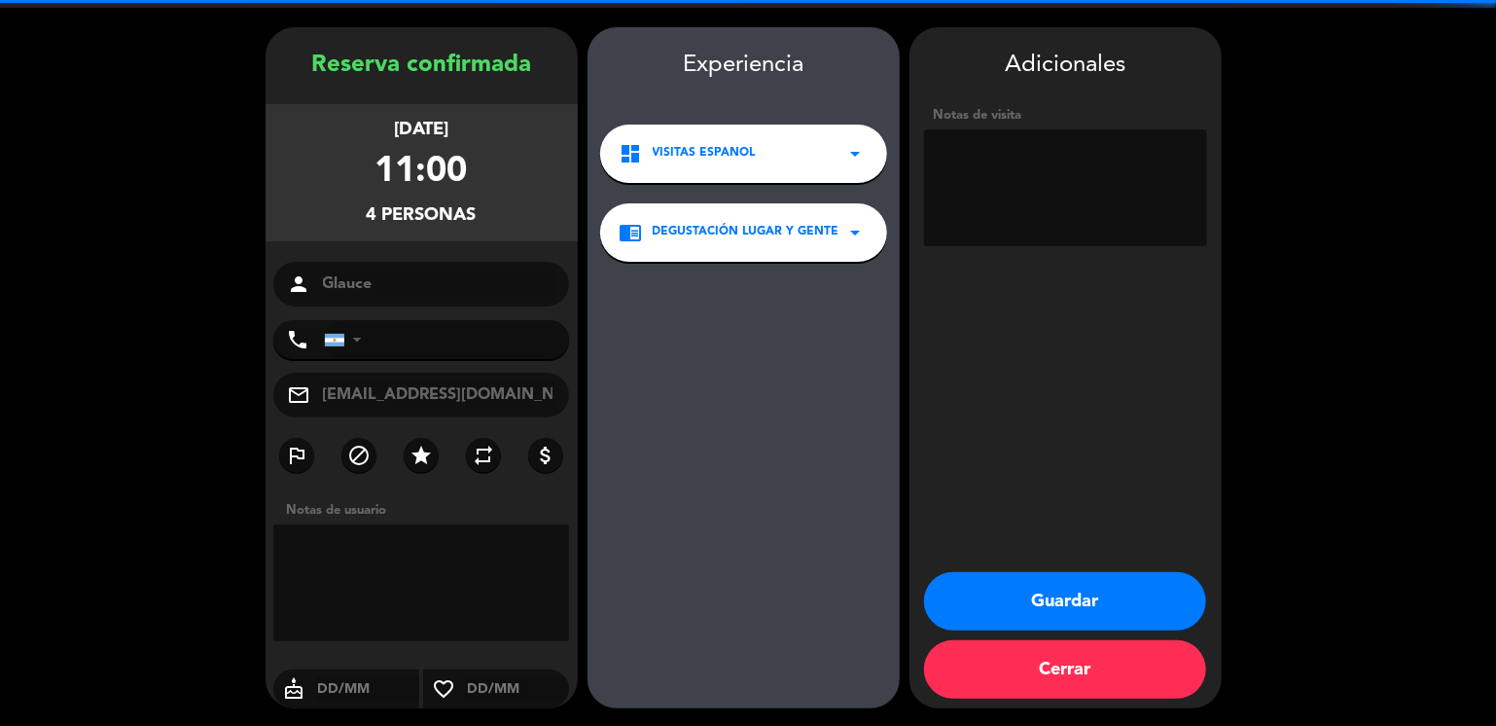
click at [998, 176] on textarea at bounding box center [1065, 187] width 283 height 117
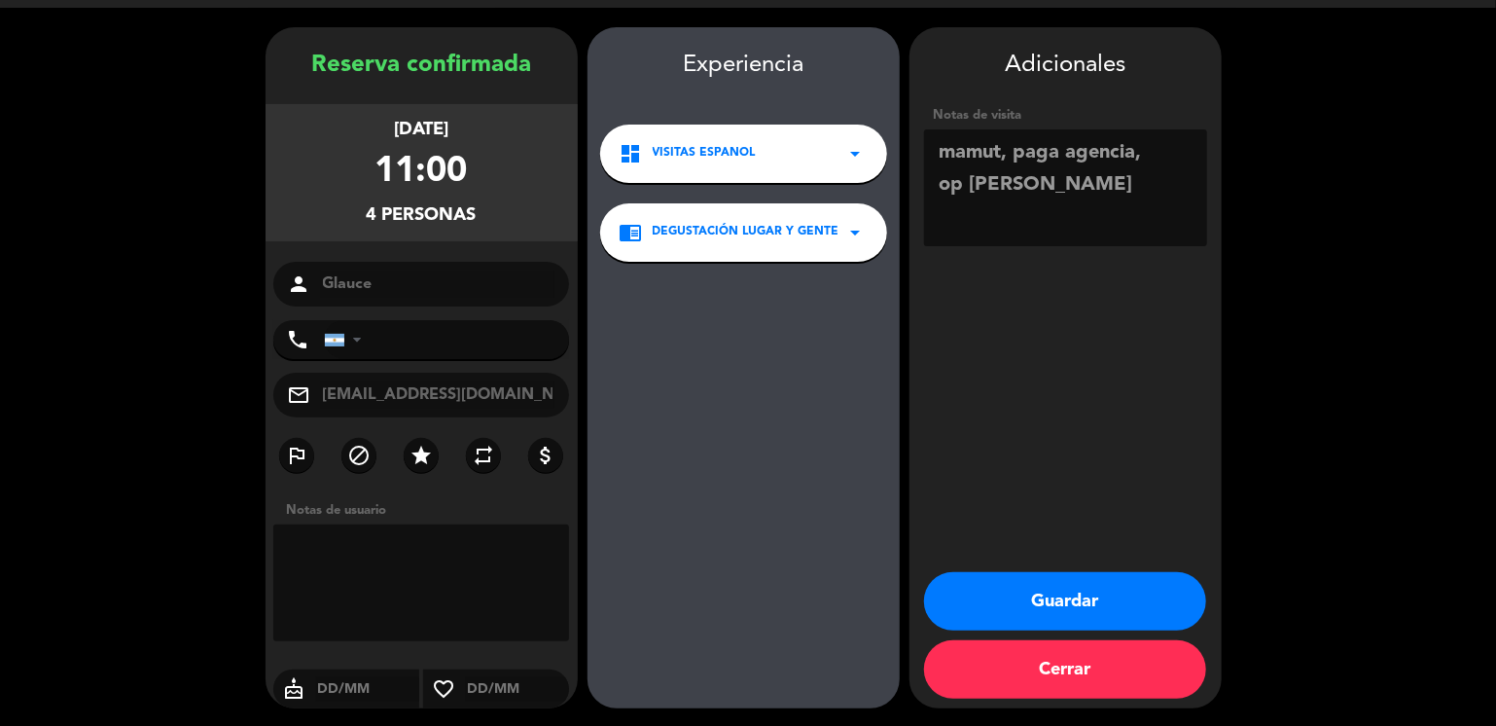
type textarea "mamut, paga agencia, op [PERSON_NAME]"
click at [988, 593] on button "Guardar" at bounding box center [1065, 601] width 282 height 58
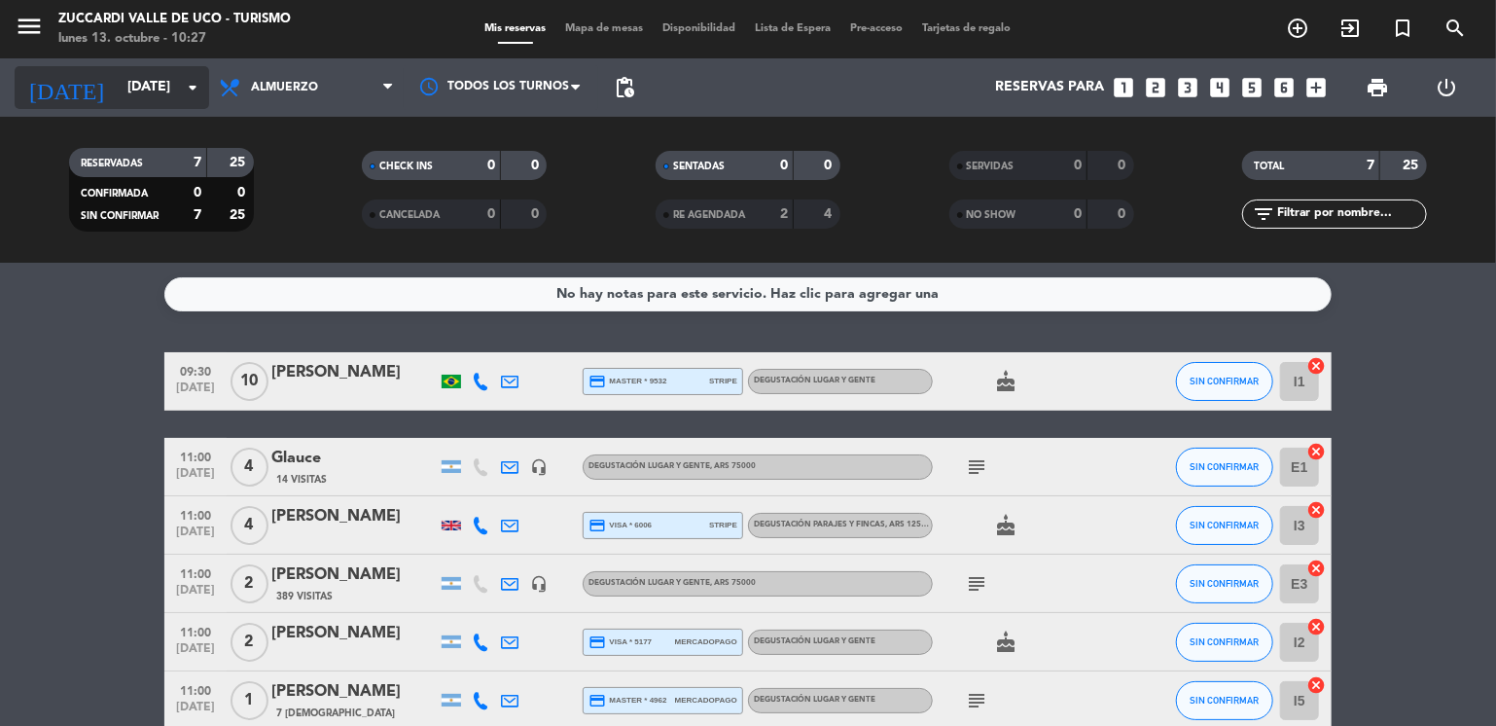
click at [164, 85] on input "[DATE]" at bounding box center [210, 87] width 185 height 35
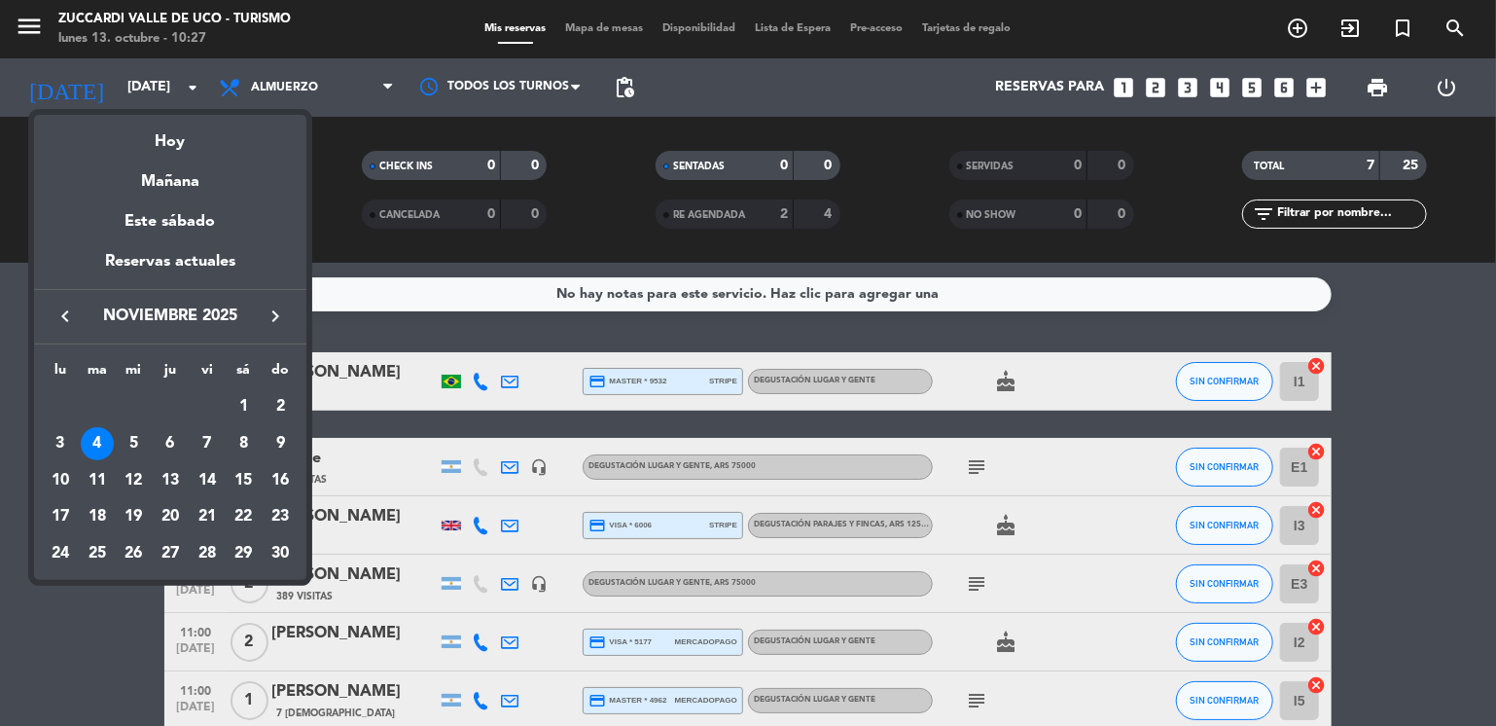
click at [55, 316] on icon "keyboard_arrow_left" at bounding box center [65, 315] width 23 height 23
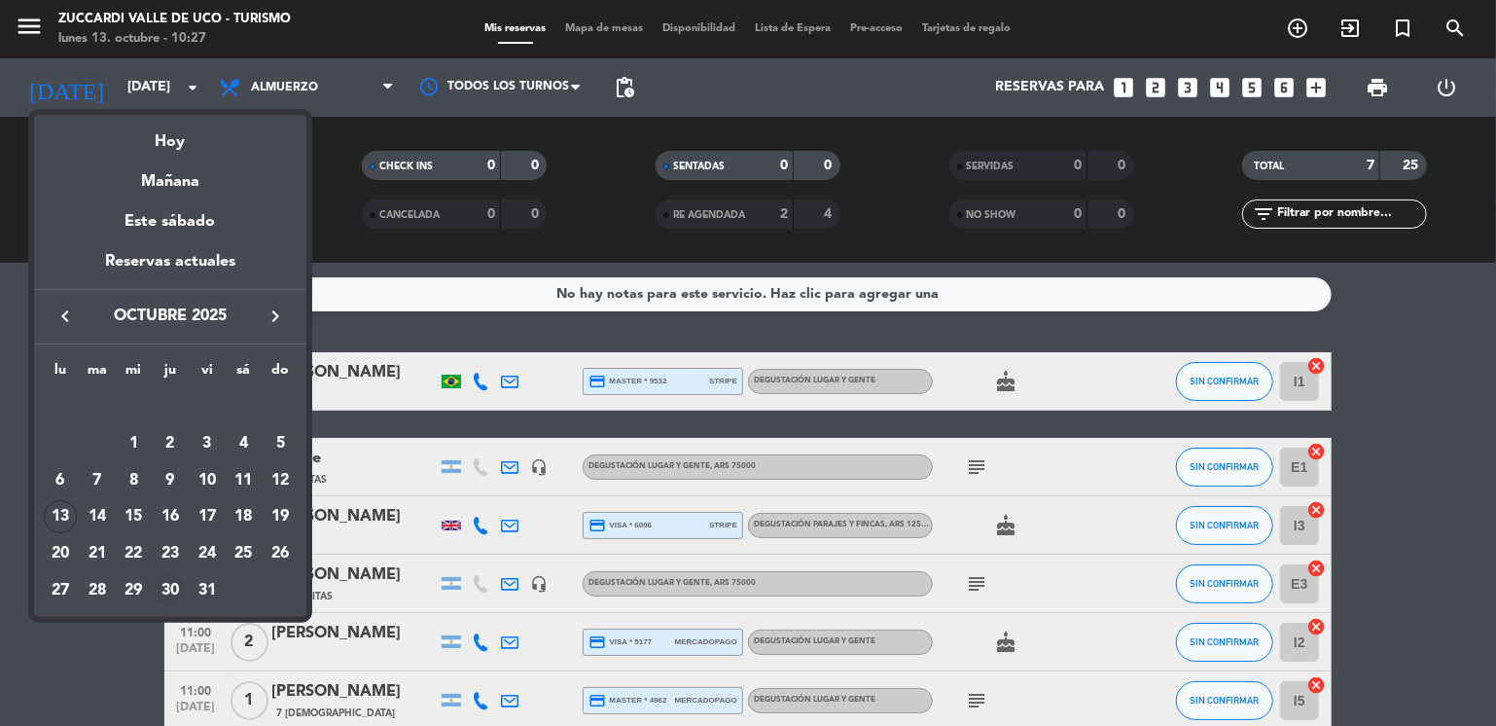
click at [175, 599] on div "30" at bounding box center [170, 590] width 33 height 33
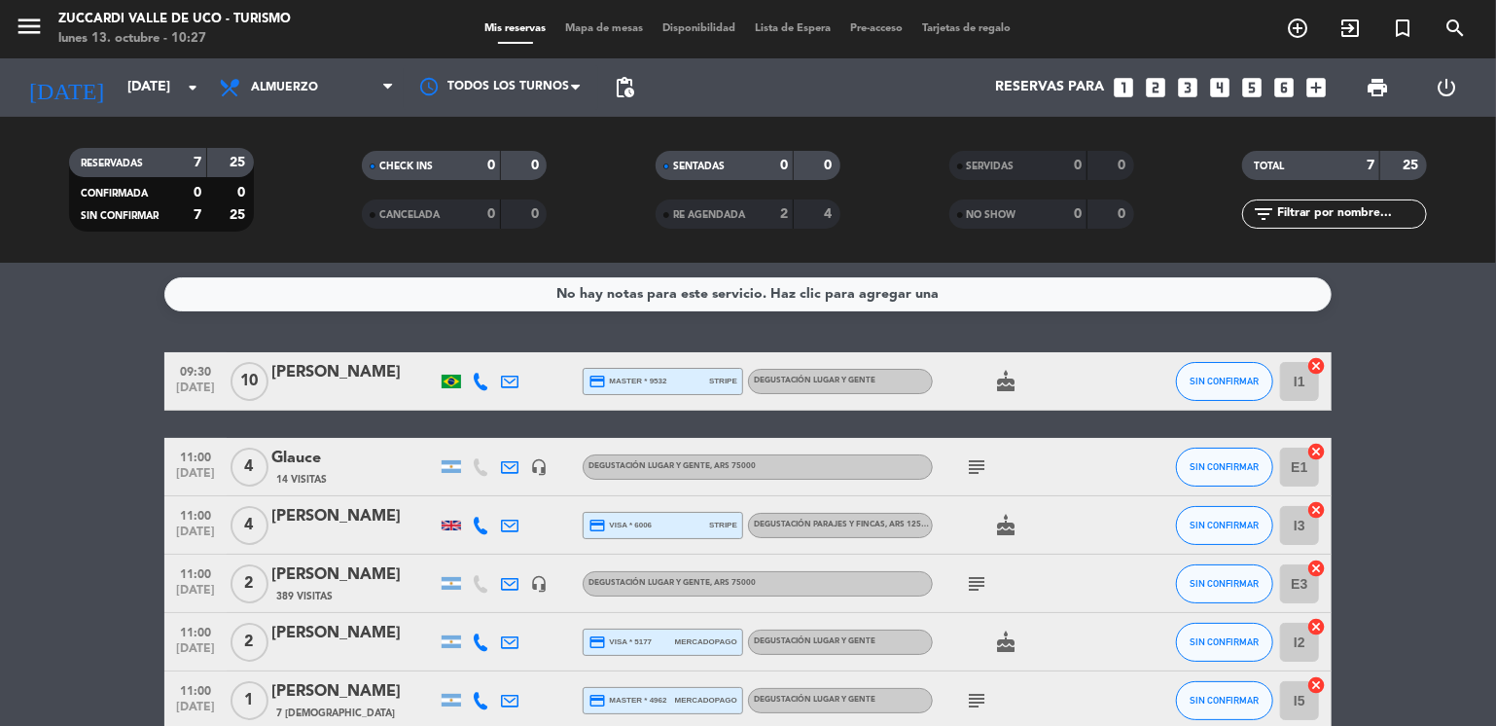
type input "[DEMOGRAPHIC_DATA][DATE]"
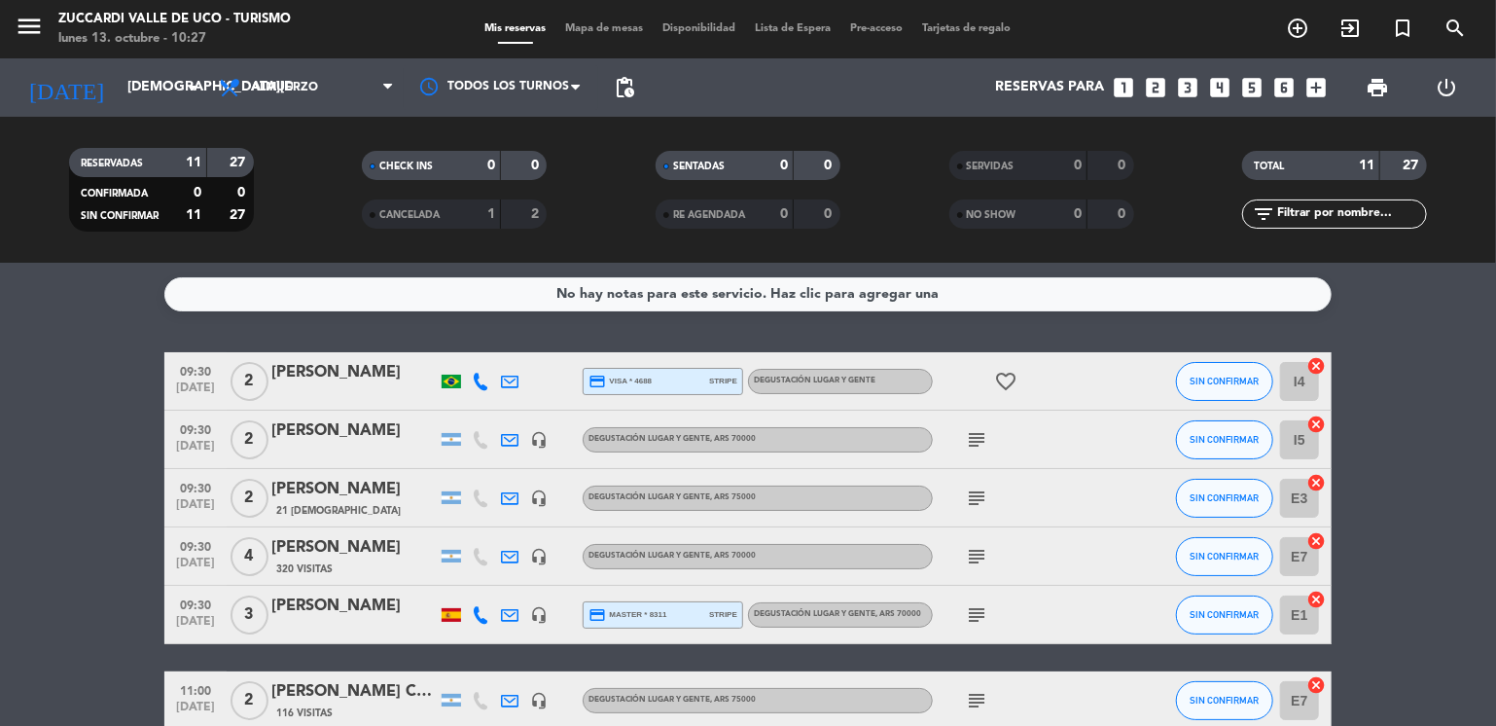
click at [313, 487] on div "[PERSON_NAME]" at bounding box center [353, 489] width 165 height 25
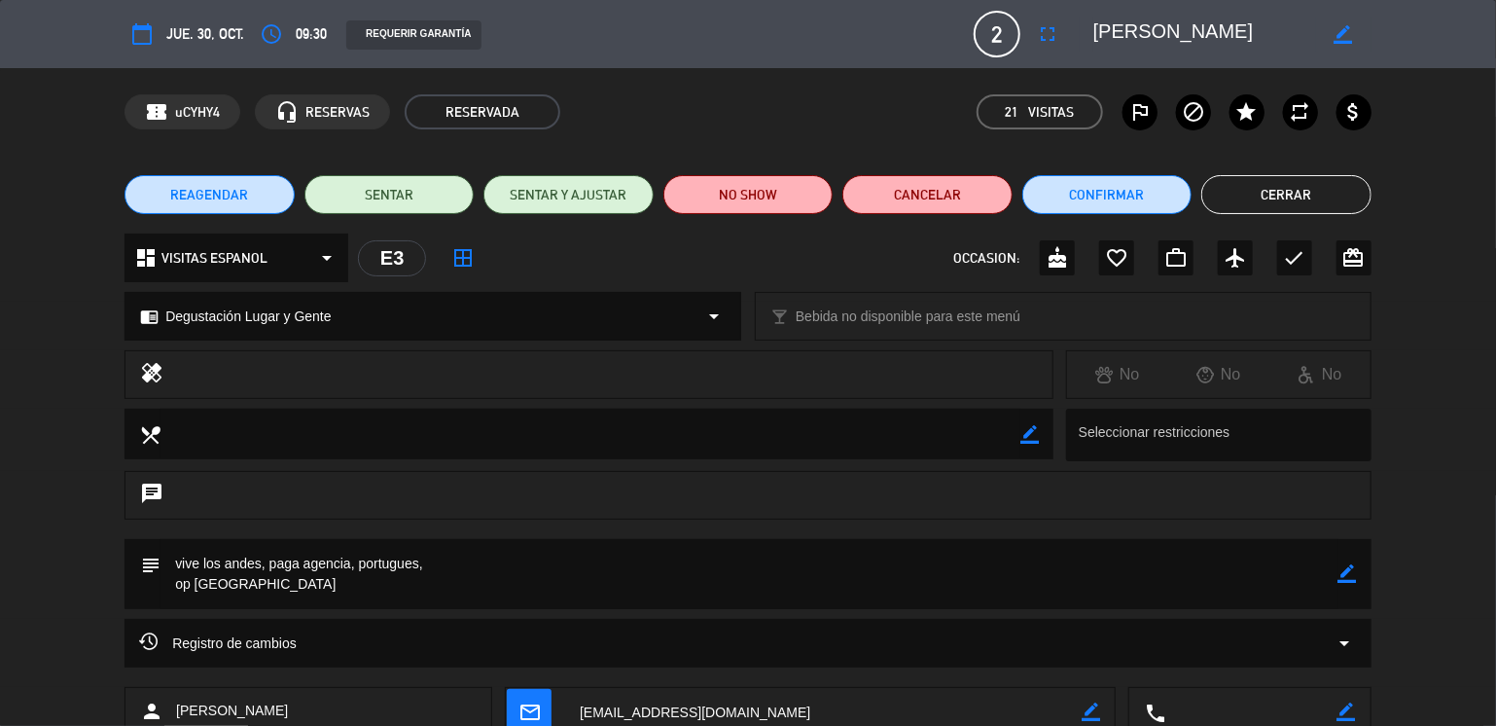
click at [1347, 36] on icon "border_color" at bounding box center [1344, 34] width 18 height 18
type textarea "M"
paste textarea "[PERSON_NAME]"
type textarea "[PERSON_NAME]"
click at [1350, 27] on icon at bounding box center [1344, 34] width 18 height 18
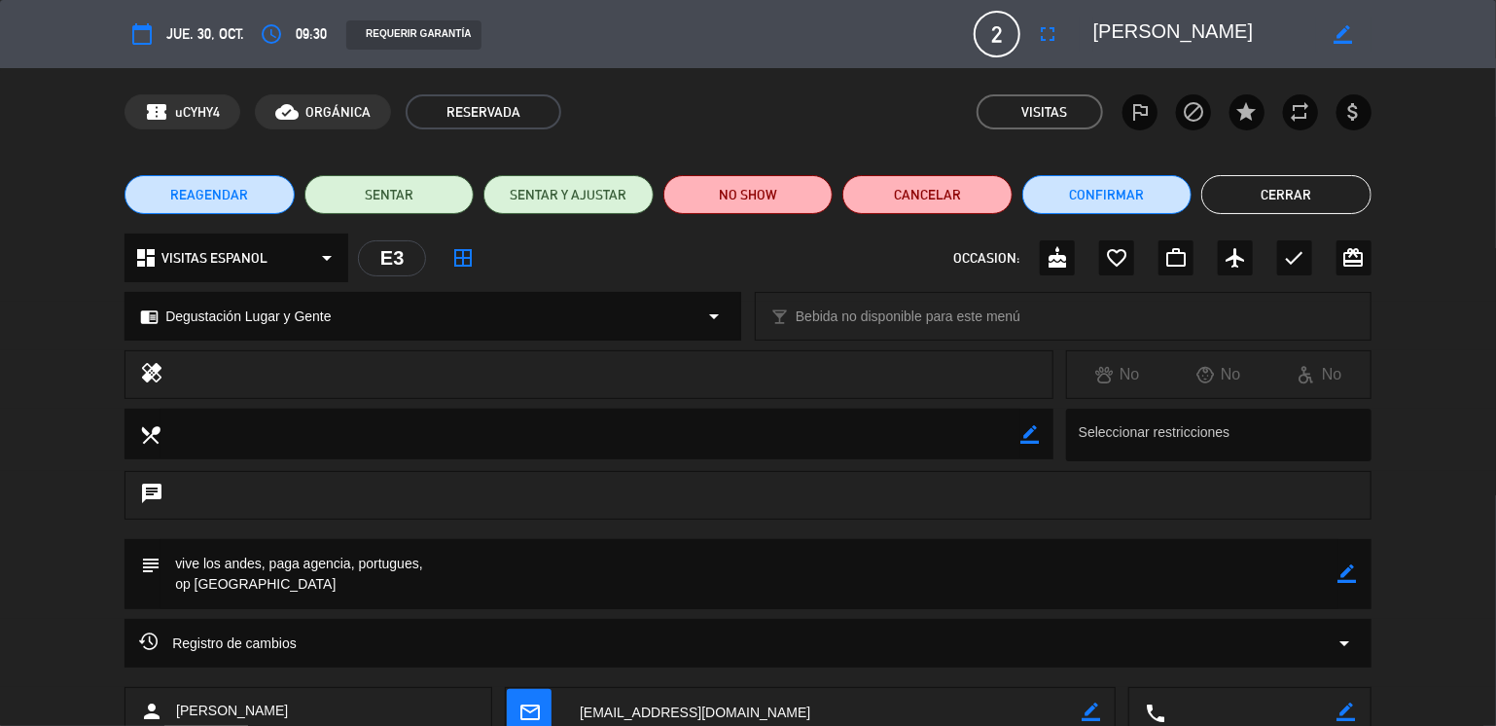
click at [1243, 193] on button "Cerrar" at bounding box center [1286, 194] width 170 height 39
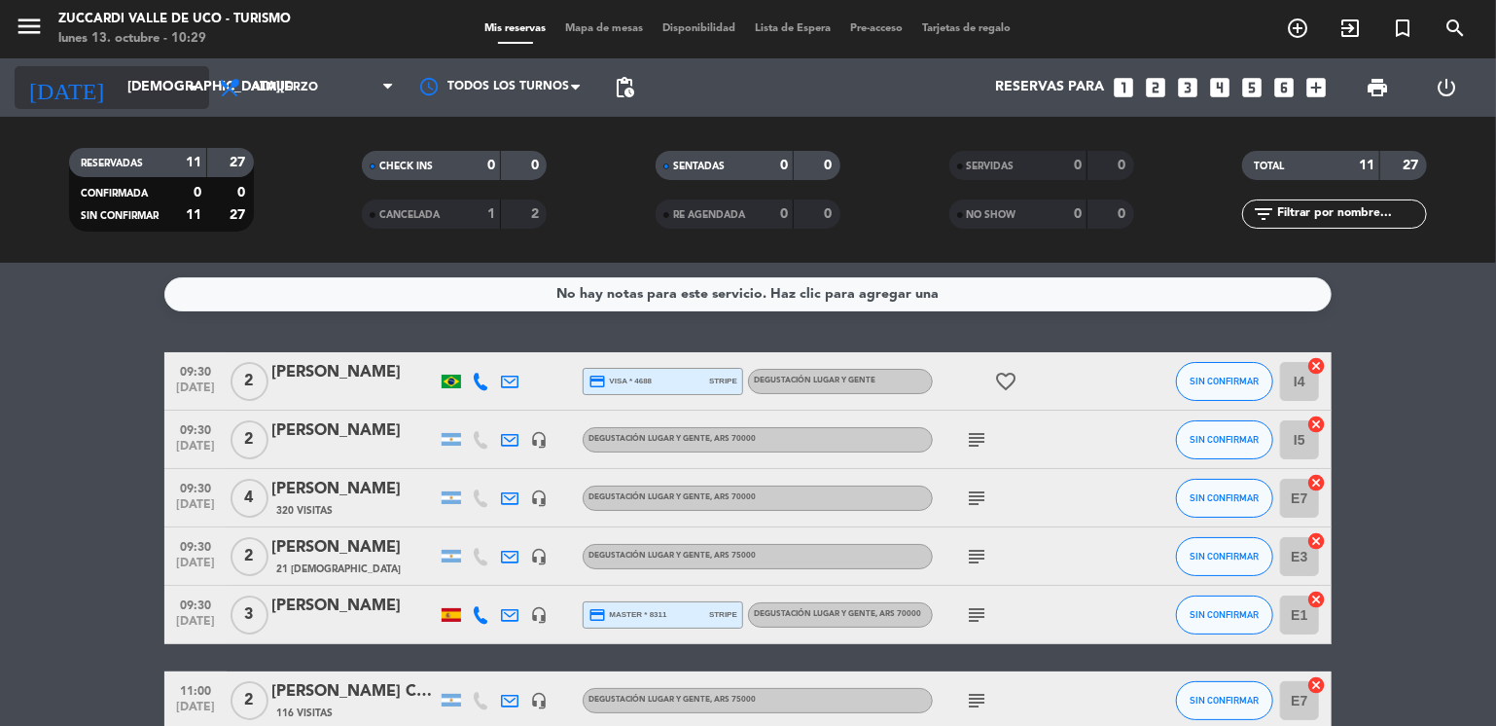
click at [141, 94] on input "[DEMOGRAPHIC_DATA][DATE]" at bounding box center [210, 87] width 185 height 35
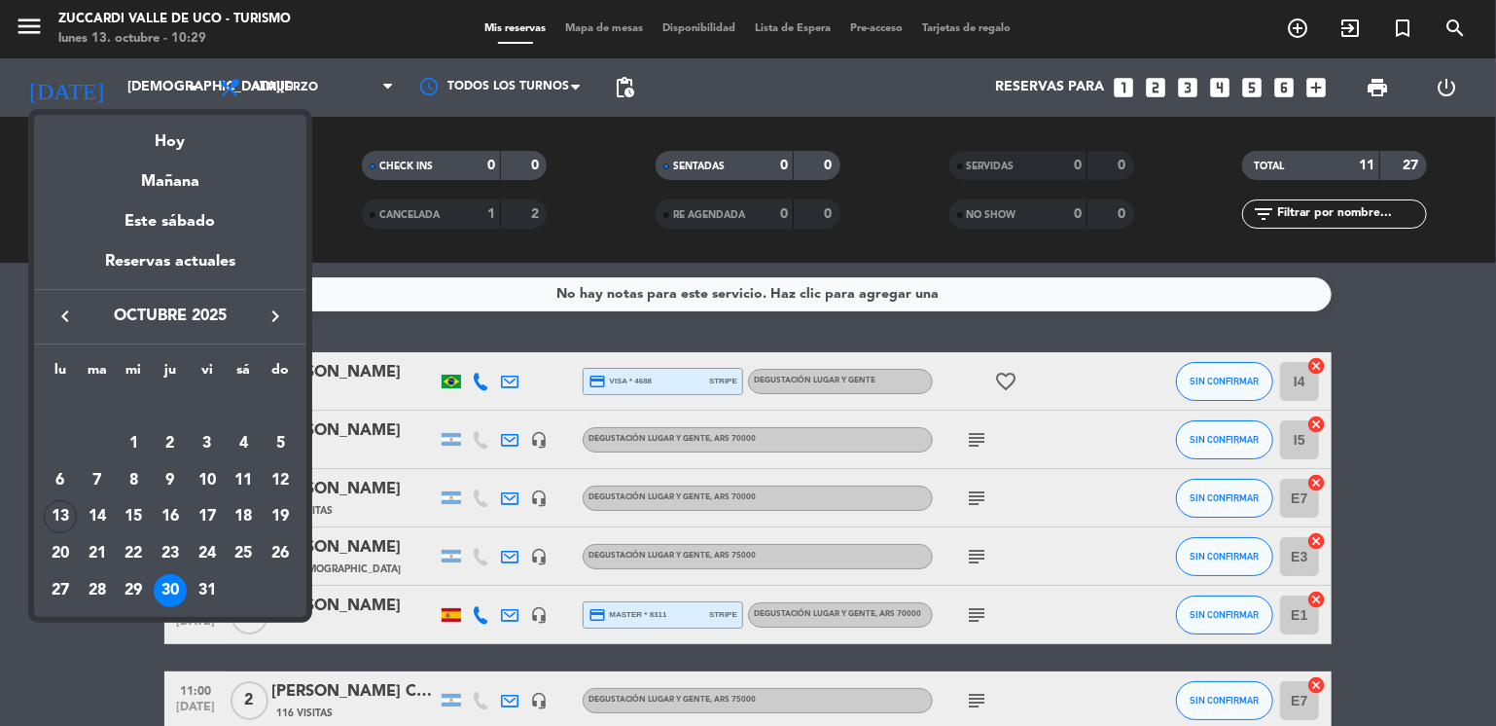
click at [279, 313] on icon "keyboard_arrow_right" at bounding box center [275, 315] width 23 height 23
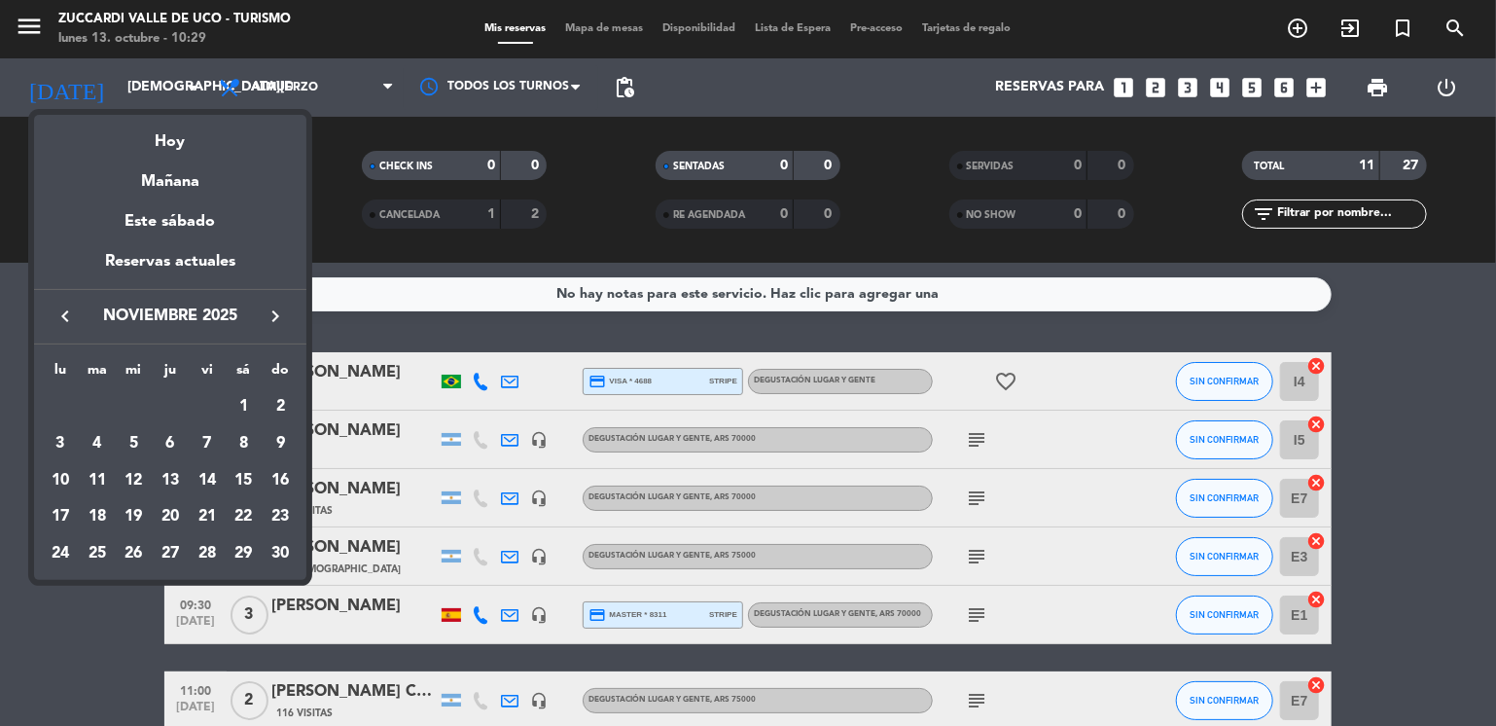
click at [279, 313] on icon "keyboard_arrow_right" at bounding box center [275, 315] width 23 height 23
click at [125, 485] on div "10" at bounding box center [133, 480] width 33 height 33
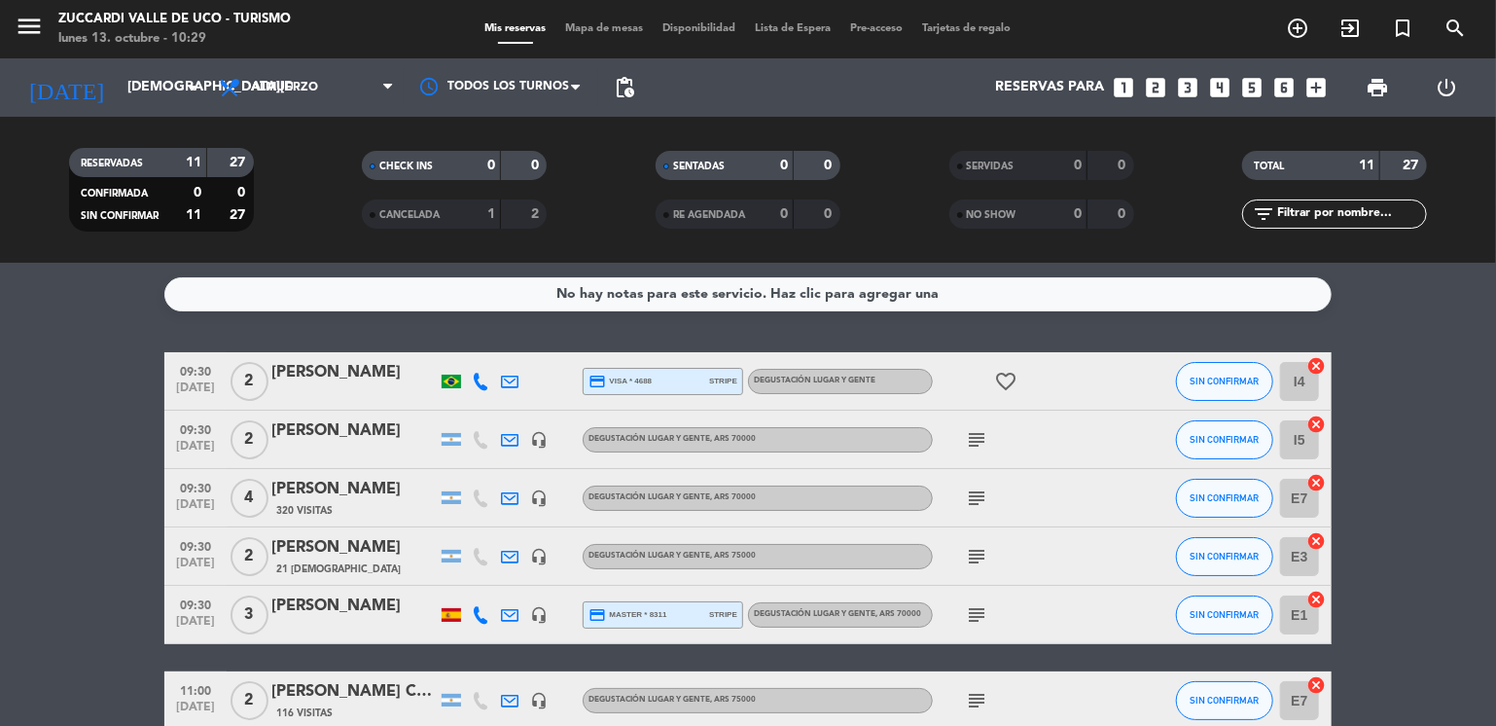
type input "mié. 10 dic."
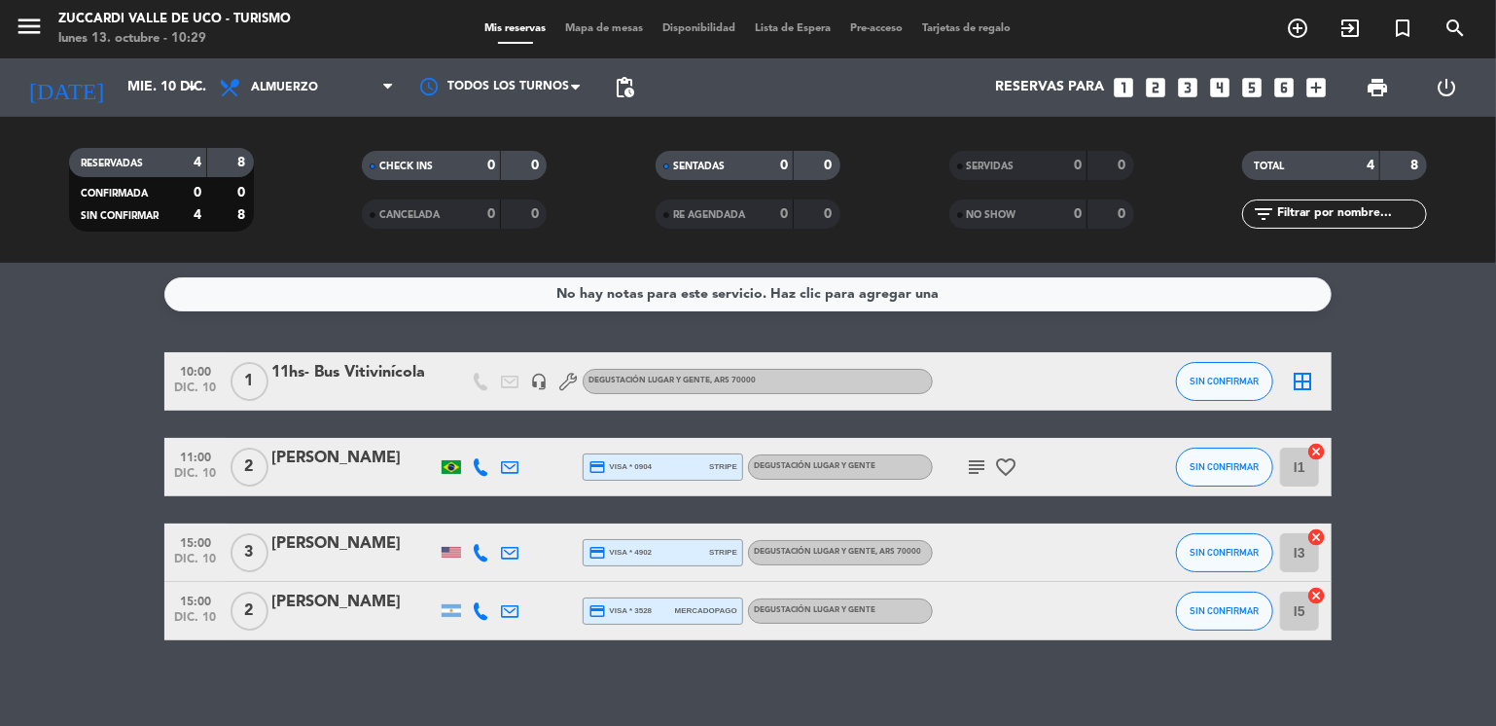
click at [508, 609] on icon at bounding box center [510, 611] width 18 height 18
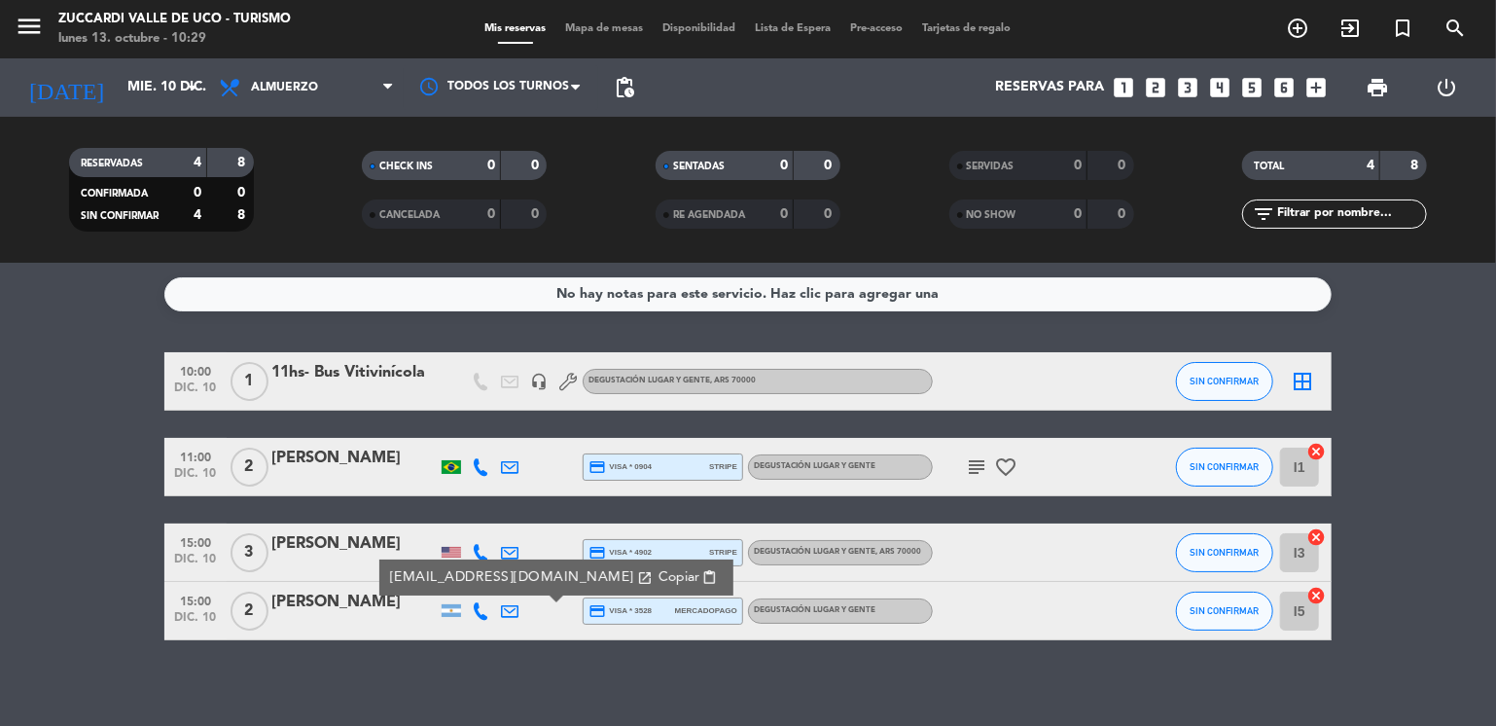
click at [508, 609] on icon at bounding box center [510, 611] width 18 height 18
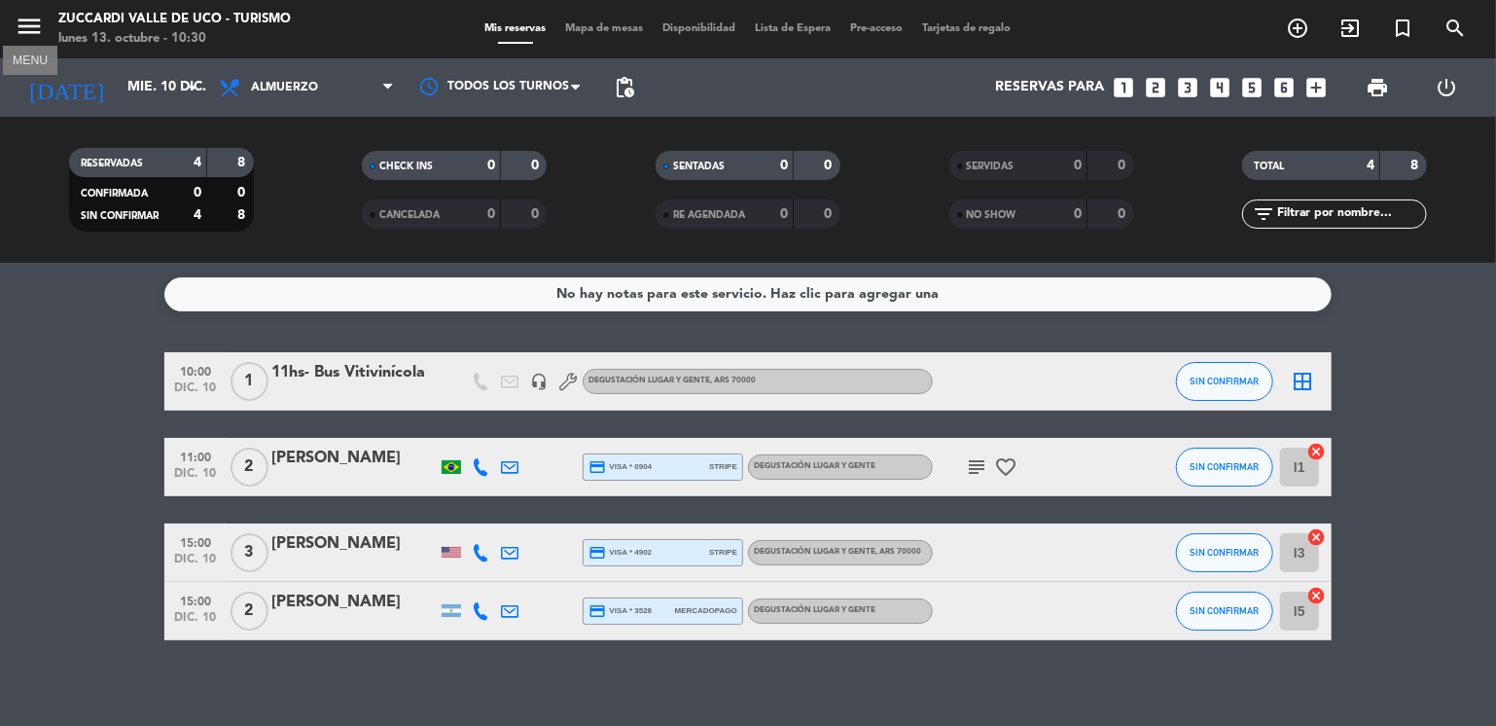
click at [28, 21] on icon "menu" at bounding box center [29, 26] width 29 height 29
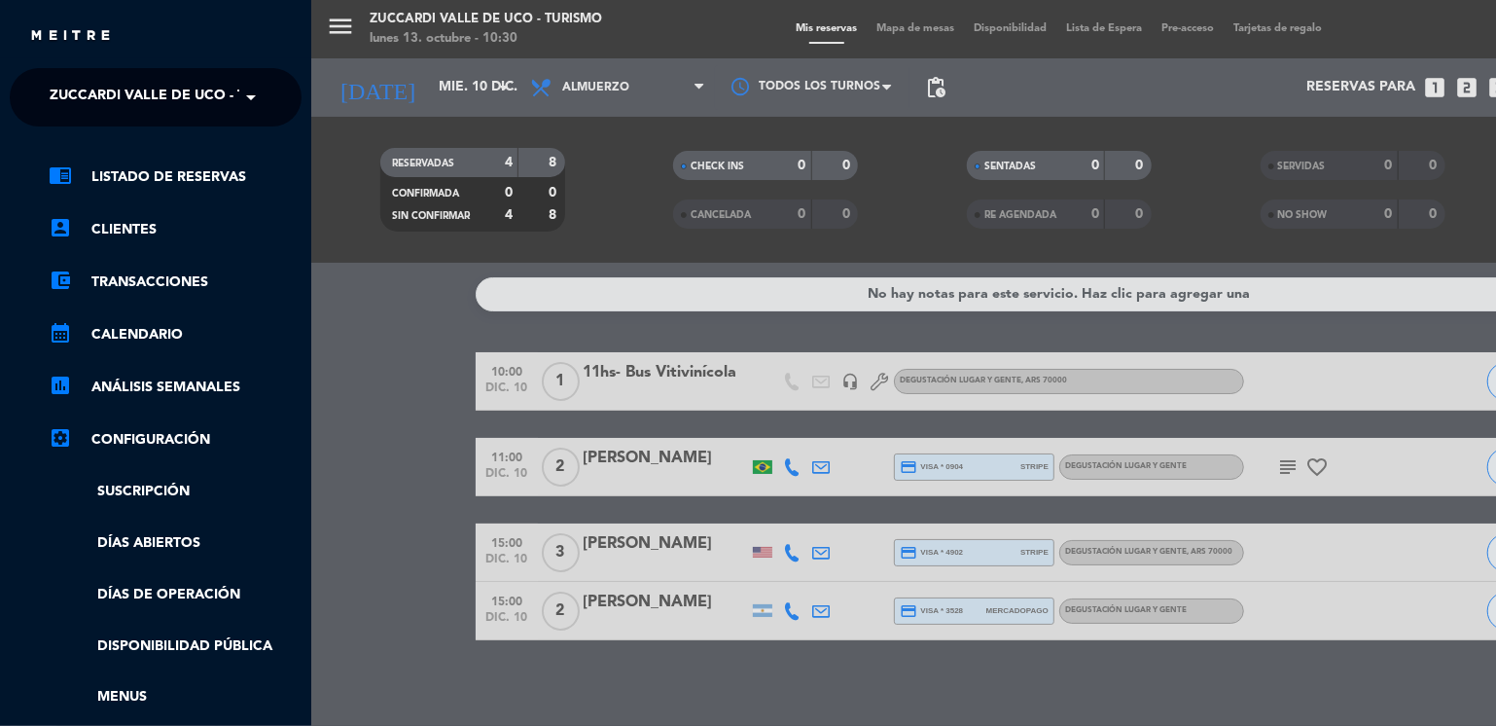
click at [209, 96] on span "Zuccardi Valle de Uco - Turismo" at bounding box center [175, 97] width 250 height 41
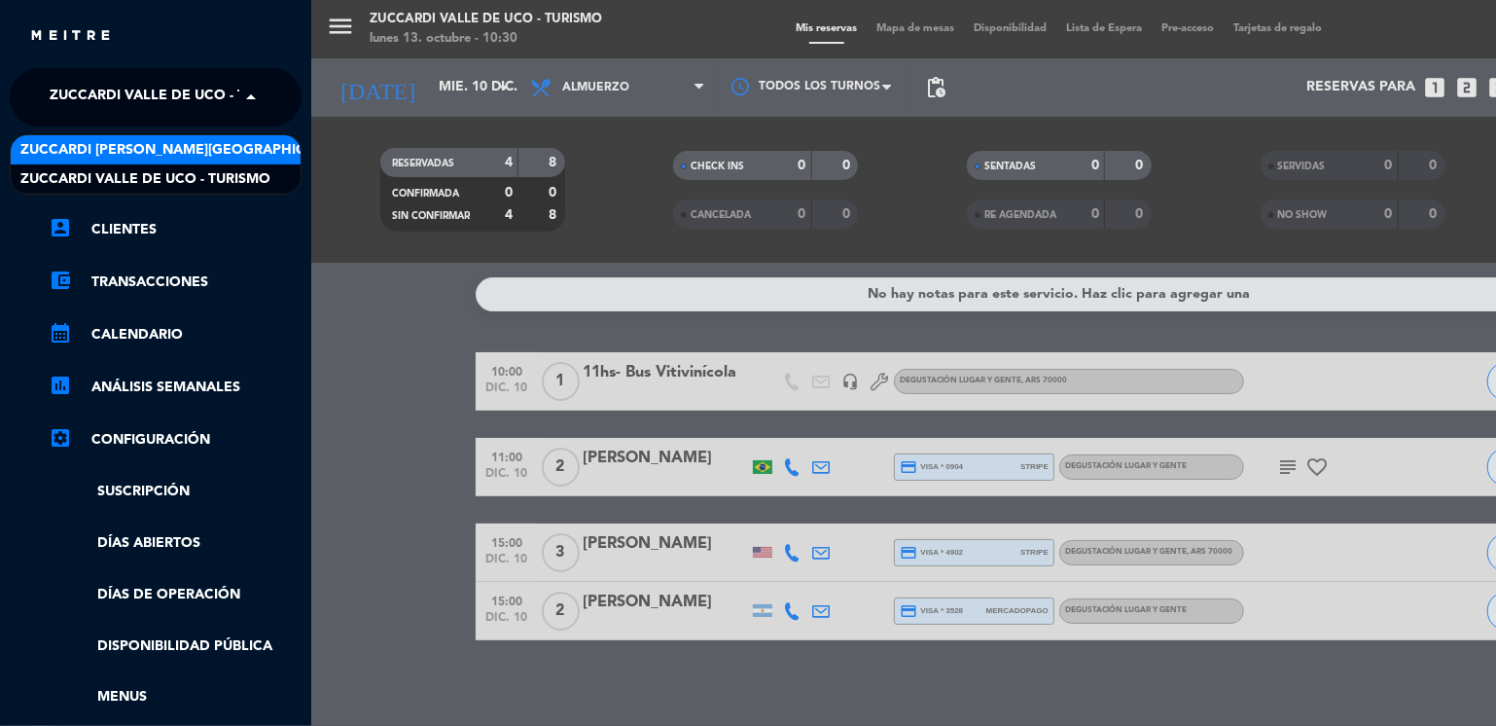
click at [245, 143] on span "Zuccardi [PERSON_NAME][GEOGRAPHIC_DATA] - Restaurant [GEOGRAPHIC_DATA]" at bounding box center [310, 150] width 580 height 22
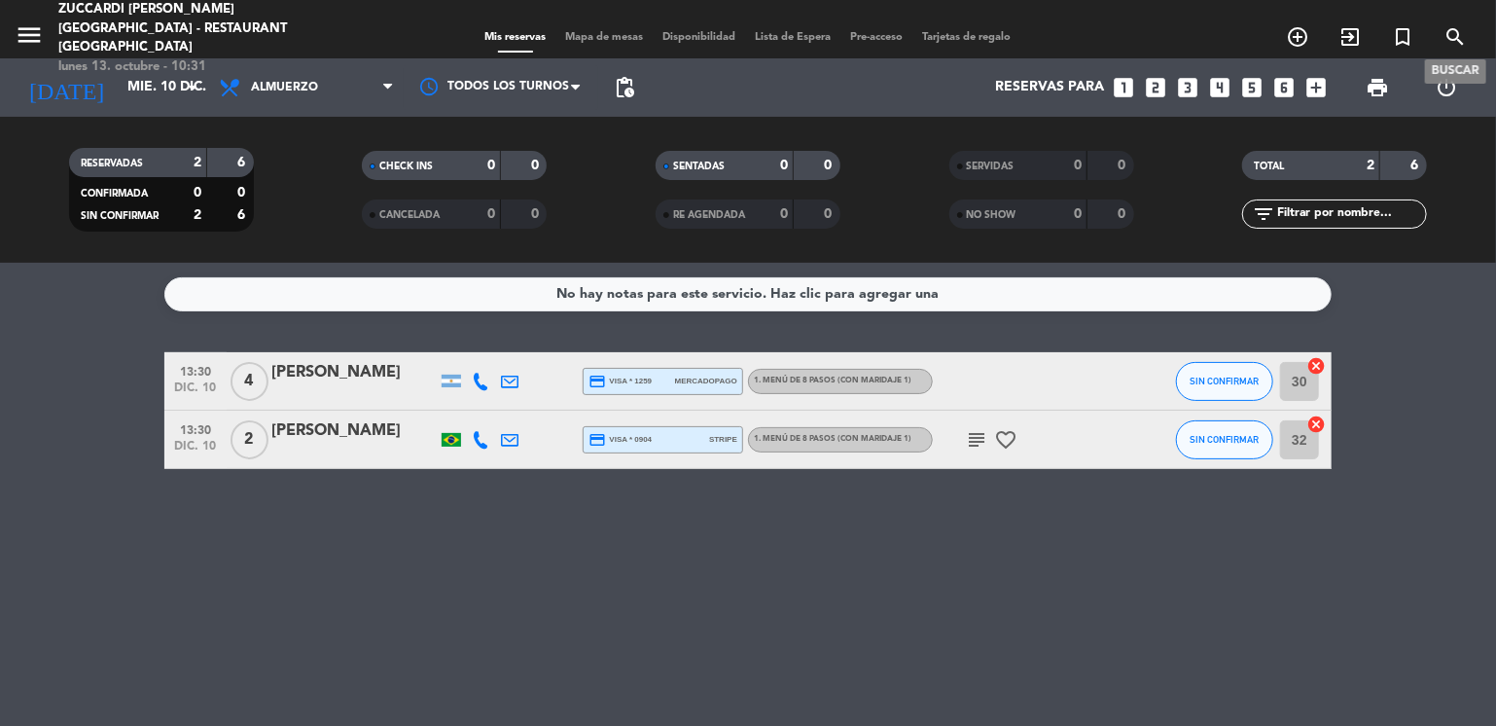
click at [1455, 26] on icon "search" at bounding box center [1455, 36] width 23 height 23
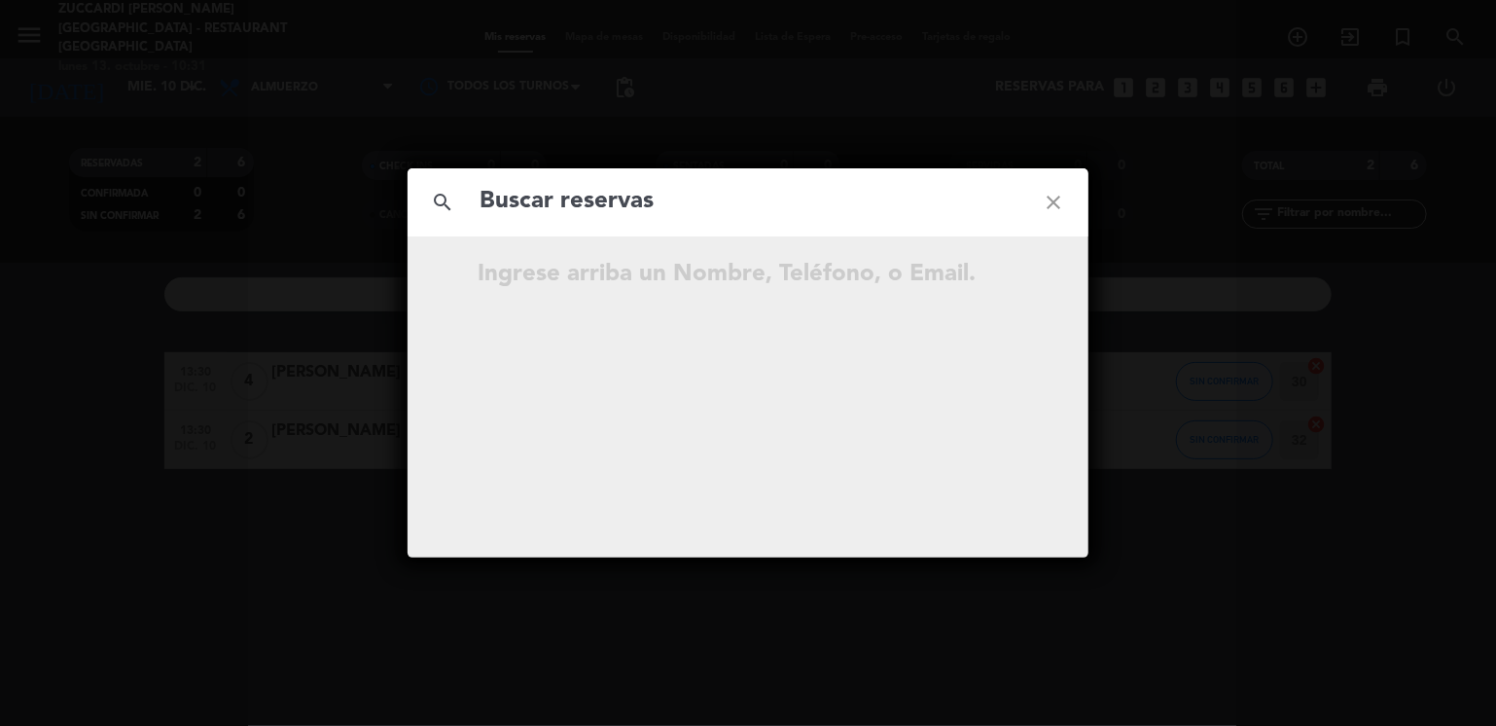
click at [746, 207] on input "text" at bounding box center [748, 202] width 541 height 40
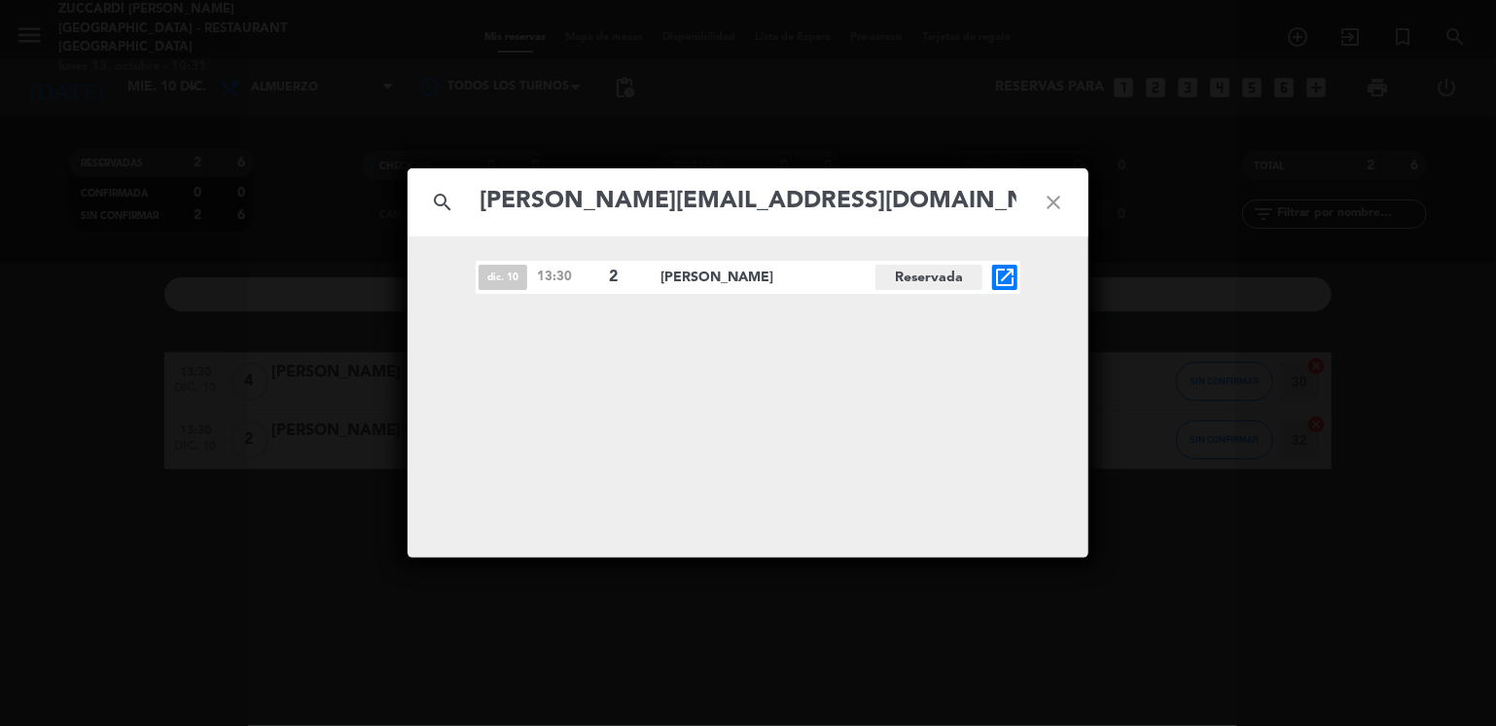
type input "[PERSON_NAME][EMAIL_ADDRESS][DOMAIN_NAME]"
click at [1050, 200] on icon "close" at bounding box center [1054, 202] width 70 height 70
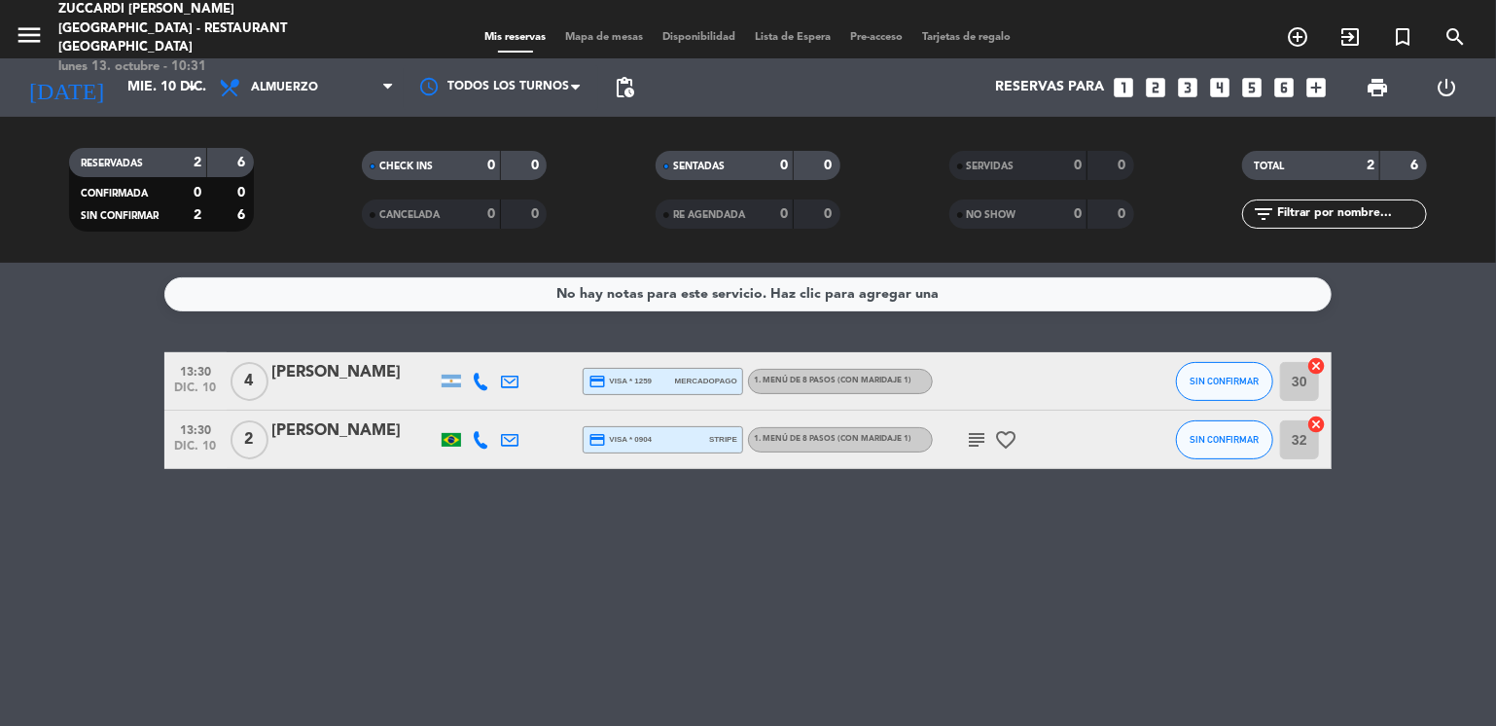
click at [125, 460] on bookings-row "13:30 [DATE] 4 [PERSON_NAME] credit_card visa * 1259 mercadopago 1. MENÚ DE 8 P…" at bounding box center [748, 410] width 1496 height 117
click at [19, 21] on icon "menu" at bounding box center [29, 34] width 29 height 29
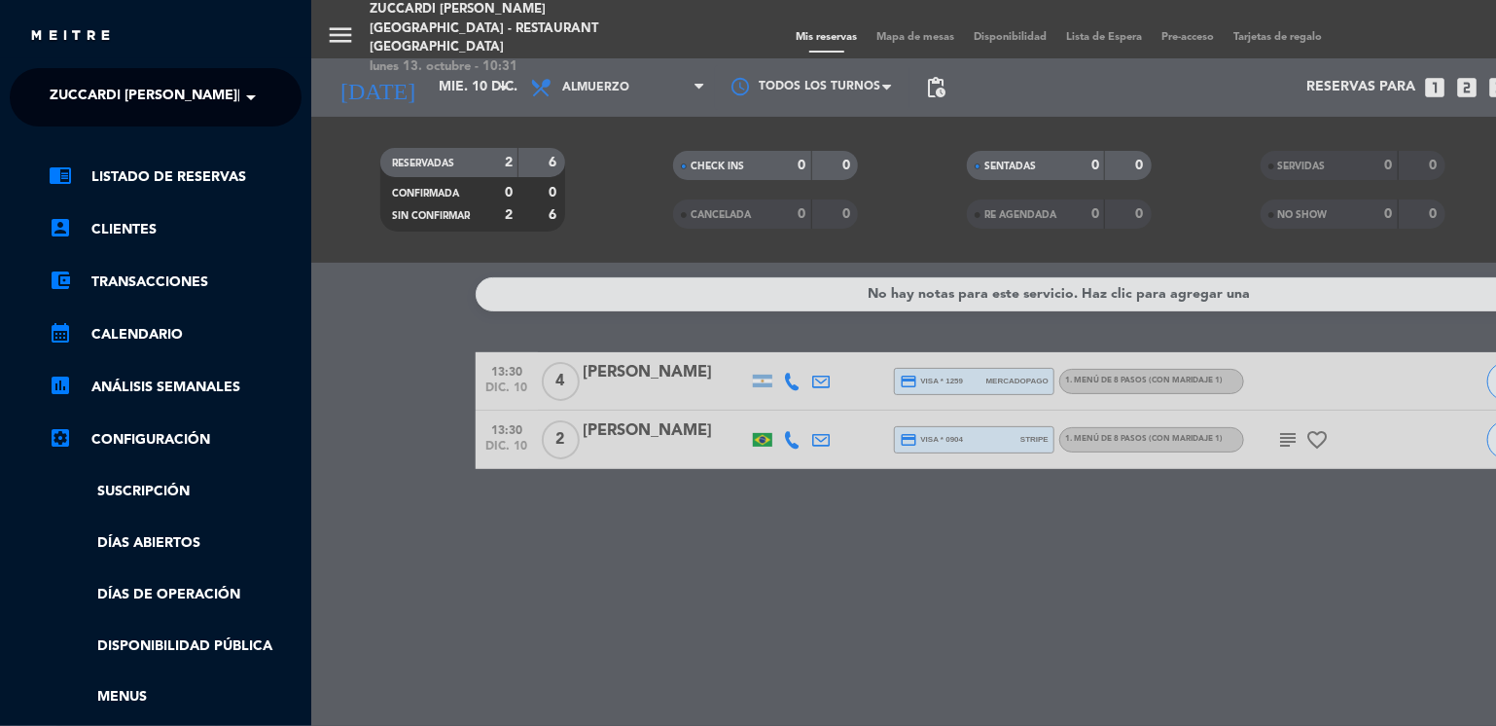
click at [243, 84] on span at bounding box center [255, 97] width 33 height 41
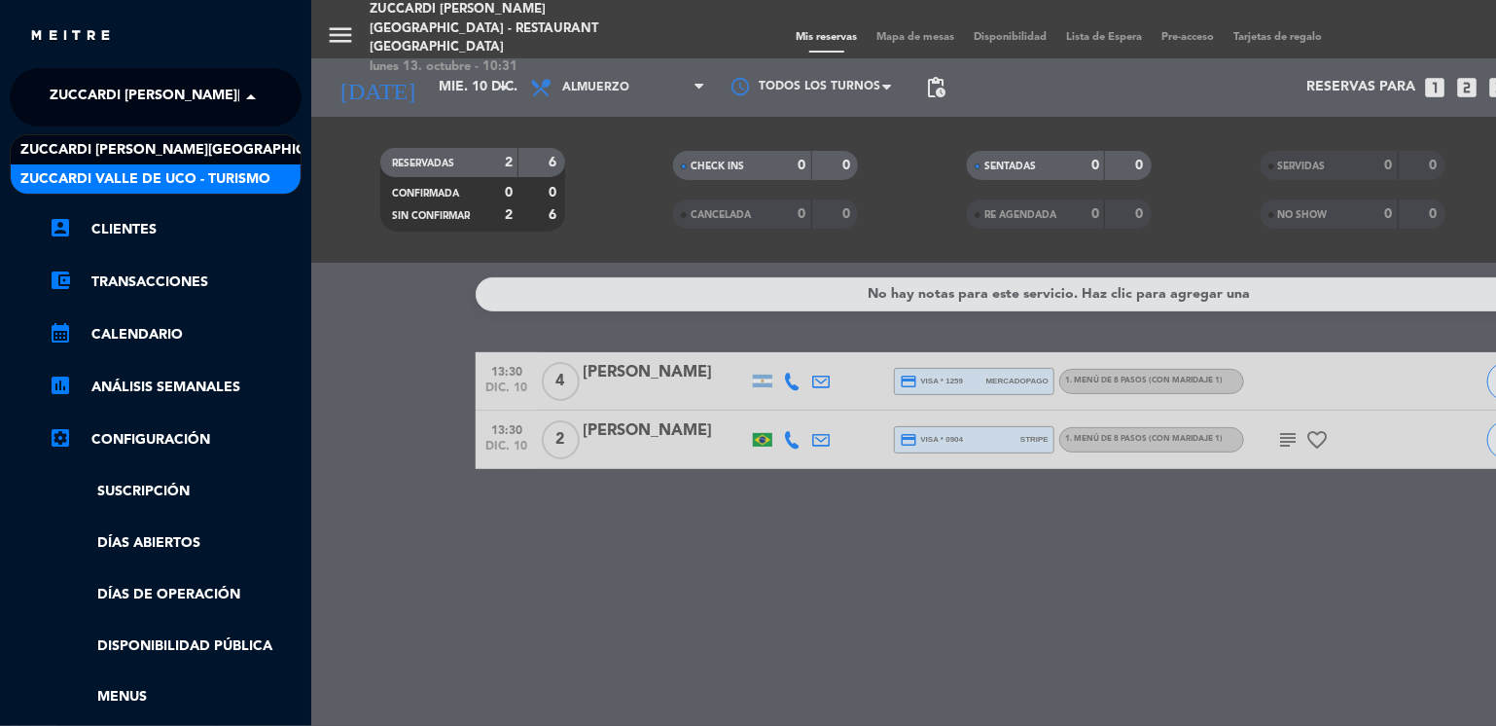
click at [257, 174] on span "Zuccardi Valle de Uco - Turismo" at bounding box center [145, 179] width 250 height 22
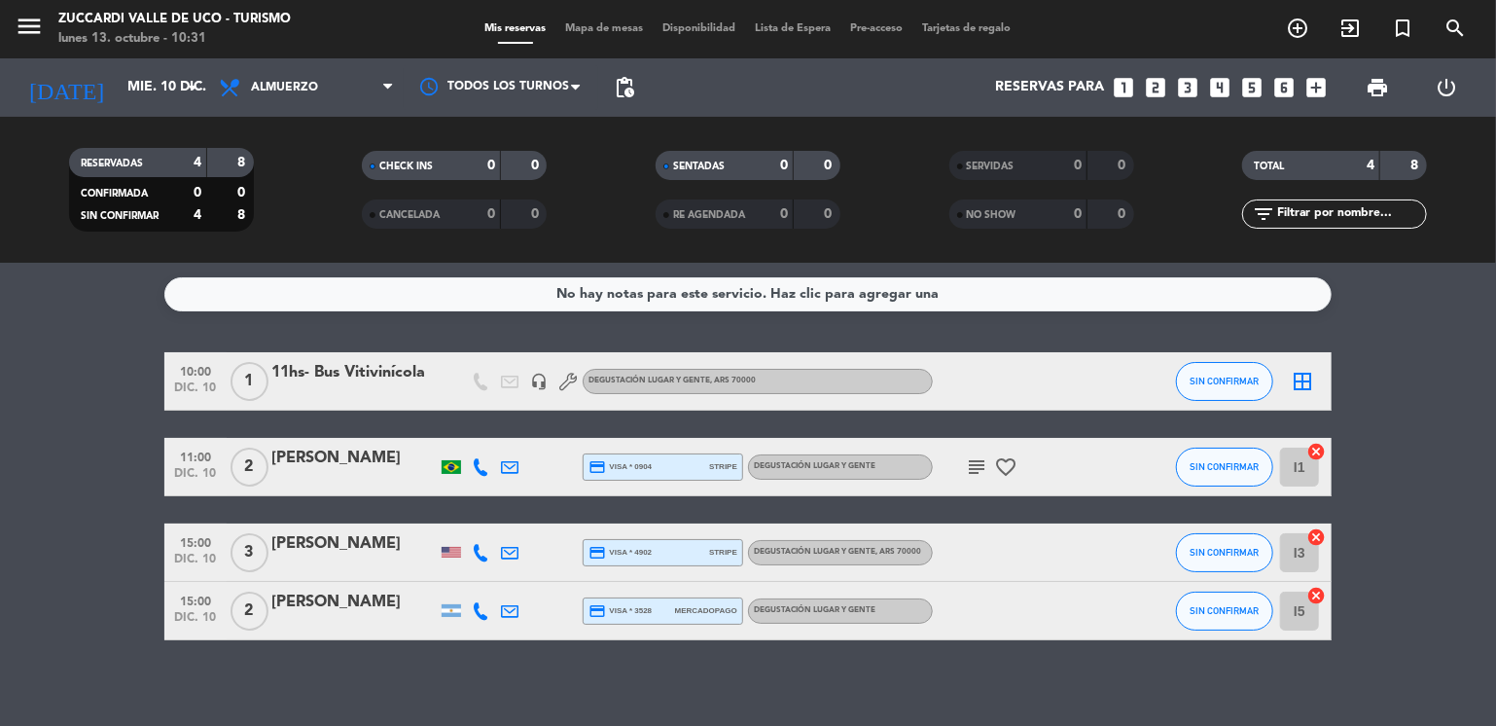
click at [90, 448] on bookings-row "10:00 [DATE] 1 11hs- Bus Vitivinícola headset_mic Degustación Lugar y Gente , A…" at bounding box center [748, 496] width 1496 height 288
click at [970, 466] on icon "subject" at bounding box center [976, 466] width 23 height 23
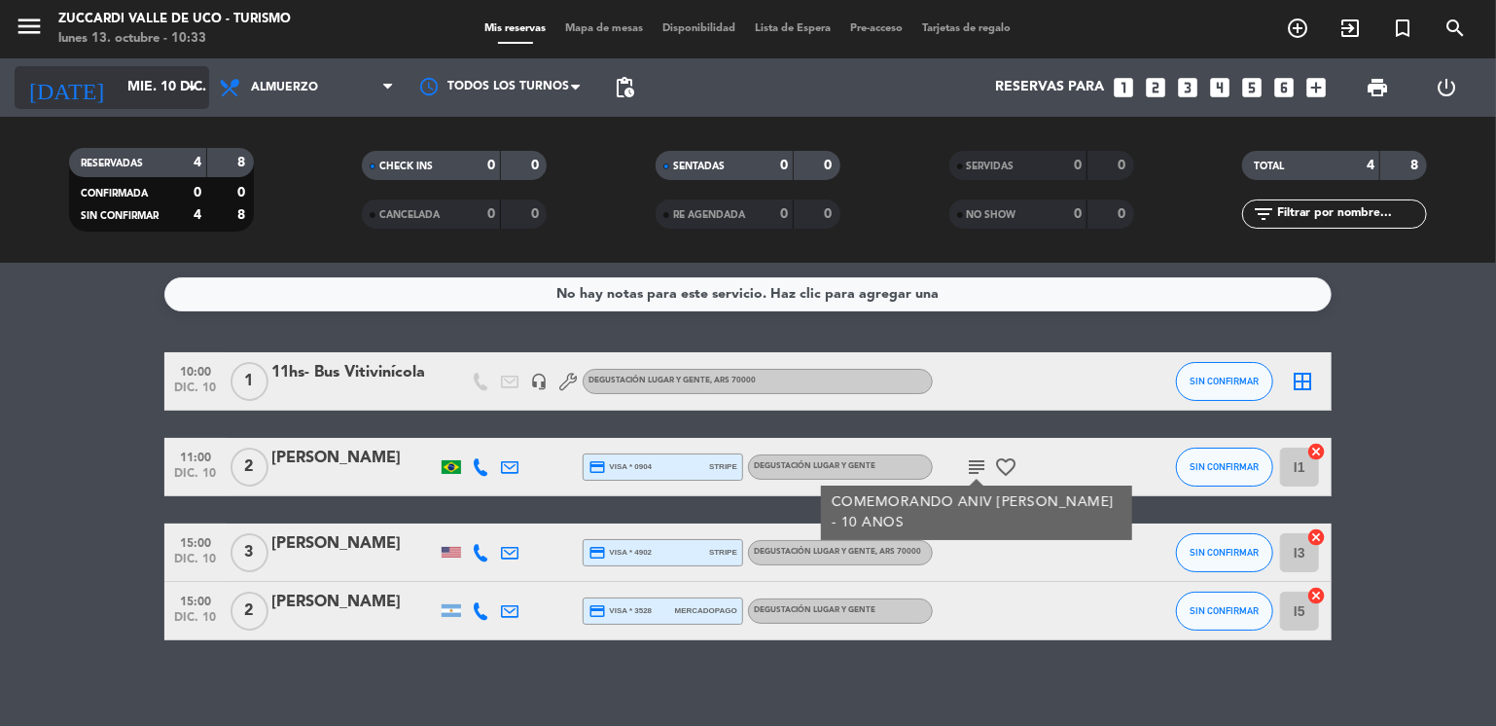
click at [118, 93] on input "mié. 10 dic." at bounding box center [210, 87] width 185 height 35
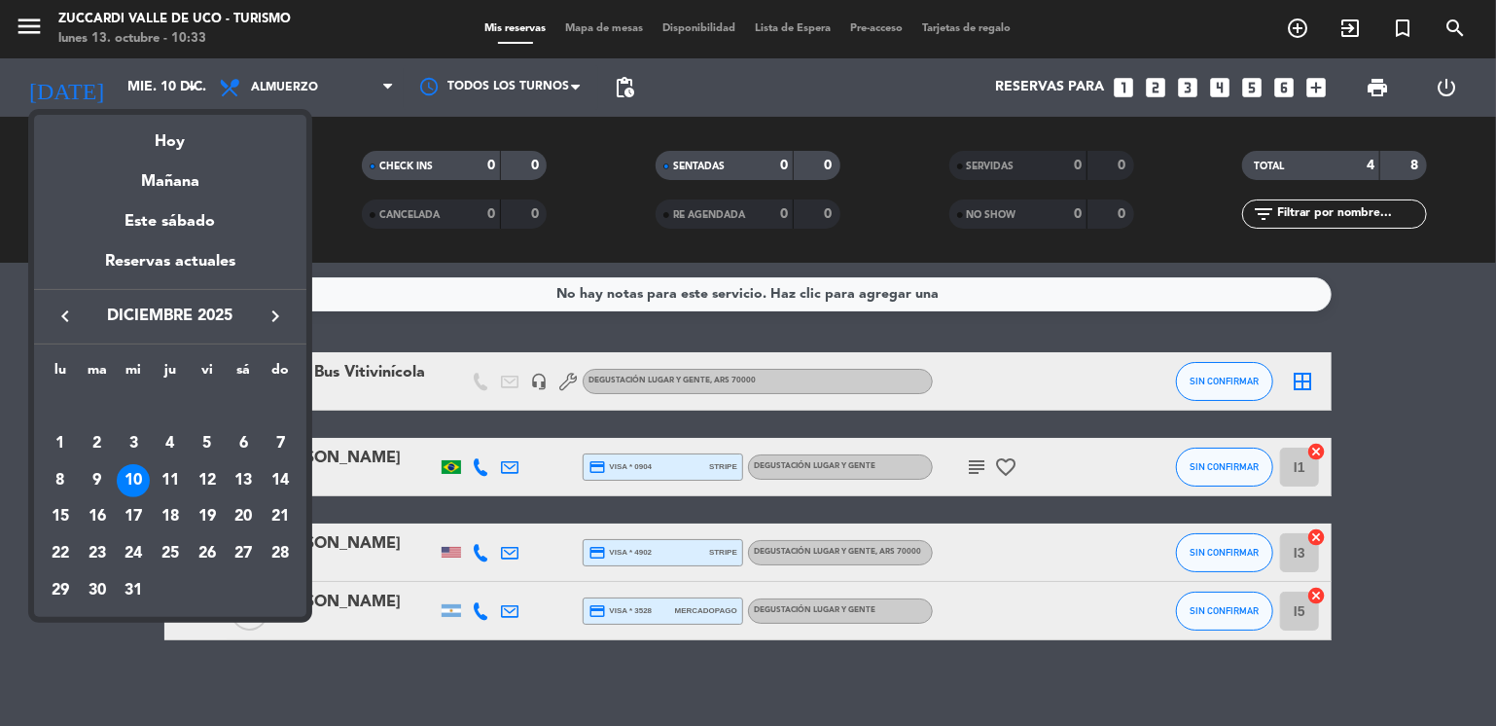
click at [66, 316] on icon "keyboard_arrow_left" at bounding box center [65, 315] width 23 height 23
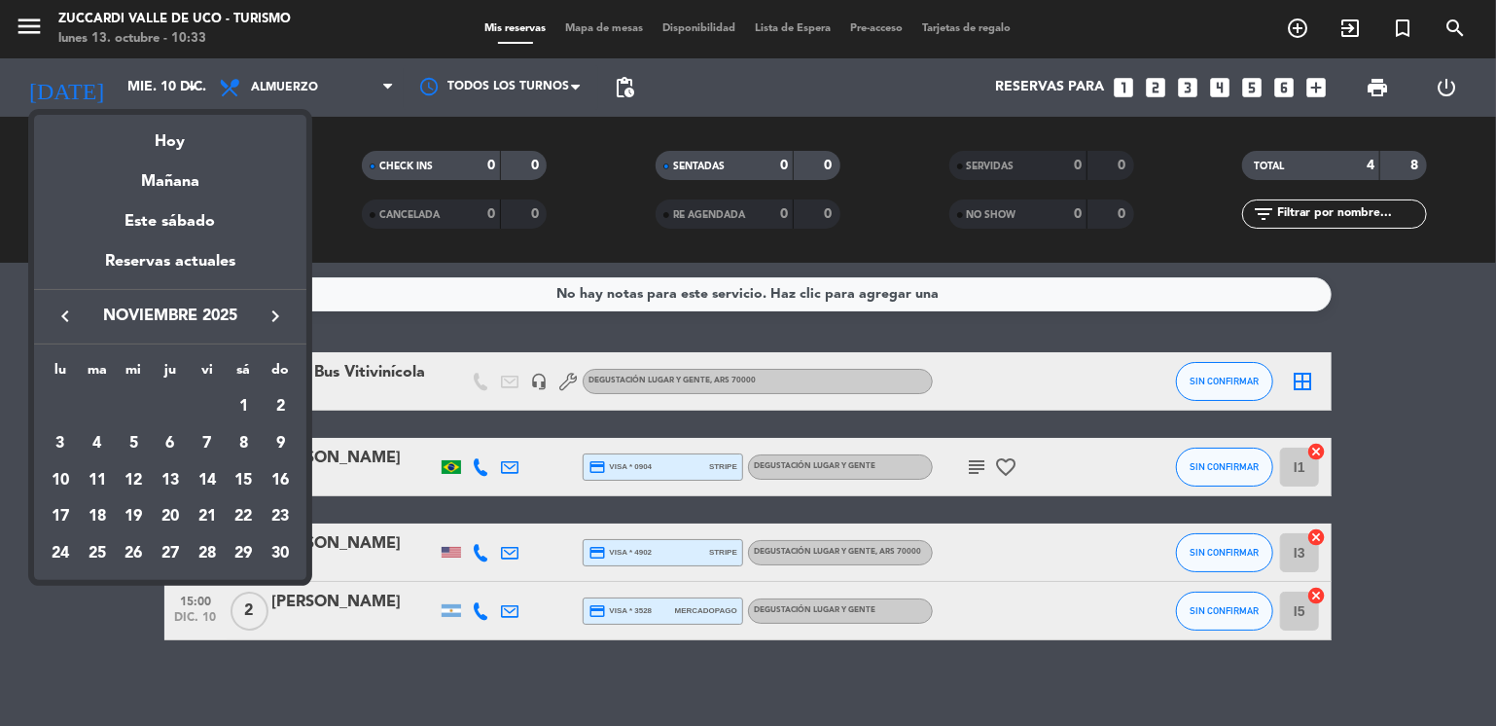
click at [66, 316] on icon "keyboard_arrow_left" at bounding box center [65, 315] width 23 height 23
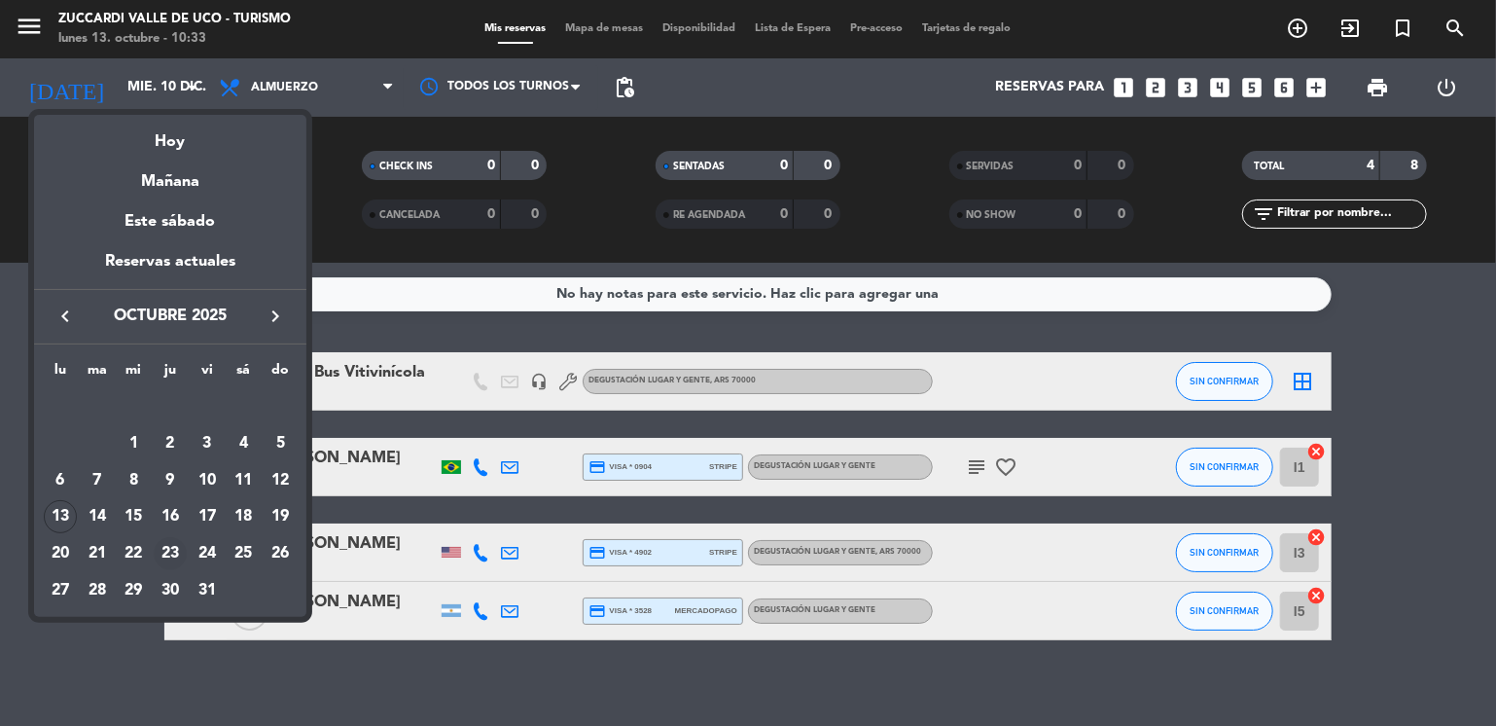
click at [168, 559] on div "23" at bounding box center [170, 553] width 33 height 33
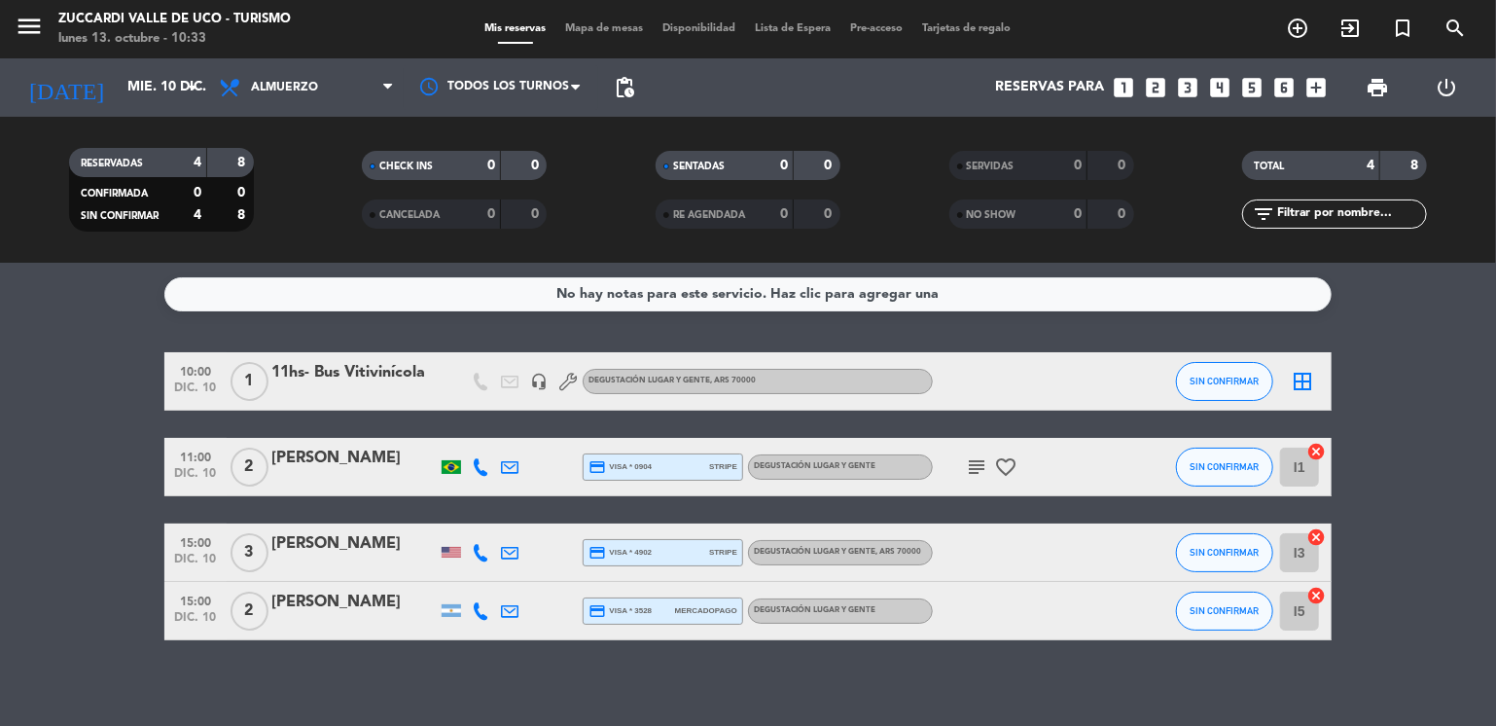
type input "[DEMOGRAPHIC_DATA][DATE]"
click at [37, 17] on icon "menu" at bounding box center [29, 26] width 29 height 29
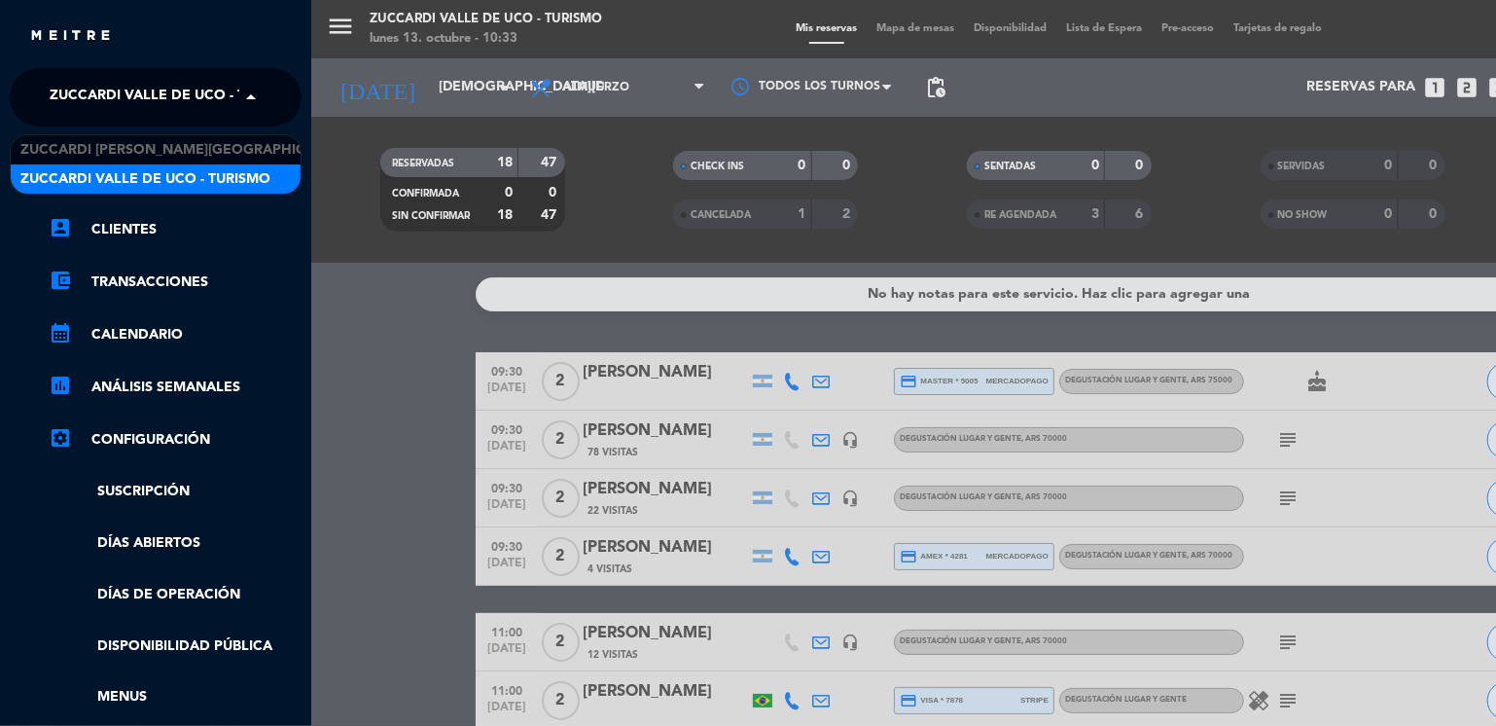
click at [83, 109] on span "Zuccardi Valle de Uco - Turismo" at bounding box center [175, 97] width 250 height 41
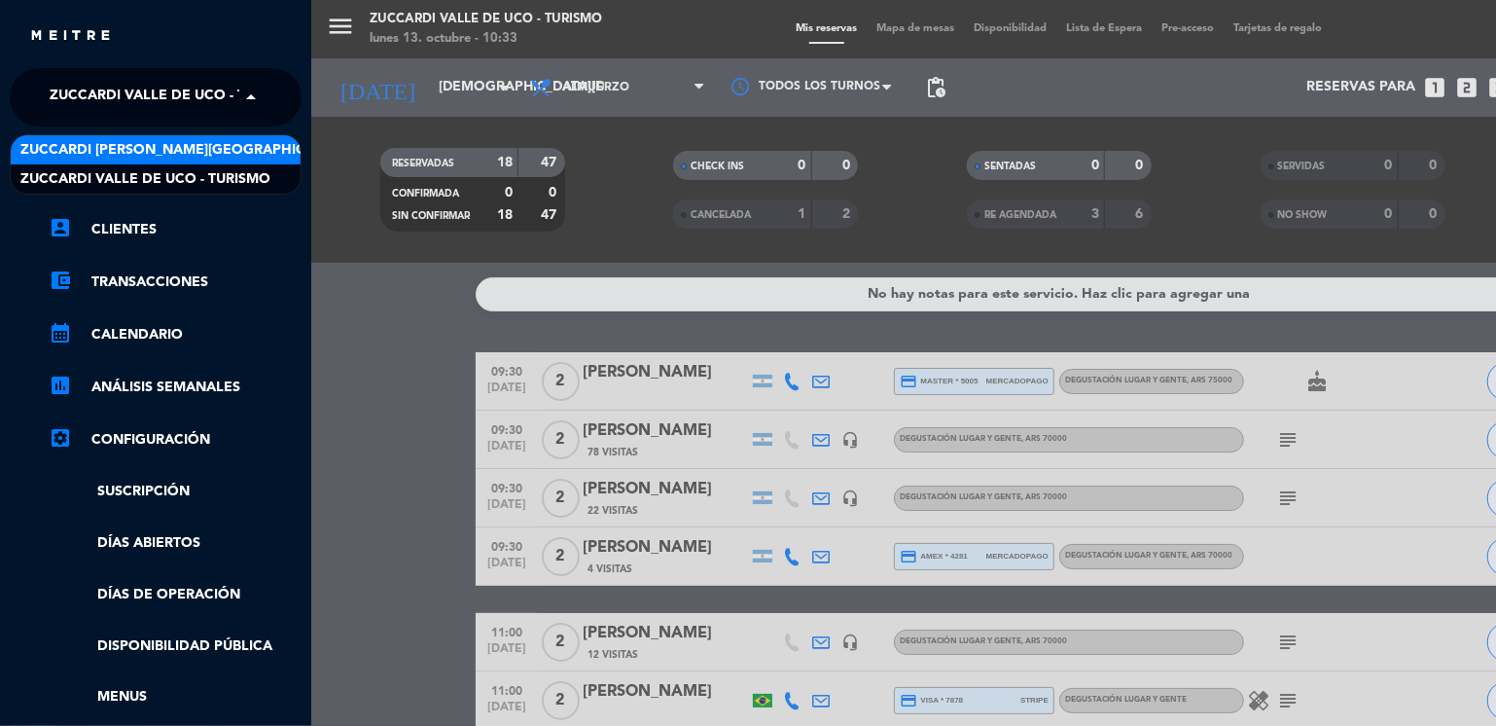
click at [184, 150] on span "Zuccardi [PERSON_NAME][GEOGRAPHIC_DATA] - Restaurant [GEOGRAPHIC_DATA]" at bounding box center [310, 150] width 580 height 22
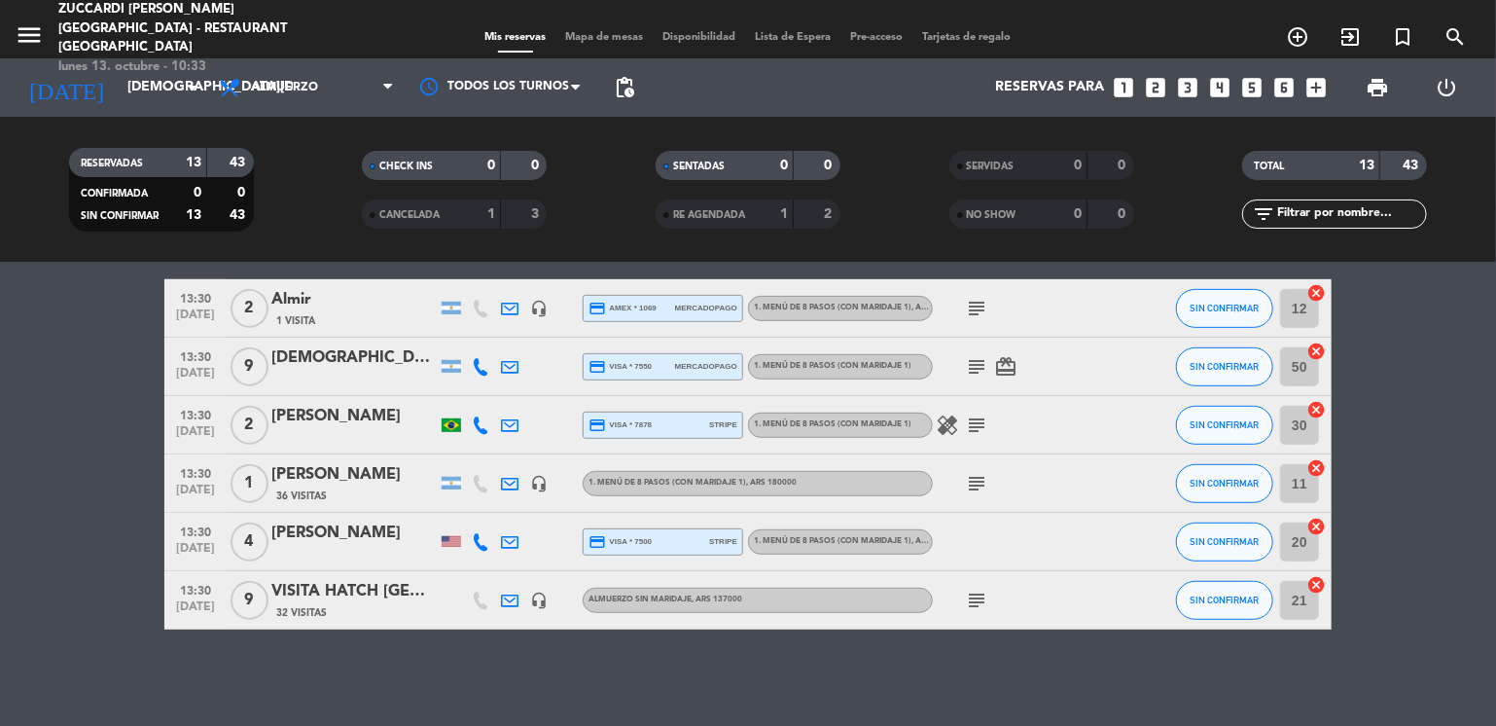
scroll to position [470, 0]
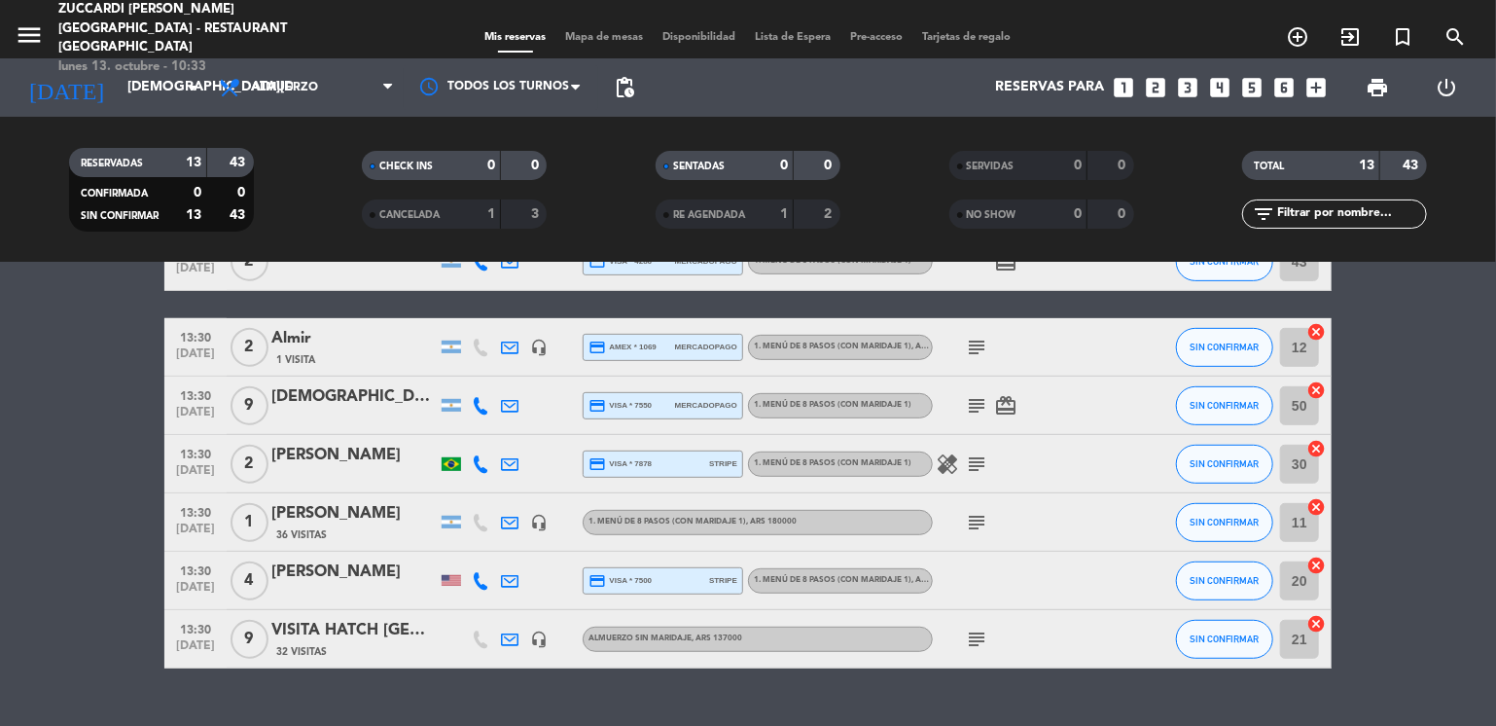
click at [1153, 83] on icon "looks_two" at bounding box center [1156, 87] width 25 height 25
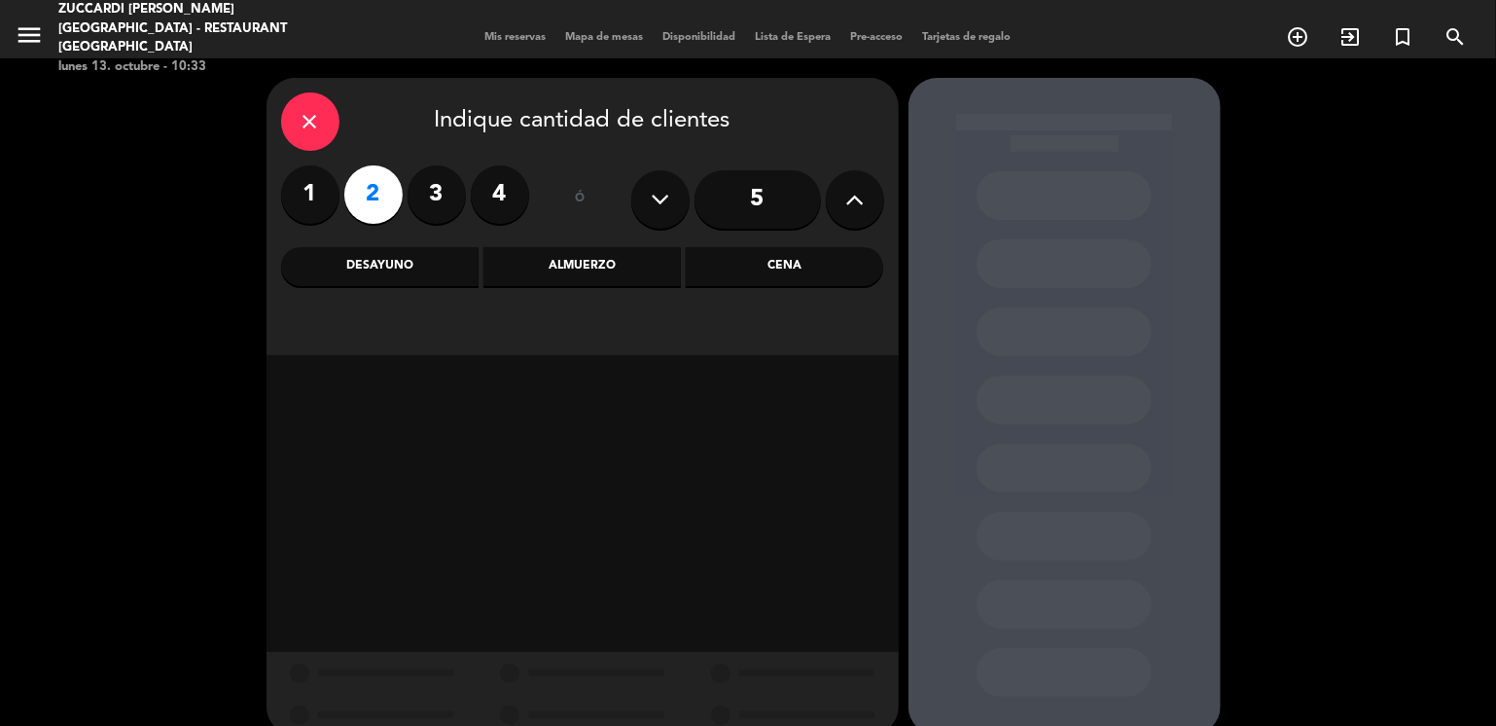
click at [510, 268] on div "Almuerzo" at bounding box center [581, 266] width 197 height 39
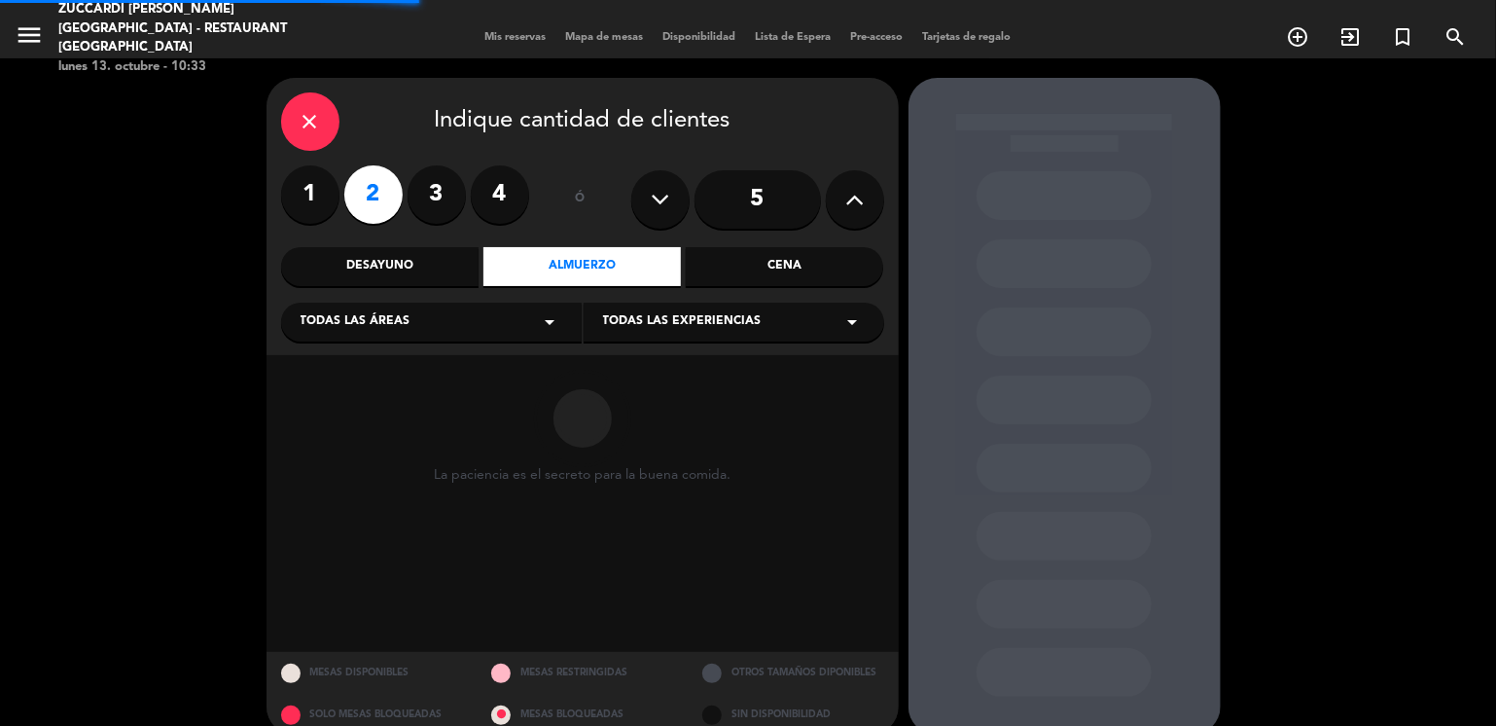
click at [411, 337] on div "Todas las áreas arrow_drop_down" at bounding box center [431, 322] width 301 height 39
click at [343, 398] on div "SALON NUEVO" at bounding box center [432, 398] width 262 height 19
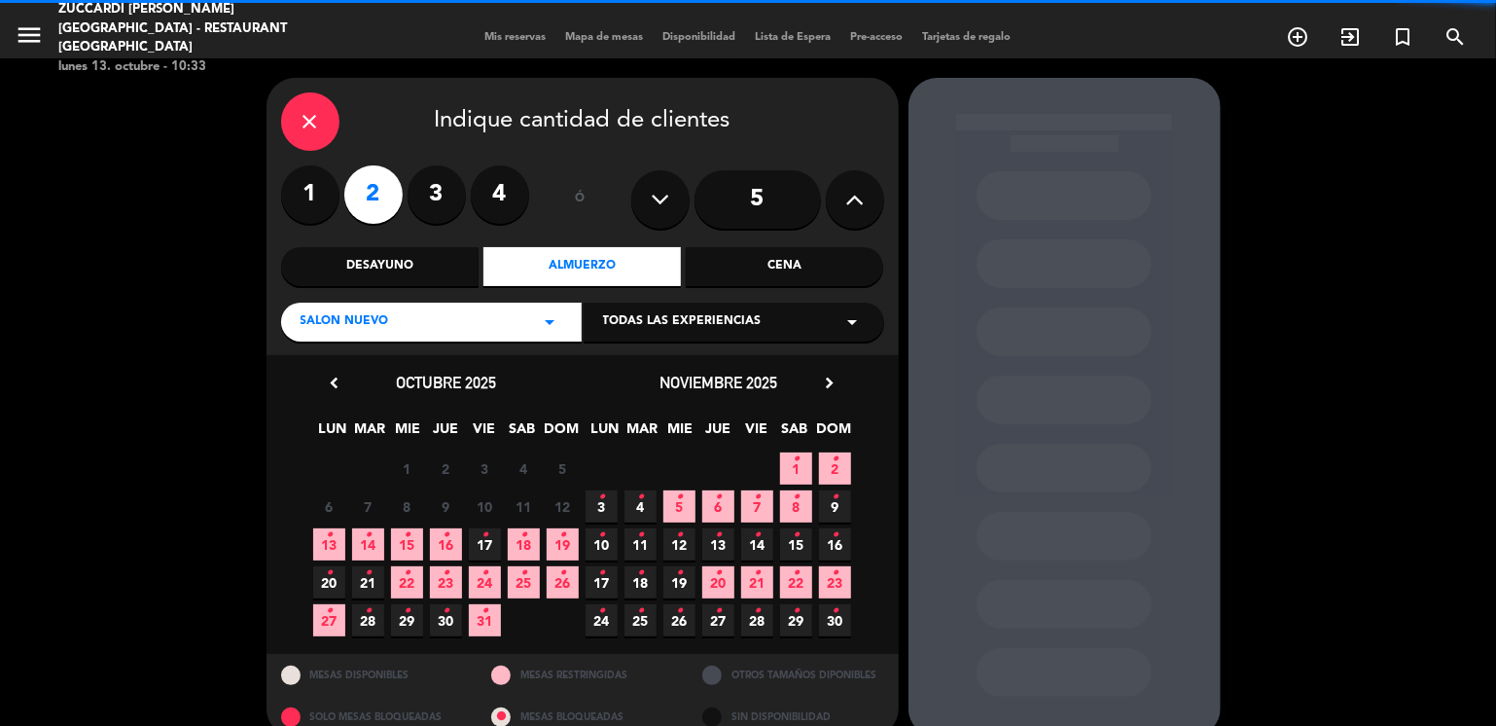
click at [652, 316] on span "Todas las experiencias" at bounding box center [682, 321] width 159 height 19
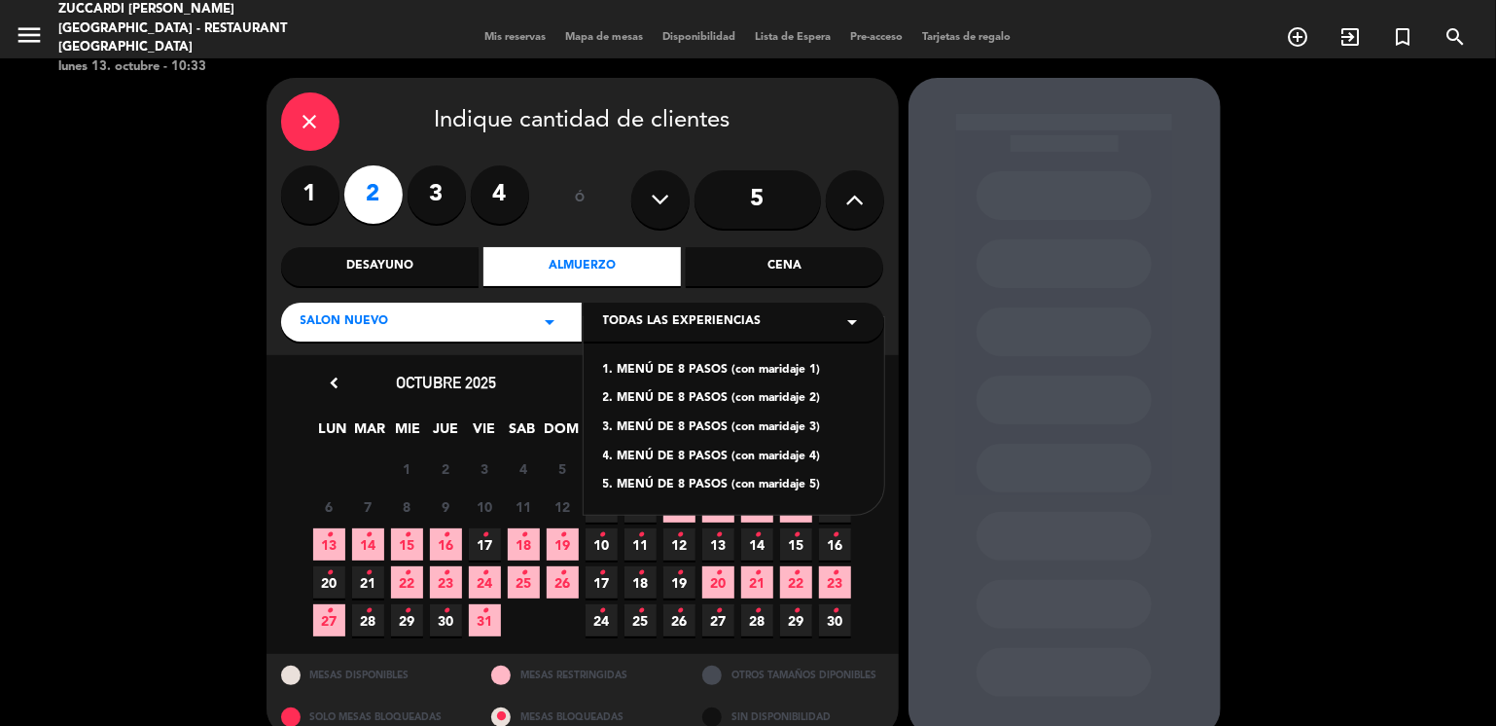
click at [684, 373] on div "1. MENÚ DE 8 PASOS (con maridaje 1)" at bounding box center [734, 370] width 262 height 19
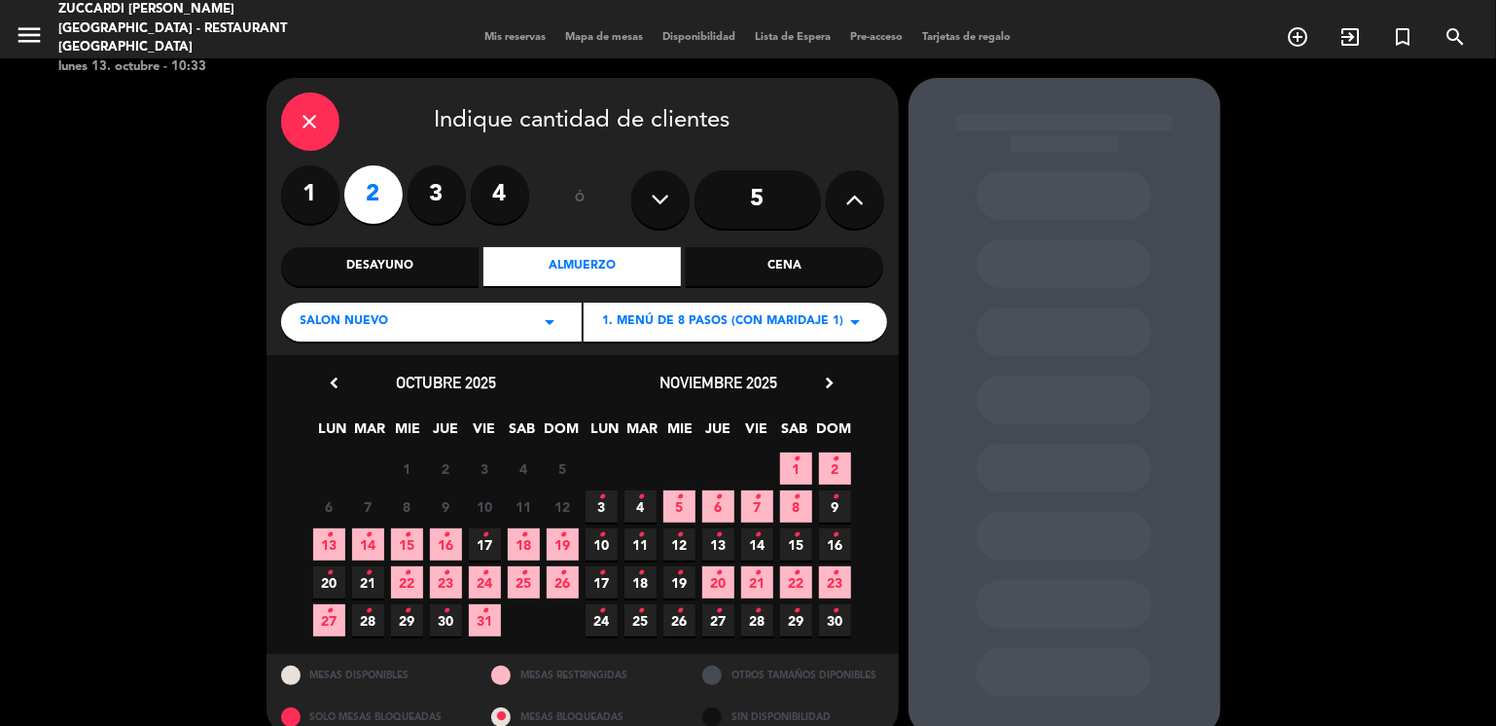
click at [444, 588] on span "23 •" at bounding box center [446, 582] width 32 height 32
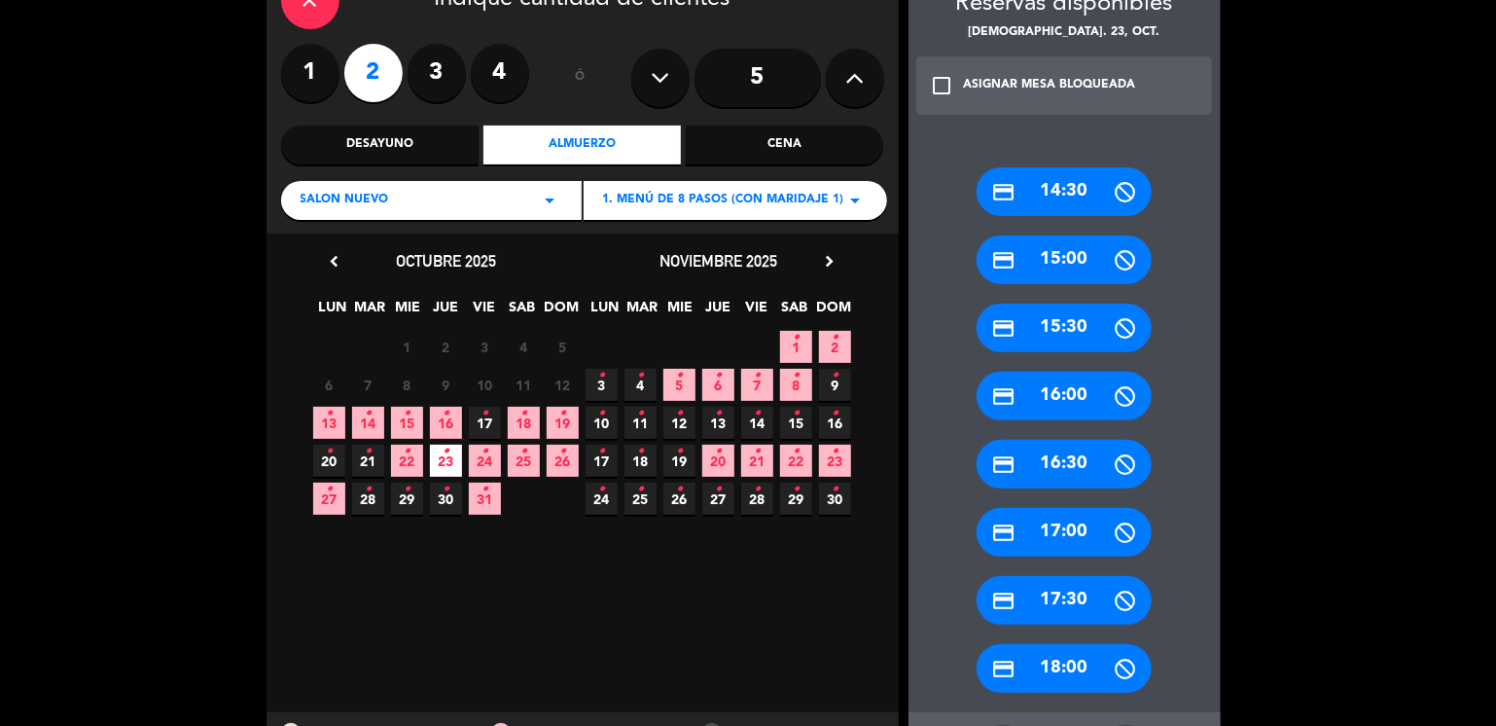
scroll to position [210, 0]
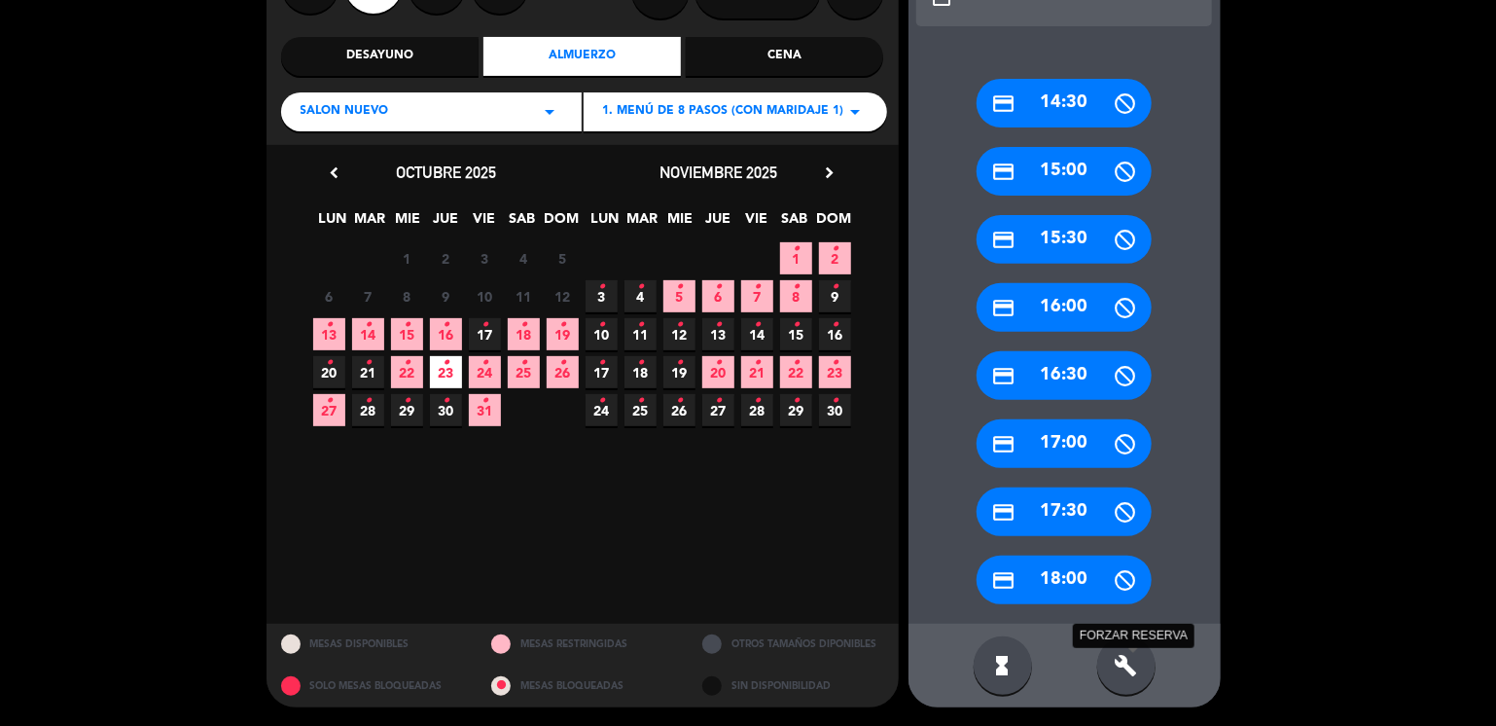
click at [1124, 669] on icon "build" at bounding box center [1126, 665] width 23 height 23
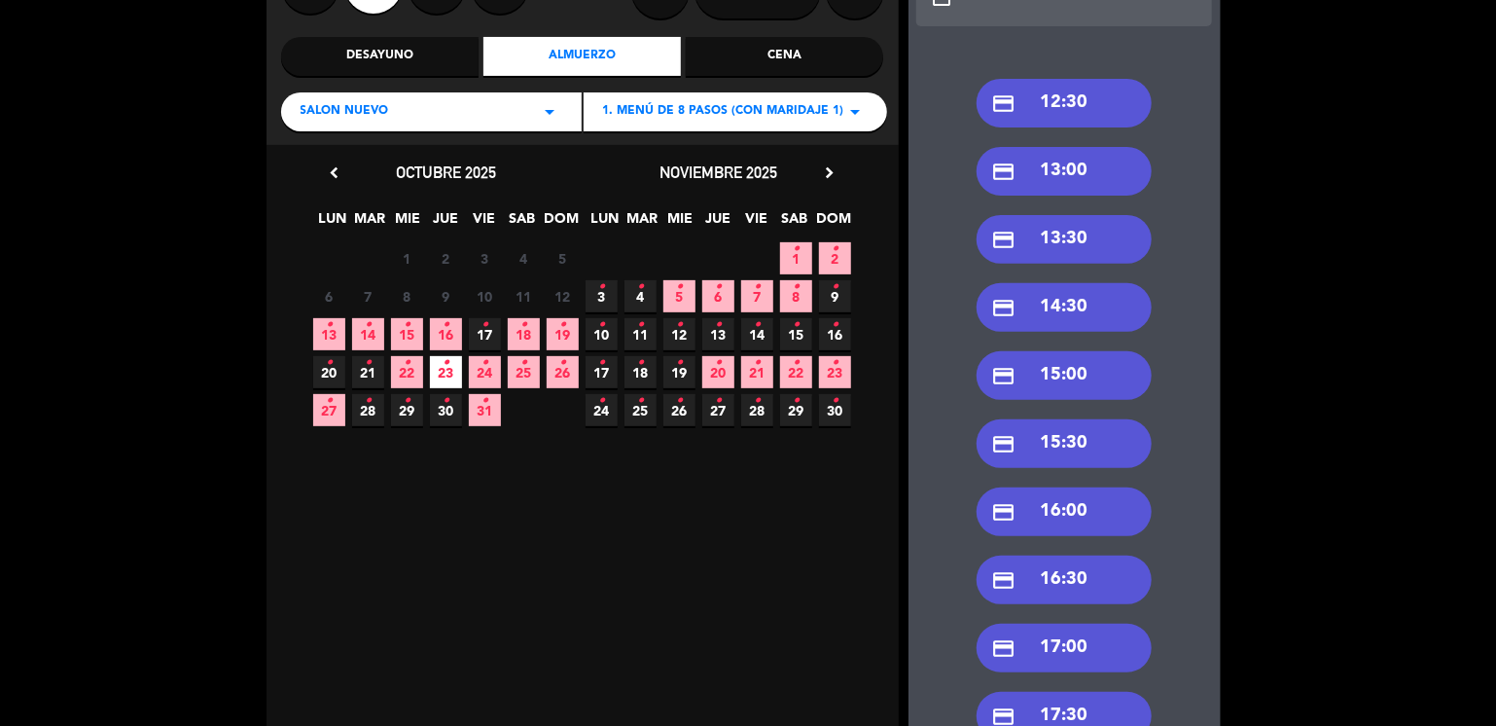
click at [1076, 247] on div "credit_card 13:30" at bounding box center [1064, 239] width 175 height 49
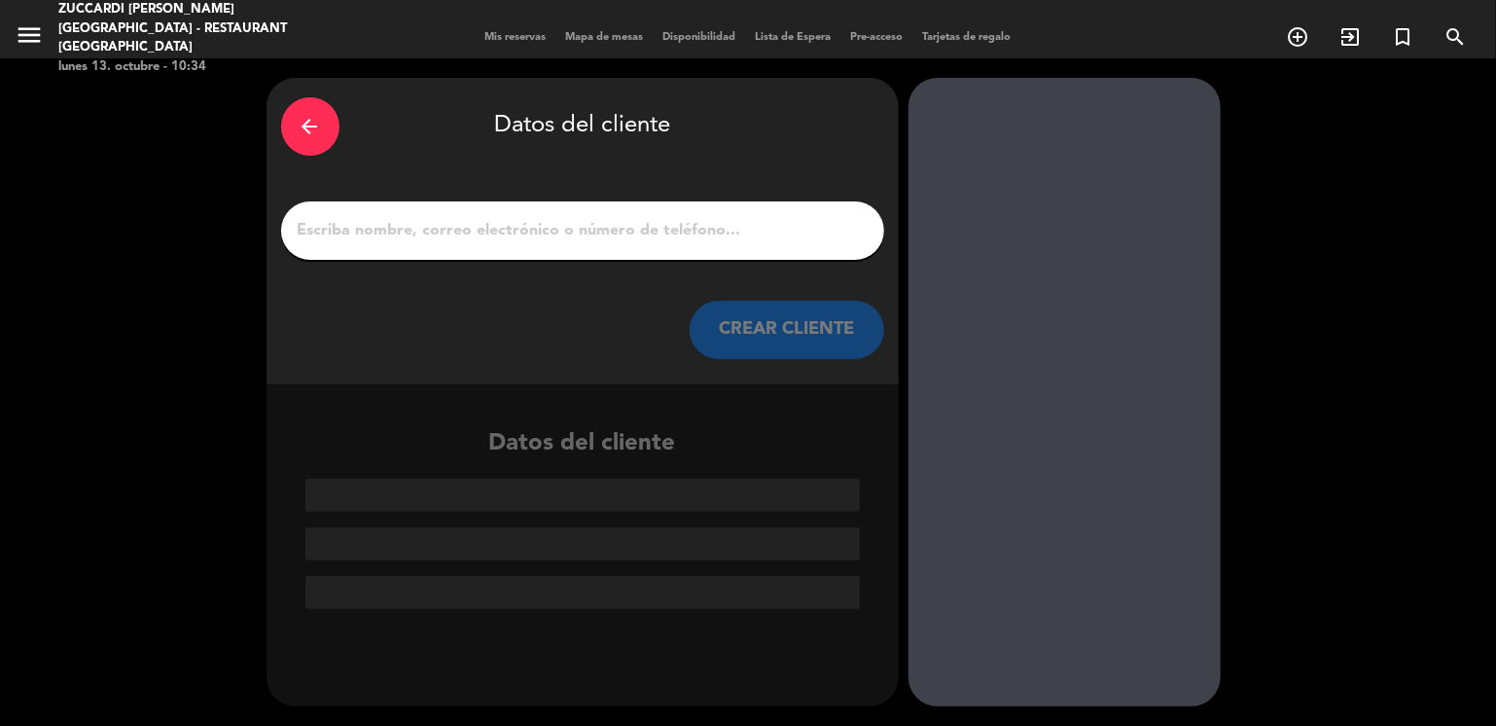
click at [423, 229] on input "1" at bounding box center [583, 230] width 574 height 27
paste input "[PERSON_NAME]"
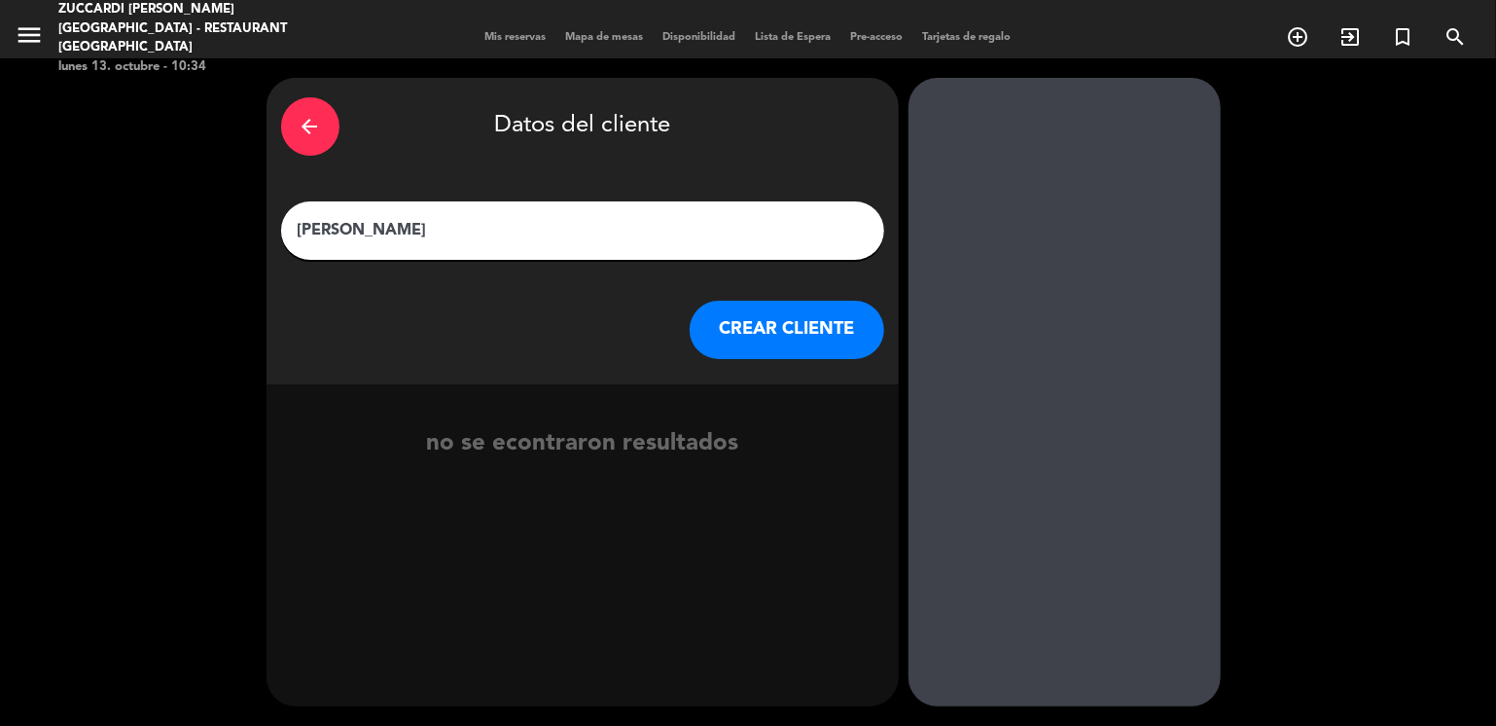
type input "[PERSON_NAME]"
click at [712, 332] on button "CREAR CLIENTE" at bounding box center [787, 330] width 195 height 58
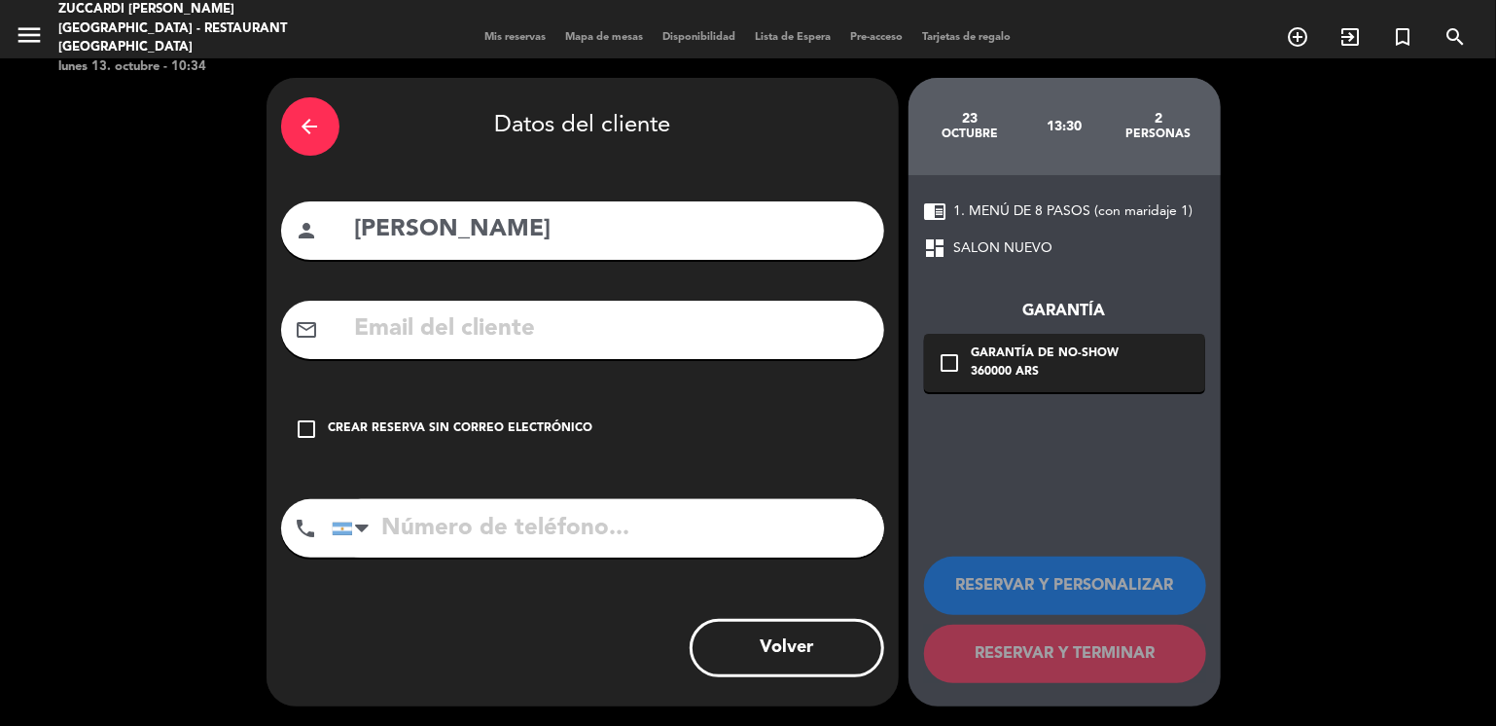
click at [433, 335] on input "text" at bounding box center [611, 329] width 517 height 40
paste input "[EMAIL_ADDRESS][DOMAIN_NAME]"
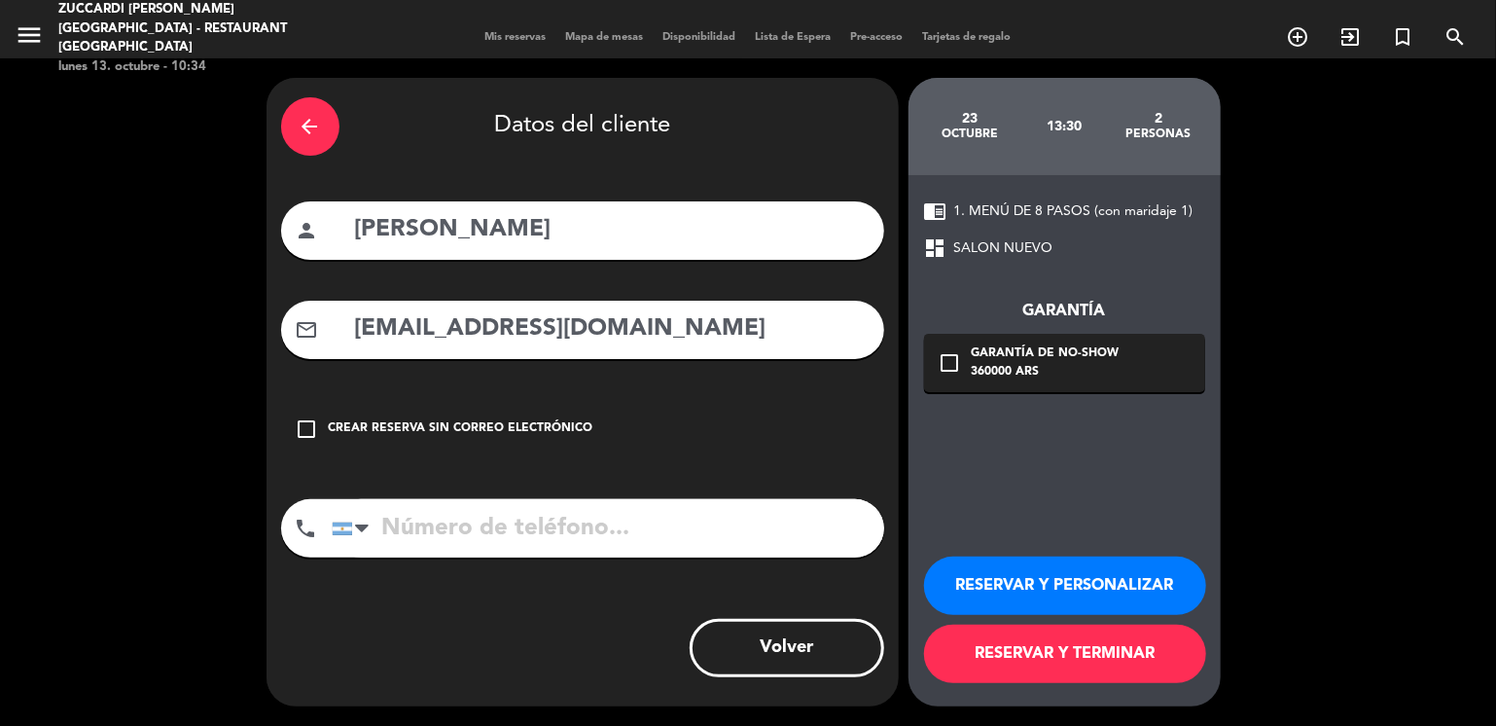
type input "[EMAIL_ADDRESS][DOMAIN_NAME]"
click at [1013, 589] on button "RESERVAR Y PERSONALIZAR" at bounding box center [1065, 585] width 282 height 58
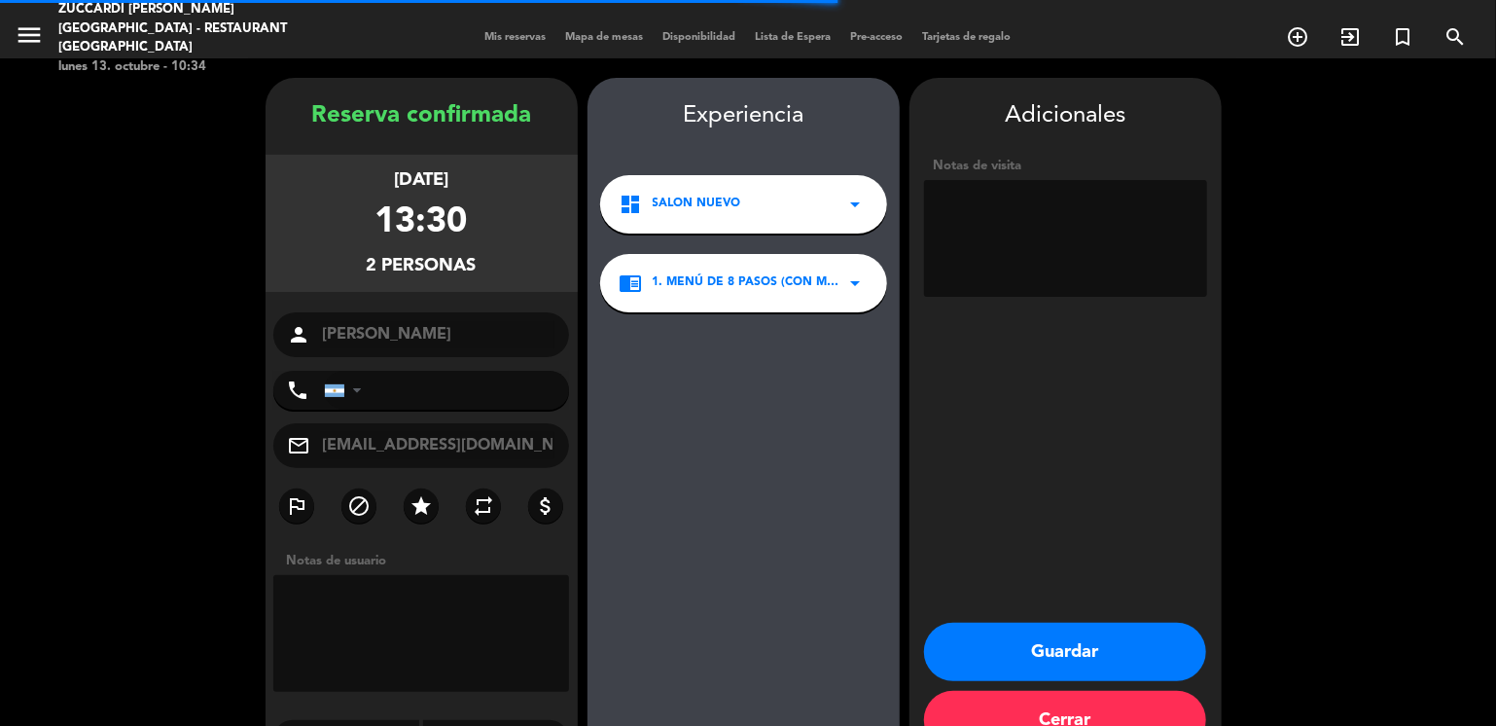
scroll to position [51, 0]
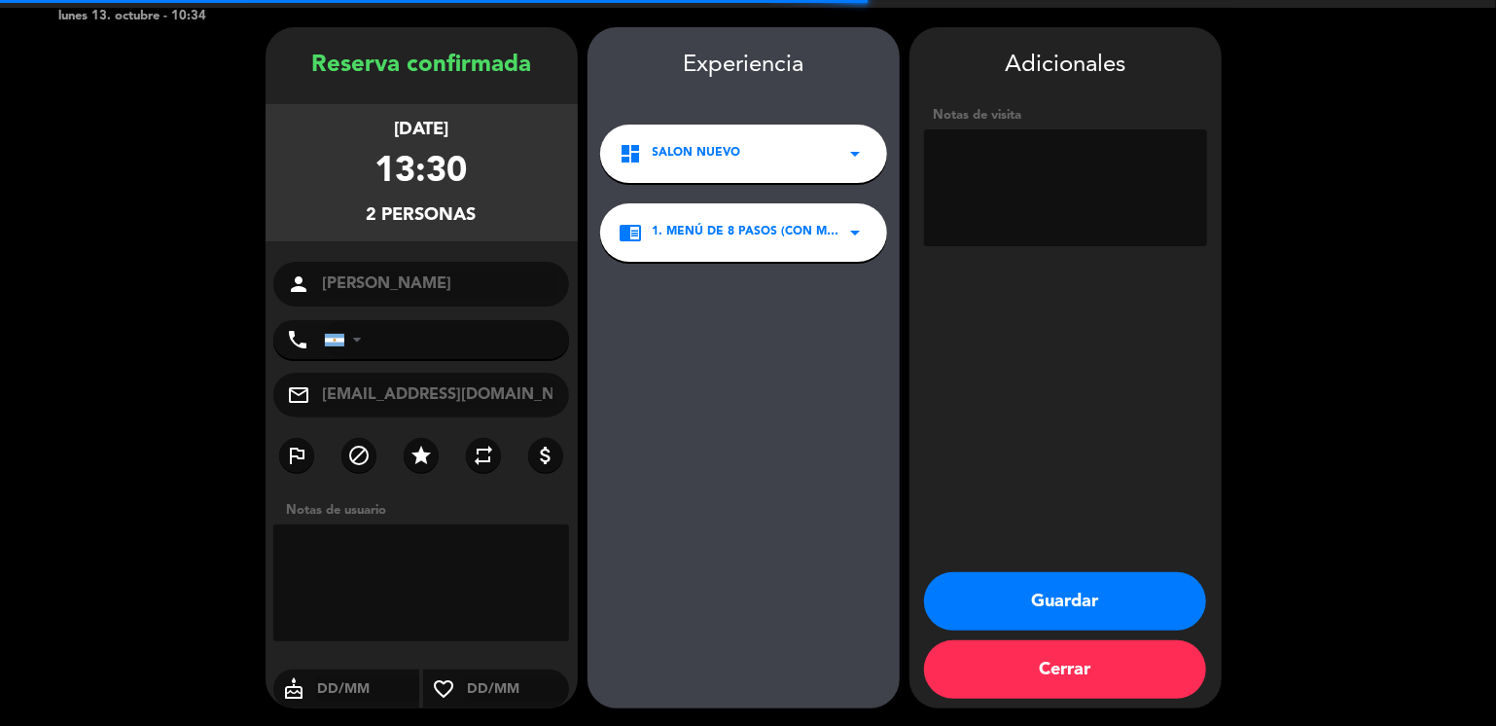
click at [1008, 201] on textarea at bounding box center [1065, 187] width 283 height 117
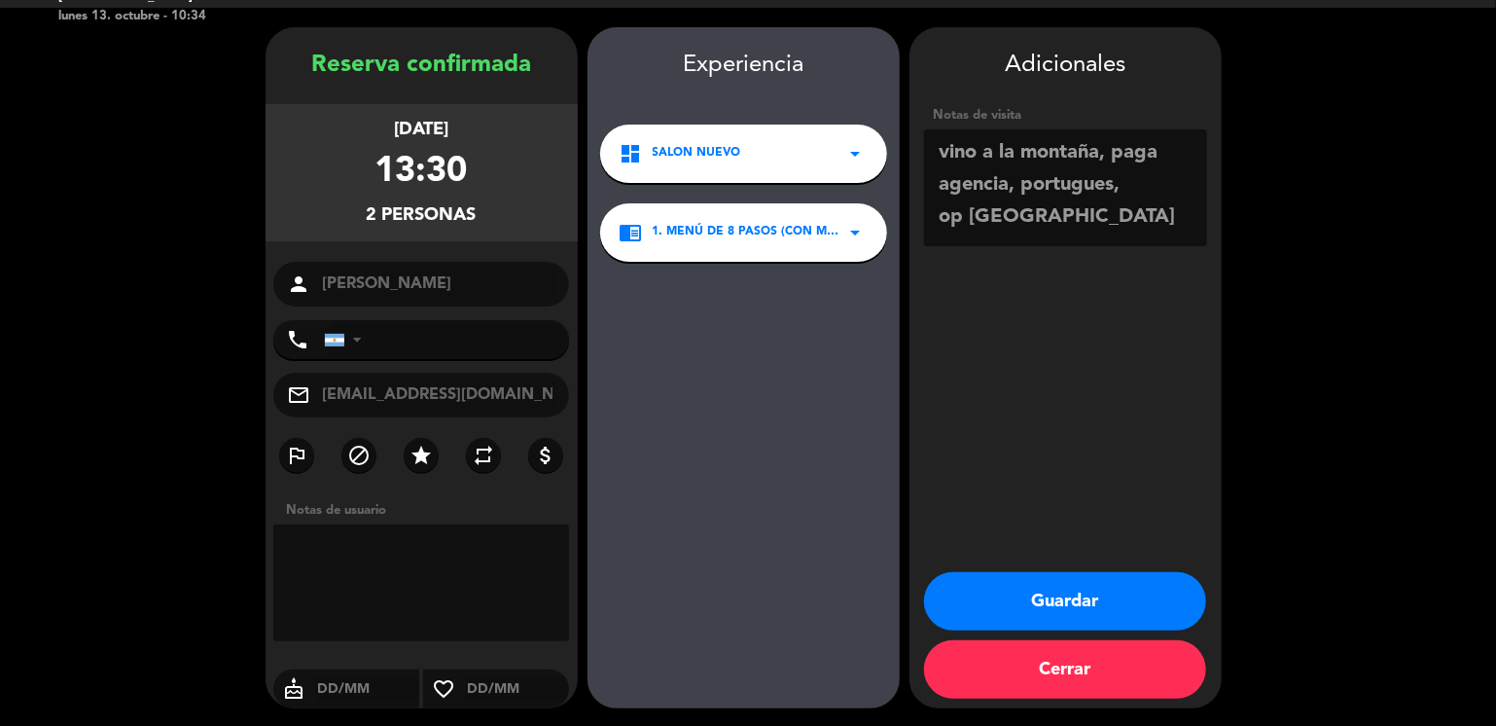
type textarea "vino a la montaña, paga agencia, portugues, op [GEOGRAPHIC_DATA]"
click at [992, 616] on button "Guardar" at bounding box center [1065, 601] width 282 height 58
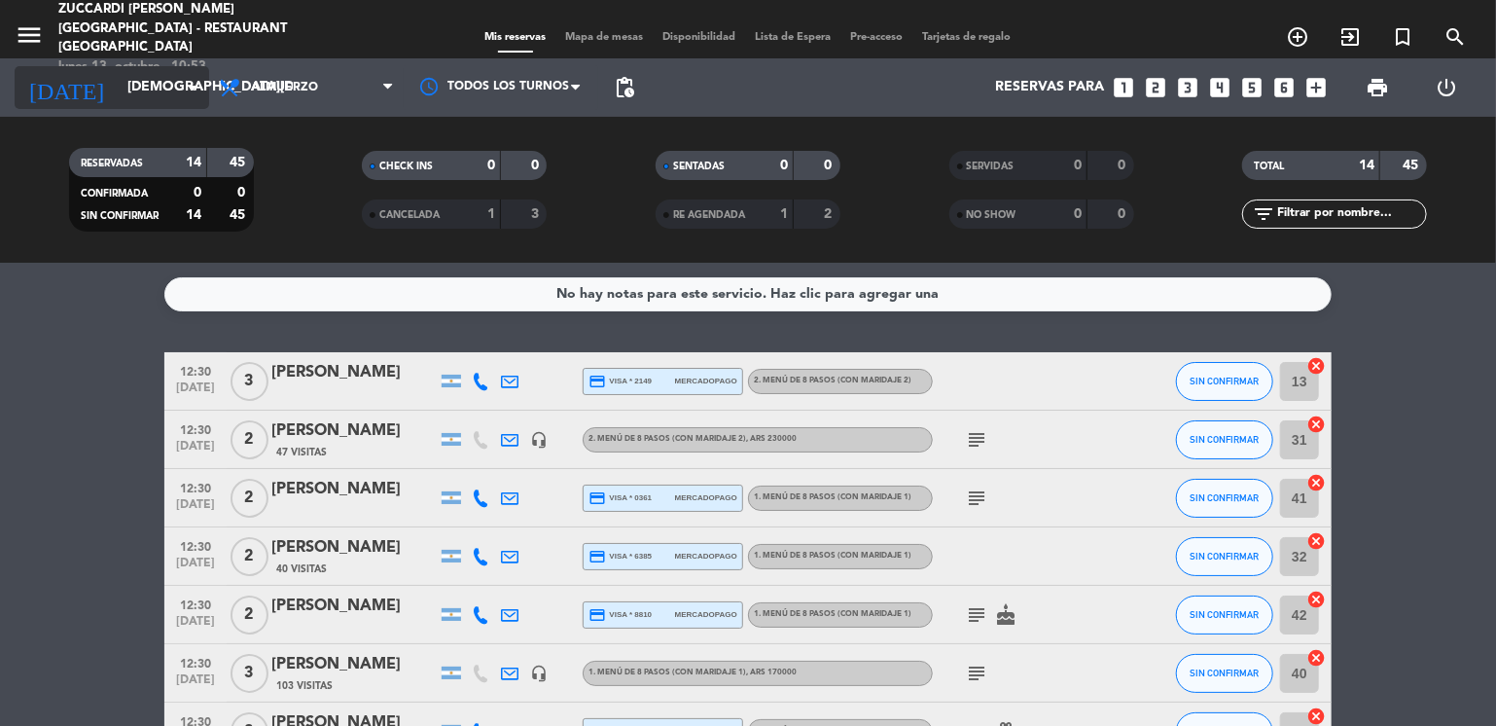
click at [163, 79] on input "[DEMOGRAPHIC_DATA][DATE]" at bounding box center [210, 87] width 185 height 35
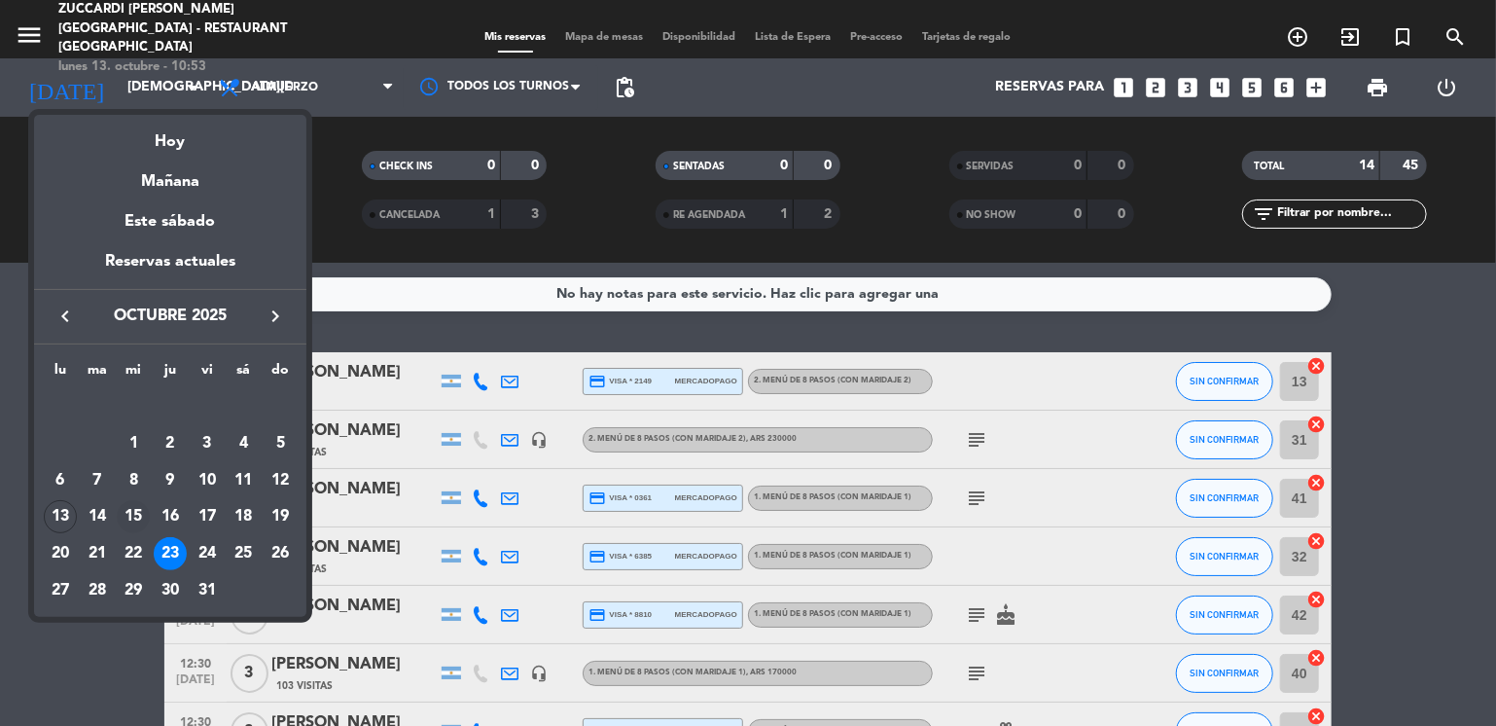
click at [136, 518] on div "15" at bounding box center [133, 516] width 33 height 33
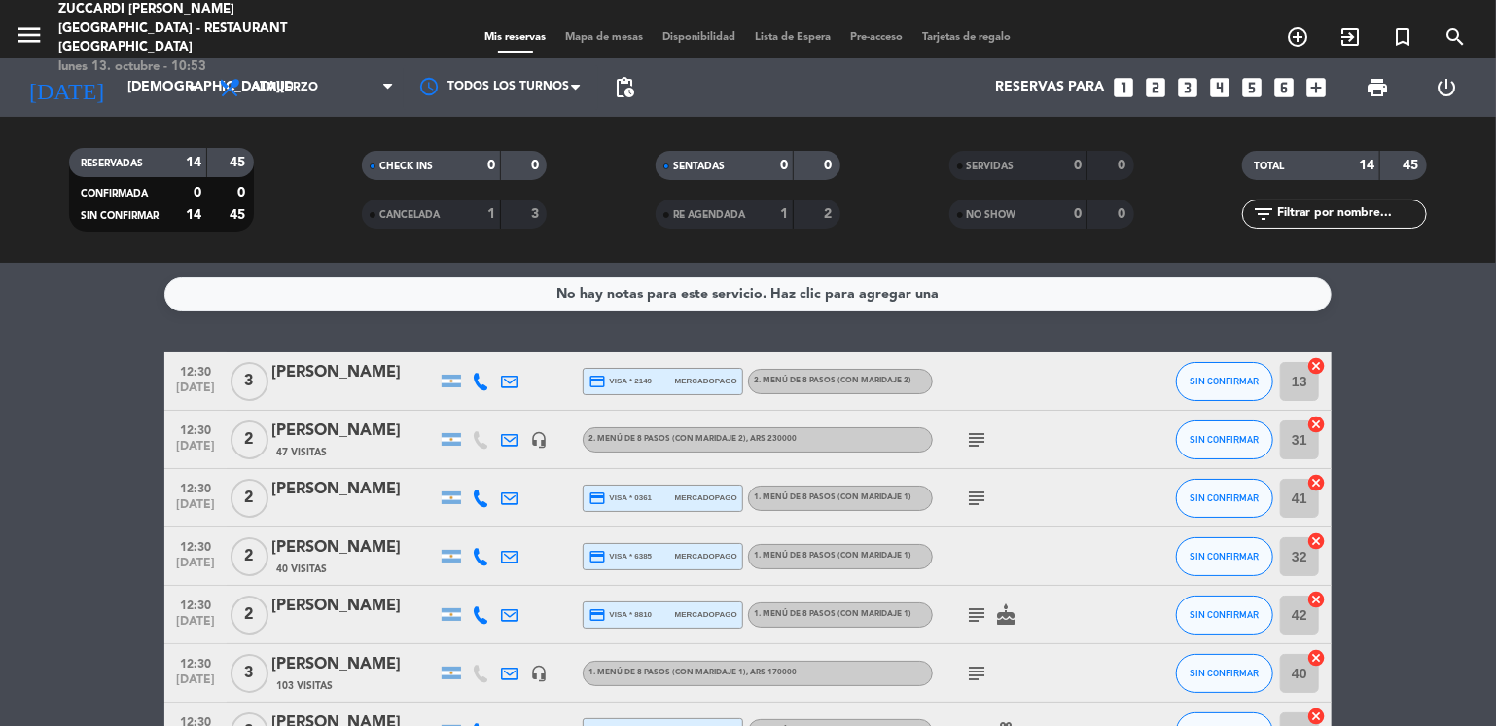
type input "[DATE]"
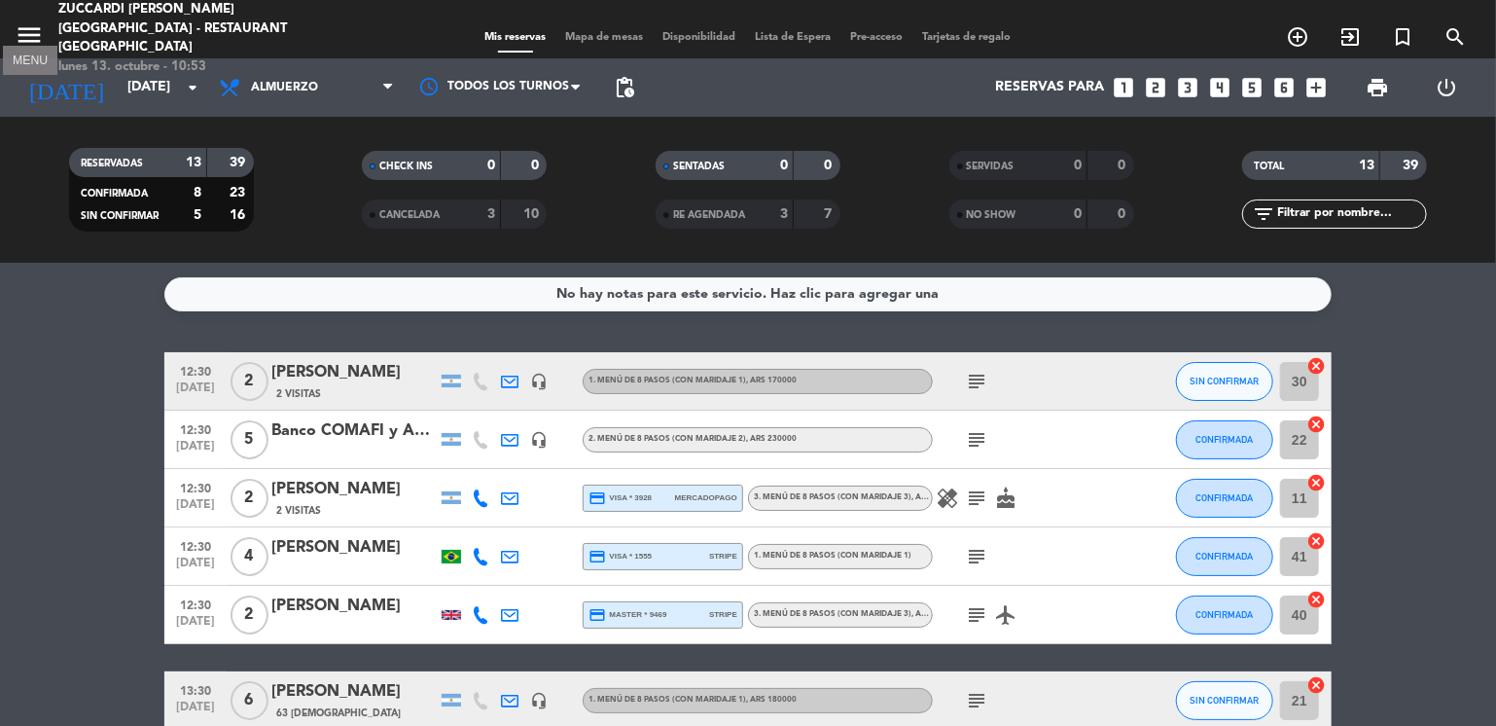
click at [23, 40] on icon "menu" at bounding box center [29, 34] width 29 height 29
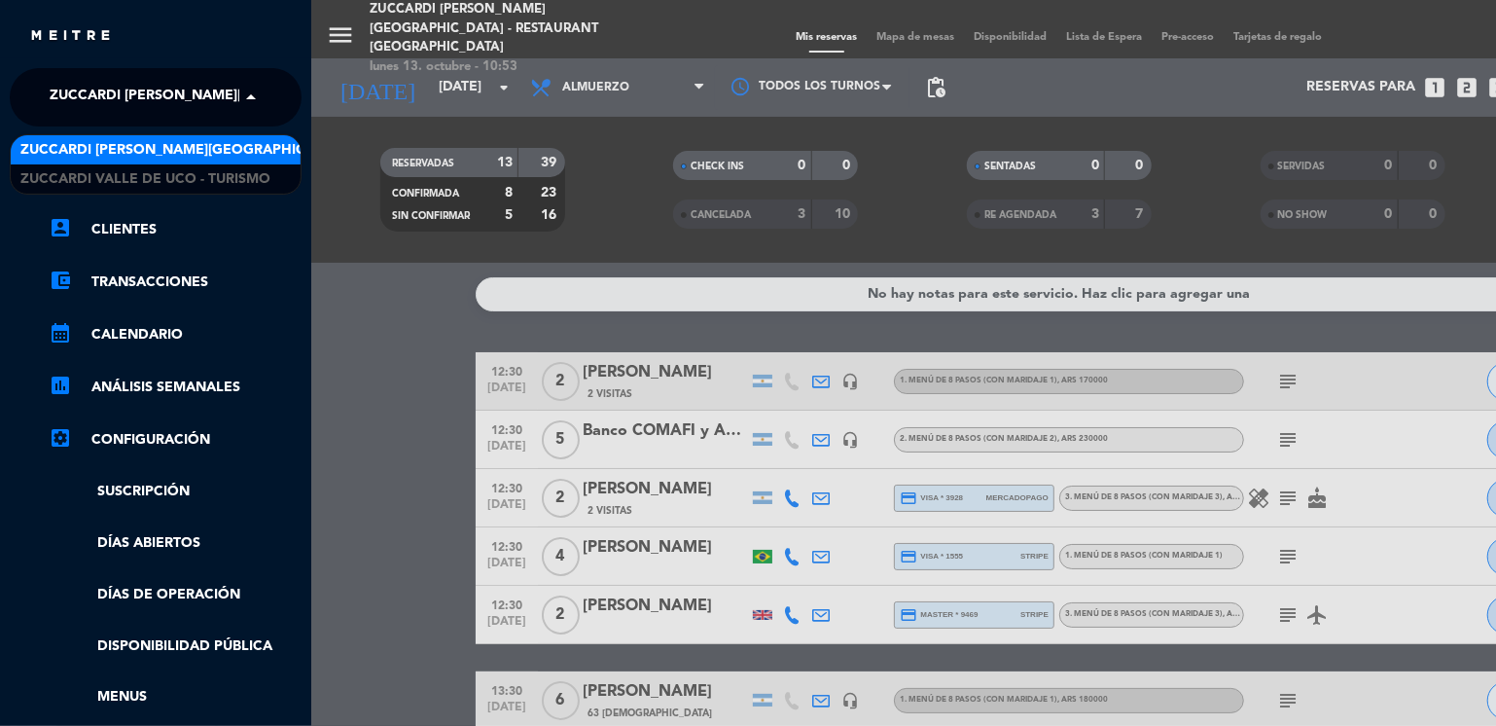
click at [88, 92] on span "Zuccardi [PERSON_NAME][GEOGRAPHIC_DATA] - Restaurant [GEOGRAPHIC_DATA]" at bounding box center [340, 97] width 580 height 41
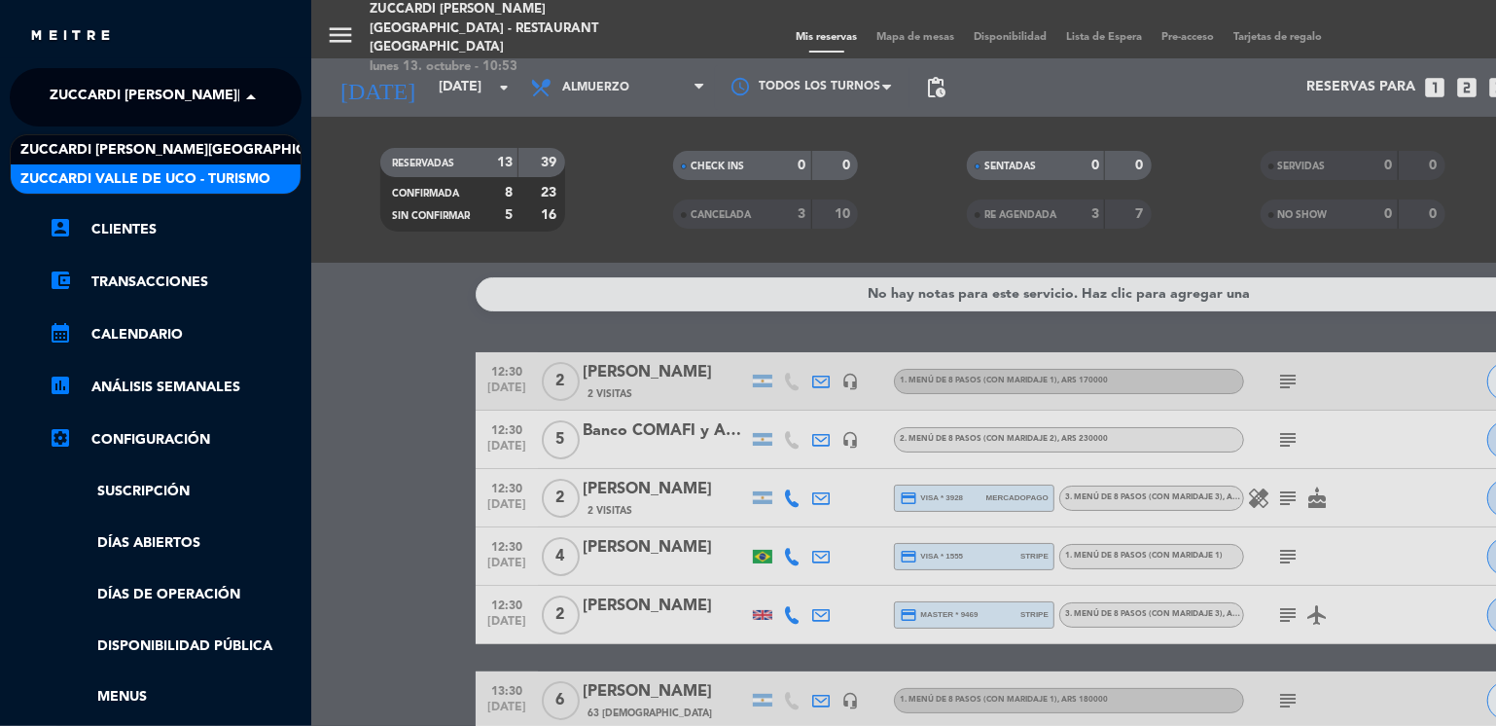
click at [167, 172] on span "Zuccardi Valle de Uco - Turismo" at bounding box center [145, 179] width 250 height 22
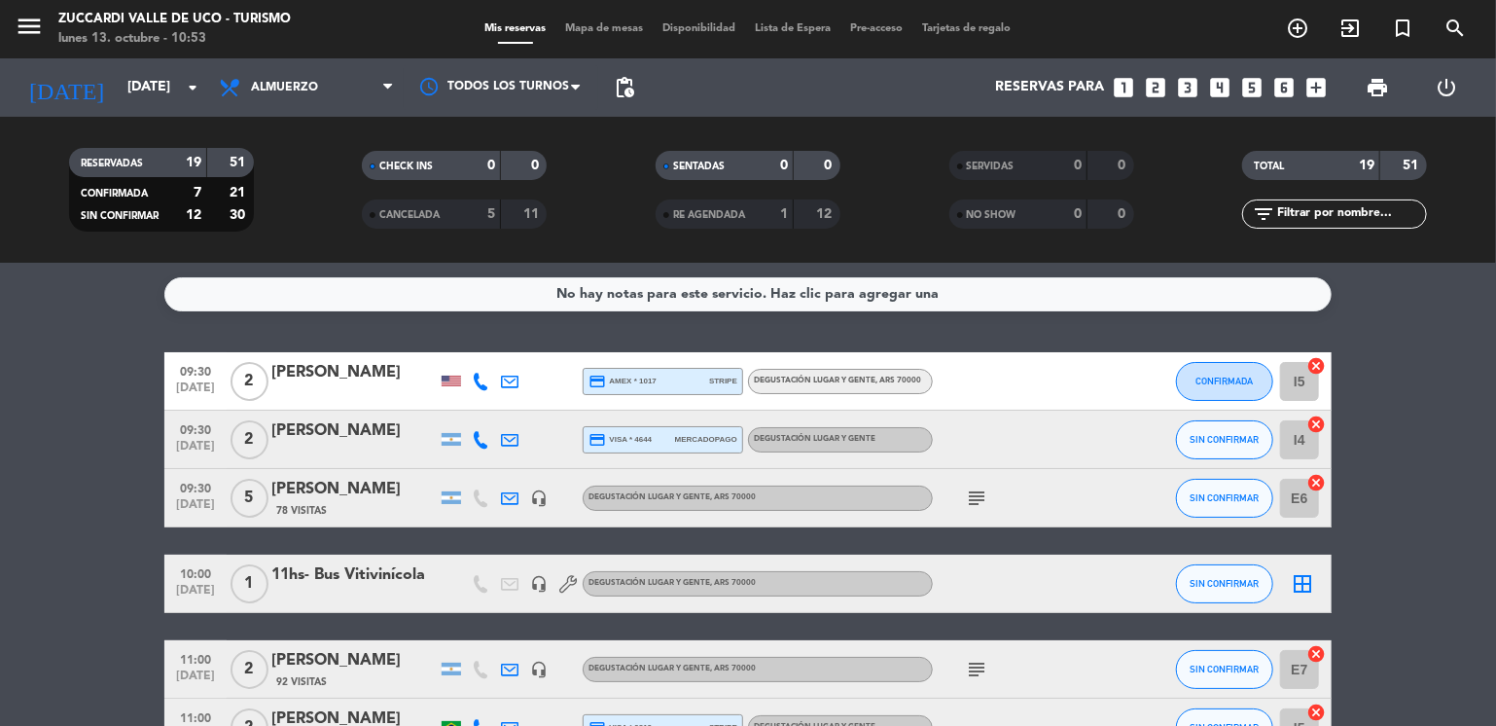
click at [1214, 87] on icon "looks_4" at bounding box center [1220, 87] width 25 height 25
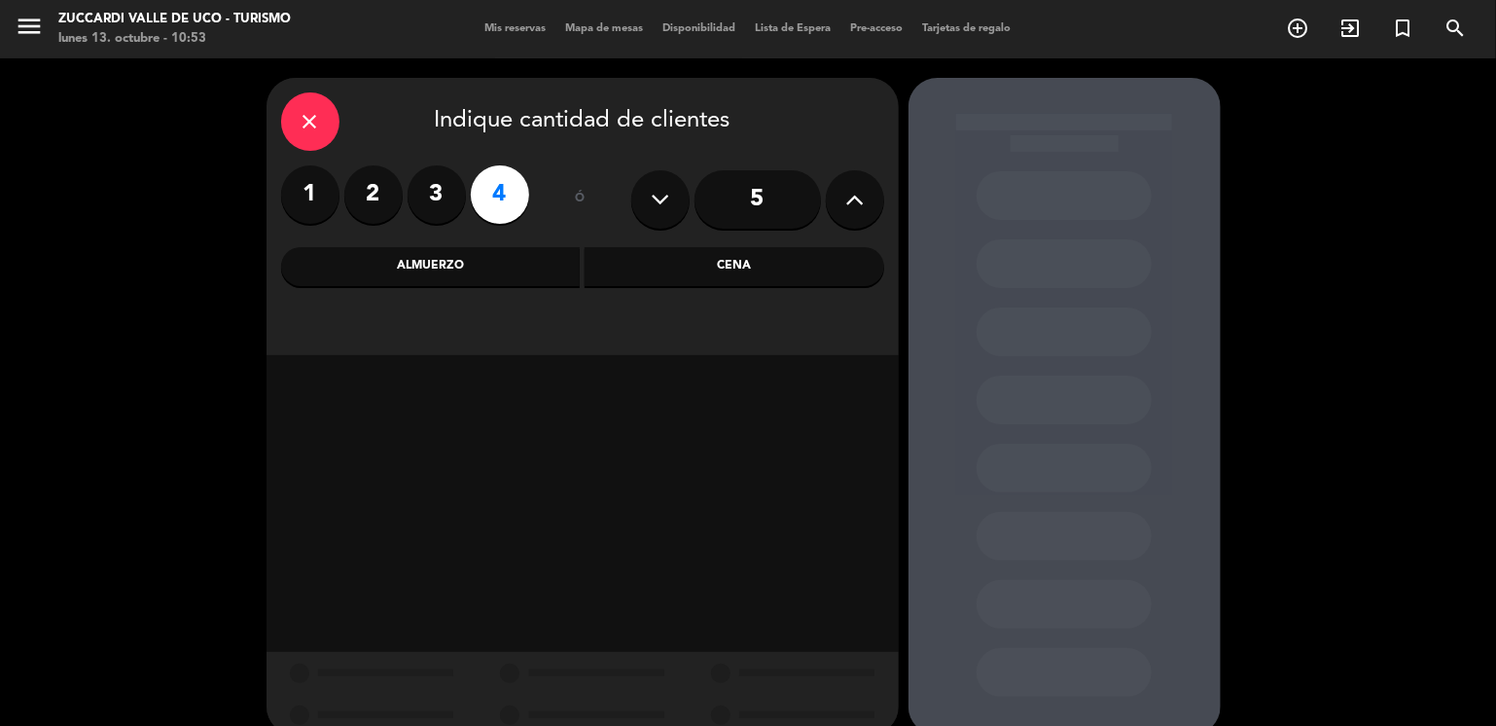
click at [552, 269] on div "Almuerzo" at bounding box center [431, 266] width 300 height 39
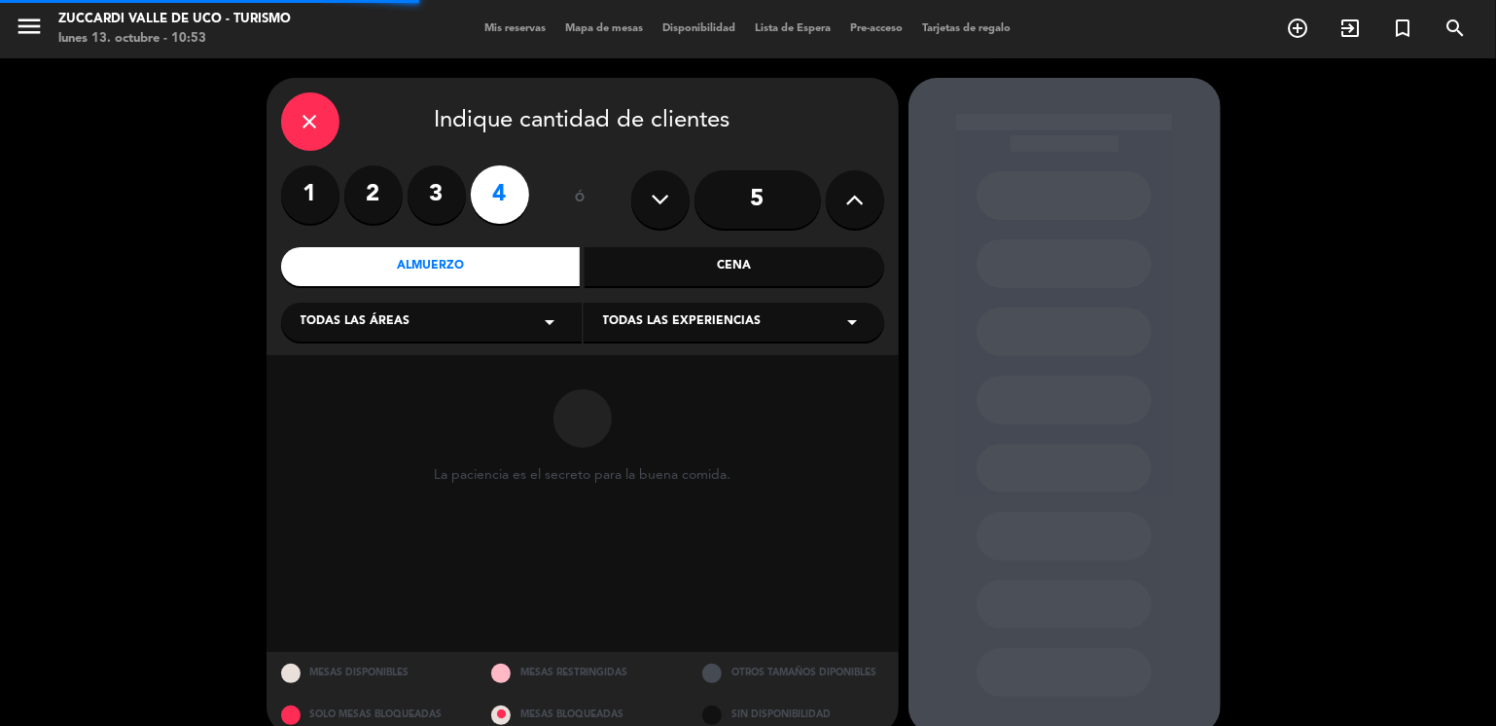
click at [438, 324] on div "Todas las áreas arrow_drop_down" at bounding box center [431, 322] width 301 height 39
click at [363, 372] on div "VISITAS ESPANOL" at bounding box center [432, 370] width 262 height 19
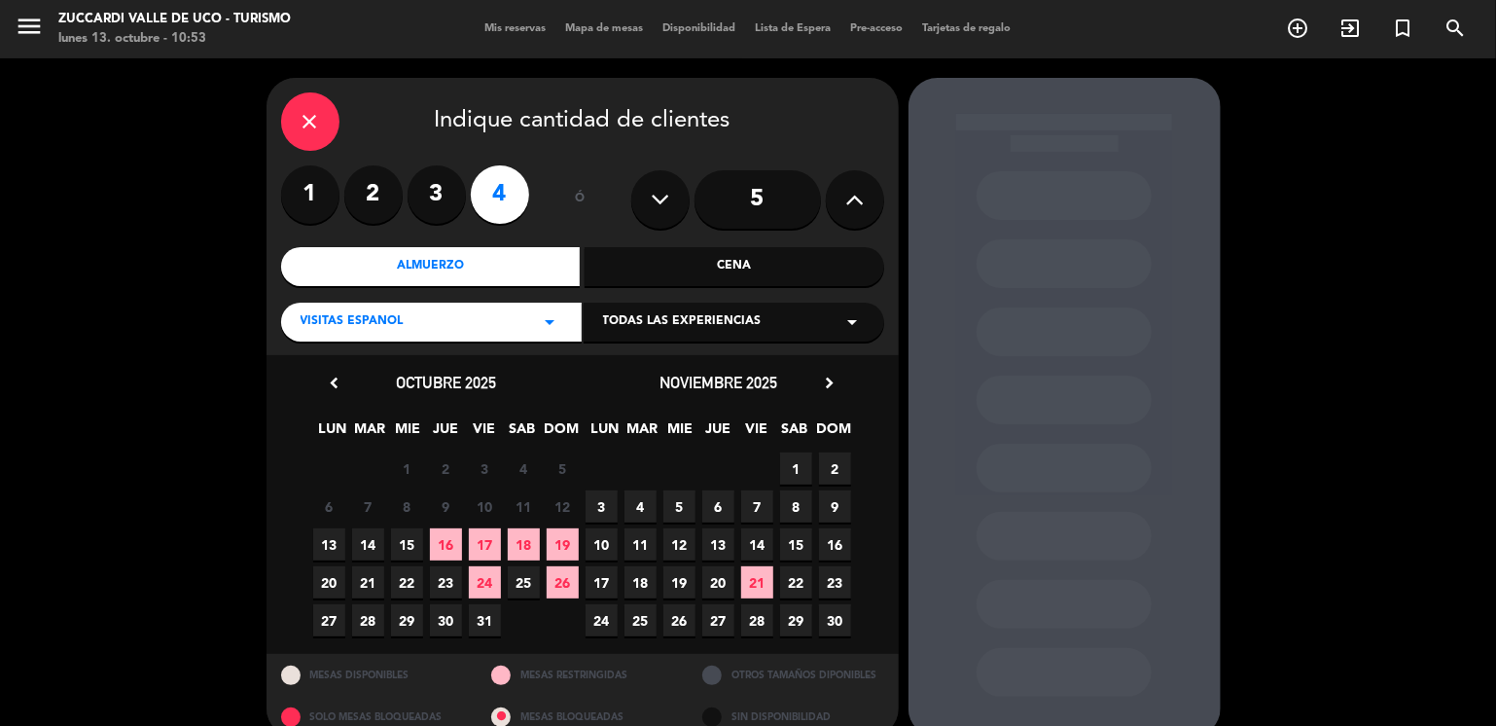
click at [621, 314] on span "Todas las experiencias" at bounding box center [682, 321] width 159 height 19
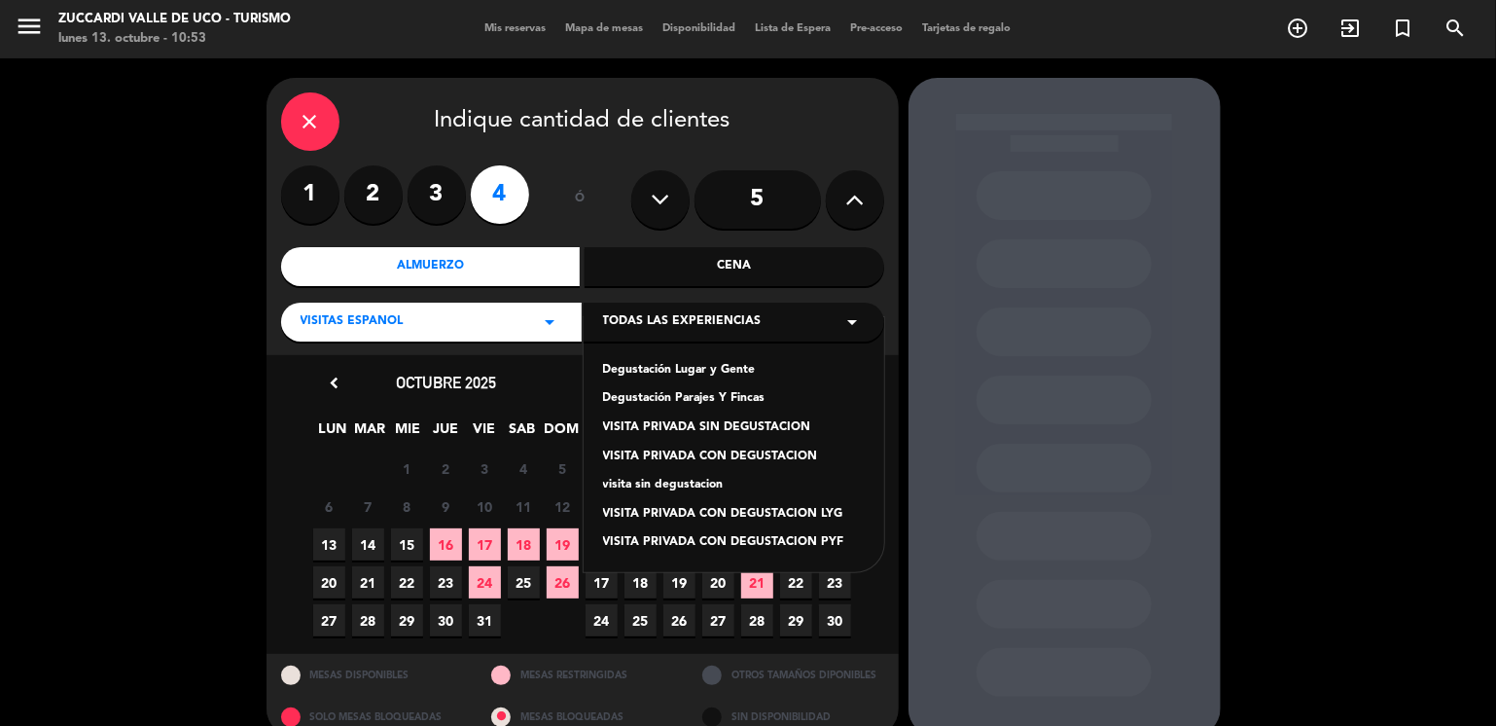
click at [636, 375] on div "Degustación Lugar y Gente" at bounding box center [734, 370] width 262 height 19
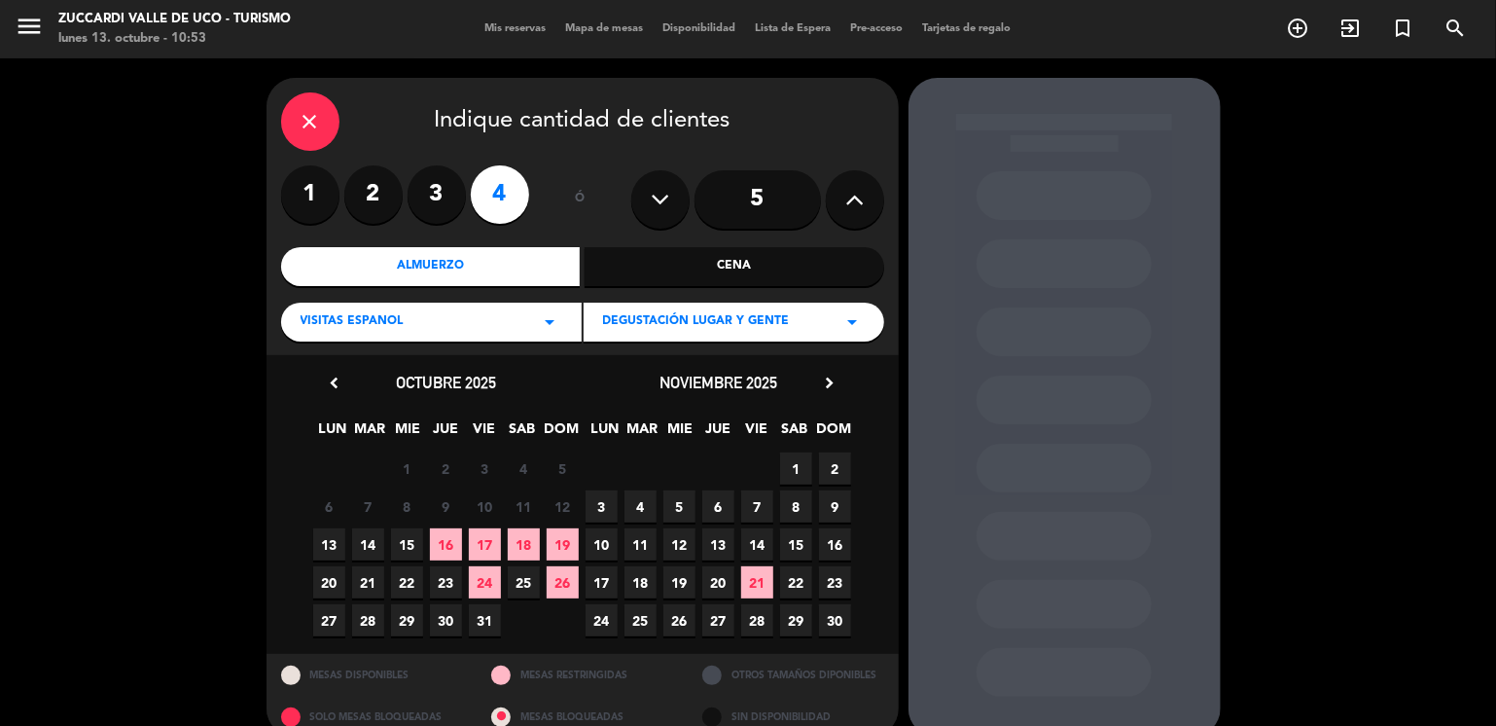
click at [411, 550] on span "15" at bounding box center [407, 544] width 32 height 32
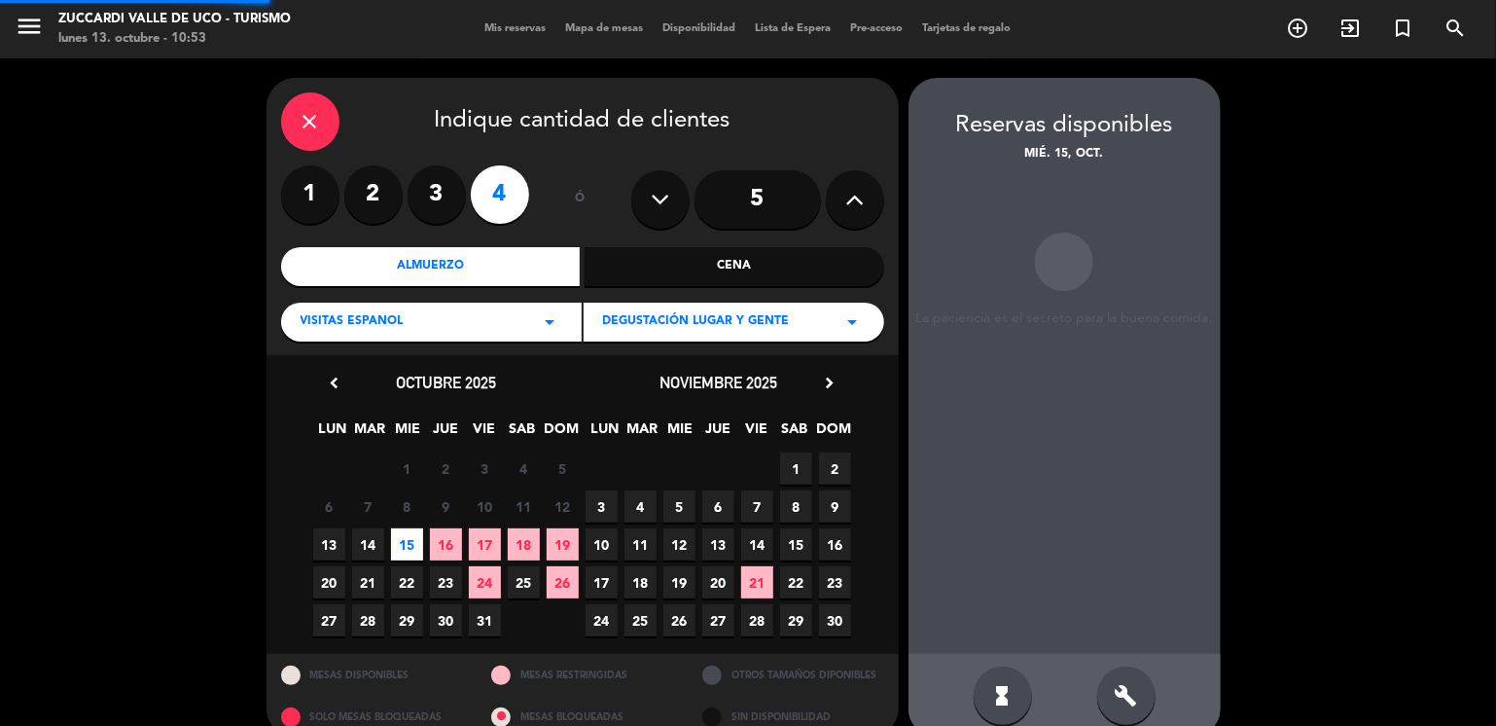
scroll to position [29, 0]
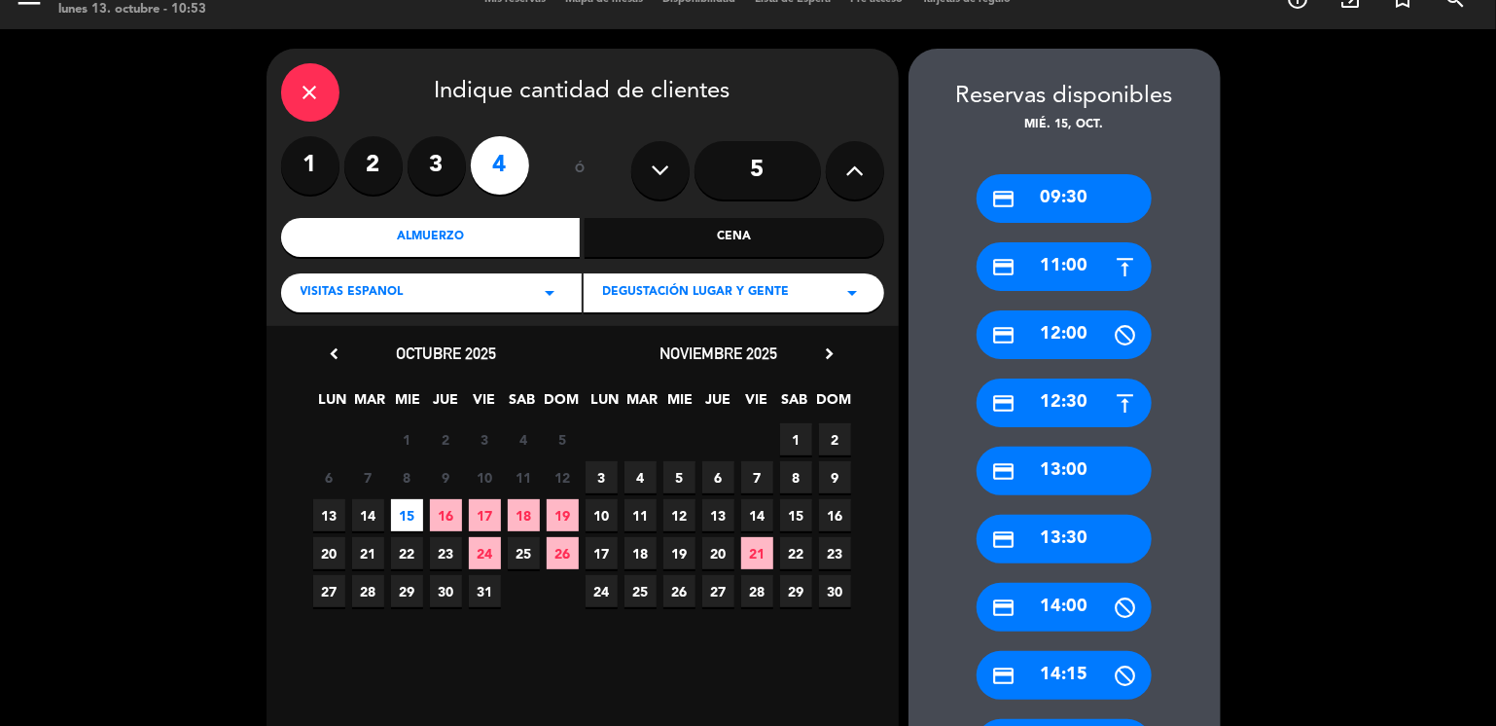
click at [1090, 188] on div "credit_card 09:30" at bounding box center [1064, 198] width 175 height 49
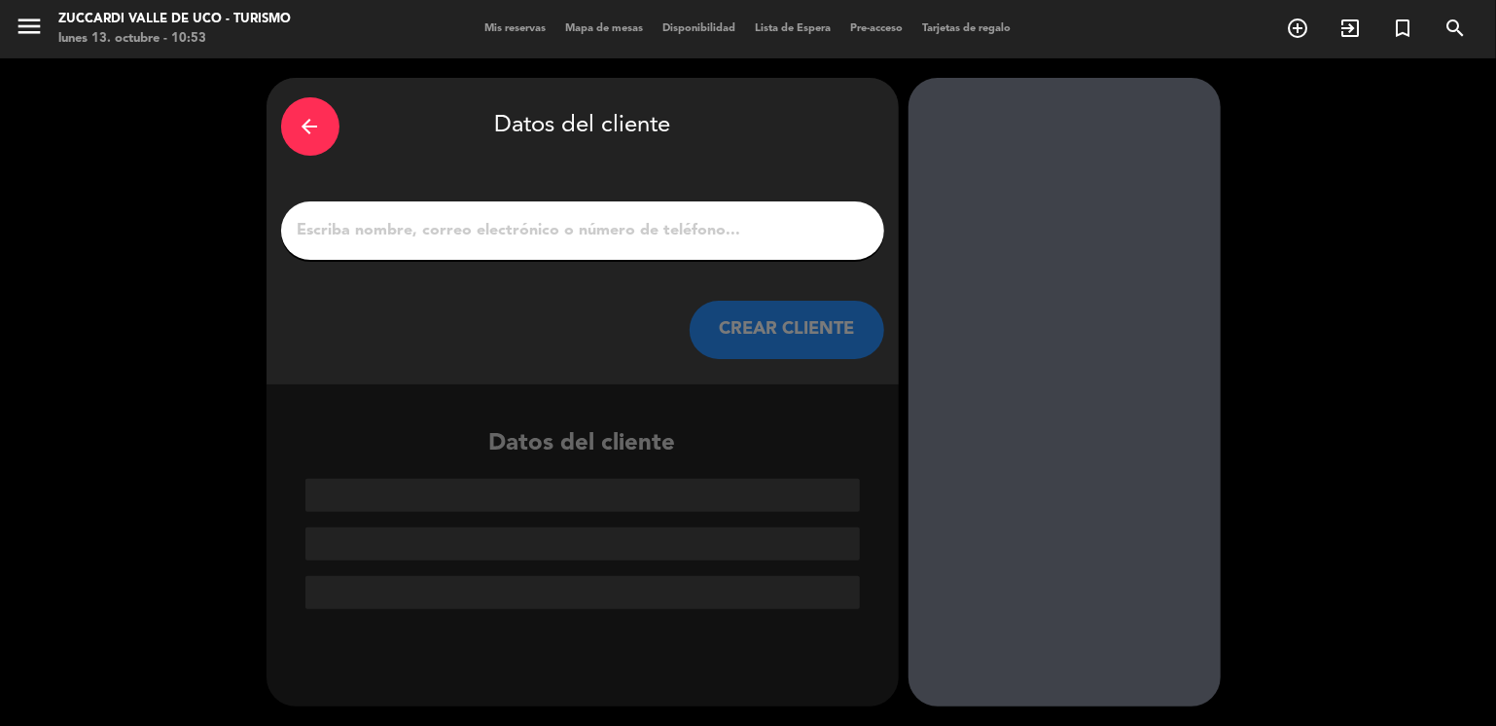
scroll to position [0, 0]
click at [626, 231] on input "1" at bounding box center [583, 230] width 574 height 27
paste input "[PERSON_NAME]"
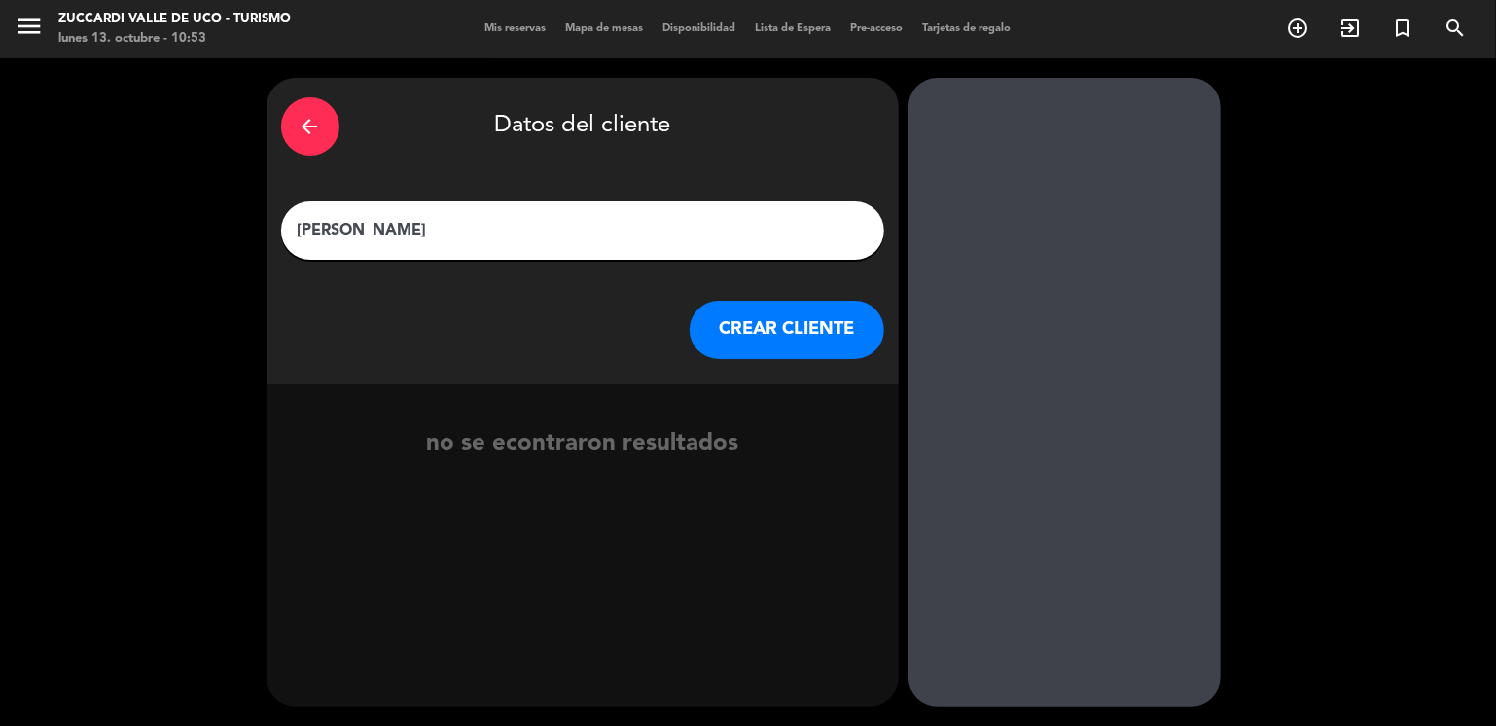
type input "[PERSON_NAME]"
click at [708, 325] on button "CREAR CLIENTE" at bounding box center [787, 330] width 195 height 58
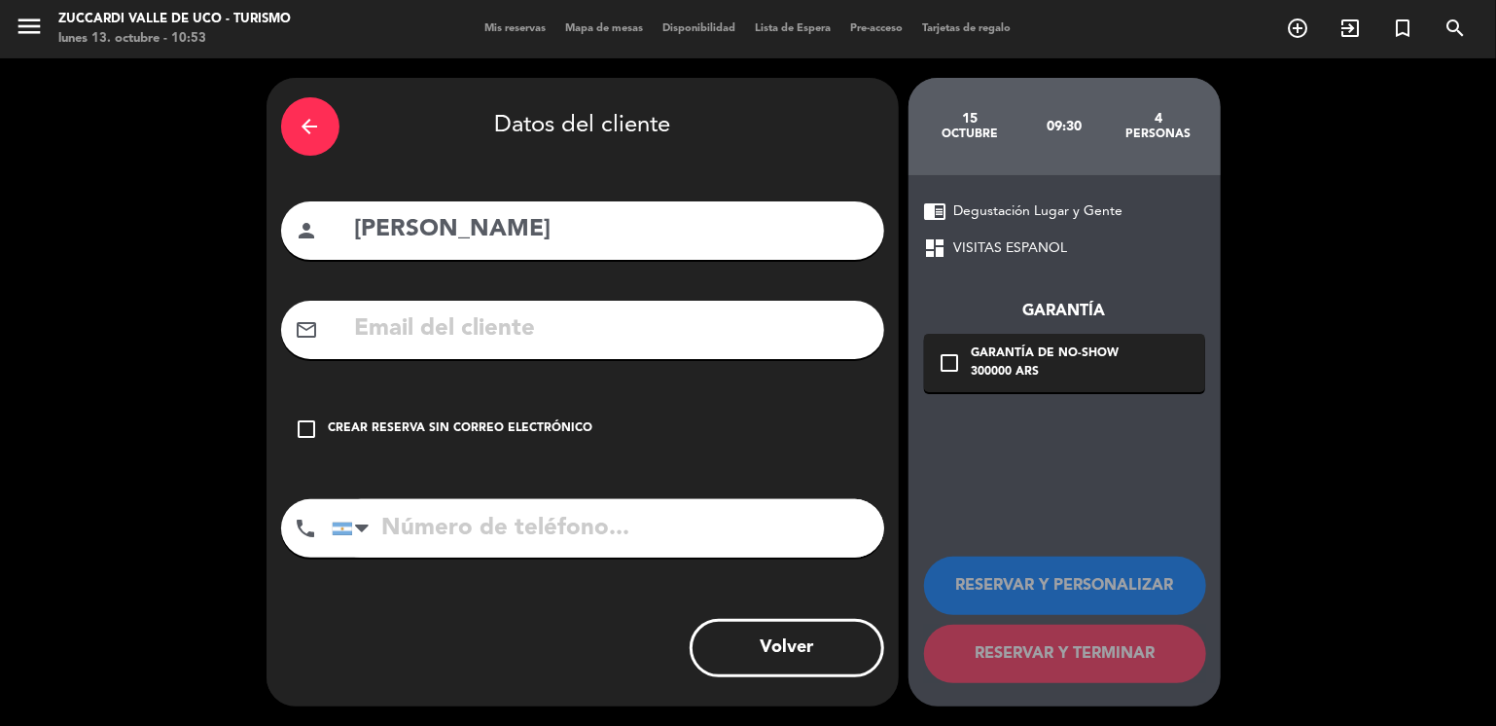
click at [393, 337] on input "text" at bounding box center [611, 329] width 517 height 40
paste input "[EMAIL_ADDRESS][DOMAIN_NAME]"
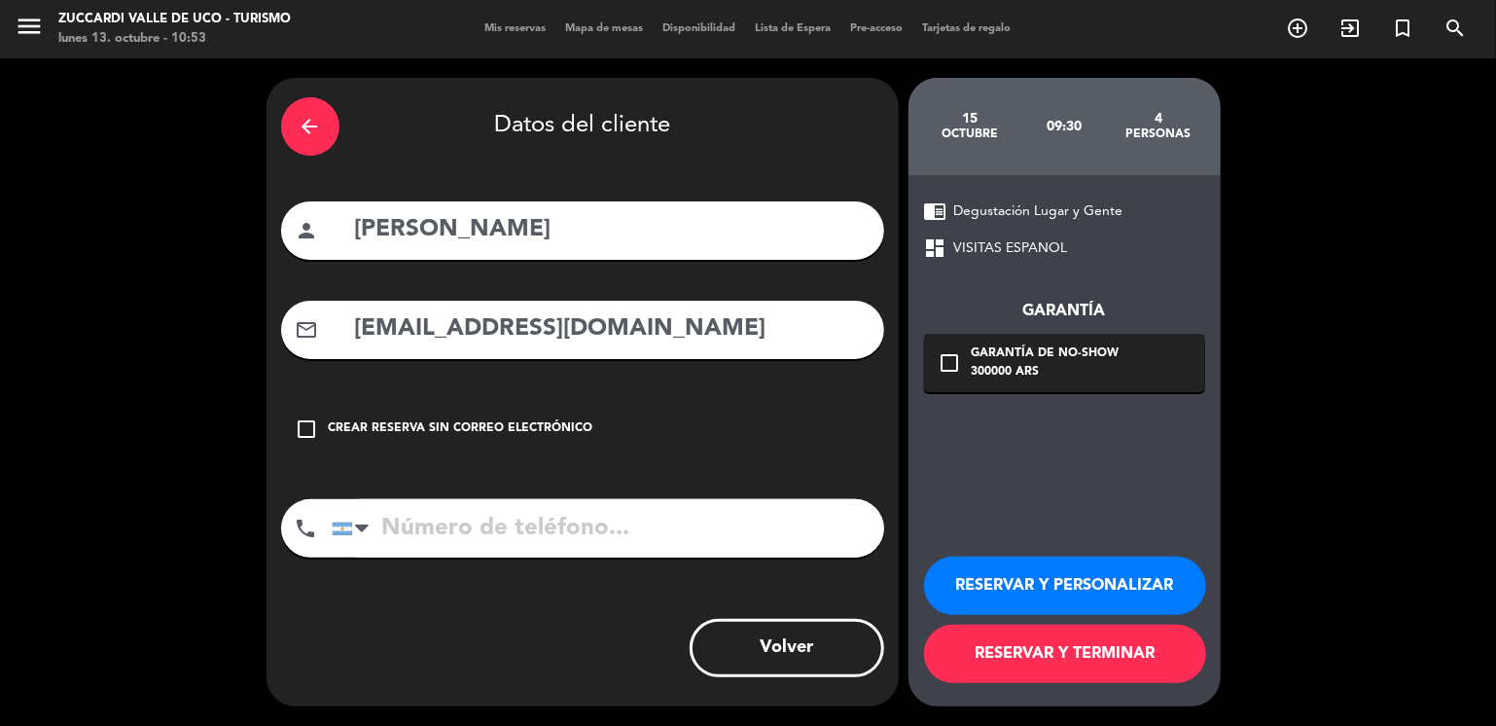
type input "[EMAIL_ADDRESS][DOMAIN_NAME]"
click at [984, 585] on button "RESERVAR Y PERSONALIZAR" at bounding box center [1065, 585] width 282 height 58
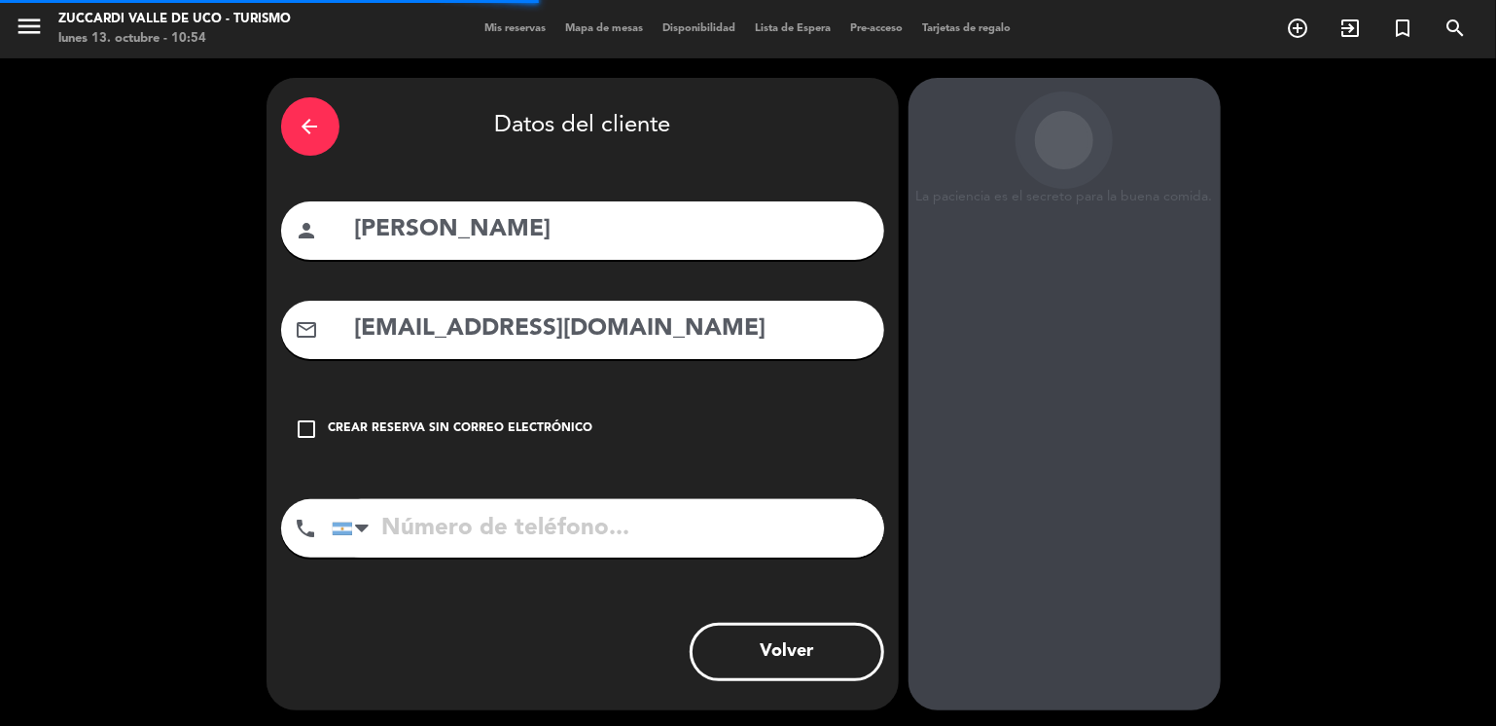
scroll to position [51, 0]
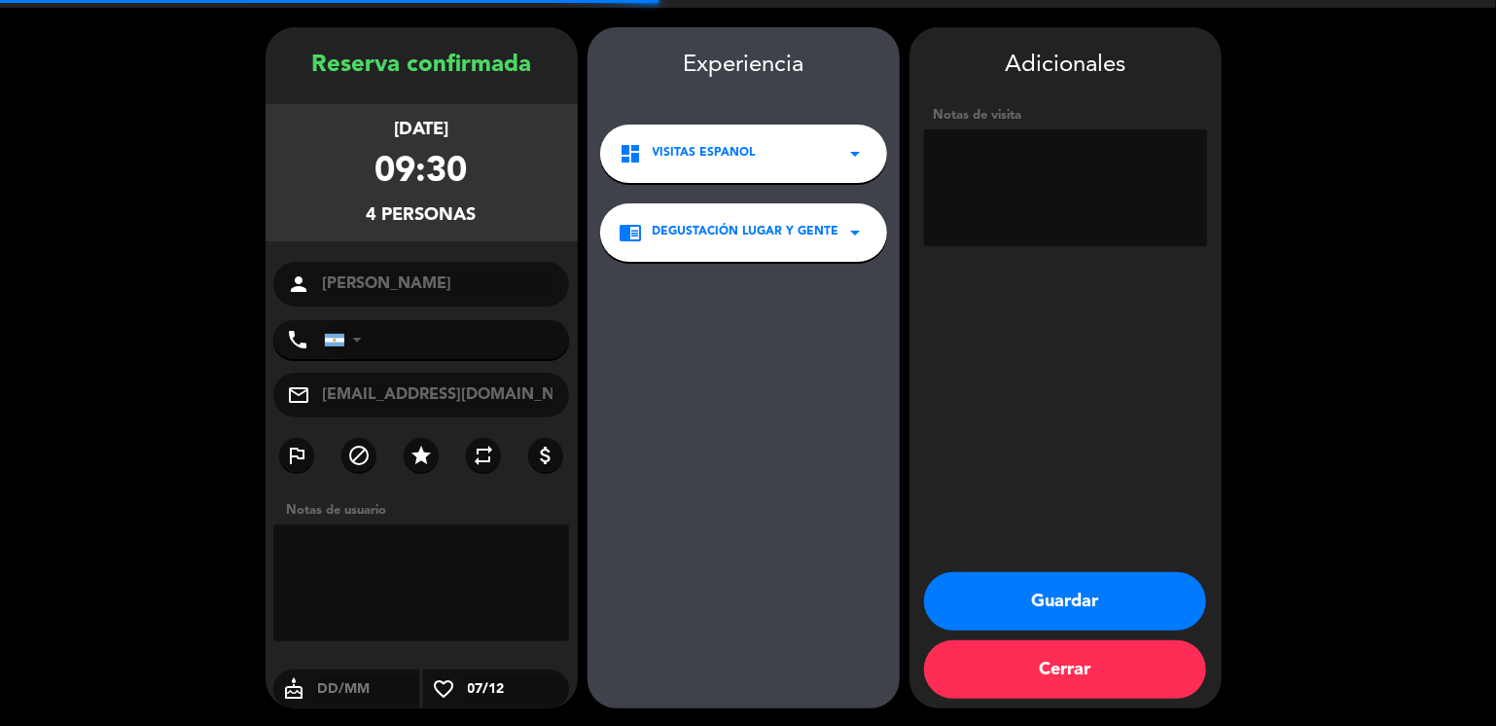
click at [1005, 210] on textarea at bounding box center [1065, 187] width 283 height 117
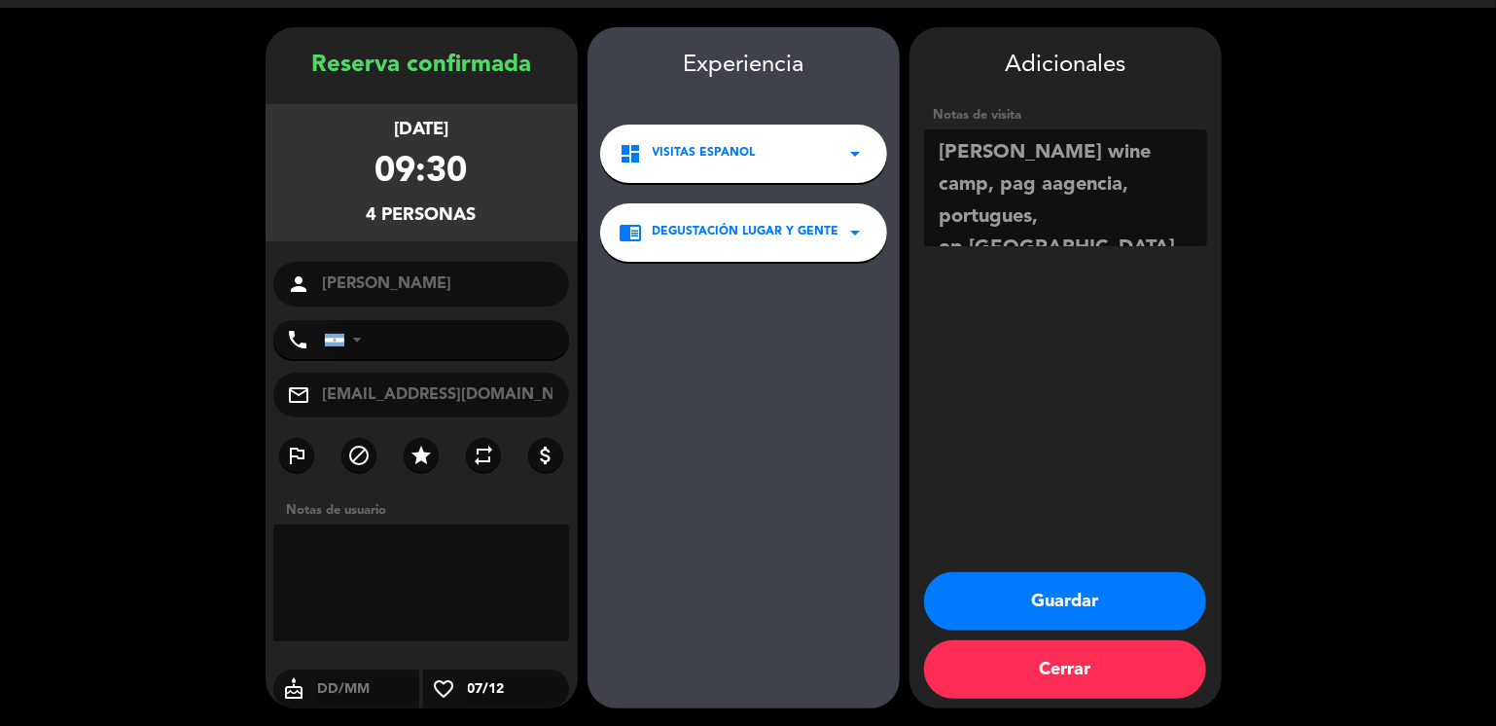
click at [958, 187] on textarea at bounding box center [1065, 187] width 283 height 117
click at [1052, 238] on textarea at bounding box center [1065, 187] width 283 height 117
type textarea "[PERSON_NAME] wine camp, paga agencia, portugues, op [GEOGRAPHIC_DATA]"
click at [988, 588] on button "Guardar" at bounding box center [1065, 601] width 282 height 58
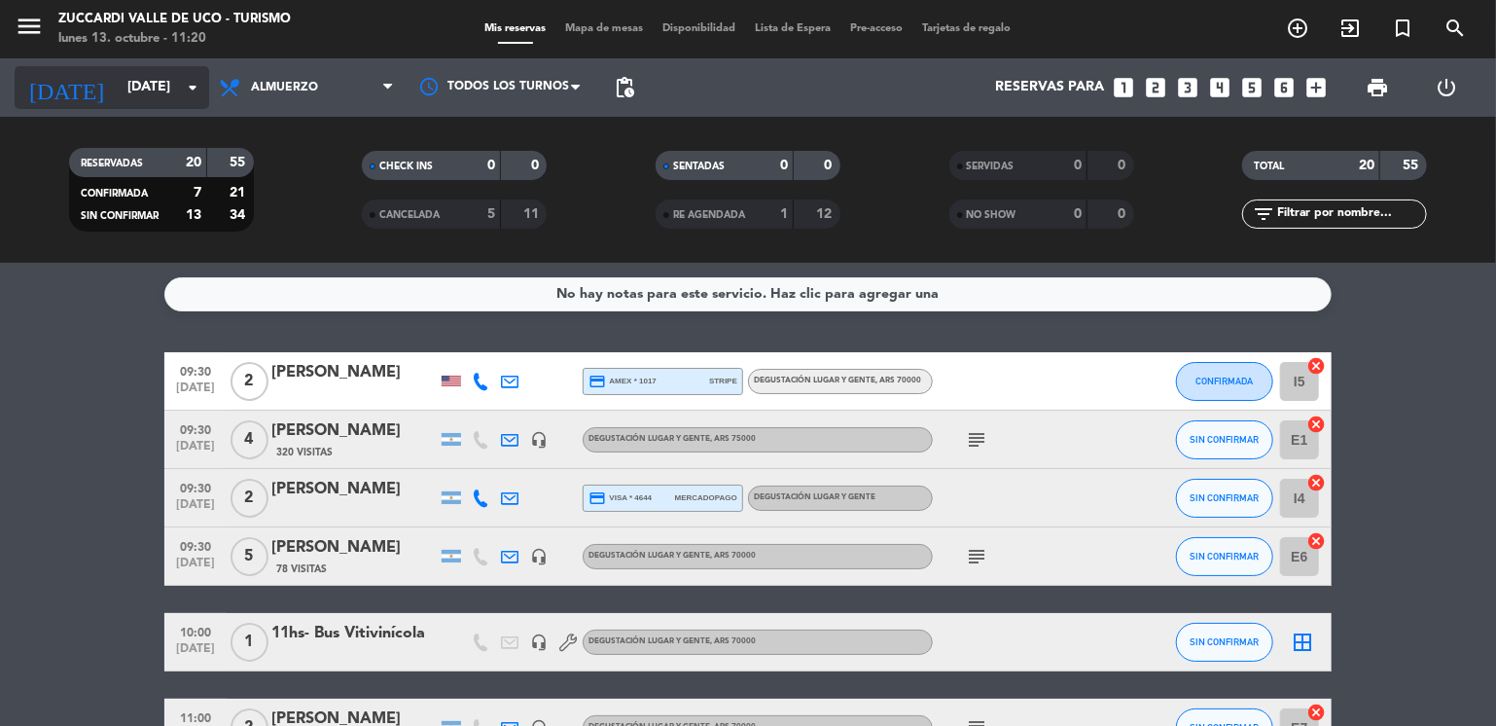
click at [144, 87] on input "[DATE]" at bounding box center [210, 87] width 185 height 35
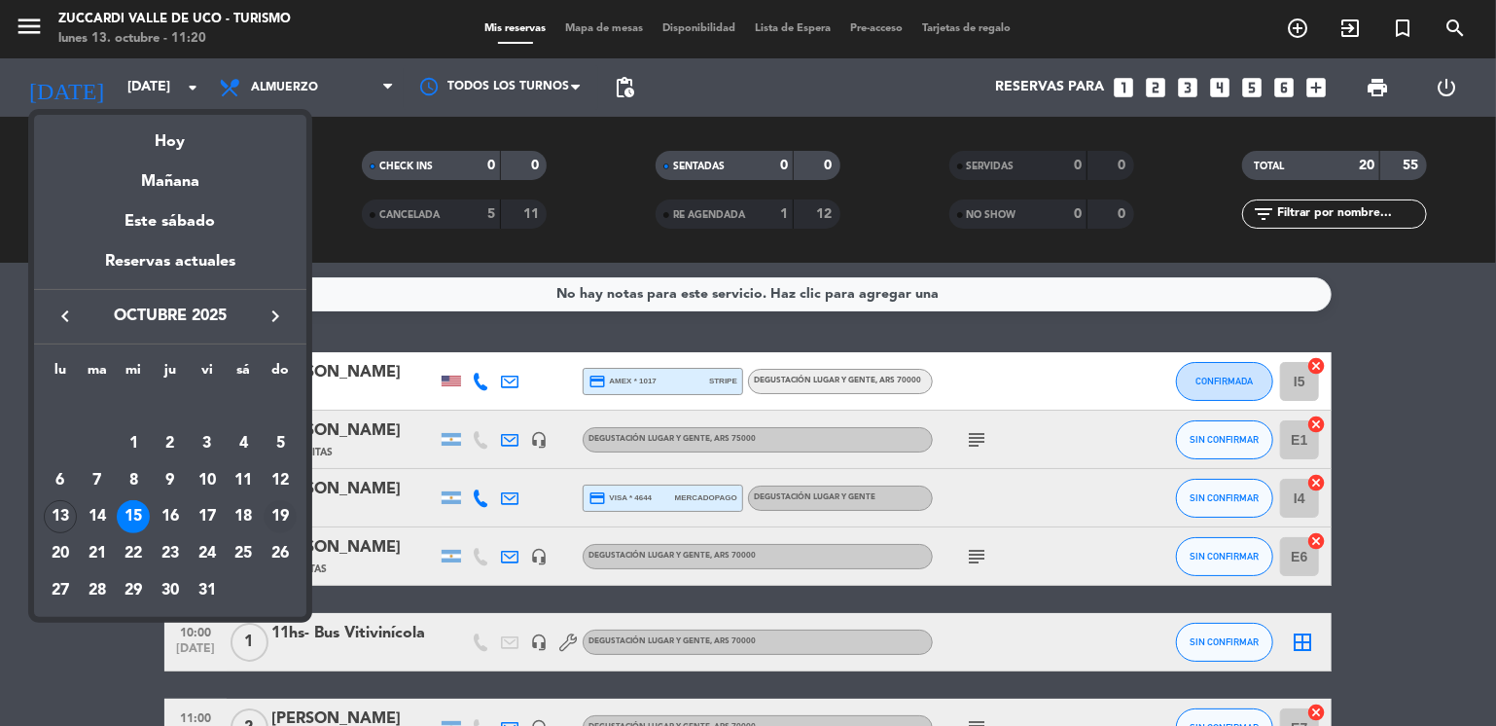
click at [281, 514] on div "19" at bounding box center [280, 516] width 33 height 33
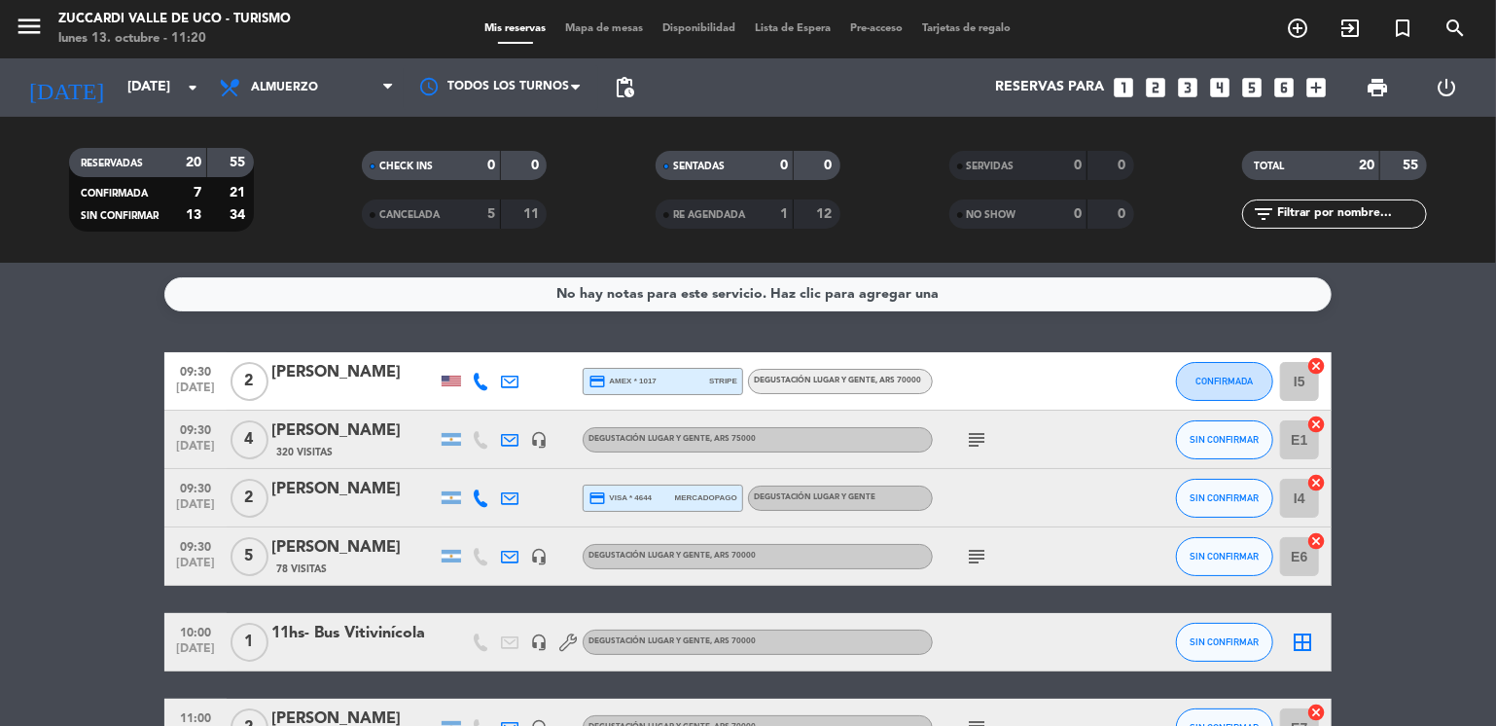
type input "[DATE]"
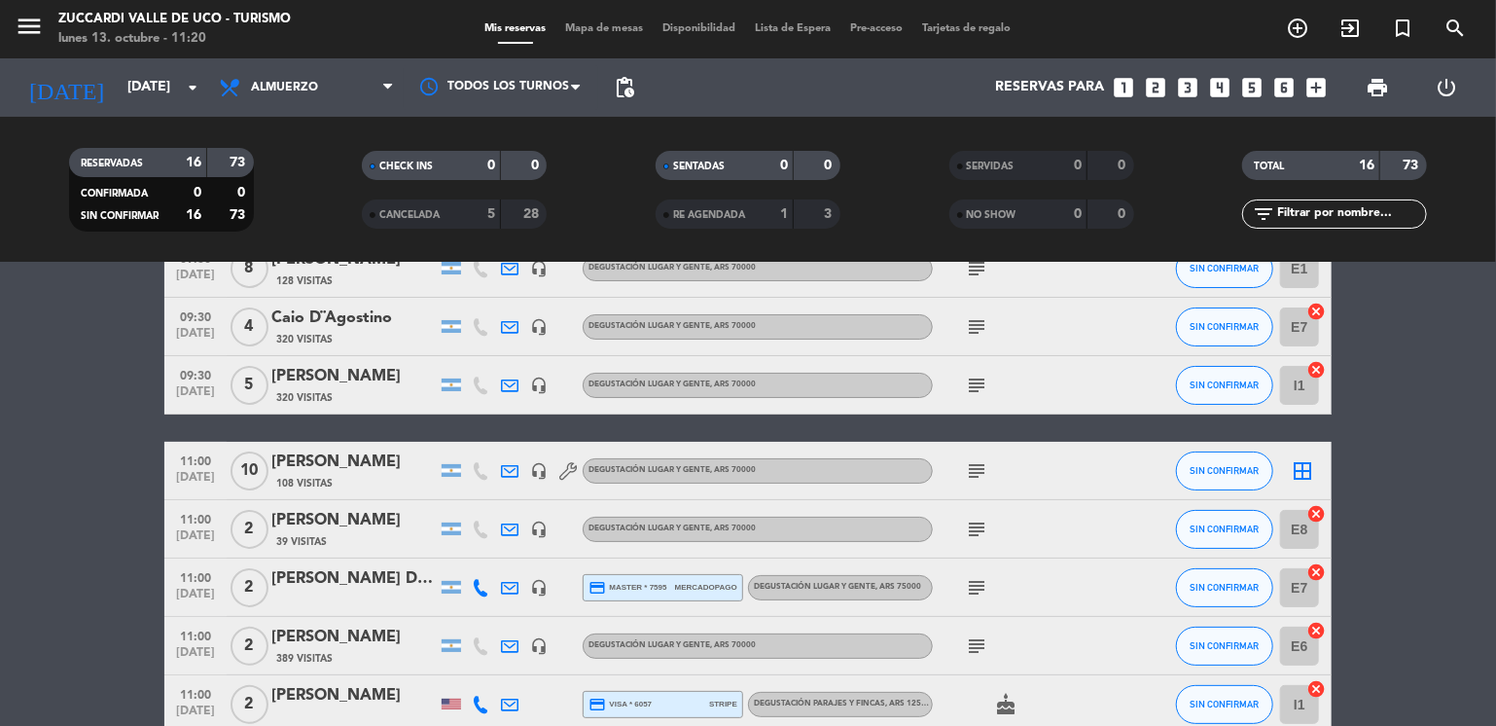
scroll to position [117, 0]
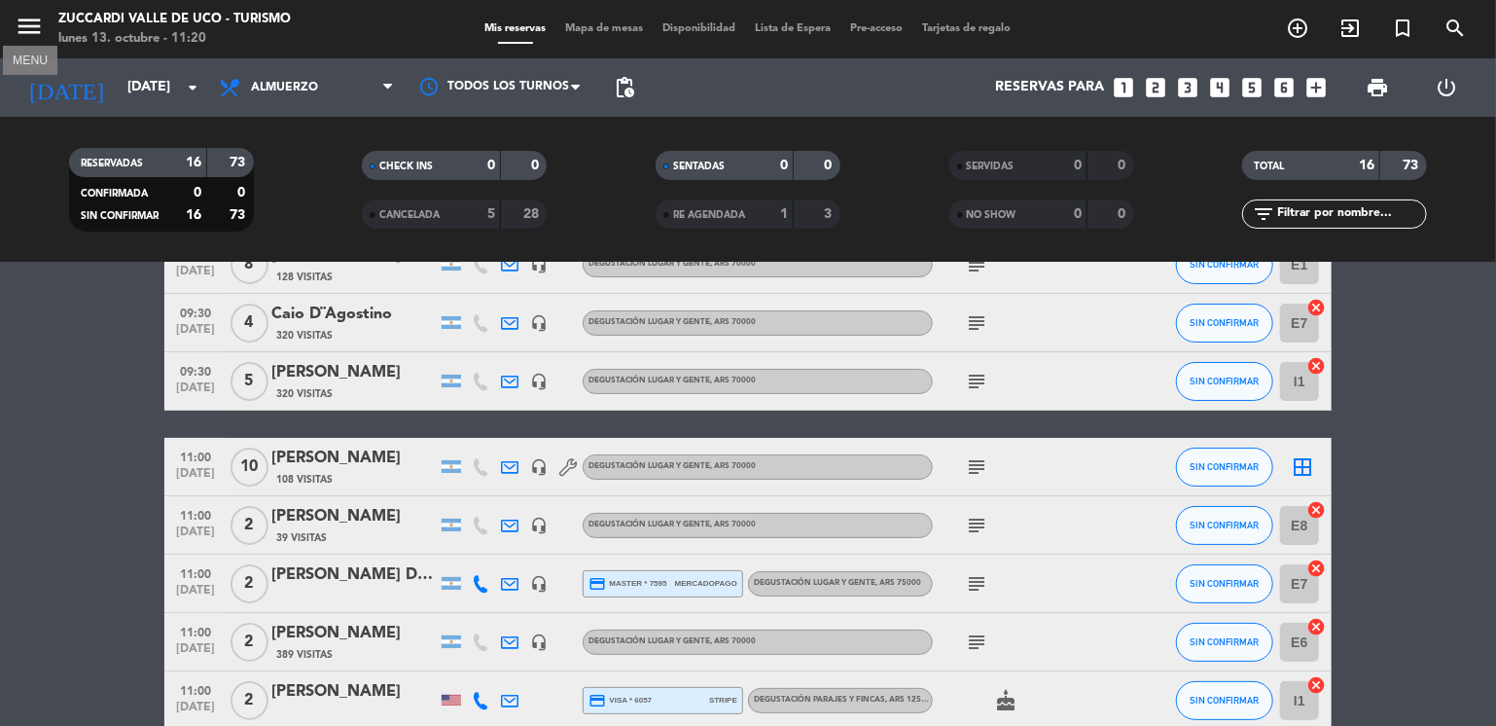
click at [43, 30] on icon "menu" at bounding box center [29, 26] width 29 height 29
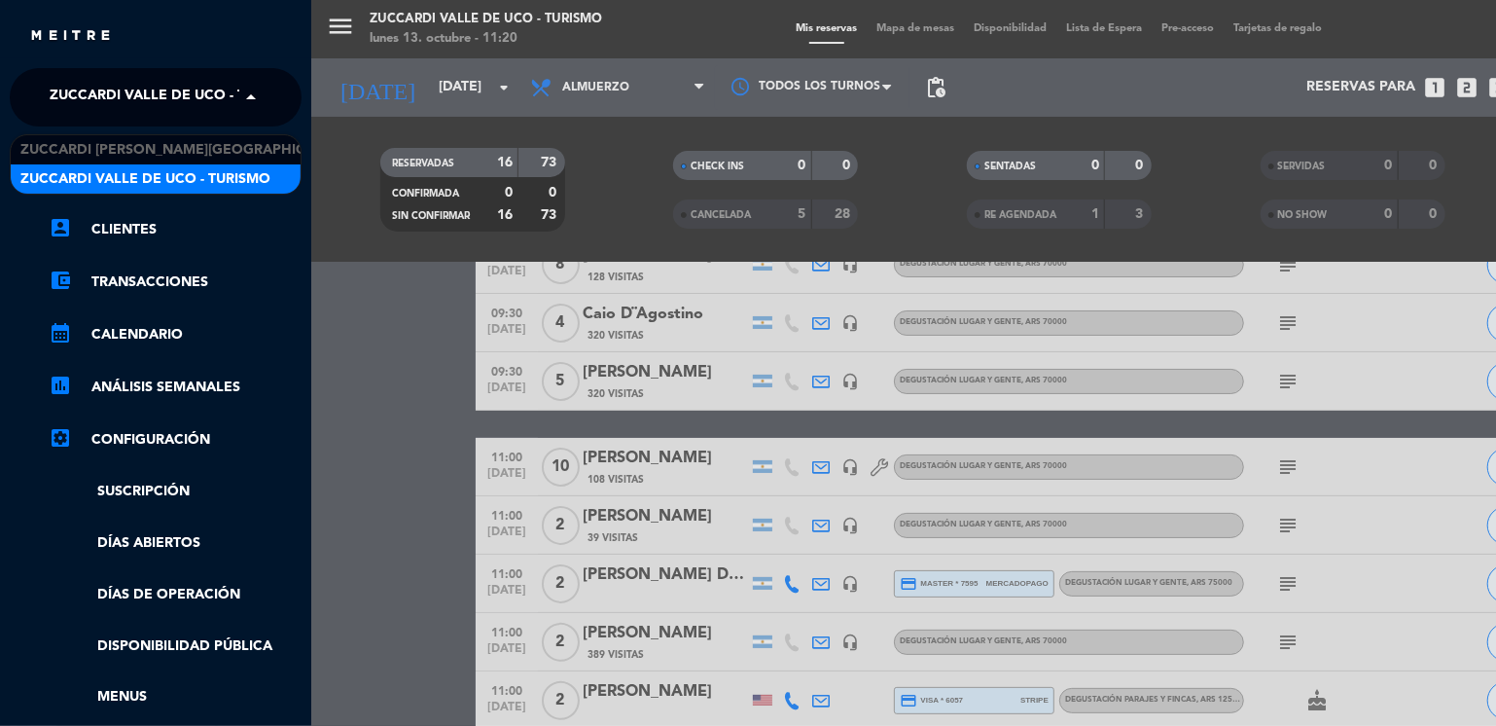
click at [92, 98] on span "Zuccardi Valle de Uco - Turismo" at bounding box center [175, 97] width 250 height 41
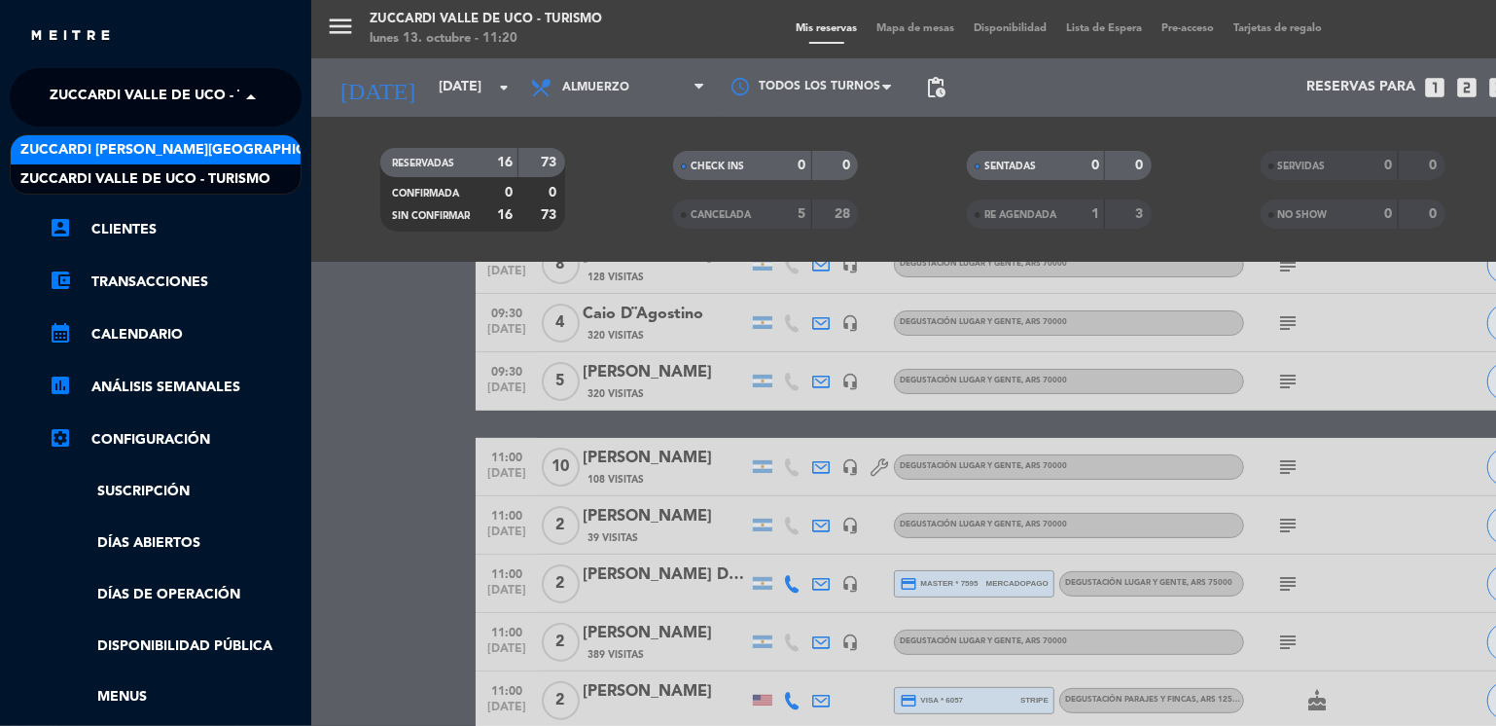
click at [172, 158] on span "Zuccardi [PERSON_NAME][GEOGRAPHIC_DATA] - Restaurant [GEOGRAPHIC_DATA]" at bounding box center [310, 150] width 580 height 22
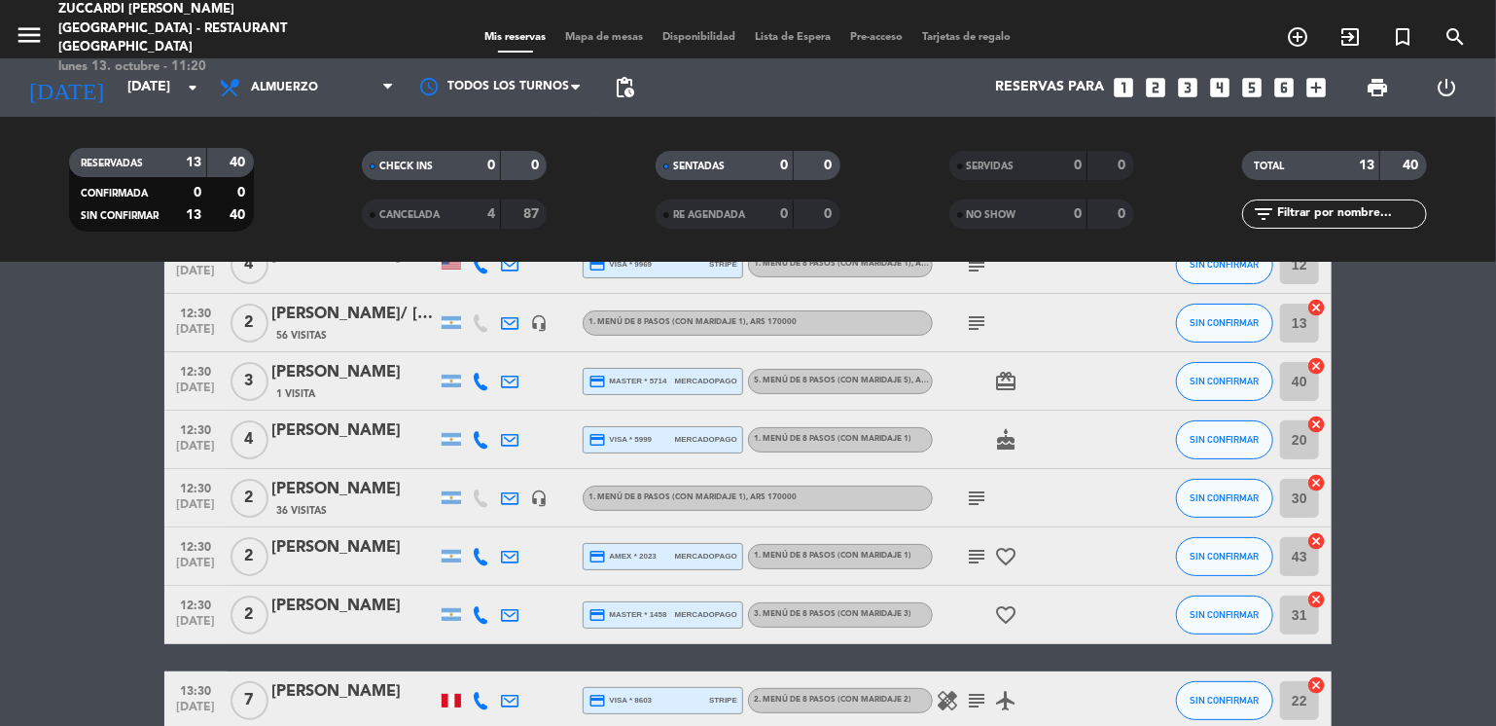
click at [28, 437] on bookings-row "12:30 [DATE] 4 [PERSON_NAME] credit_card visa * 9969 stripe 1. MENÚ DE 8 PASOS …" at bounding box center [748, 628] width 1496 height 786
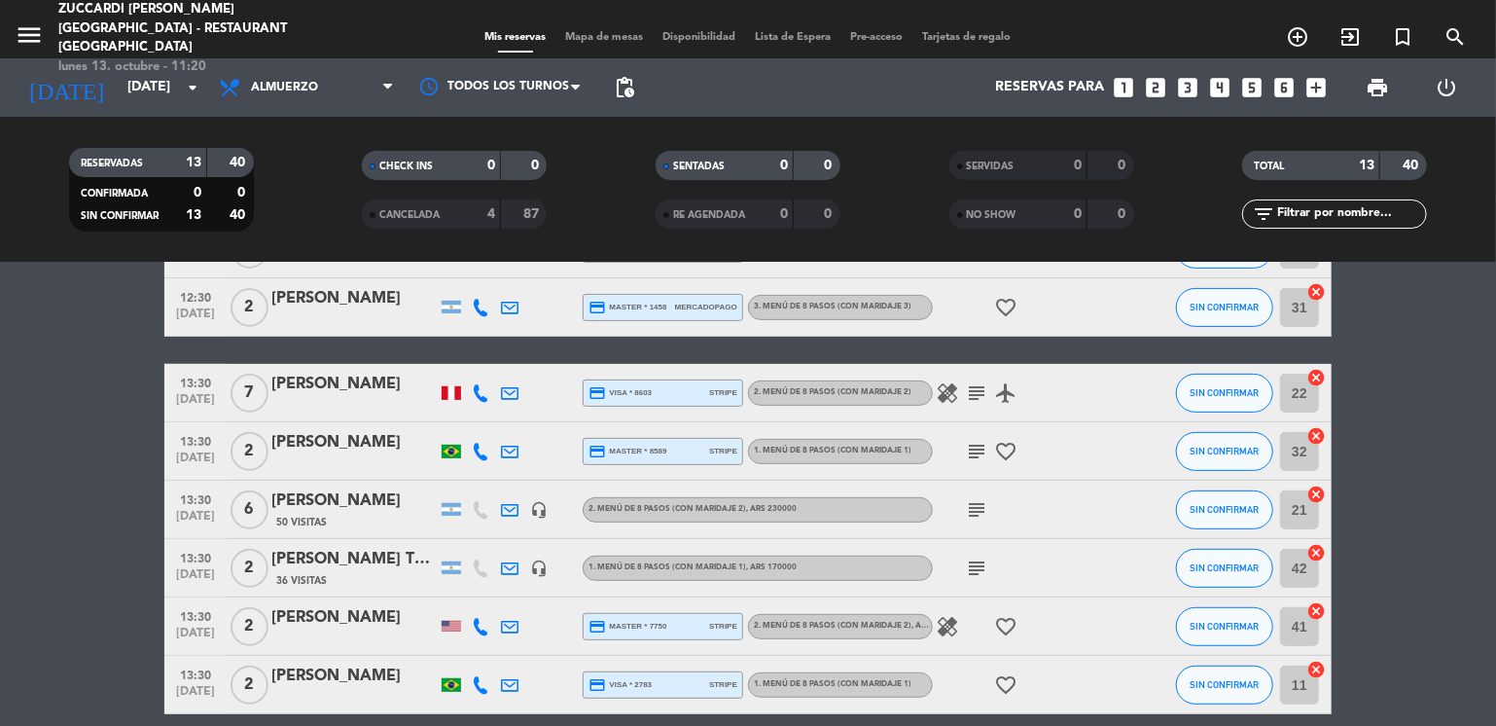
scroll to position [428, 0]
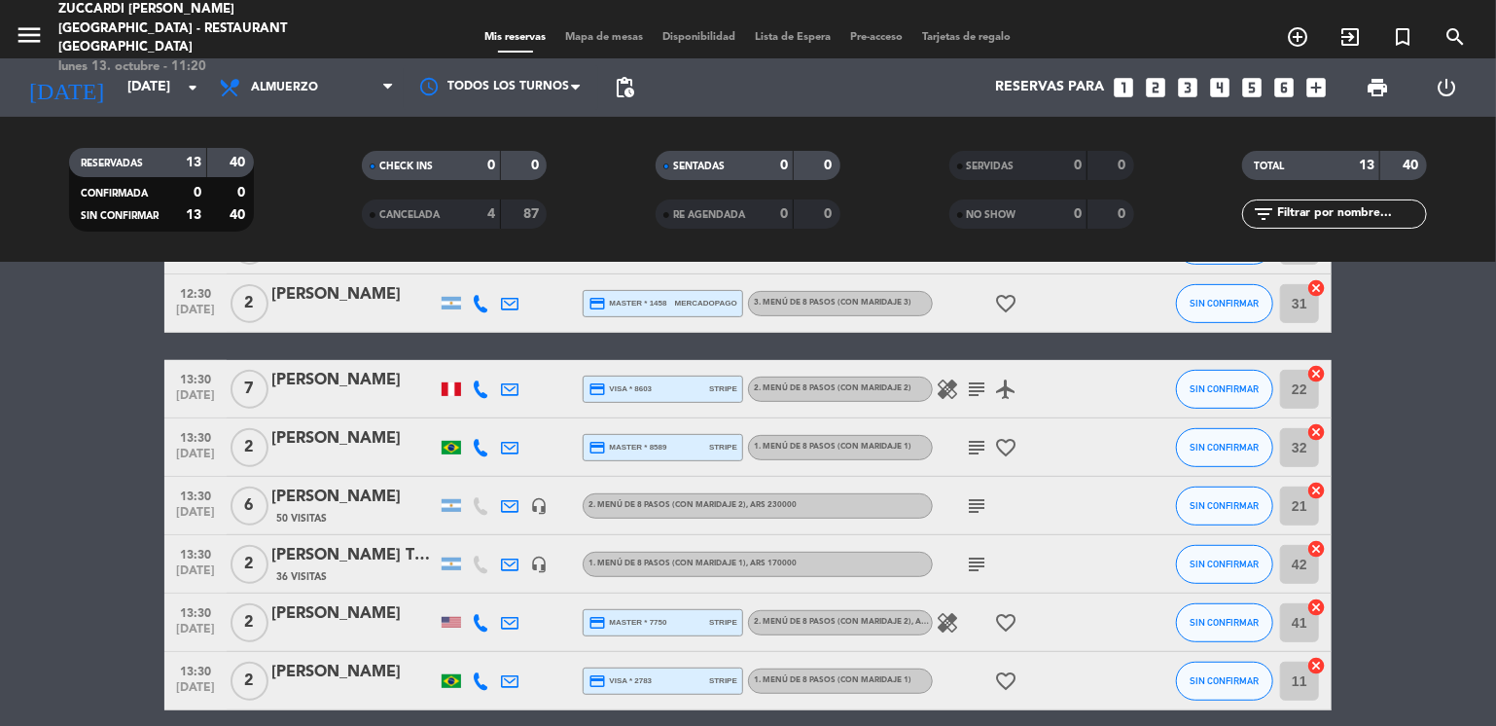
click at [311, 503] on div "[PERSON_NAME]" at bounding box center [353, 496] width 165 height 25
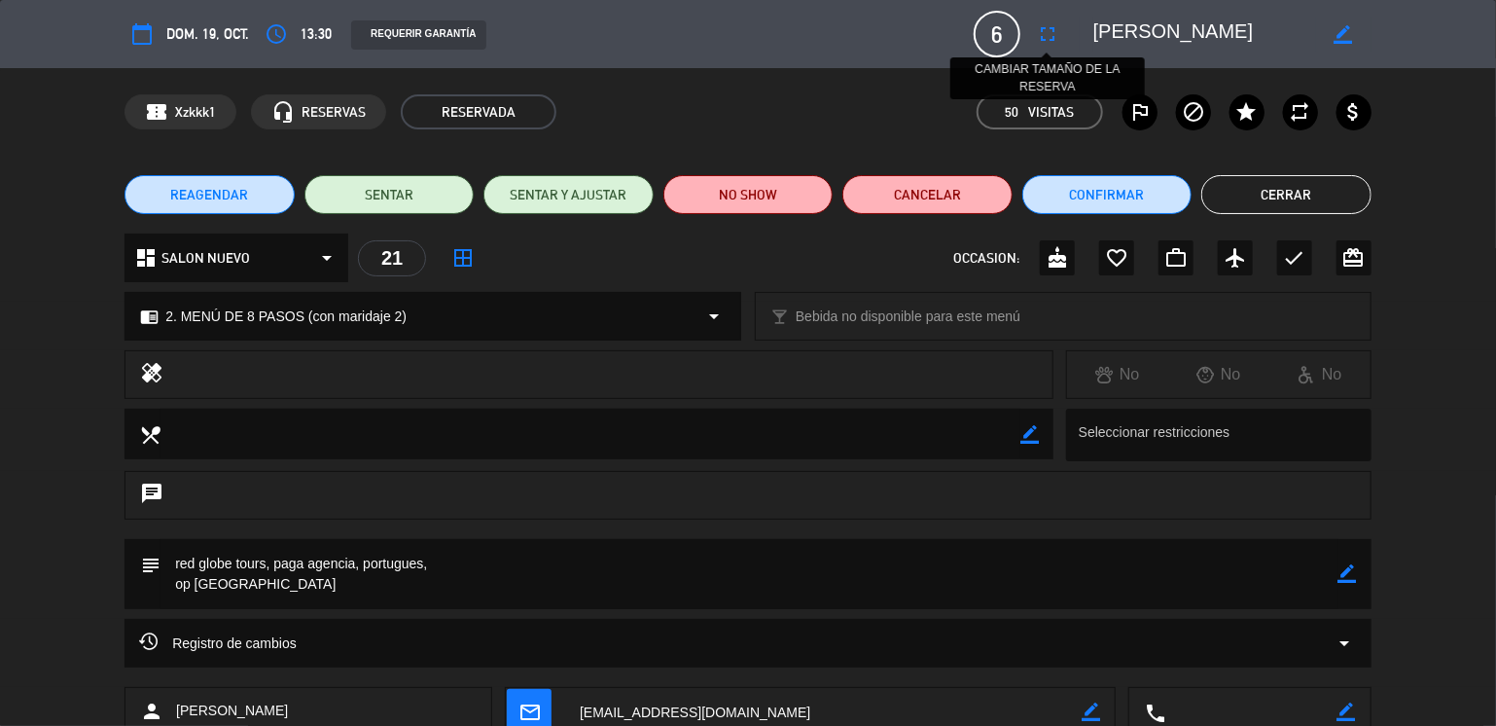
click at [1058, 38] on icon "fullscreen" at bounding box center [1047, 33] width 23 height 23
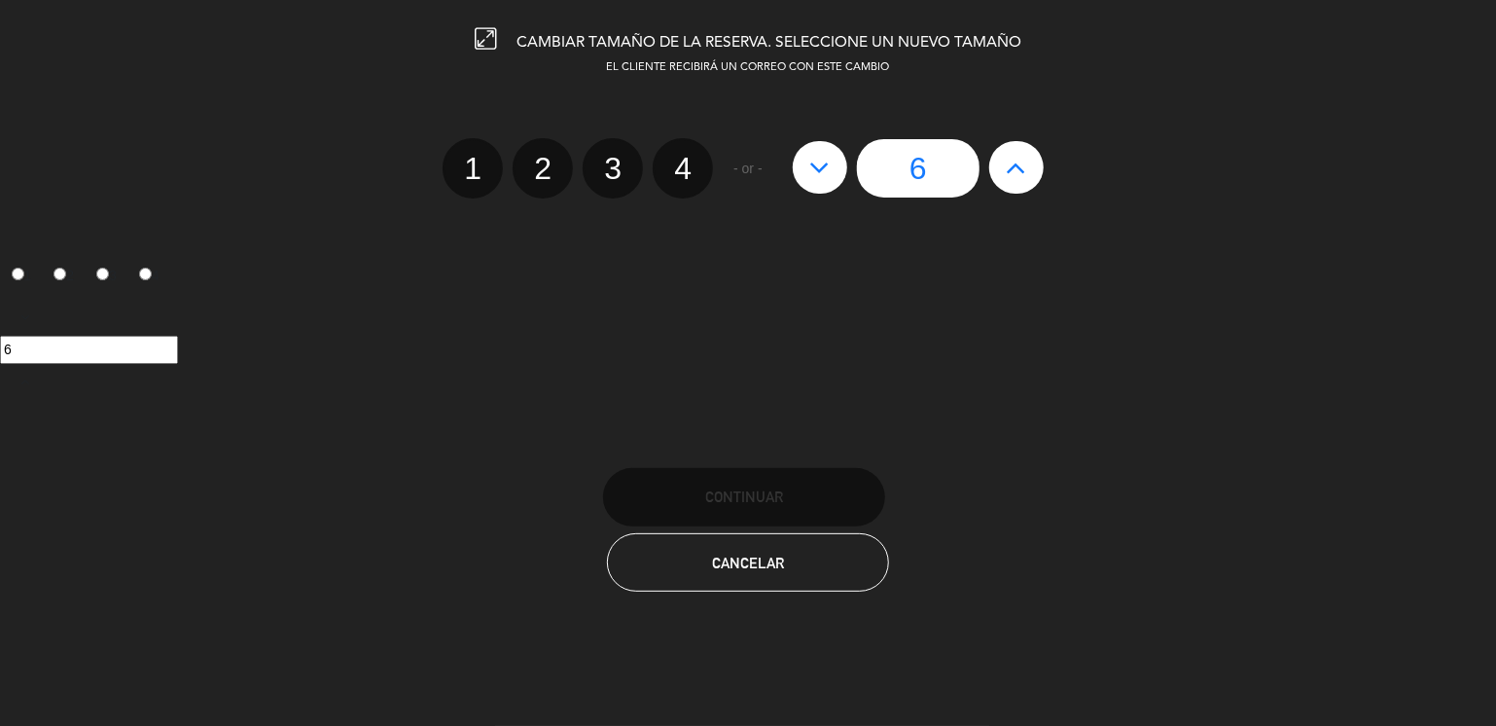
click at [681, 168] on label "4" at bounding box center [683, 168] width 60 height 60
click at [681, 158] on input "4" at bounding box center [680, 151] width 13 height 13
radio input "true"
radio input "false"
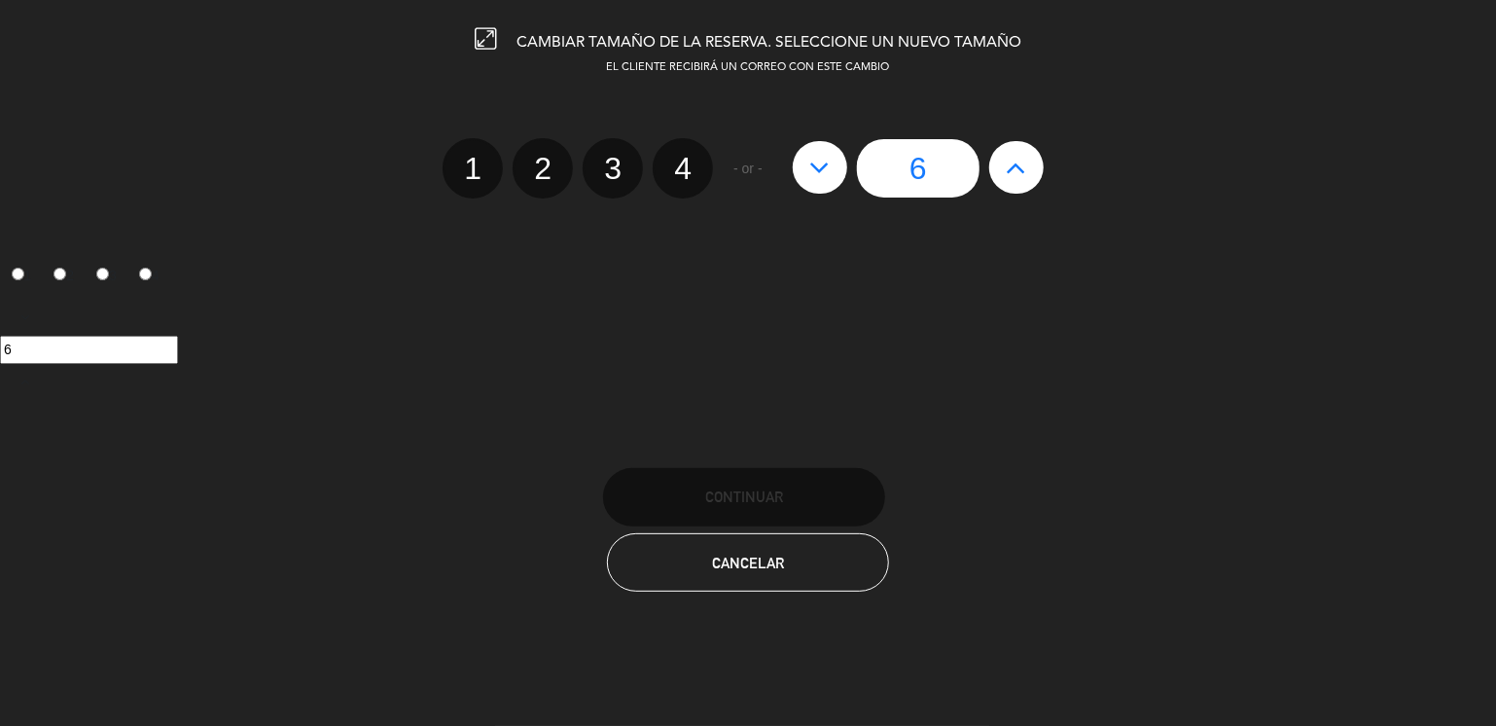
radio input "false"
radio input "true"
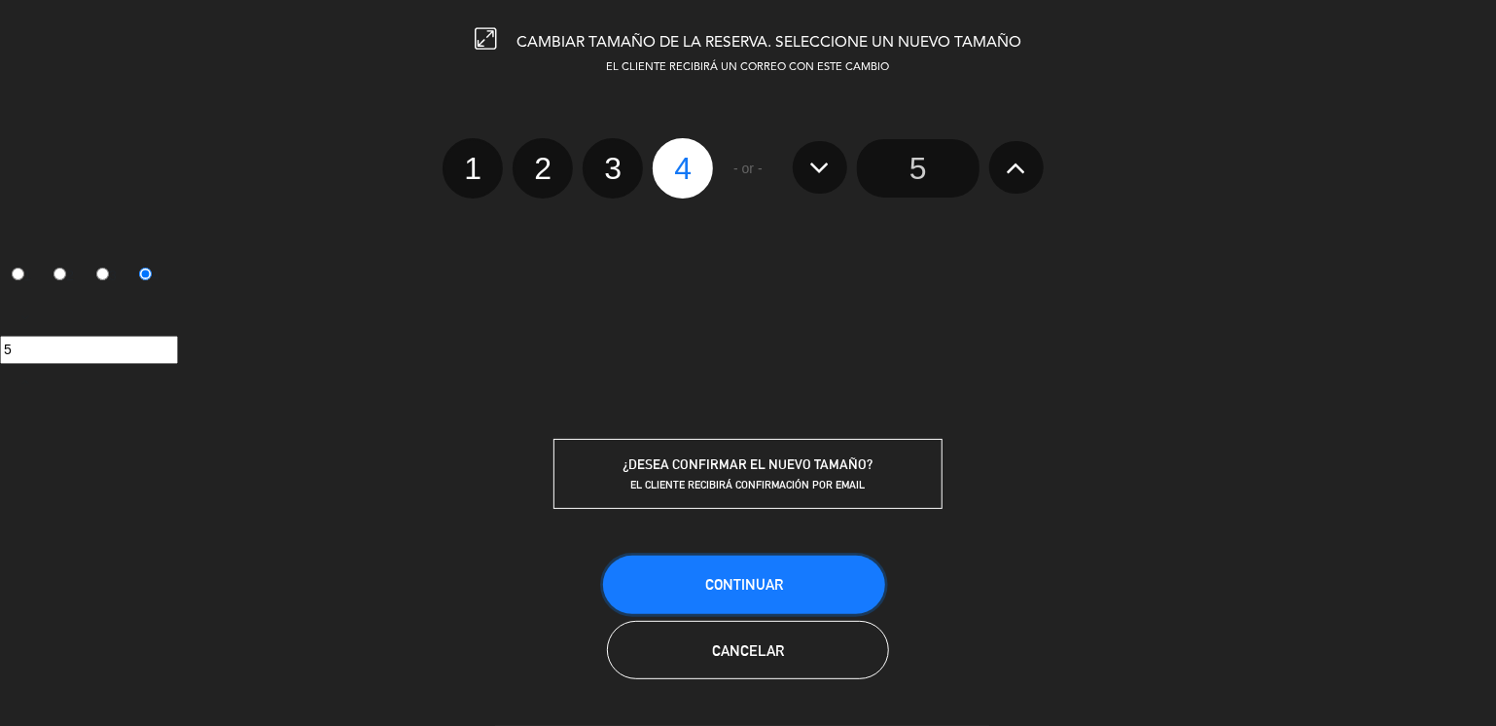
click at [759, 589] on button "Continuar" at bounding box center [744, 584] width 282 height 58
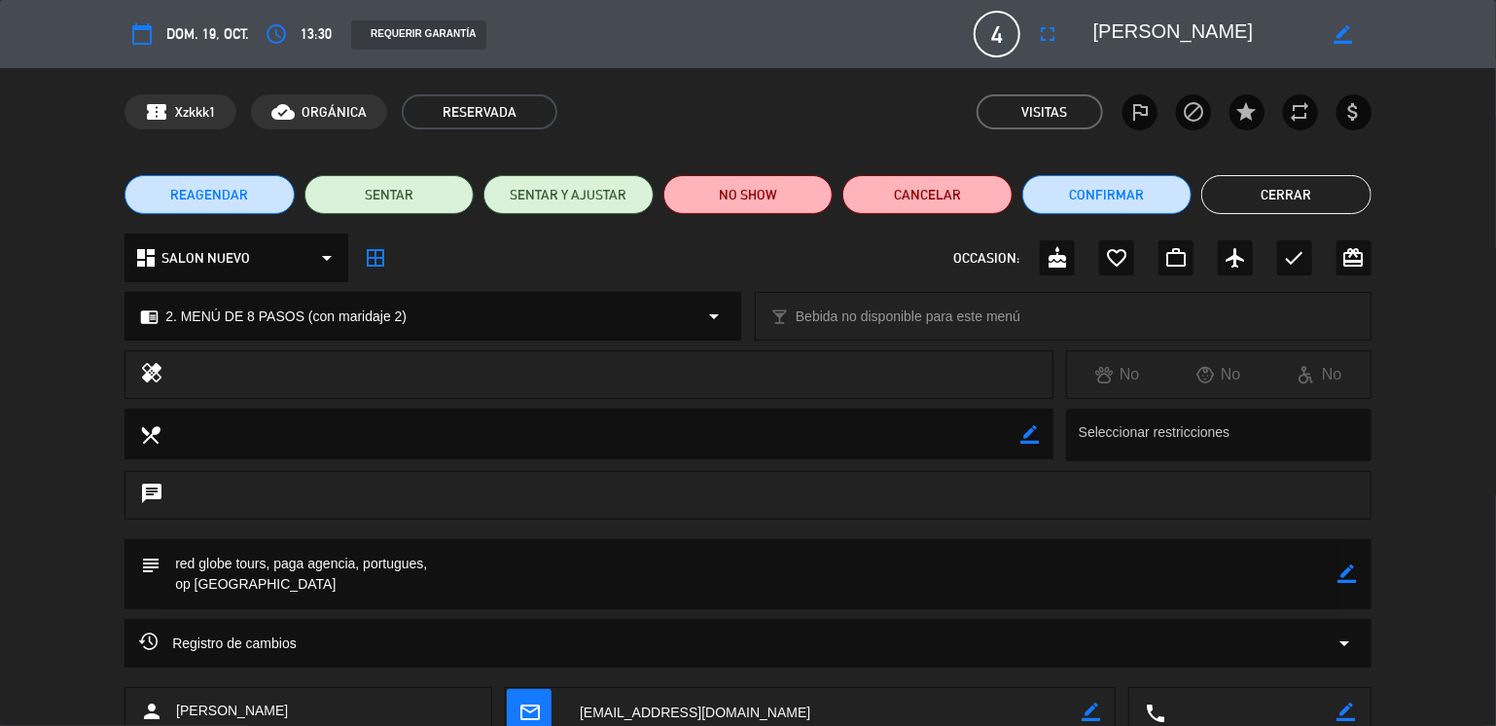
click at [1272, 206] on button "Cerrar" at bounding box center [1286, 194] width 170 height 39
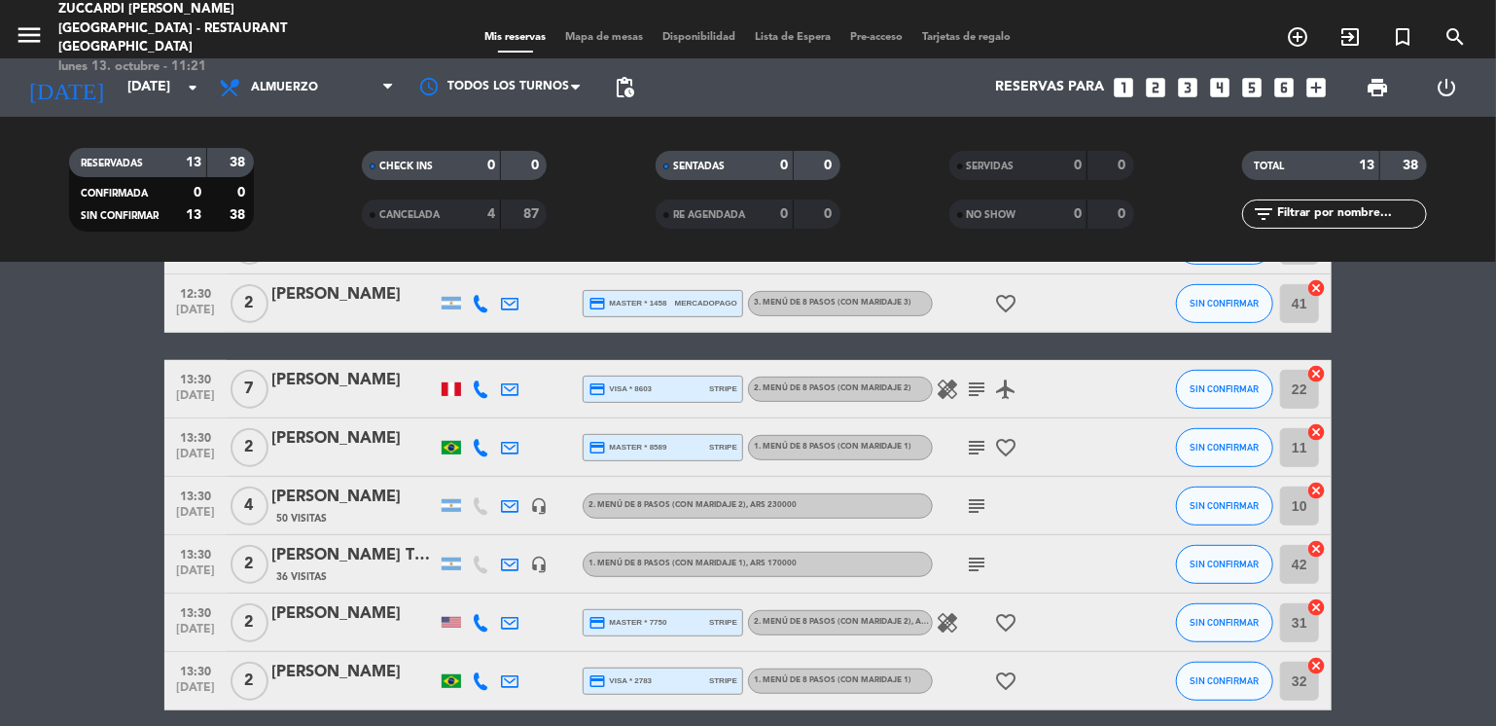
click at [71, 450] on bookings-row "12:30 [DATE] 4 [PERSON_NAME] credit_card visa * 9969 stripe 1. MENÚ DE 8 PASOS …" at bounding box center [748, 317] width 1496 height 786
click at [118, 82] on input "[DATE]" at bounding box center [210, 87] width 185 height 35
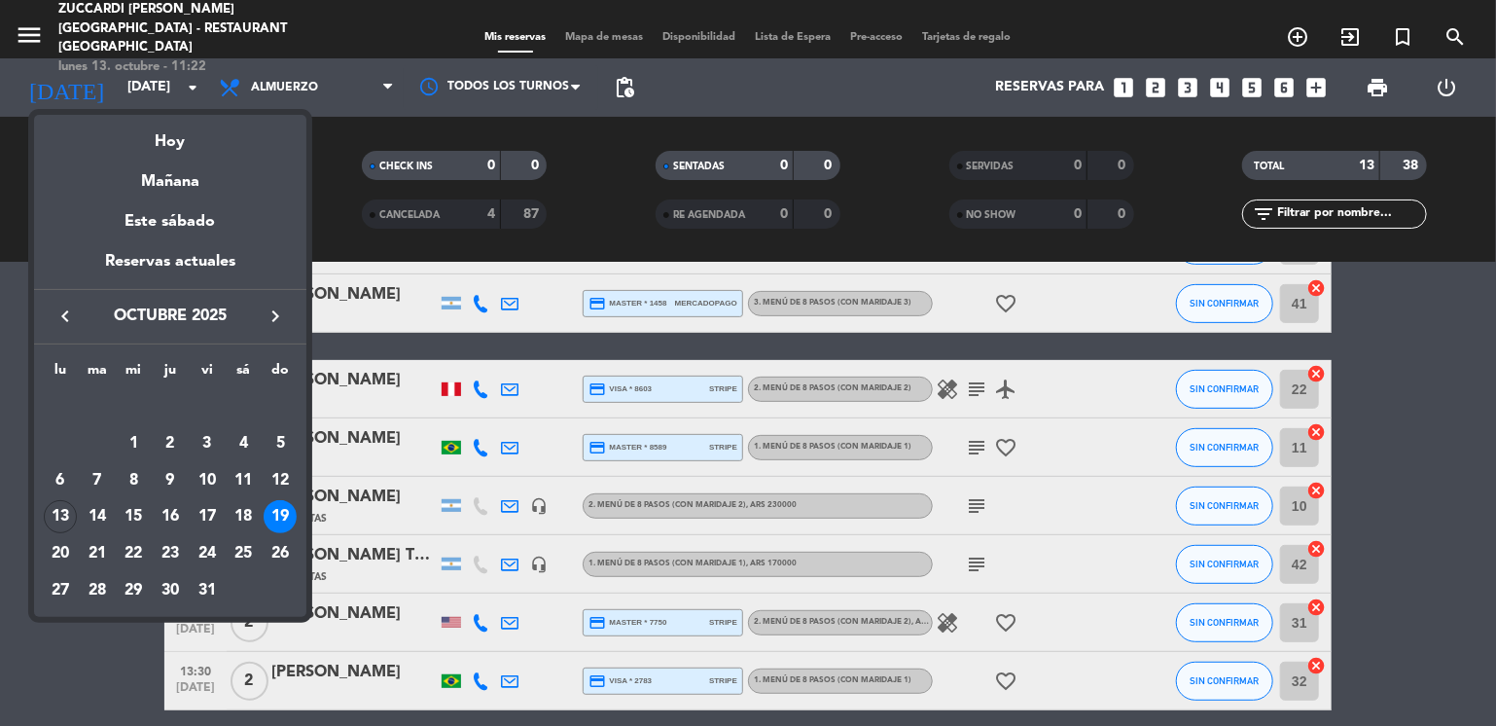
click at [272, 310] on icon "keyboard_arrow_right" at bounding box center [275, 315] width 23 height 23
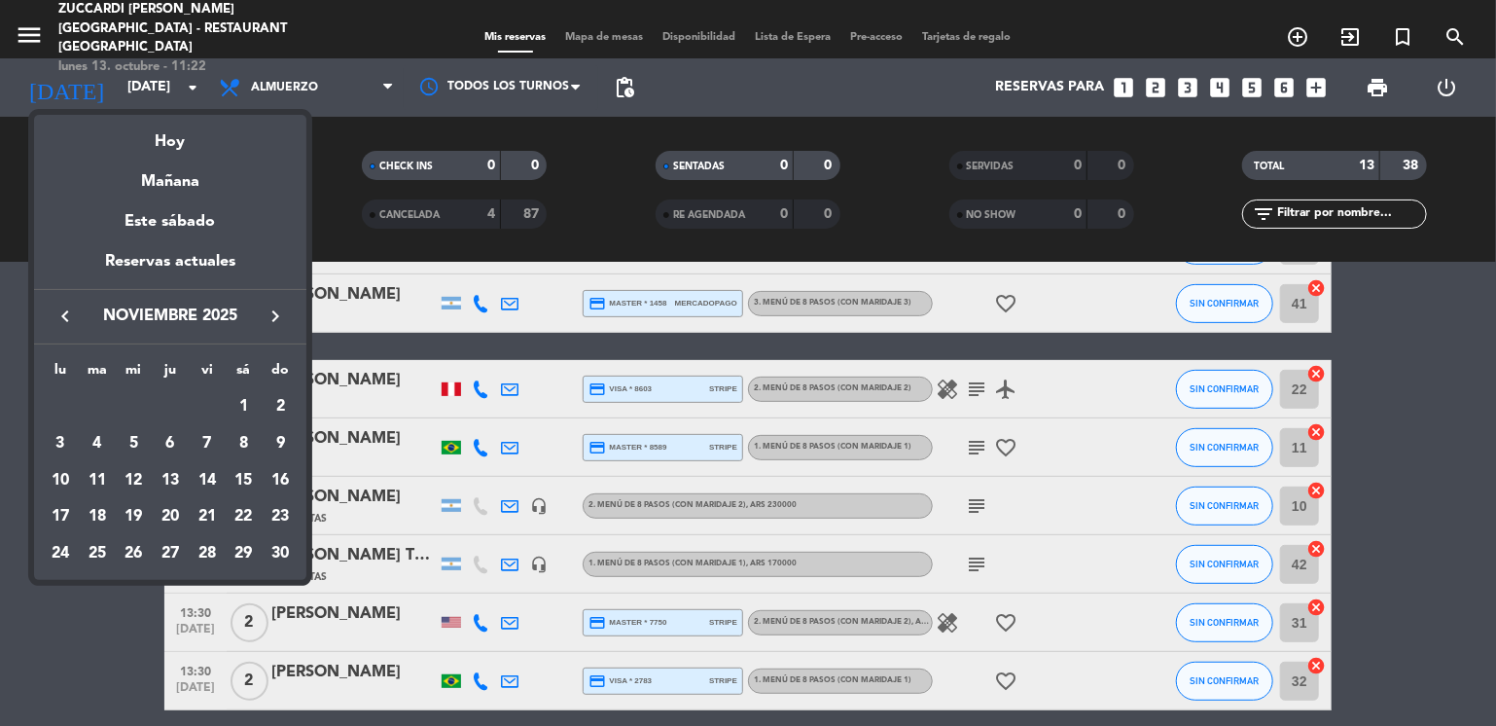
click at [272, 310] on icon "keyboard_arrow_right" at bounding box center [275, 315] width 23 height 23
click at [241, 404] on div "3" at bounding box center [243, 406] width 33 height 33
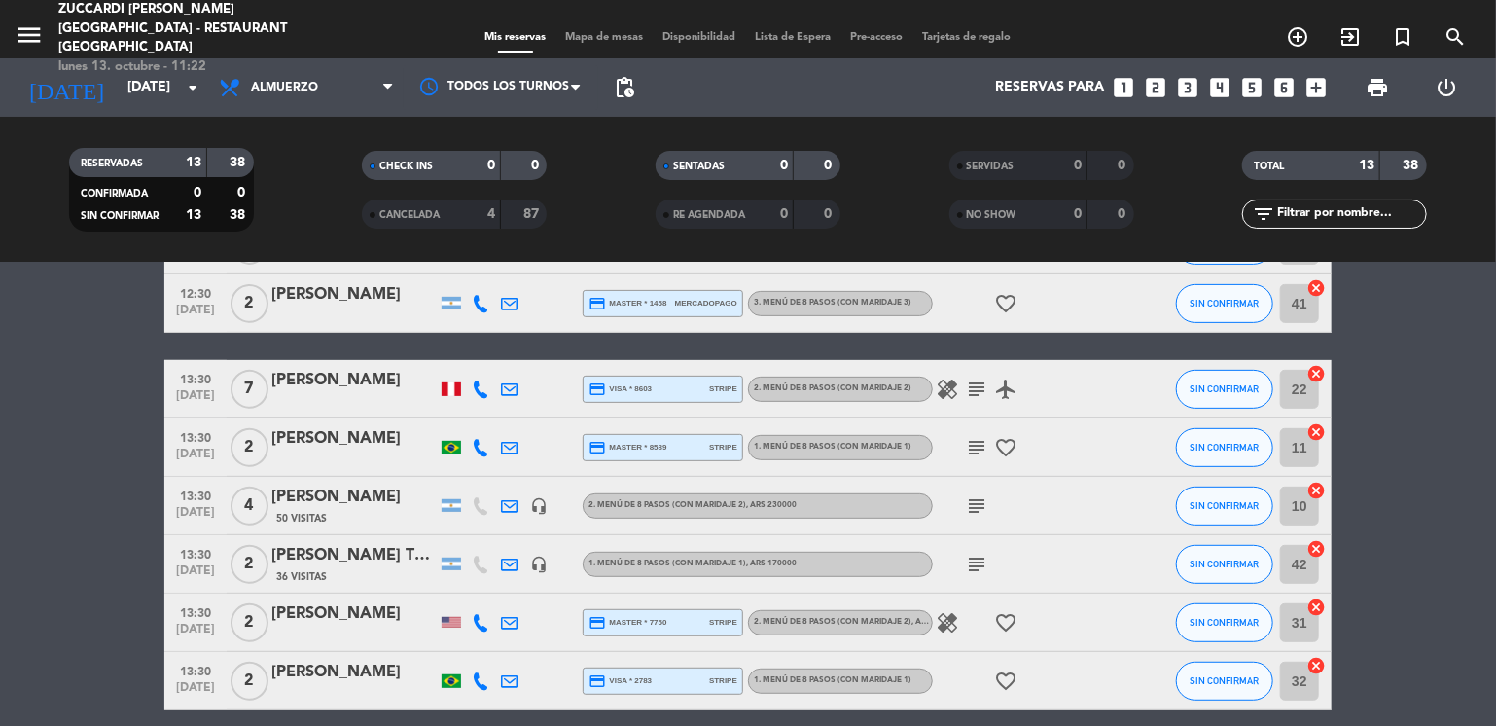
type input "[DATE]"
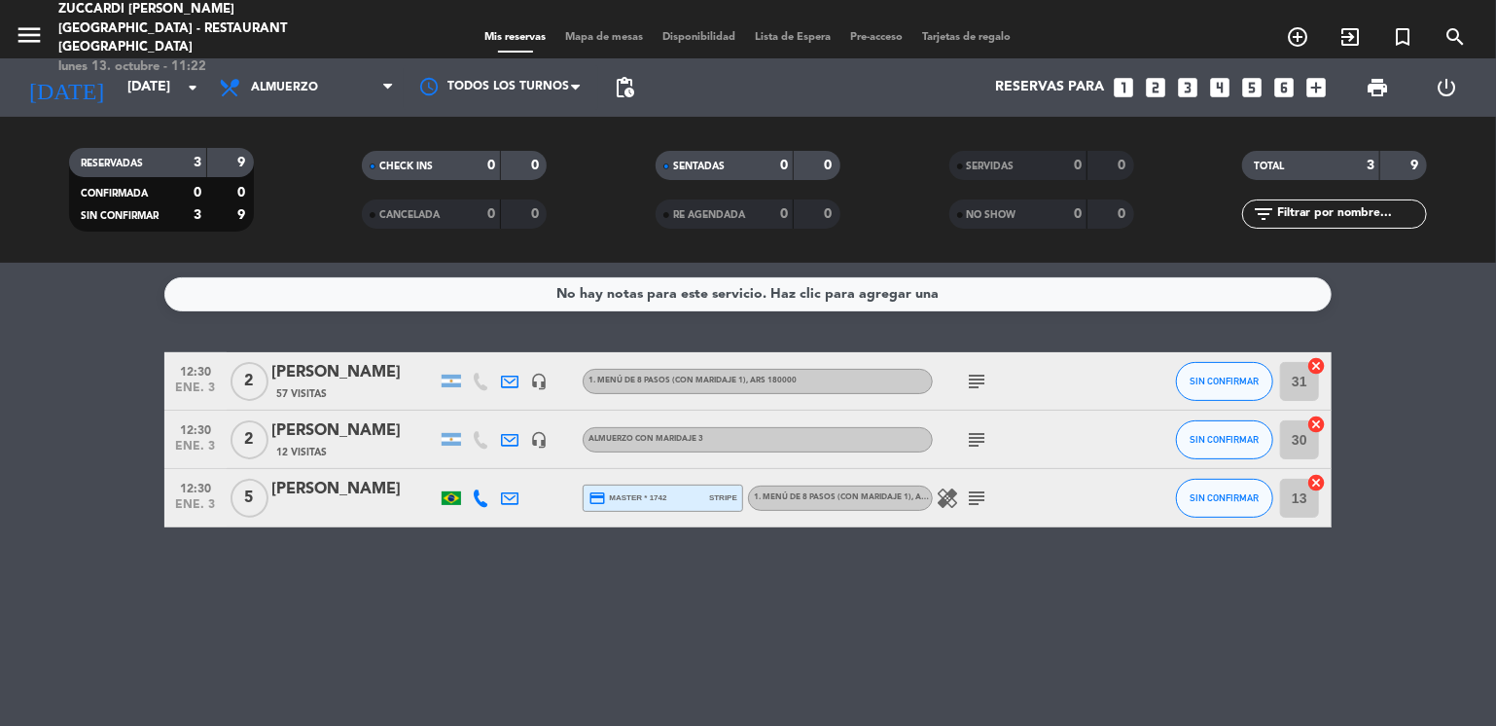
scroll to position [0, 0]
click at [84, 359] on bookings-row "12:30 [DATE] 2 [PERSON_NAME] 57 Visitas headset_mic 1. MENÚ DE 8 PASOS (con mar…" at bounding box center [748, 439] width 1496 height 175
click at [437, 626] on div "No hay notas para este servicio. Haz clic para agregar una 12:30 [DATE] 2 [PERS…" at bounding box center [748, 494] width 1496 height 463
click at [1152, 89] on icon "looks_two" at bounding box center [1156, 87] width 25 height 25
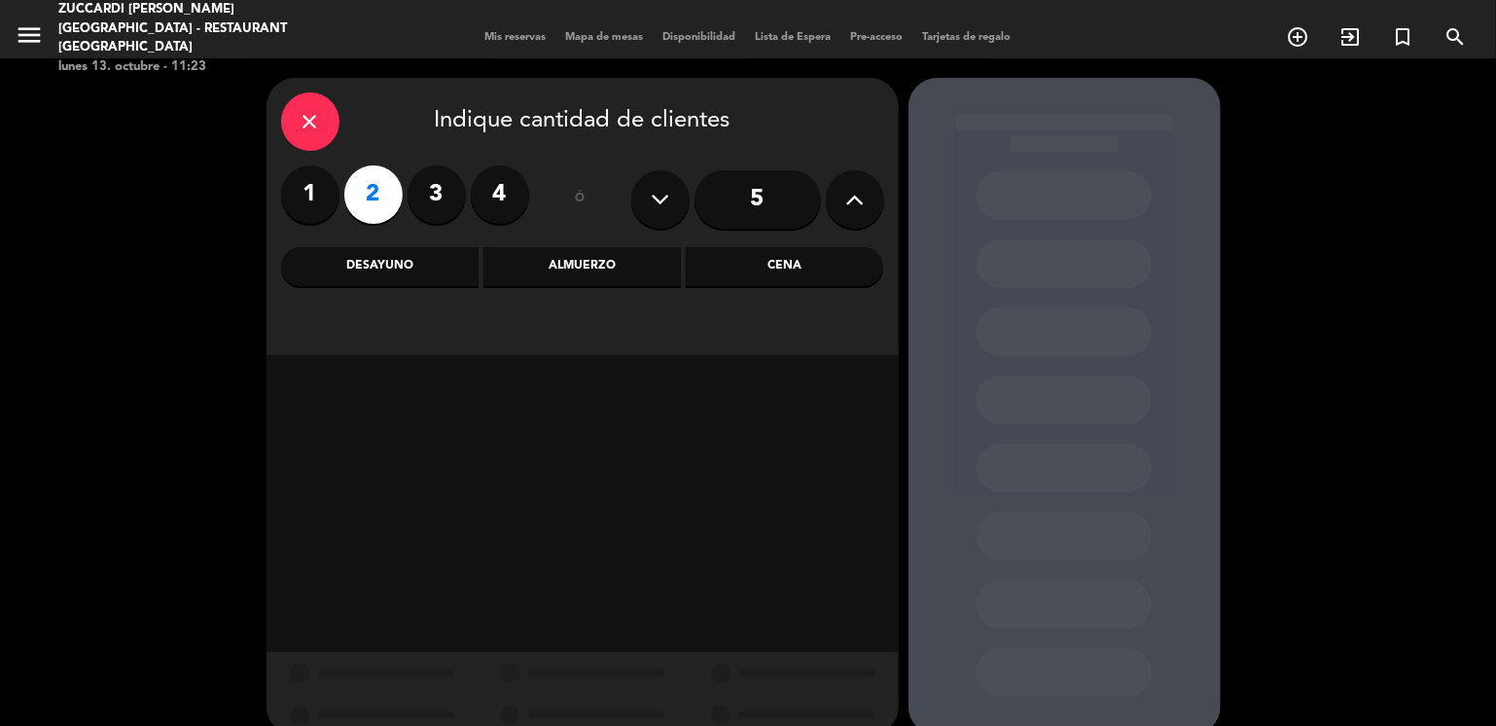
click at [540, 273] on div "Almuerzo" at bounding box center [581, 266] width 197 height 39
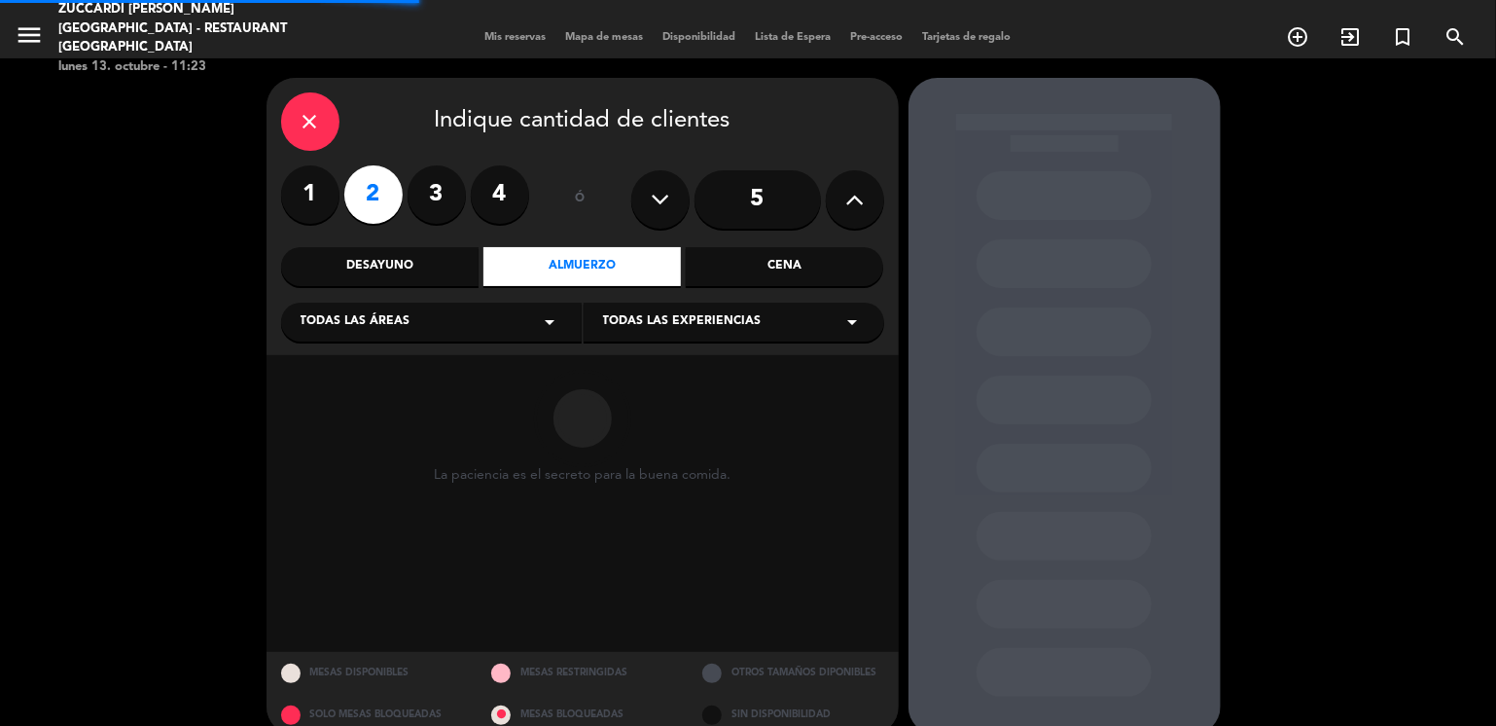
click at [479, 322] on div "Todas las áreas arrow_drop_down" at bounding box center [431, 322] width 301 height 39
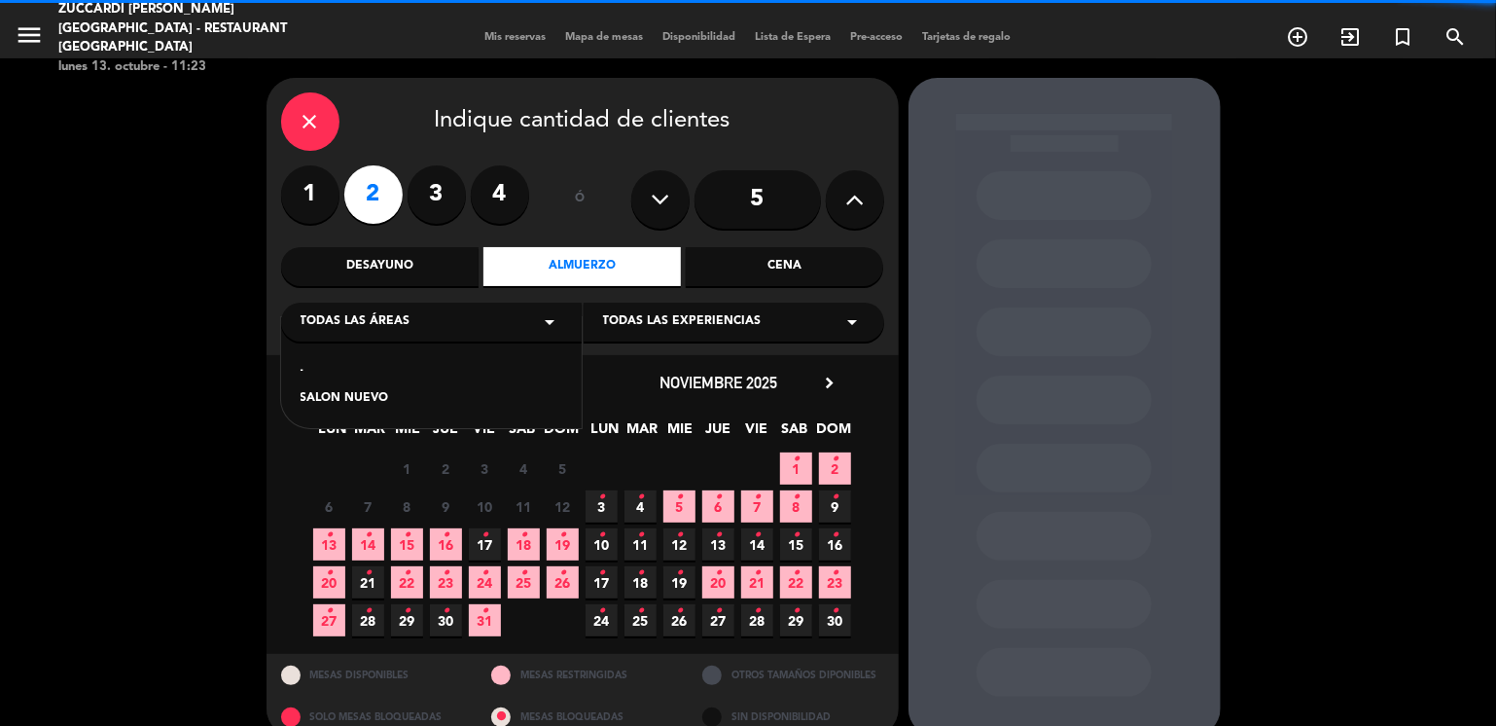
click at [377, 396] on div "SALON NUEVO" at bounding box center [432, 398] width 262 height 19
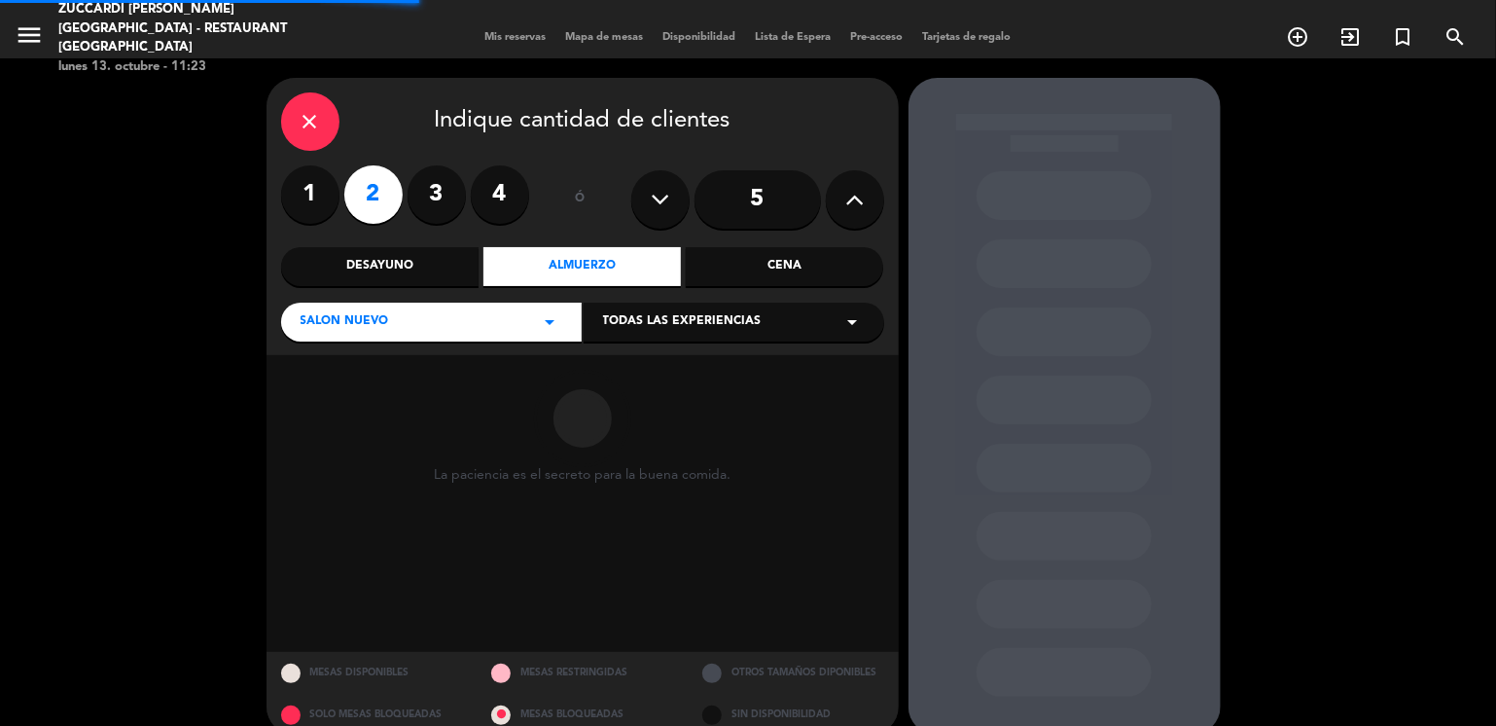
click at [647, 329] on span "Todas las experiencias" at bounding box center [682, 321] width 159 height 19
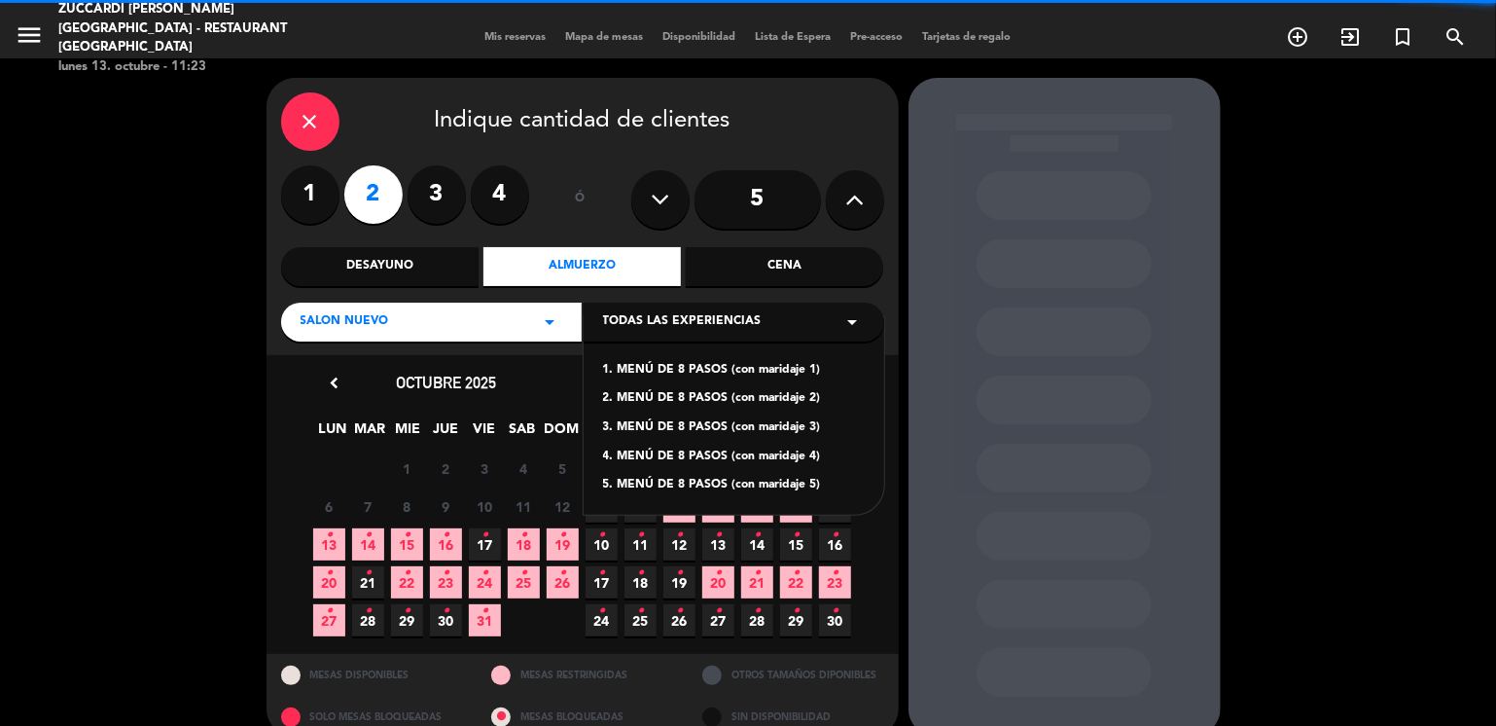
click at [660, 371] on div "1. MENÚ DE 8 PASOS (con maridaje 1)" at bounding box center [734, 370] width 262 height 19
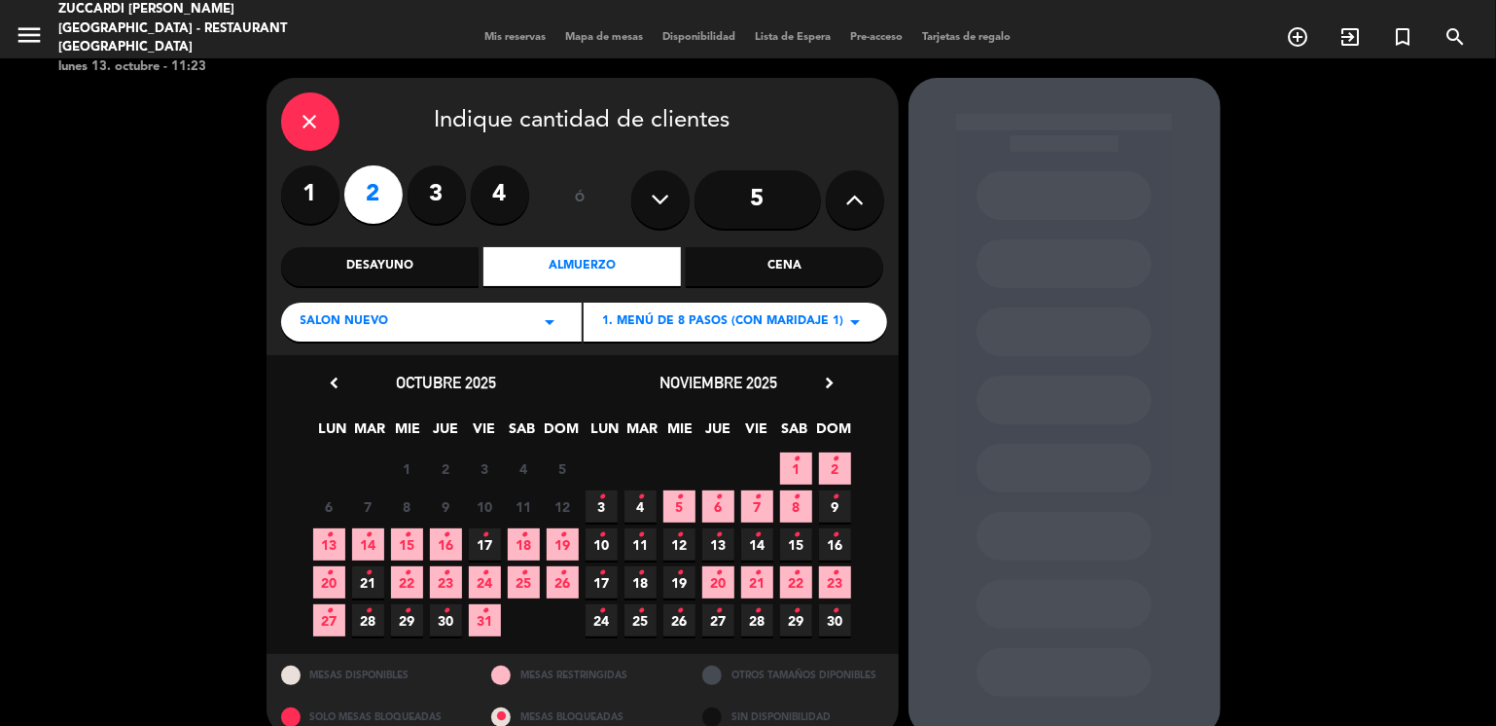
click at [827, 382] on icon "chevron_right" at bounding box center [830, 383] width 20 height 20
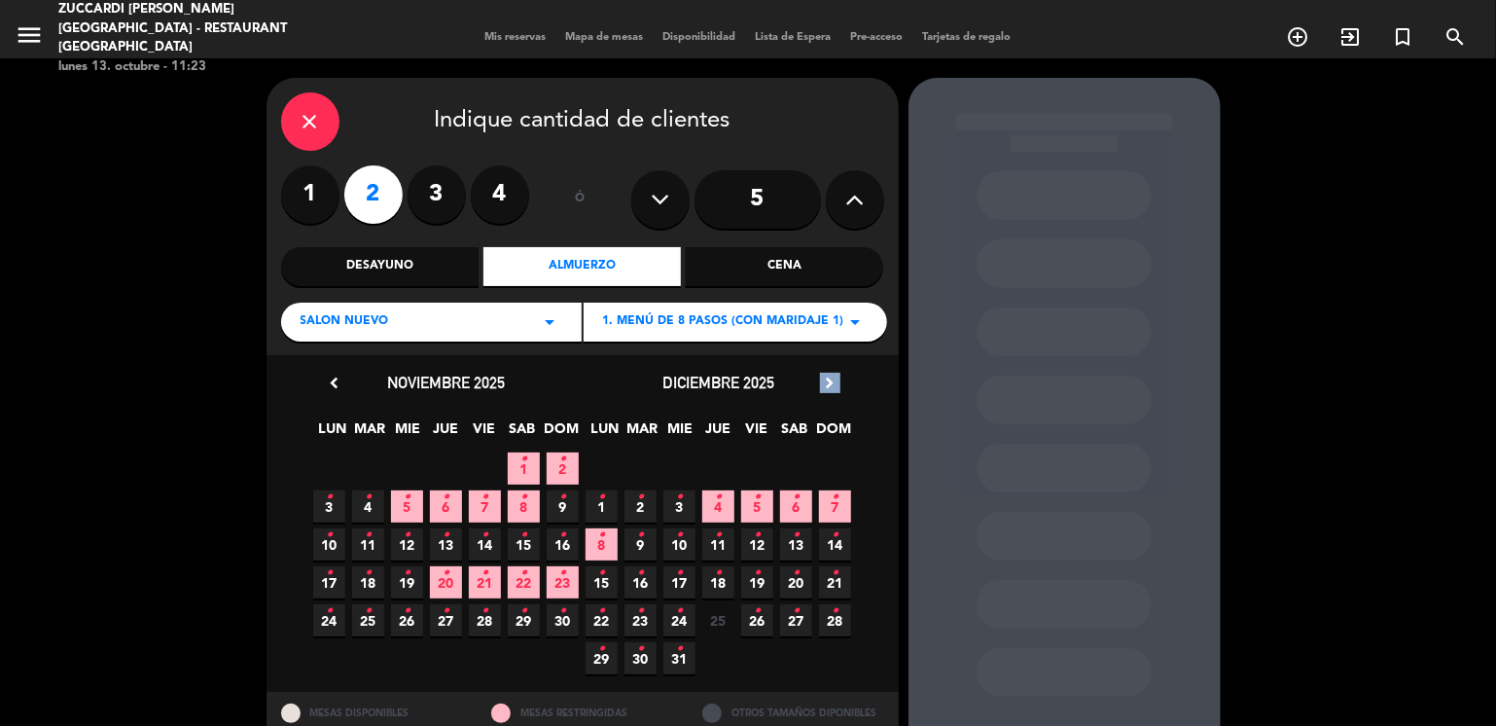
click at [827, 382] on icon "chevron_right" at bounding box center [830, 383] width 20 height 20
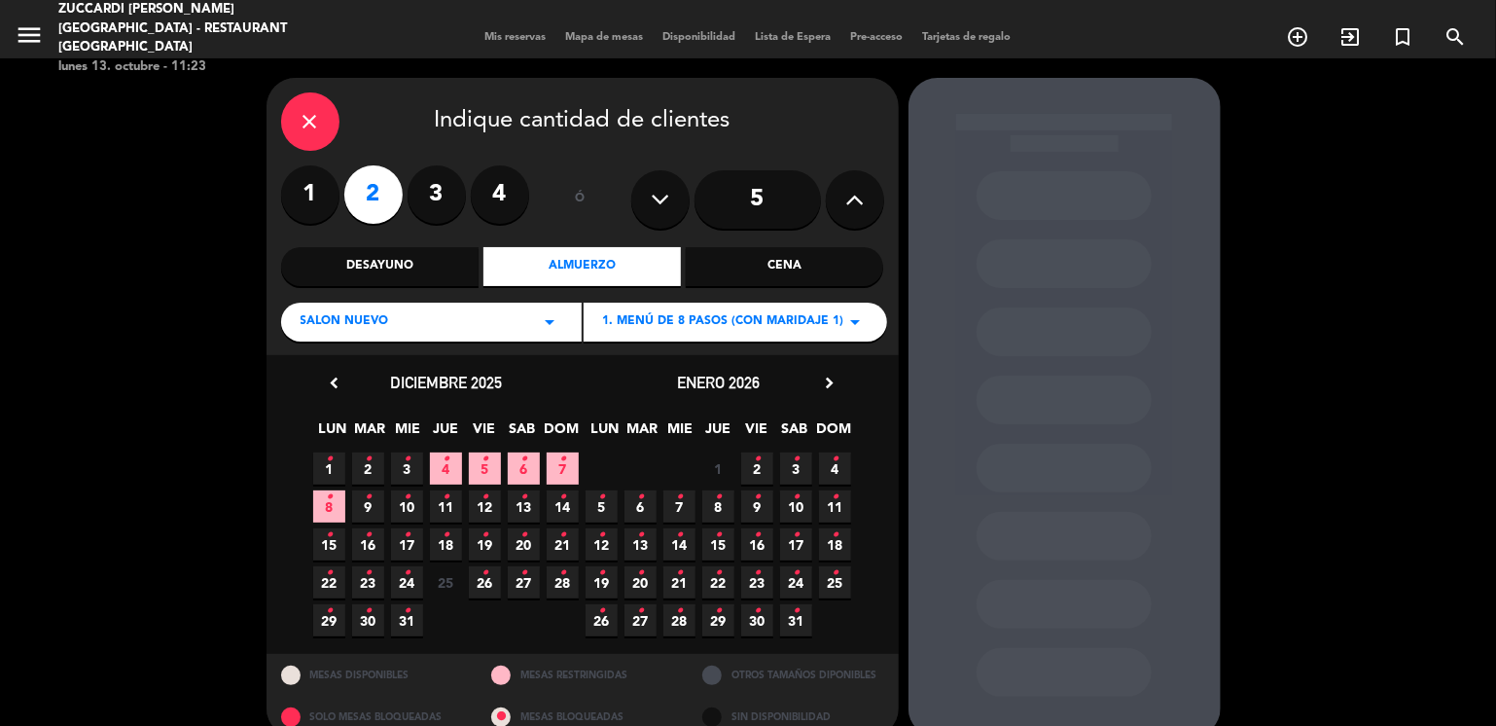
click at [794, 469] on icon "•" at bounding box center [796, 459] width 7 height 31
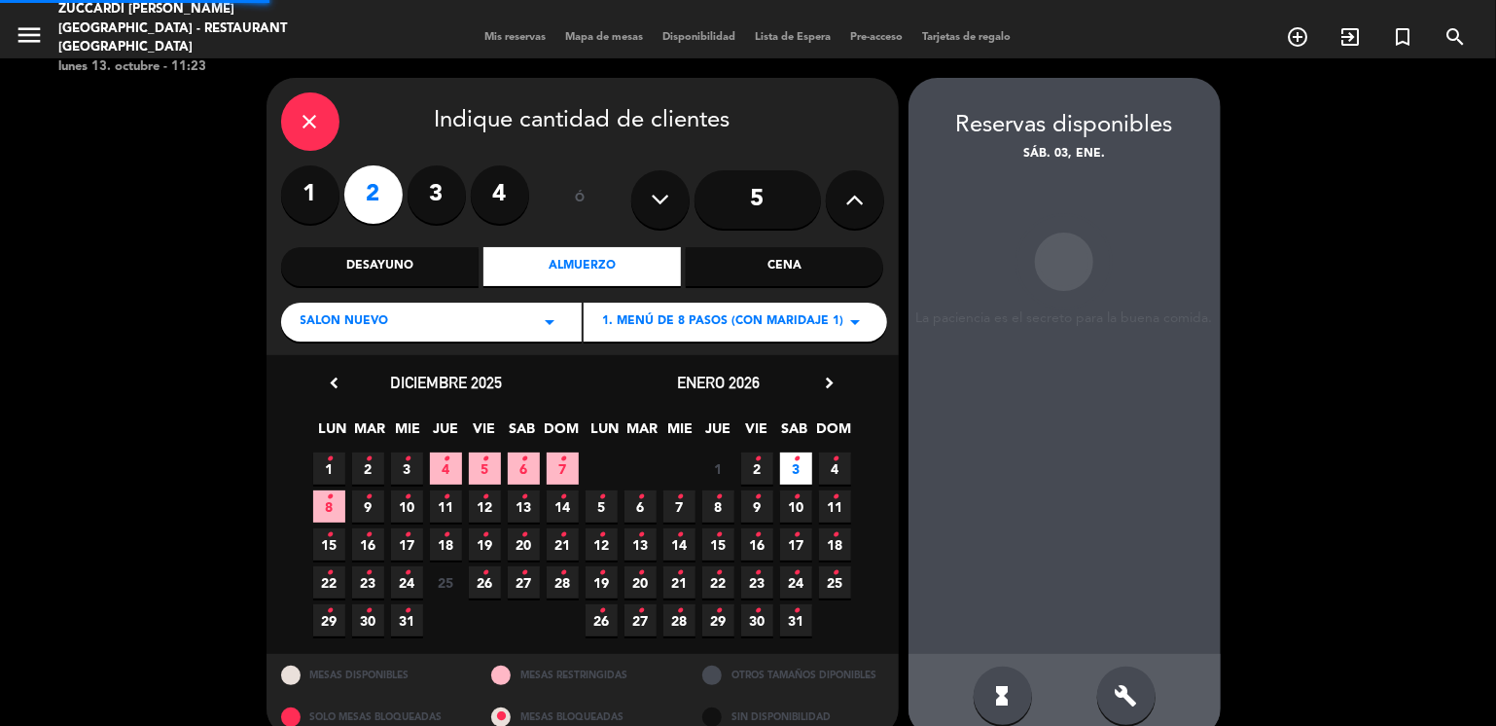
scroll to position [29, 0]
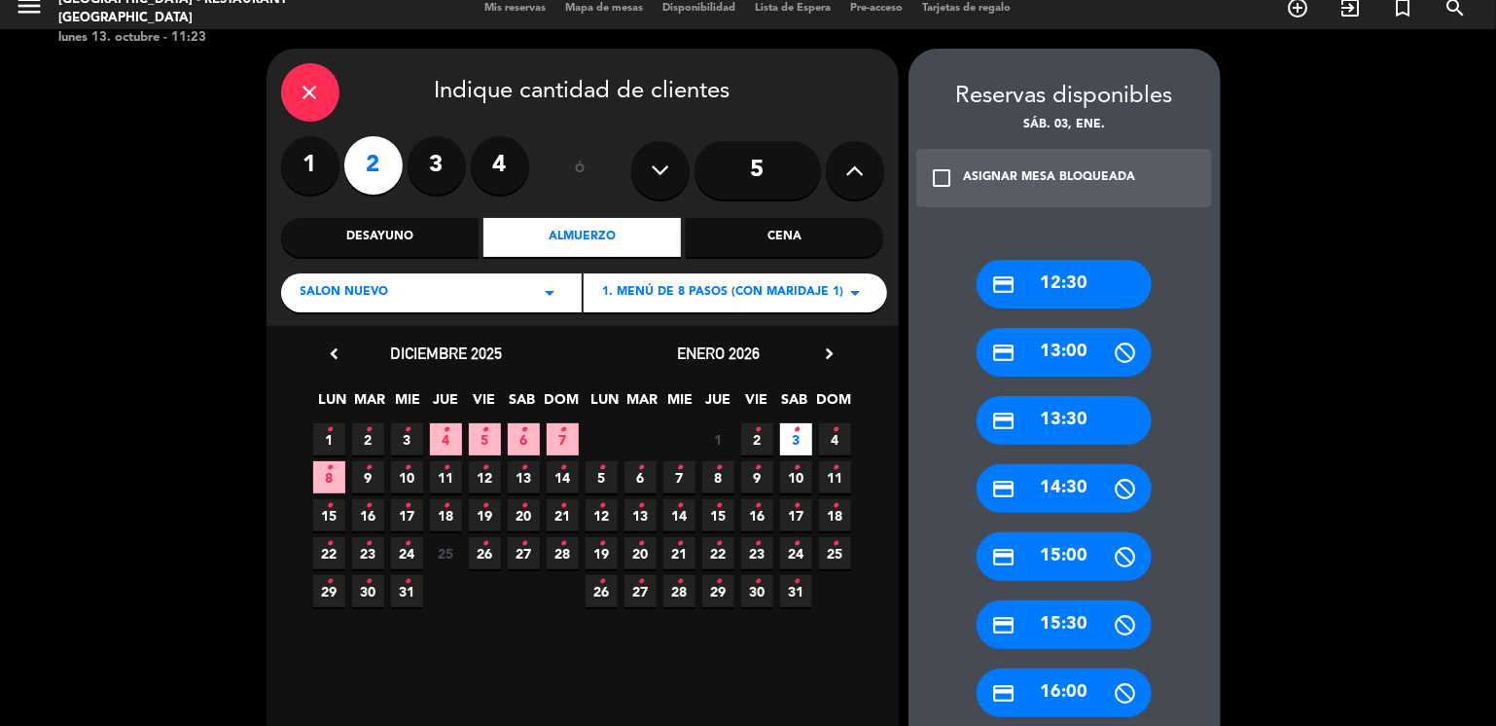
click at [1058, 291] on div "credit_card 12:30" at bounding box center [1064, 284] width 175 height 49
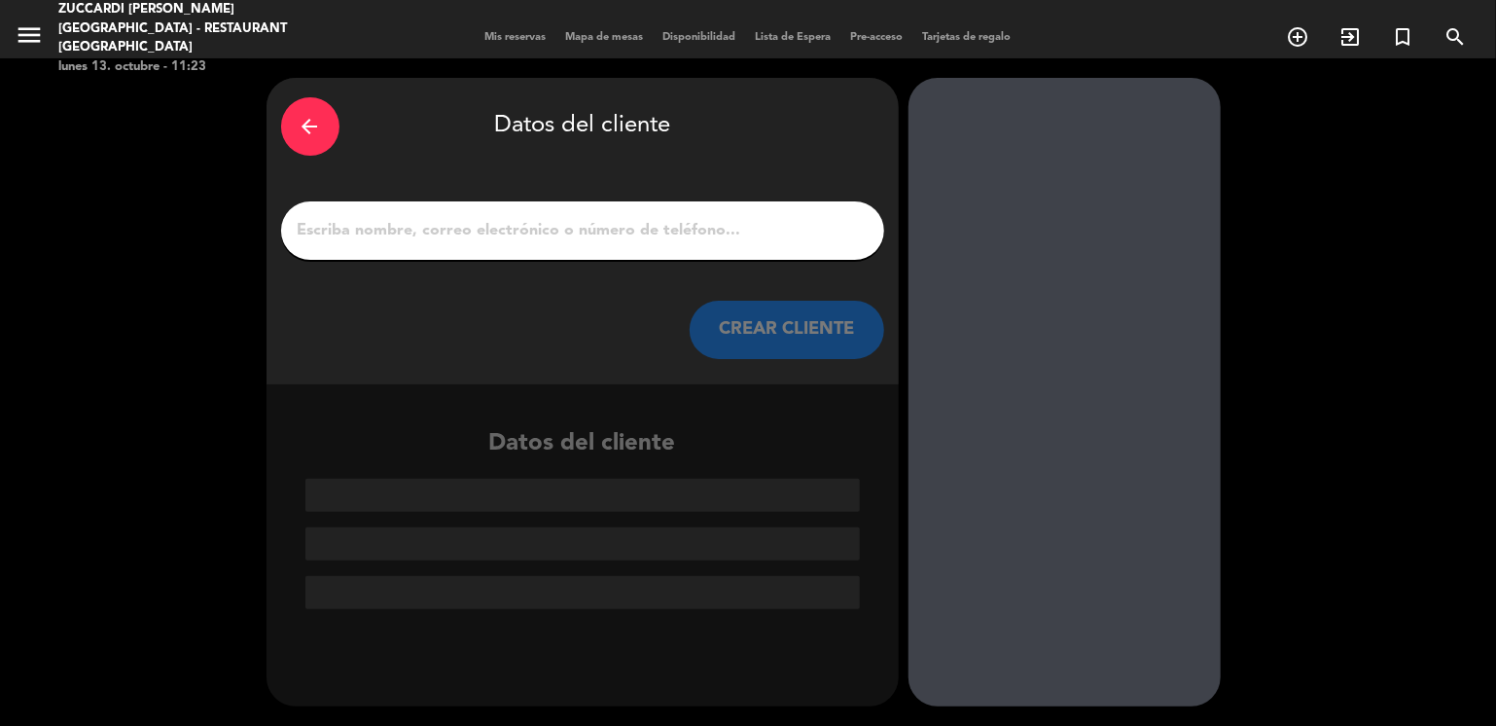
click at [680, 238] on input "1" at bounding box center [583, 230] width 574 height 27
paste input "[PERSON_NAME] [PERSON_NAME]"
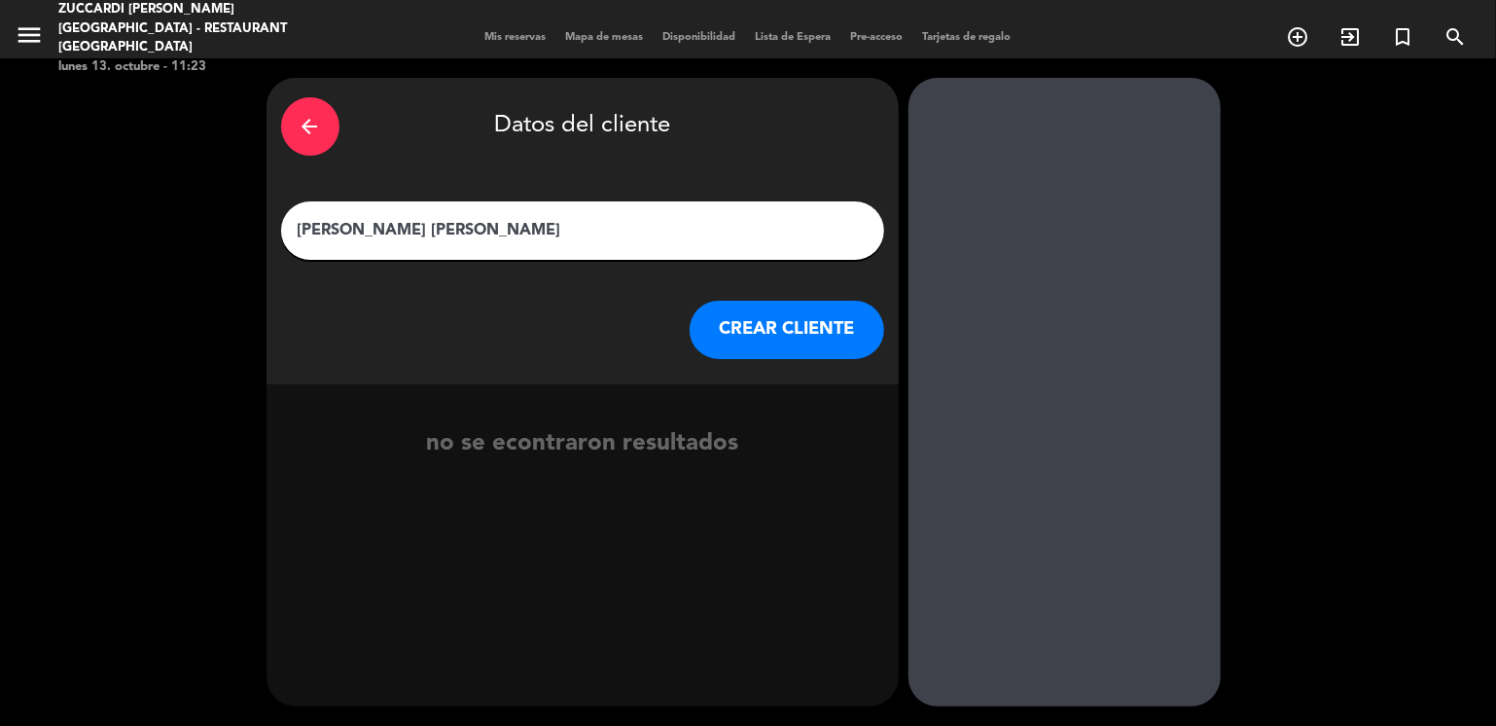
type input "[PERSON_NAME] [PERSON_NAME]"
click at [728, 326] on button "CREAR CLIENTE" at bounding box center [787, 330] width 195 height 58
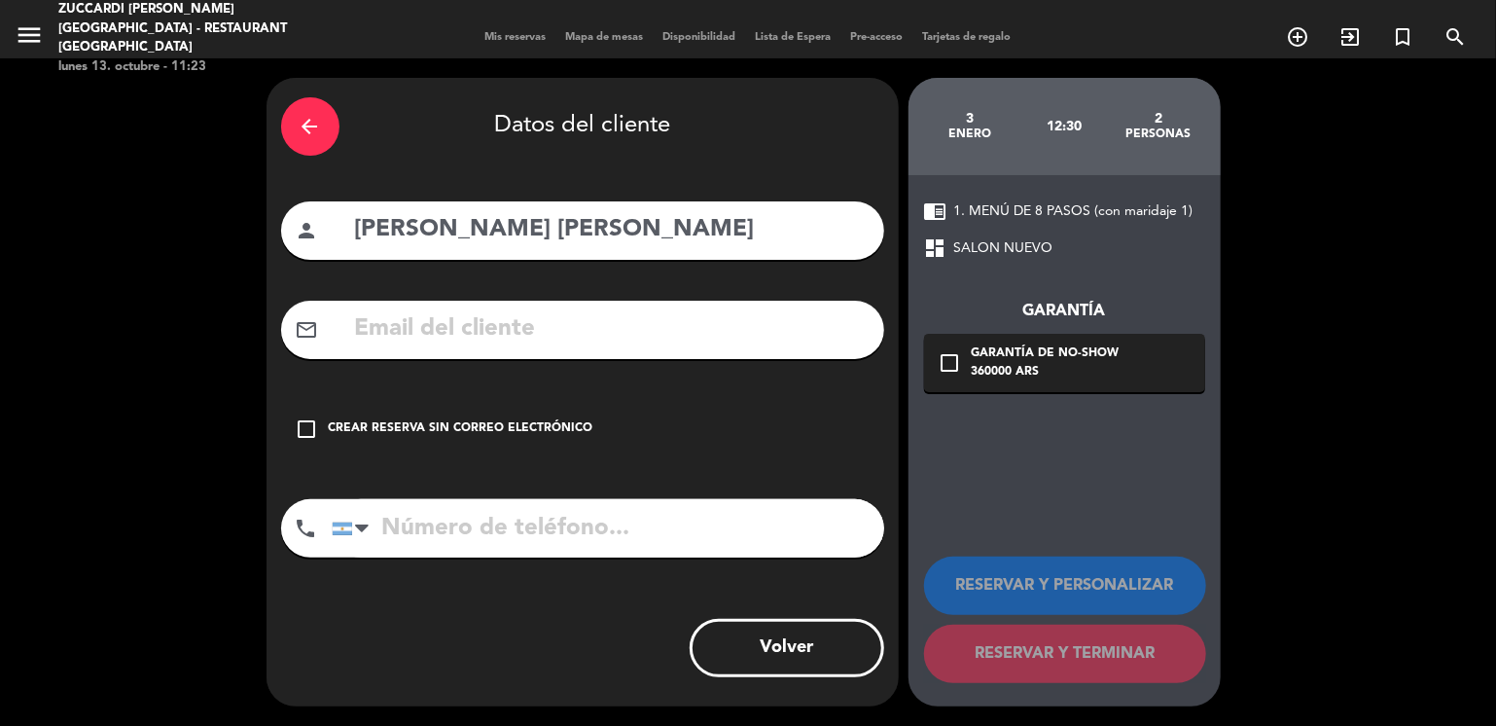
click at [433, 324] on input "text" at bounding box center [611, 329] width 517 height 40
paste input "[EMAIL_ADDRESS][DOMAIN_NAME]"
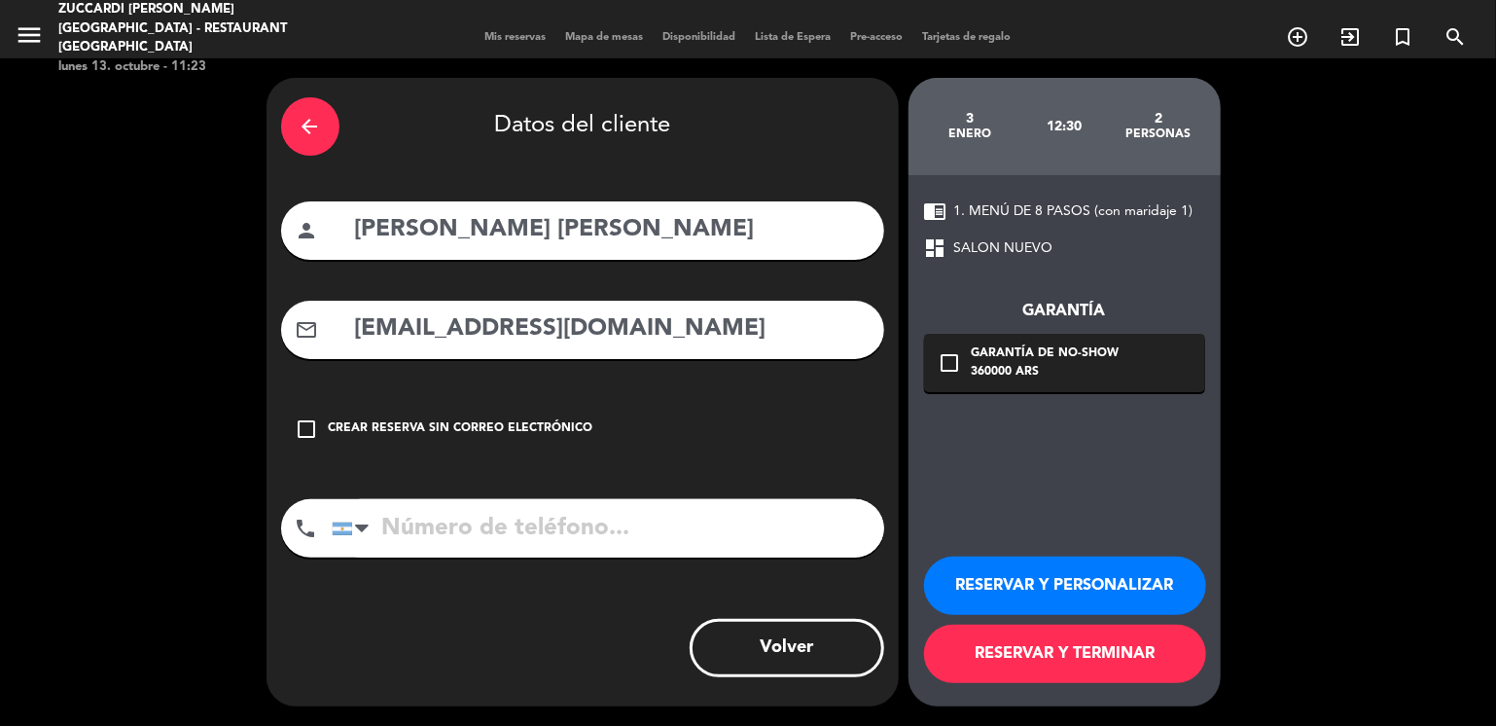
type input "[EMAIL_ADDRESS][DOMAIN_NAME]"
click at [1007, 576] on button "RESERVAR Y PERSONALIZAR" at bounding box center [1065, 585] width 282 height 58
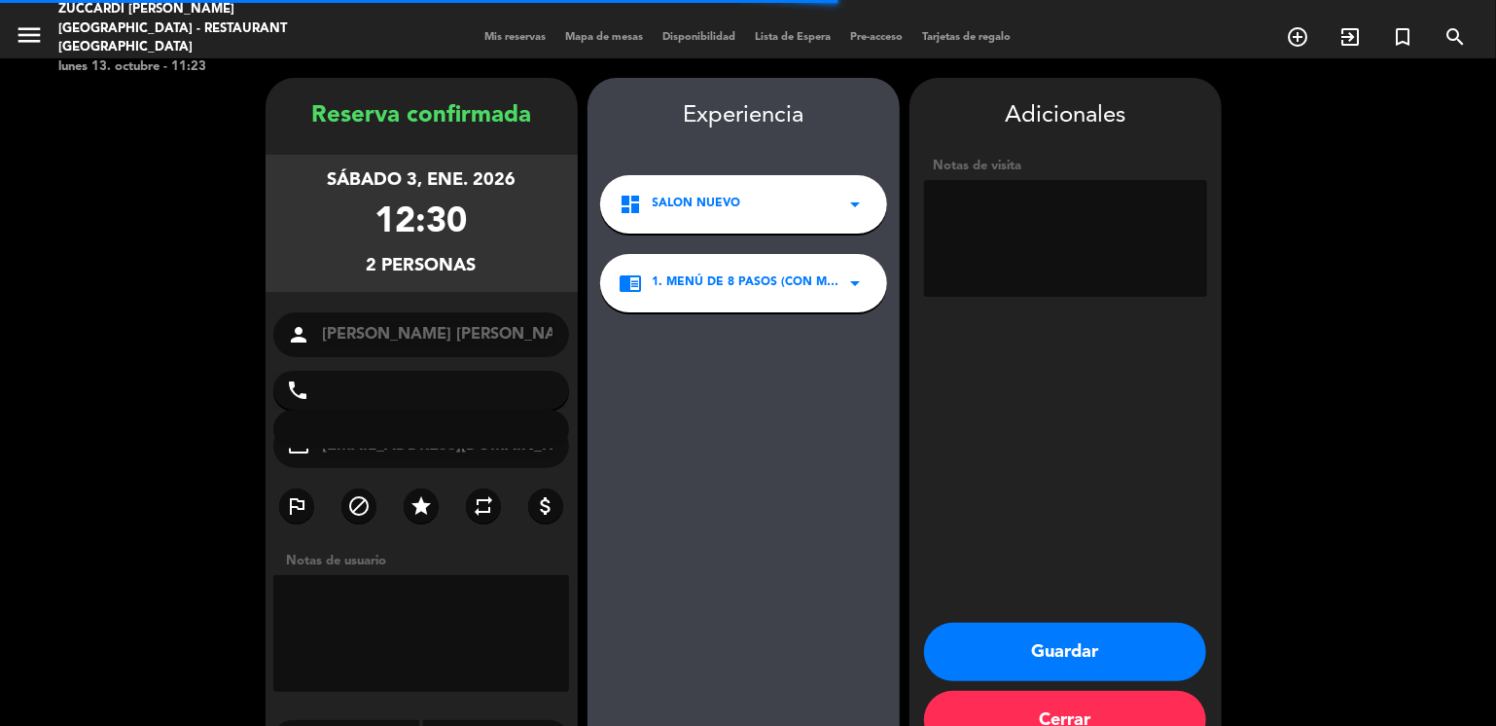
scroll to position [51, 0]
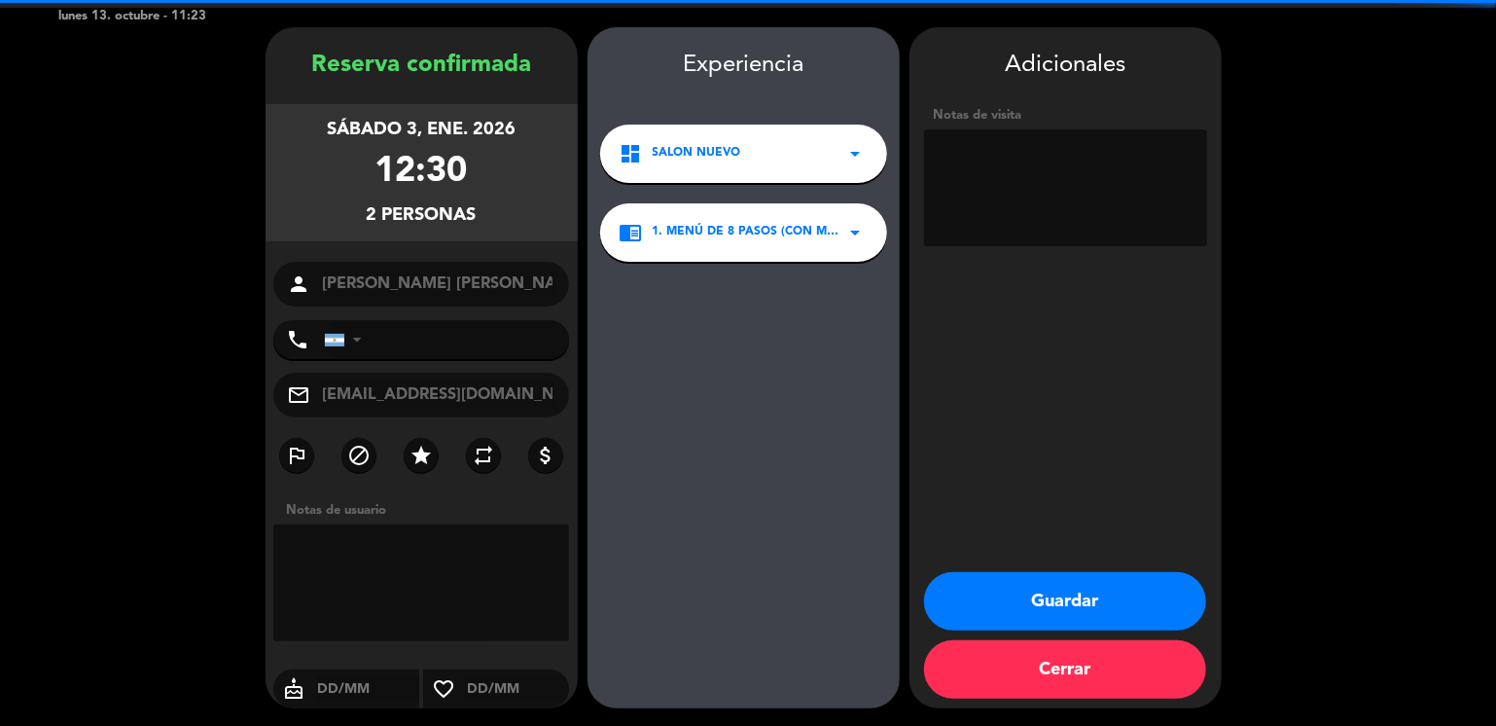
click at [1000, 197] on textarea at bounding box center [1065, 187] width 283 height 117
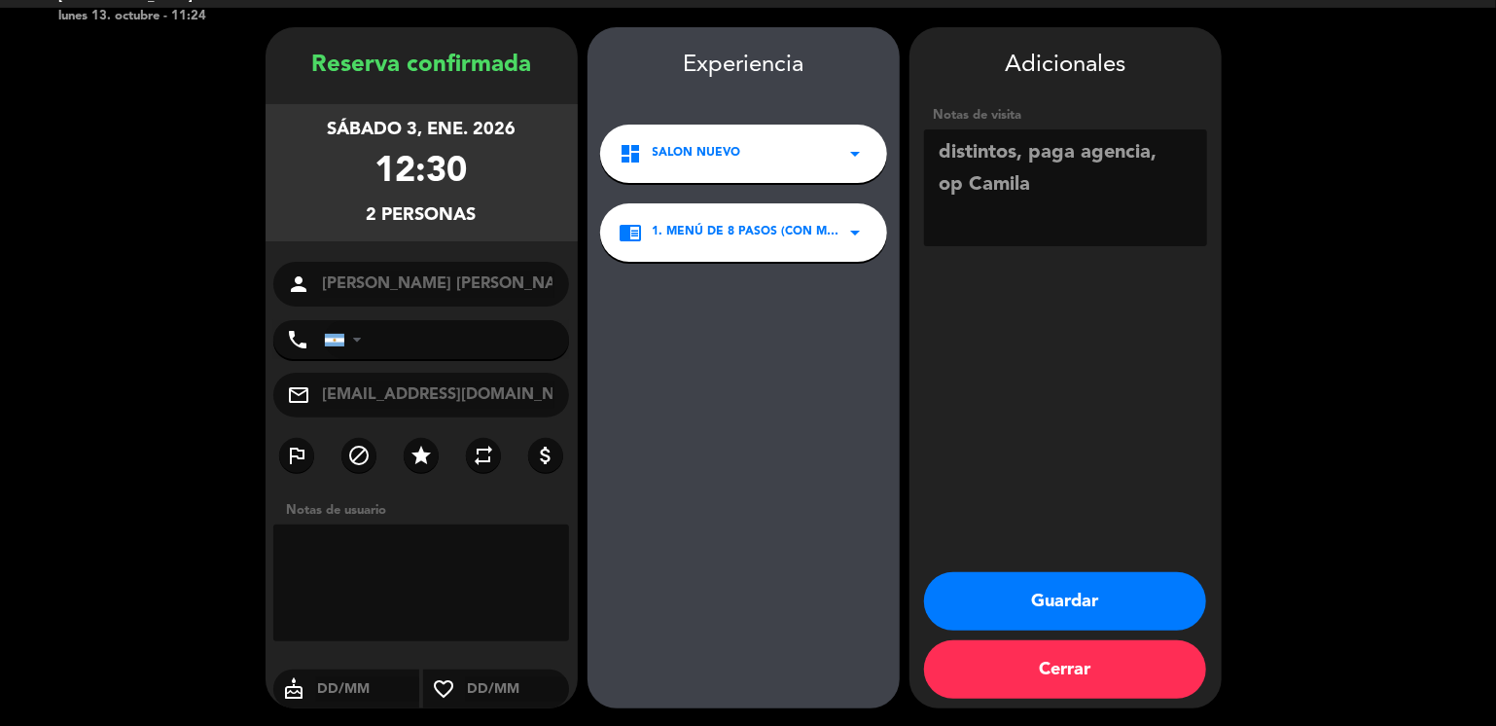
click at [1162, 157] on textarea at bounding box center [1065, 187] width 283 height 117
type textarea "distintos, paga agencia, portugues, op [GEOGRAPHIC_DATA]"
click at [977, 598] on button "Guardar" at bounding box center [1065, 601] width 282 height 58
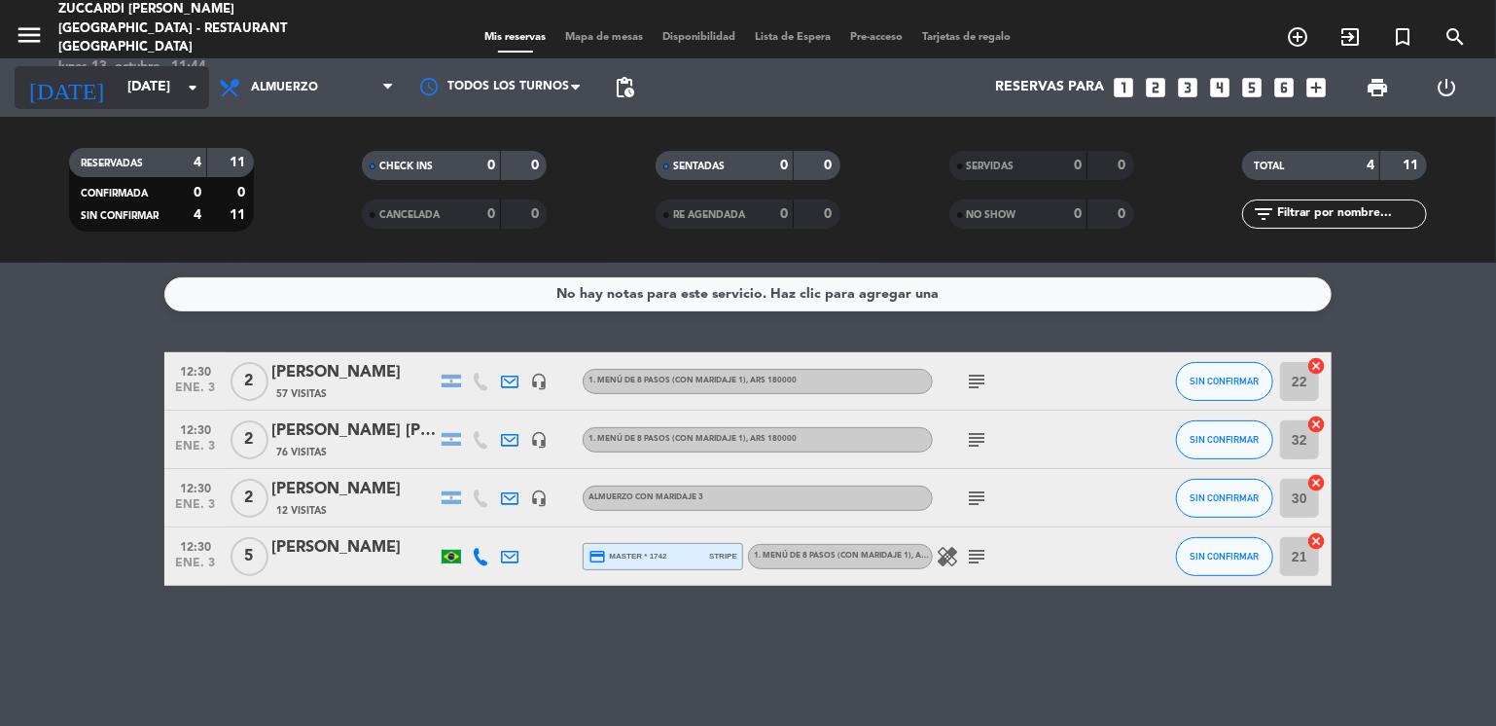
click at [118, 101] on input "[DATE]" at bounding box center [210, 87] width 185 height 35
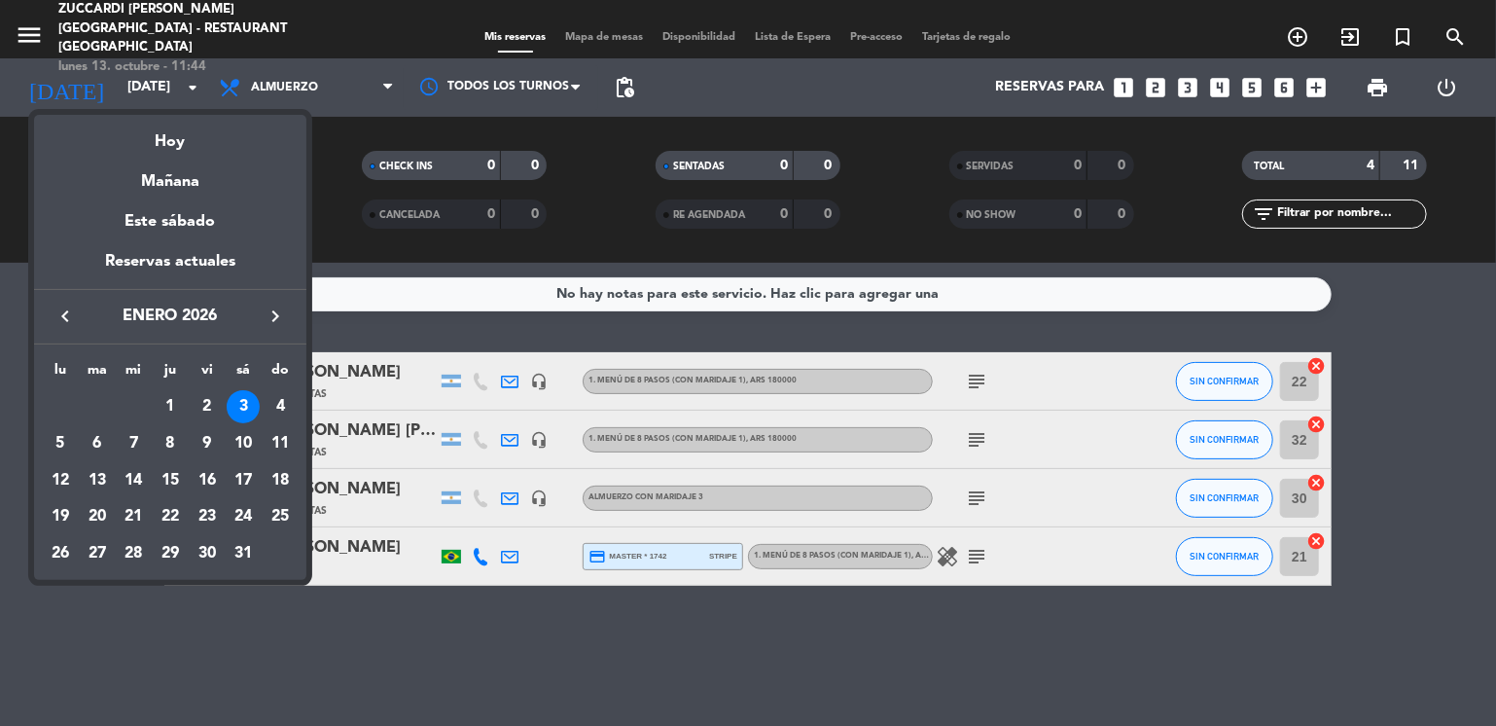
click at [70, 317] on icon "keyboard_arrow_left" at bounding box center [65, 315] width 23 height 23
click at [280, 316] on icon "keyboard_arrow_right" at bounding box center [275, 315] width 23 height 23
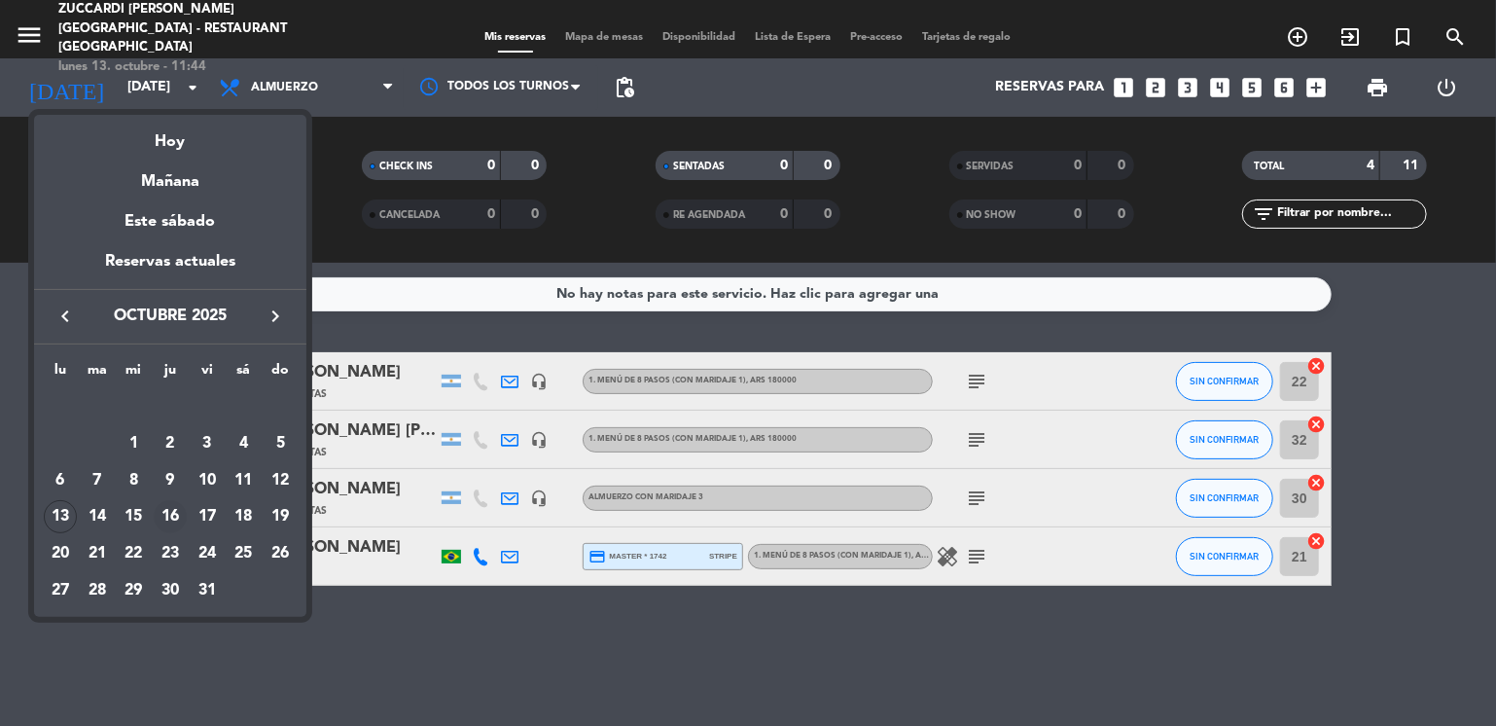
click at [171, 511] on div "16" at bounding box center [170, 516] width 33 height 33
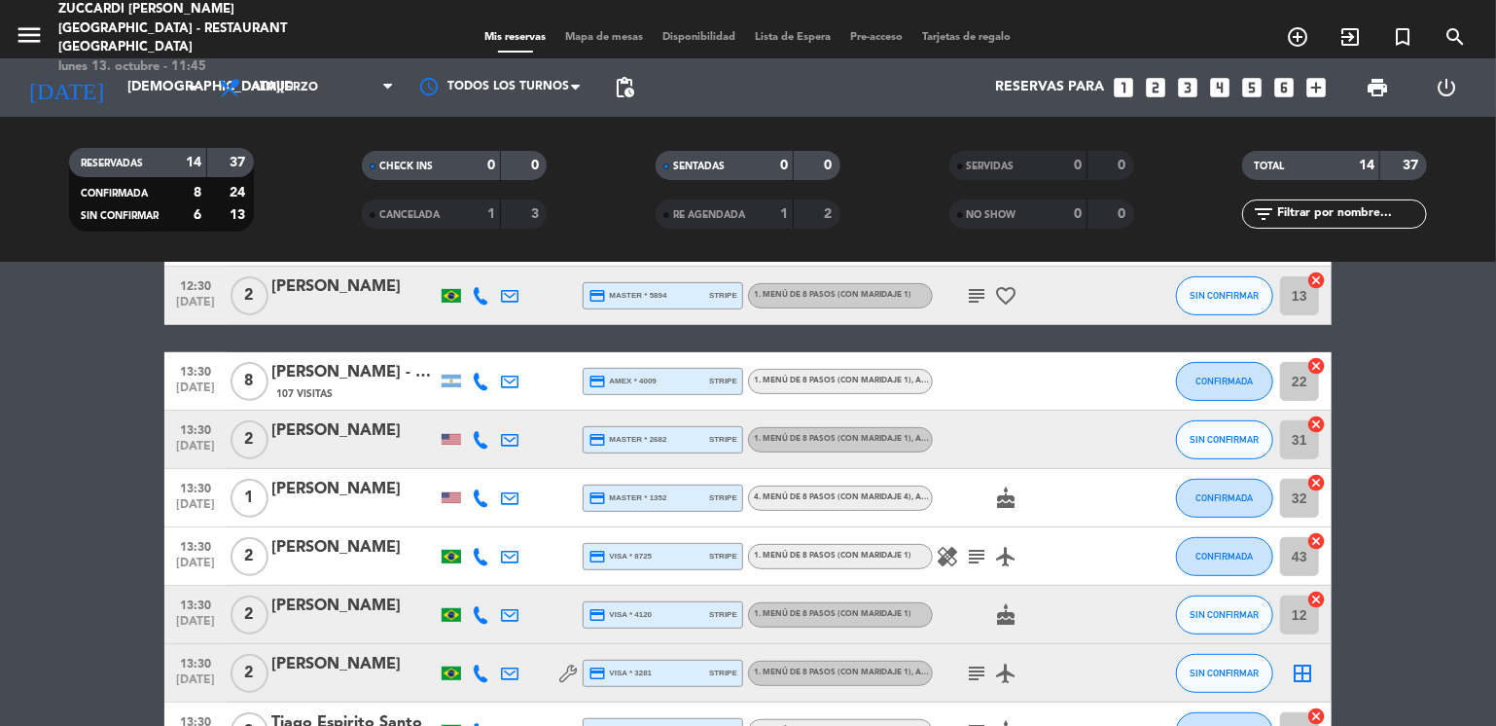
scroll to position [373, 0]
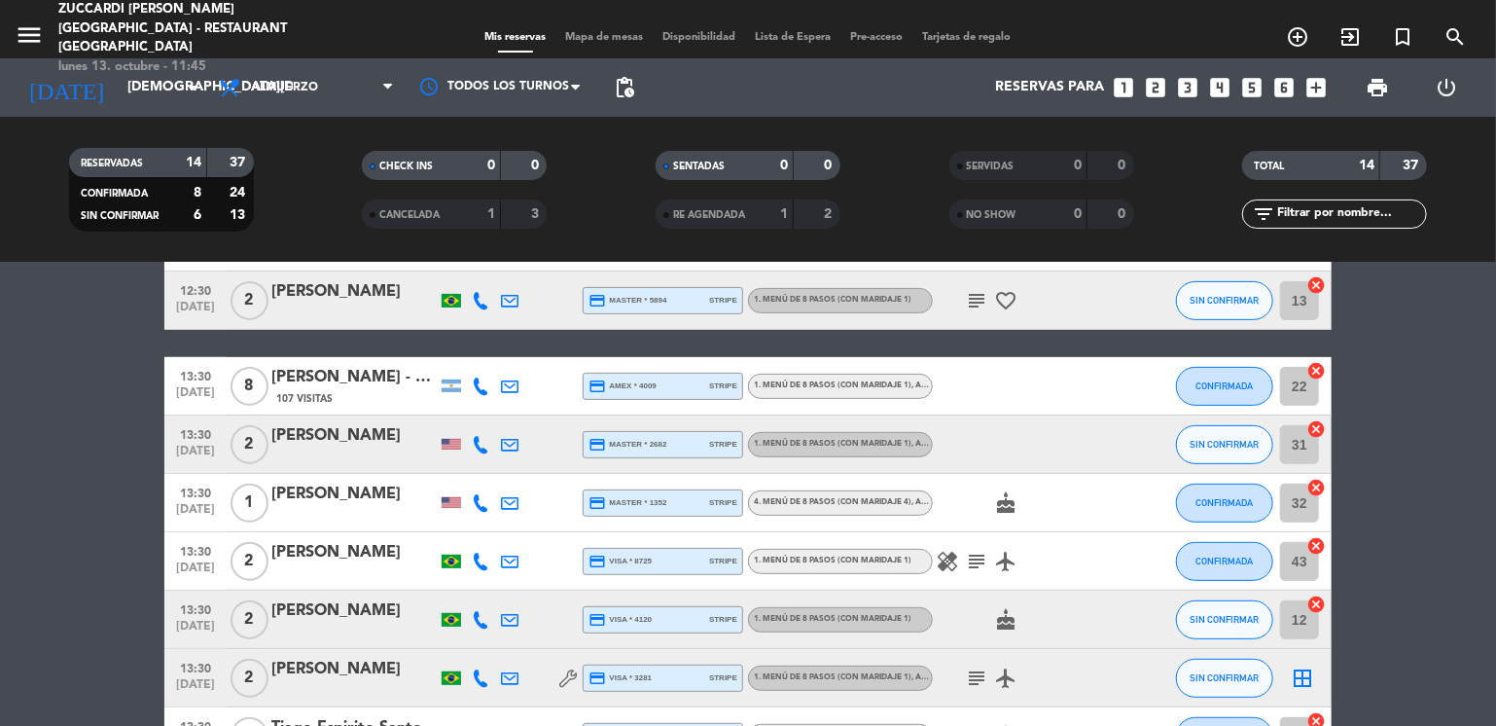
drag, startPoint x: 85, startPoint y: 365, endPoint x: 75, endPoint y: 357, distance: 12.5
click at [75, 357] on bookings-row "12:30 [DATE] 2 [PERSON_NAME] credit_card visa * 5194 mercadopago 1. MENÚ DE 8 P…" at bounding box center [748, 402] width 1496 height 844
click at [137, 89] on input "[DEMOGRAPHIC_DATA][DATE]" at bounding box center [210, 87] width 185 height 35
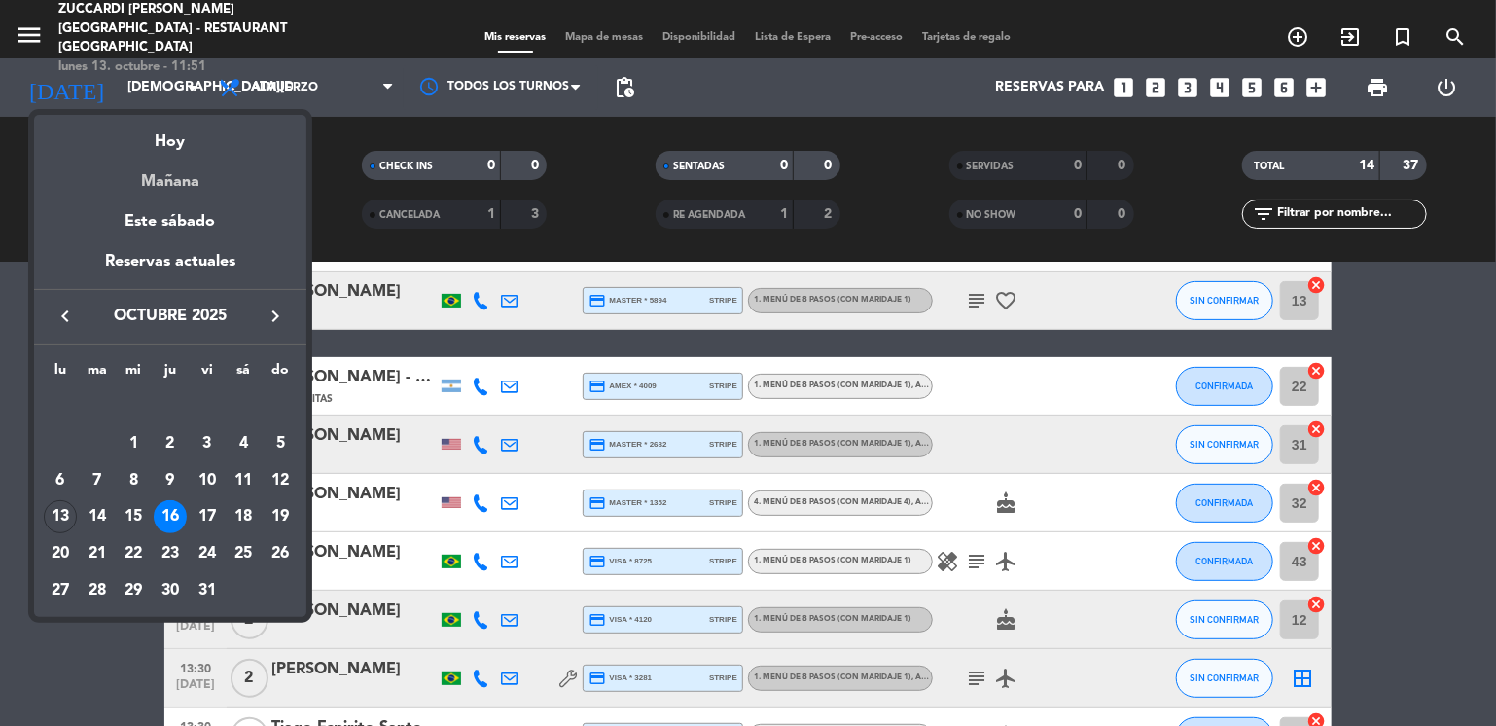
click at [160, 182] on div "Mañana" at bounding box center [170, 175] width 272 height 40
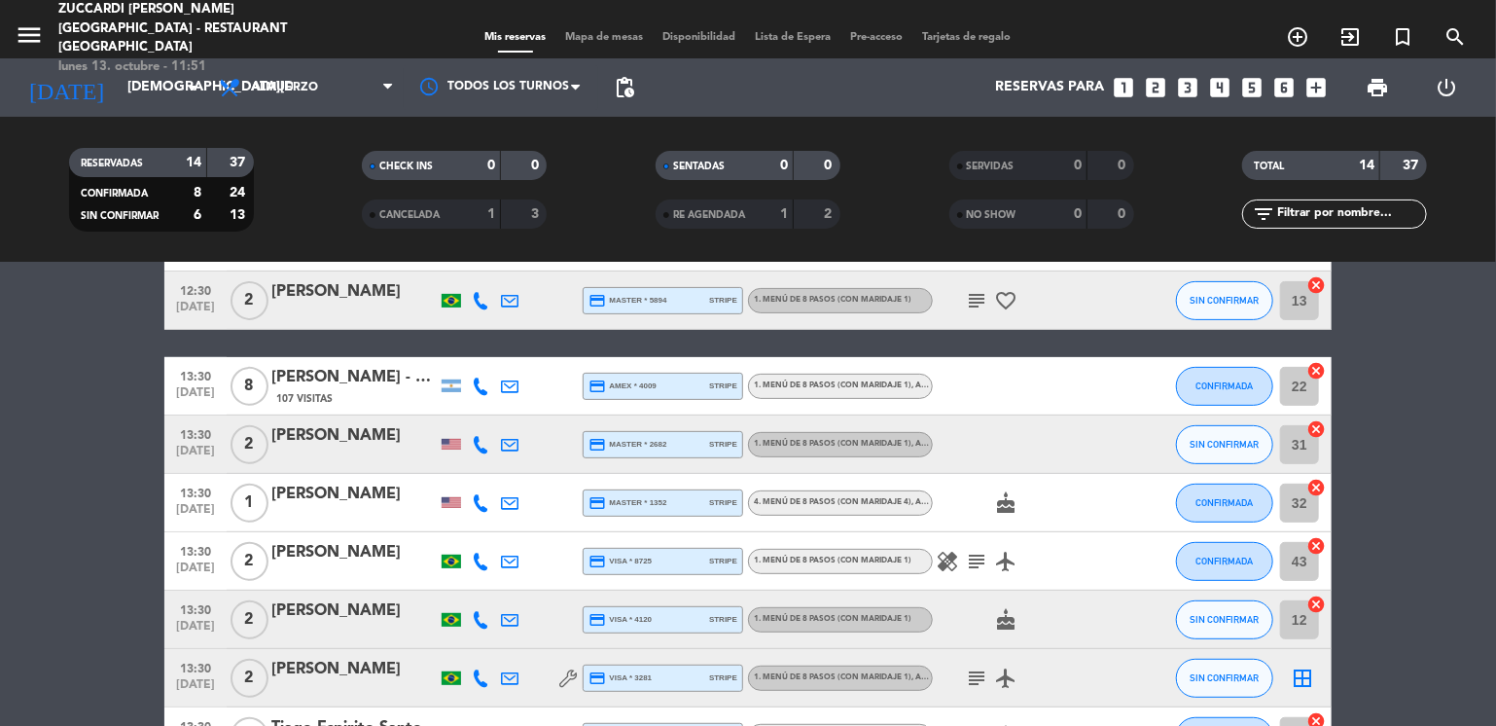
type input "[DATE]"
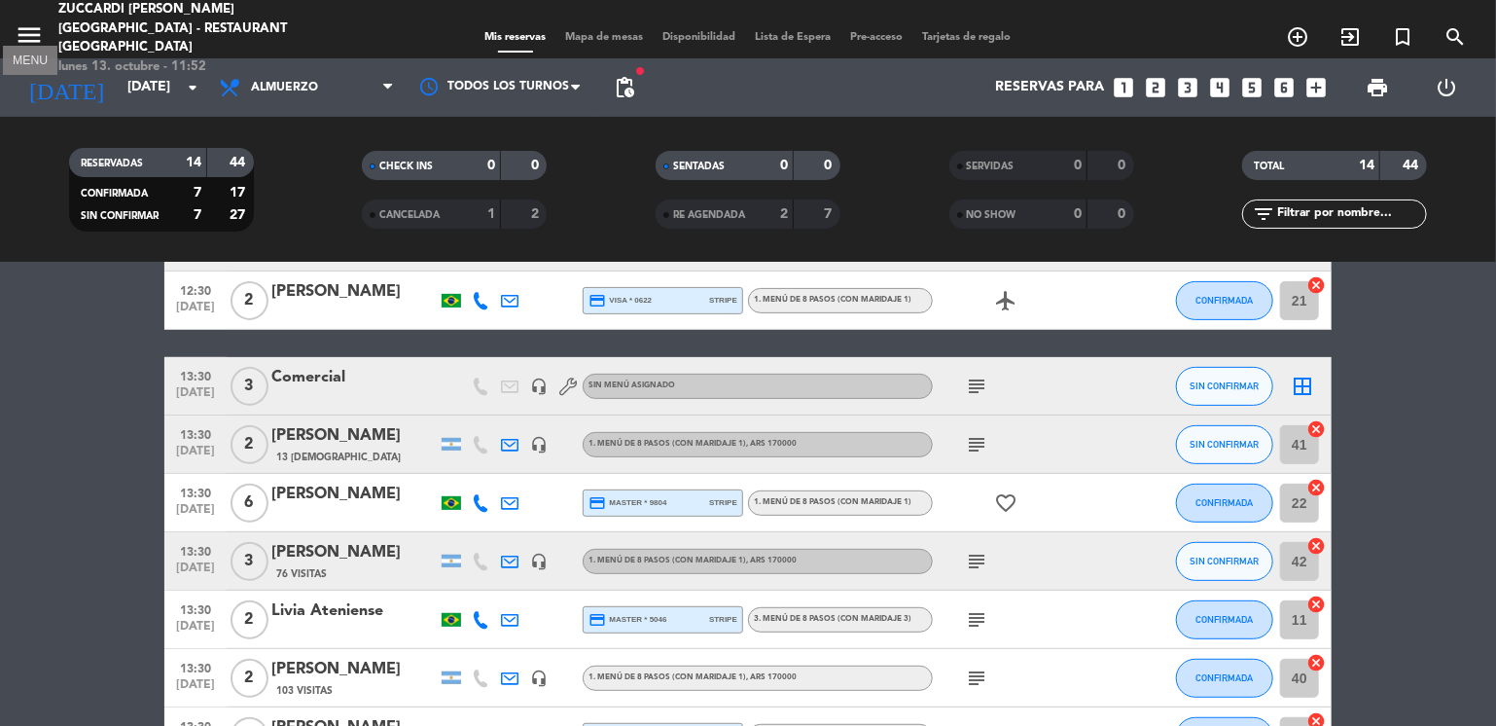
click at [32, 36] on icon "menu" at bounding box center [29, 34] width 29 height 29
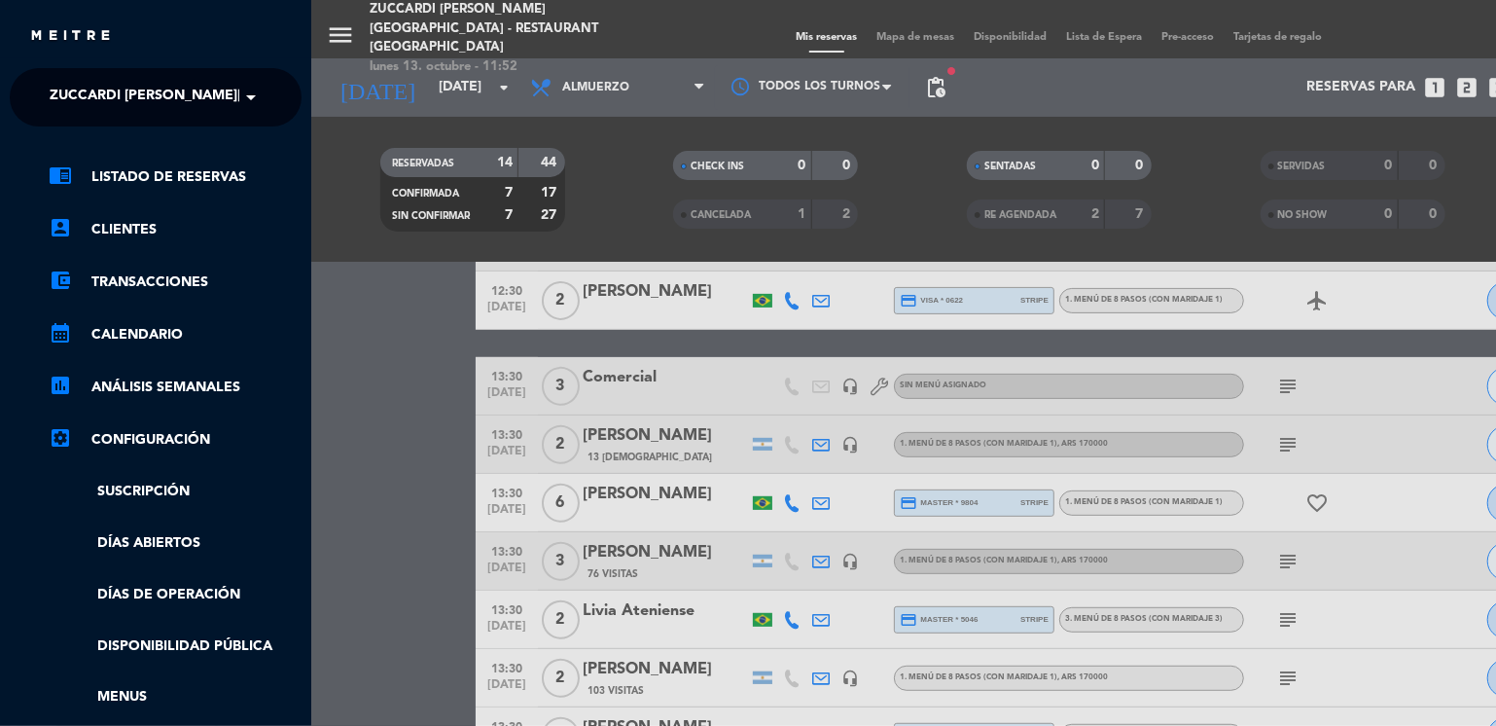
click at [100, 102] on span "Zuccardi [PERSON_NAME][GEOGRAPHIC_DATA] - Restaurant [GEOGRAPHIC_DATA]" at bounding box center [340, 97] width 580 height 41
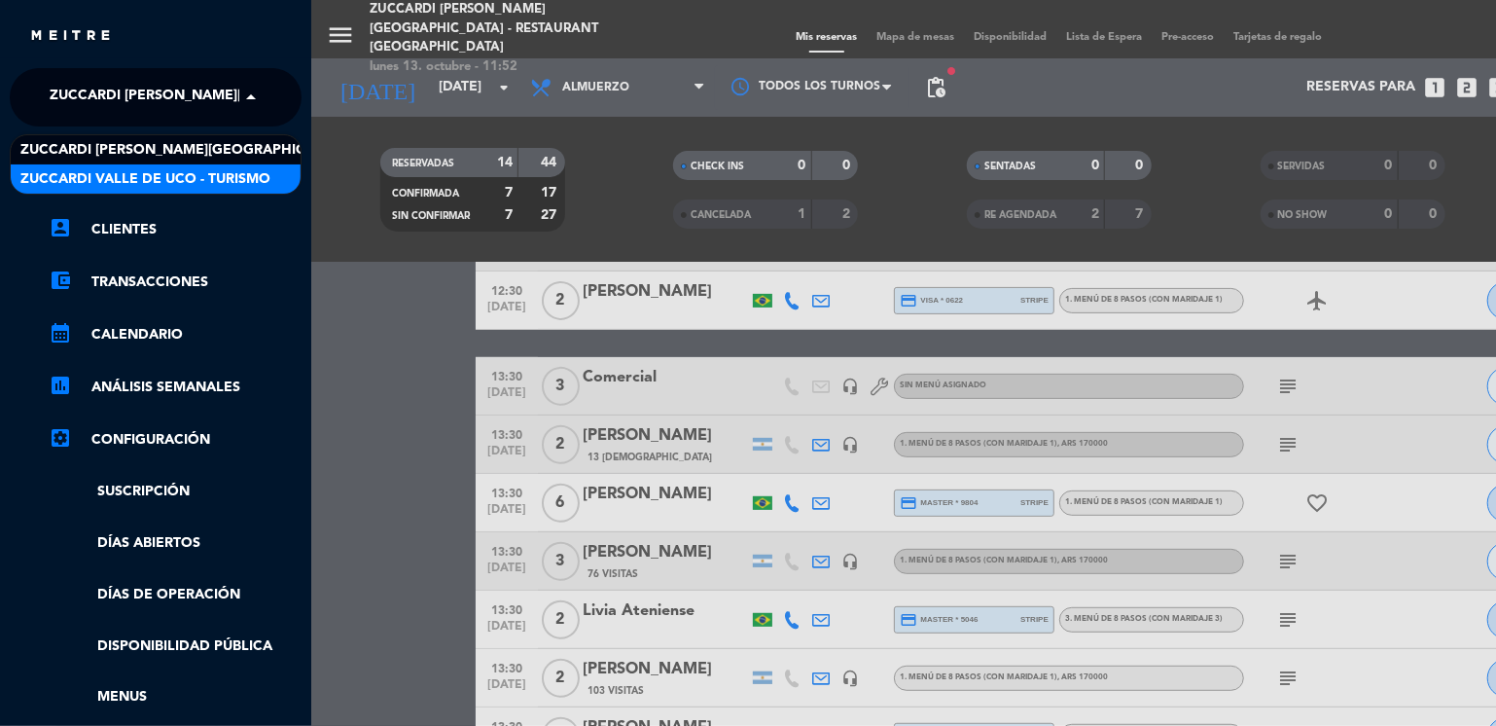
click at [208, 176] on span "Zuccardi Valle de Uco - Turismo" at bounding box center [145, 179] width 250 height 22
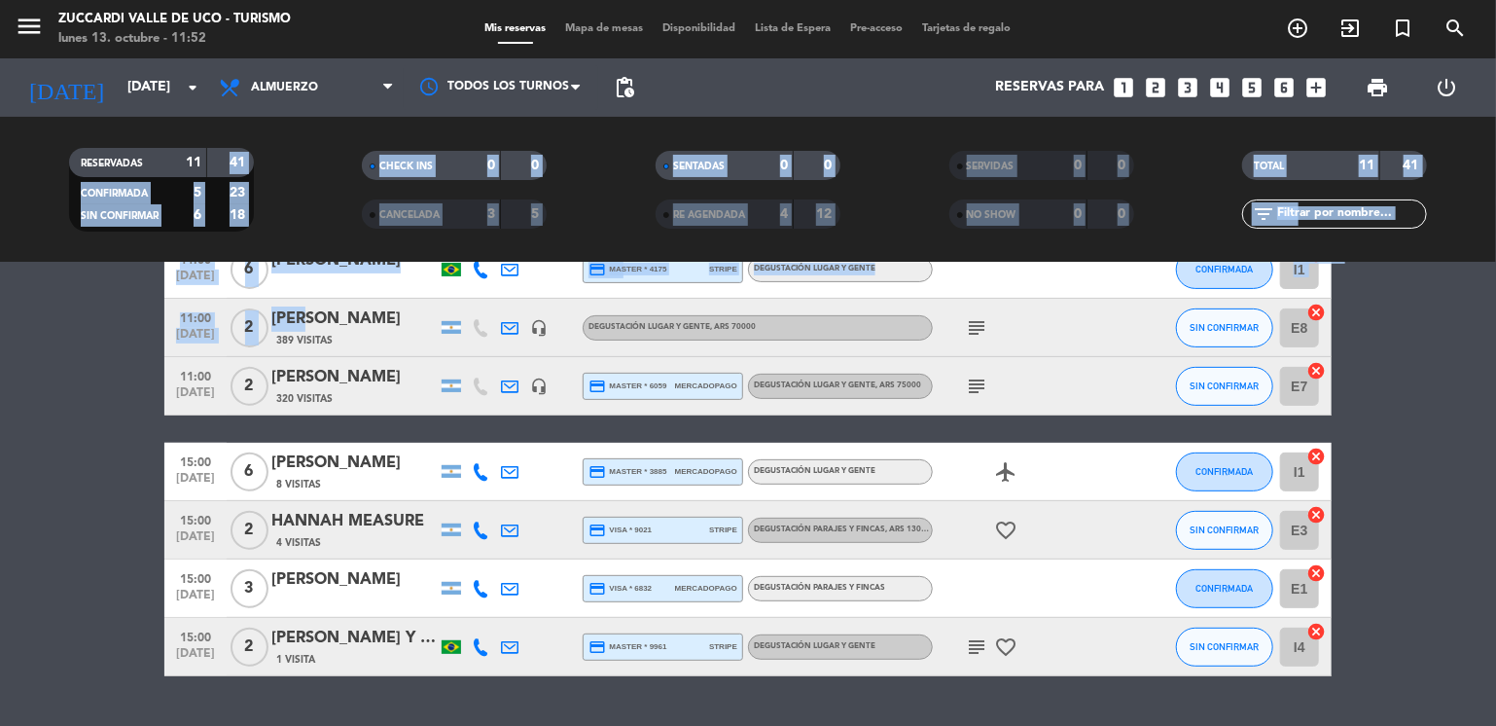
drag, startPoint x: 208, startPoint y: 176, endPoint x: 303, endPoint y: 315, distance: 168.1
click at [303, 315] on div "menu Zuccardi [PERSON_NAME] de Uco - Turismo [DATE] 13. octubre - 11:52 Mis res…" at bounding box center [748, 363] width 1496 height 726
click at [86, 332] on bookings-row "09:30 [DATE] 6 [PERSON_NAME] [PERSON_NAME] [PERSON_NAME] credit_card visa * 950…" at bounding box center [748, 328] width 1496 height 697
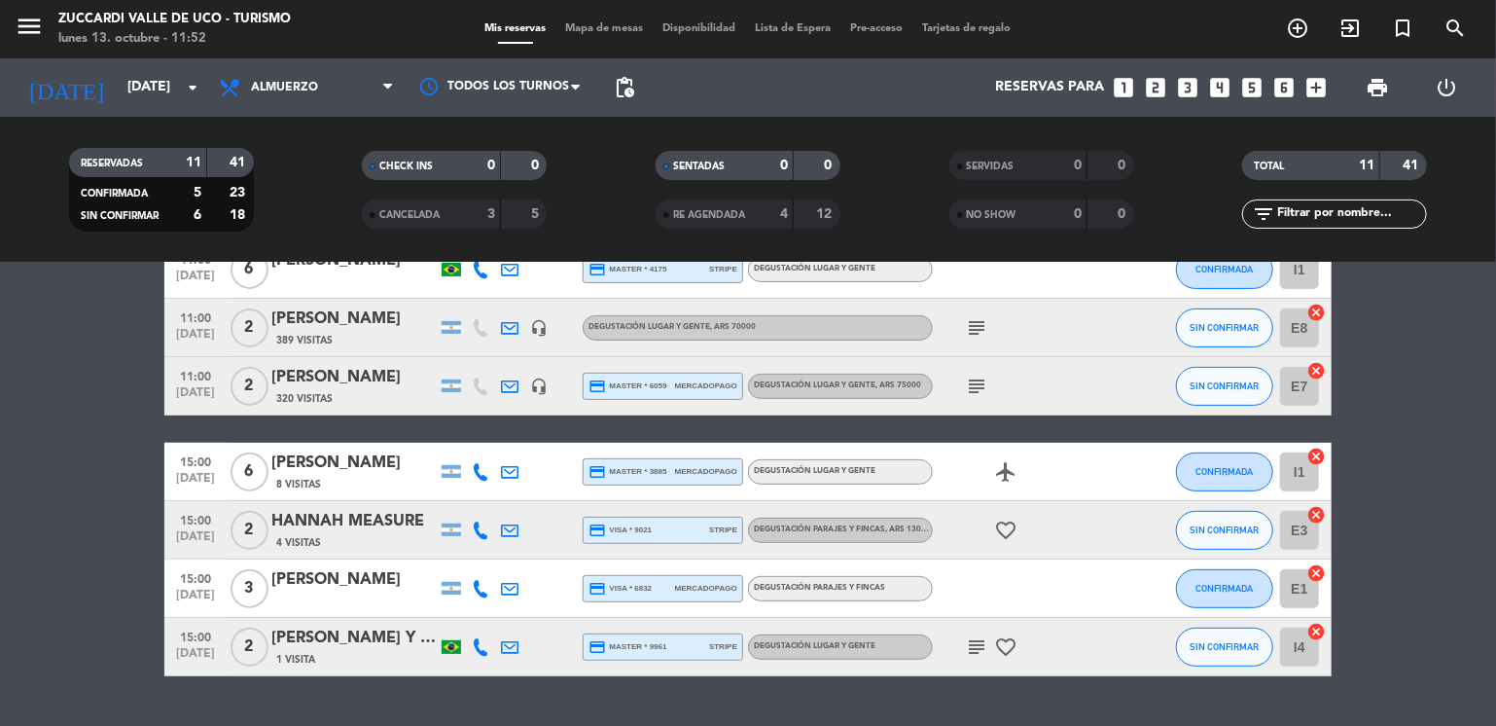
click at [321, 312] on div "[PERSON_NAME]" at bounding box center [353, 318] width 165 height 25
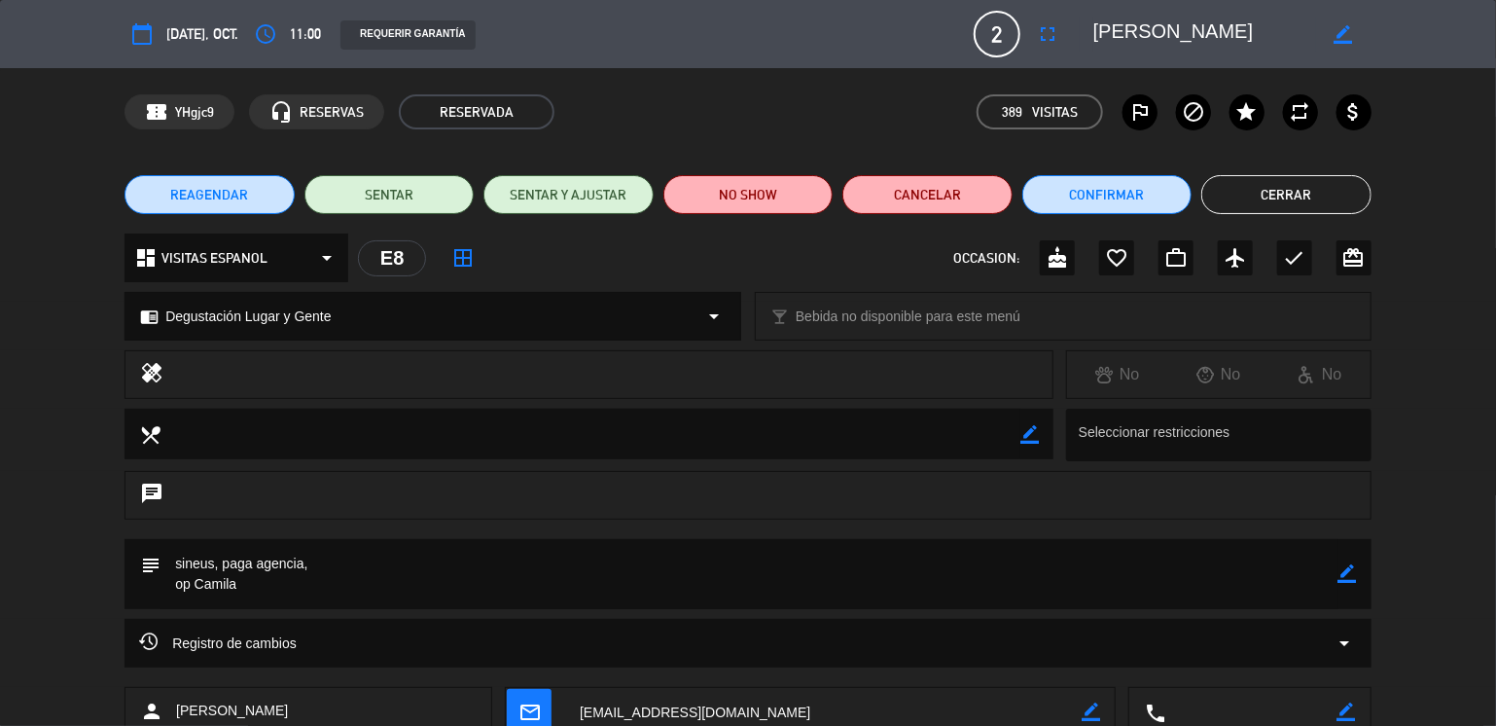
click at [1354, 570] on icon "border_color" at bounding box center [1348, 573] width 18 height 18
click at [1302, 581] on textarea at bounding box center [750, 574] width 1178 height 70
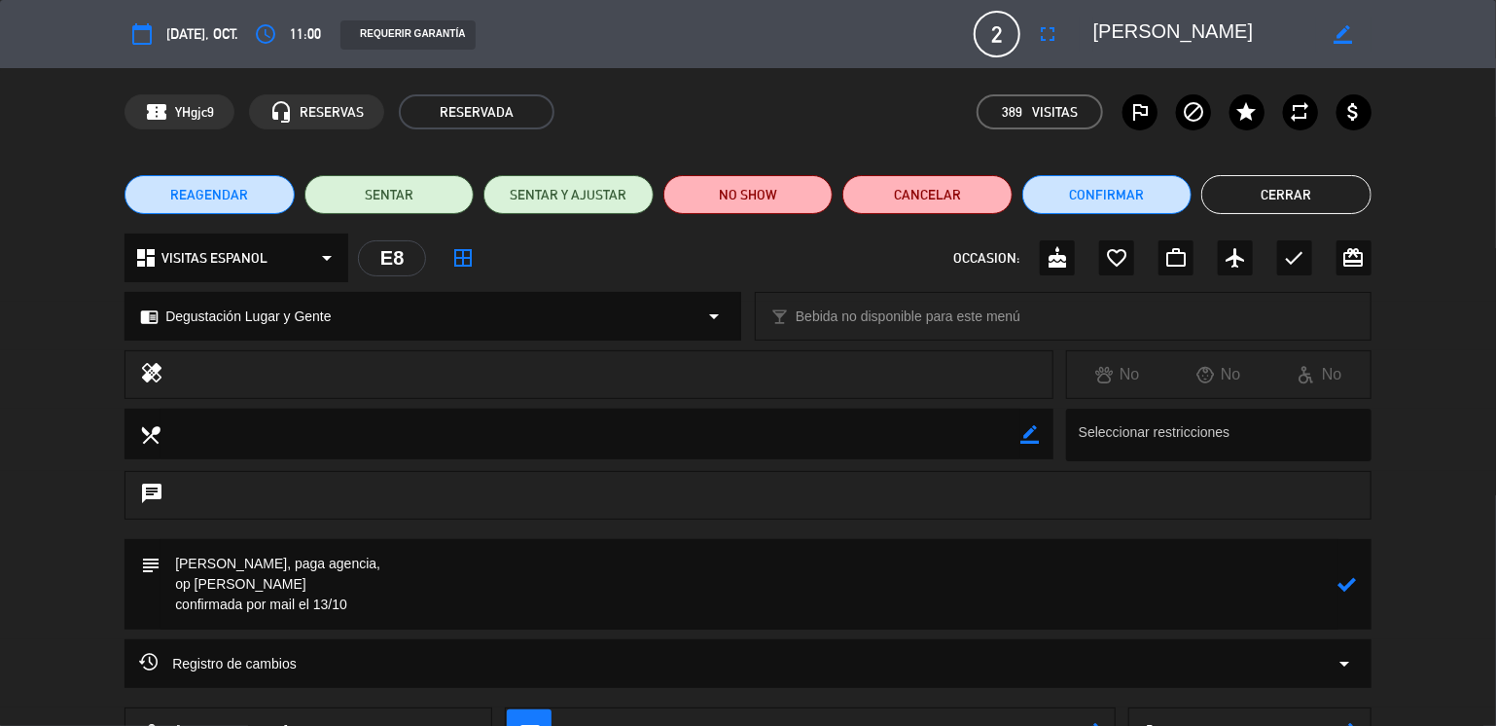
type textarea "[PERSON_NAME], paga agencia, op [PERSON_NAME] confirmada por mail el 13/10"
click at [1351, 589] on icon at bounding box center [1348, 584] width 18 height 18
click at [1284, 197] on button "Cerrar" at bounding box center [1286, 194] width 170 height 39
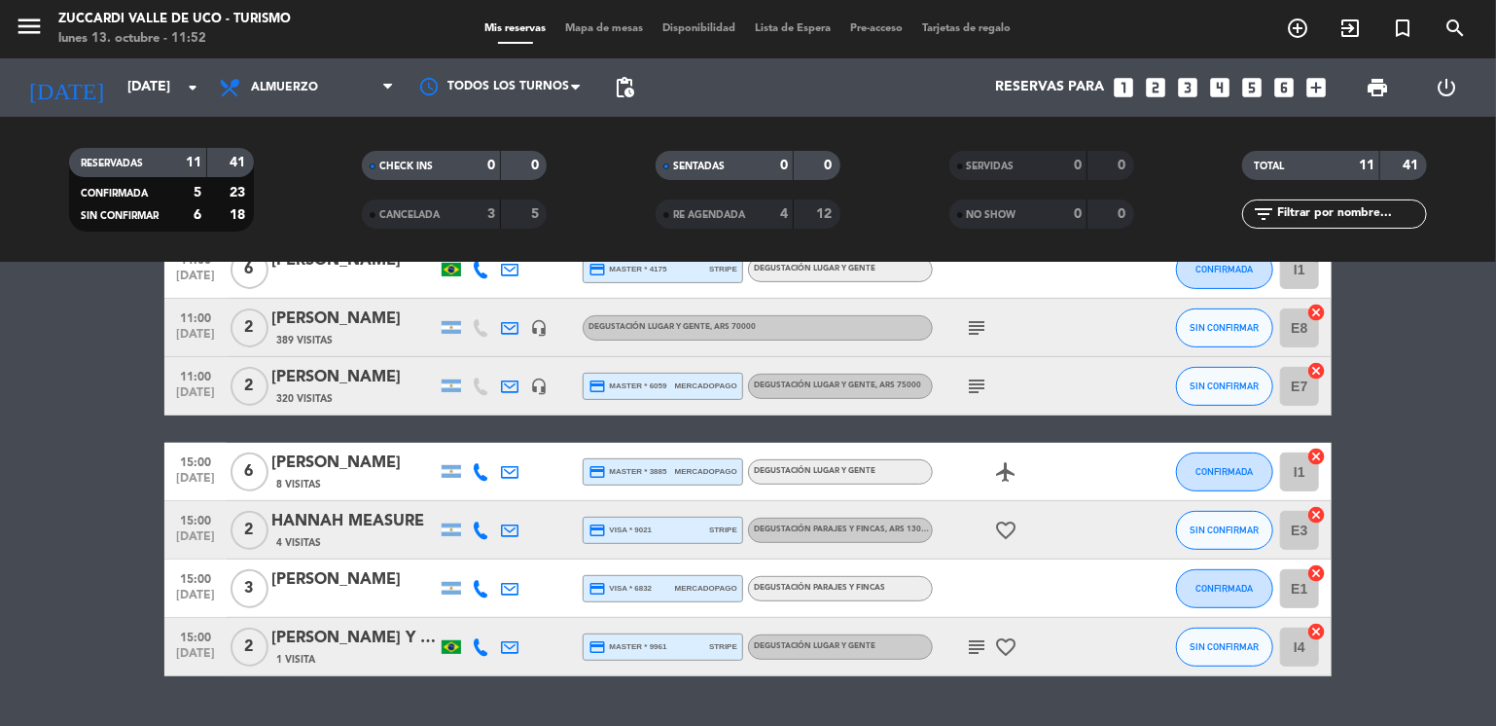
click at [94, 308] on bookings-row "09:30 [DATE] 6 [PERSON_NAME] [PERSON_NAME] [PERSON_NAME] credit_card visa * 950…" at bounding box center [748, 328] width 1496 height 697
click at [125, 97] on input "[DATE]" at bounding box center [210, 87] width 185 height 35
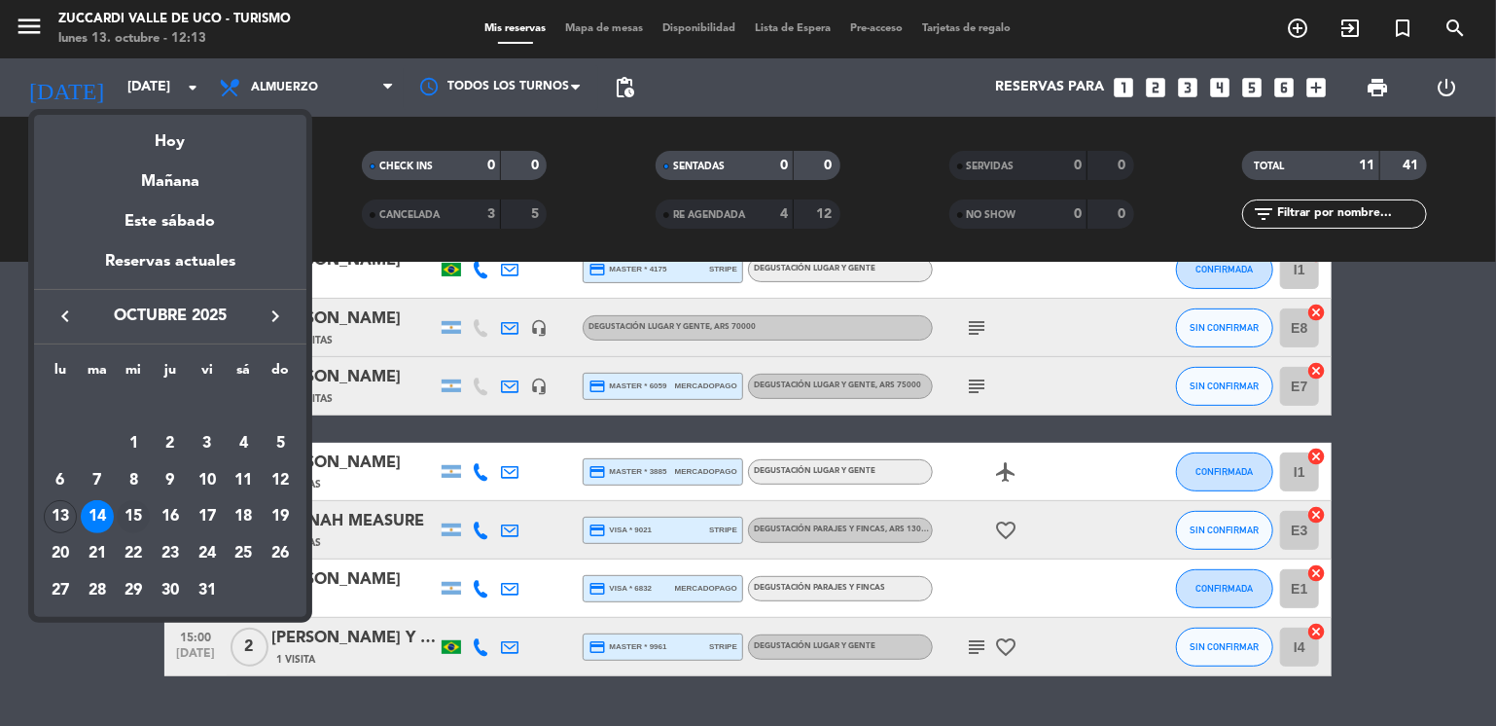
click at [128, 516] on div "15" at bounding box center [133, 516] width 33 height 33
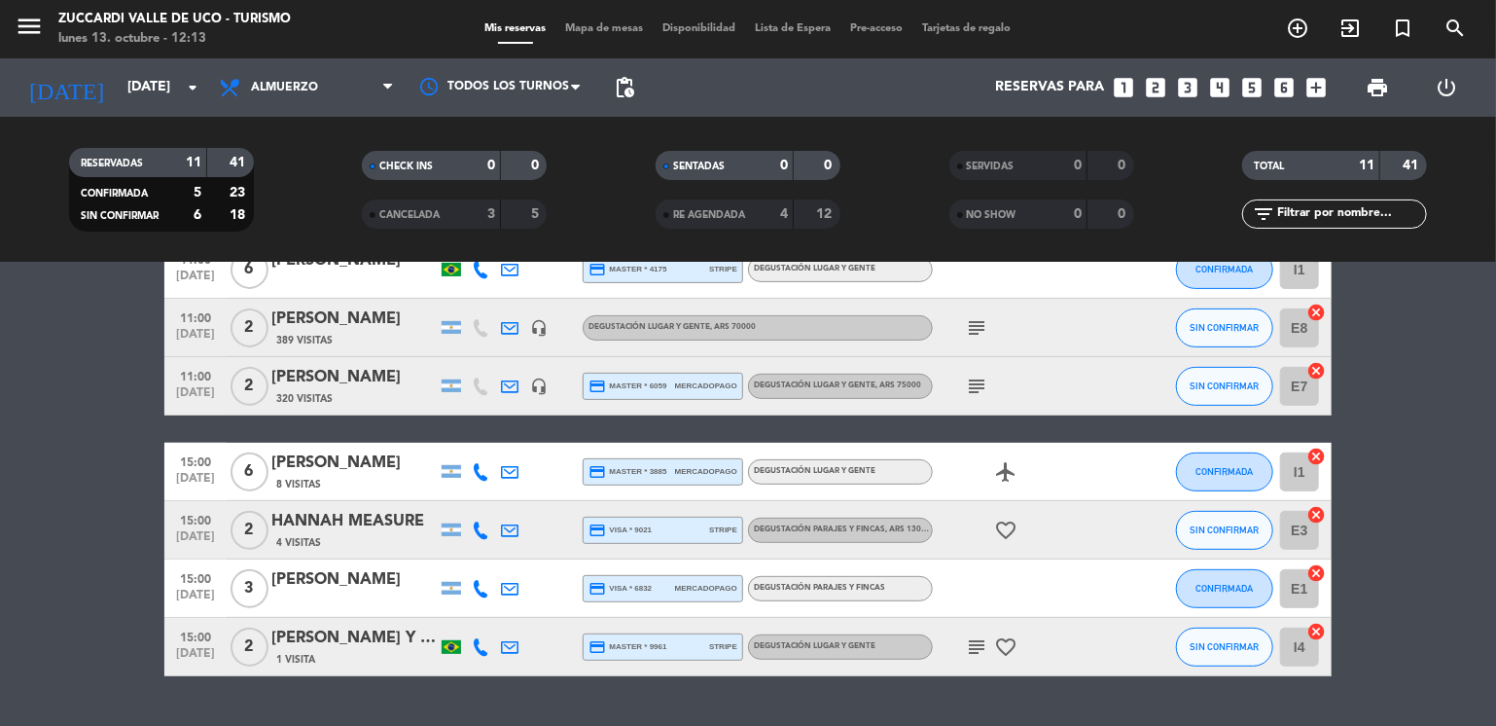
type input "[DATE]"
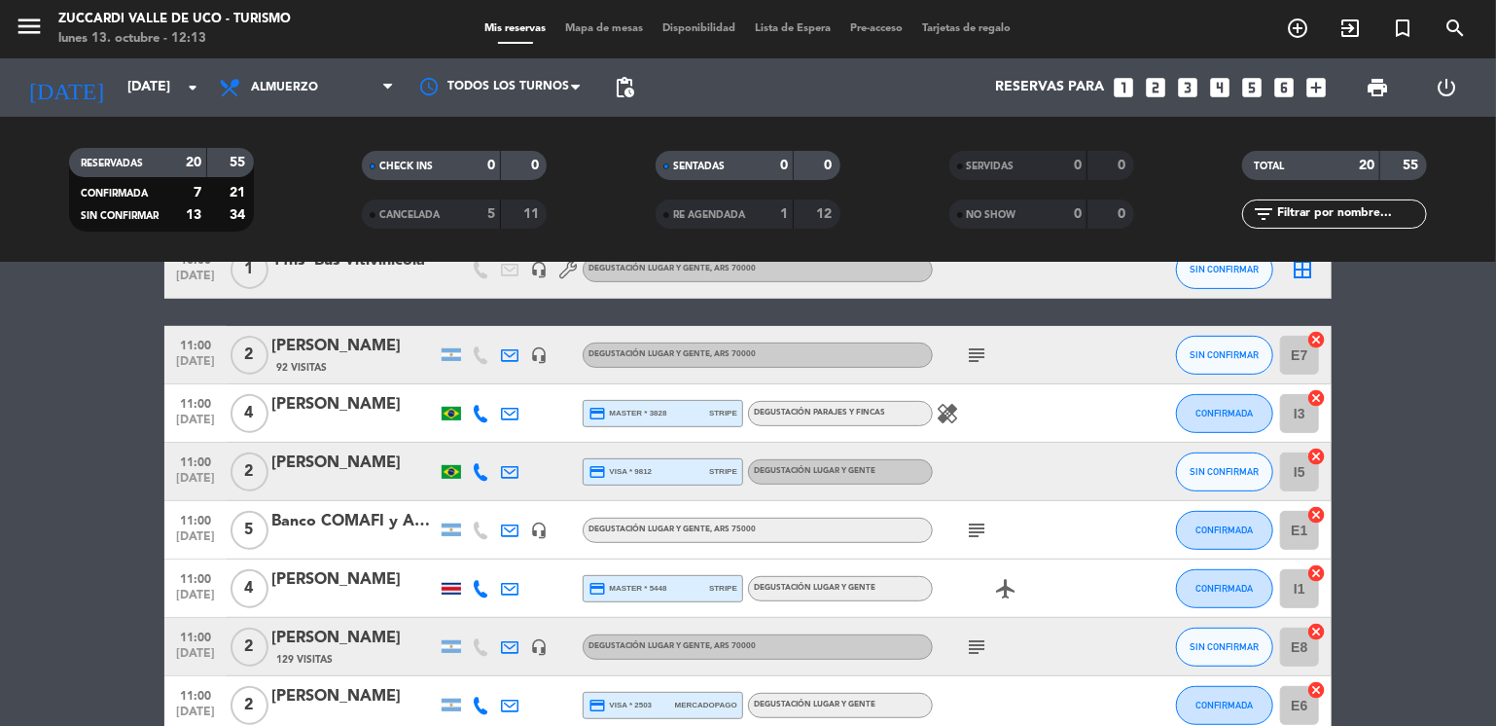
click at [61, 411] on bookings-row "09:30 [DATE] 2 [PERSON_NAME] credit_card amex * 1017 stripe Degustación Lugar y…" at bounding box center [748, 618] width 1496 height 1276
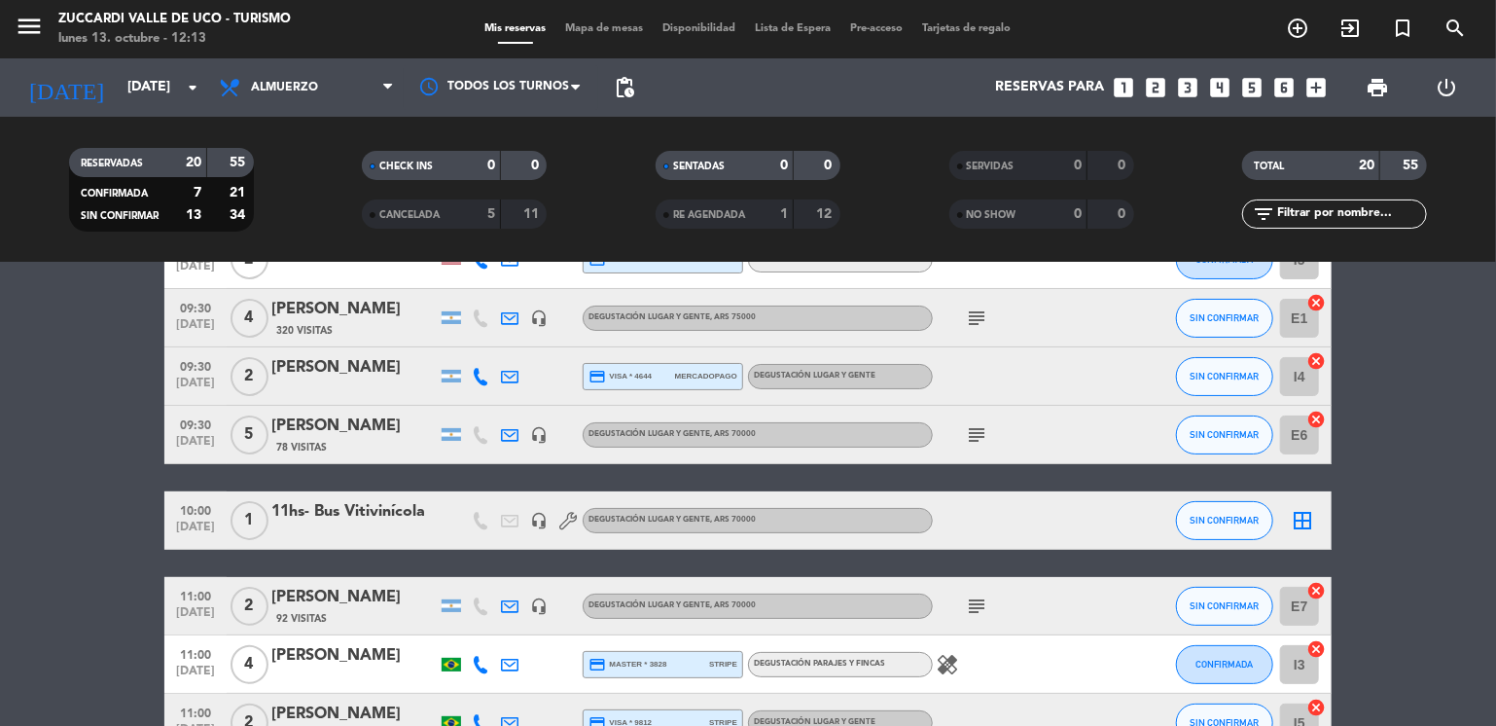
scroll to position [0, 0]
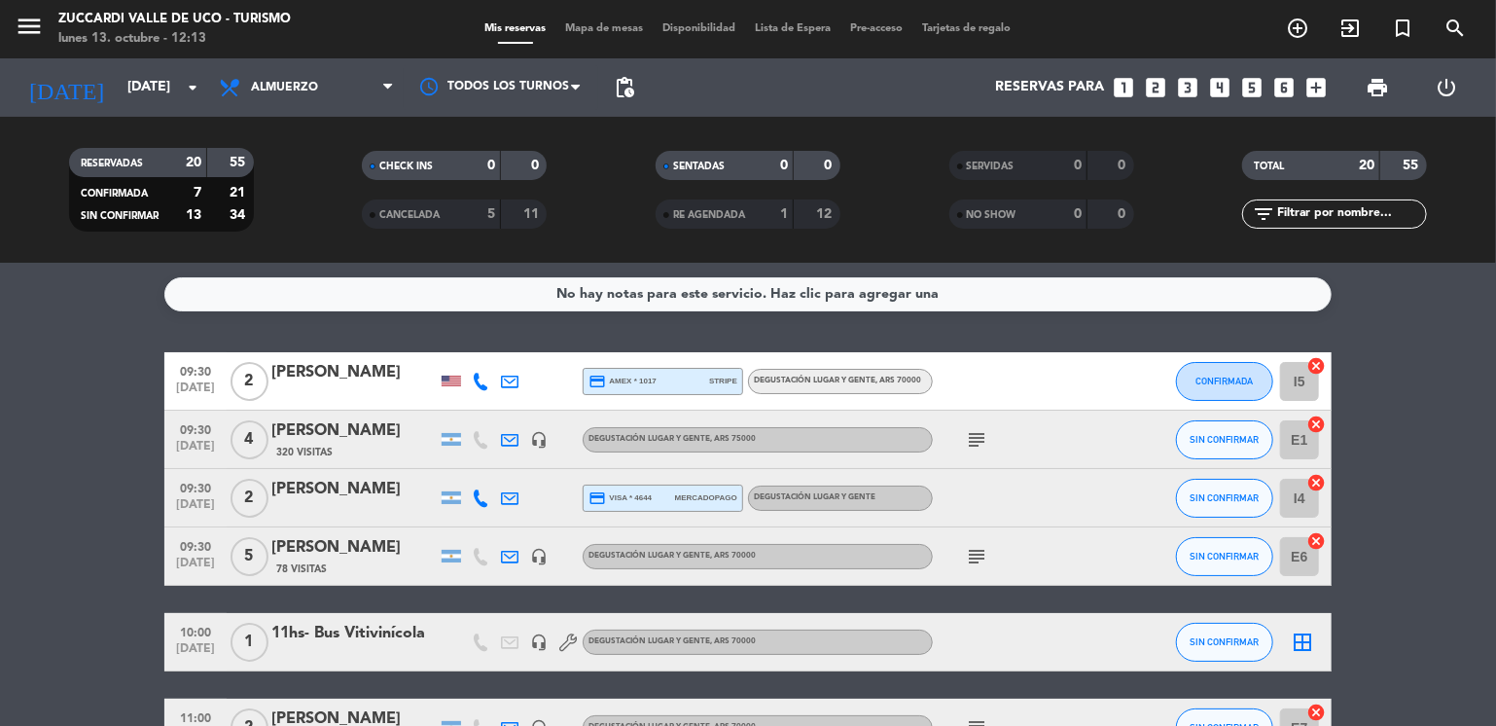
click at [196, 438] on span "09:30" at bounding box center [195, 428] width 49 height 22
click at [983, 439] on icon "subject" at bounding box center [976, 439] width 23 height 23
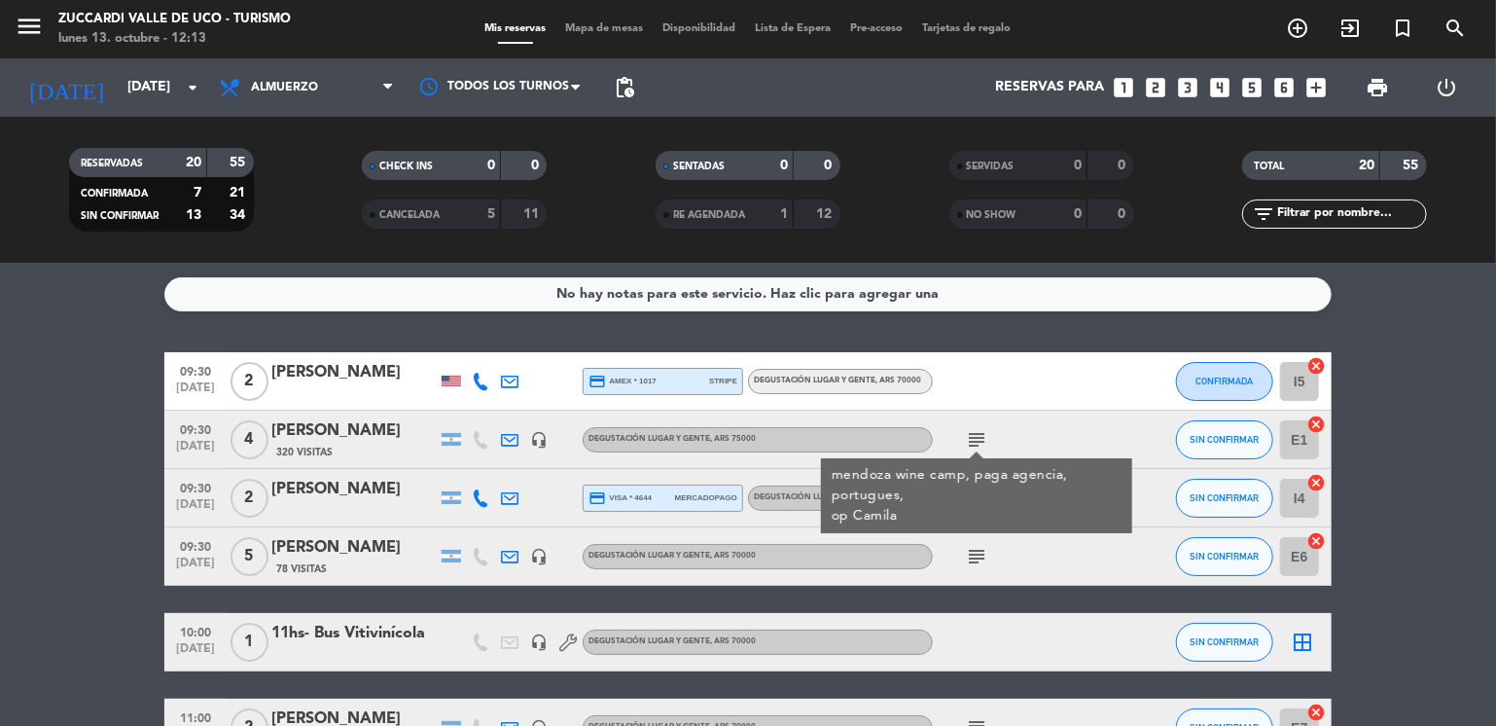
click at [318, 430] on div "[PERSON_NAME]" at bounding box center [353, 430] width 165 height 25
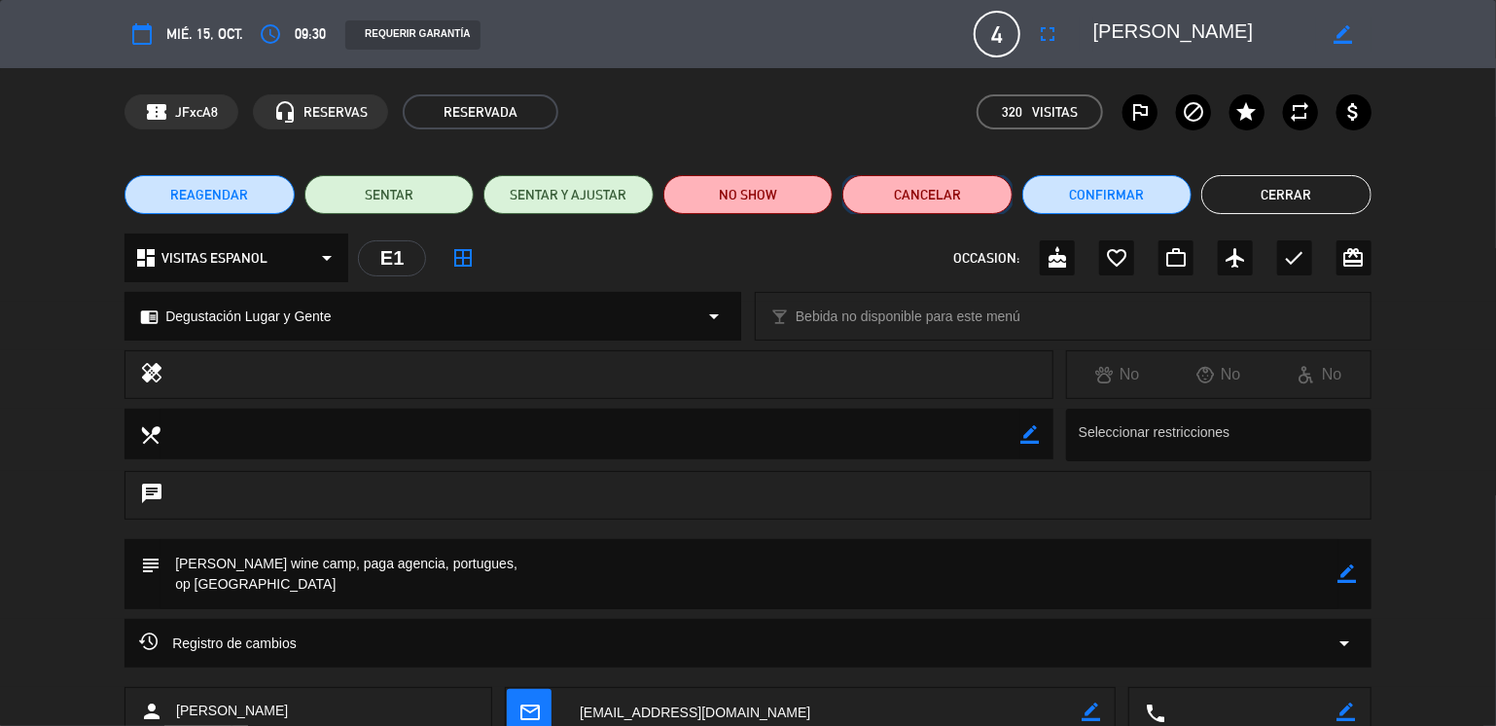
click at [907, 202] on button "Cancelar" at bounding box center [927, 194] width 170 height 39
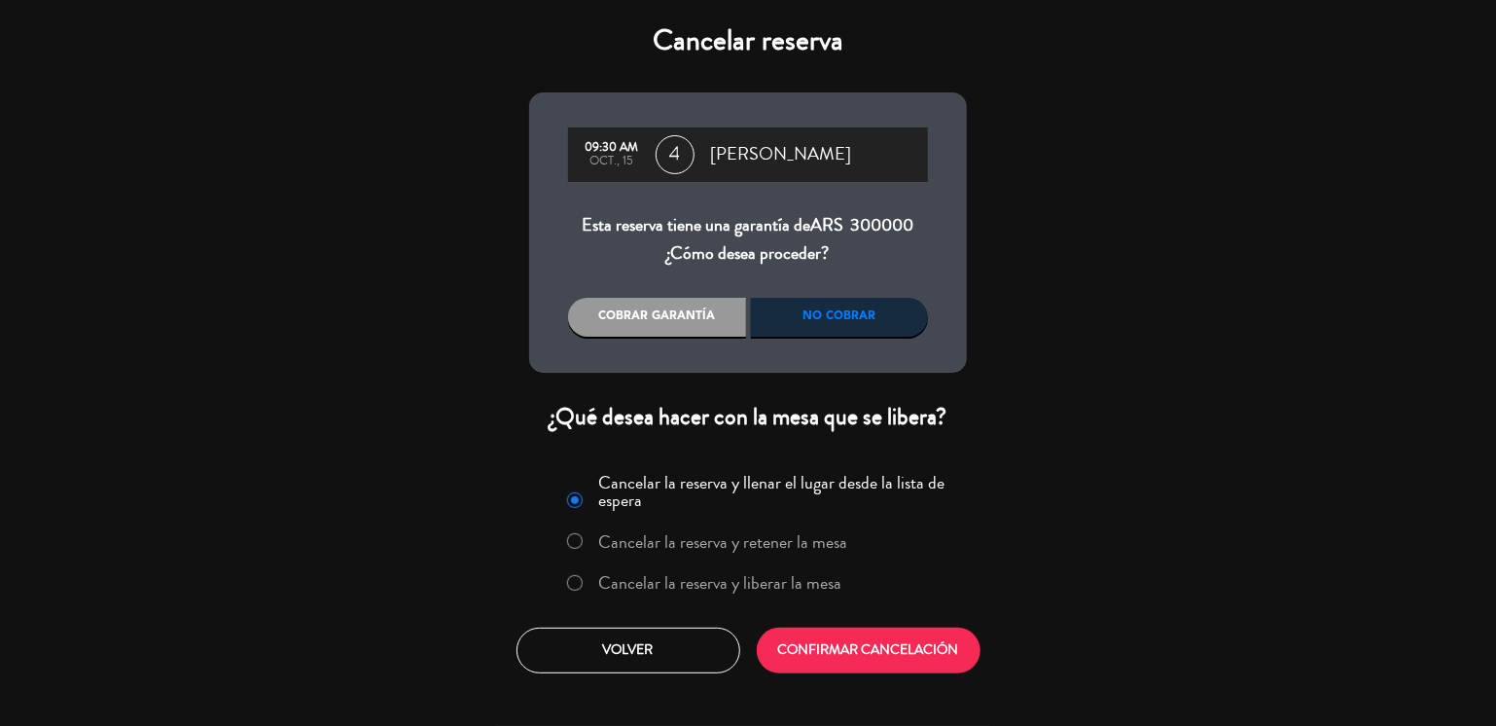
click at [568, 577] on input "Cancelar la reserva y liberar la mesa" at bounding box center [573, 581] width 13 height 13
radio input "true"
click at [813, 652] on button "CONFIRMAR CANCELACIÓN" at bounding box center [869, 650] width 224 height 46
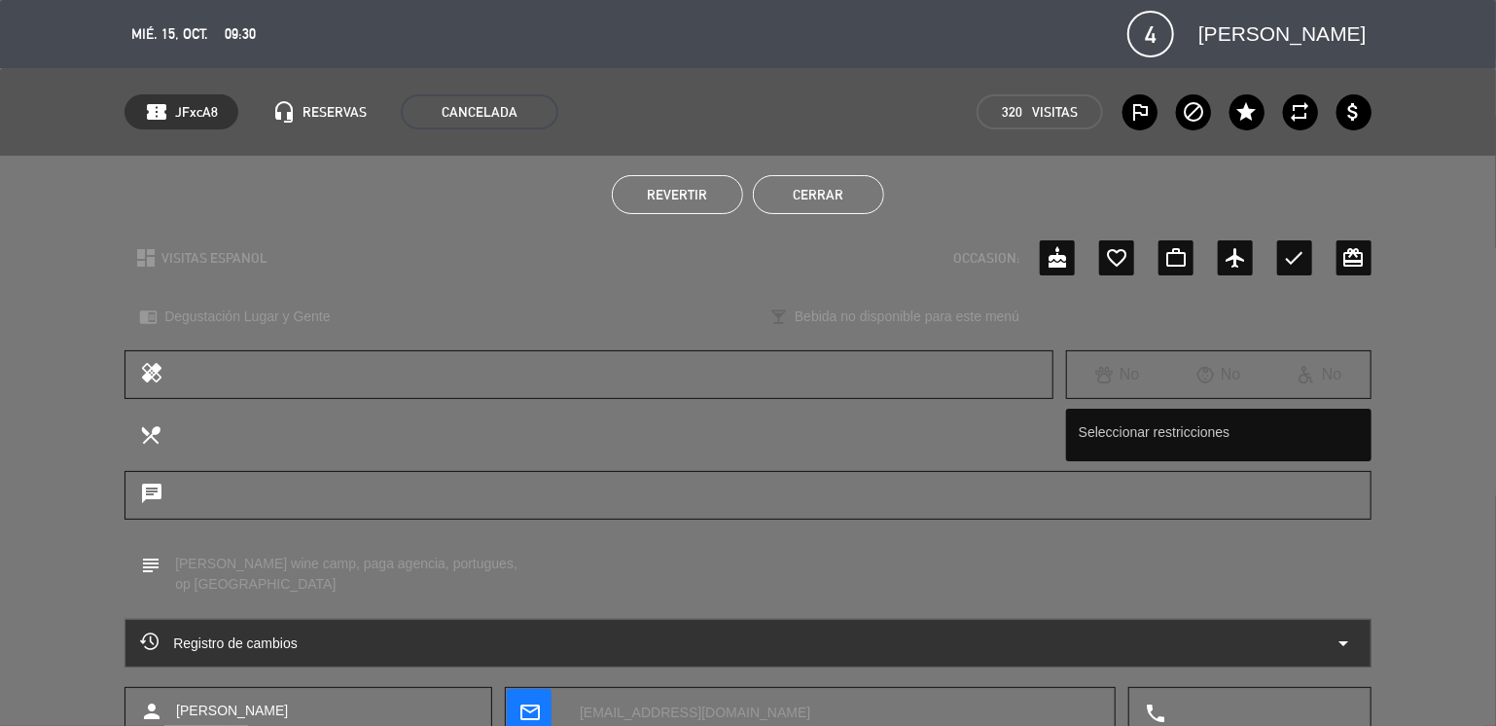
click at [817, 180] on button "Cerrar" at bounding box center [818, 194] width 131 height 39
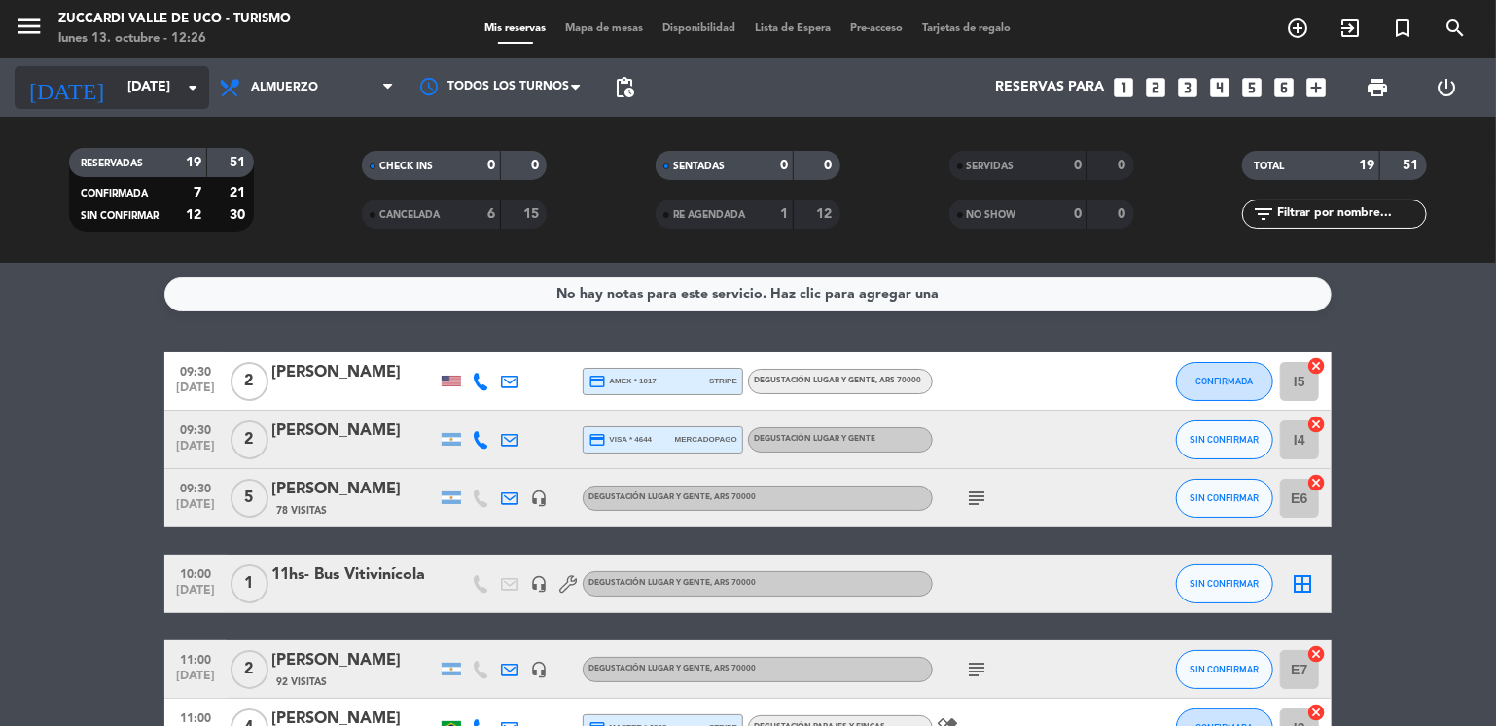
click at [144, 79] on input "[DATE]" at bounding box center [210, 87] width 185 height 35
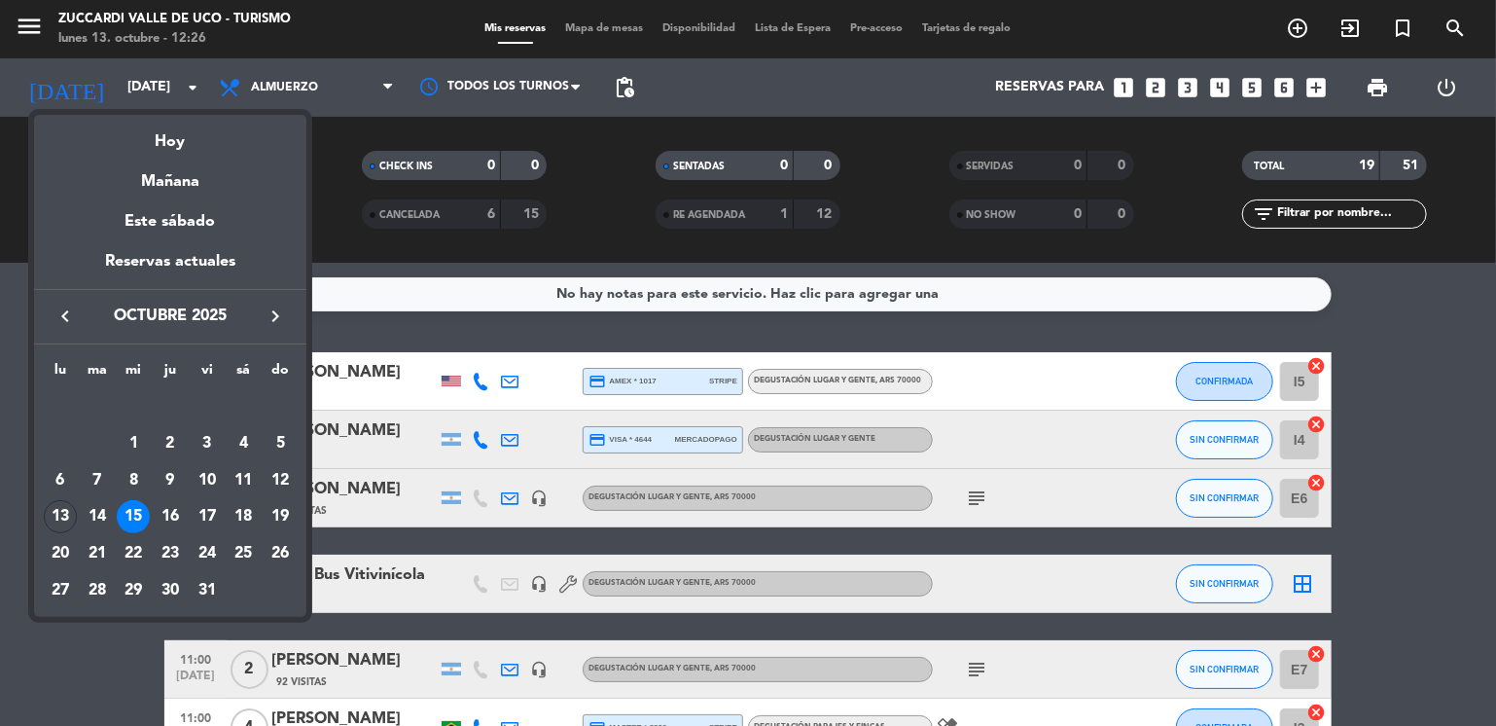
click at [275, 307] on icon "keyboard_arrow_right" at bounding box center [275, 315] width 23 height 23
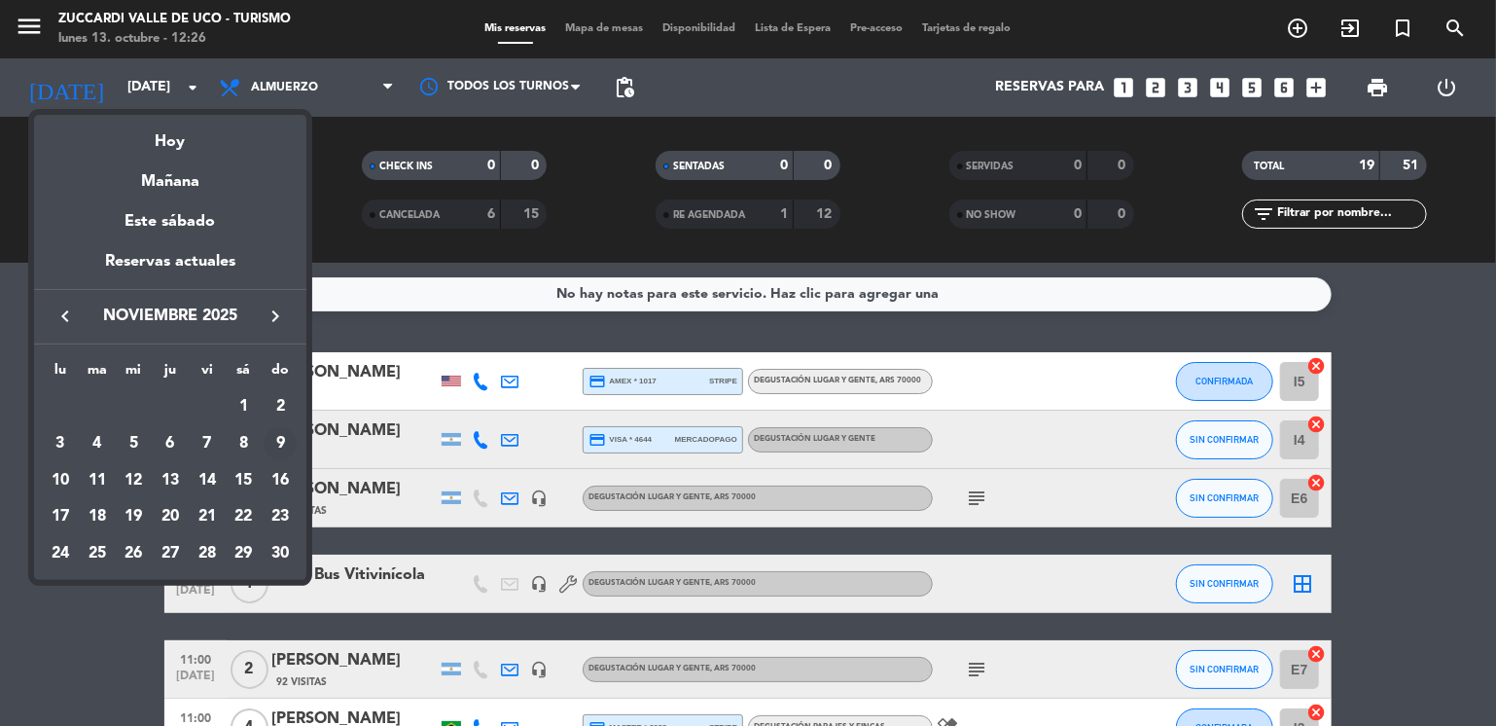
click at [278, 445] on div "9" at bounding box center [280, 443] width 33 height 33
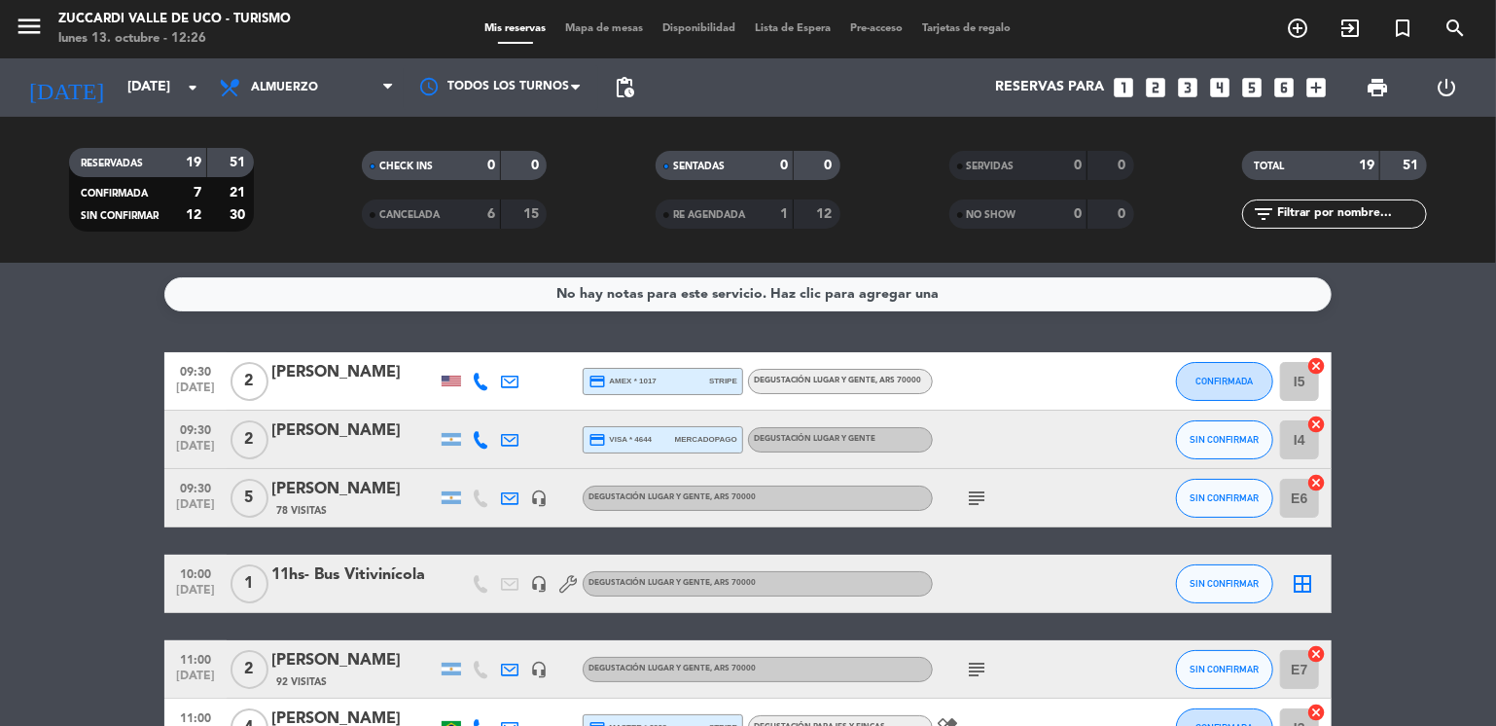
type input "[DATE]"
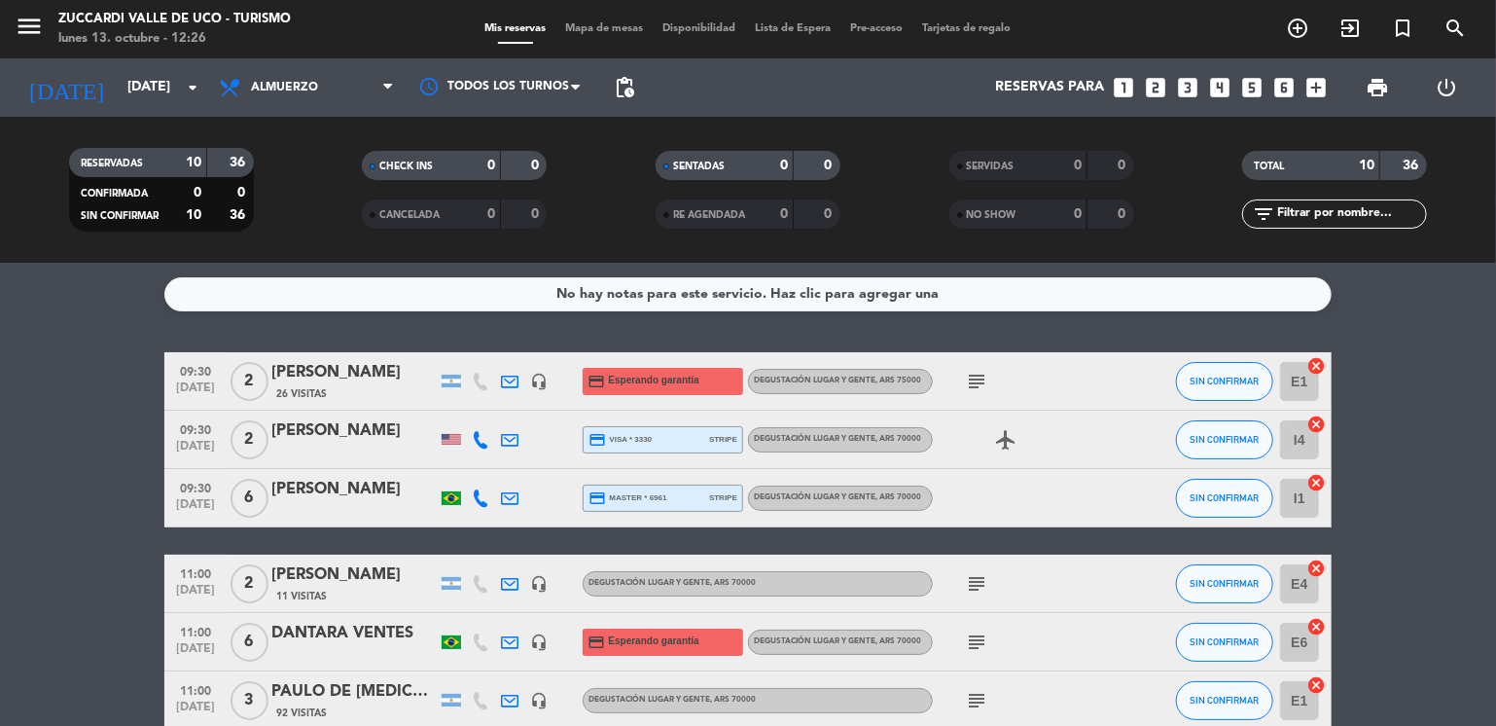
click at [66, 430] on bookings-row "09:30 [DATE] 2 [PERSON_NAME] de sa 26 Visitas headset_mic credit_card Esperando…" at bounding box center [748, 684] width 1496 height 665
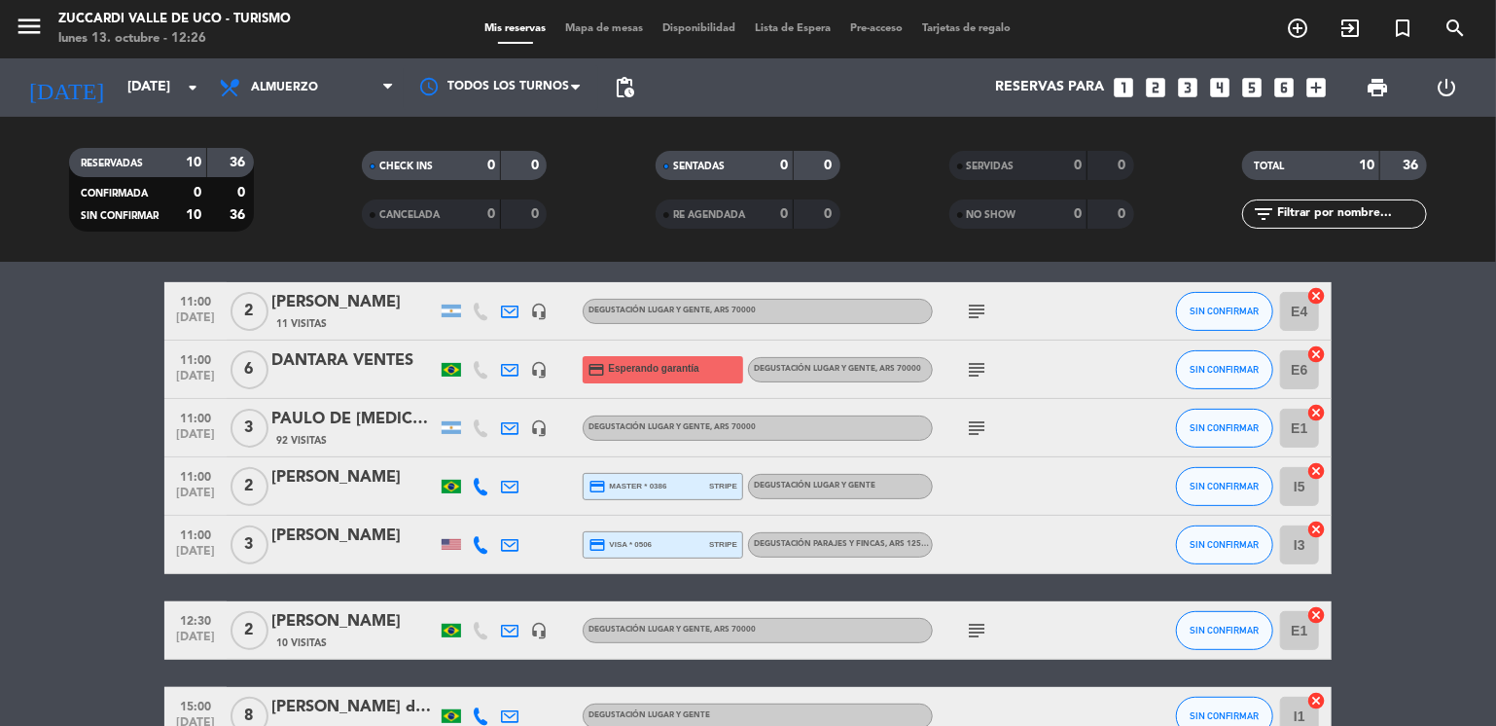
scroll to position [311, 0]
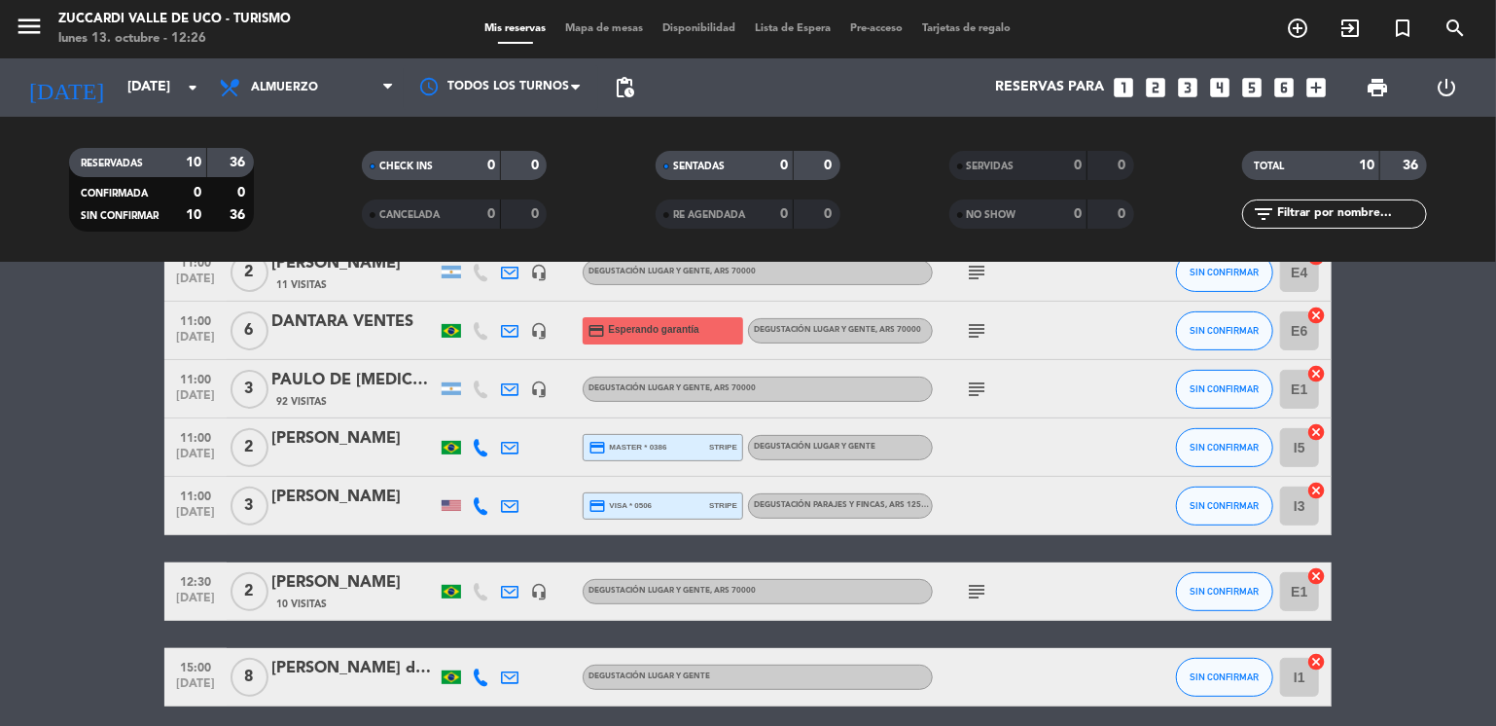
click at [96, 416] on bookings-row "09:30 [DATE] 2 [PERSON_NAME] de sa 26 Visitas headset_mic credit_card Esperando…" at bounding box center [748, 373] width 1496 height 665
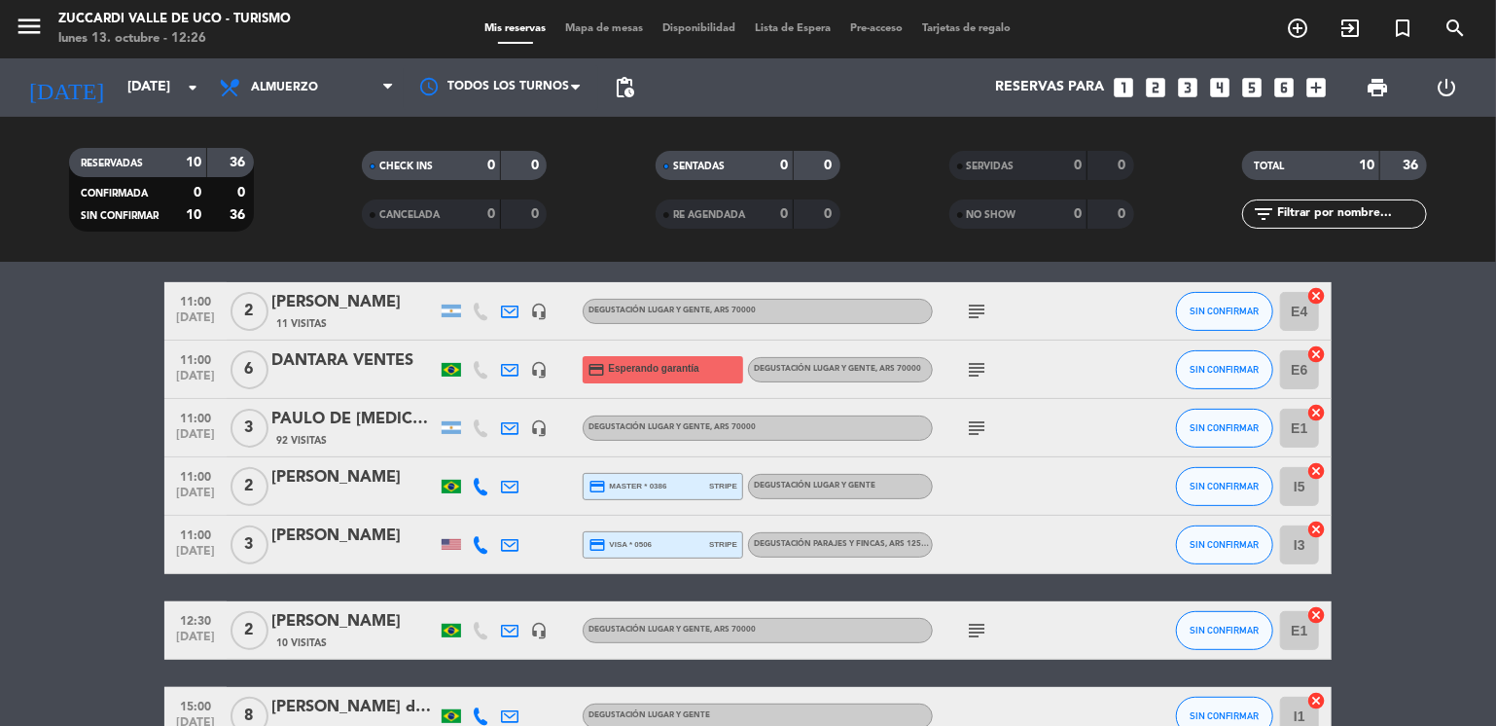
scroll to position [233, 0]
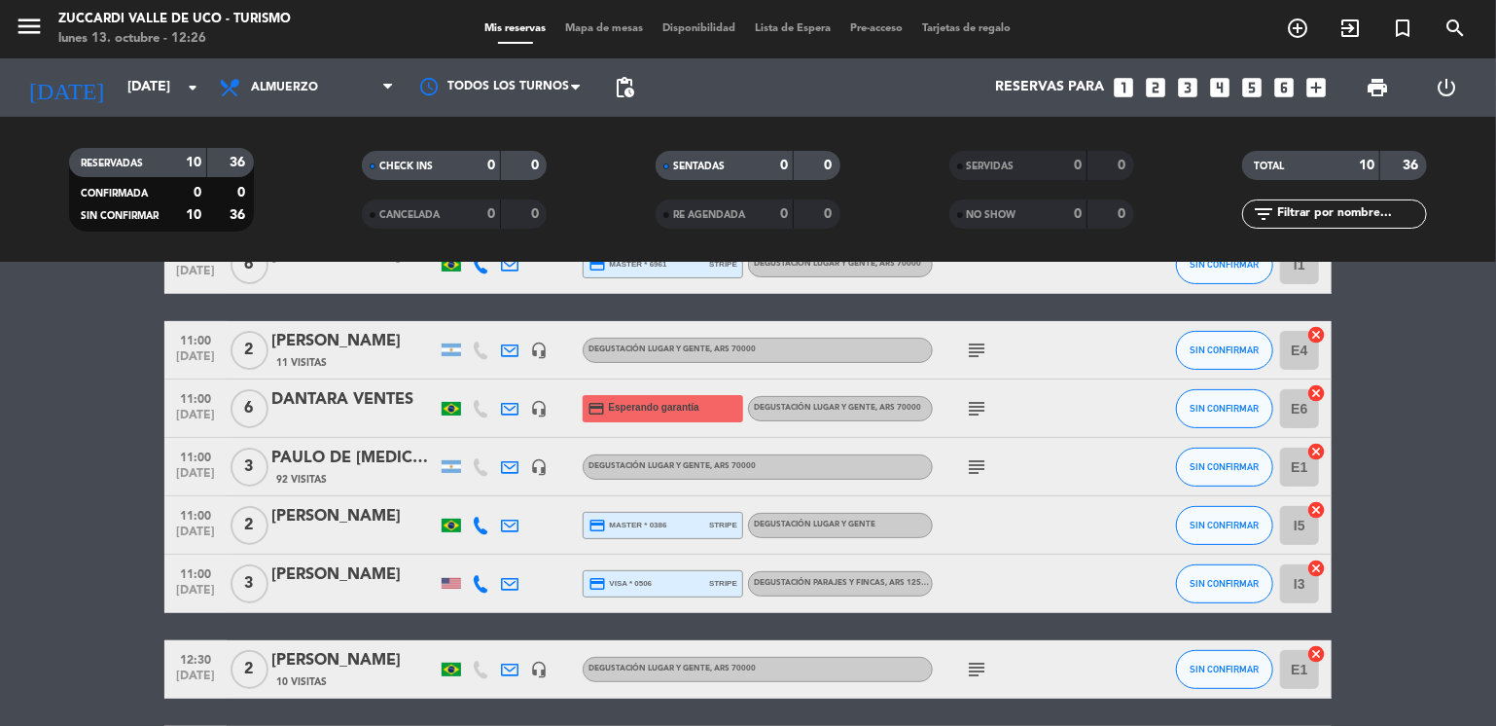
click at [315, 580] on div "[PERSON_NAME]" at bounding box center [353, 574] width 165 height 25
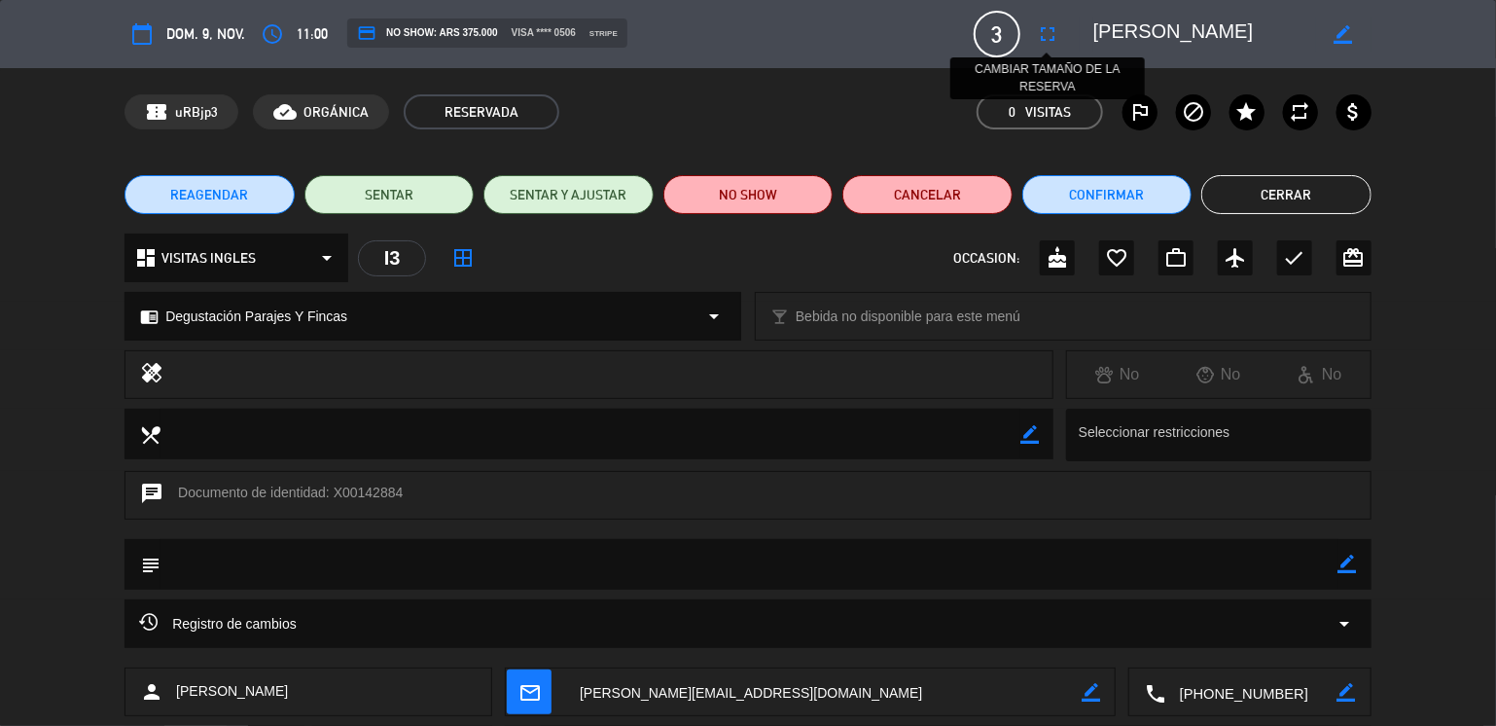
click at [1053, 36] on icon "fullscreen" at bounding box center [1047, 33] width 23 height 23
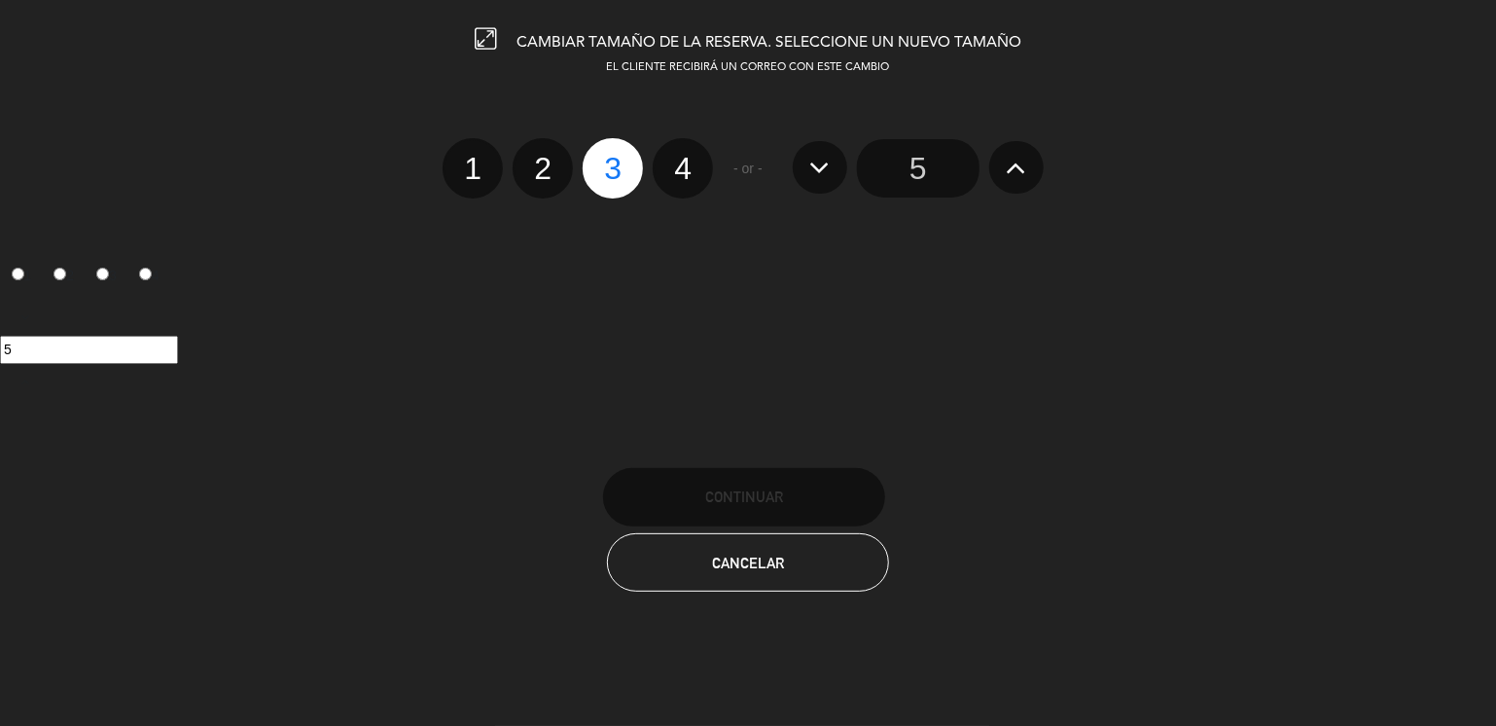
click at [679, 181] on label "4" at bounding box center [683, 168] width 60 height 60
click at [679, 158] on input "4" at bounding box center [680, 151] width 13 height 13
radio input "true"
radio input "false"
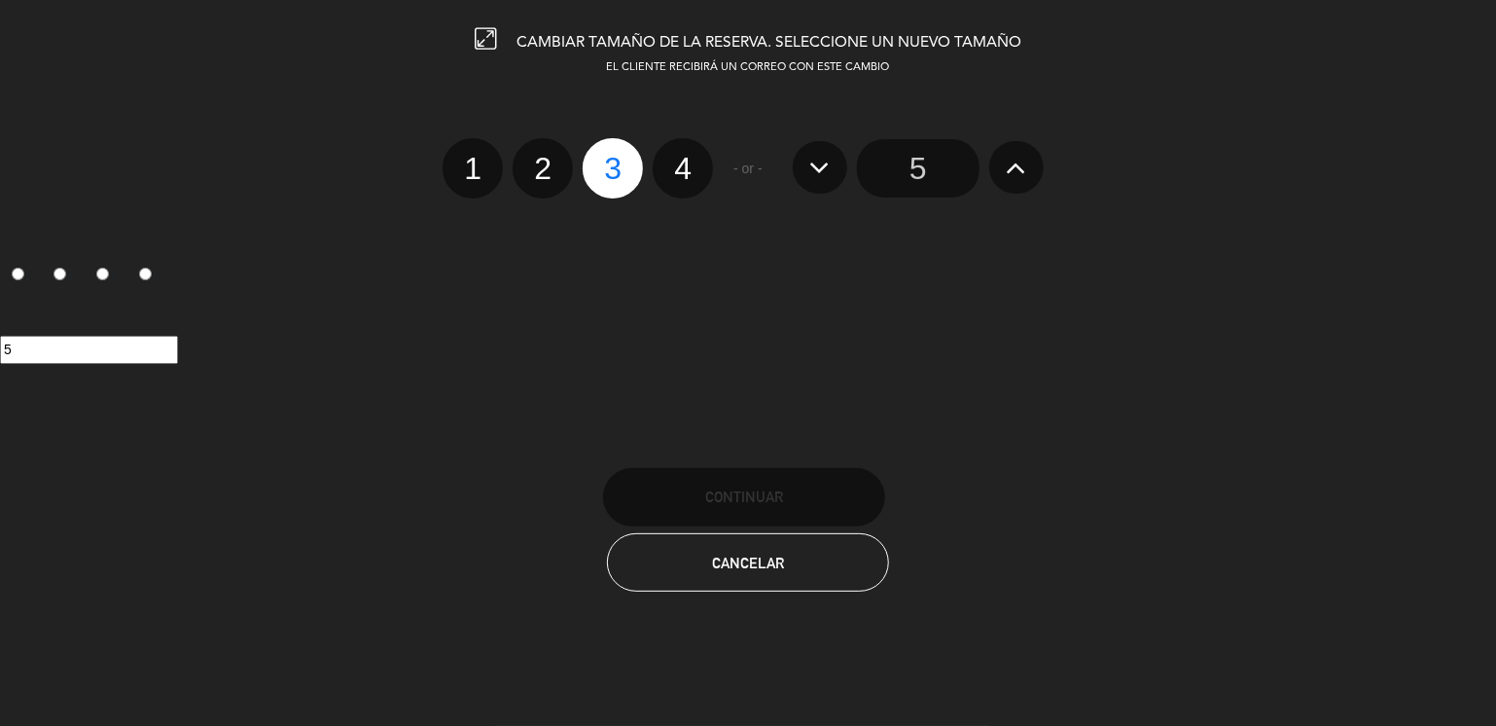
radio input "false"
radio input "true"
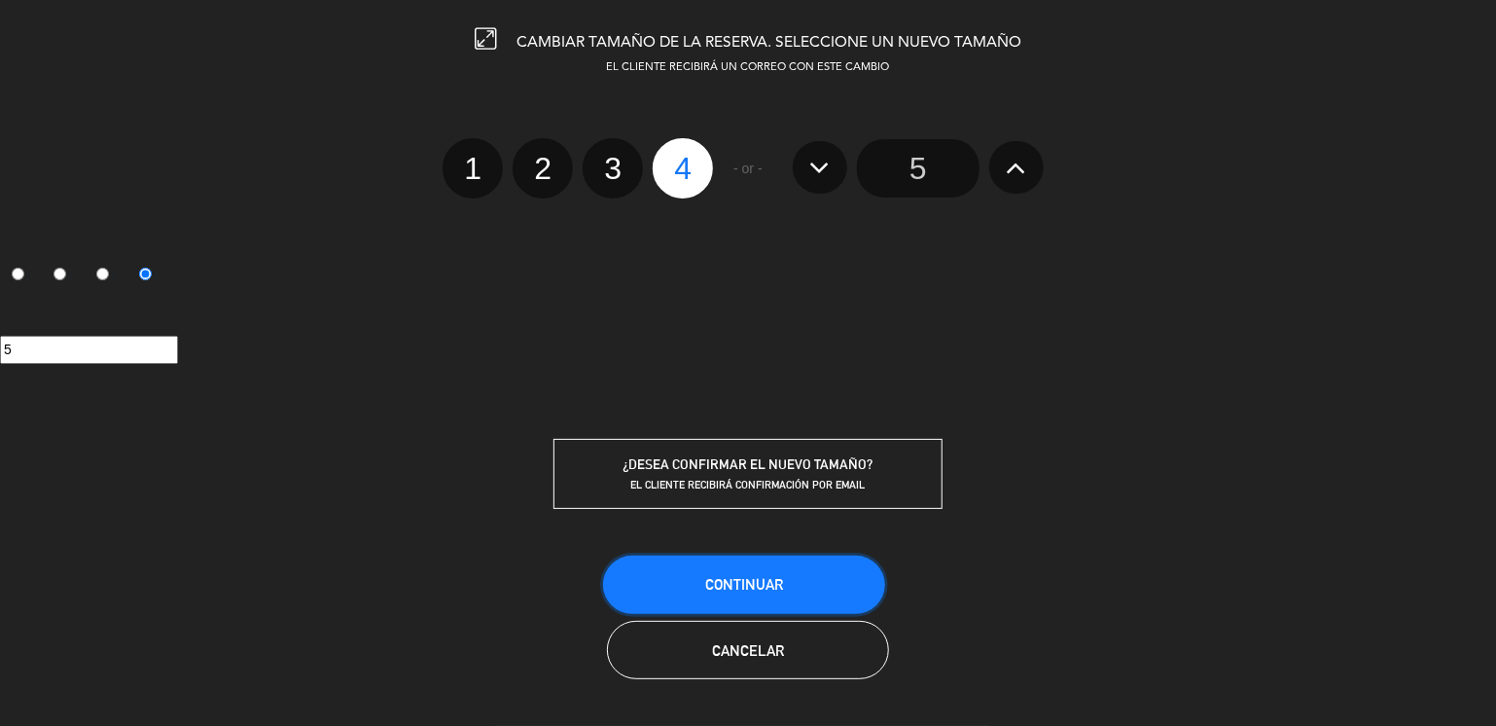
click at [693, 582] on button "Continuar" at bounding box center [744, 584] width 282 height 58
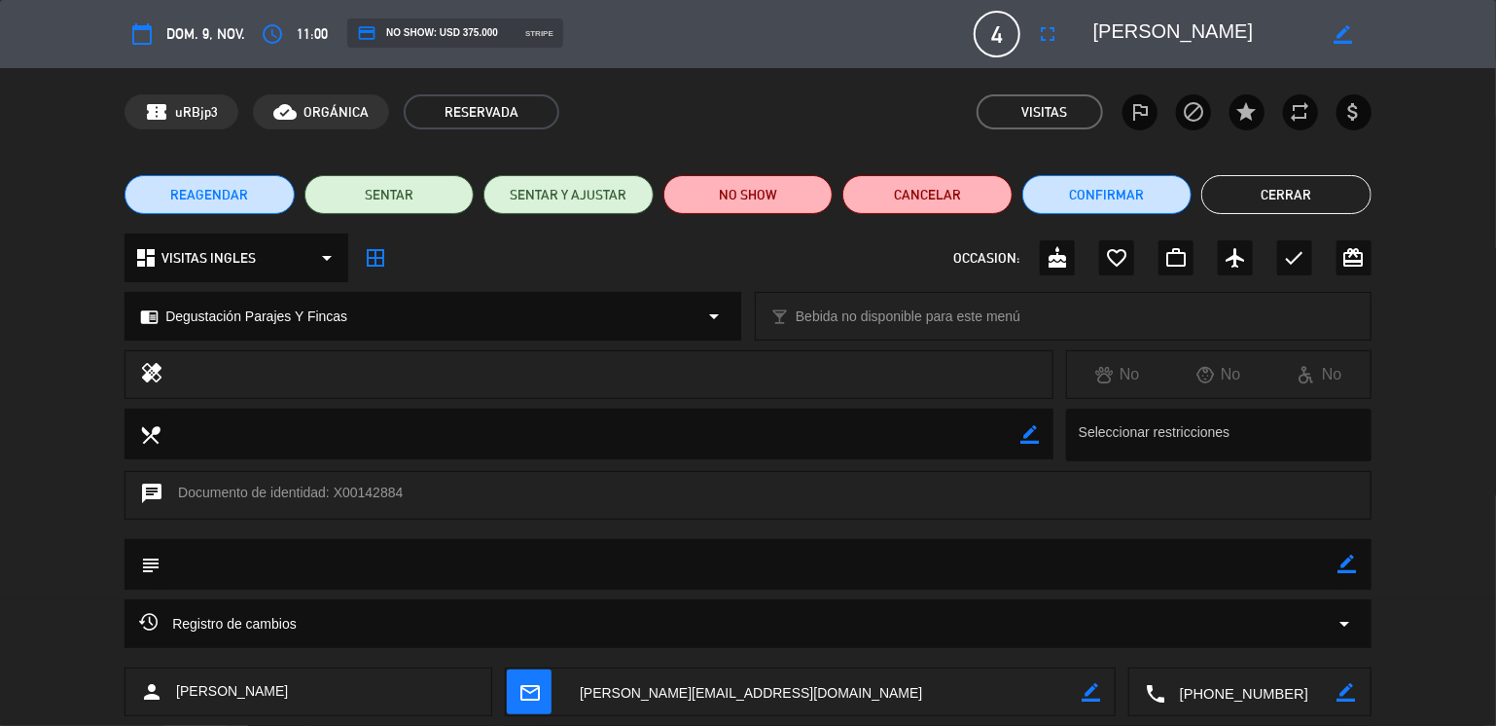
click at [1262, 192] on button "Cerrar" at bounding box center [1286, 194] width 170 height 39
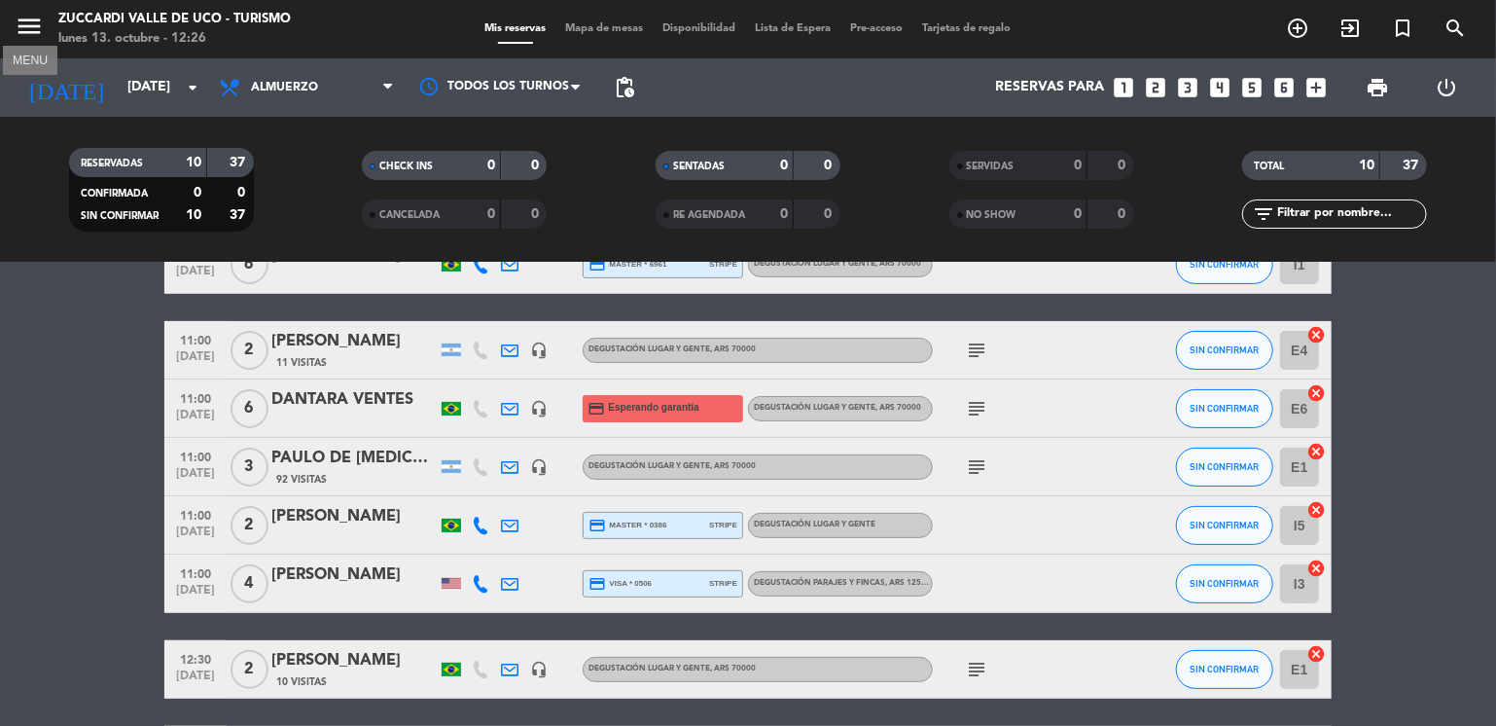
click at [31, 34] on icon "menu" at bounding box center [29, 26] width 29 height 29
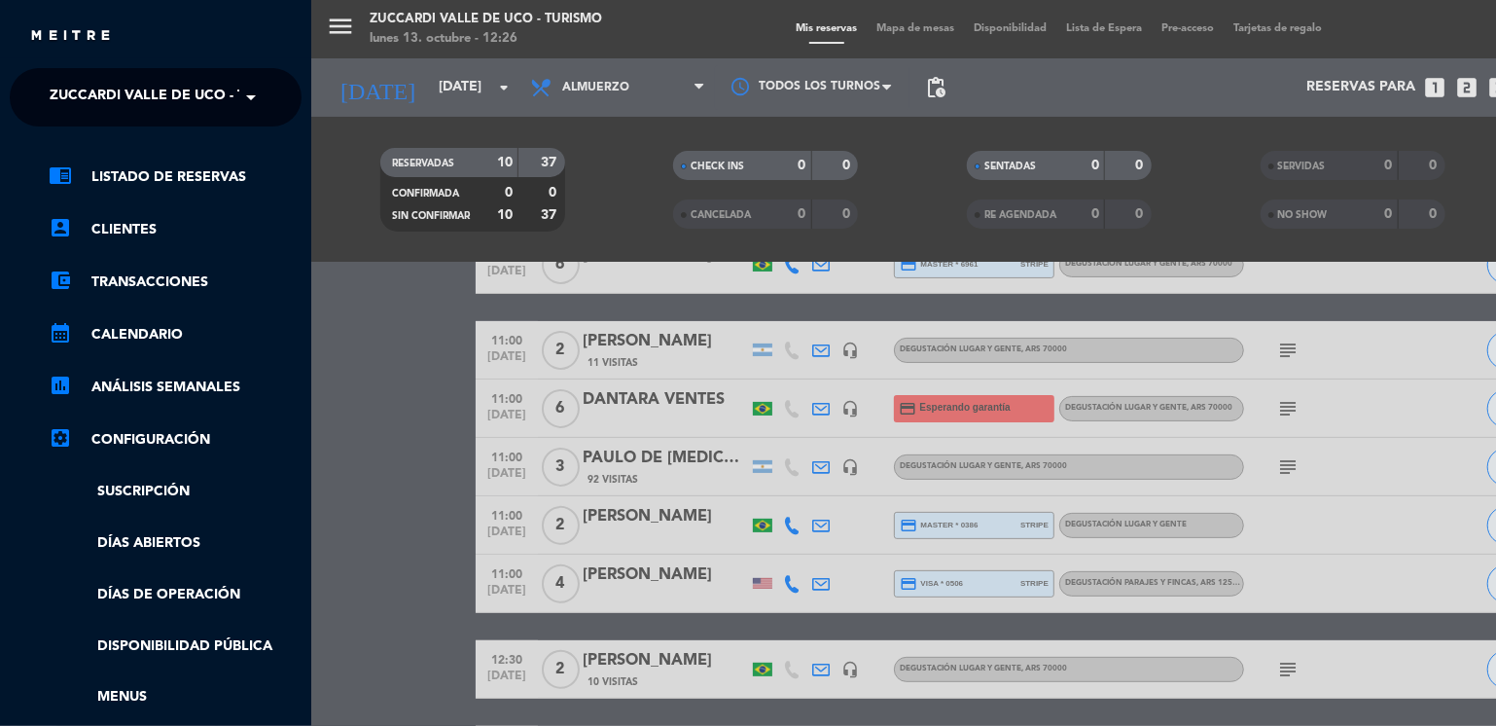
click at [144, 98] on span "Zuccardi Valle de Uco - Turismo" at bounding box center [175, 97] width 250 height 41
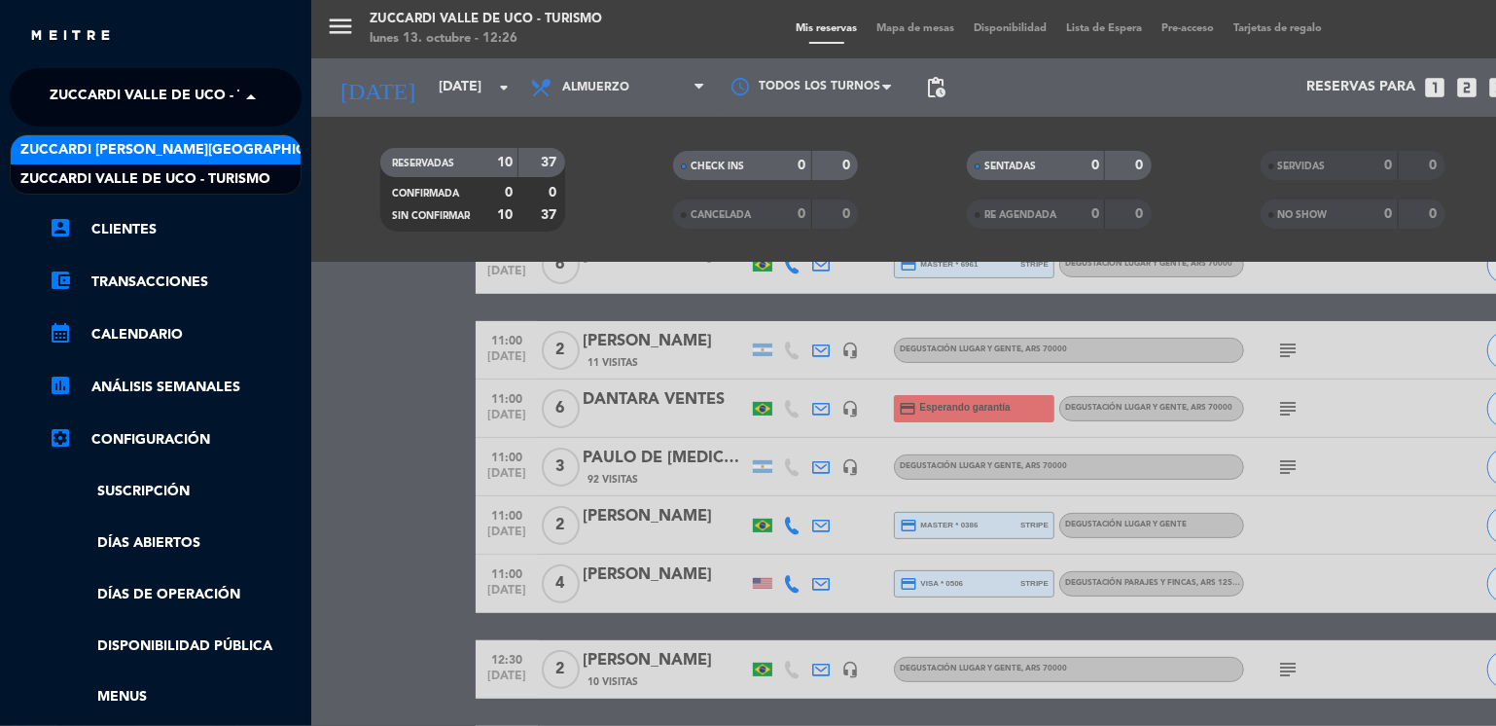
click at [234, 145] on span "Zuccardi [PERSON_NAME][GEOGRAPHIC_DATA] - Restaurant [GEOGRAPHIC_DATA]" at bounding box center [310, 150] width 580 height 22
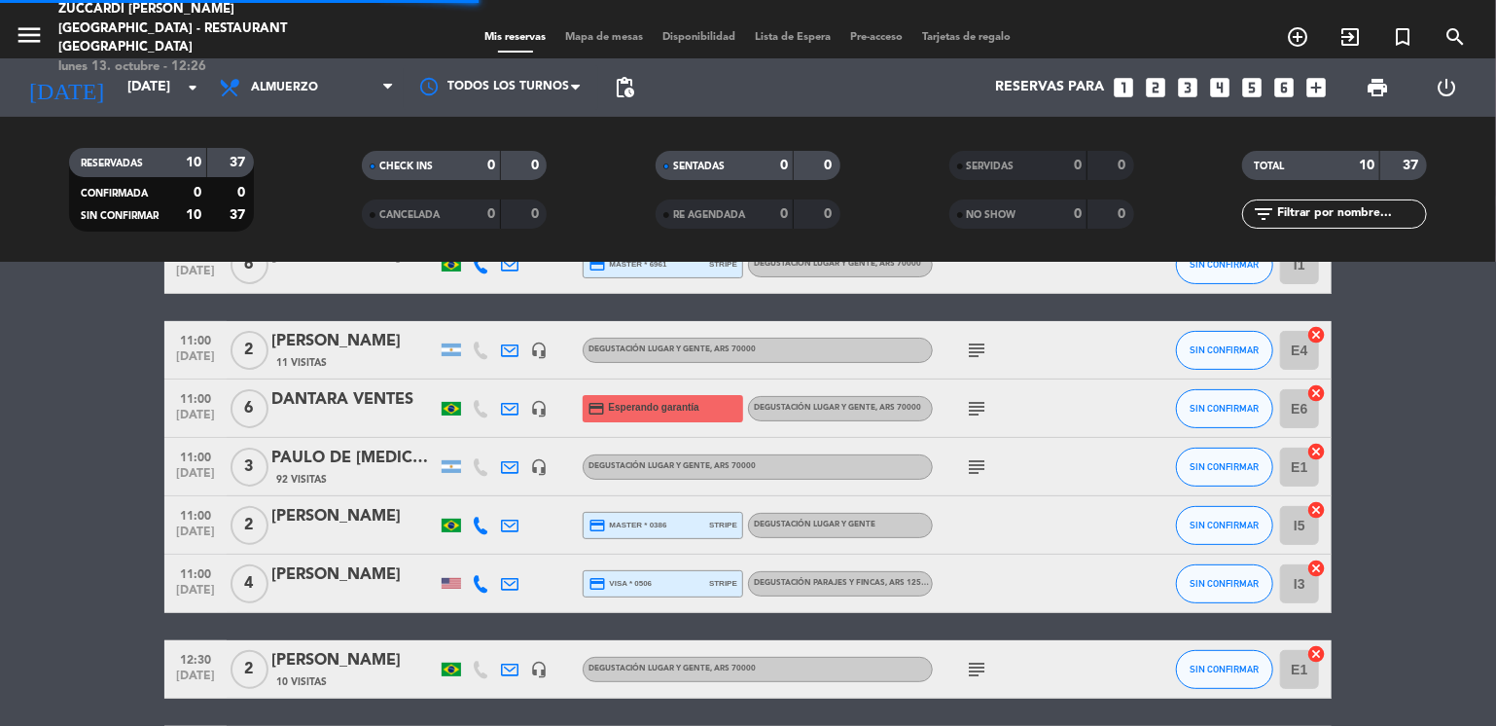
scroll to position [217, 0]
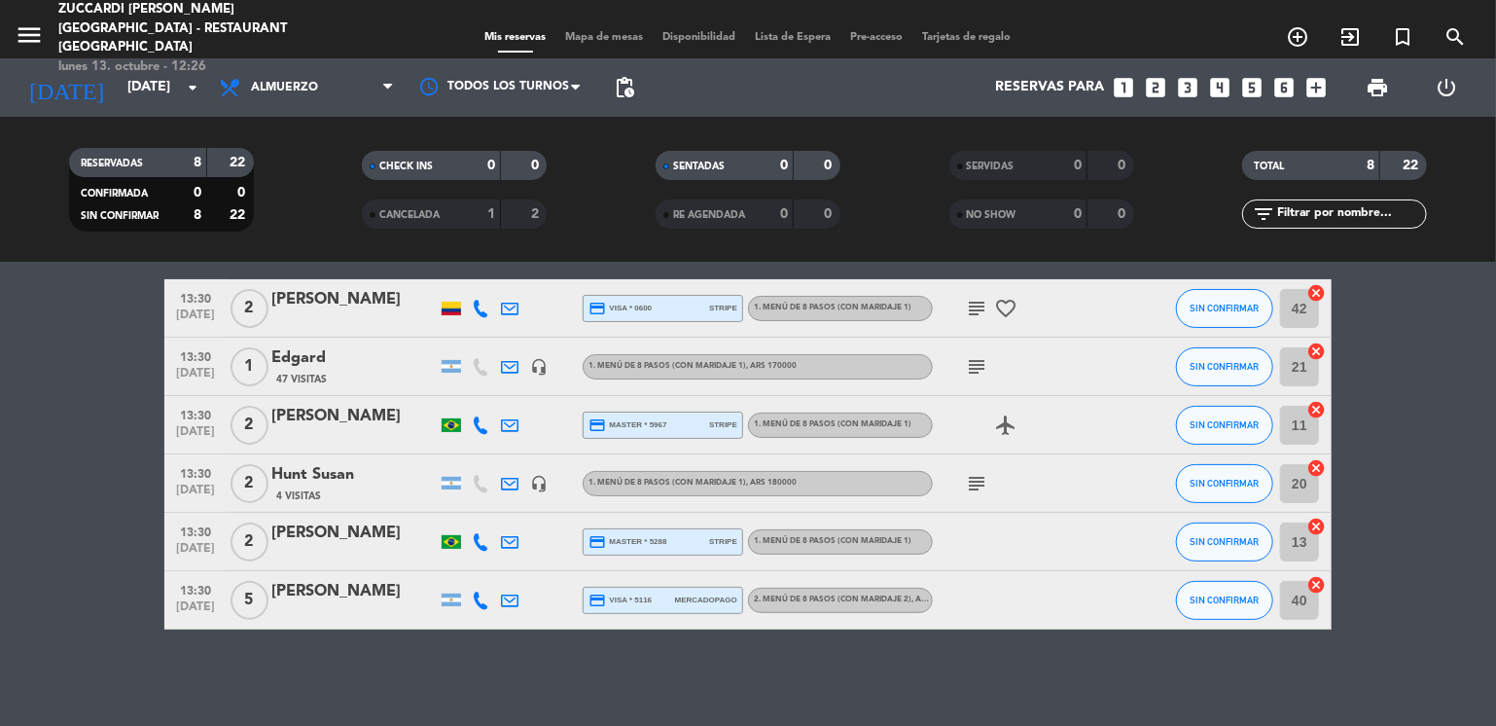
click at [112, 451] on bookings-row "12:30 [DATE] 5 [PERSON_NAME] credit_card visa * 6198 stripe 1. MENÚ DE 8 PASOS …" at bounding box center [748, 382] width 1496 height 494
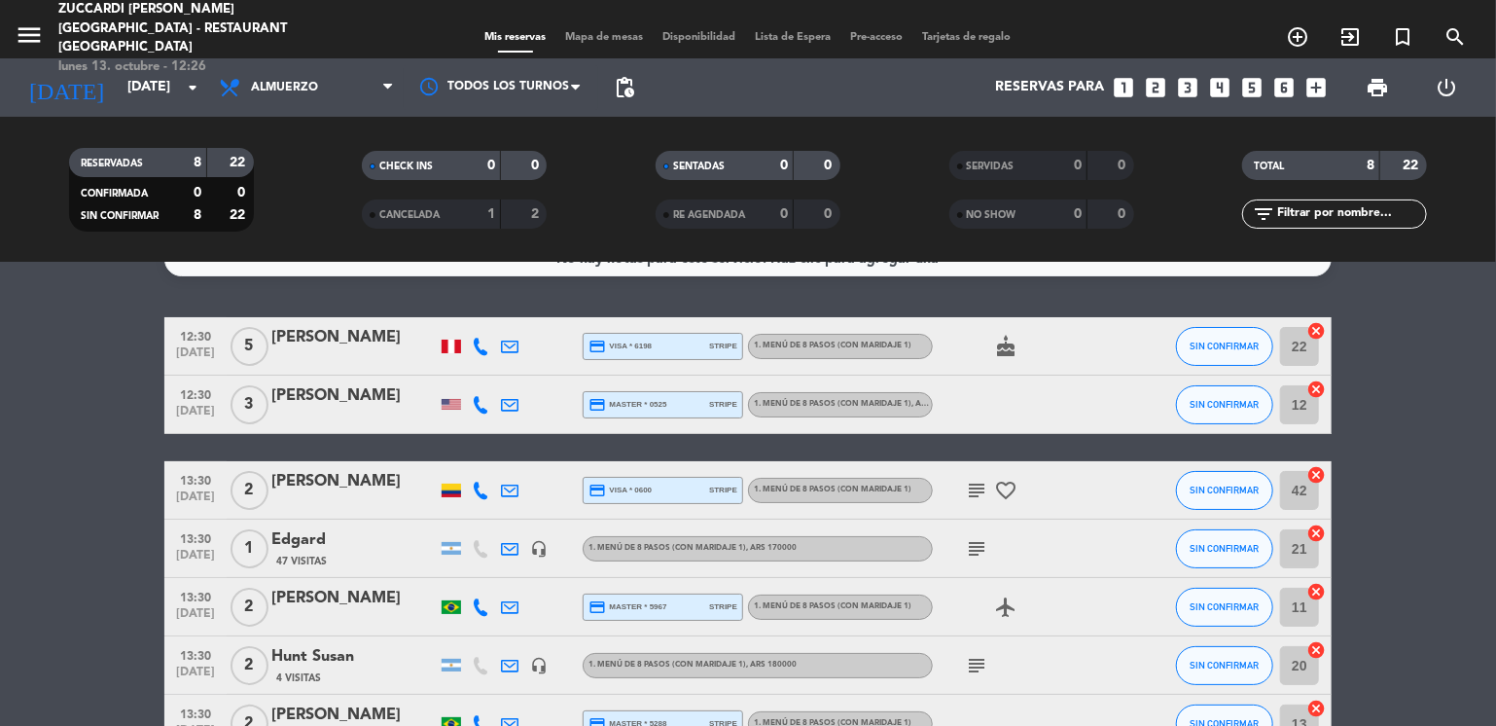
scroll to position [0, 0]
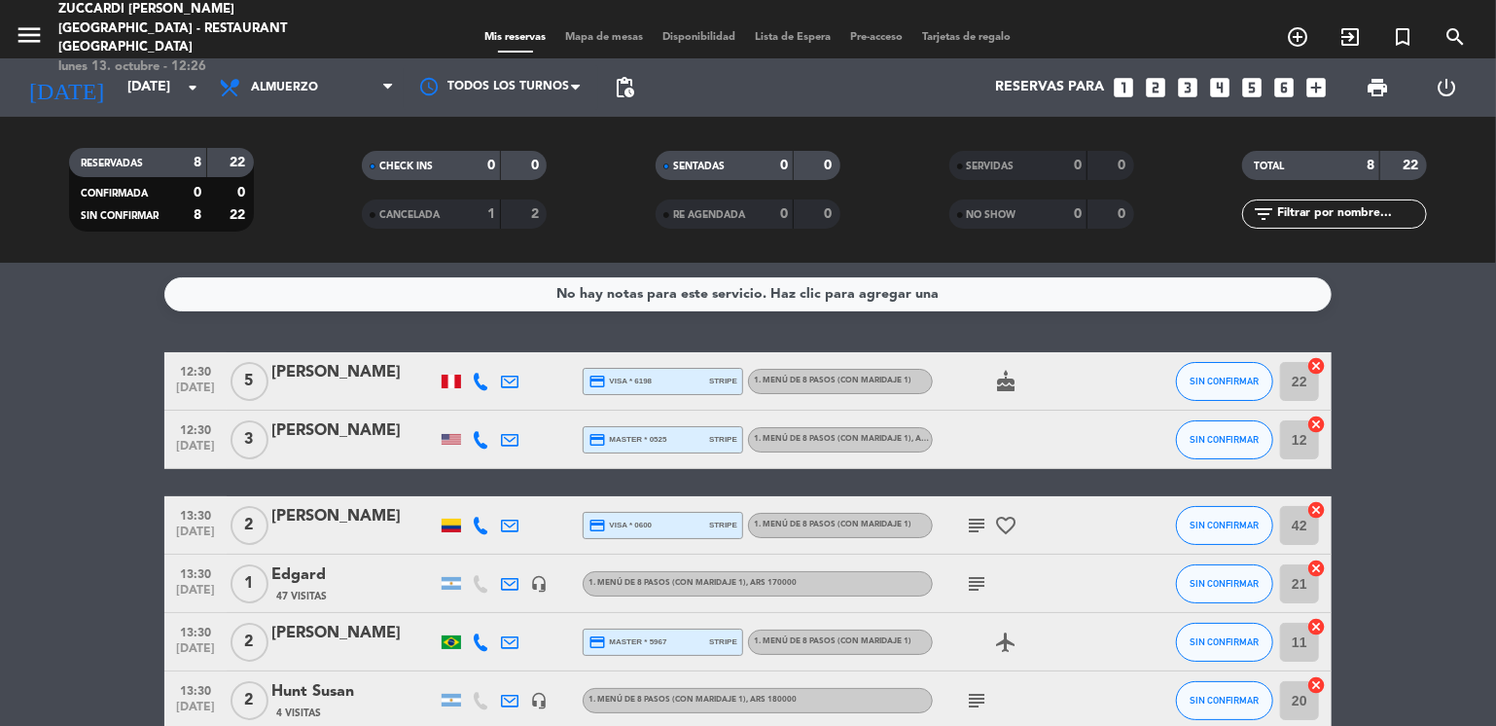
click at [371, 429] on div "[PERSON_NAME]" at bounding box center [353, 430] width 165 height 25
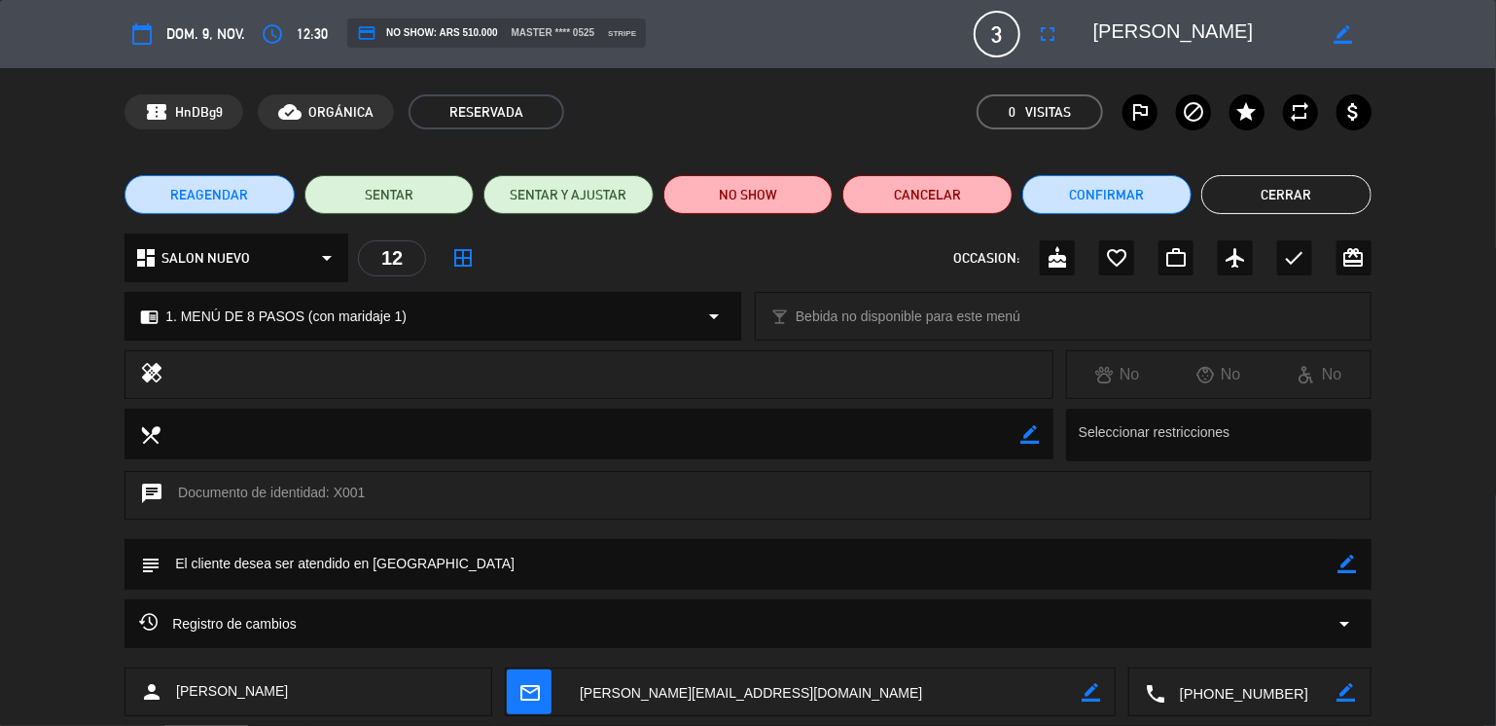
click at [371, 429] on textarea at bounding box center [591, 434] width 860 height 50
click at [1230, 190] on button "Cerrar" at bounding box center [1286, 194] width 170 height 39
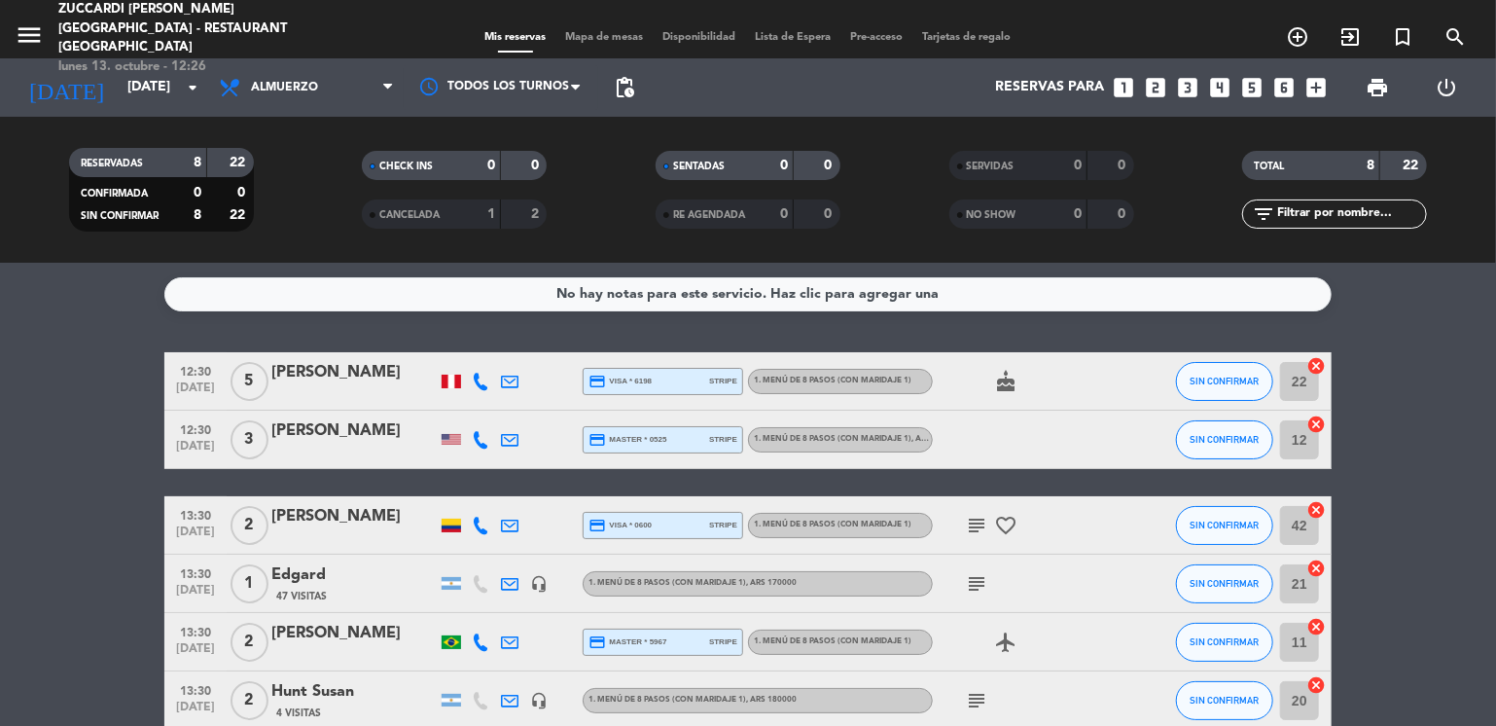
click at [300, 435] on div "[PERSON_NAME]" at bounding box center [353, 430] width 165 height 25
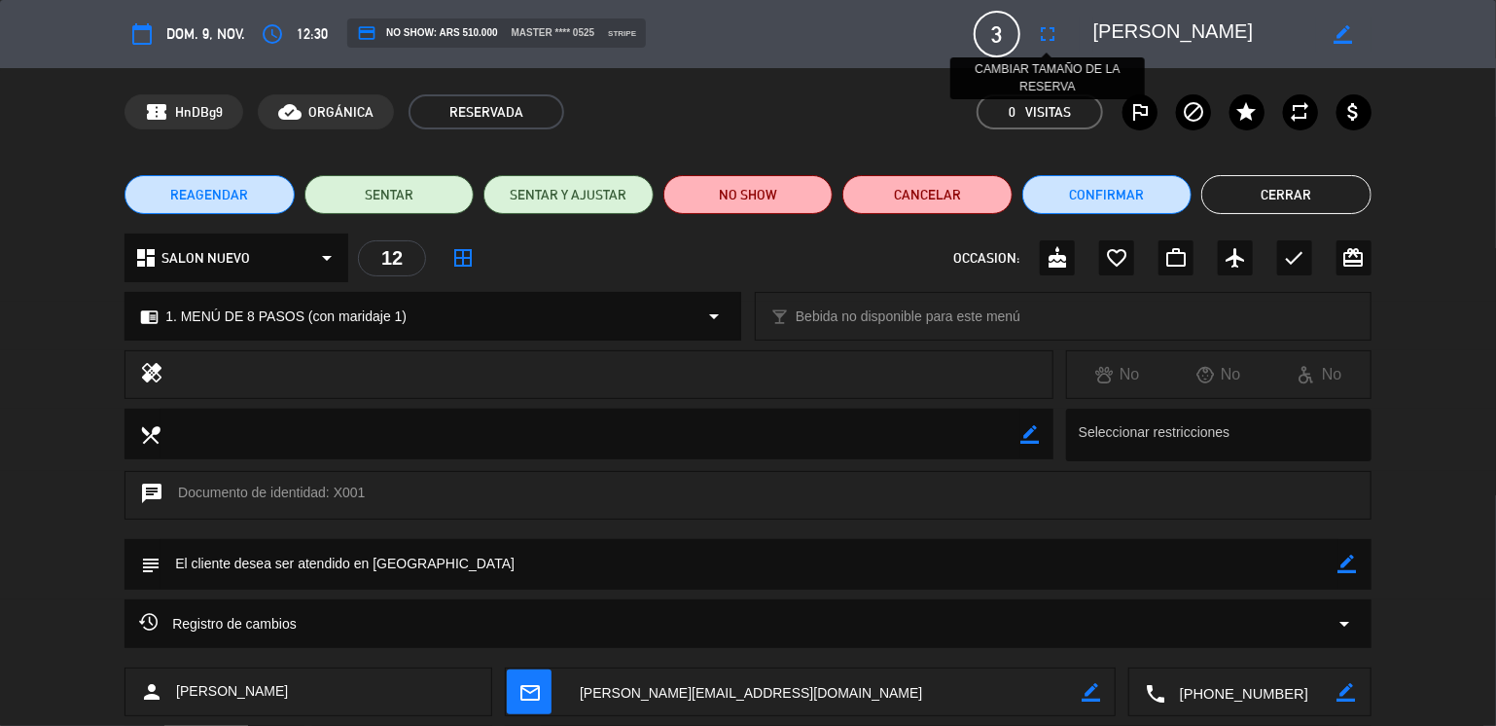
click at [1039, 36] on icon "fullscreen" at bounding box center [1047, 33] width 23 height 23
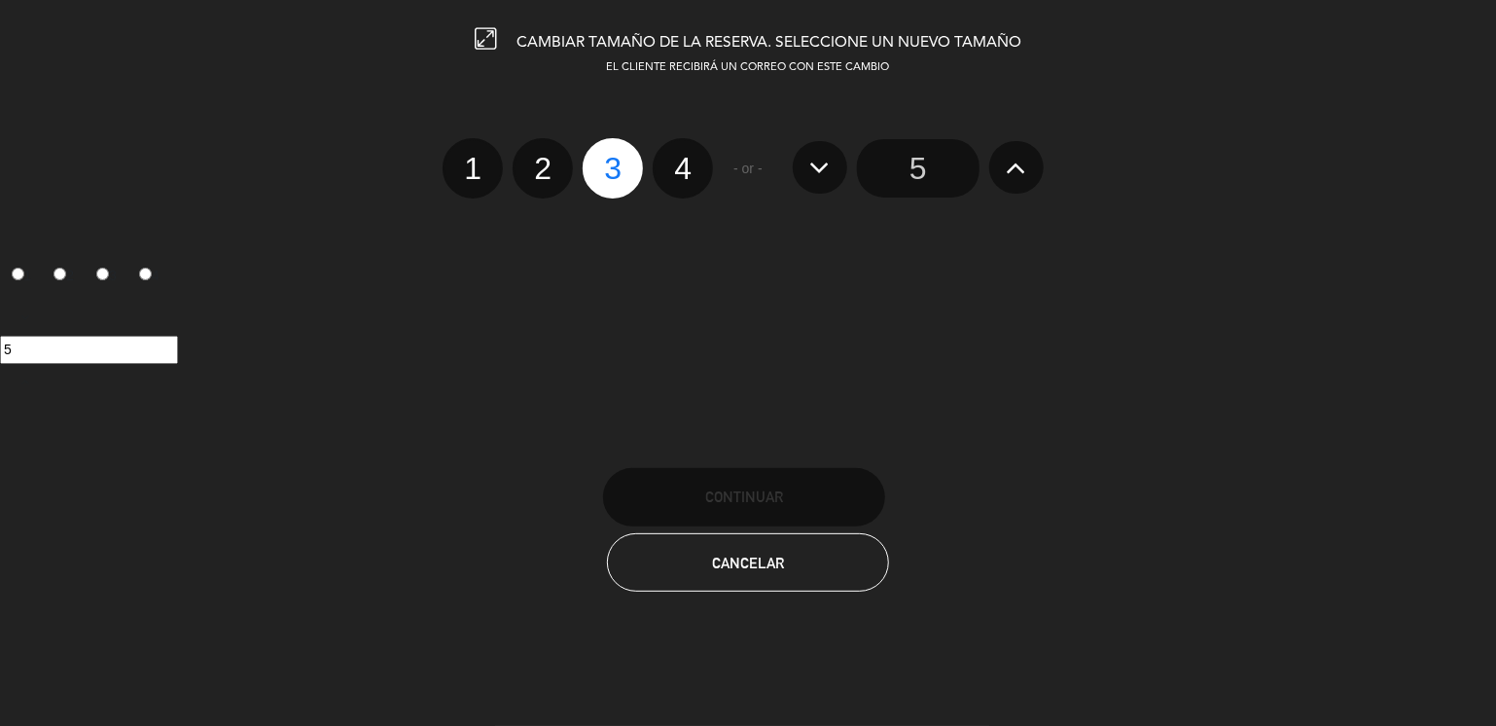
click at [687, 184] on label "4" at bounding box center [683, 168] width 60 height 60
click at [687, 158] on input "4" at bounding box center [680, 151] width 13 height 13
radio input "true"
radio input "false"
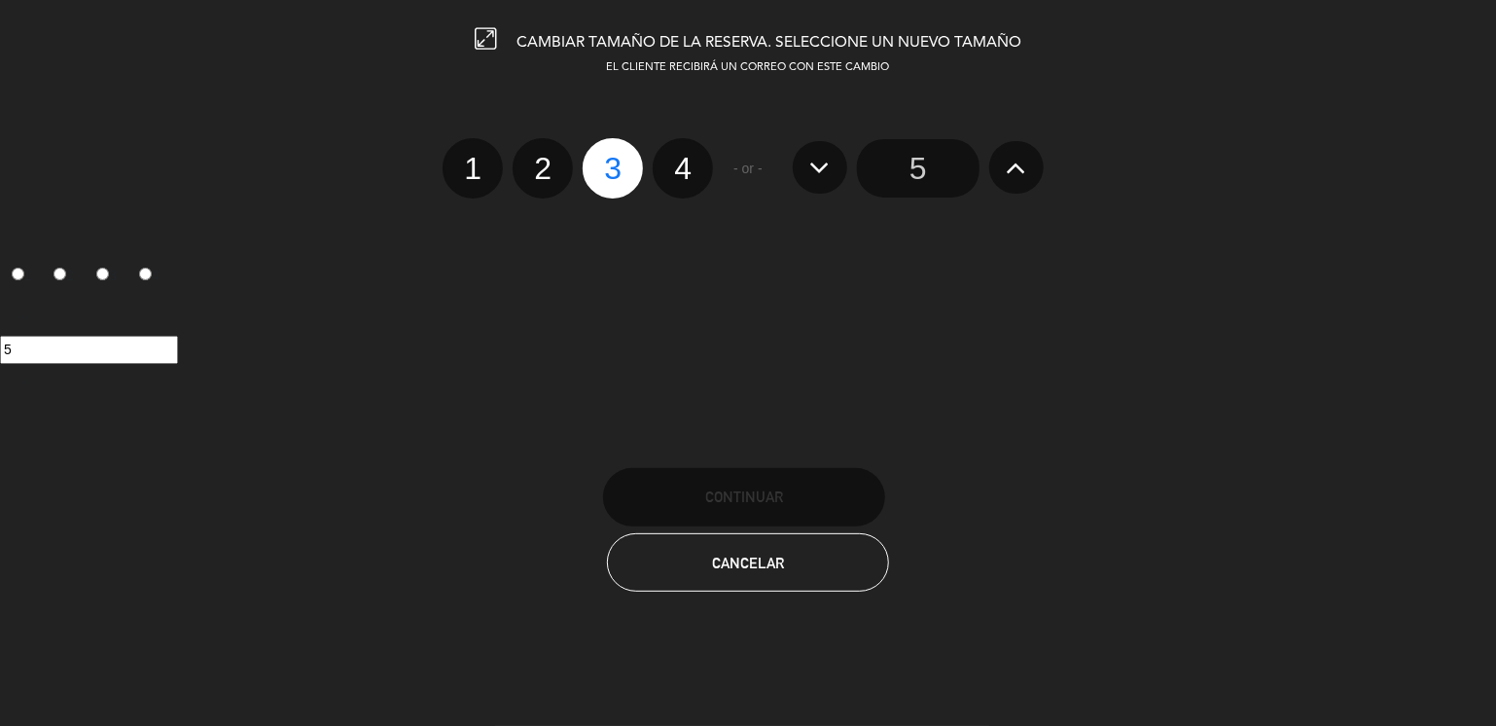
radio input "false"
radio input "true"
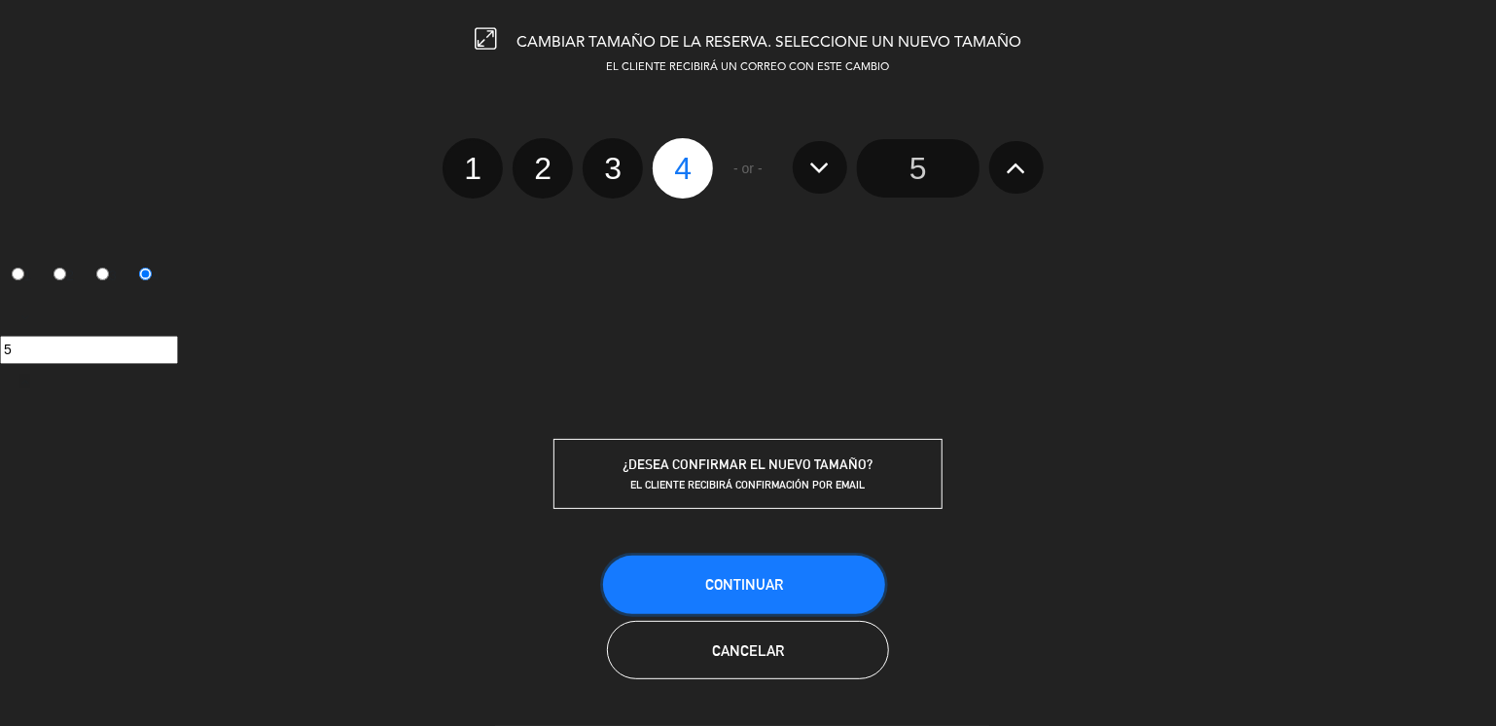
click at [728, 576] on span "Continuar" at bounding box center [744, 584] width 78 height 17
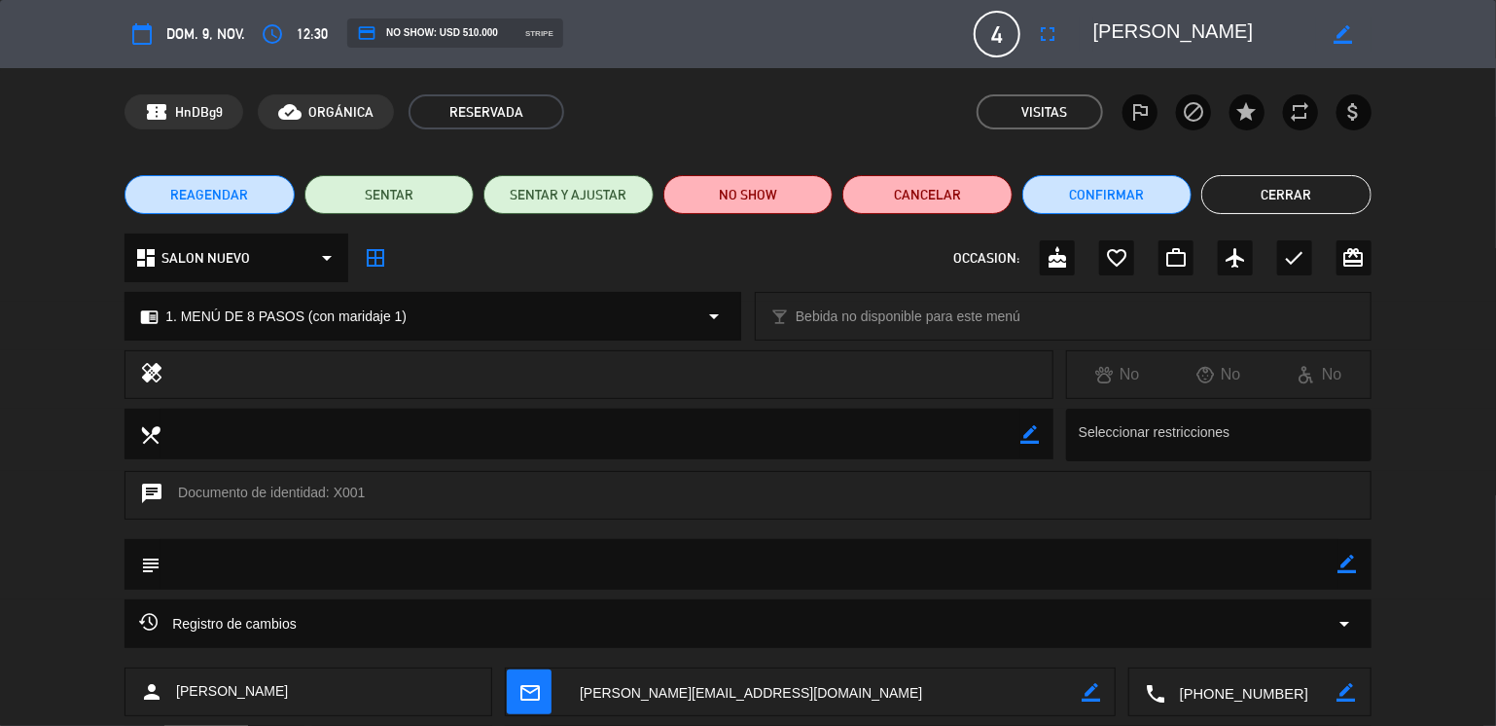
click at [1284, 188] on button "Cerrar" at bounding box center [1286, 194] width 170 height 39
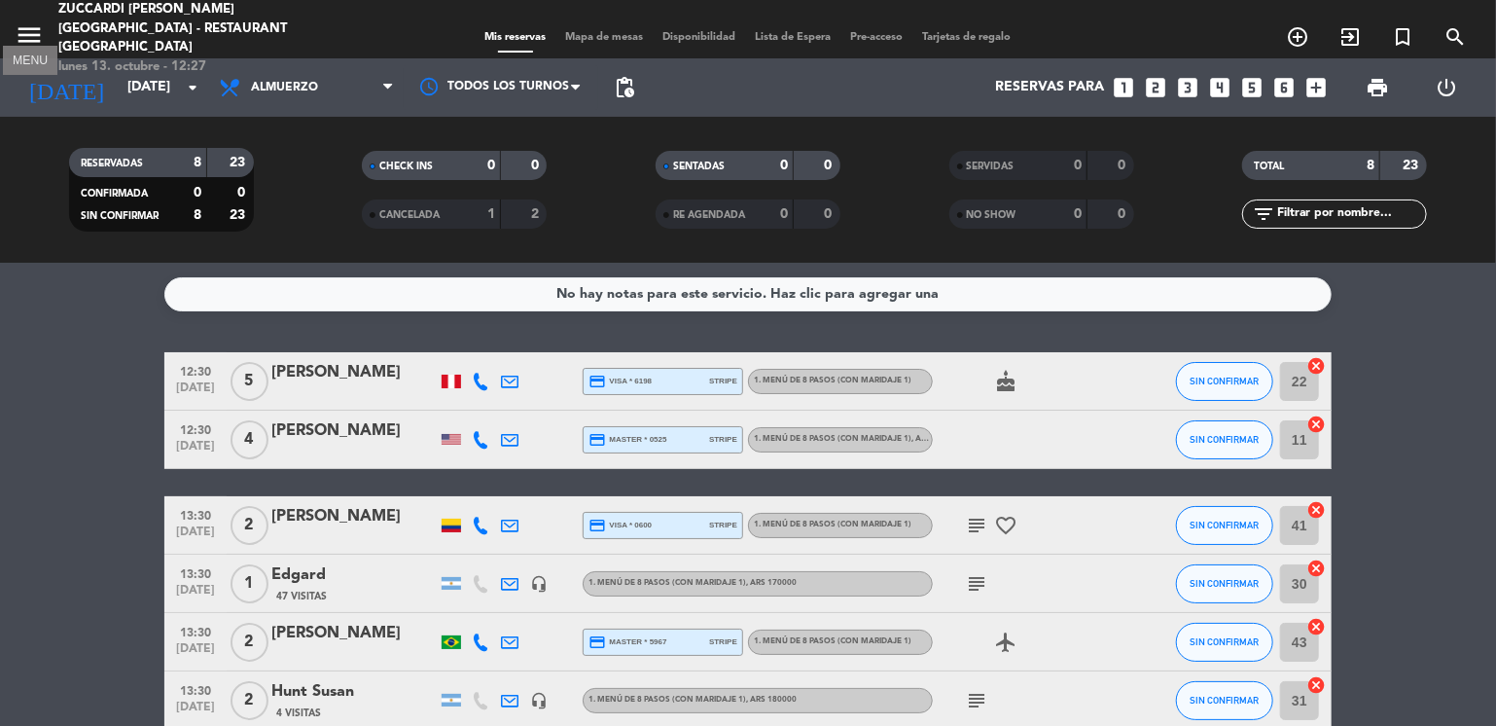
click at [16, 22] on icon "menu" at bounding box center [29, 34] width 29 height 29
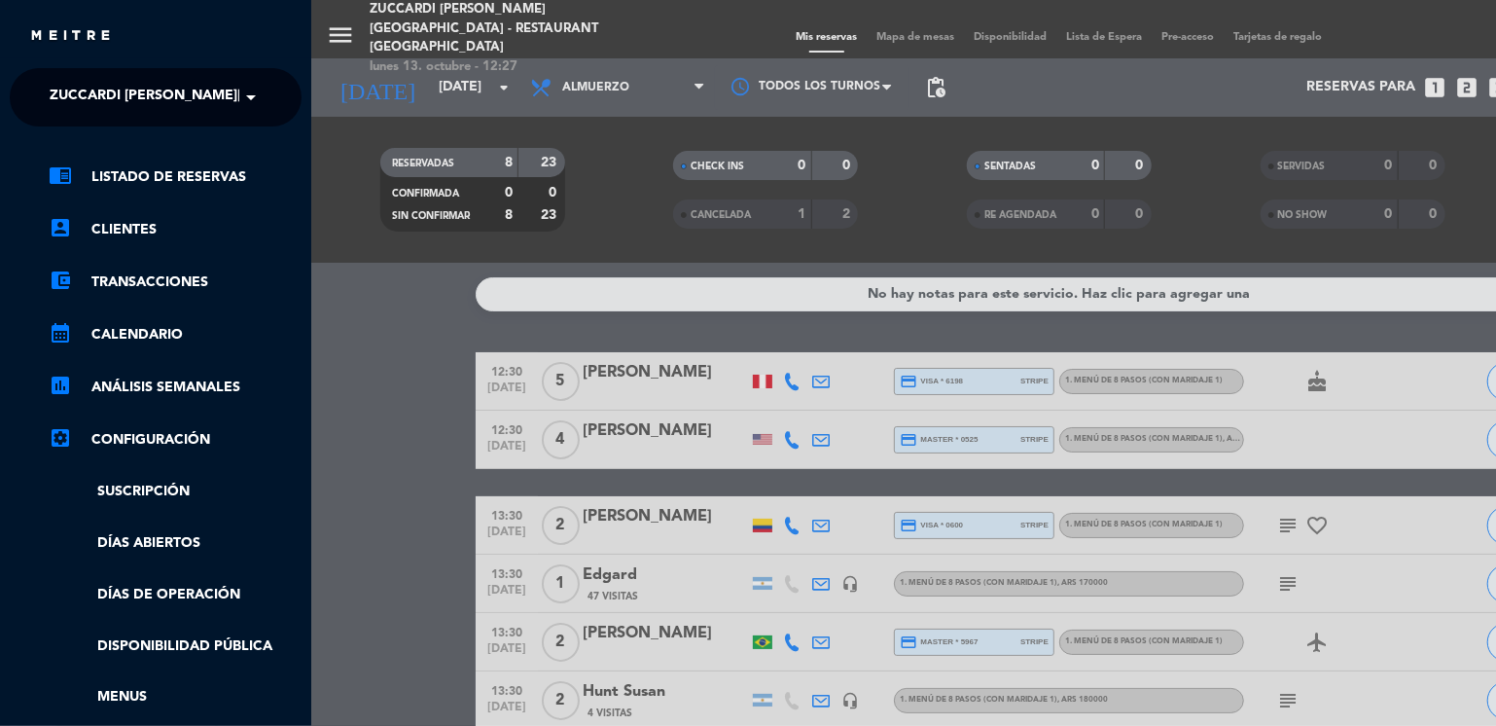
click at [147, 110] on span "Zuccardi [PERSON_NAME][GEOGRAPHIC_DATA] - Restaurant [GEOGRAPHIC_DATA]" at bounding box center [340, 97] width 580 height 41
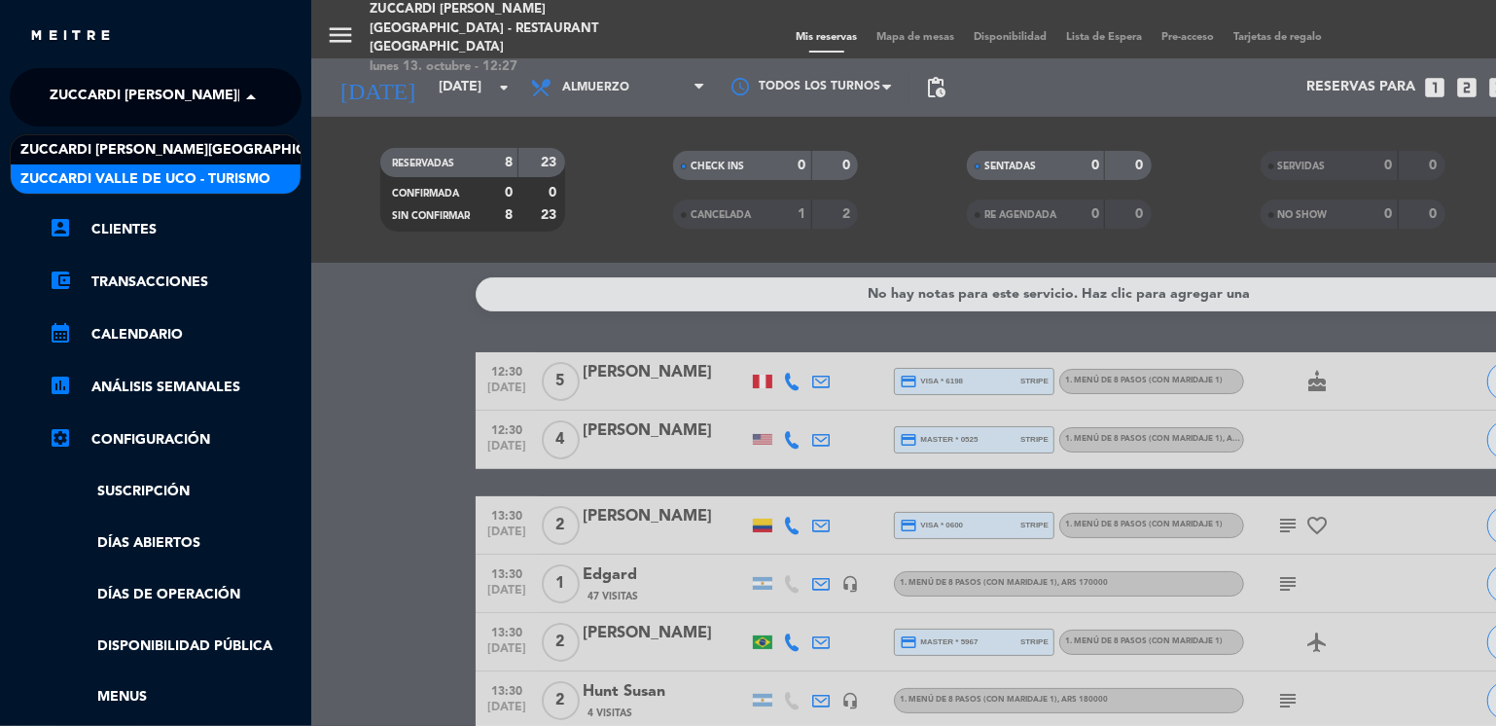
click at [230, 175] on span "Zuccardi Valle de Uco - Turismo" at bounding box center [145, 179] width 250 height 22
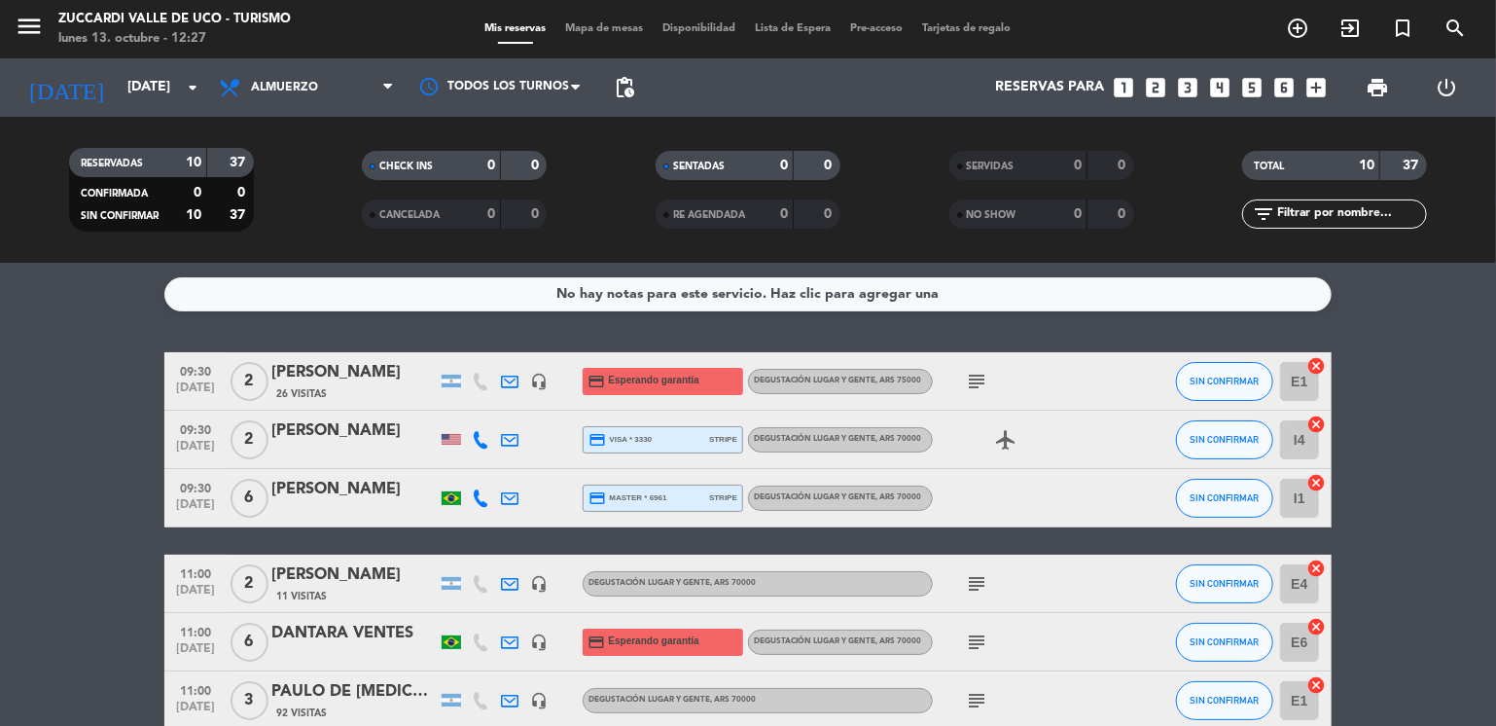
click at [57, 534] on bookings-row "09:30 [DATE] 2 [PERSON_NAME] de sa 26 Visitas headset_mic credit_card Esperando…" at bounding box center [748, 684] width 1496 height 665
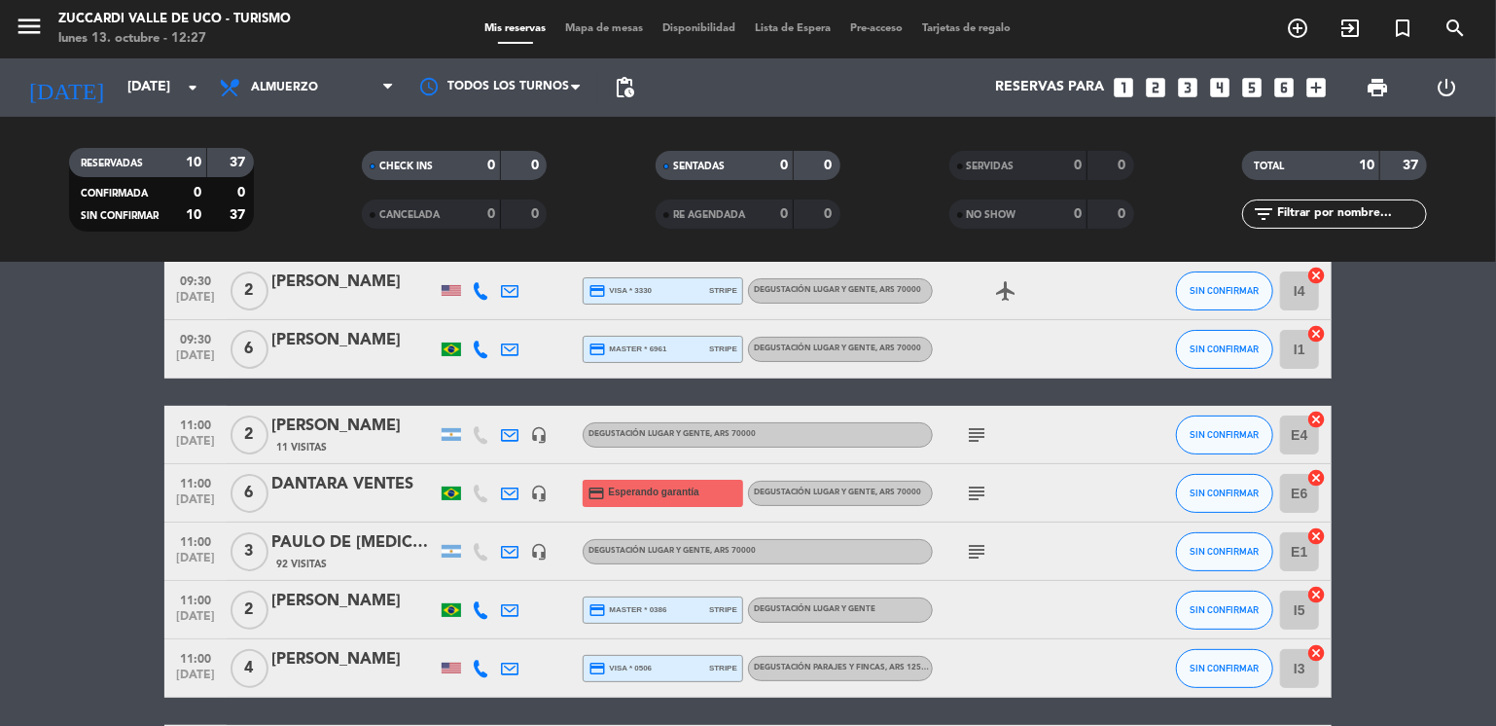
scroll to position [272, 0]
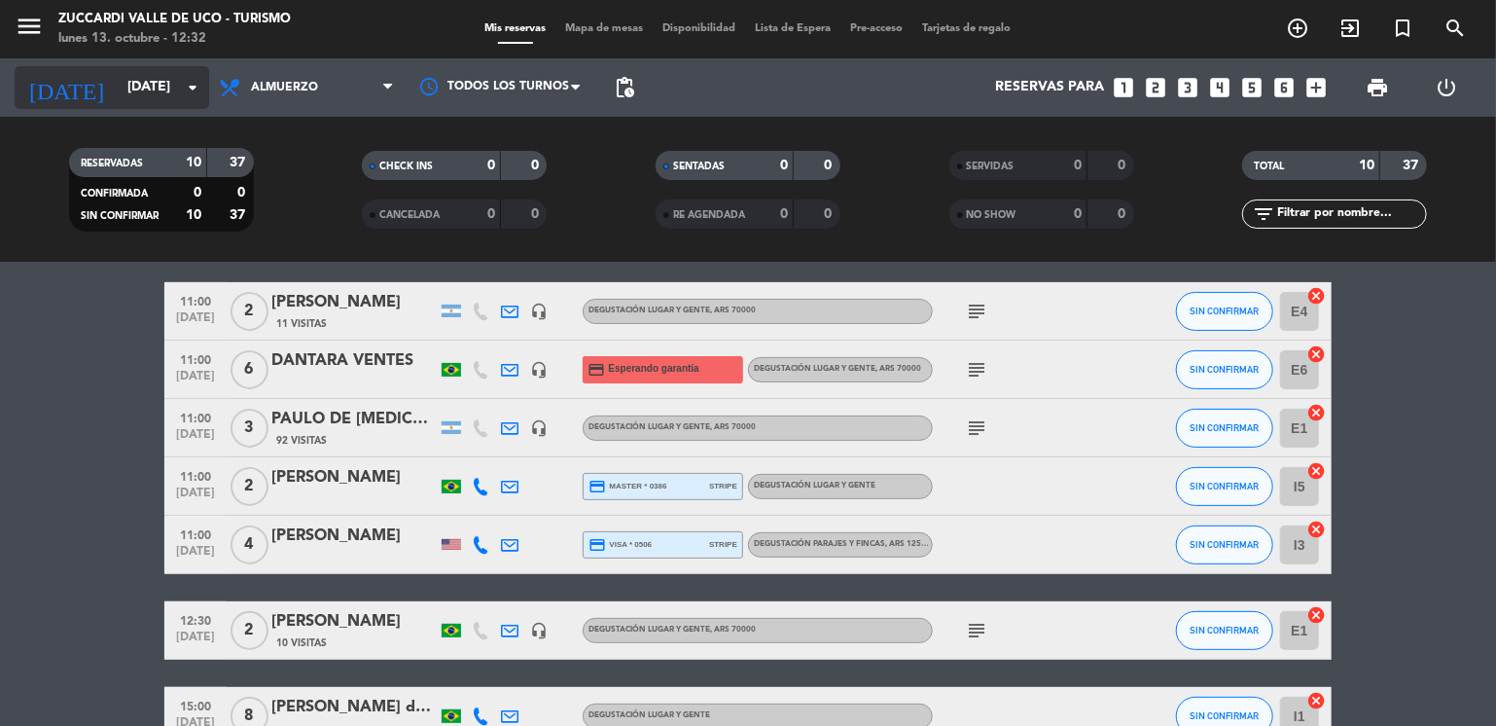
click at [118, 97] on input "[DATE]" at bounding box center [210, 87] width 185 height 35
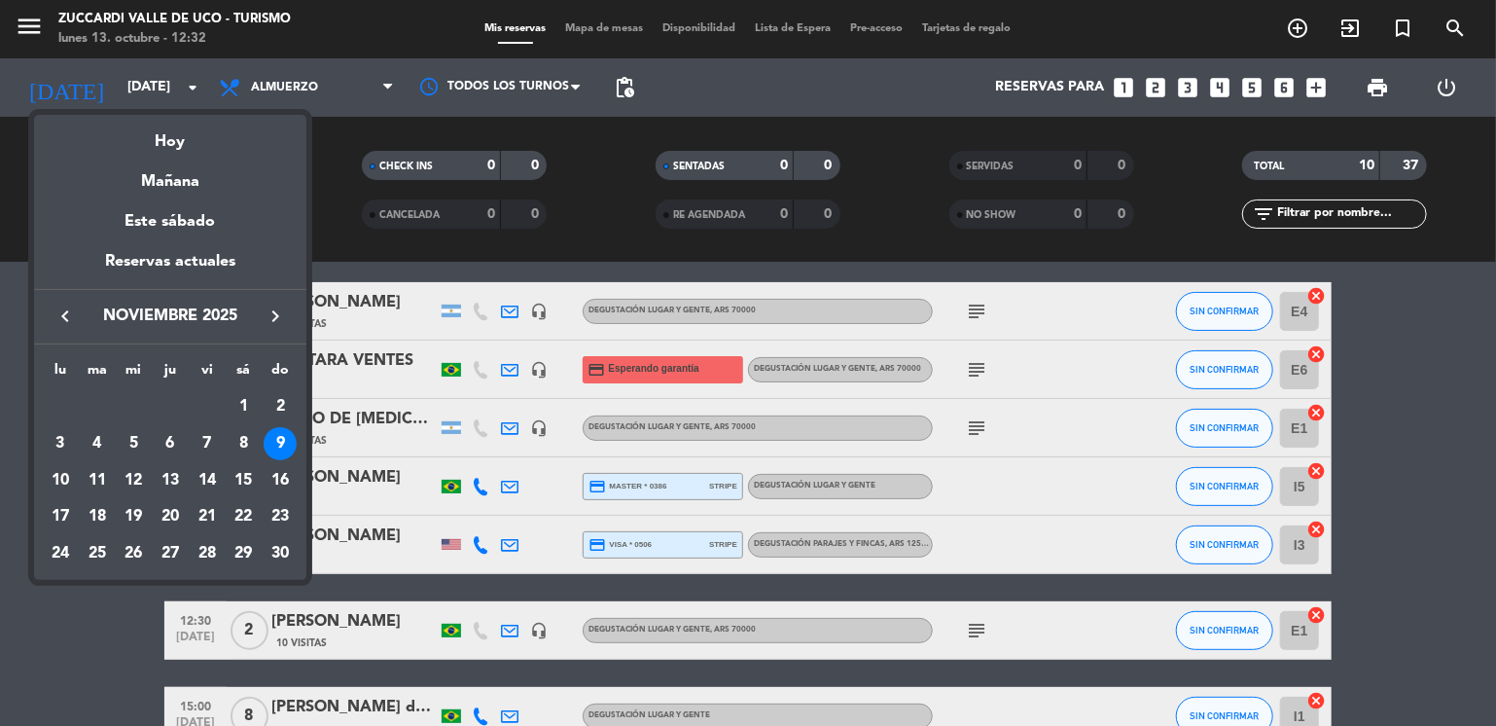
click at [64, 315] on icon "keyboard_arrow_left" at bounding box center [65, 315] width 23 height 23
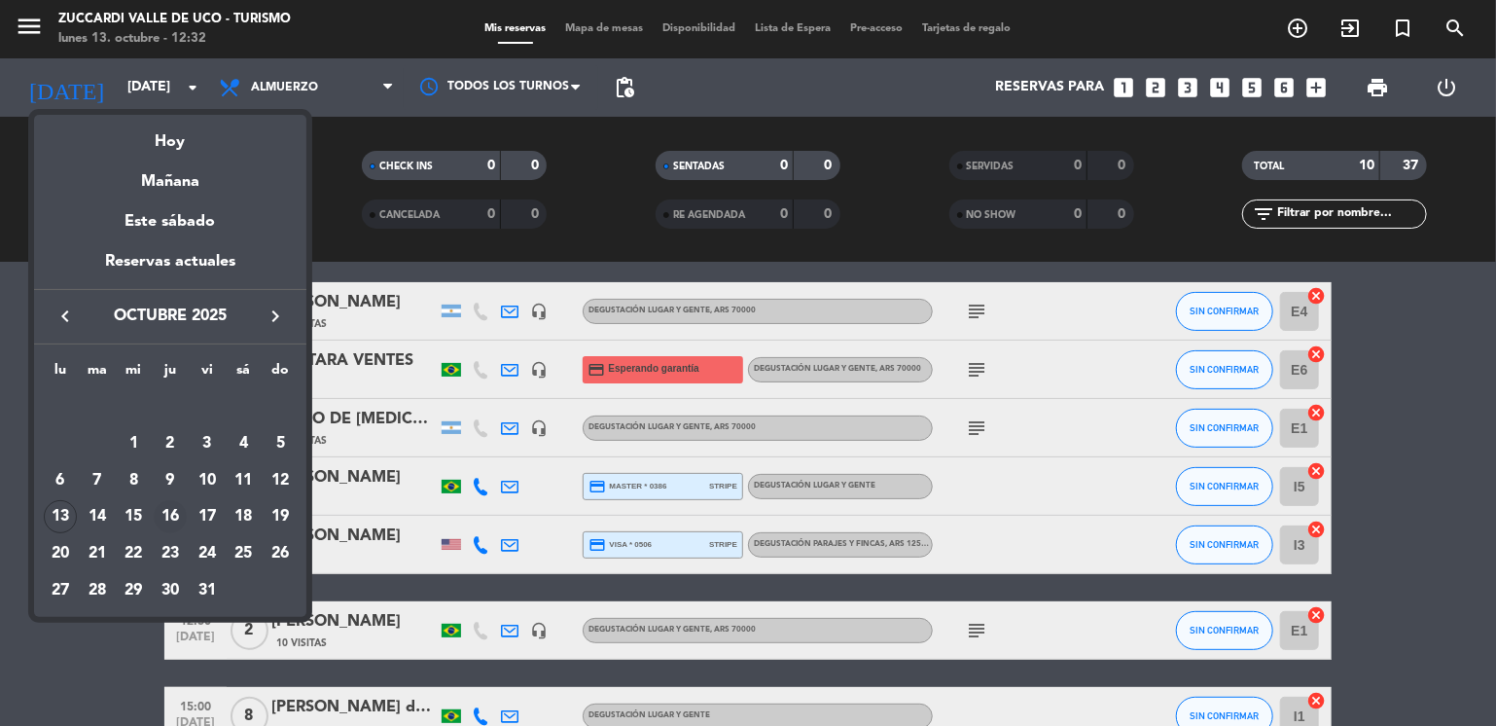
click at [166, 520] on div "16" at bounding box center [170, 516] width 33 height 33
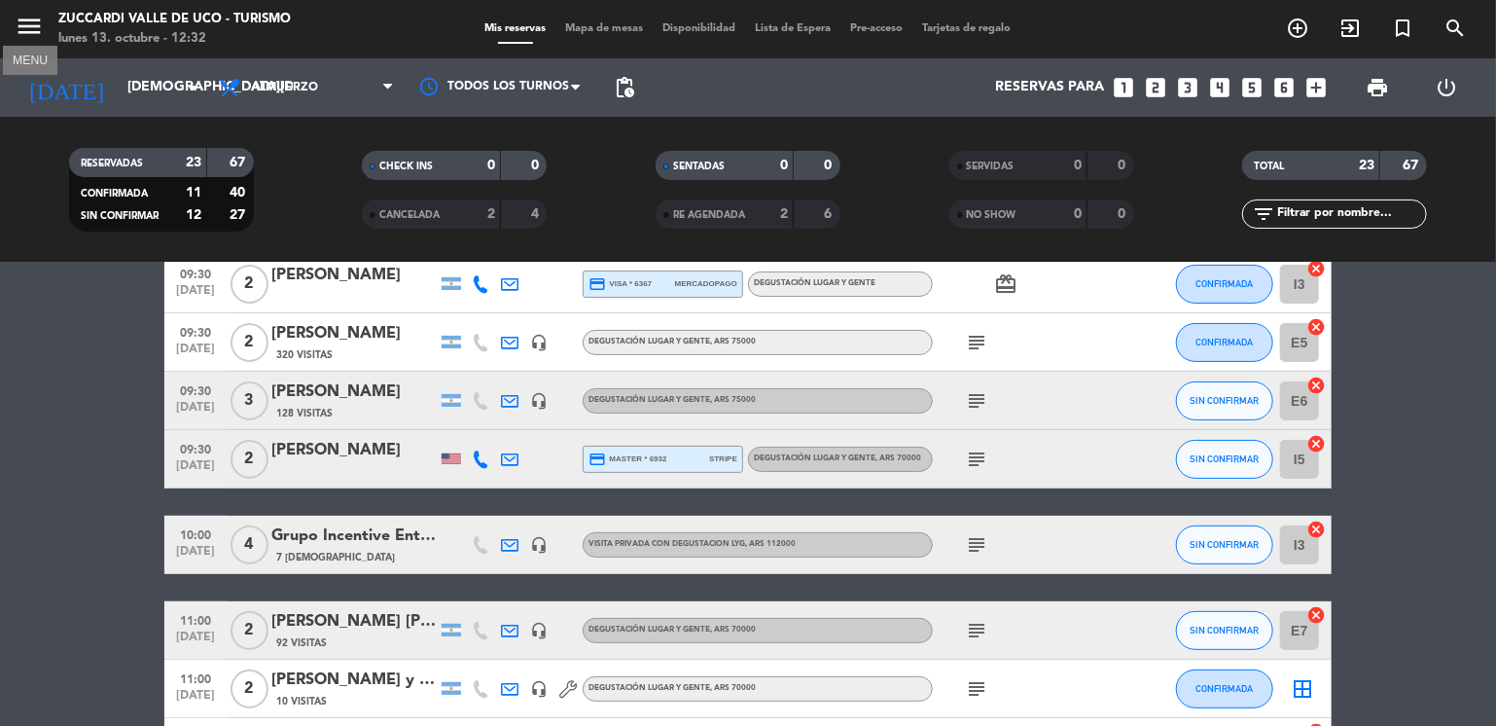
click at [24, 36] on icon "menu" at bounding box center [29, 26] width 29 height 29
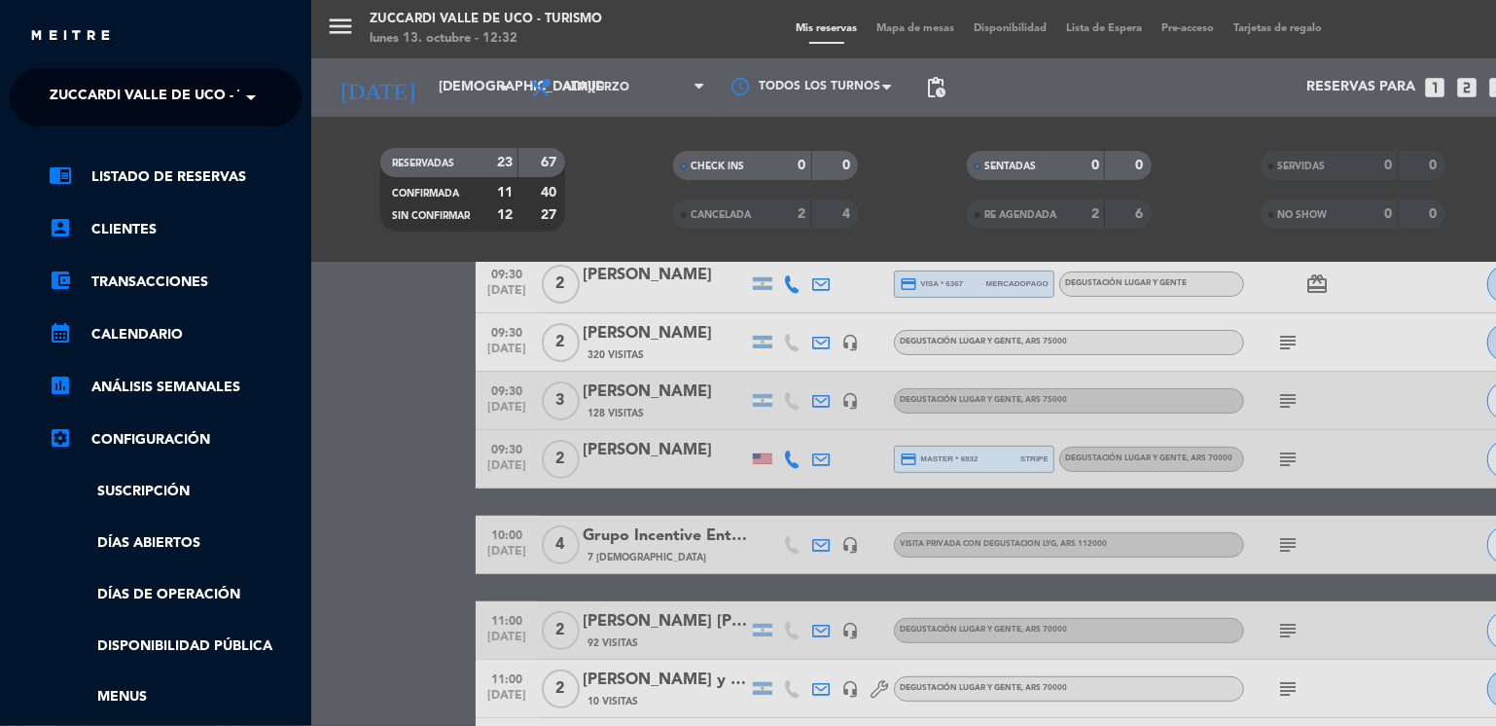
click at [105, 83] on span "Zuccardi Valle de Uco - Turismo" at bounding box center [175, 97] width 250 height 41
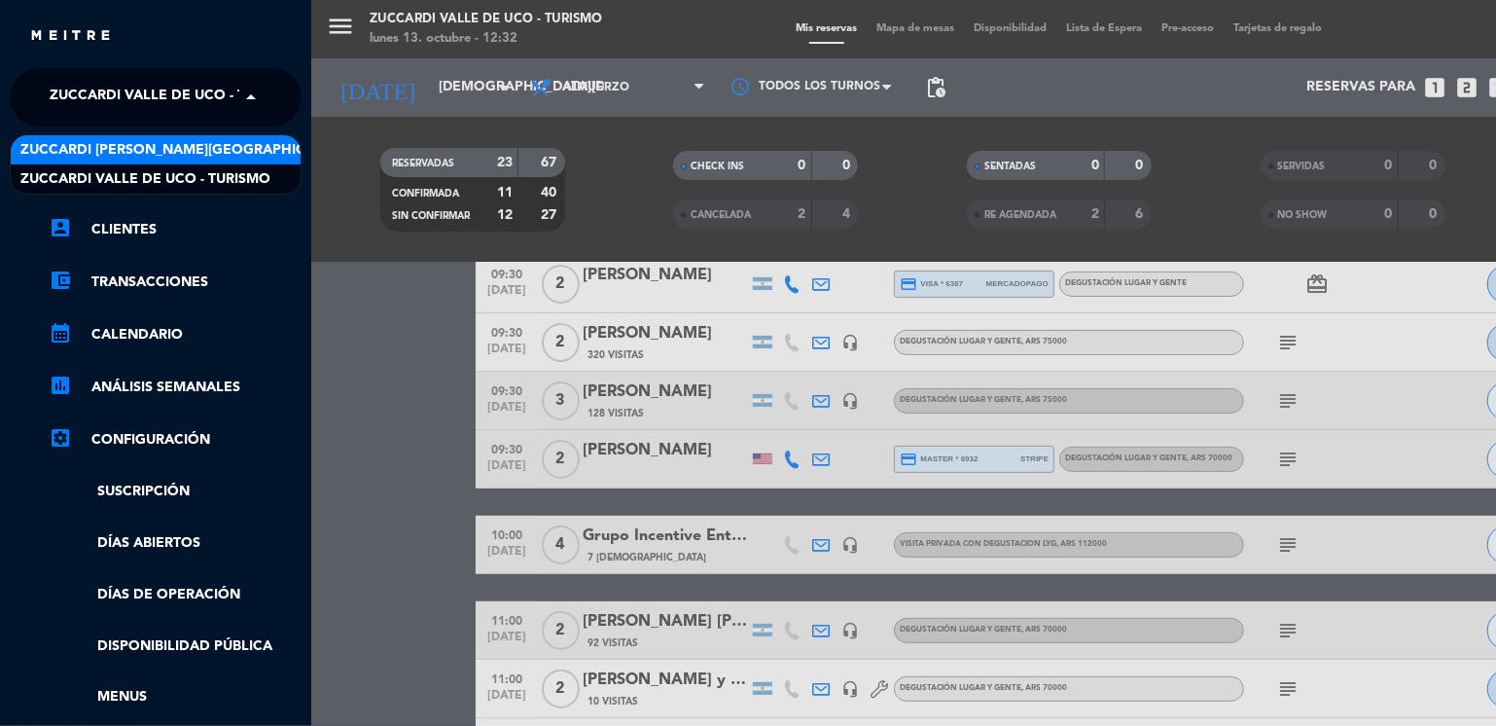
click at [178, 145] on span "Zuccardi [PERSON_NAME][GEOGRAPHIC_DATA] - Restaurant [GEOGRAPHIC_DATA]" at bounding box center [310, 150] width 580 height 22
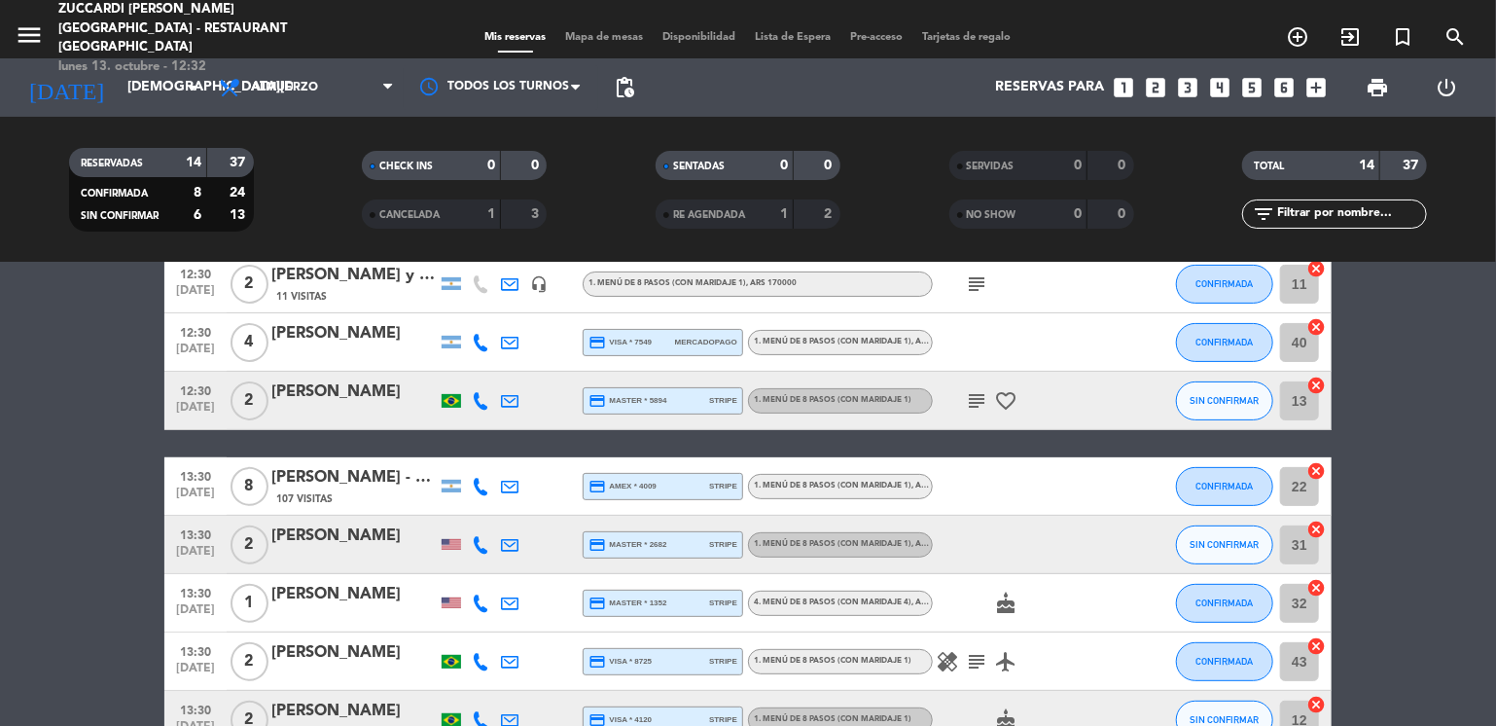
click at [74, 402] on bookings-row "12:30 [DATE] 2 [PERSON_NAME] credit_card visa * 5194 mercadopago 1. MENÚ DE 8 P…" at bounding box center [748, 502] width 1496 height 844
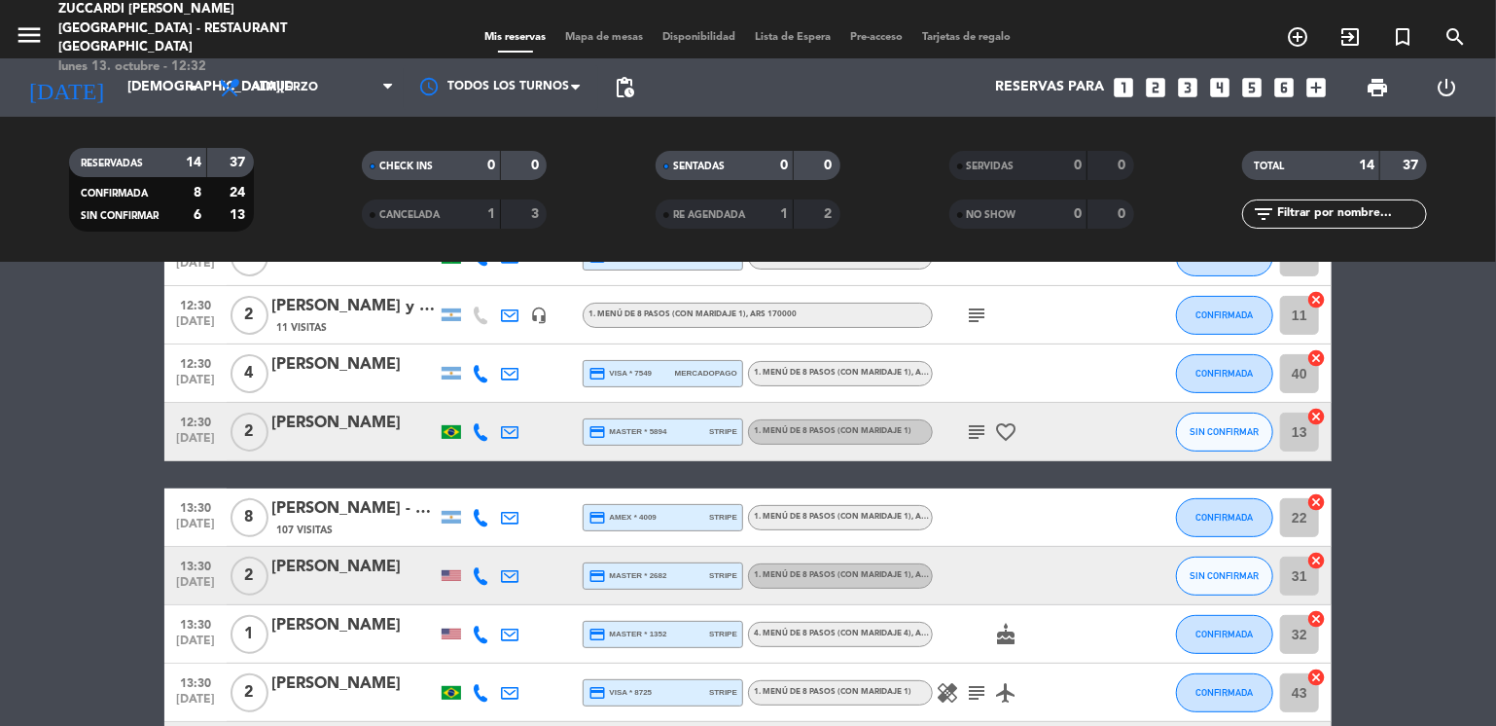
scroll to position [0, 0]
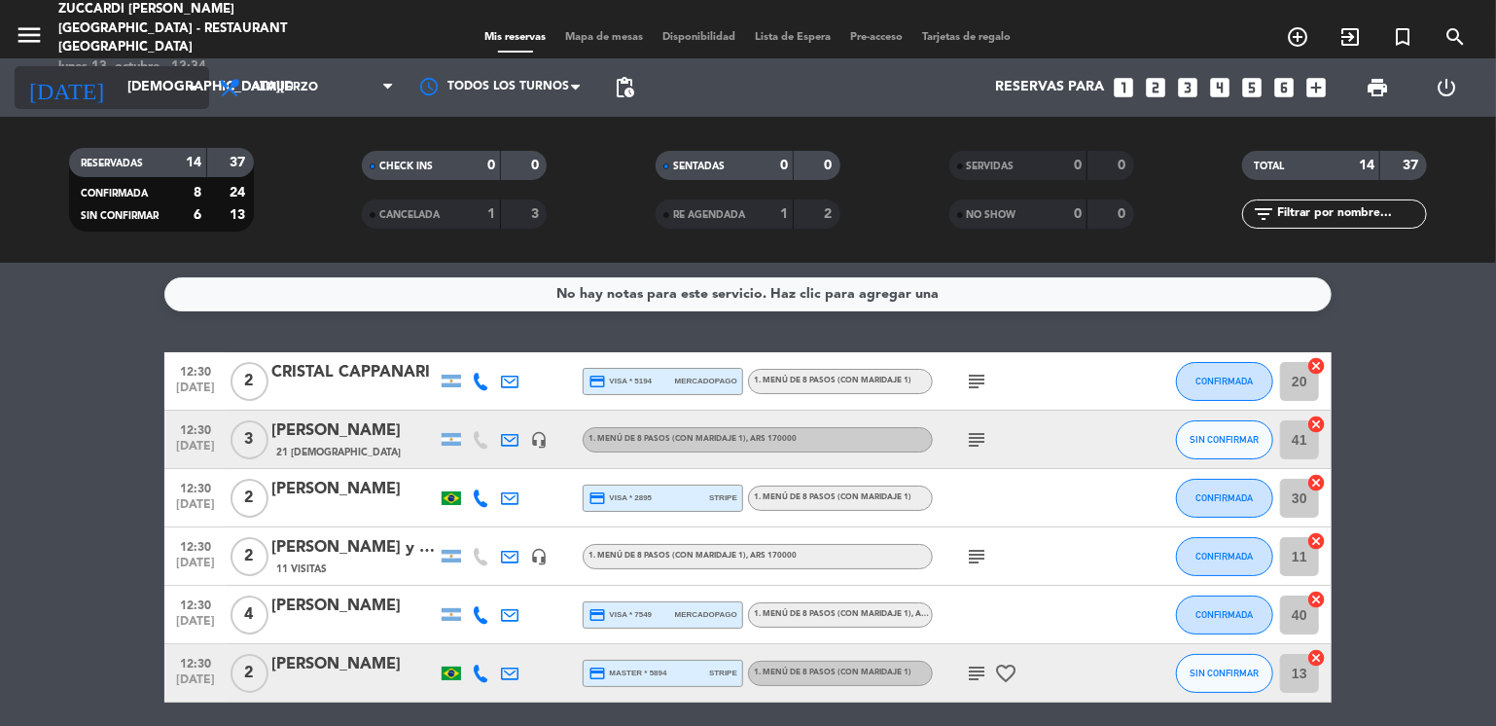
click at [150, 89] on input "[DEMOGRAPHIC_DATA][DATE]" at bounding box center [210, 87] width 185 height 35
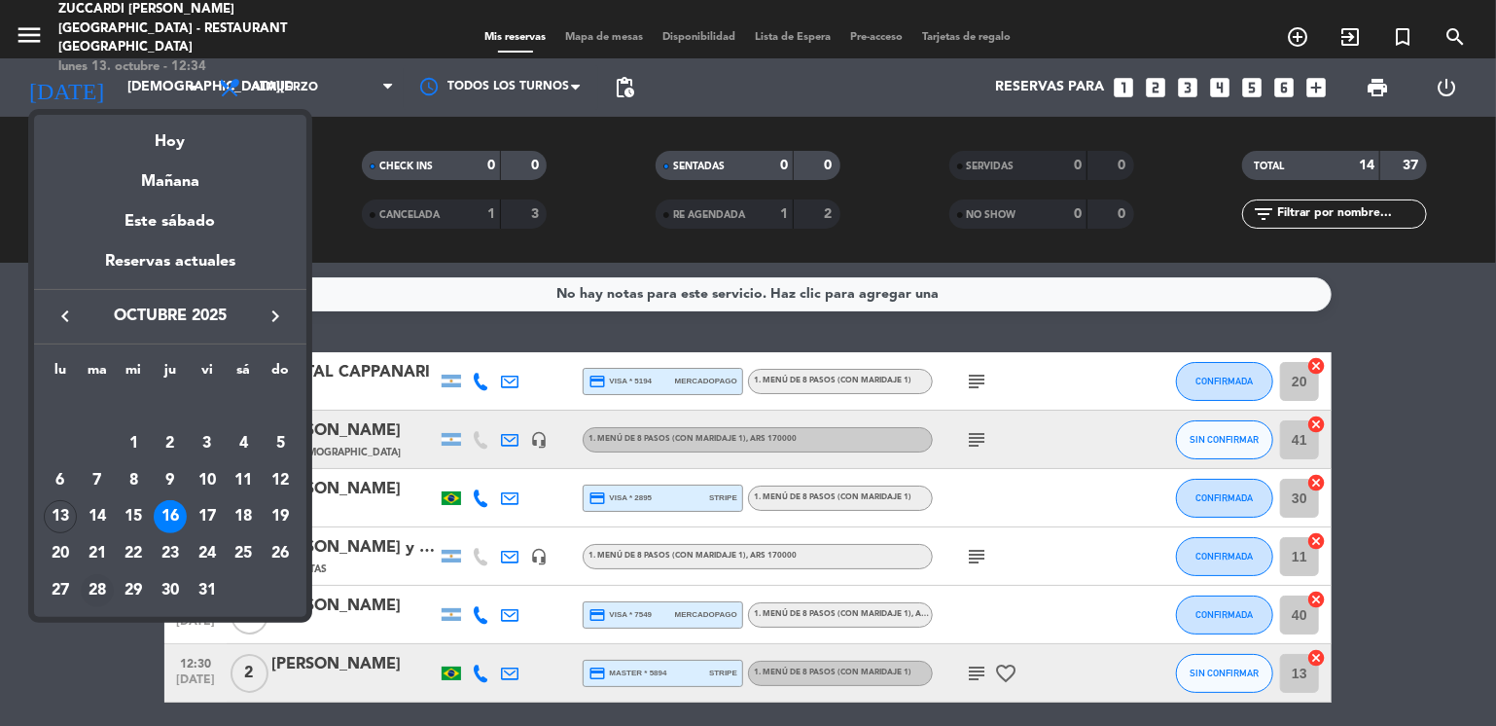
click at [100, 590] on div "28" at bounding box center [97, 590] width 33 height 33
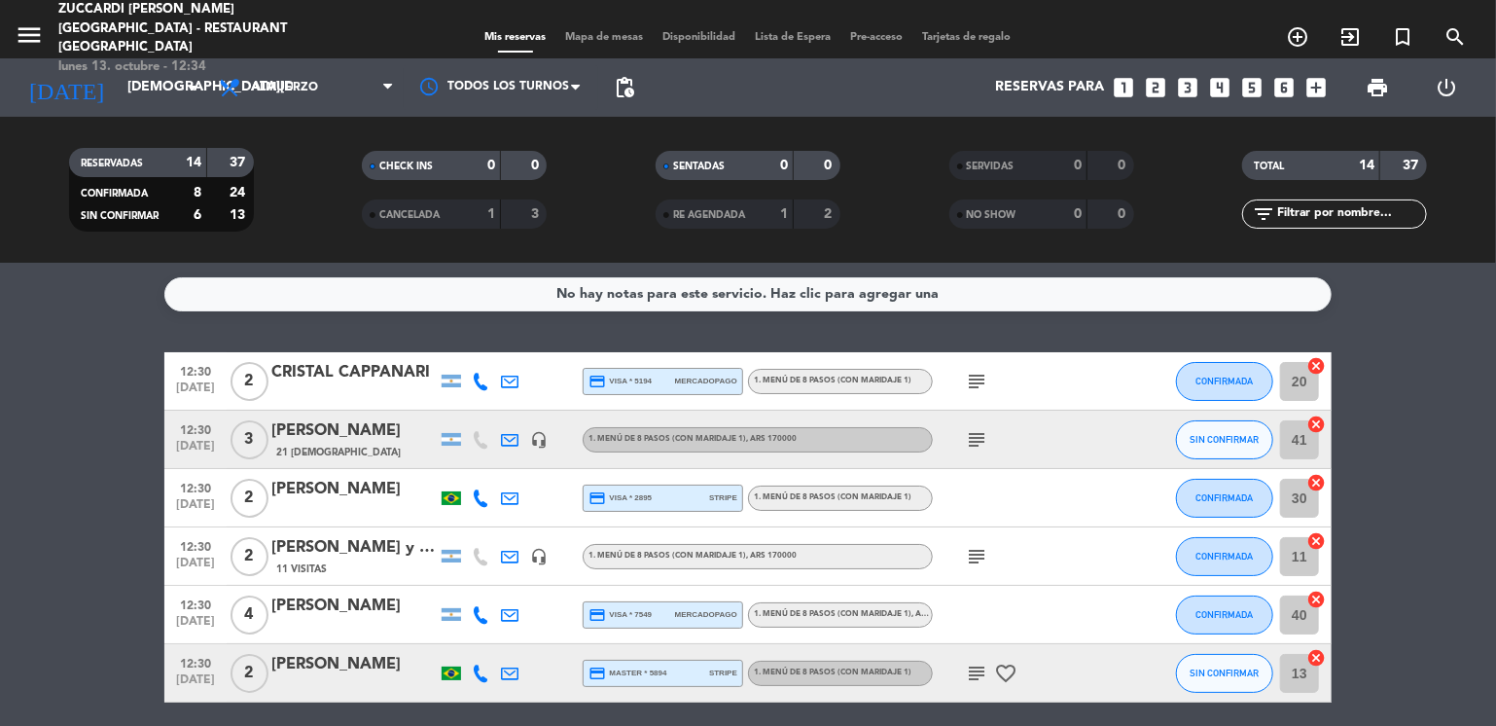
type input "[DATE]"
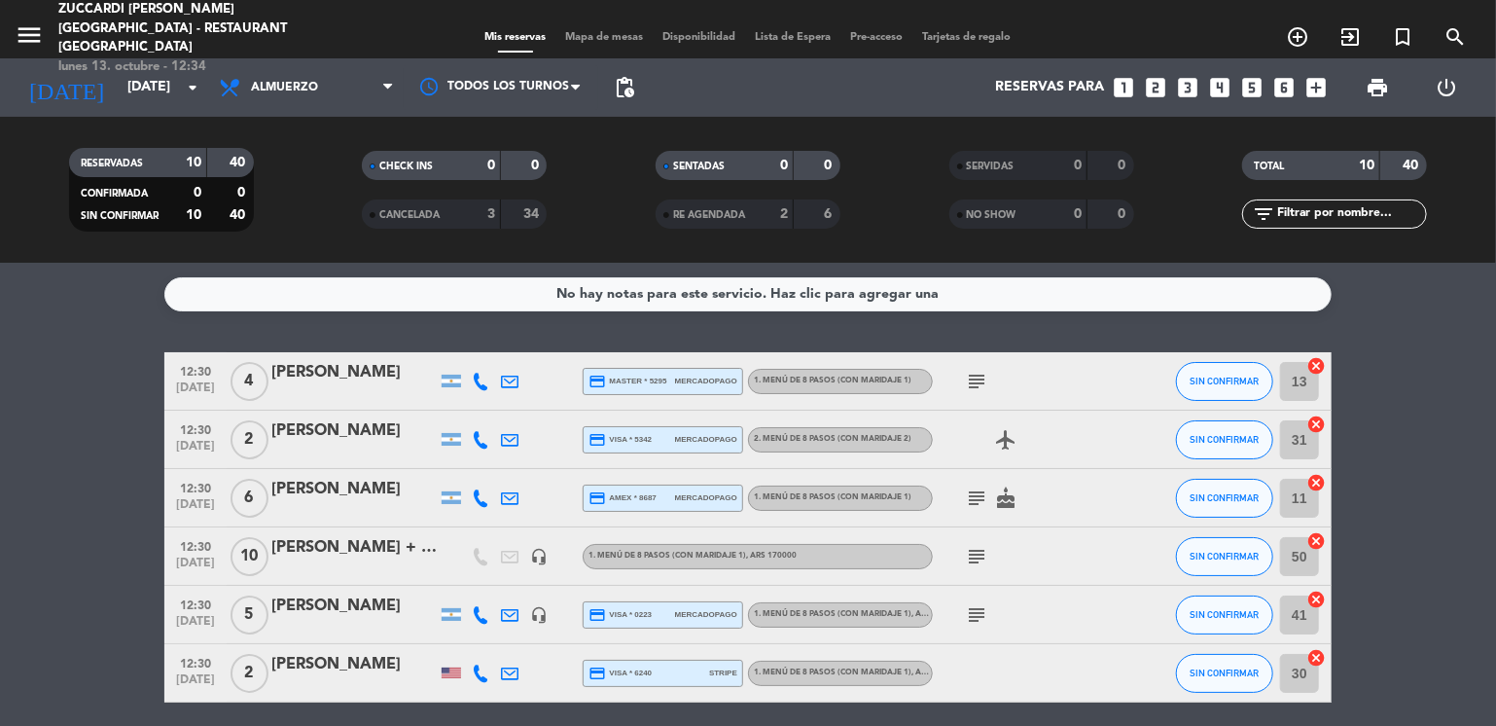
click at [109, 425] on bookings-row "12:30 [DATE] 4 [PERSON_NAME] credit_card master * 5295 mercadopago 1. MENÚ DE 8…" at bounding box center [748, 657] width 1496 height 611
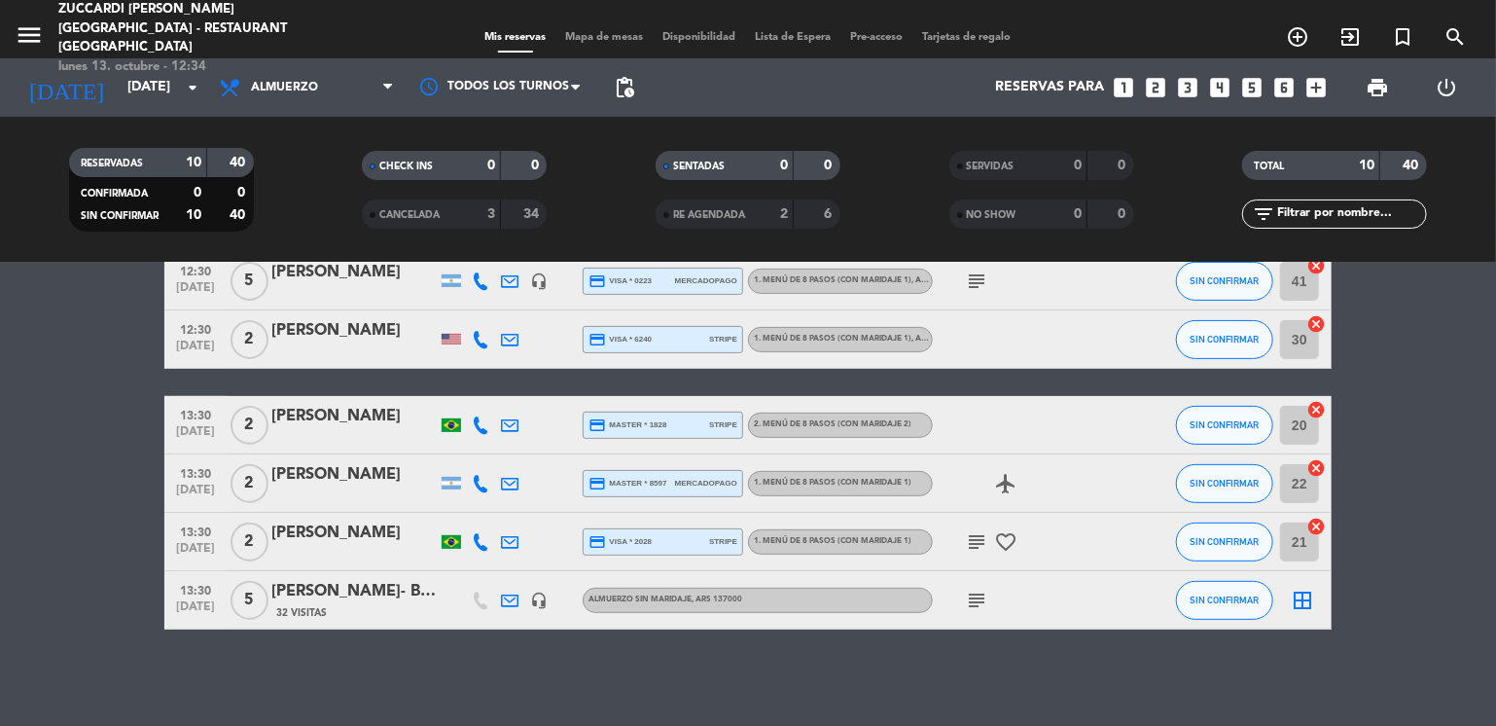
scroll to position [295, 0]
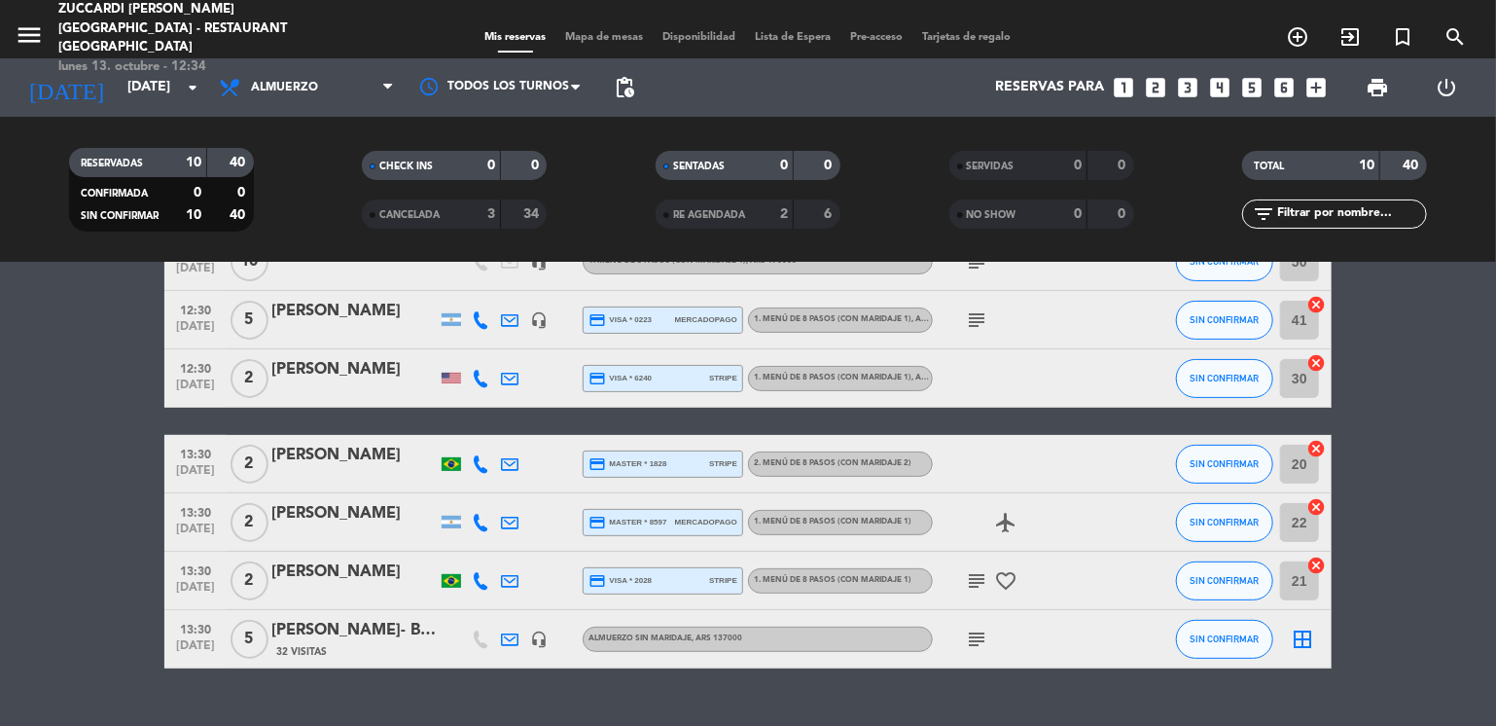
click at [1162, 88] on icon "looks_two" at bounding box center [1156, 87] width 25 height 25
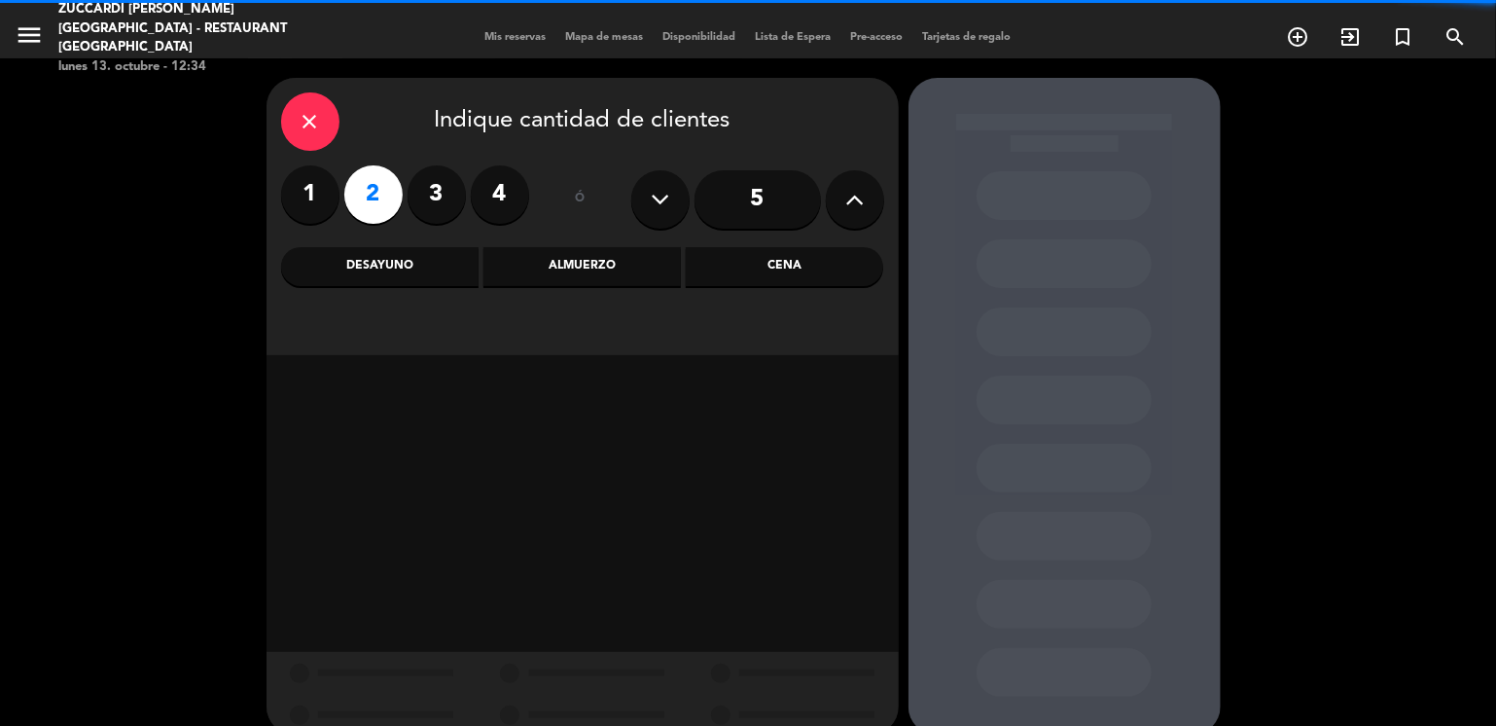
click at [542, 269] on div "Almuerzo" at bounding box center [581, 266] width 197 height 39
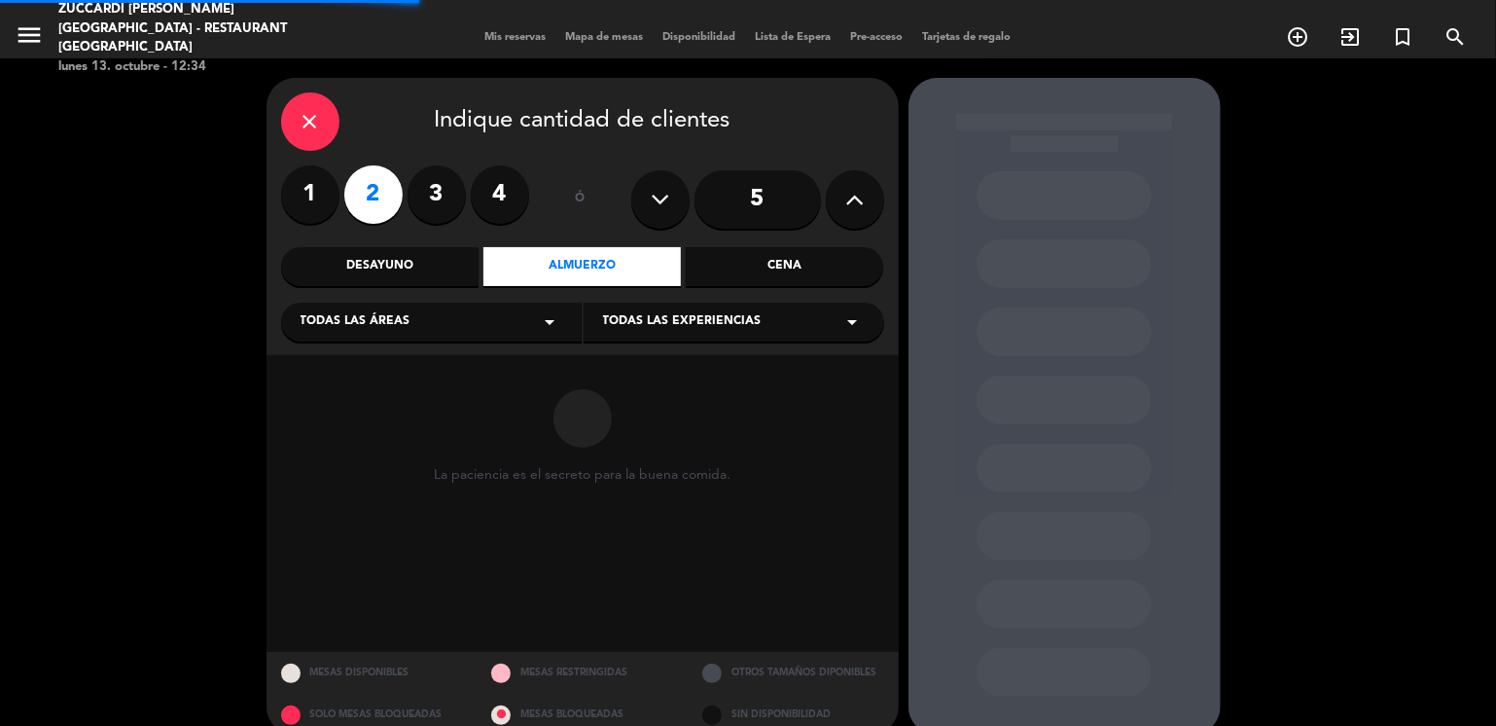
click at [447, 316] on div "Todas las áreas arrow_drop_down" at bounding box center [431, 322] width 301 height 39
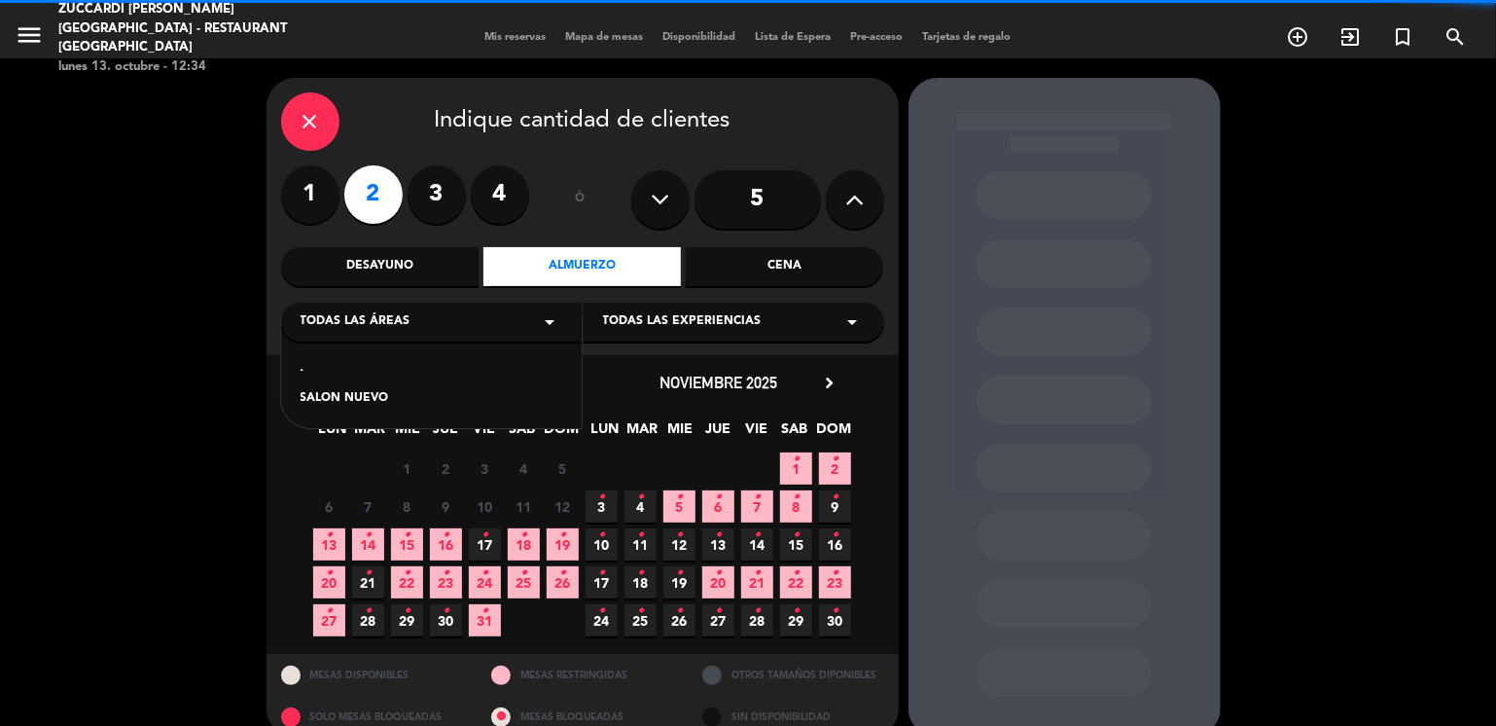
click at [367, 399] on div "SALON NUEVO" at bounding box center [432, 398] width 262 height 19
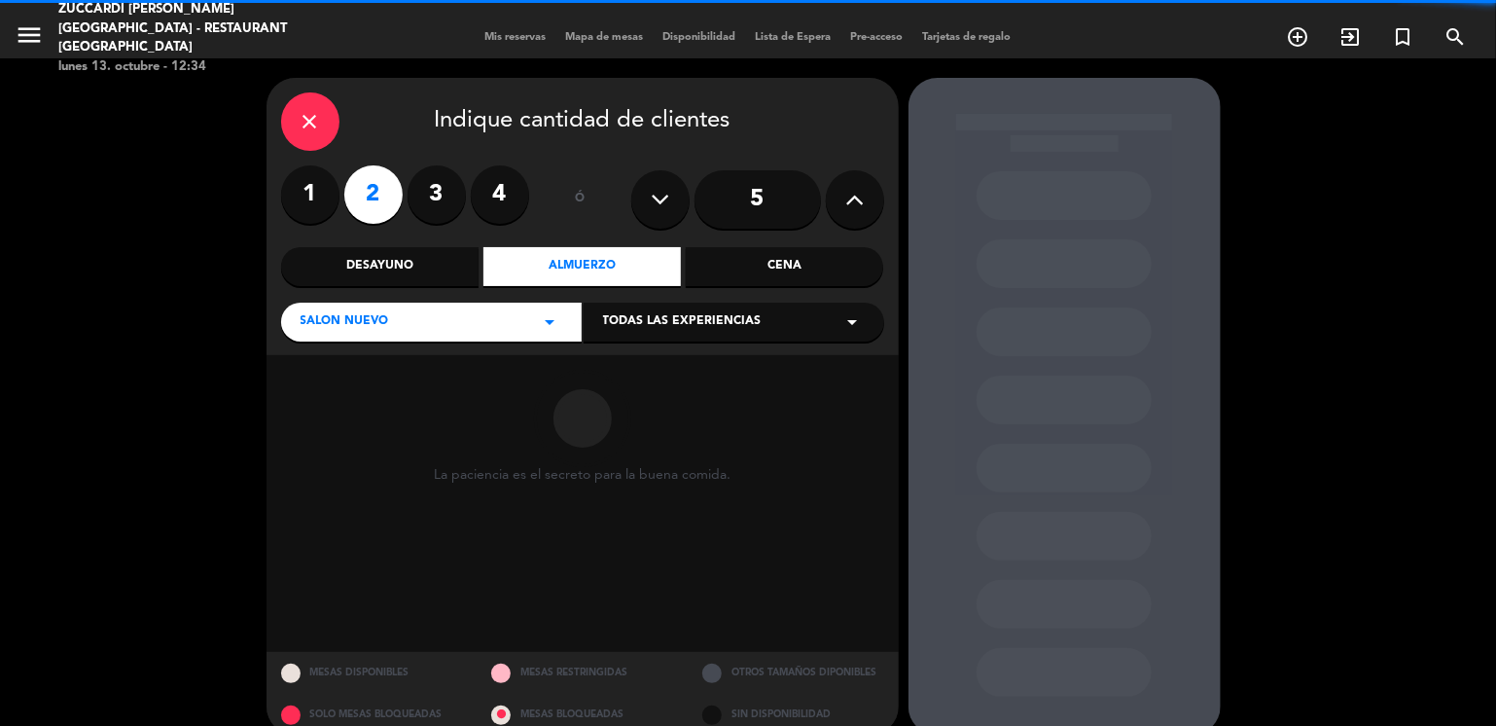
click at [633, 334] on div "Todas las experiencias arrow_drop_down" at bounding box center [734, 322] width 301 height 39
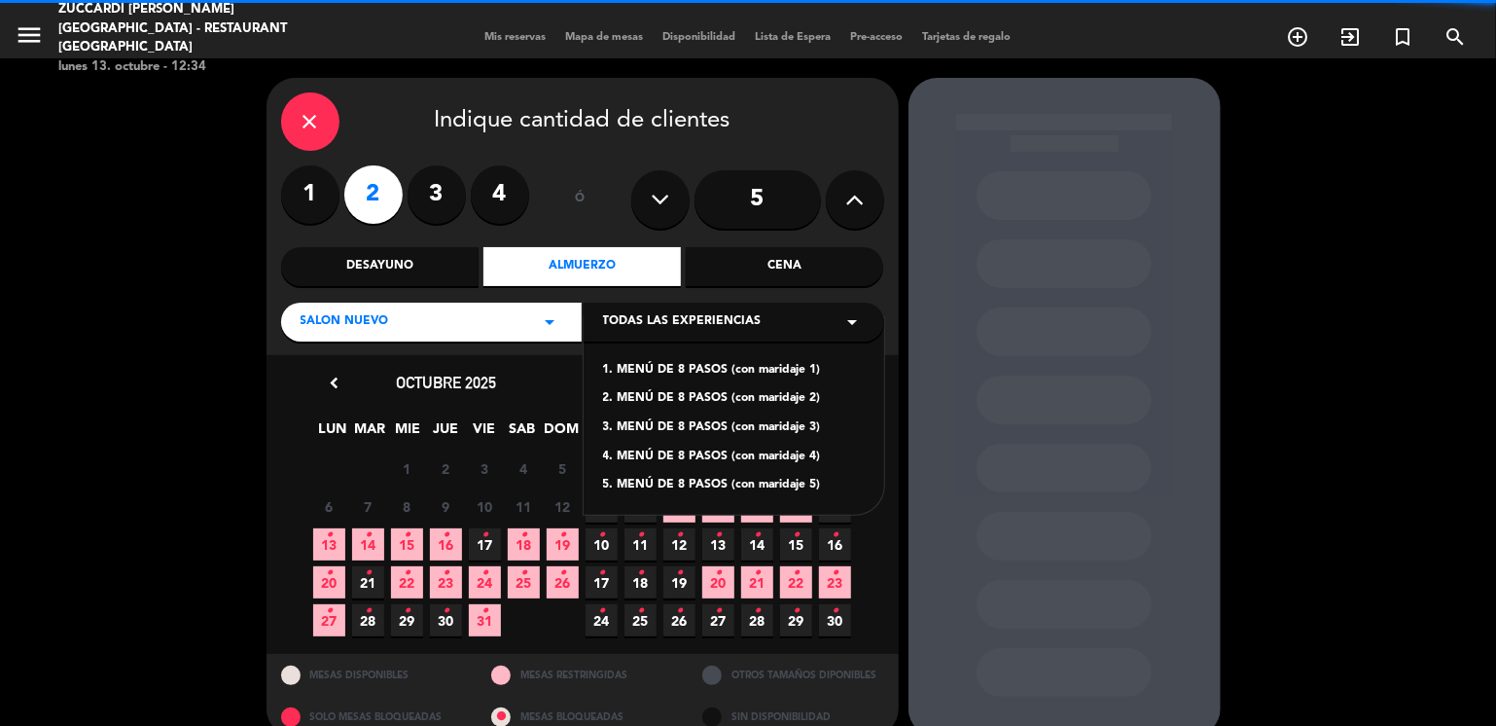
click at [657, 372] on div "1. MENÚ DE 8 PASOS (con maridaje 1)" at bounding box center [734, 370] width 262 height 19
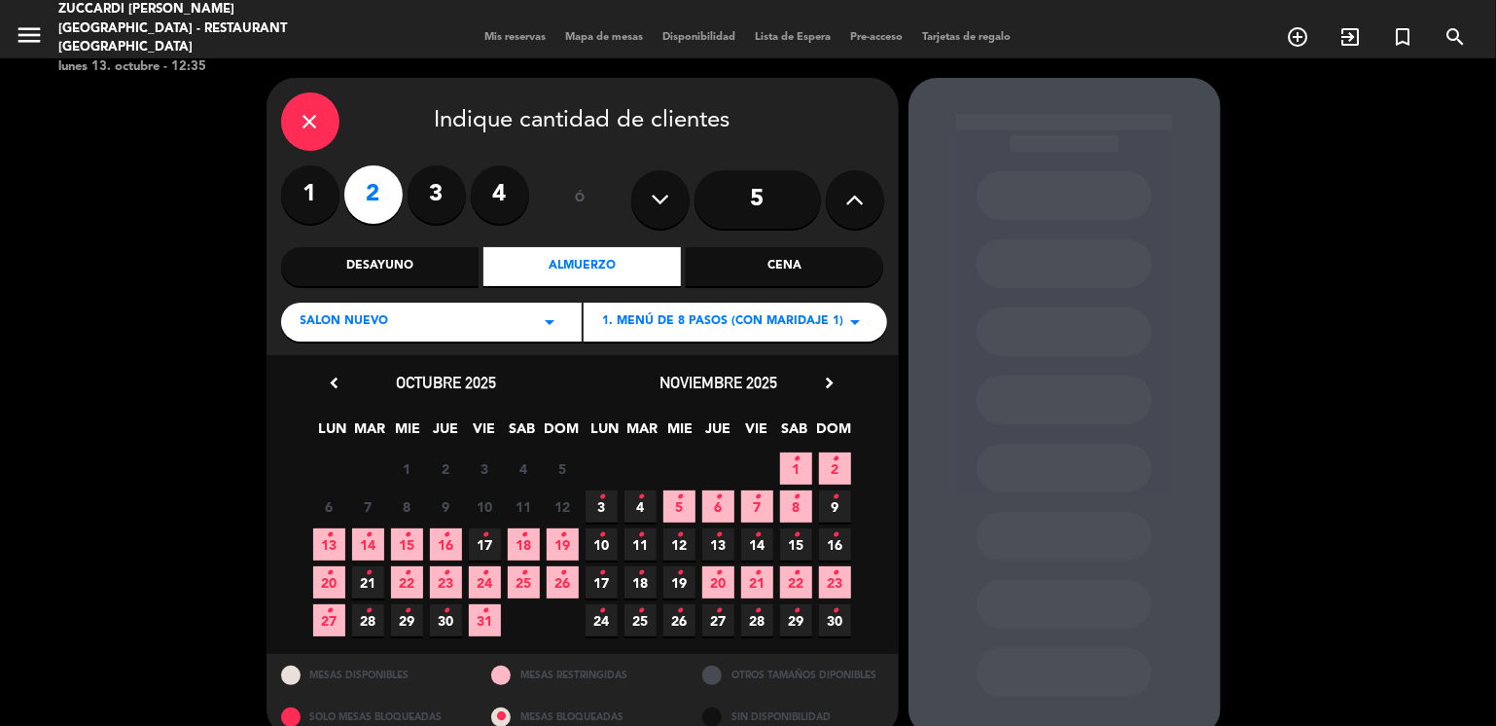
click at [358, 620] on span "28 •" at bounding box center [368, 620] width 32 height 32
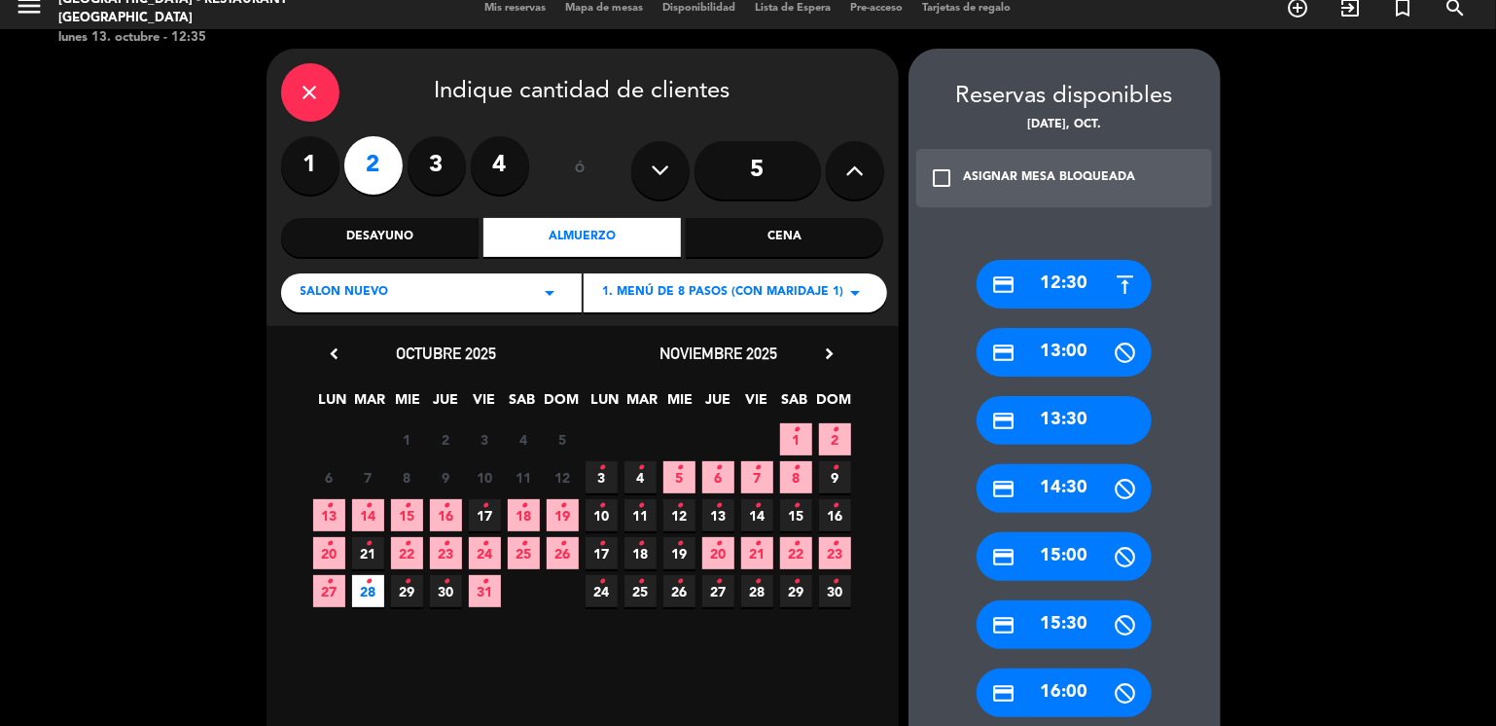
click at [1068, 417] on div "credit_card 13:30" at bounding box center [1064, 420] width 175 height 49
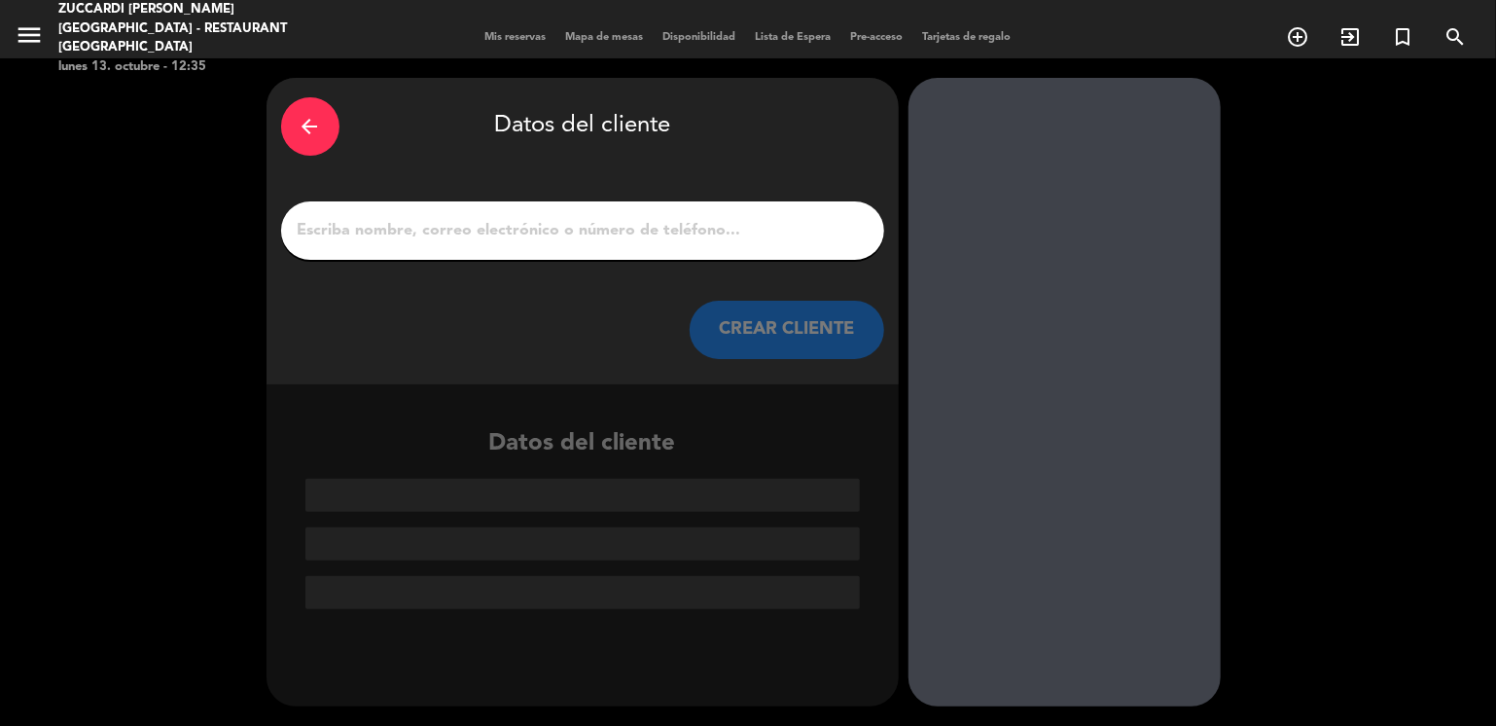
click at [662, 233] on input "1" at bounding box center [583, 230] width 574 height 27
paste input "[PERSON_NAME] / [PERSON_NAME]"
type input "[PERSON_NAME] / [PERSON_NAME]"
